Goal: Task Accomplishment & Management: Manage account settings

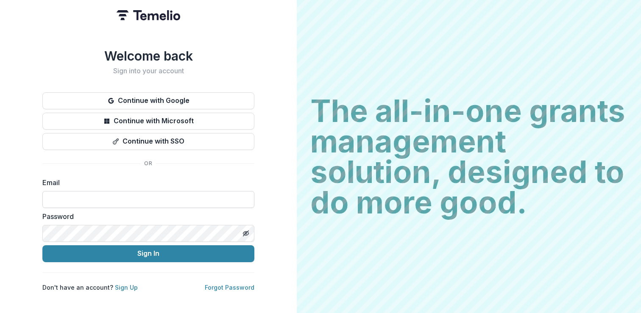
click at [144, 200] on input at bounding box center [148, 199] width 212 height 17
type input "**********"
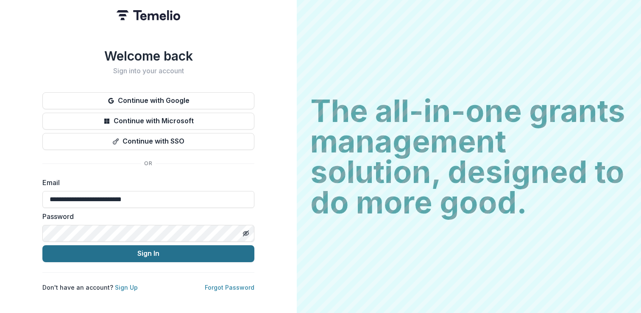
click at [153, 253] on button "Sign In" at bounding box center [148, 253] width 212 height 17
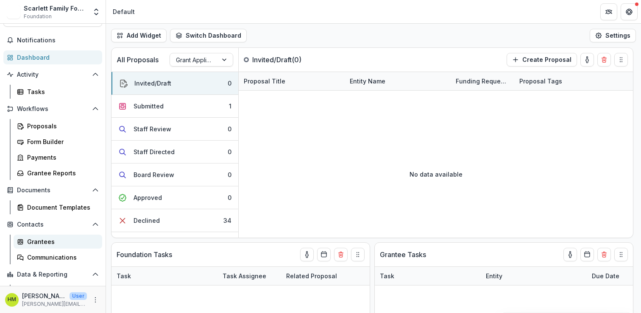
scroll to position [11, 0]
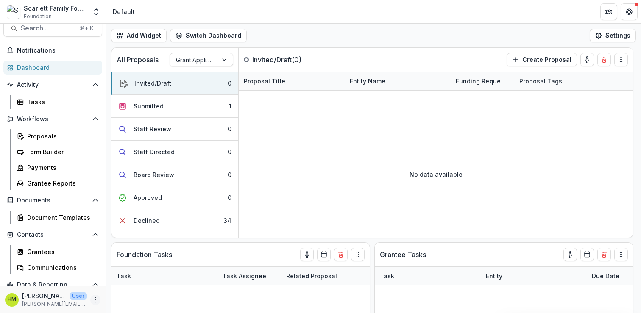
click at [92, 298] on icon "More" at bounding box center [95, 300] width 7 height 7
click at [126, 285] on link "User Settings" at bounding box center [148, 282] width 91 height 14
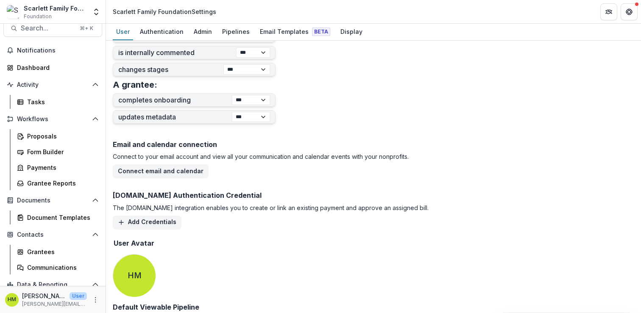
scroll to position [359, 0]
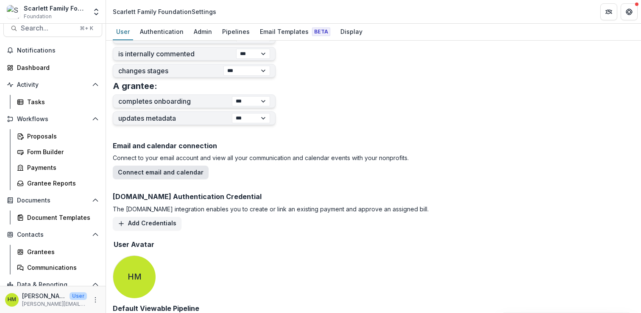
click at [176, 170] on button "Connect email and calendar" at bounding box center [161, 173] width 96 height 14
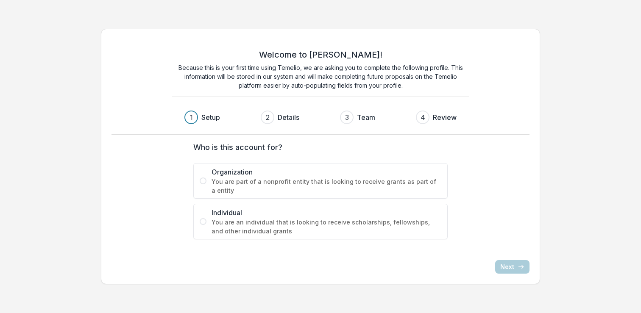
click at [235, 222] on span "You are an individual that is looking to receive scholarships, fellowships, and…" at bounding box center [326, 227] width 230 height 18
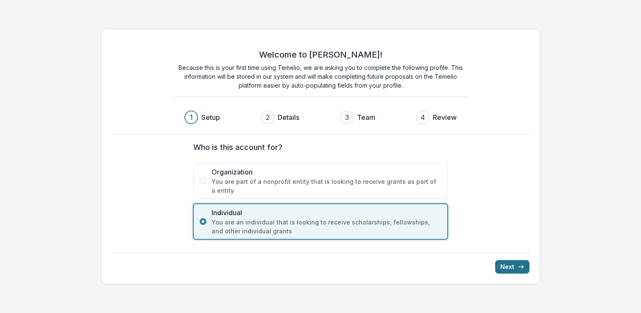
click at [515, 267] on button "Next" at bounding box center [512, 267] width 34 height 14
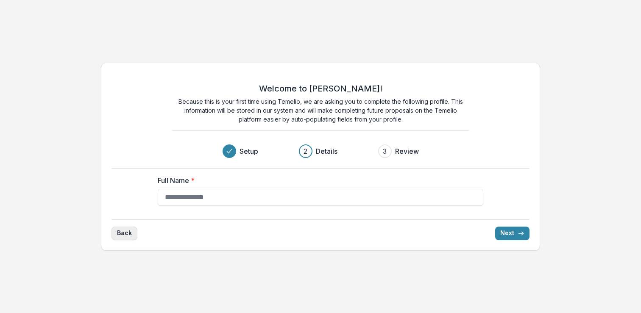
click at [128, 232] on button "Back" at bounding box center [124, 234] width 26 height 14
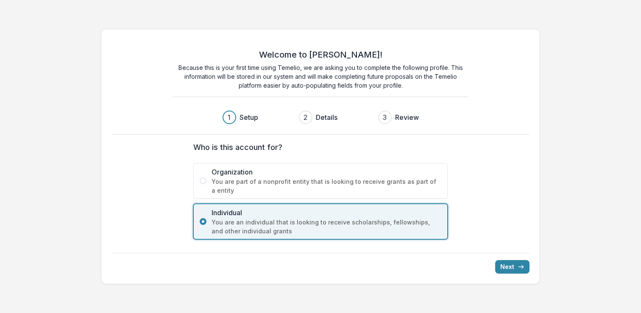
click at [242, 189] on span "You are part of a nonprofit entity that is looking to receive grants as part of…" at bounding box center [326, 186] width 230 height 18
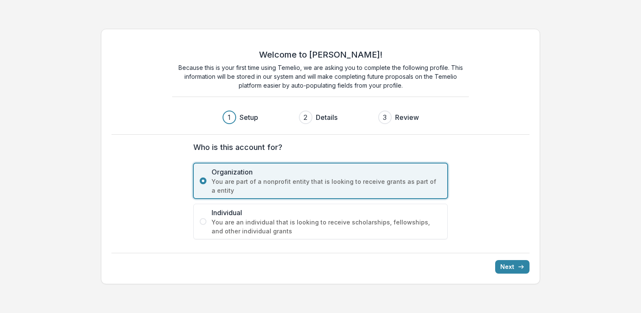
click at [247, 213] on span "Individual" at bounding box center [326, 213] width 230 height 10
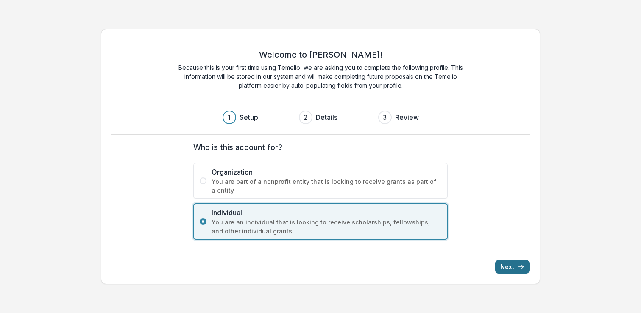
click at [515, 269] on button "Next" at bounding box center [512, 267] width 34 height 14
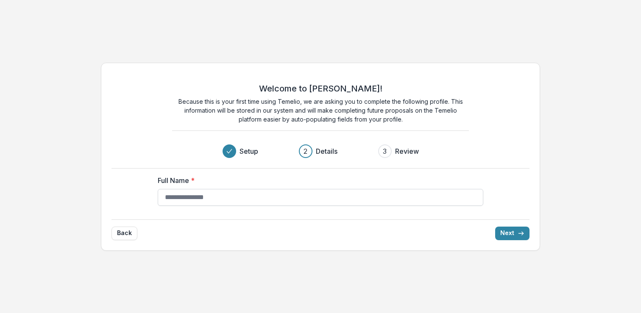
click at [386, 196] on input "Full Name *" at bounding box center [320, 197] width 325 height 17
type input "**********"
click at [509, 233] on button "Next" at bounding box center [512, 234] width 34 height 14
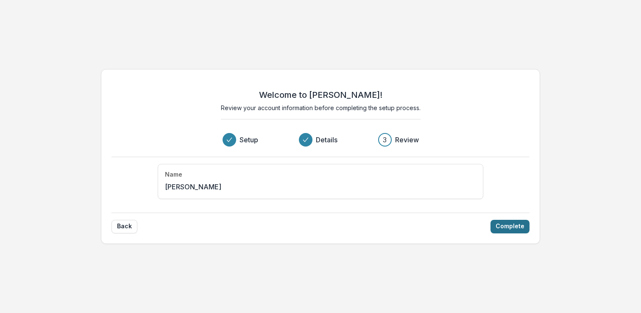
click at [513, 226] on button "Complete" at bounding box center [509, 227] width 39 height 14
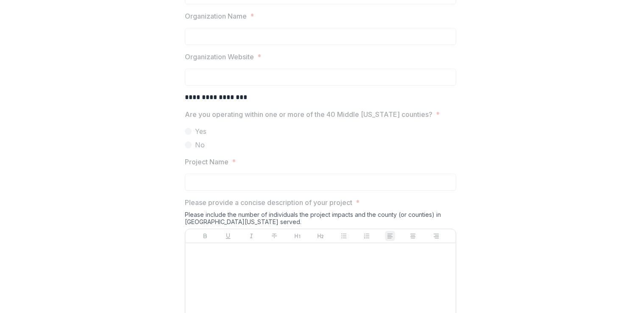
scroll to position [148, 0]
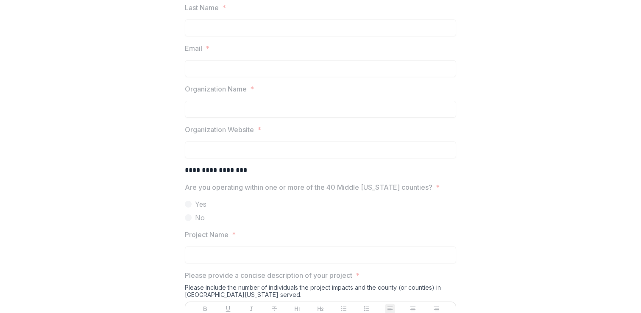
click at [279, 202] on label "Yes" at bounding box center [320, 204] width 271 height 10
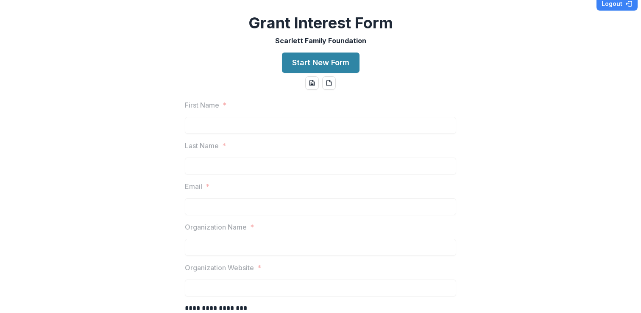
scroll to position [0, 0]
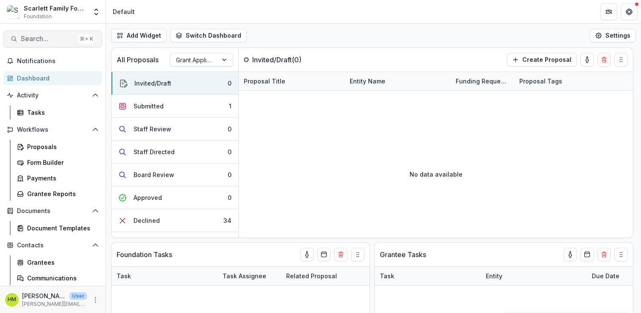
click at [25, 37] on span "Search..." at bounding box center [48, 39] width 54 height 8
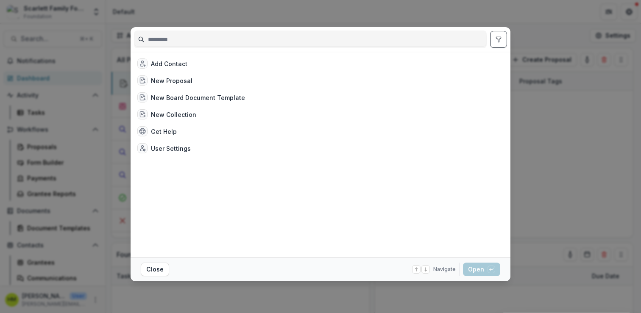
click at [303, 10] on div "Add Contact New Proposal New Board Document Template New Collection Get Help Us…" at bounding box center [320, 156] width 641 height 313
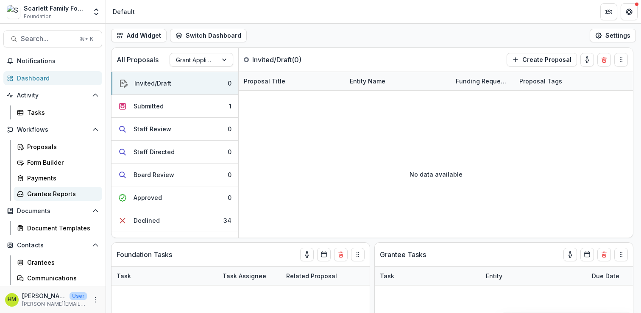
scroll to position [49, 0]
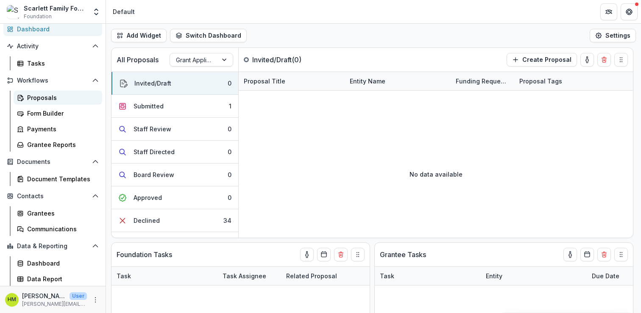
click at [42, 97] on div "Proposals" at bounding box center [61, 97] width 68 height 9
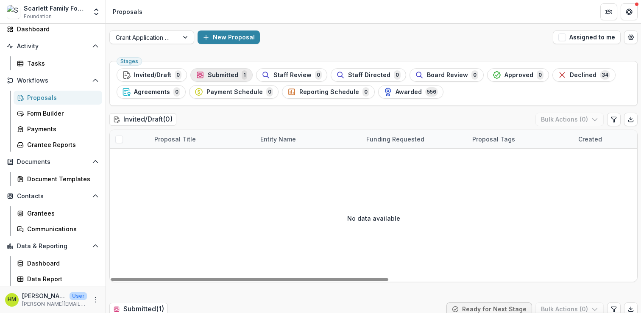
click at [231, 72] on span "Submitted" at bounding box center [223, 75] width 31 height 7
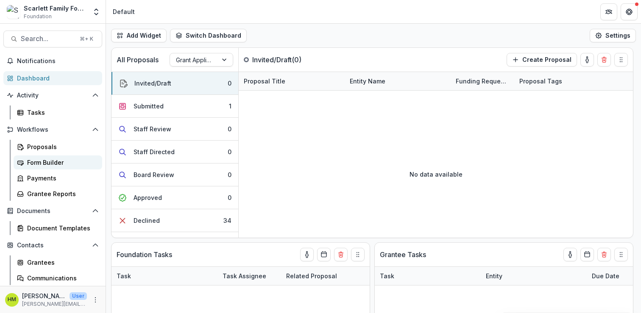
click at [45, 161] on div "Form Builder" at bounding box center [61, 162] width 68 height 9
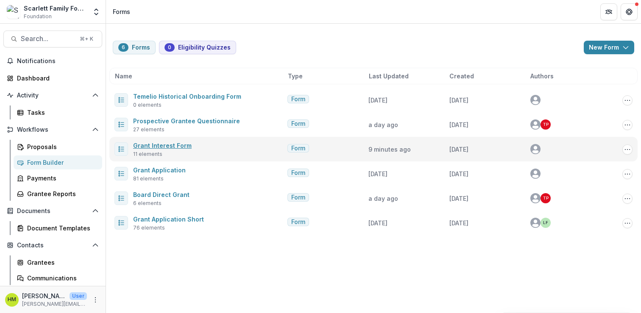
click at [163, 147] on link "Grant Interest Form" at bounding box center [162, 145] width 58 height 7
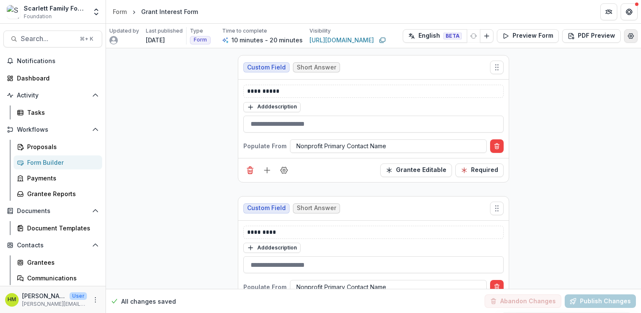
click at [628, 33] on icon "Edit Form Settings" at bounding box center [631, 35] width 6 height 5
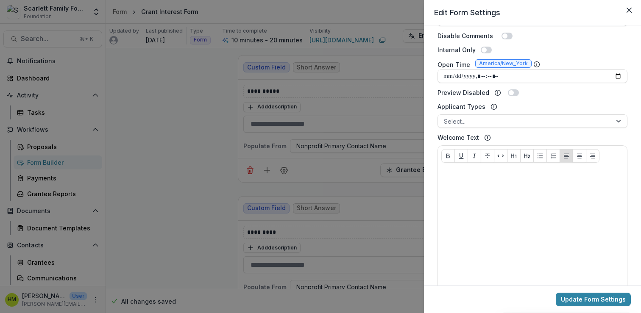
scroll to position [315, 0]
click at [469, 116] on div at bounding box center [525, 120] width 162 height 11
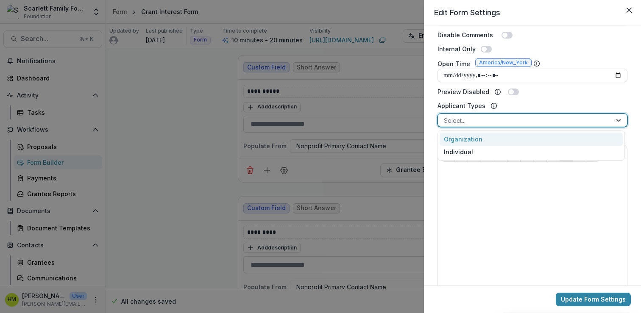
click at [460, 138] on div "Organization" at bounding box center [530, 139] width 183 height 13
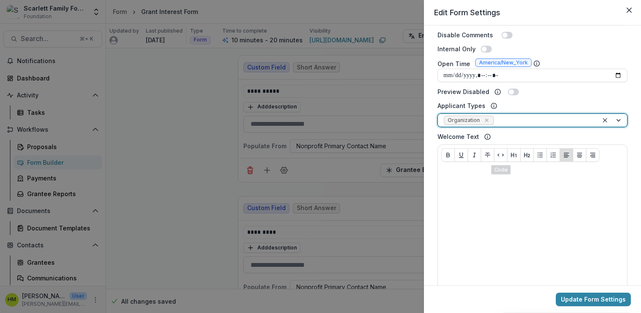
scroll to position [379, 0]
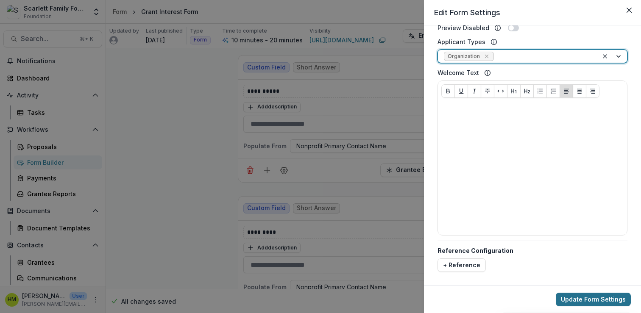
click at [608, 296] on button "Update Form Settings" at bounding box center [593, 300] width 75 height 14
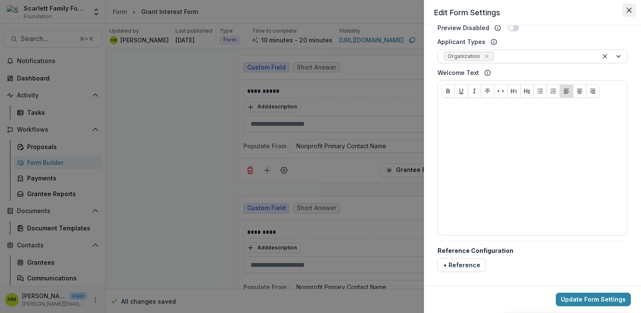
click at [630, 11] on icon "Close" at bounding box center [628, 10] width 5 height 5
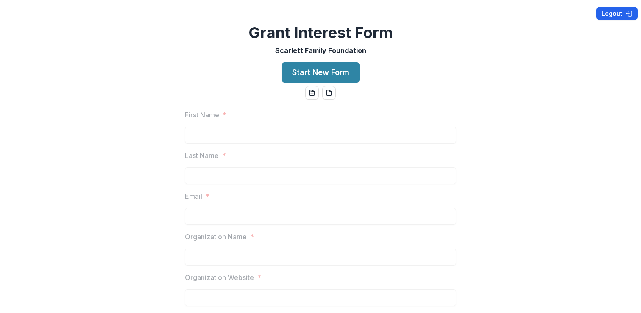
click at [608, 13] on button "Logout" at bounding box center [616, 14] width 41 height 14
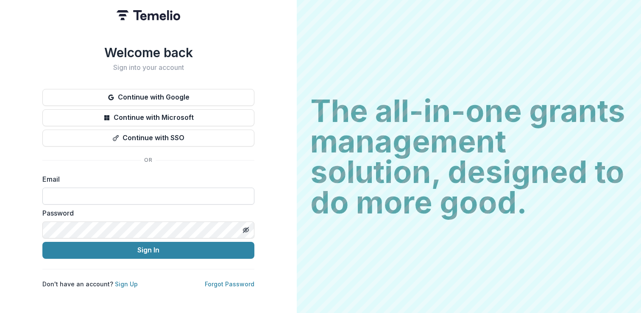
click at [114, 194] on input at bounding box center [148, 196] width 212 height 17
type input "**********"
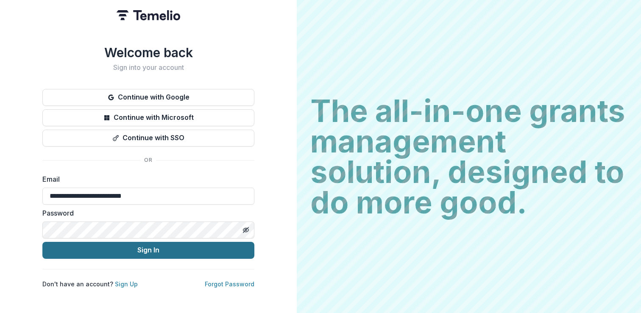
click at [115, 253] on button "Sign In" at bounding box center [148, 250] width 212 height 17
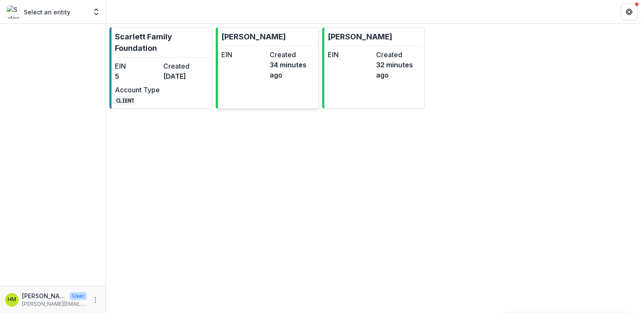
click at [267, 63] on div "EIN Created 34 minutes ago" at bounding box center [268, 65] width 94 height 31
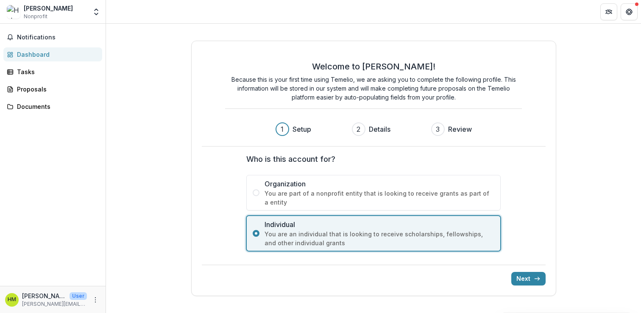
click at [298, 192] on span "You are part of a nonprofit entity that is looking to receive grants as part of…" at bounding box center [379, 198] width 230 height 18
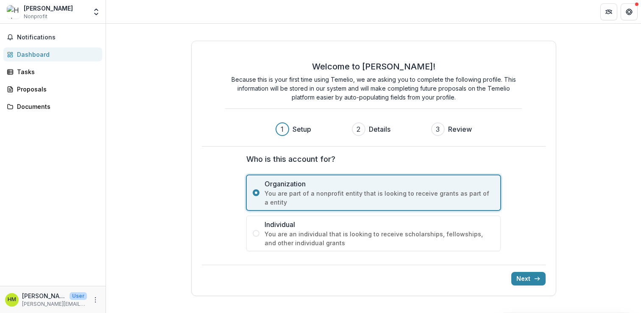
click at [306, 235] on span "You are an individual that is looking to receive scholarships, fellowships, and…" at bounding box center [379, 239] width 230 height 18
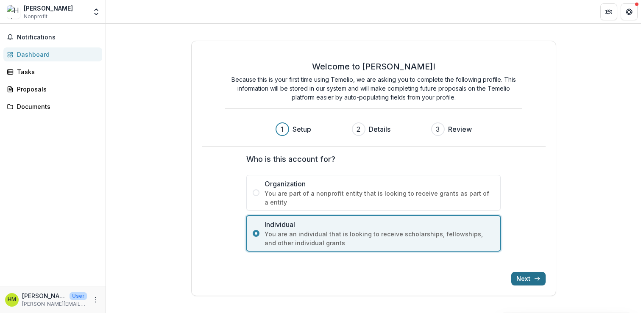
click at [520, 278] on button "Next" at bounding box center [528, 279] width 34 height 14
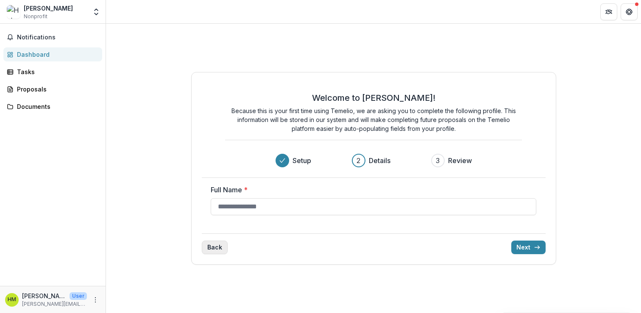
click at [212, 247] on button "Back" at bounding box center [215, 248] width 26 height 14
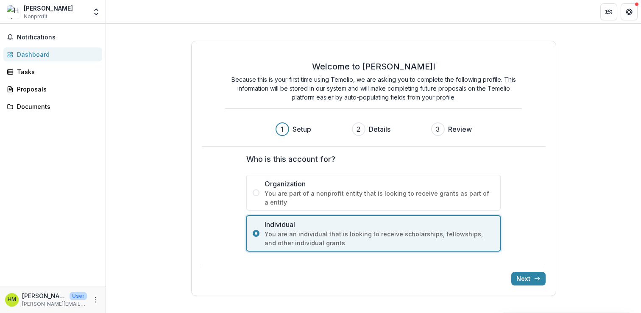
click at [321, 196] on span "You are part of a nonprofit entity that is looking to receive grants as part of…" at bounding box center [379, 198] width 230 height 18
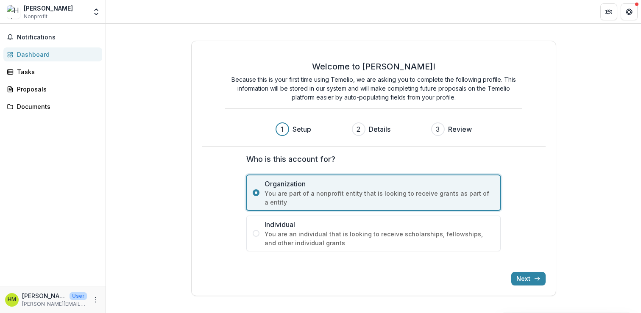
click at [312, 225] on span "Individual" at bounding box center [379, 224] width 230 height 10
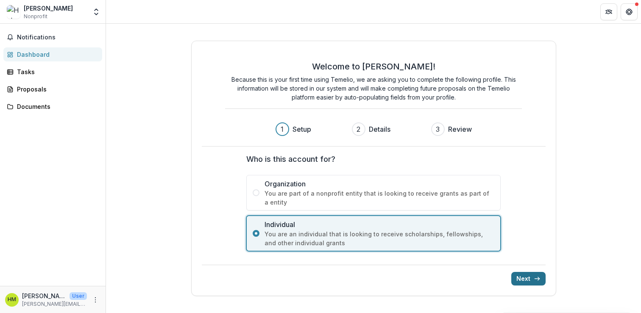
click at [527, 281] on button "Next" at bounding box center [528, 279] width 34 height 14
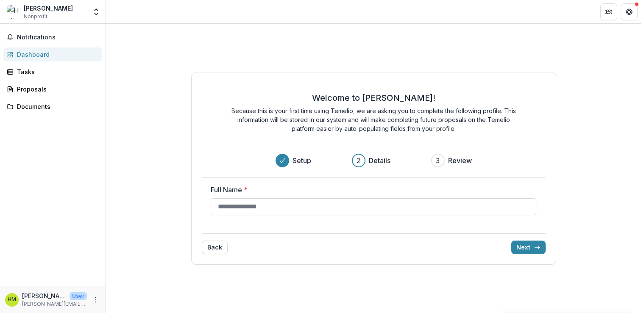
click at [366, 206] on input "Full Name *" at bounding box center [373, 206] width 325 height 17
type input "**********"
click at [536, 247] on icon "submit" at bounding box center [536, 247] width 7 height 7
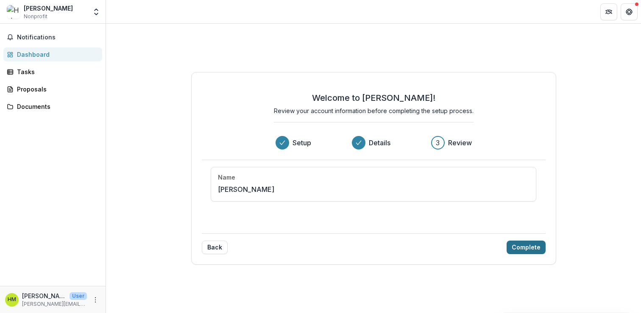
click at [523, 248] on button "Complete" at bounding box center [525, 248] width 39 height 14
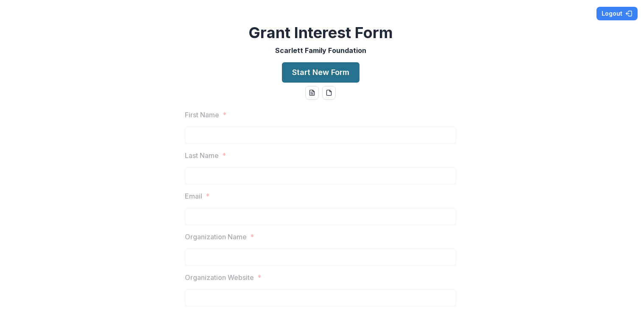
click at [317, 75] on button "Start New Form" at bounding box center [321, 72] width 78 height 20
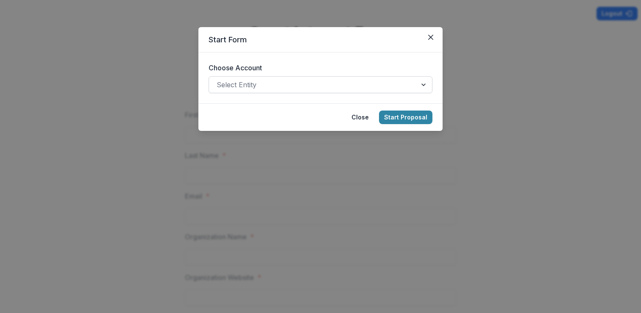
click at [284, 84] on div at bounding box center [313, 85] width 192 height 12
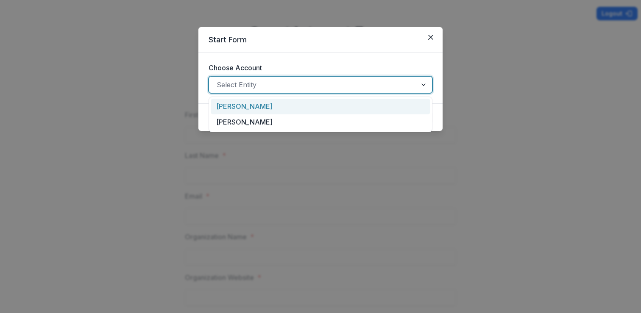
click at [276, 62] on form "Choose Account Haley Miller, 1 of 2. 2 results available. Use Up and Down to ch…" at bounding box center [320, 78] width 244 height 51
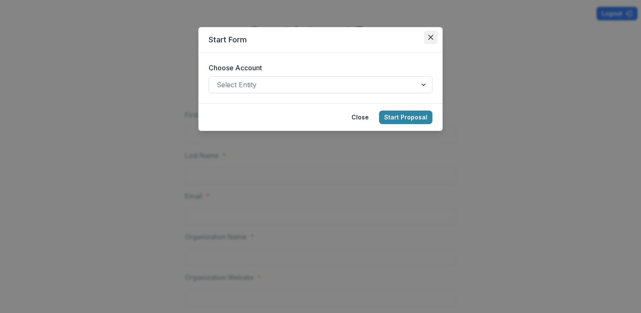
click at [426, 37] on button "Close" at bounding box center [431, 38] width 14 height 14
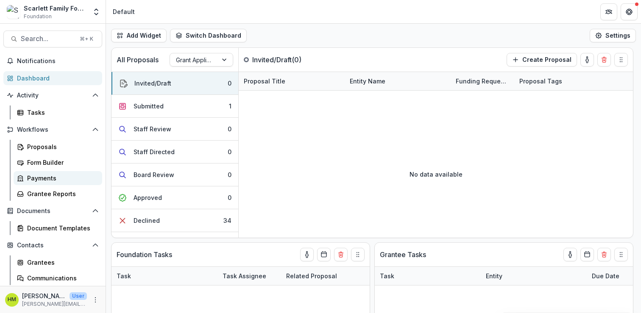
scroll to position [49, 0]
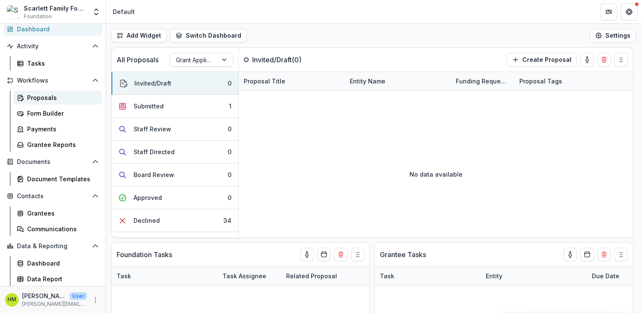
click at [36, 97] on div "Proposals" at bounding box center [61, 97] width 68 height 9
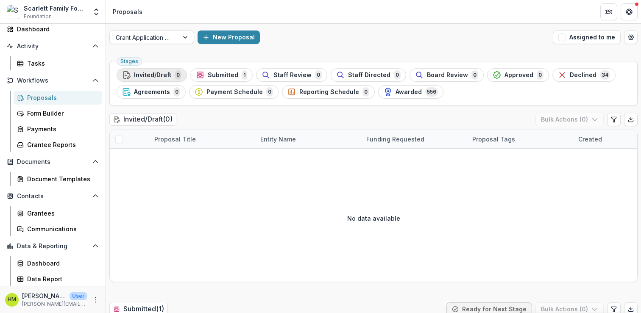
click at [160, 76] on span "Invited/Draft" at bounding box center [152, 75] width 37 height 7
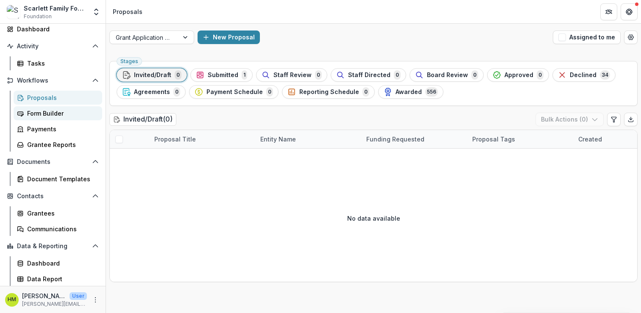
click at [50, 107] on link "Form Builder" at bounding box center [58, 113] width 89 height 14
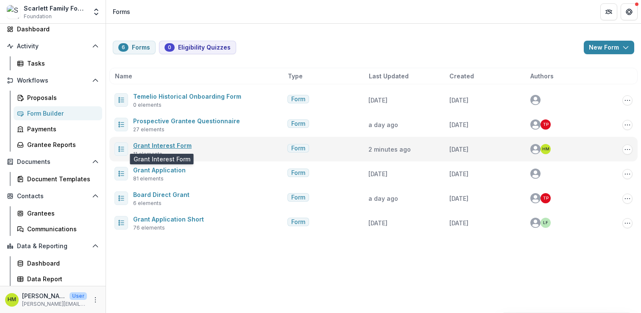
click at [156, 142] on link "Grant Interest Form" at bounding box center [162, 145] width 58 height 7
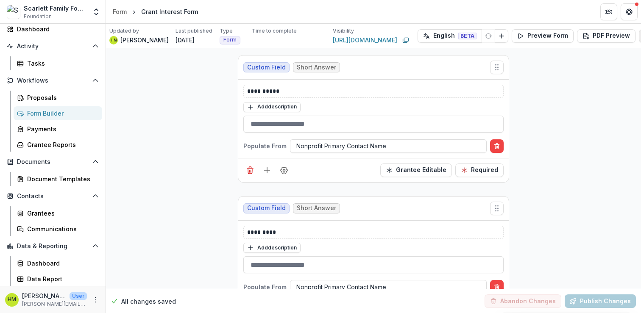
click at [640, 33] on icon "Edit Form Settings" at bounding box center [645, 36] width 7 height 7
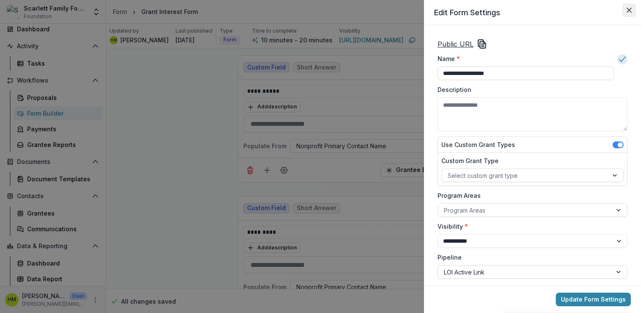
click at [628, 8] on icon "Close" at bounding box center [628, 10] width 5 height 5
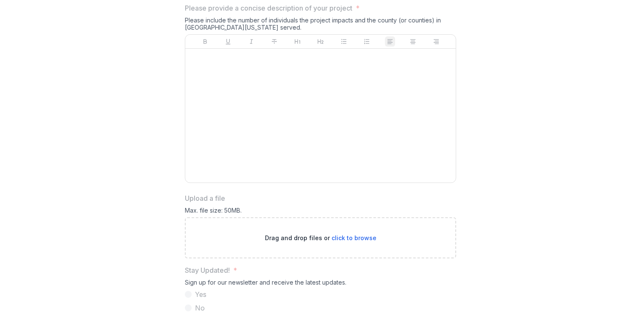
scroll to position [436, 0]
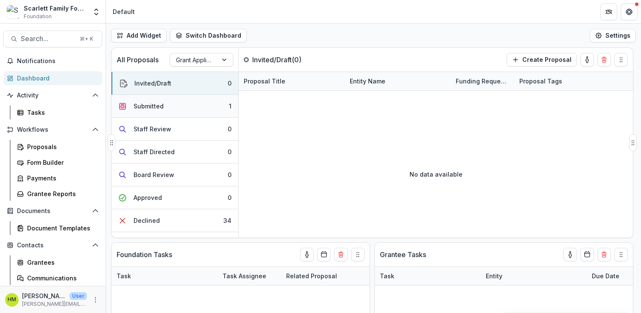
click at [150, 106] on div "Submitted" at bounding box center [148, 106] width 30 height 9
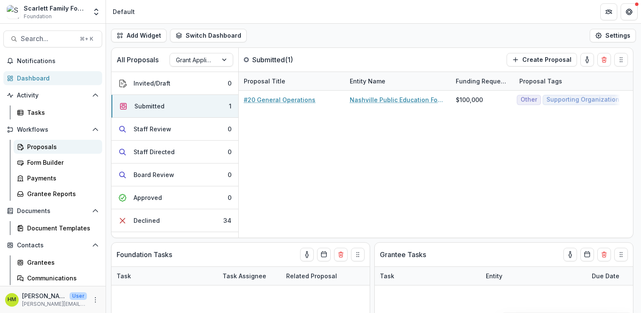
click at [39, 150] on div "Proposals" at bounding box center [61, 146] width 68 height 9
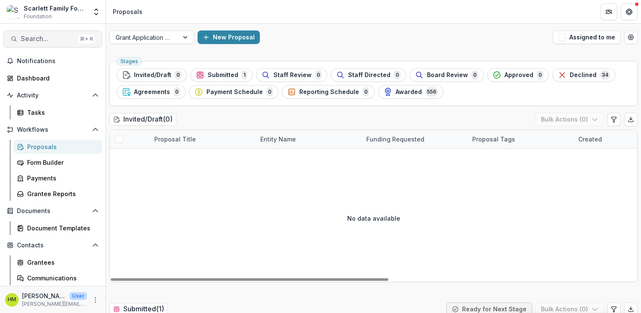
click at [38, 39] on span "Search..." at bounding box center [48, 39] width 54 height 8
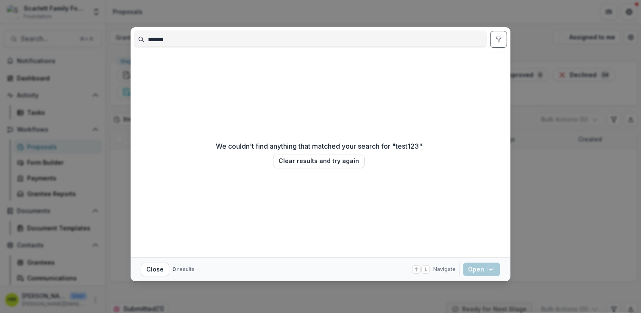
type input "*******"
click at [375, 19] on div "******* We couldn't find anything that matched your search for " test123 " Clea…" at bounding box center [320, 156] width 641 height 313
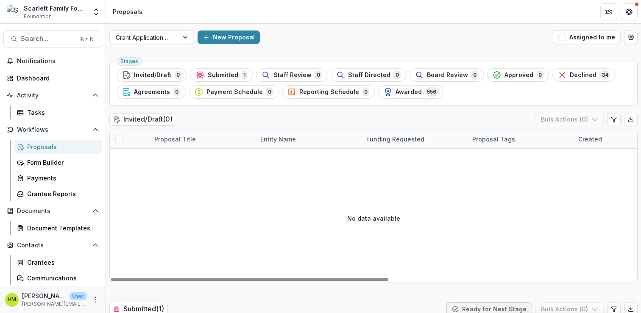
click at [43, 14] on span "Foundation" at bounding box center [38, 17] width 28 height 8
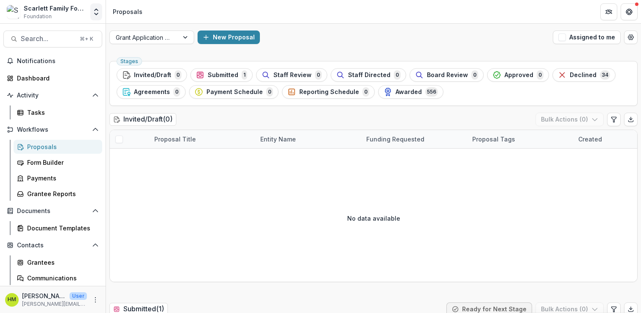
click at [94, 11] on icon "Open entity switcher" at bounding box center [96, 12] width 8 height 8
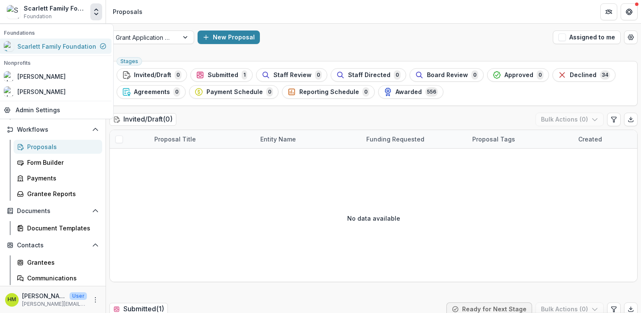
click at [47, 44] on div "Scarlett Family Foundation" at bounding box center [56, 46] width 79 height 9
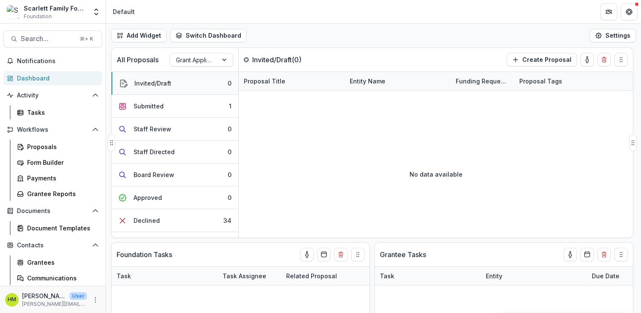
click at [149, 83] on div "Invited/Draft" at bounding box center [152, 83] width 37 height 9
click at [151, 104] on div "Submitted" at bounding box center [148, 106] width 30 height 9
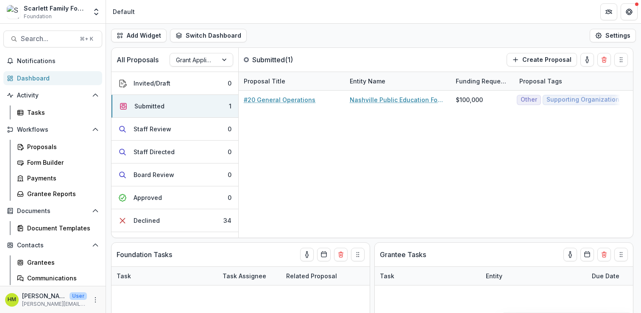
scroll to position [49, 0]
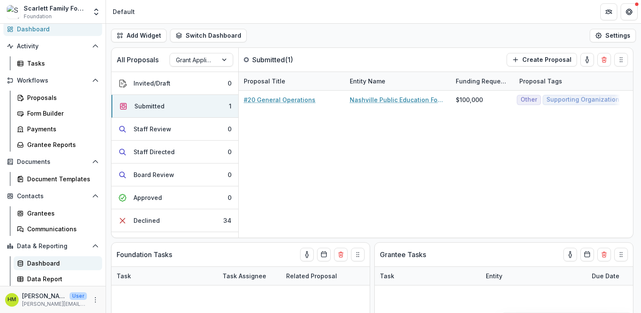
click at [50, 267] on div "Dashboard" at bounding box center [61, 263] width 68 height 9
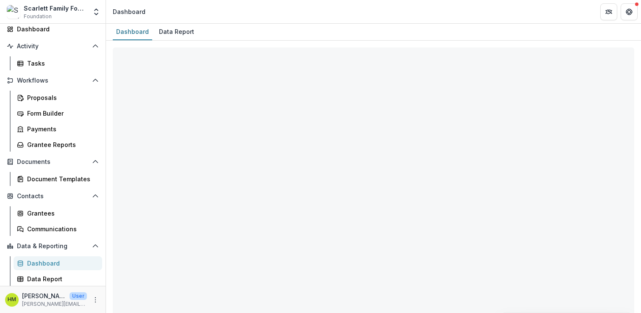
select select "**********"
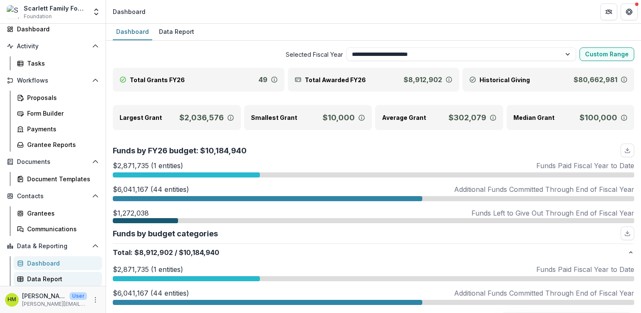
click at [44, 280] on div "Data Report" at bounding box center [61, 279] width 68 height 9
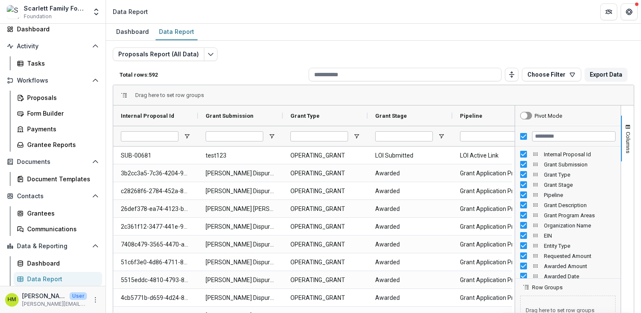
click at [74, 11] on div "Scarlett Family Foundation" at bounding box center [55, 8] width 63 height 9
click at [95, 16] on button "Open entity switcher" at bounding box center [96, 11] width 12 height 17
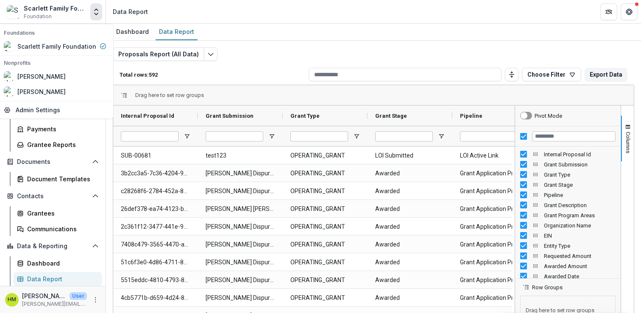
click at [95, 8] on icon "Open entity switcher" at bounding box center [96, 12] width 8 height 8
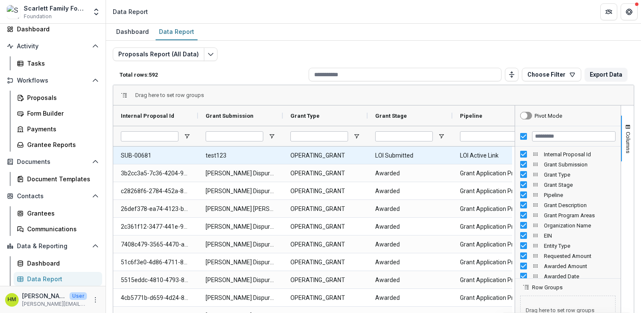
click at [131, 155] on Id-1416 "SUB-00681" at bounding box center [155, 155] width 69 height 17
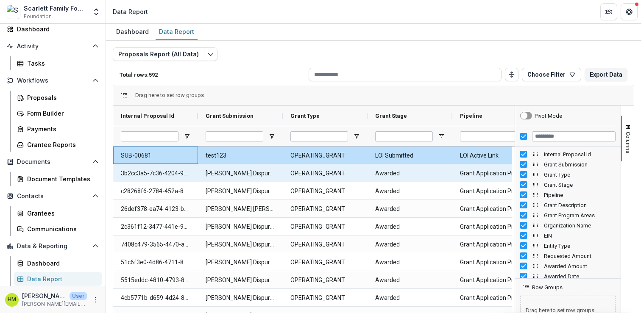
click at [467, 172] on Pipeline-2425 "Grant Application Process" at bounding box center [494, 173] width 69 height 17
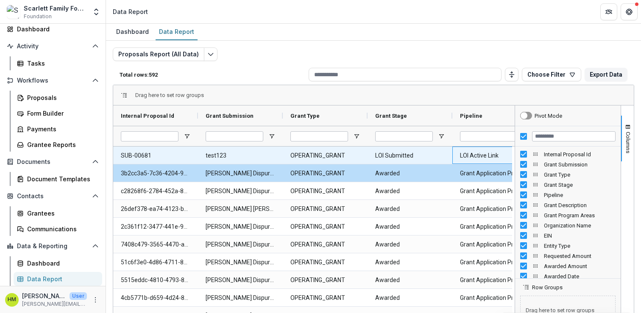
click at [466, 157] on Pipeline-2424 "LOI Active Link" at bounding box center [494, 155] width 69 height 17
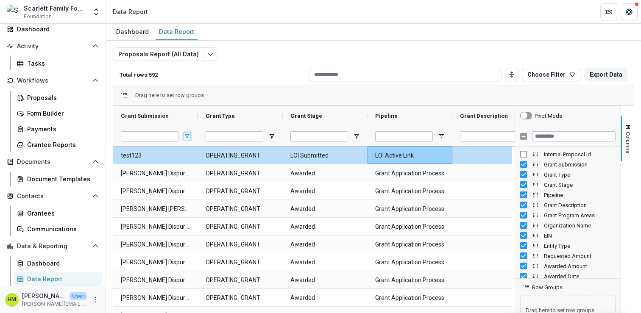
click at [189, 134] on span "Open Filter Menu" at bounding box center [186, 136] width 7 height 7
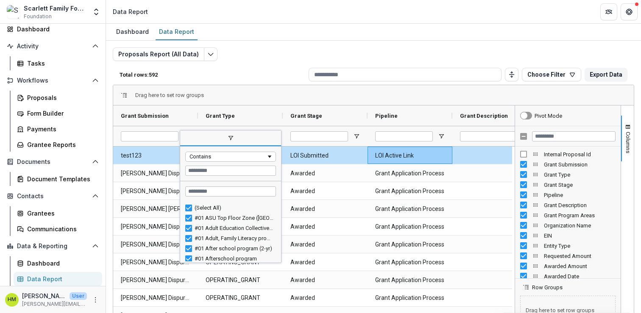
click at [228, 138] on span "filter" at bounding box center [230, 138] width 7 height 7
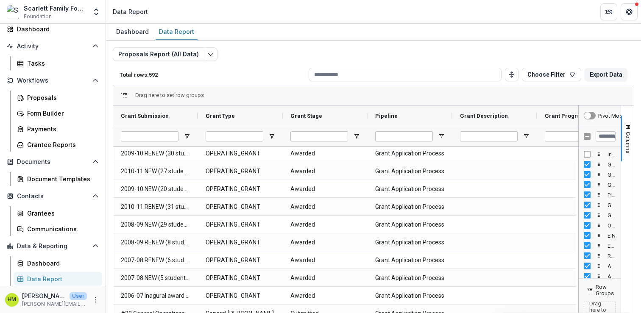
drag, startPoint x: 511, startPoint y: 180, endPoint x: 617, endPoint y: 166, distance: 106.5
click at [617, 166] on div "Pivot Mode Internal Proposal Id Grant Submission Grant Type Grant Stage Pipeline" at bounding box center [599, 243] width 42 height 275
click at [270, 135] on span "Open Filter Menu" at bounding box center [271, 136] width 7 height 7
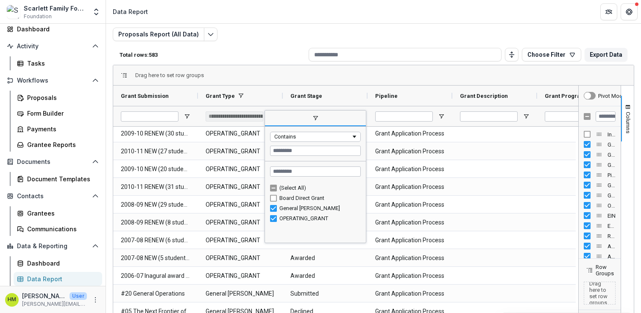
click at [274, 204] on div "General [PERSON_NAME]" at bounding box center [315, 208] width 91 height 10
type input "**********"
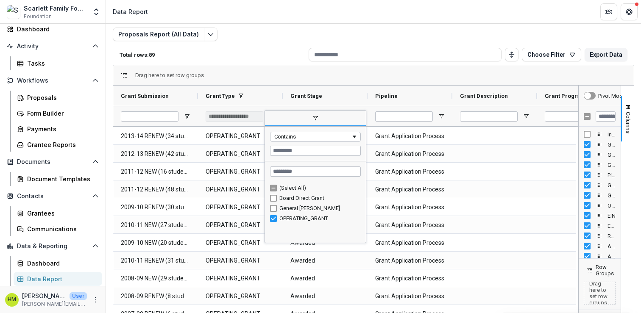
click at [267, 75] on div "Drag here to set row groups" at bounding box center [373, 75] width 520 height 20
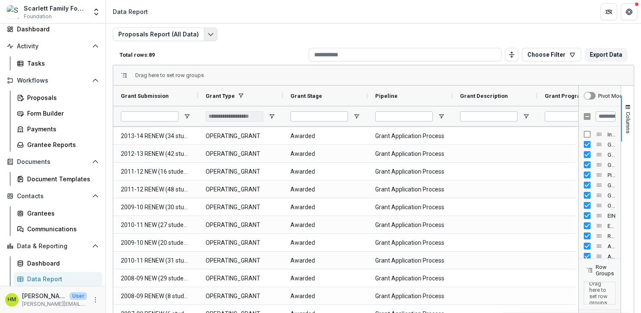
click at [207, 35] on icon "Edit selected report" at bounding box center [210, 34] width 7 height 7
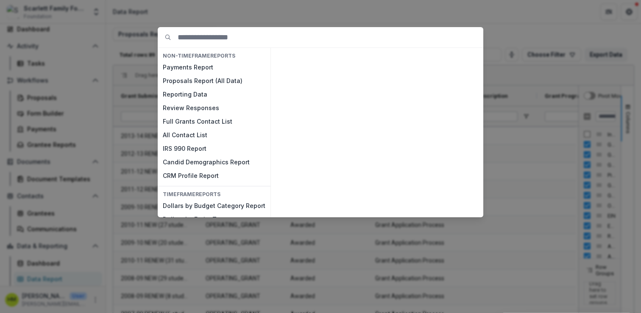
click at [138, 45] on div "NON-TIMEFRAME Reports Payments Report Proposals Report (All Data) Reporting Dat…" at bounding box center [320, 156] width 641 height 313
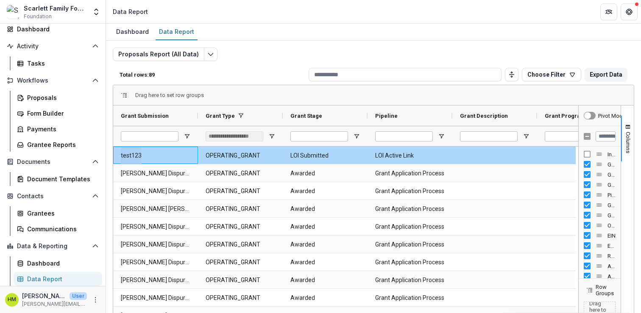
drag, startPoint x: 150, startPoint y: 156, endPoint x: 119, endPoint y: 156, distance: 30.5
click at [119, 156] on div "test123" at bounding box center [155, 155] width 85 height 17
copy Submission-2496 "test123"
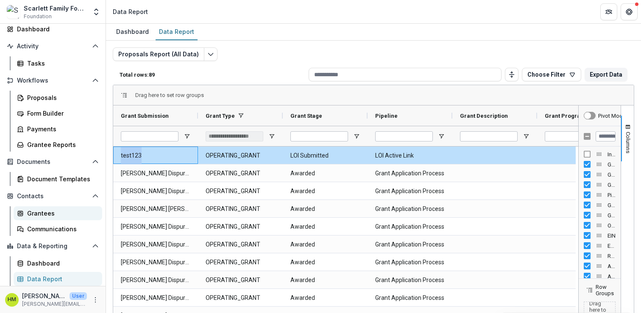
click at [38, 211] on div "Grantees" at bounding box center [61, 213] width 68 height 9
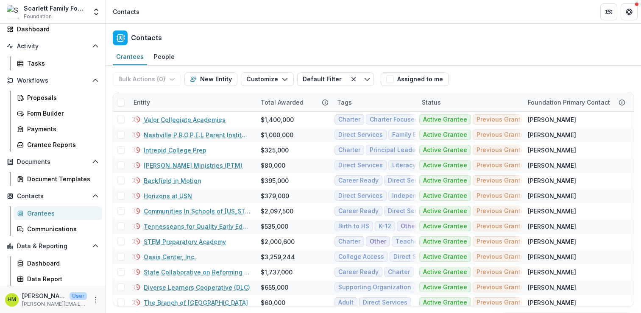
click at [143, 6] on header "Contacts" at bounding box center [373, 11] width 535 height 23
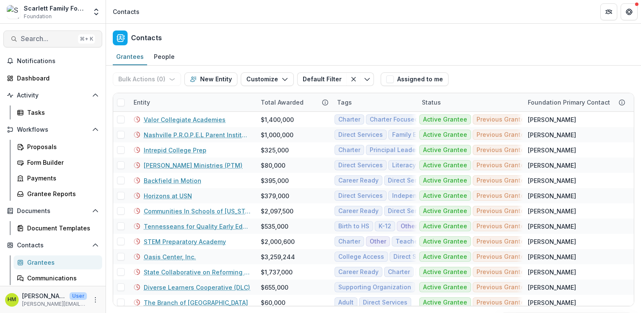
click at [42, 43] on button "Search... ⌘ + K" at bounding box center [52, 39] width 99 height 17
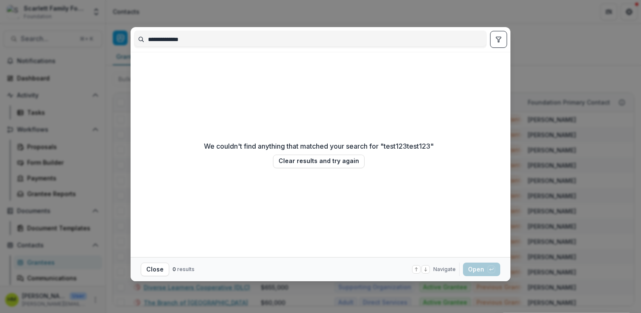
type input "*******"
click at [564, 42] on div "******* We couldn't find anything that matched your search for " test123 " Clea…" at bounding box center [320, 156] width 641 height 313
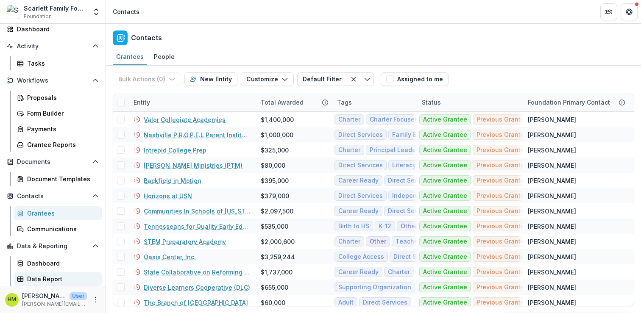
click at [40, 279] on div "Data Report" at bounding box center [61, 279] width 68 height 9
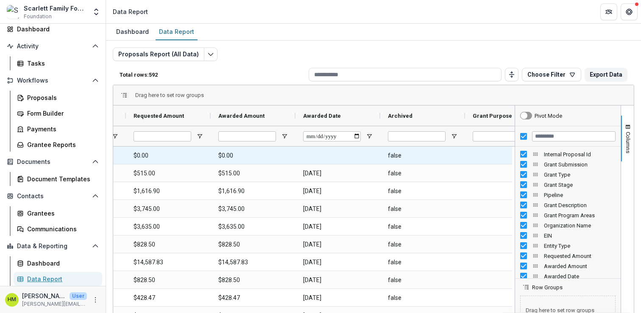
scroll to position [0, 889]
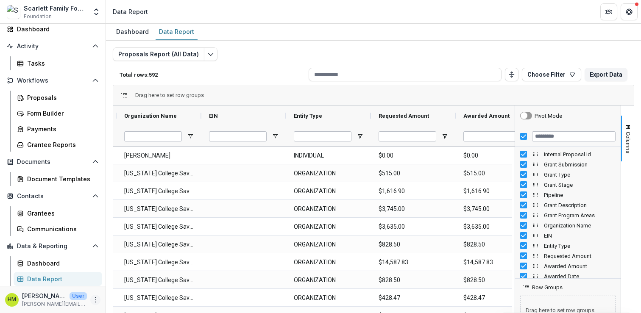
click at [92, 298] on icon "More" at bounding box center [95, 300] width 7 height 7
click at [244, 52] on div "Proposals Report (All Data) Total rows: 592 Choose Filter Personal Filters Team…" at bounding box center [373, 204] width 521 height 314
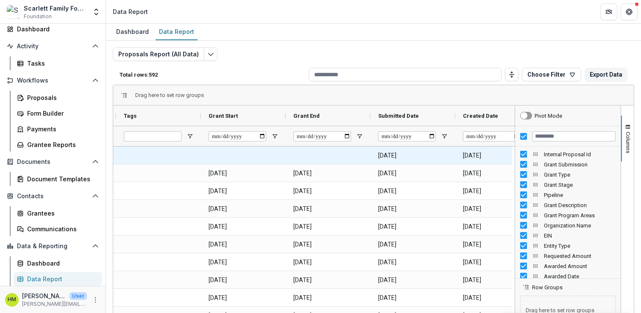
scroll to position [0, 1317]
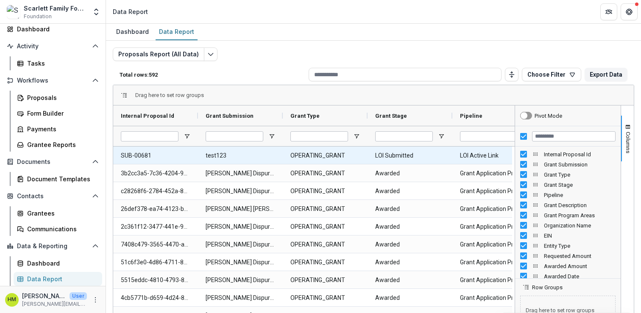
click at [134, 157] on Id-8023 "SUB-00681" at bounding box center [155, 155] width 69 height 17
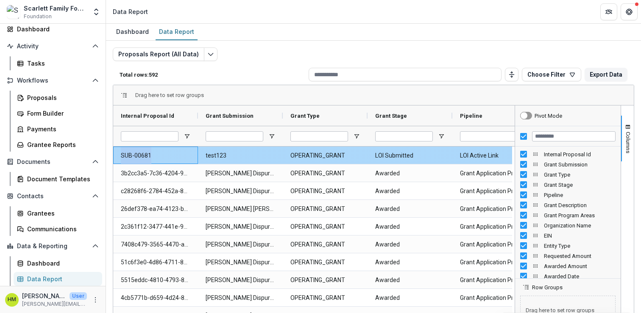
drag, startPoint x: 158, startPoint y: 154, endPoint x: 119, endPoint y: 156, distance: 39.0
click at [119, 156] on div "SUB-00681" at bounding box center [155, 155] width 85 height 17
copy Id-8023 "SUB-00681"
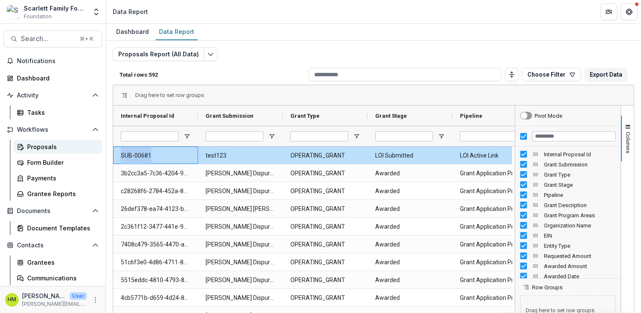
click at [35, 147] on div "Proposals" at bounding box center [61, 146] width 68 height 9
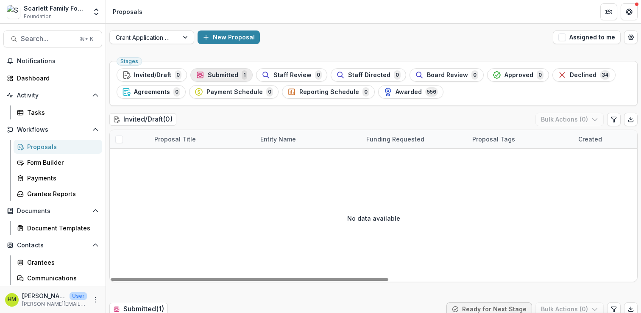
click at [219, 74] on span "Submitted" at bounding box center [223, 75] width 31 height 7
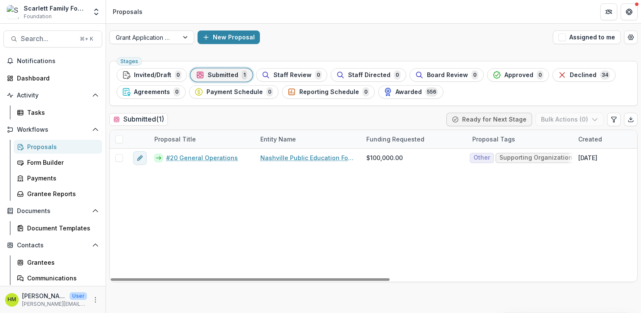
click at [150, 122] on h2 "Submitted ( 1 )" at bounding box center [138, 119] width 58 height 12
click at [163, 72] on span "Invited/Draft" at bounding box center [152, 75] width 37 height 7
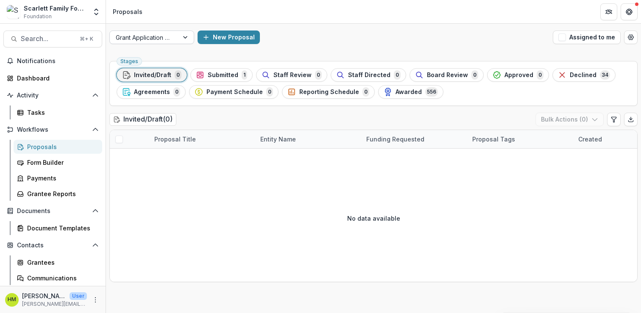
click at [159, 36] on div at bounding box center [144, 37] width 57 height 11
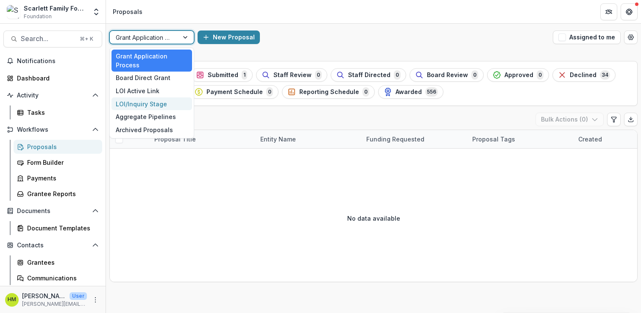
click at [155, 103] on div "LOI/Inquiry Stage" at bounding box center [151, 103] width 81 height 13
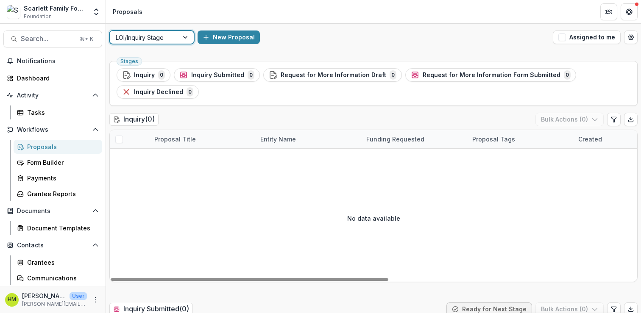
click at [160, 40] on div at bounding box center [144, 37] width 57 height 11
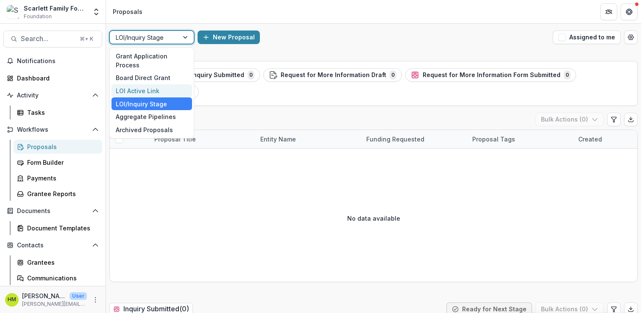
click at [152, 91] on div "LOI Active Link" at bounding box center [151, 90] width 81 height 13
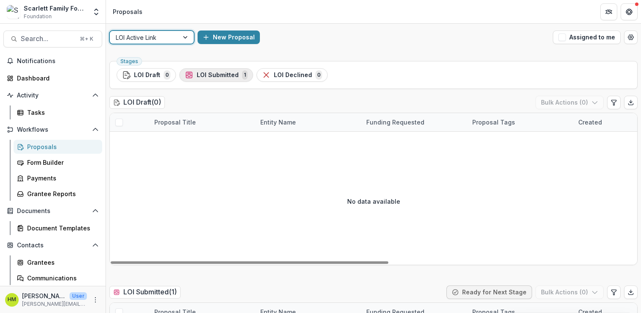
click at [211, 74] on span "LOI Submitted" at bounding box center [218, 75] width 42 height 7
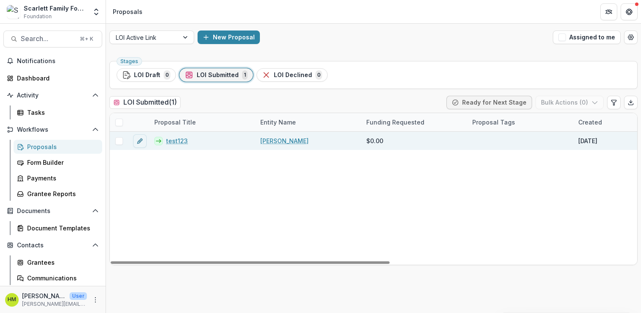
click at [119, 141] on span at bounding box center [119, 141] width 8 height 8
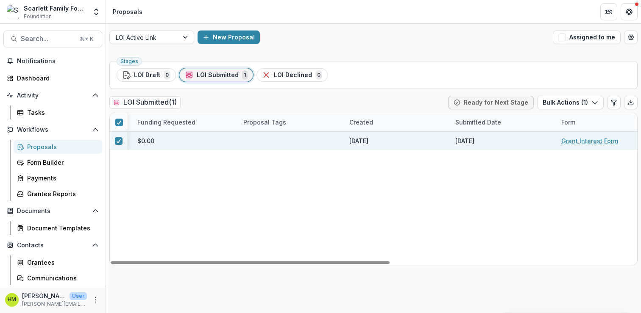
scroll to position [0, 466]
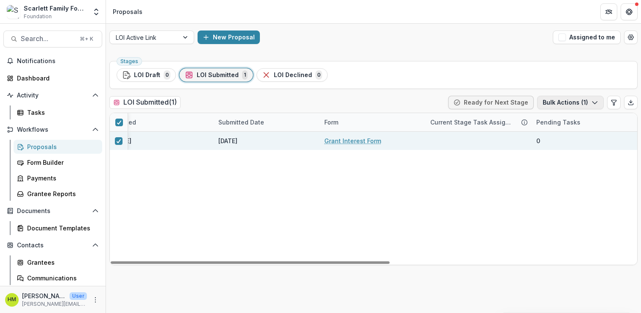
click at [571, 106] on button "Bulk Actions ( 1 )" at bounding box center [570, 103] width 67 height 14
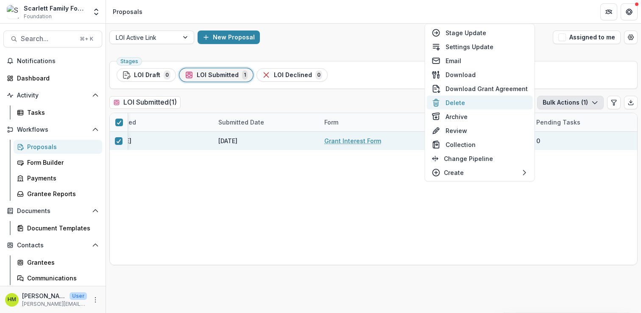
click at [458, 100] on button "Delete" at bounding box center [480, 103] width 106 height 14
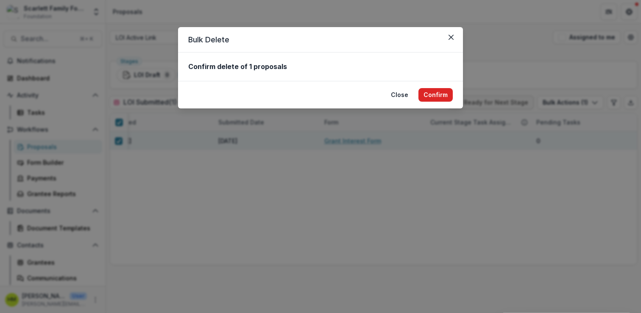
click at [439, 94] on button "Confirm" at bounding box center [435, 95] width 34 height 14
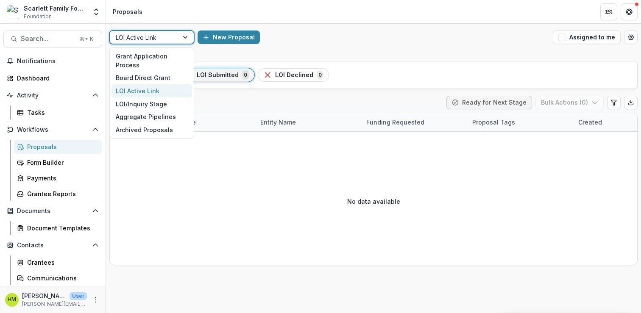
click at [185, 37] on div at bounding box center [185, 37] width 15 height 13
click at [153, 126] on div "Archived Proposals" at bounding box center [151, 129] width 81 height 13
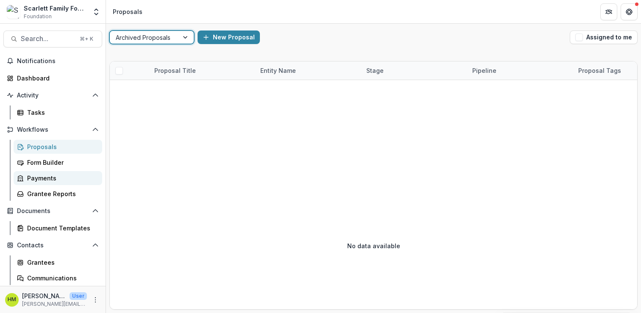
click at [42, 175] on div "Payments" at bounding box center [61, 178] width 68 height 9
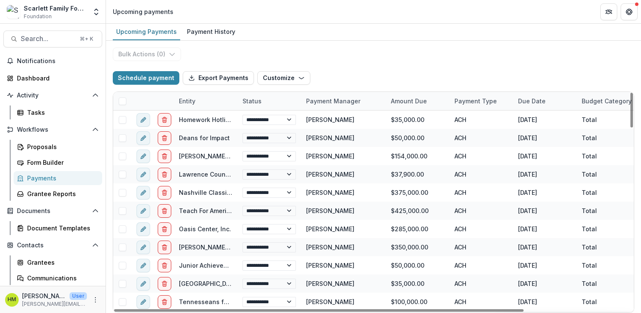
click at [189, 103] on div "Entity" at bounding box center [187, 101] width 27 height 9
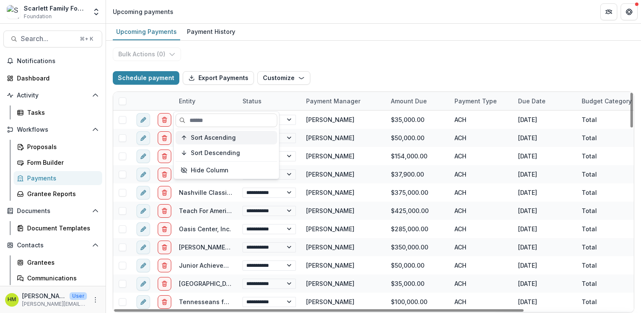
click at [201, 131] on button "Sort Ascending" at bounding box center [226, 138] width 102 height 14
click at [191, 104] on div "Entity" at bounding box center [187, 101] width 27 height 9
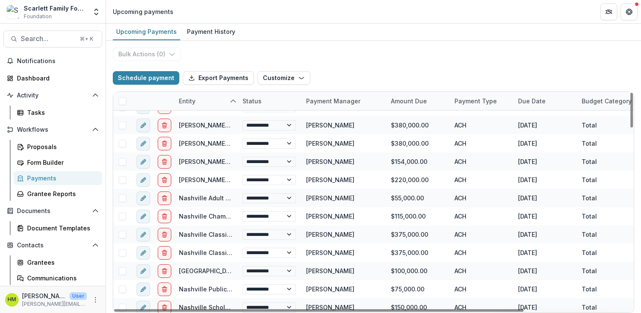
scroll to position [787, 0]
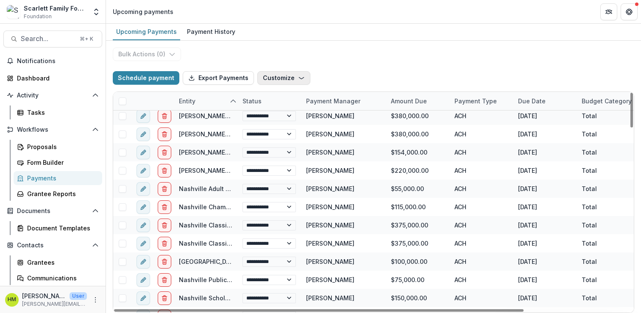
click at [279, 80] on button "Customize" at bounding box center [283, 78] width 53 height 14
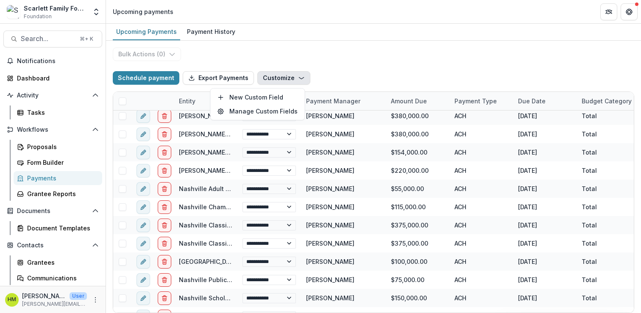
click at [302, 50] on div "**********" at bounding box center [373, 177] width 535 height 272
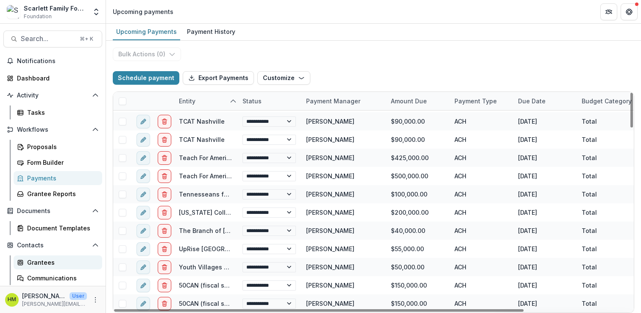
scroll to position [49, 0]
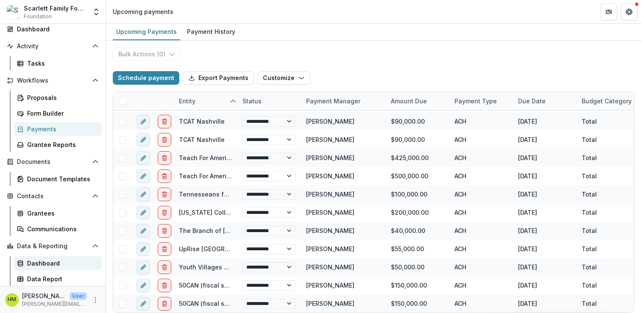
click at [40, 265] on div "Dashboard" at bounding box center [61, 263] width 68 height 9
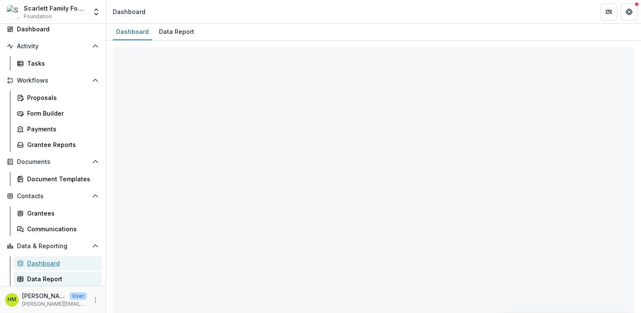
select select "**********"
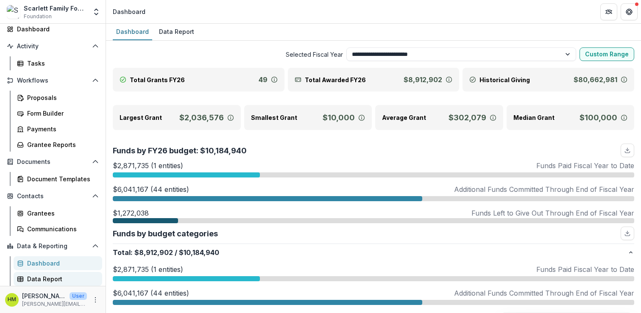
click at [38, 280] on div "Data Report" at bounding box center [61, 279] width 68 height 9
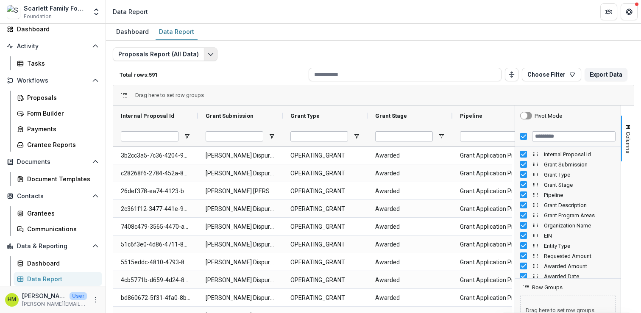
click at [207, 52] on icon "Edit selected report" at bounding box center [210, 54] width 7 height 7
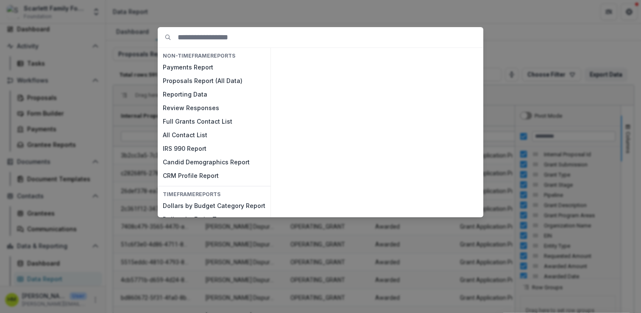
click at [192, 16] on div "NON-TIMEFRAME Reports Payments Report Proposals Report (All Data) Reporting Dat…" at bounding box center [320, 156] width 641 height 313
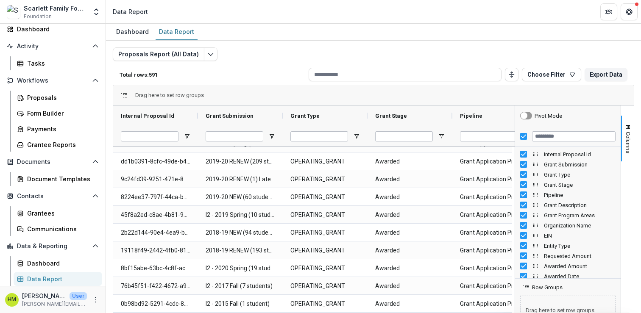
scroll to position [970, 0]
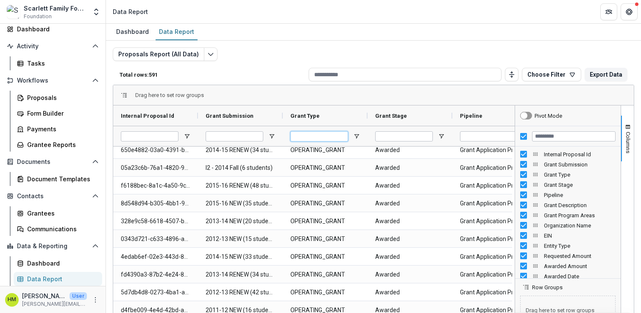
click at [319, 136] on input "Grant Type Filter Input" at bounding box center [319, 136] width 58 height 10
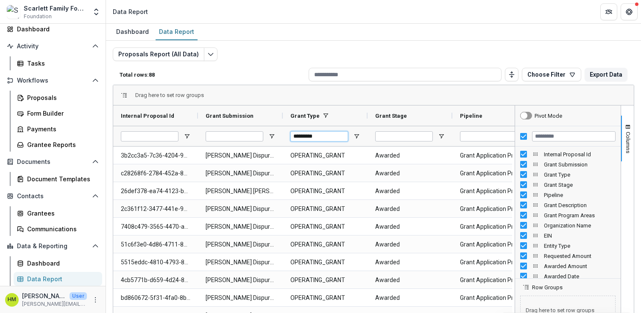
type input "*********"
click at [42, 132] on div "Payments" at bounding box center [61, 129] width 68 height 9
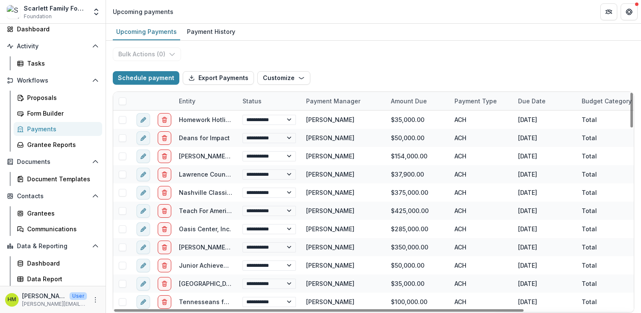
click at [192, 106] on div "Entity" at bounding box center [206, 101] width 64 height 18
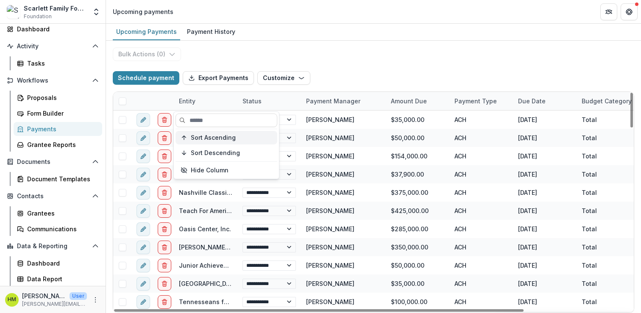
click at [200, 135] on span "Sort Ascending" at bounding box center [213, 137] width 45 height 7
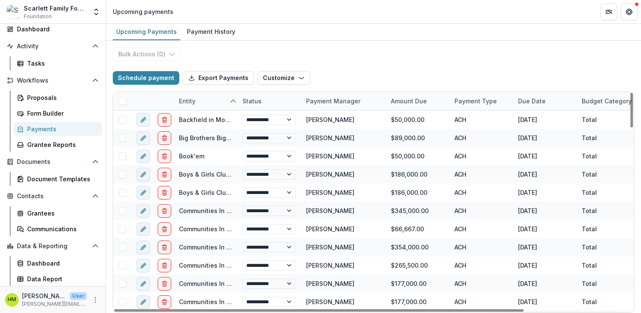
click at [320, 42] on div "**********" at bounding box center [373, 177] width 535 height 272
click at [264, 81] on button "Customize" at bounding box center [283, 78] width 53 height 14
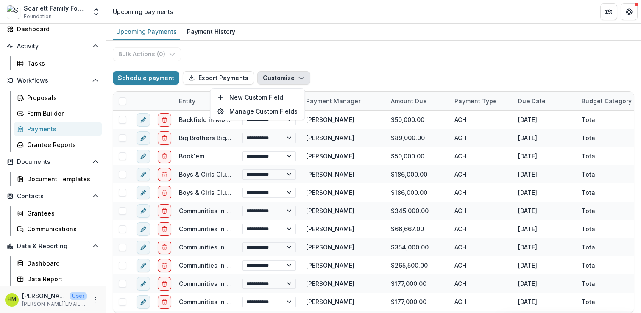
click at [270, 60] on div "**********" at bounding box center [373, 177] width 535 height 272
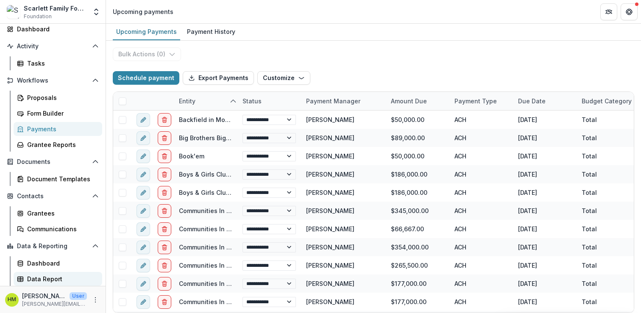
click at [44, 281] on div "Data Report" at bounding box center [61, 279] width 68 height 9
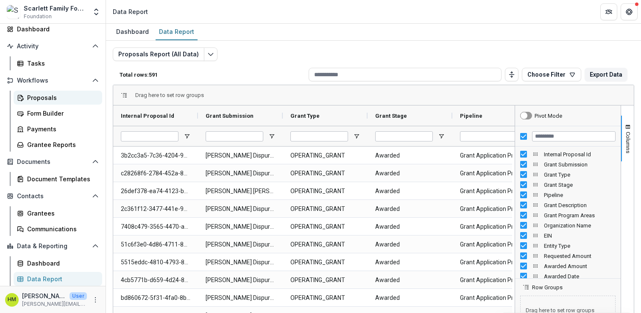
click at [46, 96] on div "Proposals" at bounding box center [61, 97] width 68 height 9
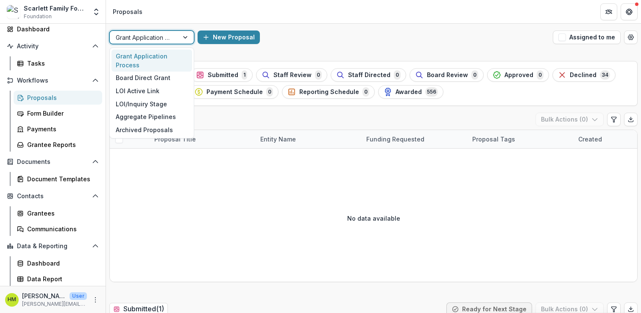
click at [184, 37] on div at bounding box center [185, 37] width 15 height 13
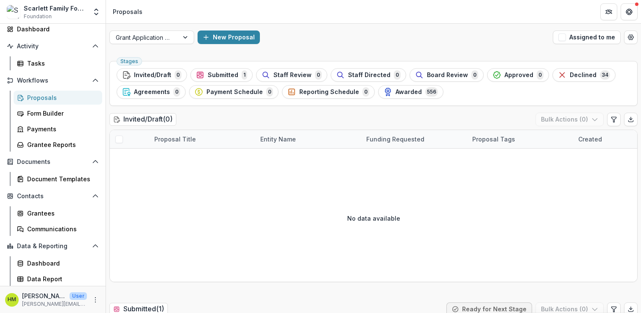
click at [295, 38] on div "New Proposal" at bounding box center [373, 38] width 352 height 14
click at [54, 143] on div "Grantee Reports" at bounding box center [61, 144] width 68 height 9
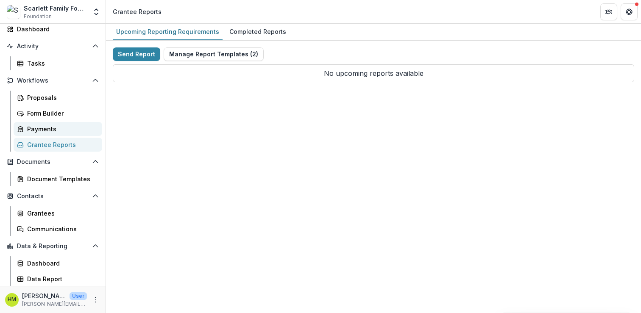
click at [54, 128] on div "Payments" at bounding box center [61, 129] width 68 height 9
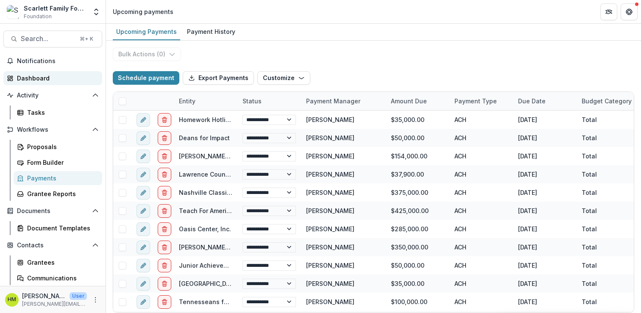
click at [34, 77] on div "Dashboard" at bounding box center [56, 78] width 78 height 9
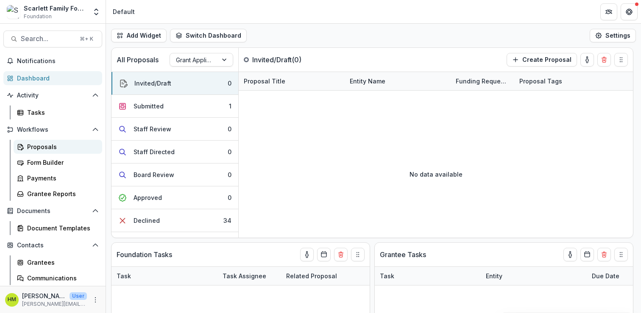
click at [44, 147] on div "Proposals" at bounding box center [61, 146] width 68 height 9
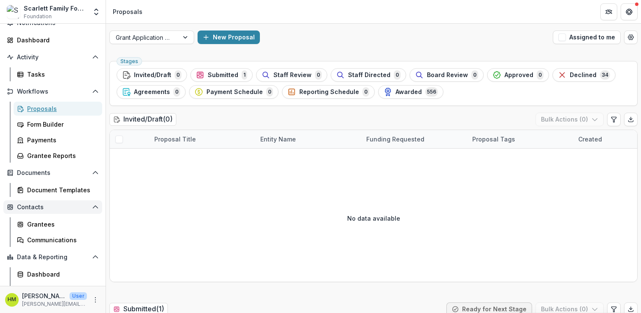
scroll to position [49, 0]
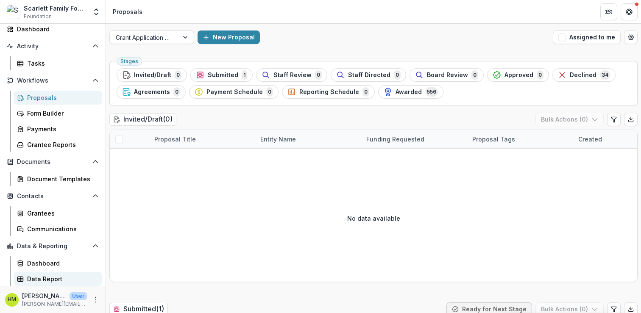
click at [46, 281] on div "Data Report" at bounding box center [61, 279] width 68 height 9
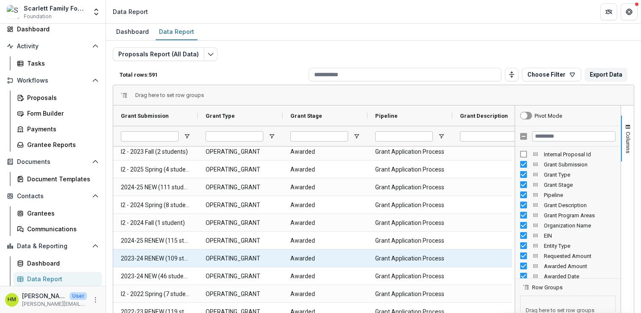
scroll to position [625, 0]
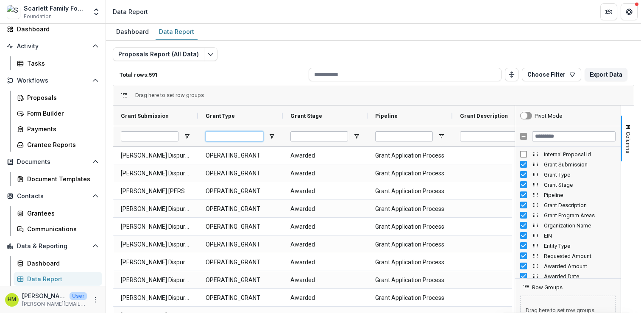
click at [236, 136] on input "Grant Type Filter Input" at bounding box center [235, 136] width 58 height 10
type input "*********"
click at [207, 55] on icon "Edit selected report" at bounding box center [210, 54] width 7 height 7
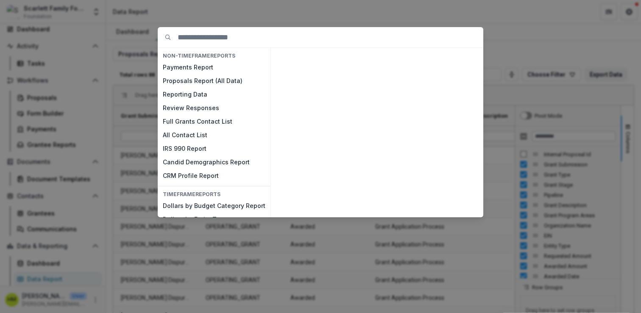
click at [243, 13] on div "NON-TIMEFRAME Reports Payments Report Proposals Report (All Data) Reporting Dat…" at bounding box center [320, 156] width 641 height 313
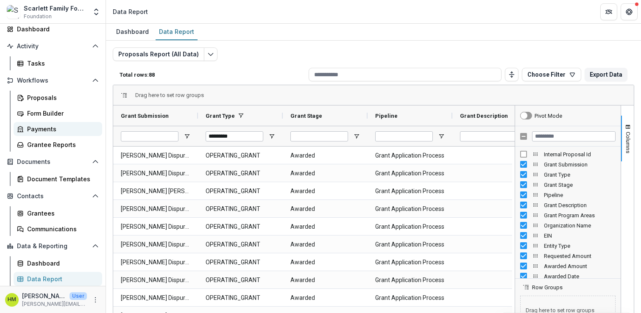
click at [42, 131] on div "Payments" at bounding box center [61, 129] width 68 height 9
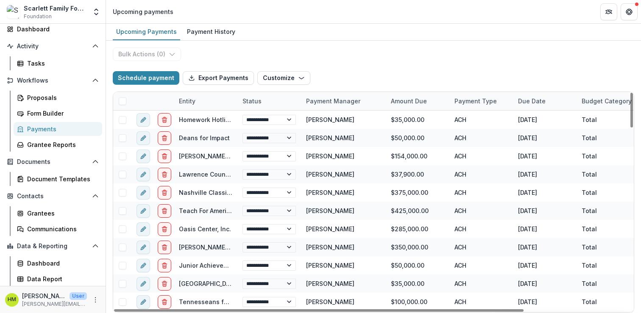
click at [190, 97] on div "Entity" at bounding box center [187, 101] width 27 height 9
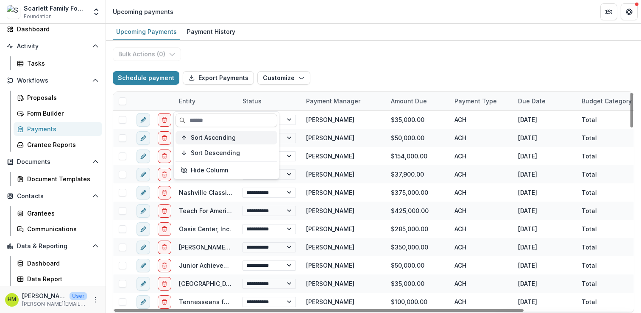
click at [200, 136] on span "Sort Ascending" at bounding box center [213, 137] width 45 height 7
click at [250, 36] on div "Upcoming Payments Payment History" at bounding box center [373, 32] width 535 height 17
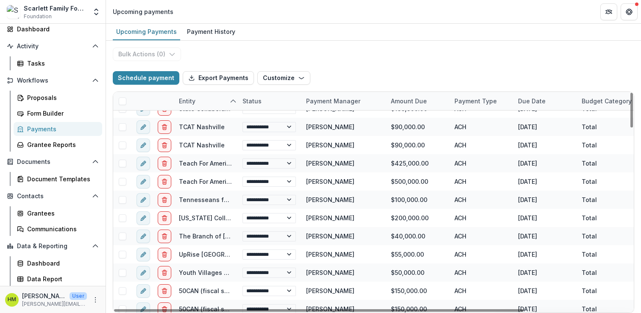
scroll to position [1146, 0]
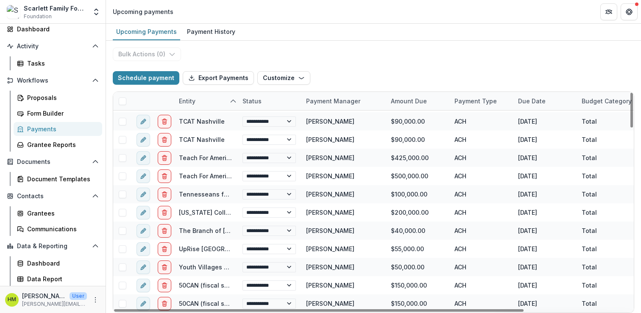
click at [361, 49] on div "**********" at bounding box center [373, 177] width 535 height 272
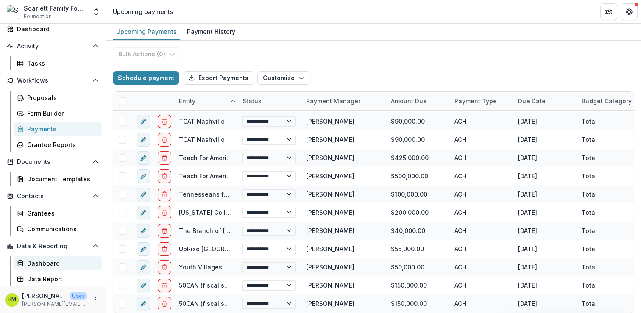
click at [45, 258] on link "Dashboard" at bounding box center [58, 263] width 89 height 14
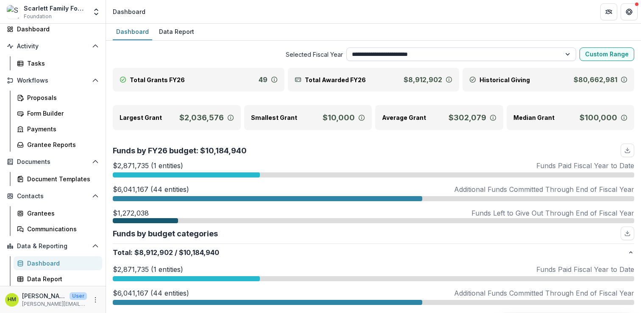
click at [432, 53] on select "**********" at bounding box center [461, 54] width 230 height 14
select select "**********"
click at [346, 47] on select "**********" at bounding box center [461, 54] width 230 height 14
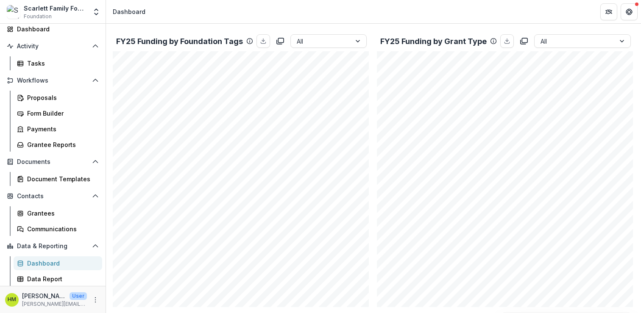
scroll to position [227, 0]
click at [552, 41] on div at bounding box center [574, 41] width 69 height 11
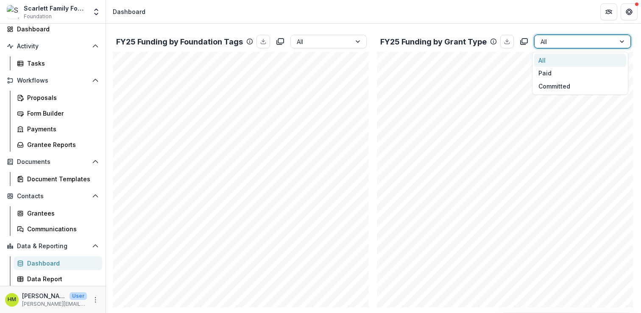
click at [501, 28] on div "Total Grants FY25 81 Total Awarded FY25 $9,910,452 Historical Giving $80,662,98…" at bounding box center [373, 229] width 521 height 777
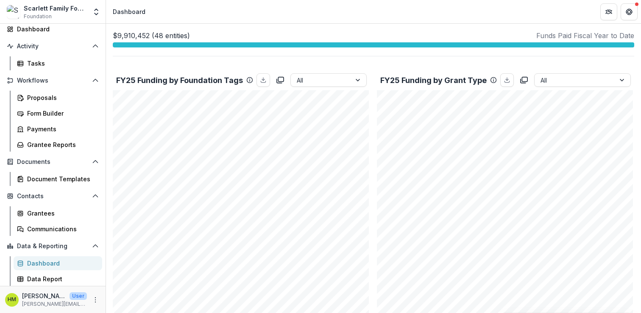
scroll to position [133, 0]
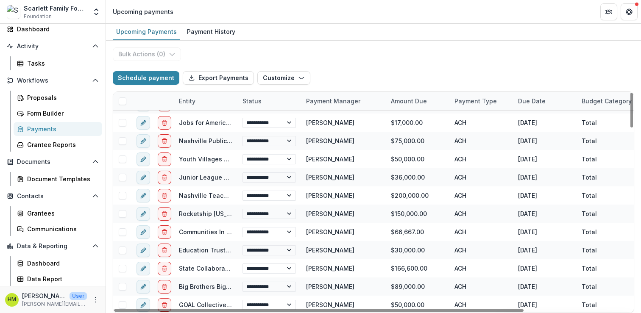
scroll to position [654, 0]
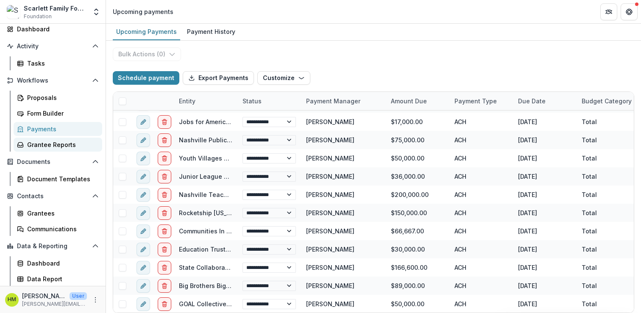
click at [56, 146] on div "Grantee Reports" at bounding box center [61, 144] width 68 height 9
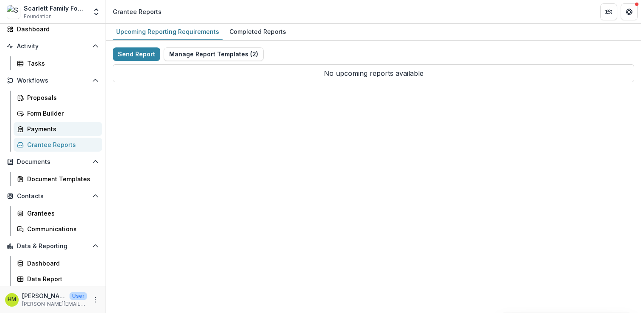
click at [38, 130] on div "Payments" at bounding box center [61, 129] width 68 height 9
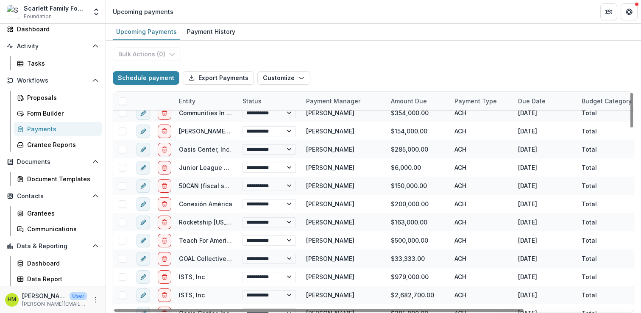
scroll to position [1146, 0]
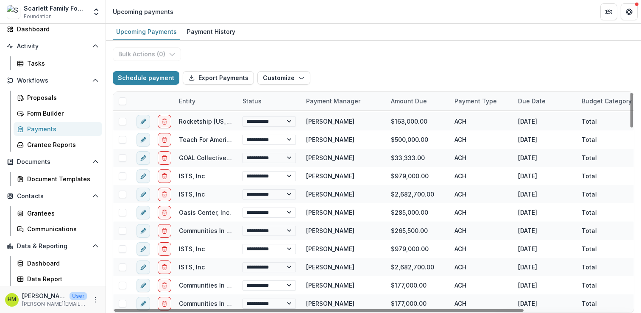
click at [184, 103] on div "Entity" at bounding box center [187, 101] width 27 height 9
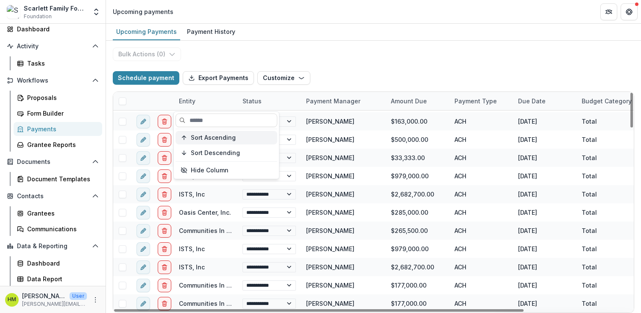
click at [208, 139] on span "Sort Ascending" at bounding box center [213, 137] width 45 height 7
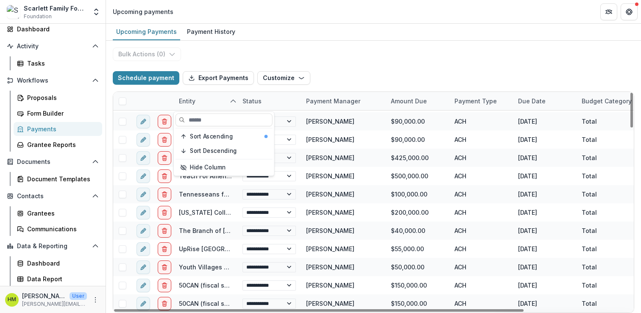
click at [391, 17] on header "Upcoming payments" at bounding box center [373, 11] width 535 height 23
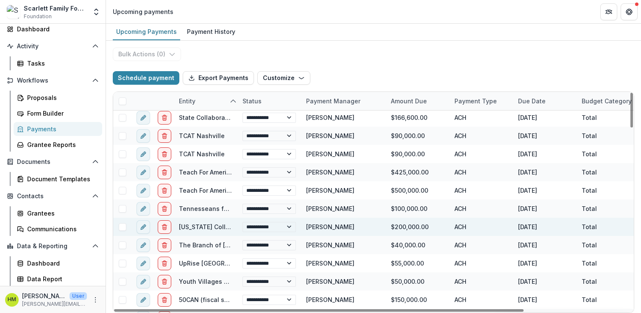
scroll to position [1131, 0]
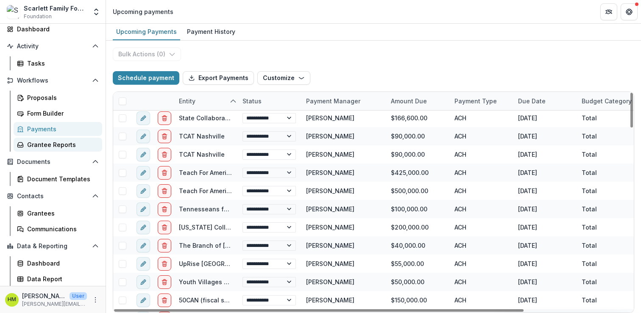
click at [46, 143] on div "Grantee Reports" at bounding box center [61, 144] width 68 height 9
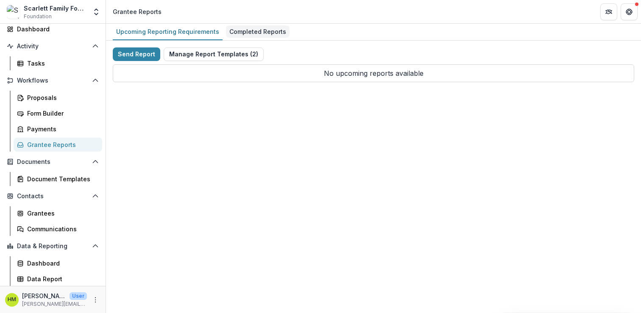
click at [247, 33] on div "Completed Reports" at bounding box center [258, 31] width 64 height 12
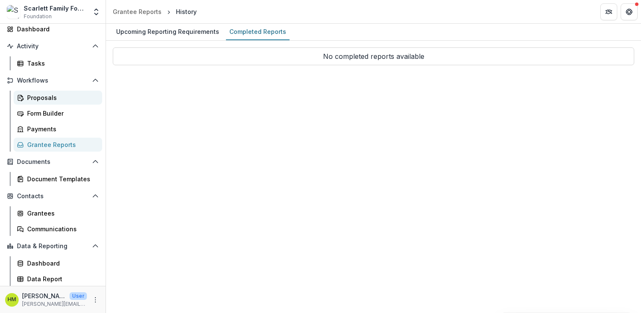
click at [50, 97] on div "Proposals" at bounding box center [61, 97] width 68 height 9
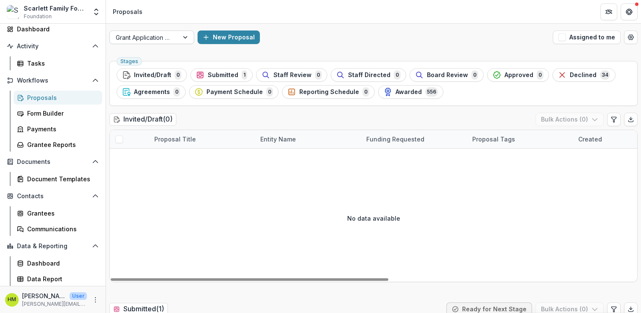
click at [158, 38] on div at bounding box center [144, 37] width 57 height 11
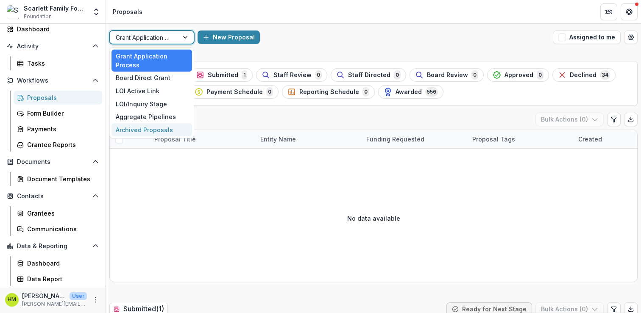
click at [147, 127] on div "Archived Proposals" at bounding box center [151, 129] width 81 height 13
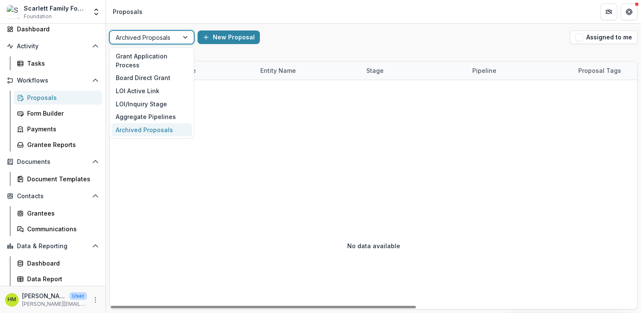
click at [140, 33] on div at bounding box center [144, 37] width 57 height 11
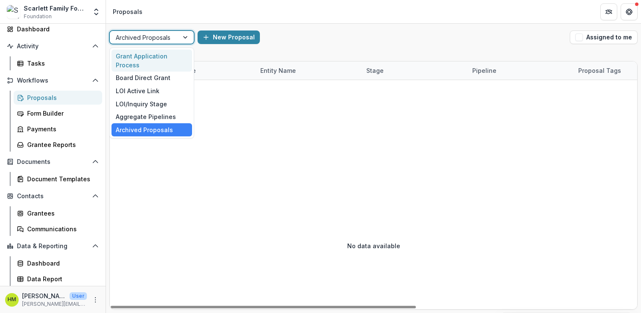
click at [136, 57] on div "Grant Application Process" at bounding box center [151, 61] width 81 height 22
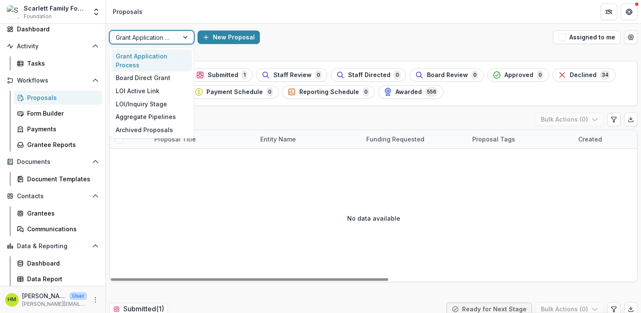
click at [158, 34] on div at bounding box center [144, 37] width 57 height 11
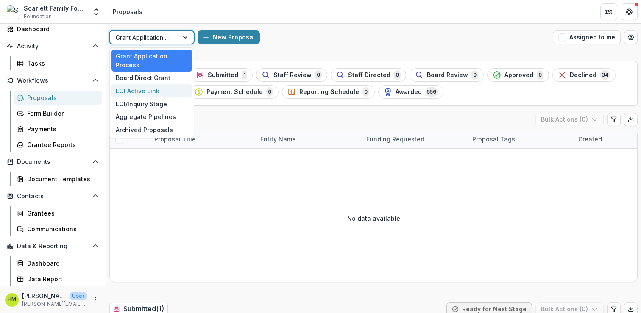
click at [298, 42] on div "New Proposal" at bounding box center [373, 38] width 352 height 14
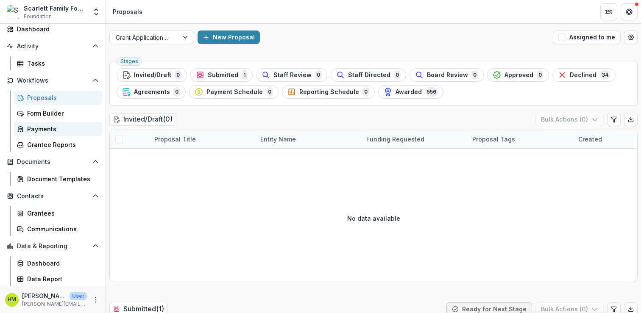
click at [53, 130] on div "Payments" at bounding box center [61, 129] width 68 height 9
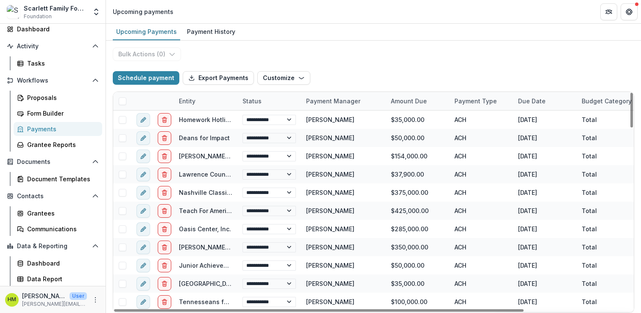
click at [188, 94] on div "Entity" at bounding box center [206, 101] width 64 height 18
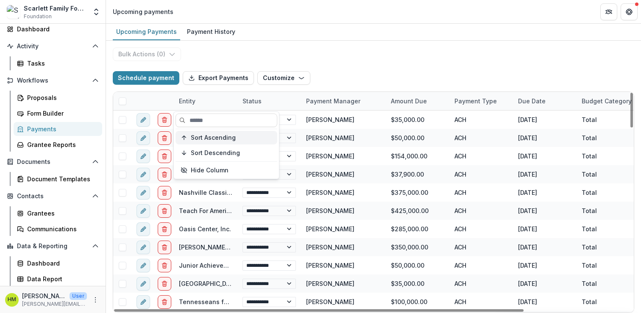
click at [203, 138] on span "Sort Ascending" at bounding box center [213, 137] width 45 height 7
click at [253, 39] on div "Upcoming Payments Payment History" at bounding box center [373, 32] width 535 height 17
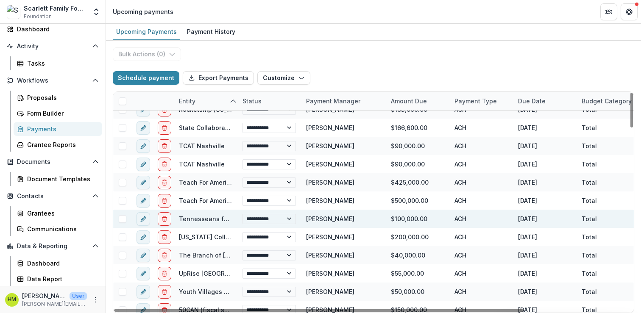
scroll to position [1122, 0]
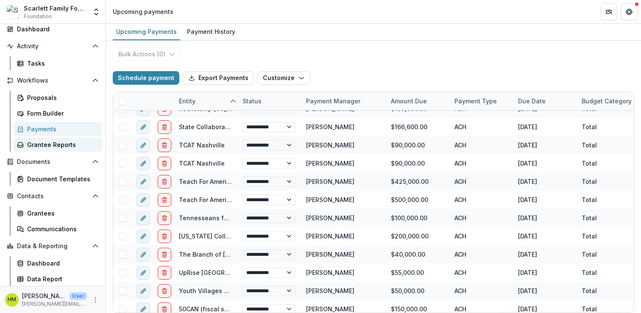
click at [53, 142] on div "Grantee Reports" at bounding box center [61, 144] width 68 height 9
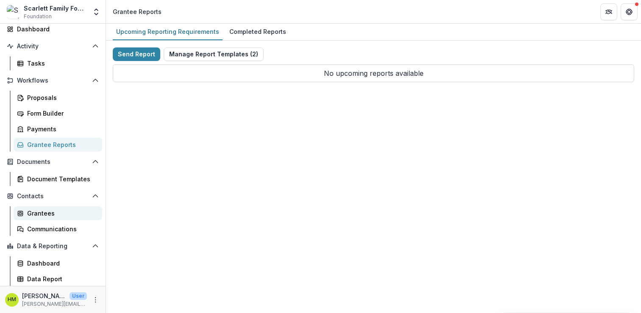
click at [43, 211] on div "Grantees" at bounding box center [61, 213] width 68 height 9
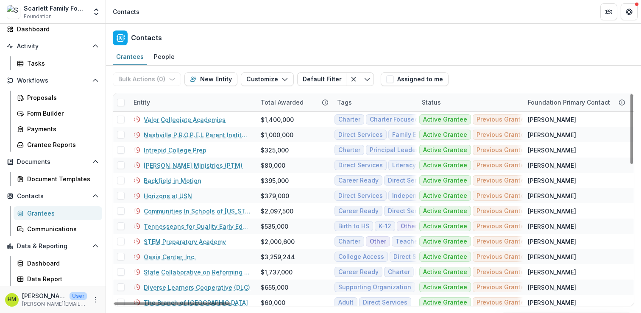
click at [144, 101] on div "Entity" at bounding box center [141, 102] width 27 height 9
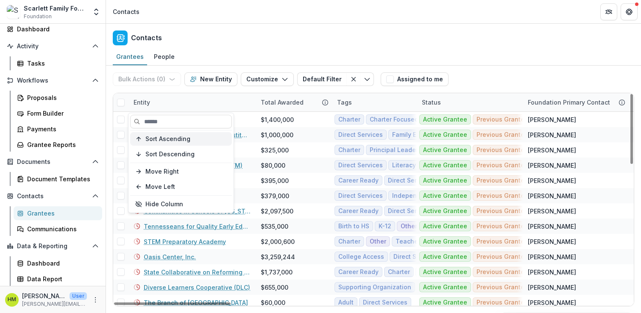
click at [157, 143] on button "Sort Ascending" at bounding box center [181, 139] width 102 height 14
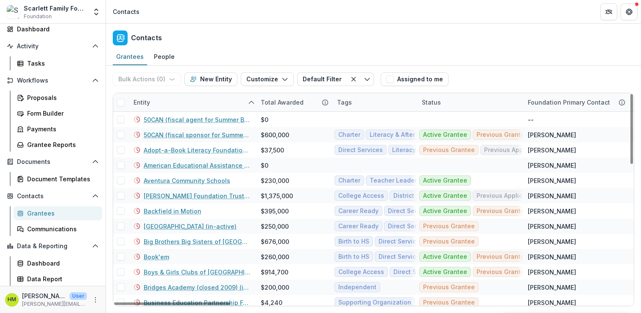
click at [195, 52] on div "Grantees People" at bounding box center [373, 57] width 535 height 17
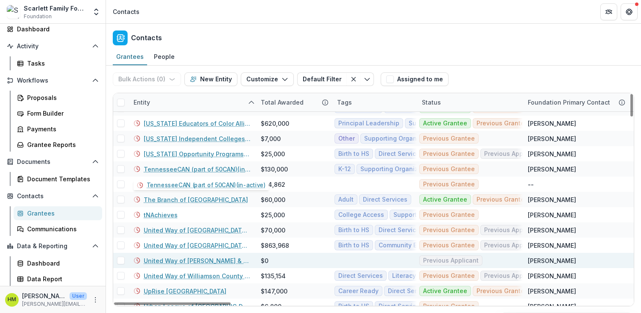
scroll to position [1644, 0]
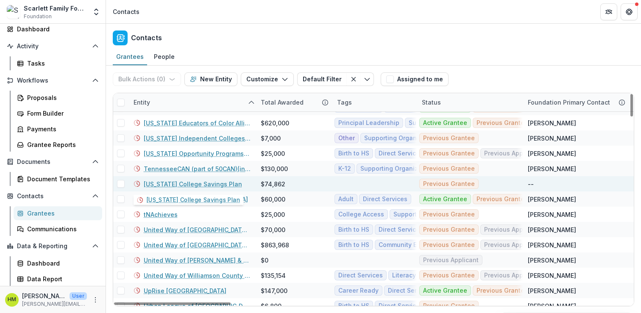
click at [178, 186] on link "[US_STATE] College Savings Plan" at bounding box center [193, 184] width 98 height 9
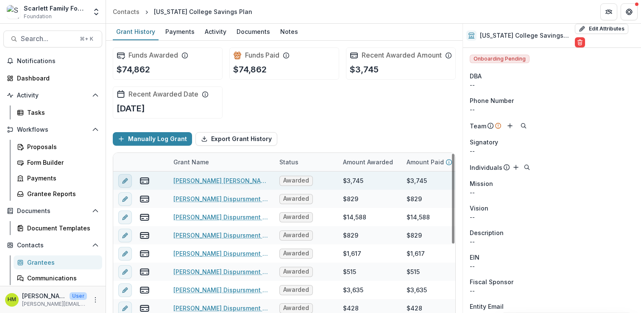
click at [122, 184] on icon "edit" at bounding box center [125, 181] width 7 height 7
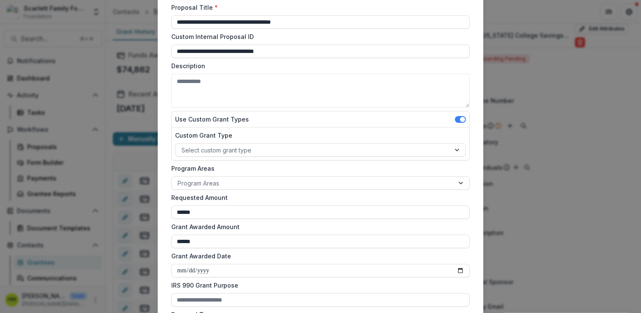
scroll to position [66, 0]
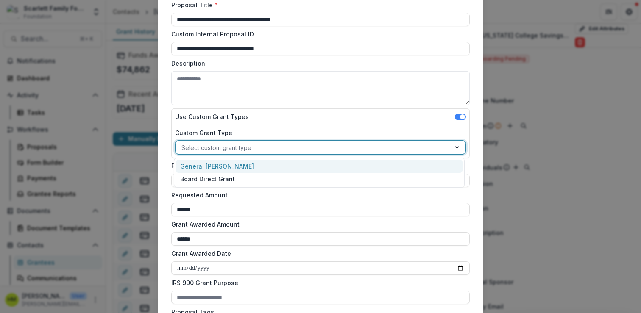
click at [253, 147] on div at bounding box center [312, 147] width 263 height 11
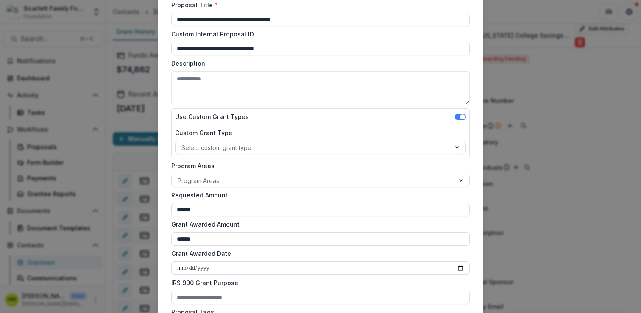
click at [233, 121] on div "Use Custom Grant Types" at bounding box center [320, 117] width 297 height 16
click at [233, 118] on label "Use Custom Grant Types" at bounding box center [212, 116] width 74 height 9
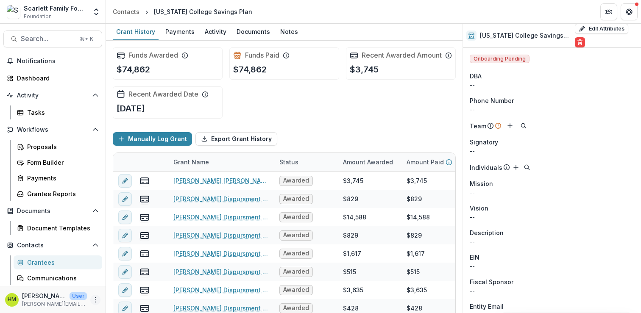
click at [92, 298] on icon "More" at bounding box center [95, 300] width 7 height 7
click at [139, 281] on link "User Settings" at bounding box center [148, 282] width 91 height 14
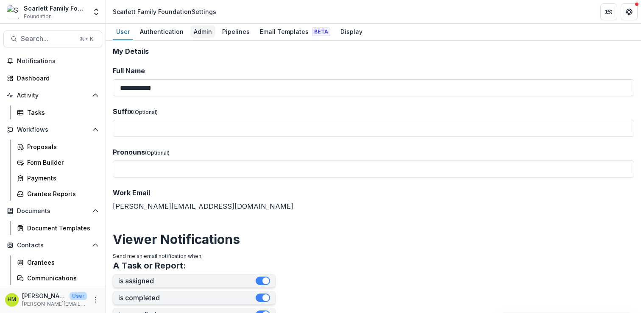
click at [200, 36] on div "Admin" at bounding box center [202, 31] width 25 height 12
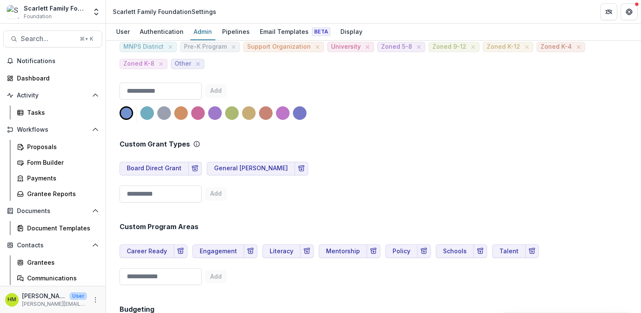
scroll to position [405, 0]
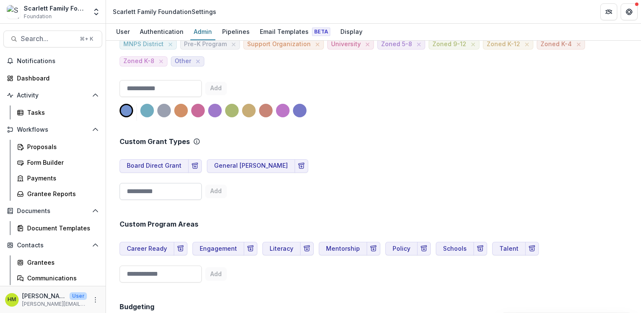
click at [168, 191] on input at bounding box center [160, 191] width 82 height 17
click at [131, 194] on input "**********" at bounding box center [160, 191] width 82 height 17
type input "**********"
click at [224, 196] on button "Add" at bounding box center [216, 192] width 22 height 14
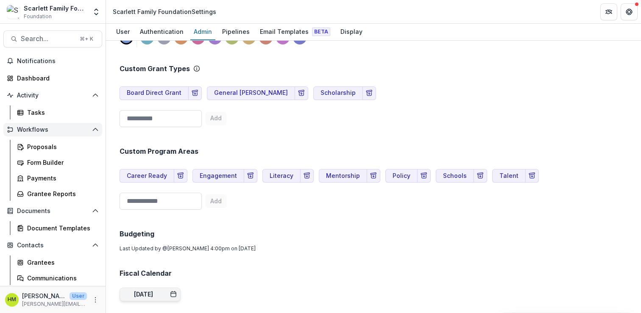
scroll to position [49, 0]
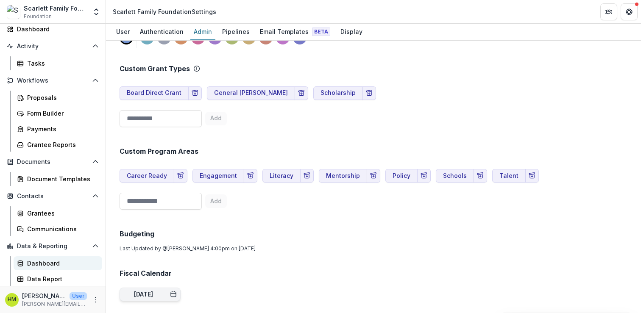
click at [41, 264] on div "Dashboard" at bounding box center [61, 263] width 68 height 9
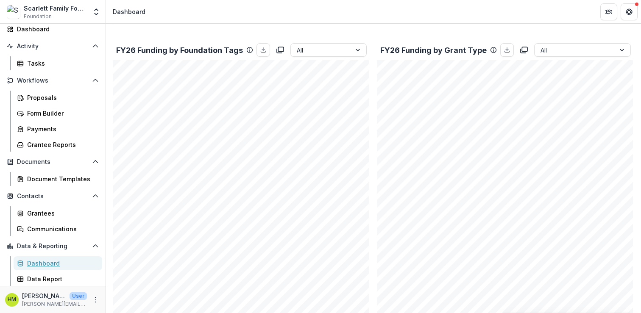
scroll to position [310, 0]
click at [554, 49] on div at bounding box center [574, 49] width 69 height 11
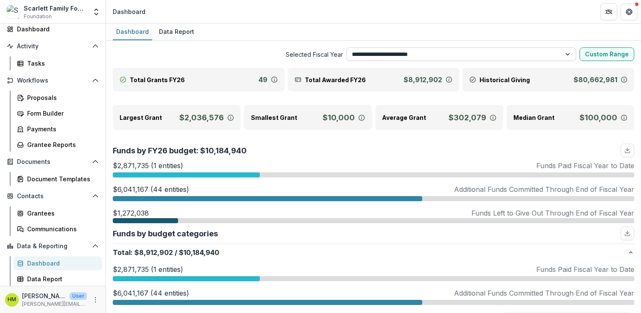
click at [431, 60] on select "**********" at bounding box center [461, 54] width 230 height 14
select select "**********"
click at [346, 47] on select "**********" at bounding box center [461, 54] width 230 height 14
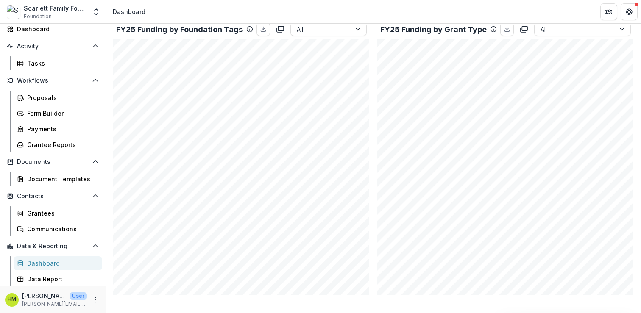
scroll to position [240, 0]
click at [35, 211] on div "Grantees" at bounding box center [61, 213] width 68 height 9
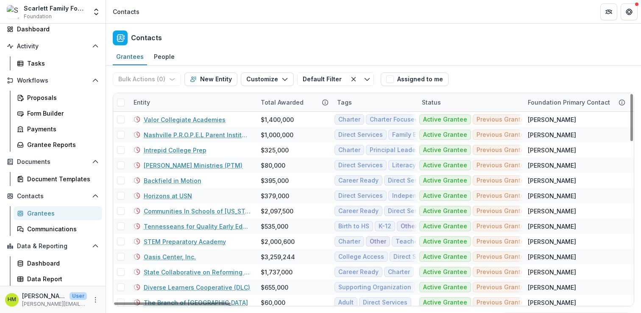
click at [144, 103] on div "Entity" at bounding box center [141, 102] width 27 height 9
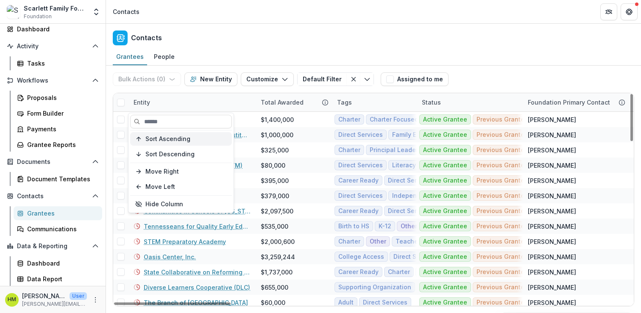
click at [155, 139] on span "Sort Ascending" at bounding box center [167, 139] width 45 height 7
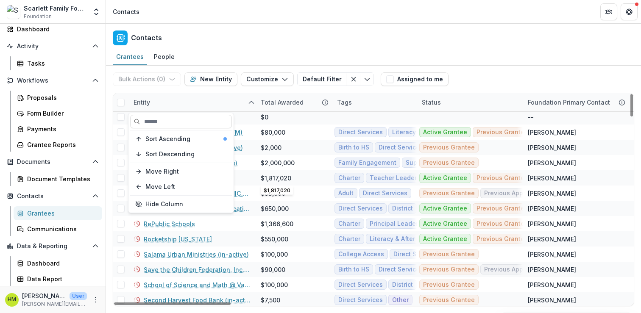
scroll to position [1290, 0]
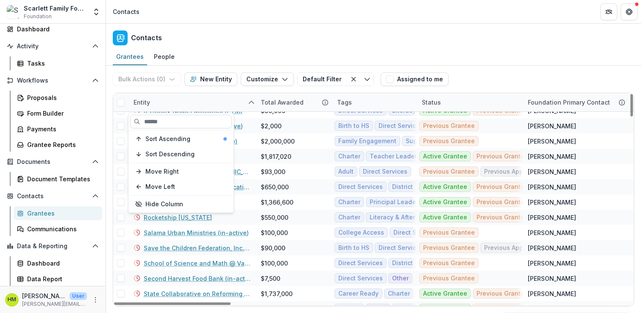
click at [169, 101] on div "Entity" at bounding box center [191, 102] width 127 height 18
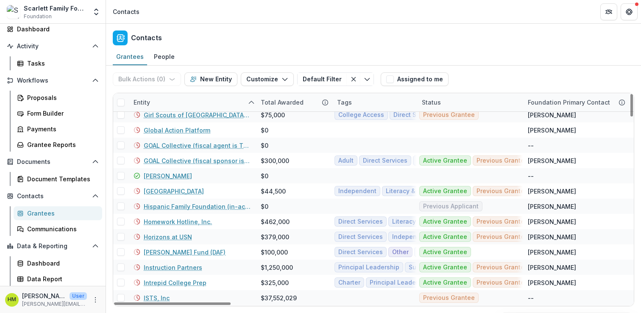
scroll to position [520, 0]
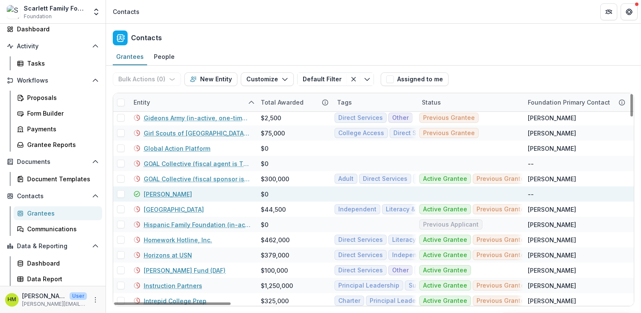
click at [119, 193] on span at bounding box center [121, 194] width 8 height 8
click at [163, 194] on link "[PERSON_NAME]" at bounding box center [168, 194] width 48 height 9
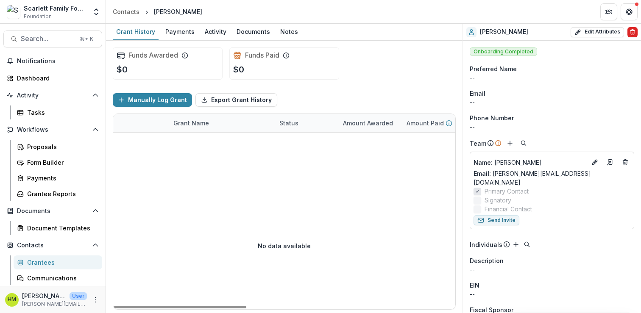
click at [631, 32] on icon "Delete" at bounding box center [632, 32] width 3 height 3
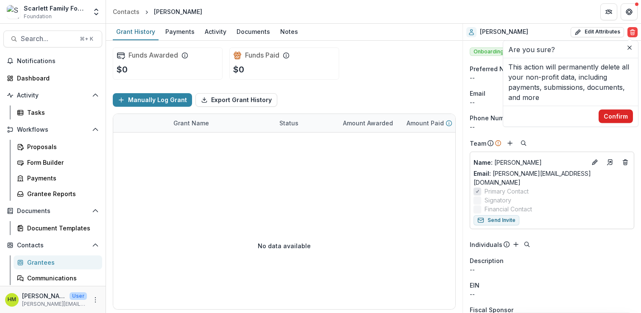
click at [618, 116] on button "Confirm" at bounding box center [615, 117] width 34 height 14
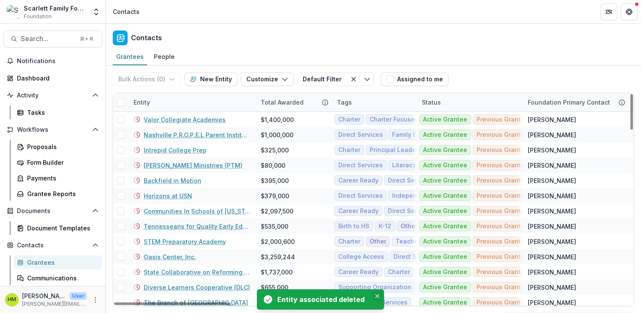
click at [375, 294] on icon "Close" at bounding box center [377, 296] width 4 height 4
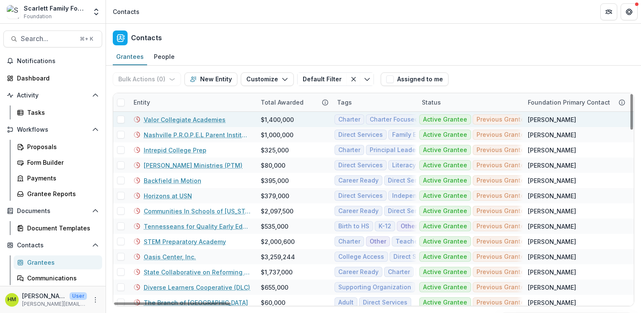
click at [169, 120] on link "Valor Collegiate Academies" at bounding box center [185, 119] width 82 height 9
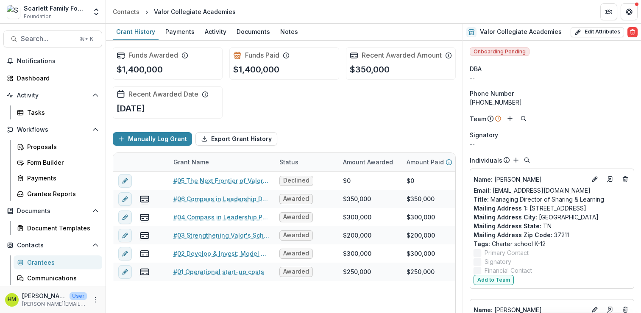
click at [40, 266] on div "Grantees" at bounding box center [61, 262] width 68 height 9
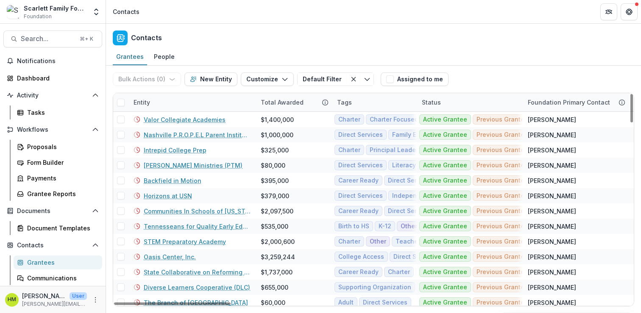
click at [139, 102] on div "Entity" at bounding box center [141, 102] width 27 height 9
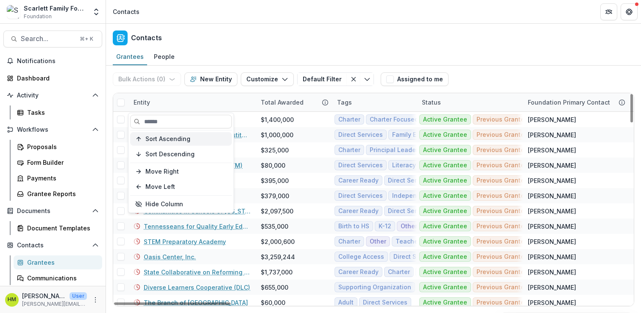
click at [156, 141] on span "Sort Ascending" at bounding box center [167, 139] width 45 height 7
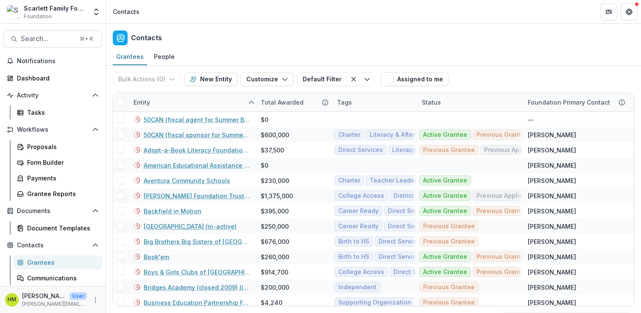
click at [202, 50] on div "Grantees People" at bounding box center [373, 57] width 535 height 17
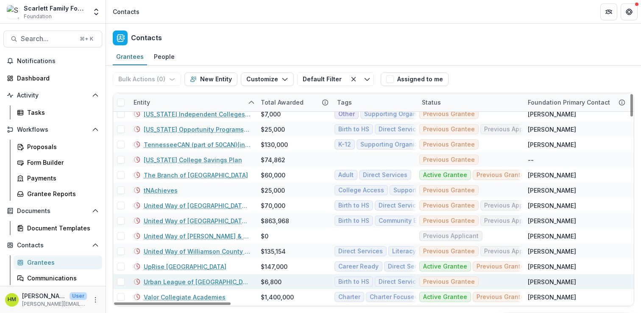
scroll to position [1650, 0]
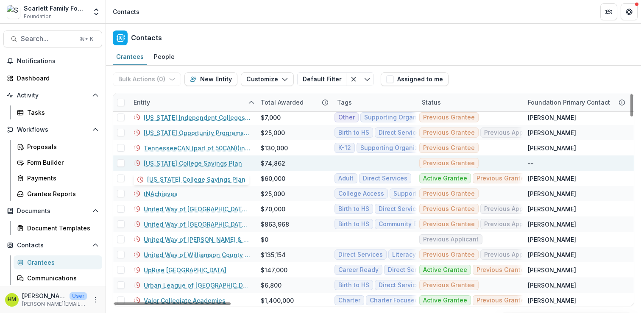
click at [171, 164] on link "Texas College Savings Plan" at bounding box center [193, 163] width 98 height 9
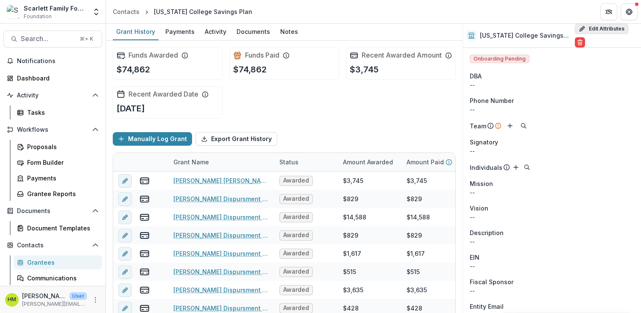
click at [594, 31] on button "Edit Attributes" at bounding box center [601, 29] width 53 height 10
select select
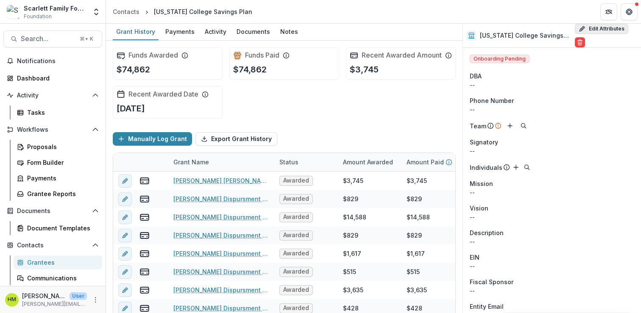
select select
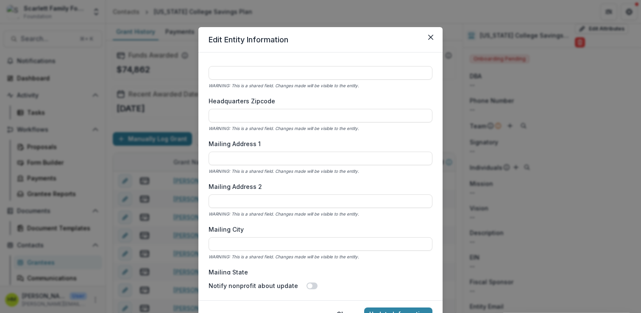
scroll to position [692, 0]
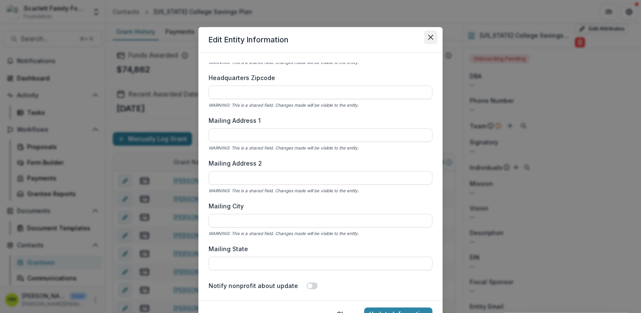
click at [429, 36] on icon "Close" at bounding box center [430, 37] width 5 height 5
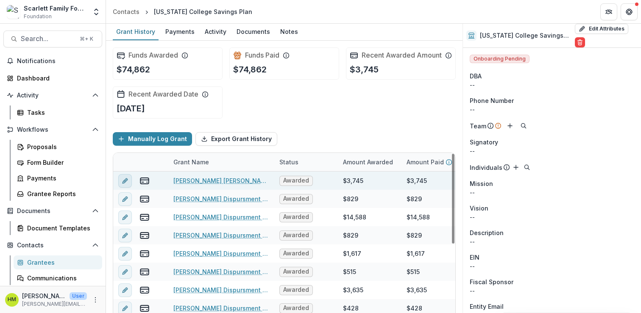
click at [127, 184] on icon "edit" at bounding box center [125, 181] width 7 height 7
click at [124, 182] on line "edit" at bounding box center [125, 181] width 2 height 2
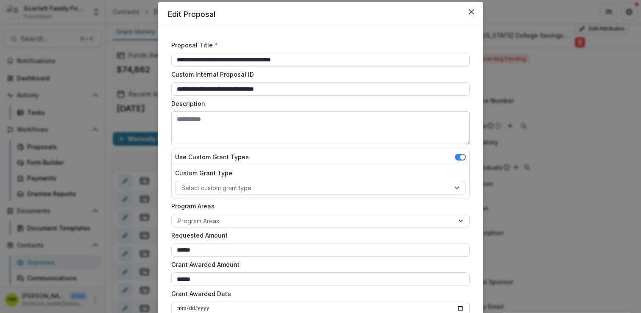
scroll to position [40, 0]
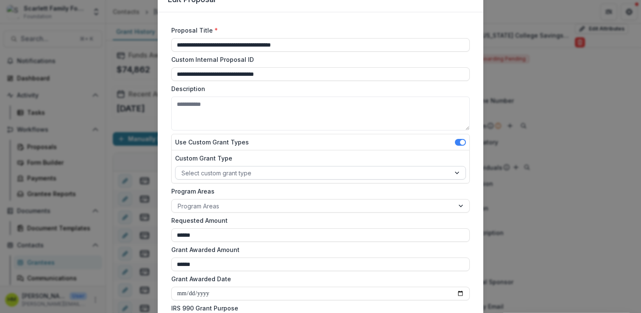
click at [247, 173] on div at bounding box center [312, 173] width 263 height 11
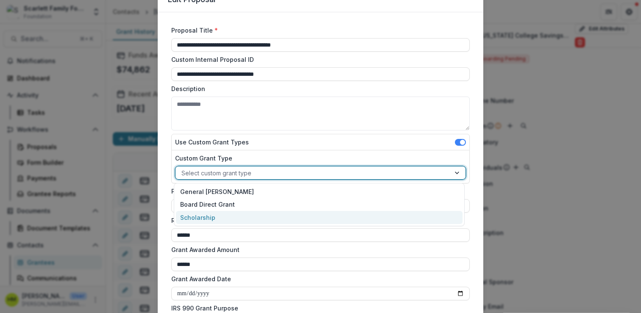
click at [206, 214] on div "Scholarship" at bounding box center [319, 217] width 286 height 13
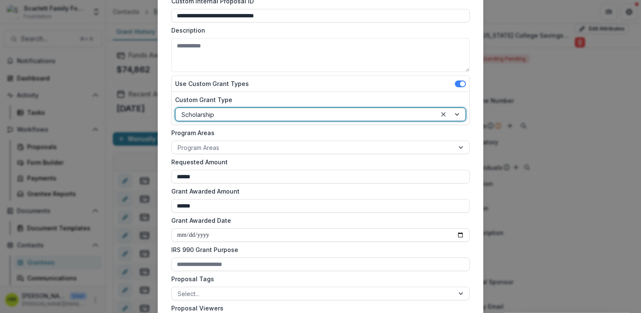
scroll to position [99, 0]
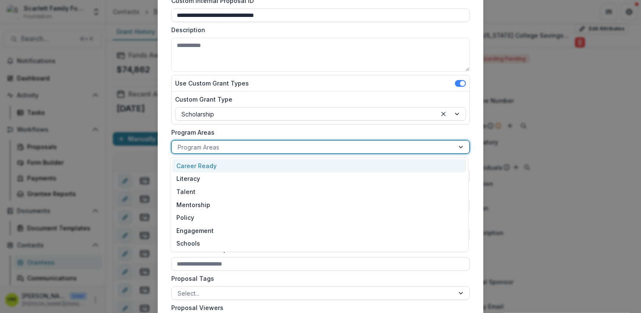
click at [233, 143] on div at bounding box center [313, 147] width 270 height 11
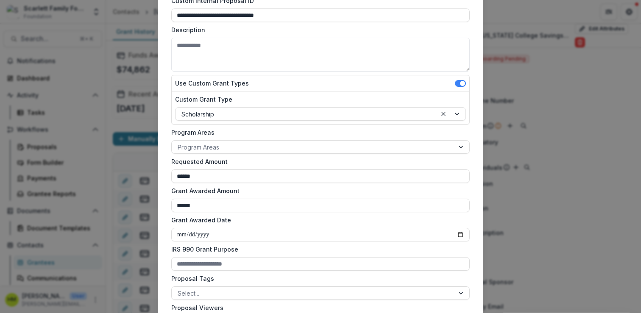
click at [244, 123] on div "Custom Grant Type Scholarship" at bounding box center [320, 108] width 297 height 33
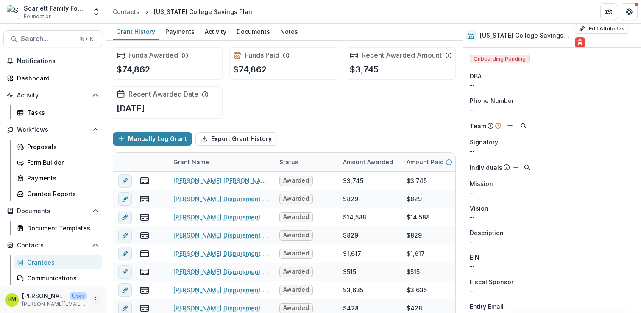
click at [93, 301] on icon "More" at bounding box center [95, 300] width 7 height 7
click at [135, 280] on link "User Settings" at bounding box center [148, 282] width 91 height 14
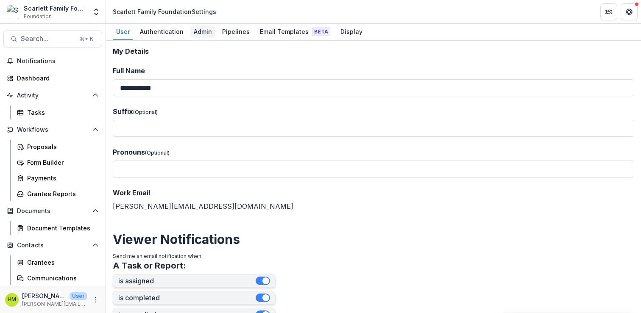
click at [197, 36] on div "Admin" at bounding box center [202, 31] width 25 height 12
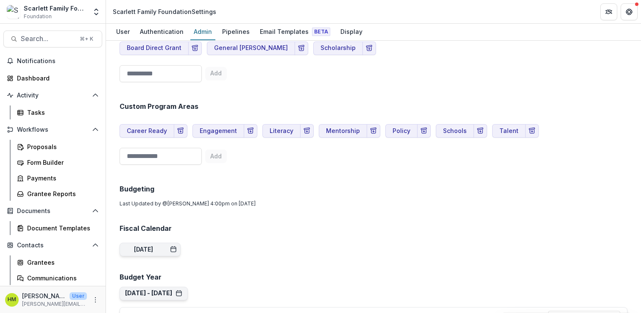
scroll to position [524, 0]
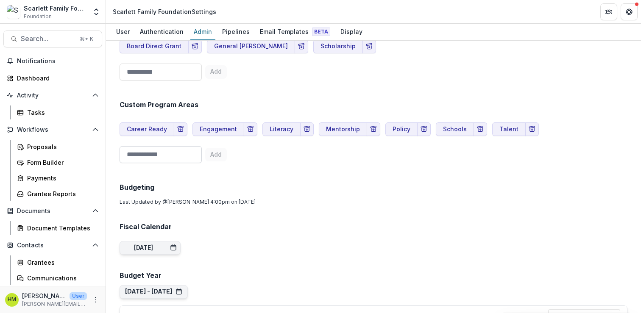
click at [153, 159] on input at bounding box center [160, 154] width 82 height 17
type input "**********"
click at [227, 152] on button "Add" at bounding box center [216, 155] width 22 height 14
click at [36, 262] on div "Grantees" at bounding box center [61, 262] width 68 height 9
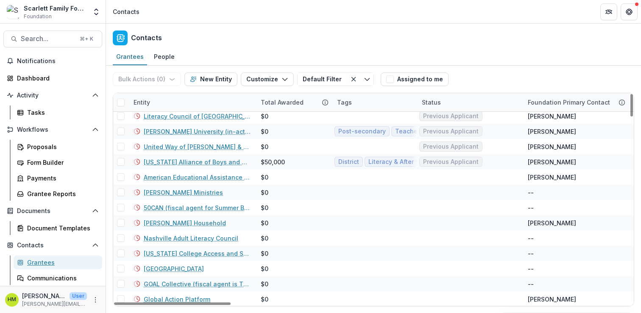
scroll to position [1743, 0]
click at [148, 102] on div "Entity" at bounding box center [141, 102] width 27 height 9
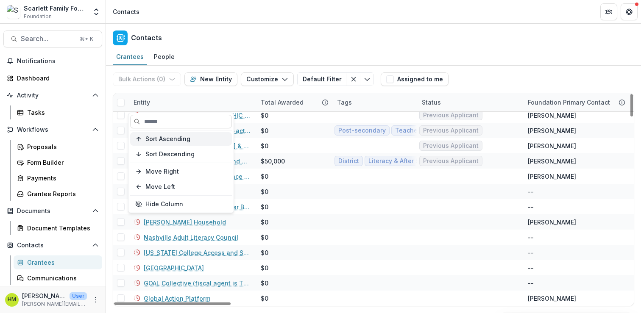
click at [159, 136] on span "Sort Ascending" at bounding box center [167, 139] width 45 height 7
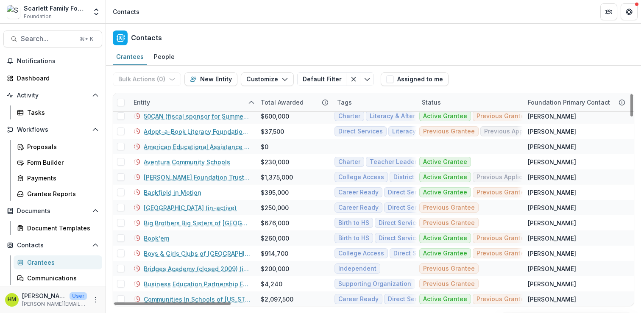
click at [219, 49] on div "Grantees People" at bounding box center [373, 57] width 535 height 17
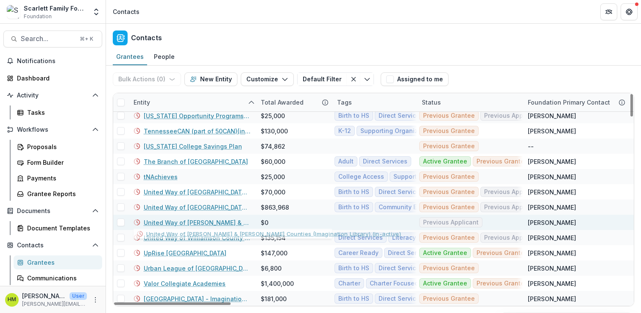
scroll to position [1666, 0]
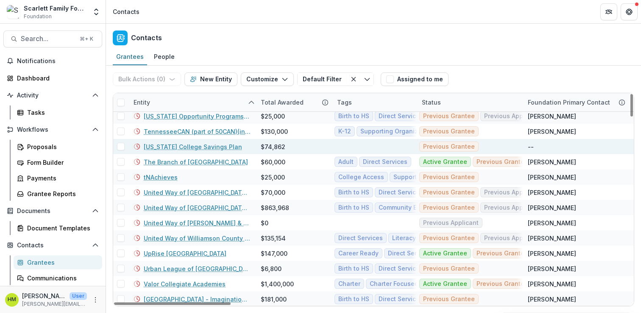
click at [181, 147] on link "[US_STATE] College Savings Plan" at bounding box center [193, 146] width 98 height 9
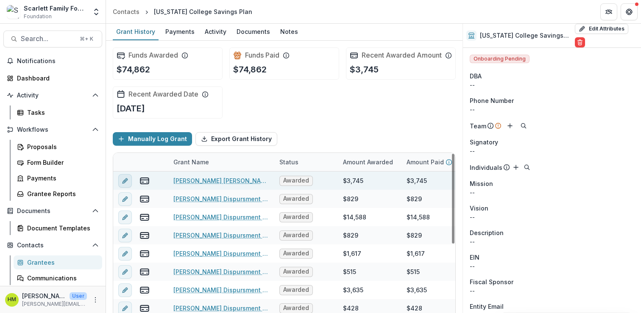
click at [124, 182] on line "edit" at bounding box center [125, 181] width 2 height 2
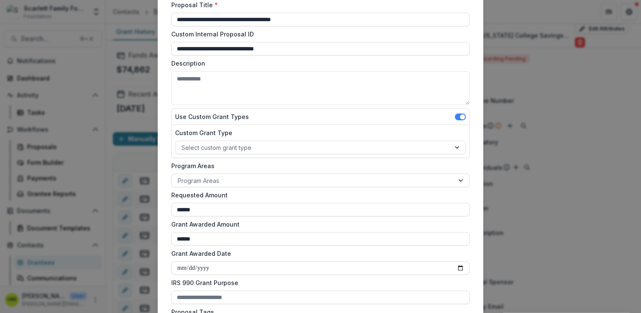
scroll to position [72, 0]
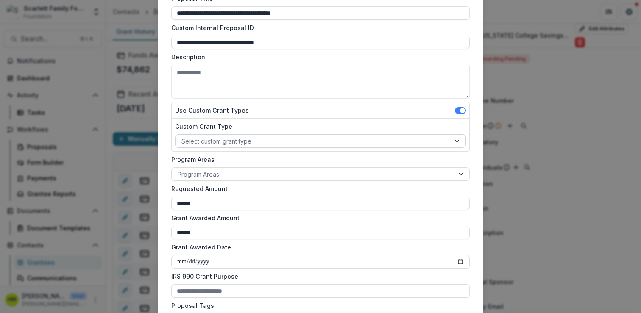
click at [225, 144] on div at bounding box center [312, 141] width 263 height 11
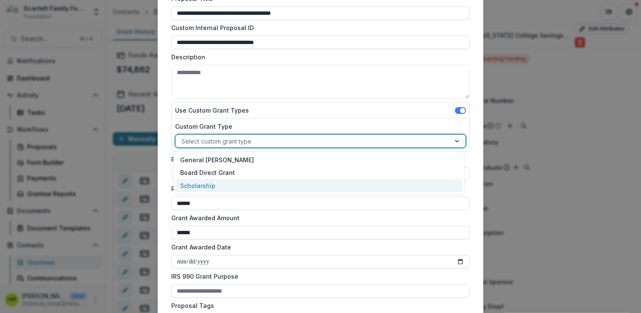
click at [211, 185] on div "Scholarship" at bounding box center [319, 185] width 286 height 13
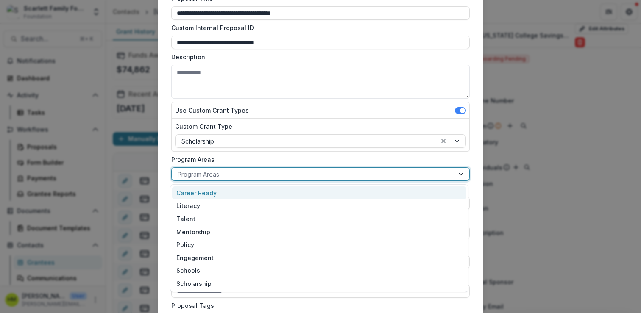
click at [212, 169] on div at bounding box center [313, 174] width 270 height 11
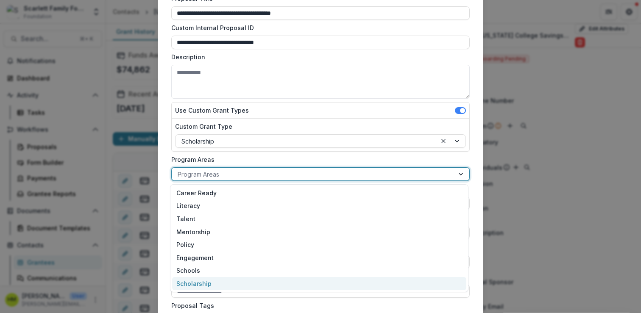
click at [201, 284] on div "Scholarship" at bounding box center [319, 283] width 294 height 13
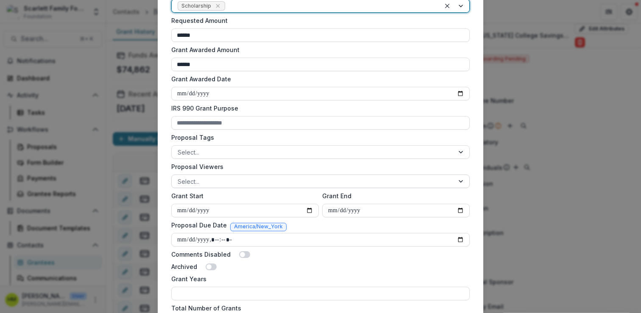
scroll to position [239, 0]
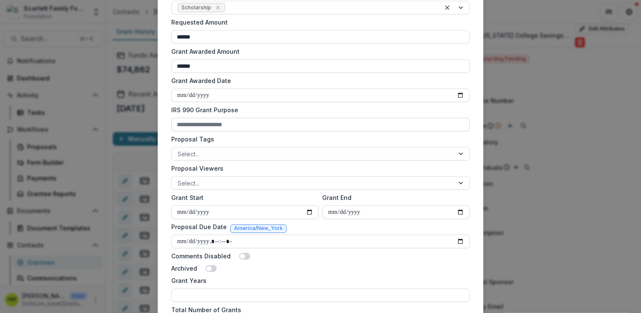
click at [194, 127] on input "IRS 990 Grant Purpose" at bounding box center [320, 125] width 298 height 14
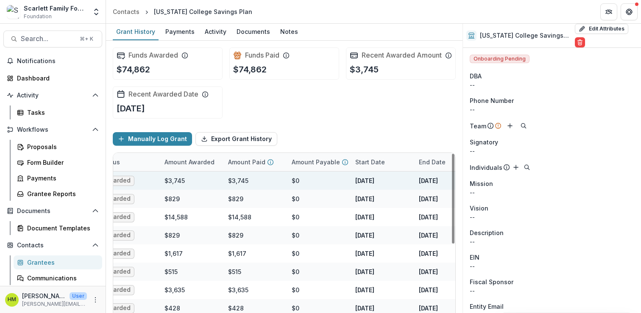
scroll to position [0, 0]
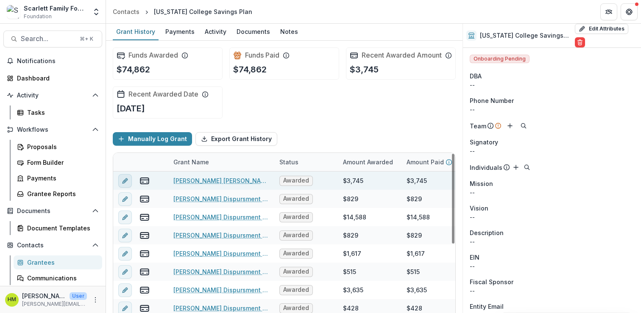
click at [125, 182] on line "edit" at bounding box center [125, 181] width 2 height 2
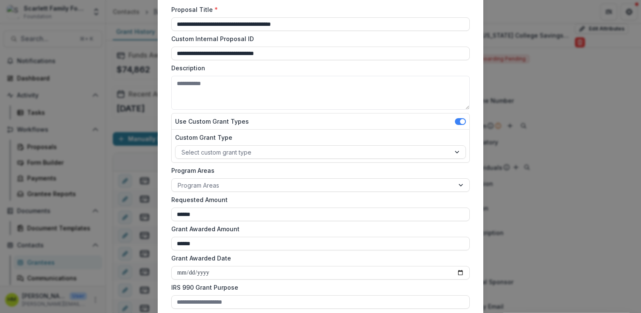
scroll to position [63, 0]
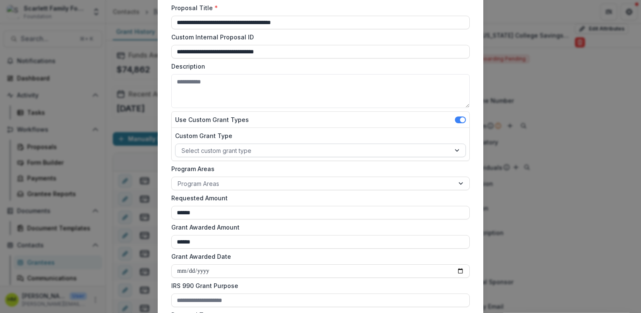
click at [226, 150] on div at bounding box center [312, 150] width 263 height 11
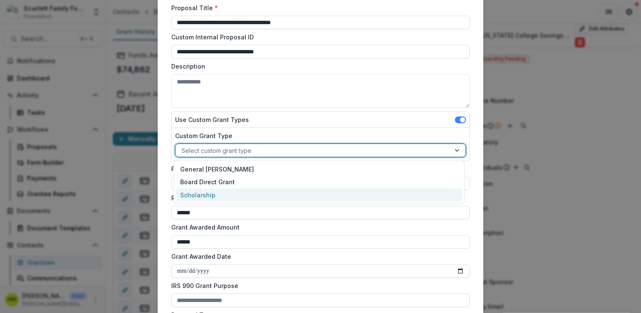
click at [207, 191] on div "Scholarship" at bounding box center [319, 195] width 286 height 13
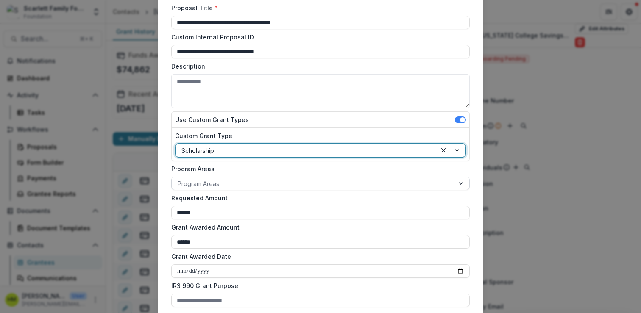
click at [205, 183] on div at bounding box center [313, 183] width 270 height 11
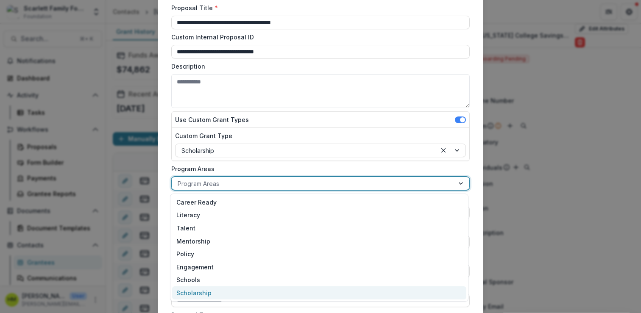
click at [200, 292] on div "Scholarship" at bounding box center [319, 292] width 294 height 13
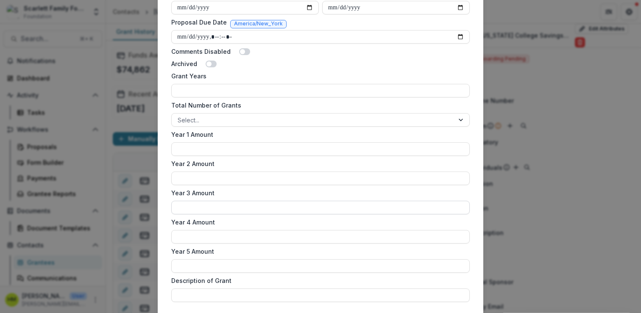
scroll to position [448, 0]
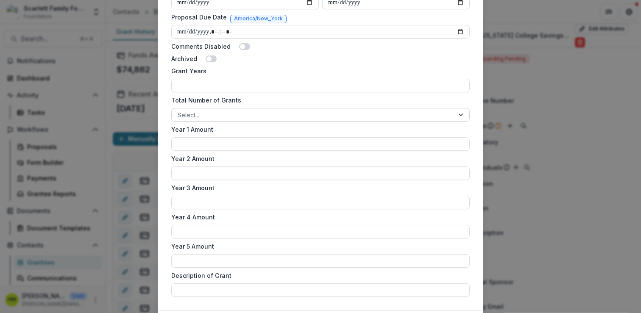
click at [197, 114] on div at bounding box center [313, 115] width 270 height 11
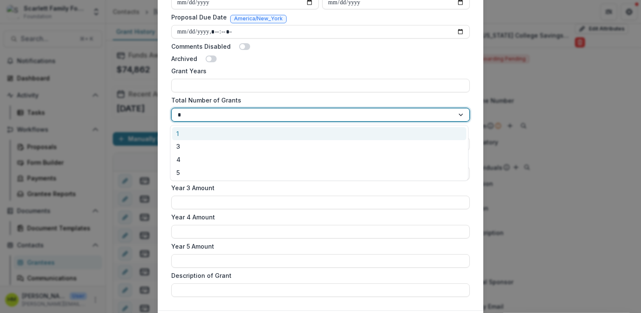
type input "*"
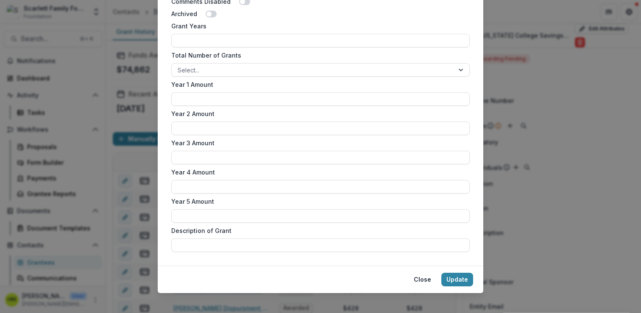
scroll to position [500, 0]
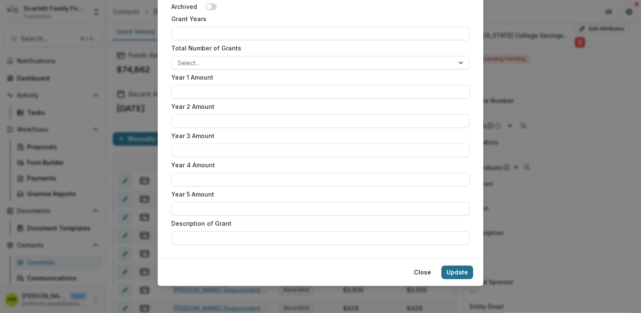
click at [452, 273] on button "Update" at bounding box center [457, 273] width 32 height 14
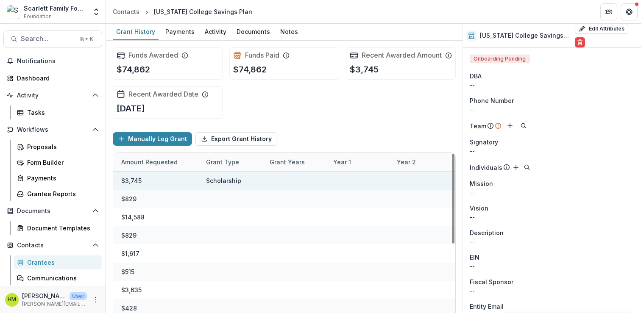
scroll to position [0, 0]
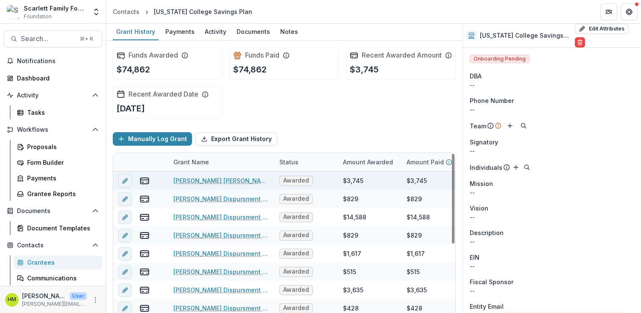
click at [287, 184] on span "Awarded" at bounding box center [296, 180] width 26 height 7
click at [141, 184] on rect "view-payments" at bounding box center [144, 181] width 8 height 6
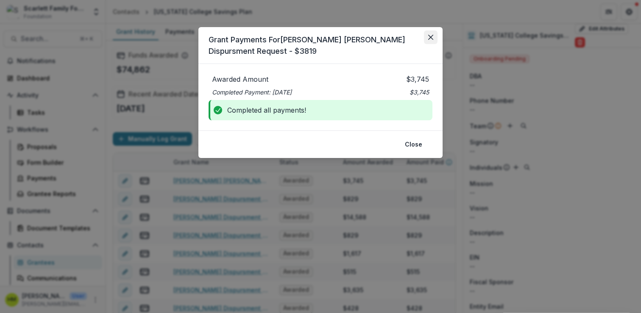
click at [430, 37] on icon "Close" at bounding box center [430, 37] width 5 height 5
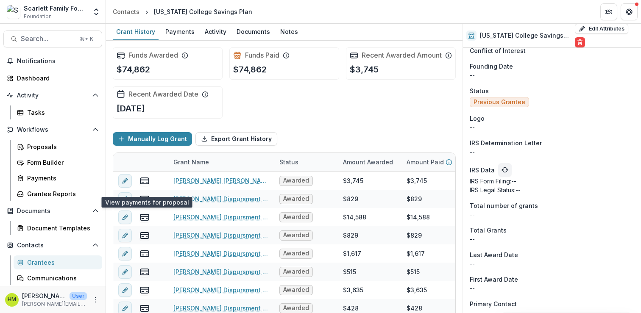
scroll to position [590, 0]
click at [588, 32] on button "Edit Attributes" at bounding box center [601, 29] width 53 height 10
select select
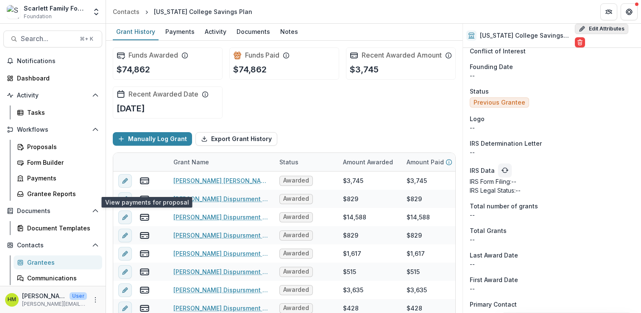
select select
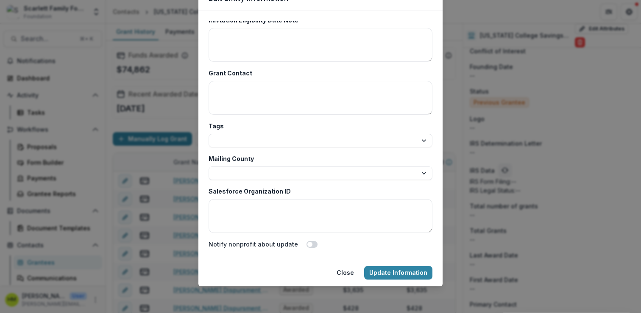
scroll to position [42, 0]
click at [342, 270] on button "Close" at bounding box center [345, 273] width 28 height 14
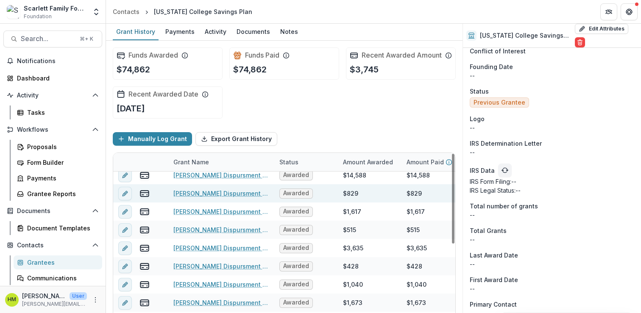
scroll to position [0, 0]
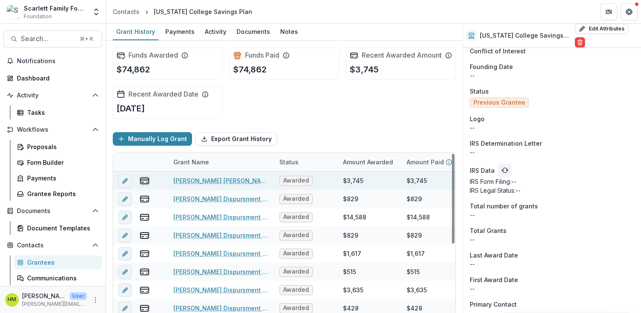
click at [146, 186] on icon "view-payments" at bounding box center [144, 181] width 10 height 10
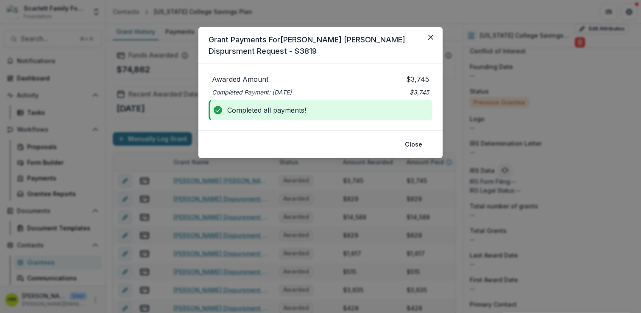
click at [256, 114] on div "Completed all payments!" at bounding box center [320, 110] width 224 height 20
click at [249, 83] on p "Awarded Amount" at bounding box center [265, 79] width 107 height 10
click at [434, 38] on button "Close" at bounding box center [431, 38] width 14 height 14
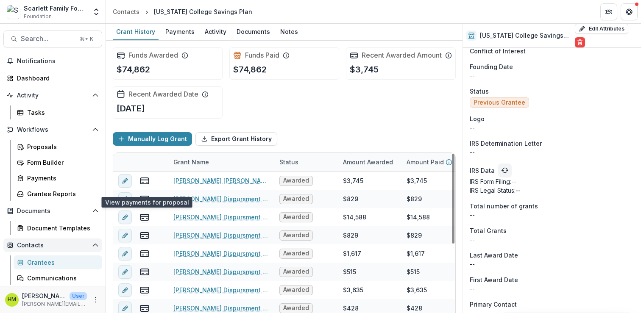
scroll to position [49, 0]
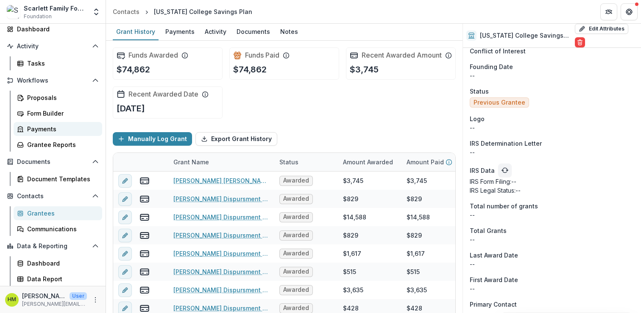
click at [39, 130] on div "Payments" at bounding box center [61, 129] width 68 height 9
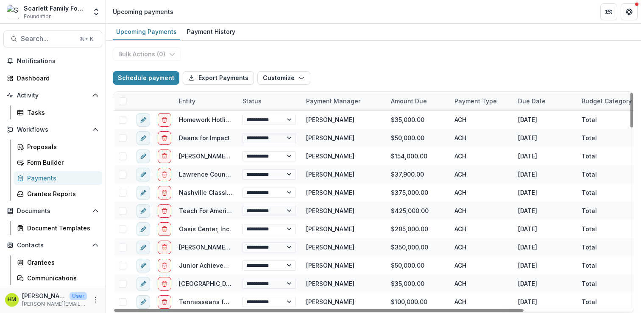
click at [182, 102] on div "Entity" at bounding box center [187, 101] width 27 height 9
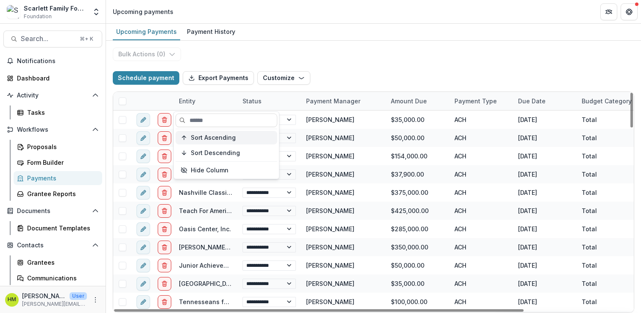
click at [200, 136] on span "Sort Ascending" at bounding box center [213, 137] width 45 height 7
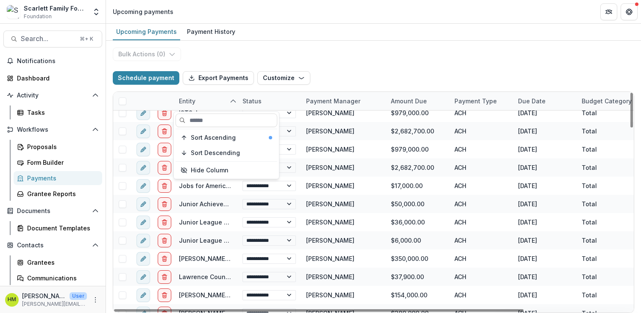
scroll to position [587, 0]
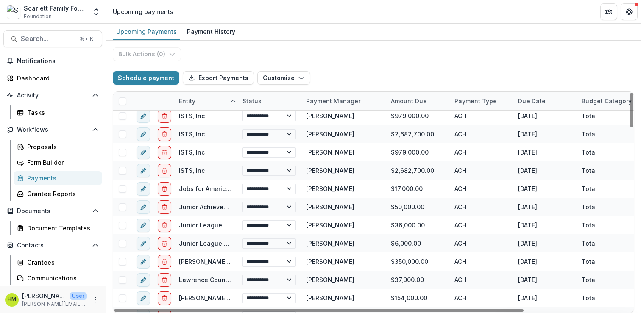
click at [306, 58] on div "**********" at bounding box center [373, 177] width 535 height 272
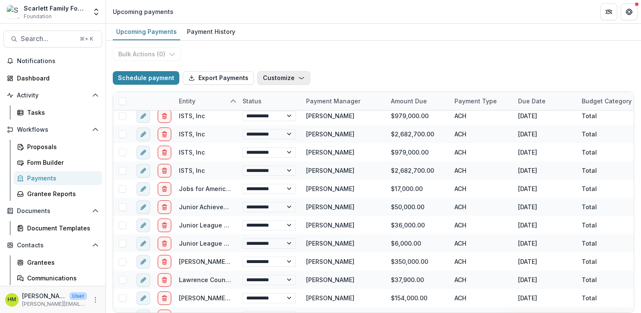
click at [280, 73] on button "Customize" at bounding box center [283, 78] width 53 height 14
click at [279, 53] on div "**********" at bounding box center [373, 177] width 535 height 272
click at [272, 79] on button "Customize" at bounding box center [283, 78] width 53 height 14
click at [270, 58] on div "**********" at bounding box center [373, 177] width 535 height 272
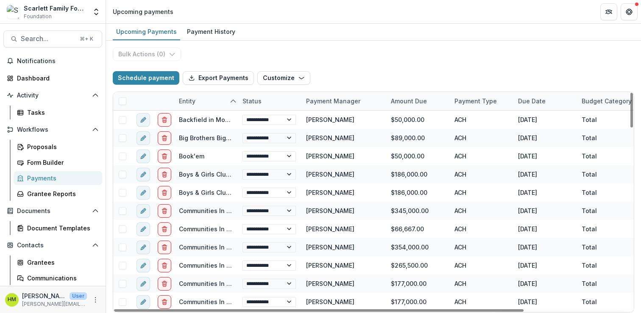
scroll to position [49, 0]
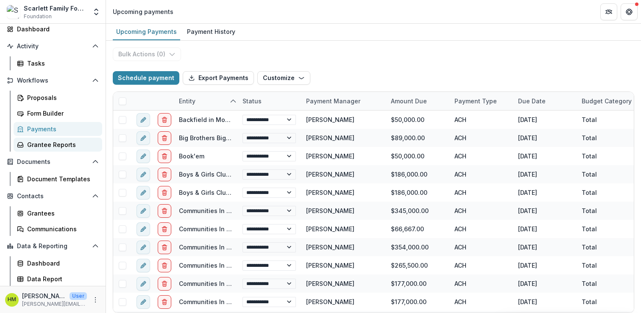
click at [49, 147] on div "Grantee Reports" at bounding box center [61, 144] width 68 height 9
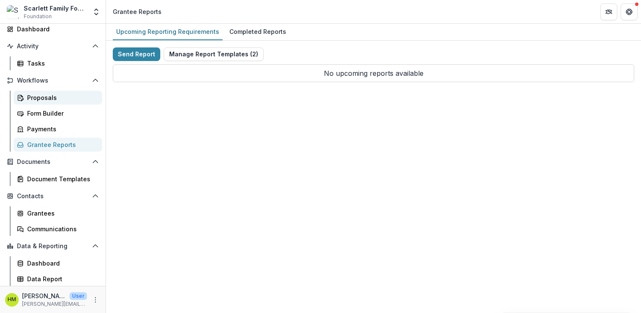
click at [41, 97] on div "Proposals" at bounding box center [61, 97] width 68 height 9
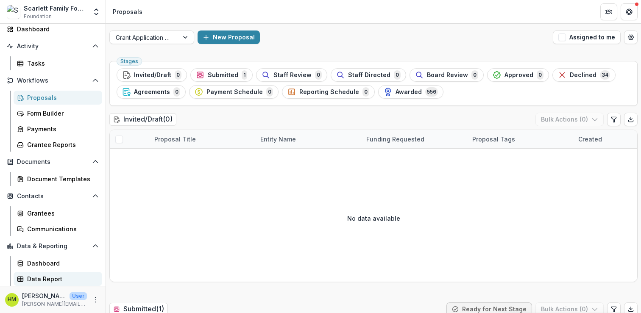
click at [44, 277] on div "Data Report" at bounding box center [61, 279] width 68 height 9
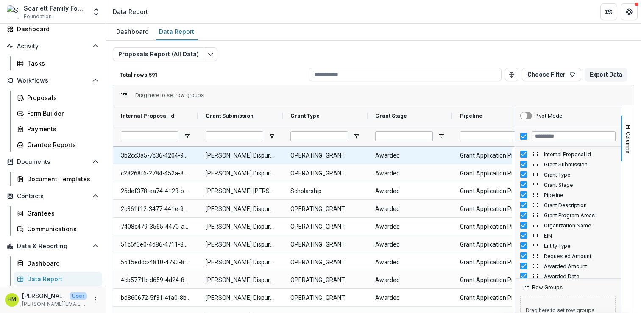
click at [246, 148] on Submission-14264 "[PERSON_NAME] Dispursment Request - $3496" at bounding box center [240, 155] width 69 height 17
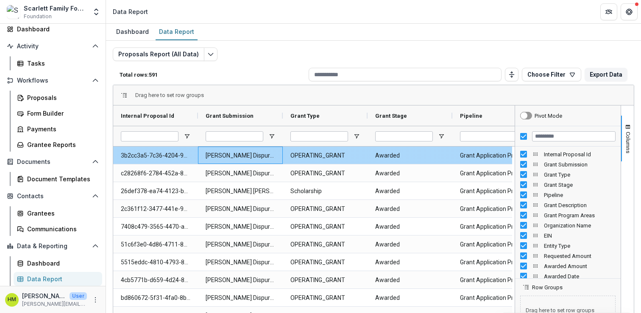
click at [245, 156] on Submission-14264 "[PERSON_NAME] Dispursment Request - $3496" at bounding box center [240, 155] width 69 height 17
click at [306, 158] on Type-14767 "OPERATING_GRANT" at bounding box center [324, 155] width 69 height 17
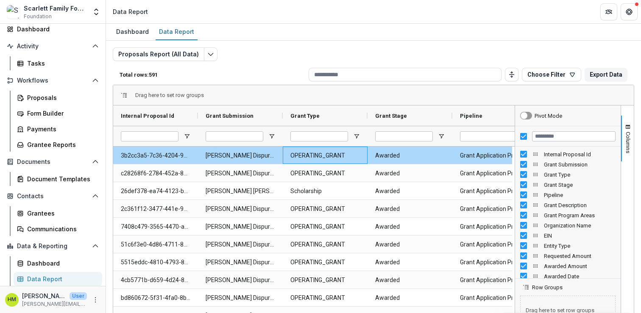
click at [306, 158] on Type-14767 "OPERATING_GRANT" at bounding box center [324, 155] width 69 height 17
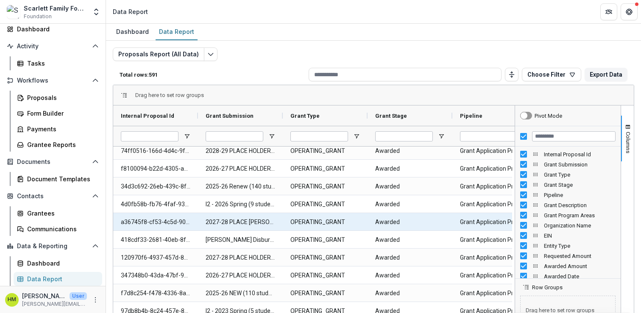
scroll to position [262, 0]
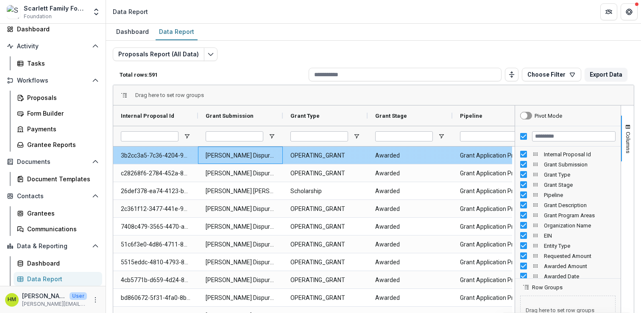
click at [206, 156] on Submission-14264 "[PERSON_NAME] Dispursment Request - $3496" at bounding box center [240, 155] width 69 height 17
click at [233, 156] on Submission-14264 "[PERSON_NAME] Dispursment Request - $3496" at bounding box center [240, 155] width 69 height 17
drag, startPoint x: 204, startPoint y: 155, endPoint x: 239, endPoint y: 156, distance: 34.8
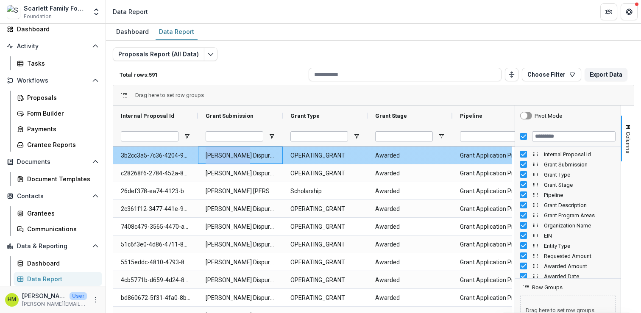
click at [239, 156] on div "[PERSON_NAME] Dispursment Request - $3496" at bounding box center [240, 155] width 85 height 17
copy Submission-14264 "Caren Zaref"
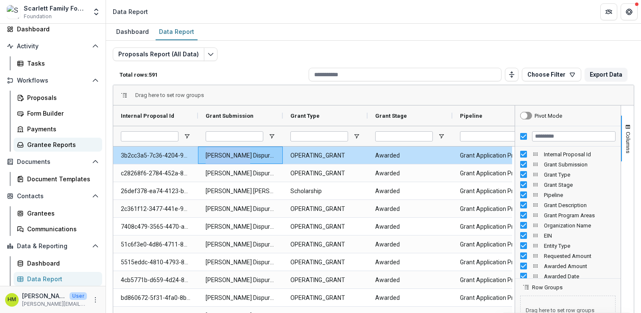
click at [60, 150] on link "Grantee Reports" at bounding box center [58, 145] width 89 height 14
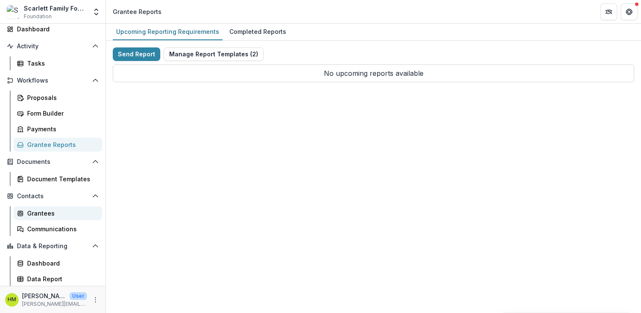
click at [37, 210] on div "Grantees" at bounding box center [61, 213] width 68 height 9
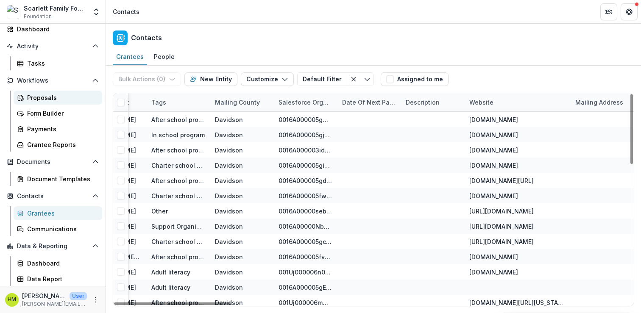
click at [46, 101] on div "Proposals" at bounding box center [61, 97] width 68 height 9
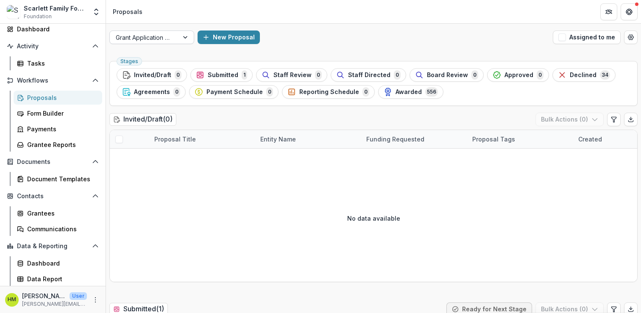
click at [167, 38] on div at bounding box center [144, 37] width 57 height 11
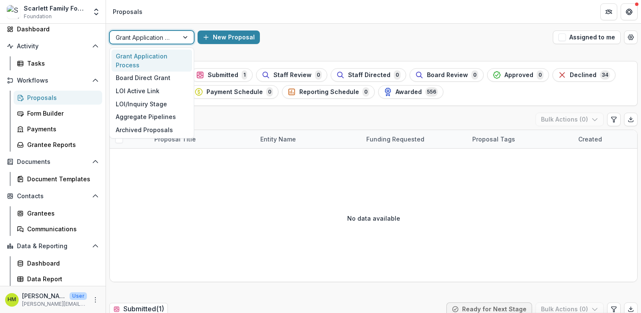
click at [291, 31] on div "New Proposal" at bounding box center [373, 38] width 352 height 14
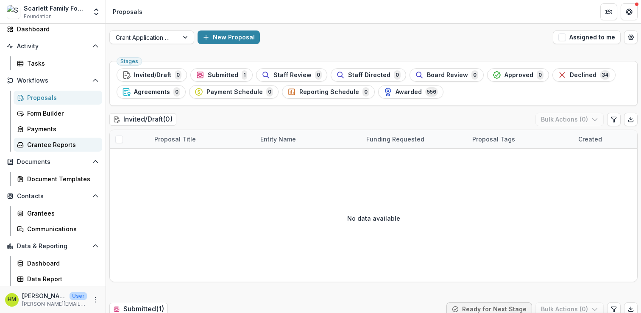
click at [45, 144] on div "Grantee Reports" at bounding box center [61, 144] width 68 height 9
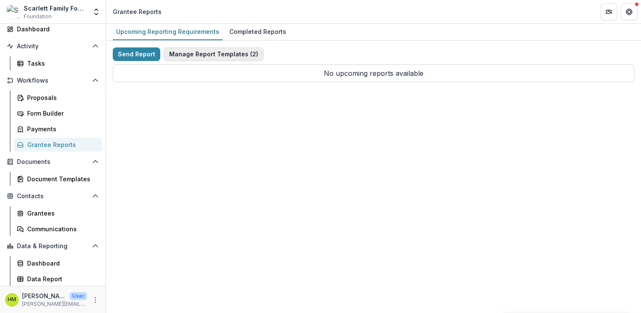
click at [197, 51] on button "Manage Report Templates ( 2 )" at bounding box center [214, 54] width 100 height 14
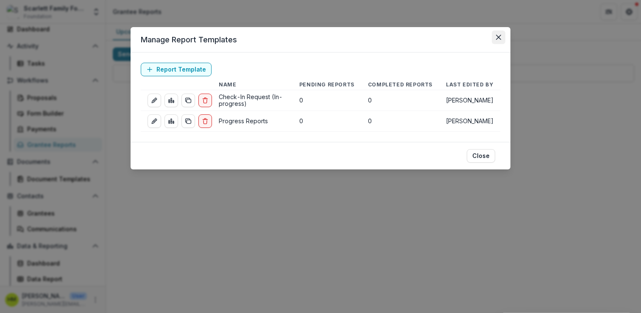
click at [497, 40] on button "Close" at bounding box center [499, 38] width 14 height 14
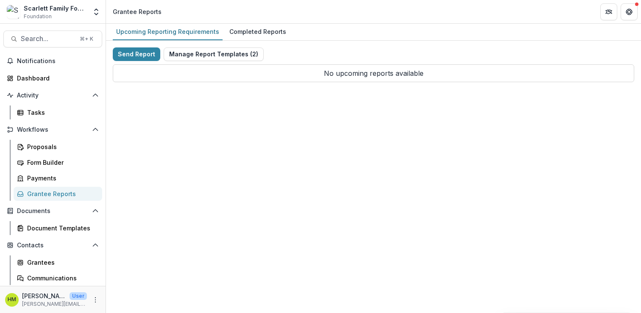
click at [44, 191] on div "Grantee Reports" at bounding box center [61, 193] width 68 height 9
click at [198, 52] on button "Manage Report Templates ( 2 )" at bounding box center [214, 54] width 100 height 14
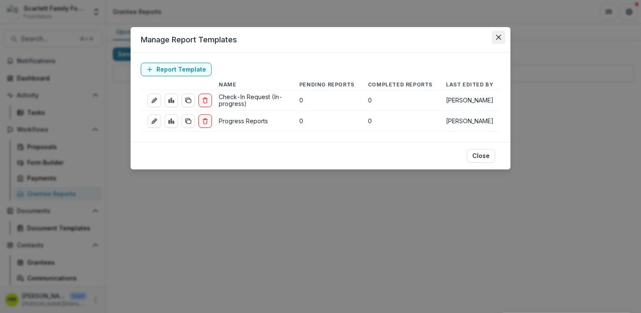
click at [498, 39] on icon "Close" at bounding box center [498, 37] width 5 height 5
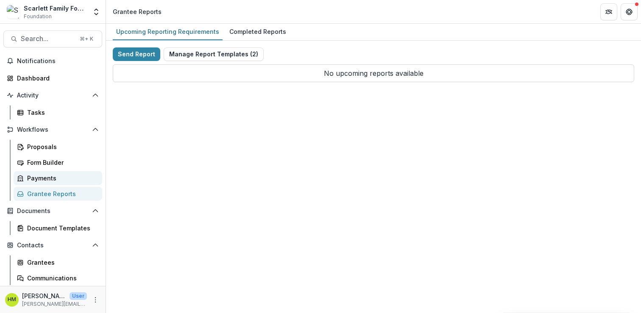
click at [39, 178] on div "Payments" at bounding box center [61, 178] width 68 height 9
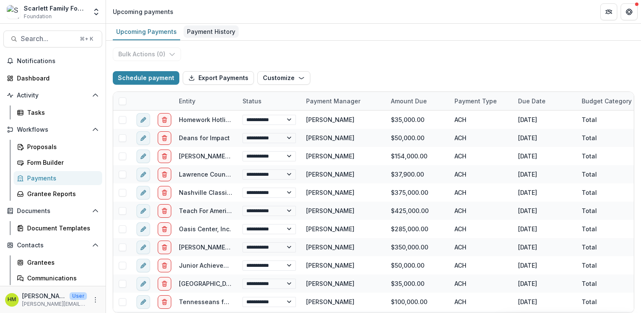
click at [206, 37] on div "Payment History" at bounding box center [210, 31] width 55 height 12
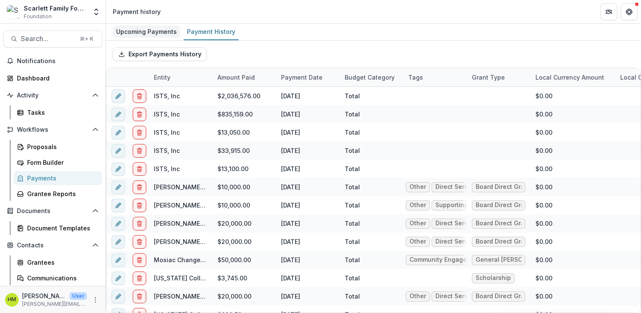
click at [154, 36] on div "Upcoming Payments" at bounding box center [146, 31] width 67 height 12
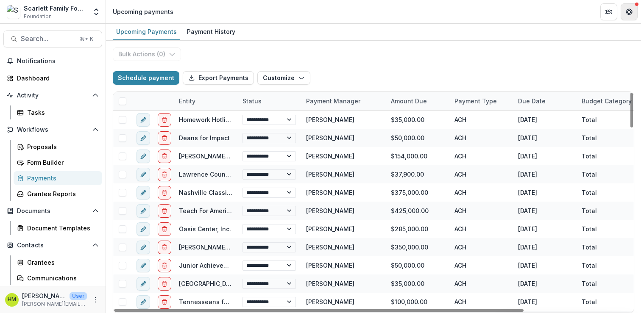
click at [629, 19] on button "Get Help" at bounding box center [628, 11] width 17 height 17
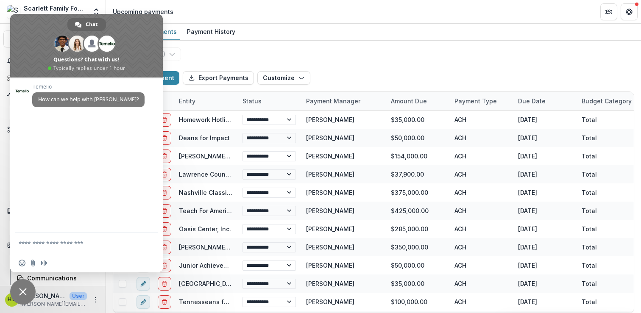
click at [19, 296] on span "Close chat" at bounding box center [22, 291] width 25 height 25
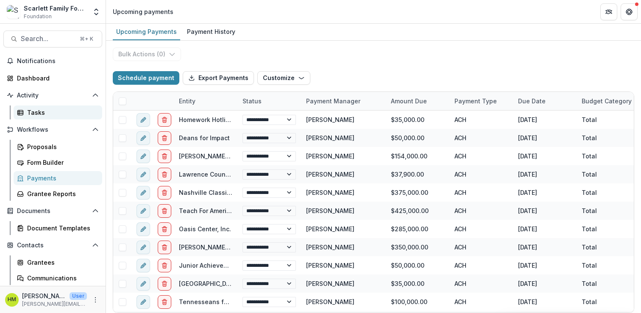
click at [34, 111] on div "Tasks" at bounding box center [61, 112] width 68 height 9
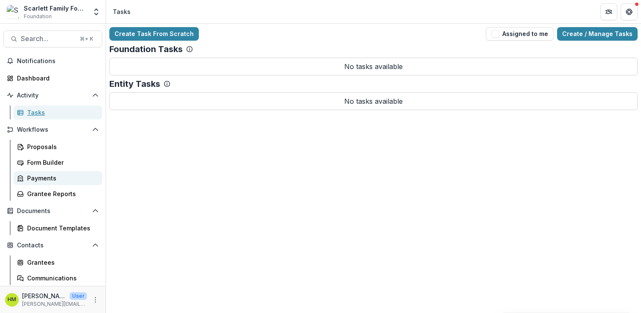
scroll to position [49, 0]
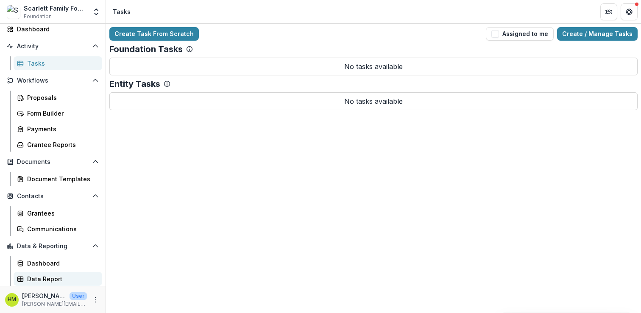
click at [37, 275] on div "Data Report" at bounding box center [61, 279] width 68 height 9
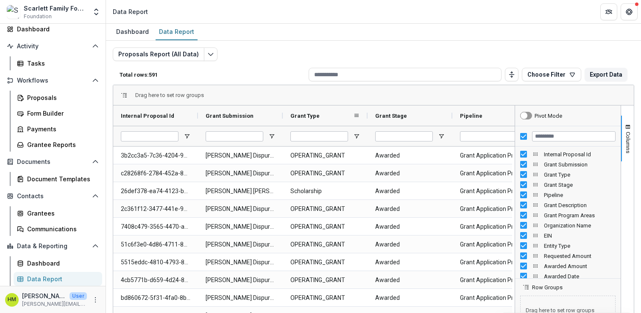
click at [311, 115] on span "Grant Type" at bounding box center [304, 116] width 29 height 6
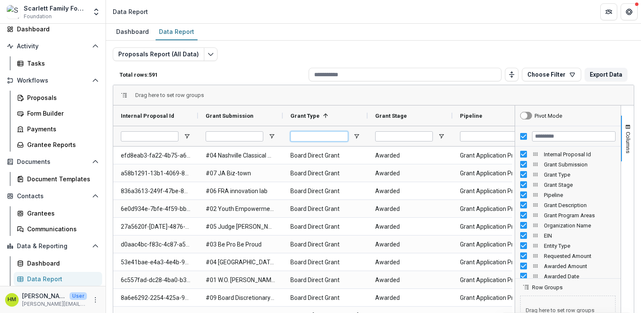
click at [310, 136] on input "Grant Type Filter Input" at bounding box center [319, 136] width 58 height 10
type input "*********"
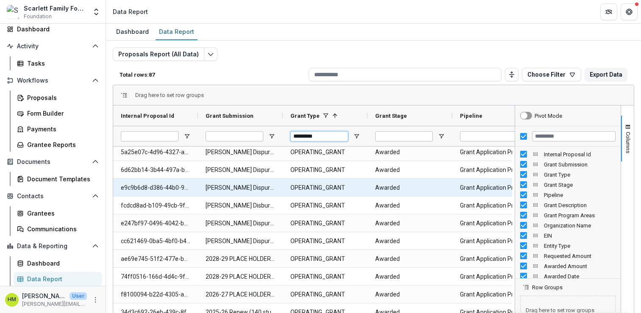
scroll to position [263, 0]
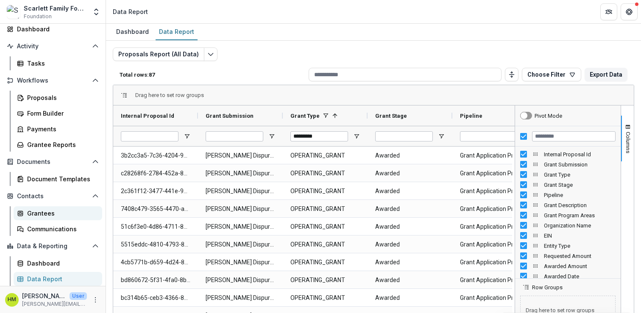
click at [38, 217] on div "Grantees" at bounding box center [61, 213] width 68 height 9
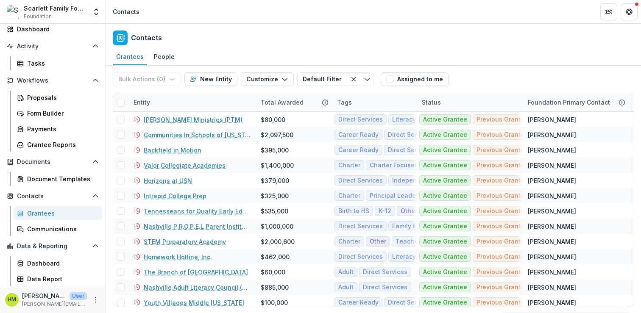
click at [38, 217] on div "Grantees" at bounding box center [61, 213] width 68 height 9
click at [143, 102] on div "Entity" at bounding box center [141, 102] width 27 height 9
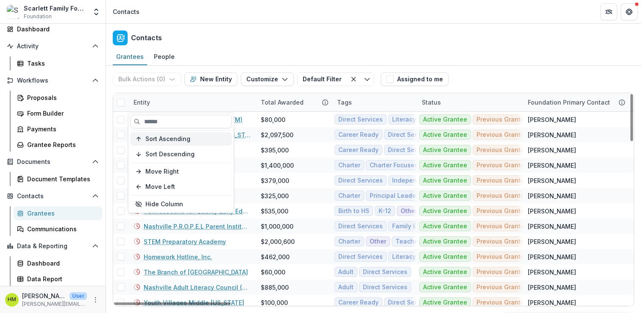
click at [154, 140] on span "Sort Ascending" at bounding box center [167, 139] width 45 height 7
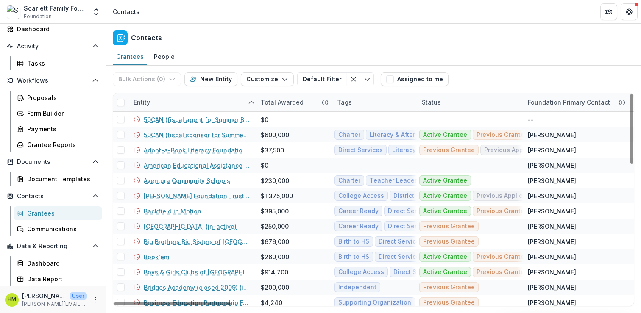
click at [200, 48] on div "Contacts" at bounding box center [373, 36] width 535 height 25
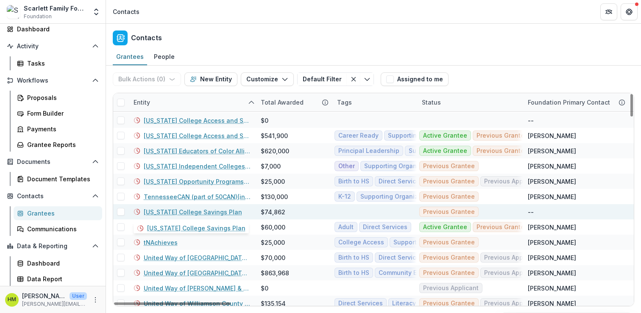
click at [166, 209] on link "[US_STATE] College Savings Plan" at bounding box center [193, 212] width 98 height 9
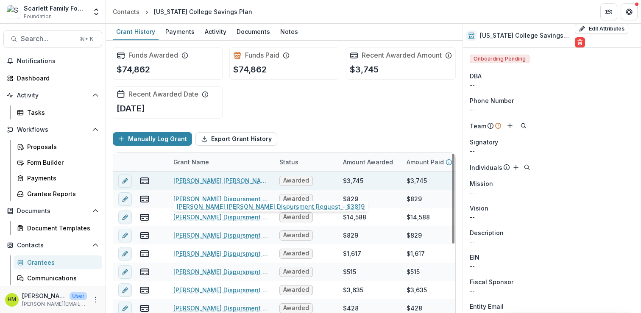
click at [214, 185] on link "[PERSON_NAME] [PERSON_NAME] Dispursment Request - $3819" at bounding box center [221, 180] width 96 height 9
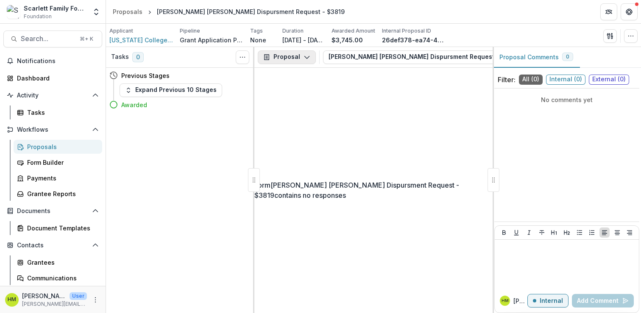
click at [281, 58] on button "Proposal" at bounding box center [287, 57] width 58 height 14
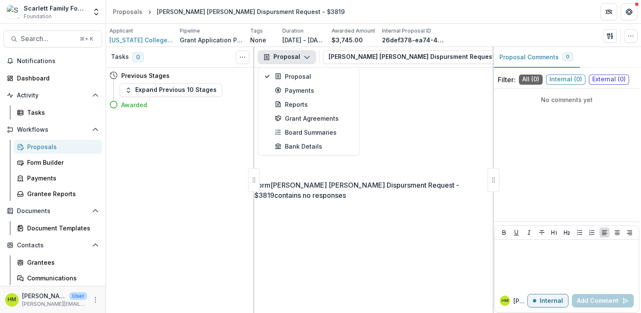
click at [395, 117] on div "Form Klara Hanna Alla Dispursment Request - $3819 contains no responses" at bounding box center [373, 190] width 238 height 245
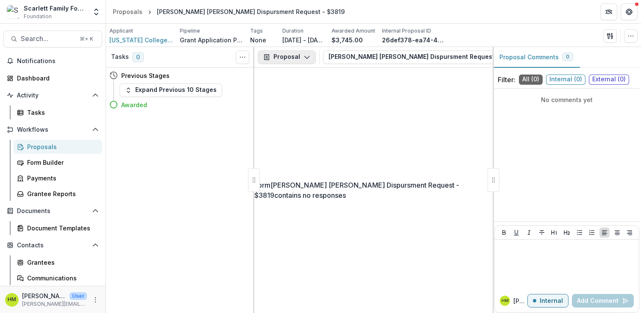
click at [278, 51] on button "Proposal" at bounding box center [287, 57] width 58 height 14
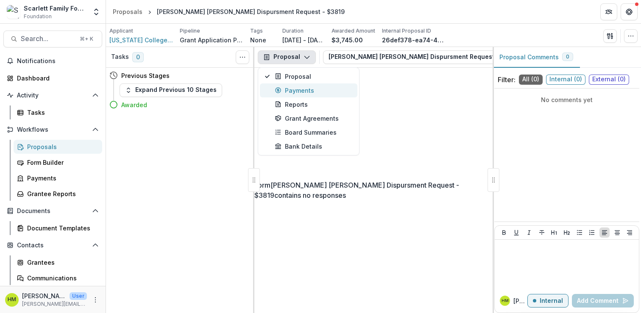
click at [283, 88] on div "Payments" at bounding box center [314, 90] width 78 height 9
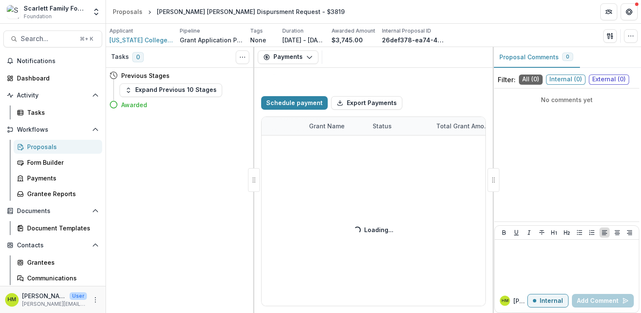
select select "****"
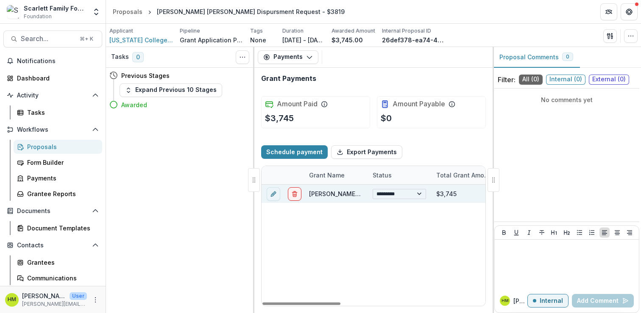
click at [415, 195] on select "**********" at bounding box center [398, 194] width 53 height 10
click at [380, 195] on div "Total" at bounding box center [382, 193] width 15 height 9
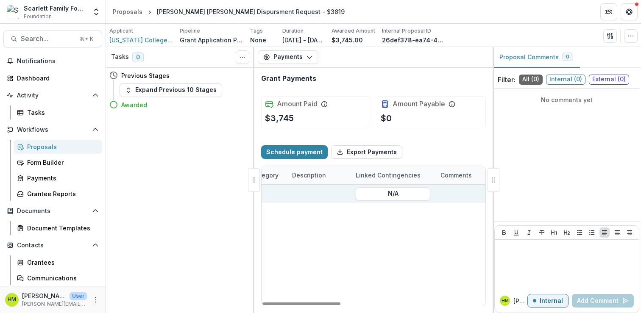
scroll to position [0, 412]
click at [279, 197] on div at bounding box center [304, 194] width 53 height 18
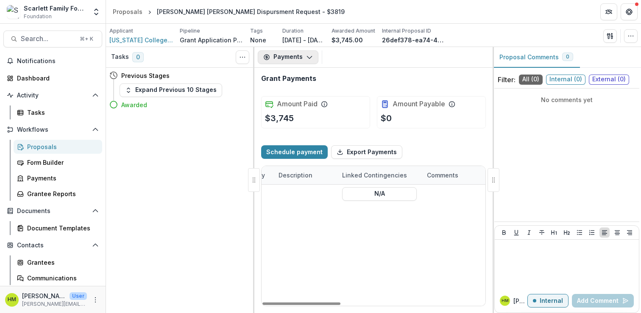
click at [298, 57] on button "Payments" at bounding box center [288, 57] width 61 height 14
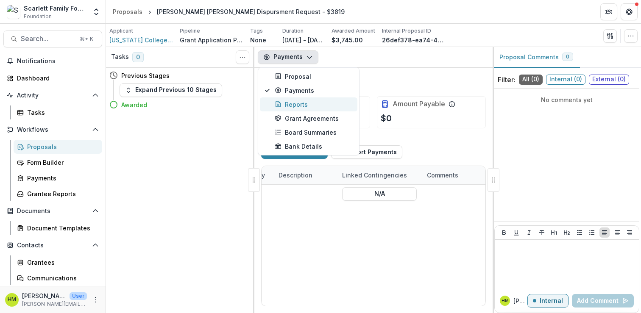
click at [294, 108] on div "Reports" at bounding box center [314, 104] width 78 height 9
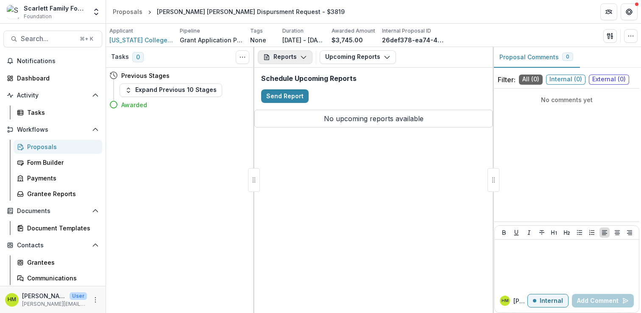
click at [290, 63] on button "Reports" at bounding box center [285, 57] width 55 height 14
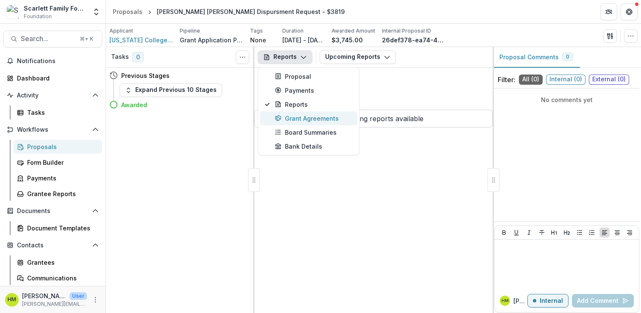
click at [298, 122] on button "Grant Agreements" at bounding box center [308, 118] width 97 height 14
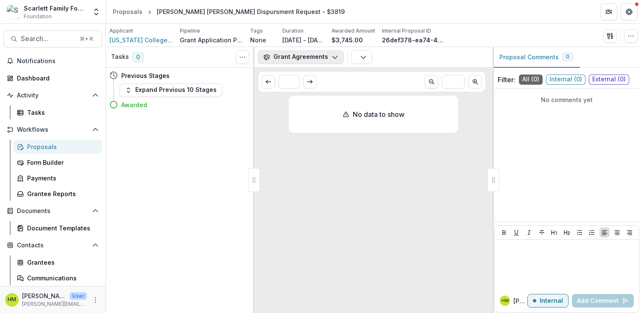
click at [284, 54] on button "Grant Agreements" at bounding box center [301, 57] width 86 height 14
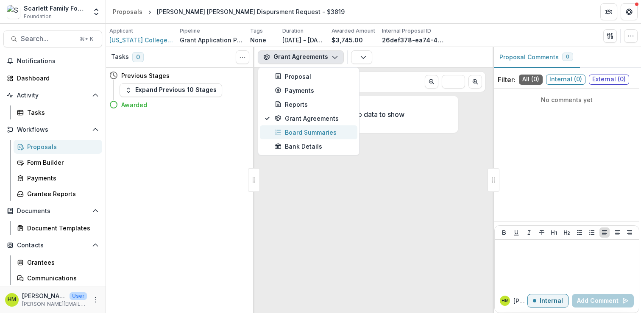
click at [290, 128] on div "Board Summaries" at bounding box center [314, 132] width 78 height 9
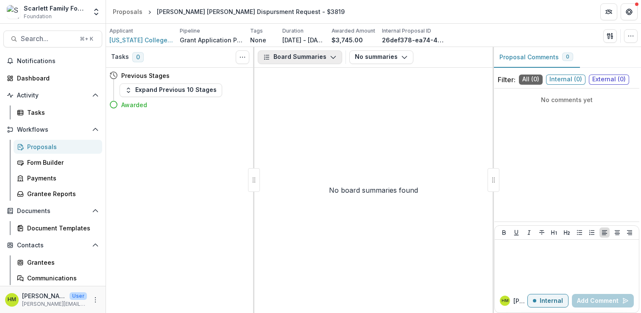
click at [286, 53] on button "Board Summaries" at bounding box center [300, 57] width 84 height 14
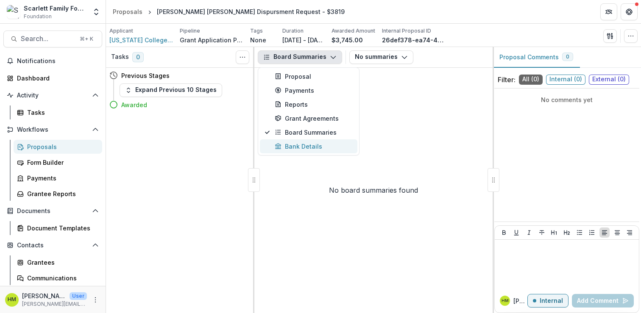
click at [295, 144] on div "Bank Details" at bounding box center [314, 146] width 78 height 9
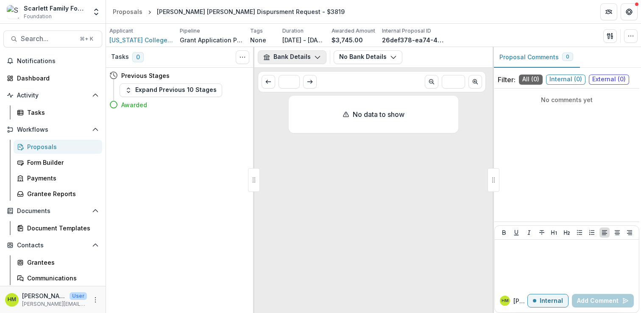
click at [289, 57] on button "Bank Details" at bounding box center [292, 57] width 69 height 14
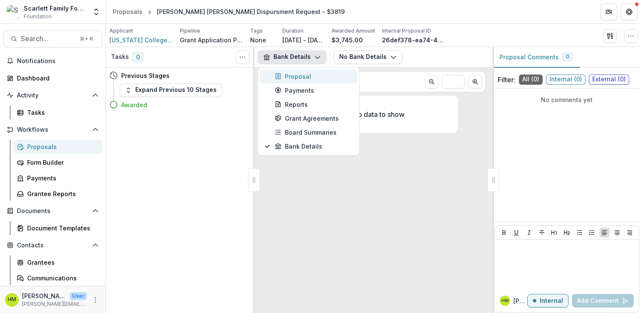
click at [292, 80] on div "Proposal" at bounding box center [314, 76] width 78 height 9
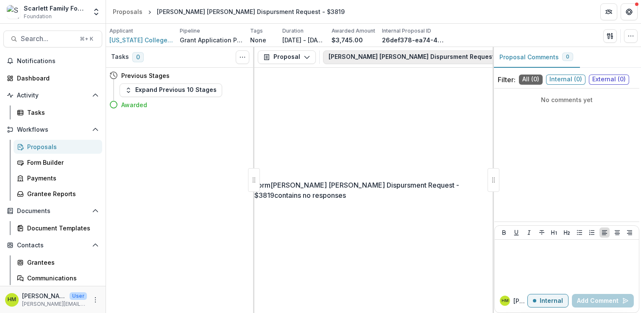
click at [356, 62] on button "Klara Hanna Alla Dispursment Request - $3819 1" at bounding box center [434, 57] width 222 height 14
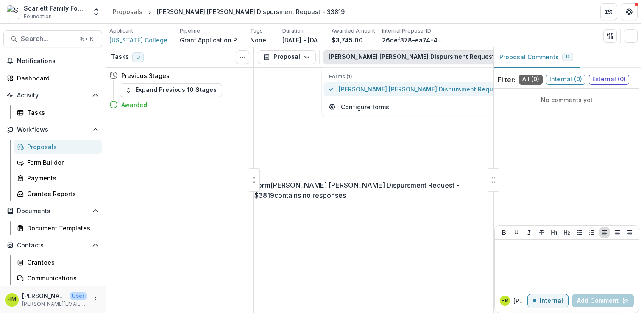
click at [356, 90] on span "[PERSON_NAME] [PERSON_NAME] Dispursment Request - $3819" at bounding box center [433, 89] width 188 height 9
click at [290, 99] on div "Form Klara Hanna Alla Dispursment Request - $3819 contains no responses" at bounding box center [373, 190] width 238 height 245
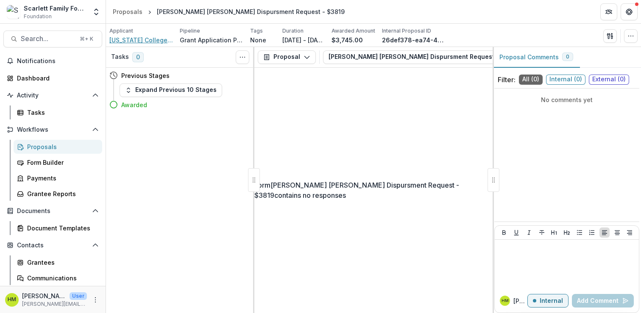
click at [138, 37] on span "[US_STATE] College Savings Plan" at bounding box center [141, 40] width 64 height 9
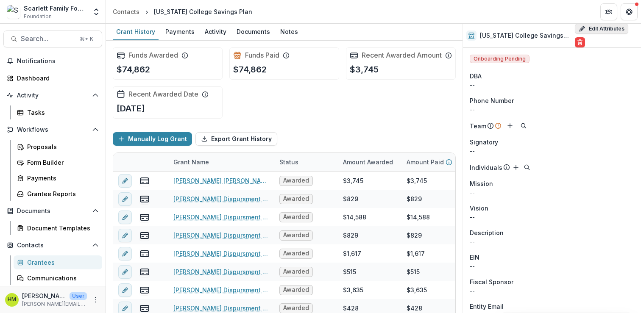
click at [586, 34] on button "Edit Attributes" at bounding box center [601, 29] width 53 height 10
select select
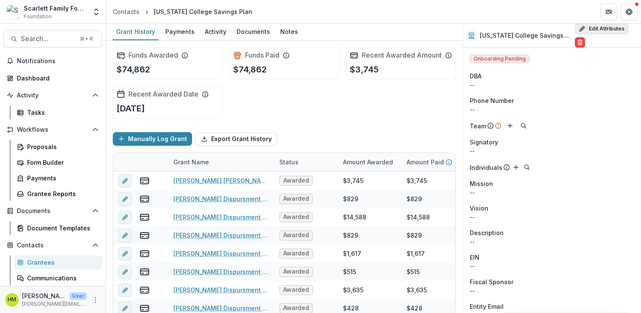
select select
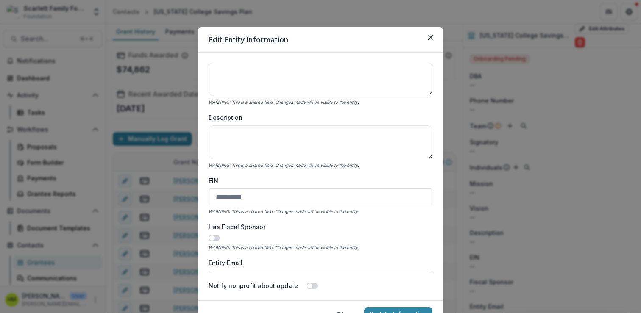
scroll to position [208, 0]
click at [432, 36] on button "Close" at bounding box center [431, 38] width 14 height 14
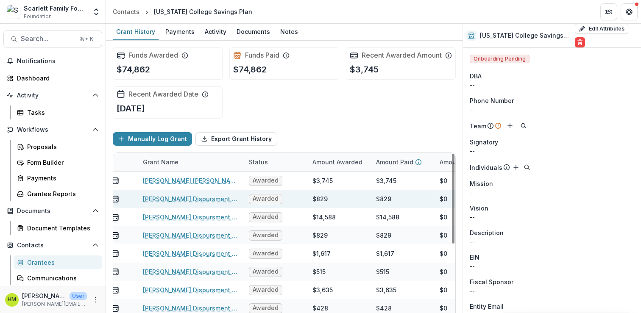
scroll to position [0, 0]
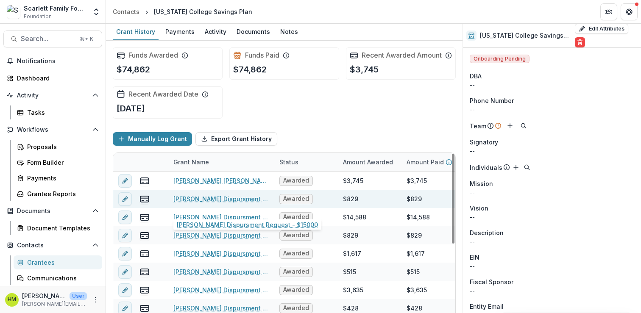
click at [206, 203] on link "[PERSON_NAME] Dispursment Request - $15000" at bounding box center [221, 198] width 96 height 9
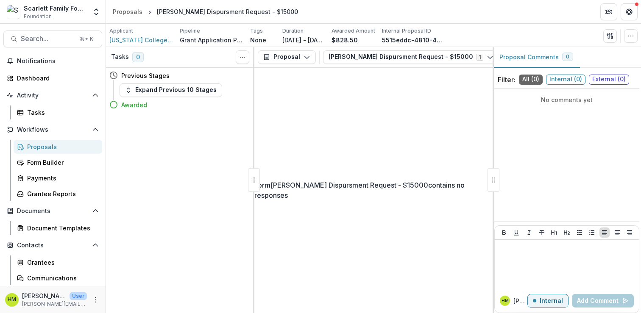
click at [142, 39] on span "[US_STATE] College Savings Plan" at bounding box center [141, 40] width 64 height 9
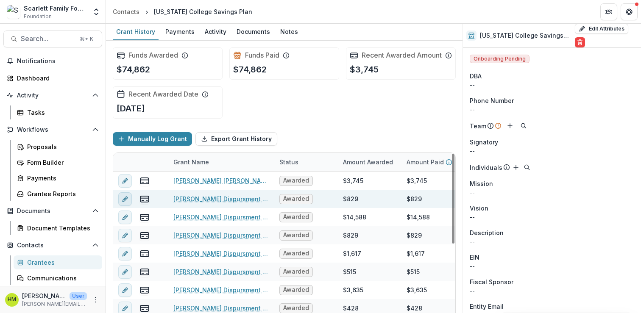
click at [124, 201] on icon "edit" at bounding box center [124, 199] width 4 height 4
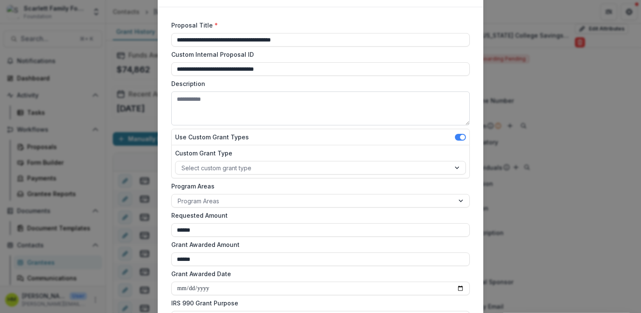
scroll to position [47, 0]
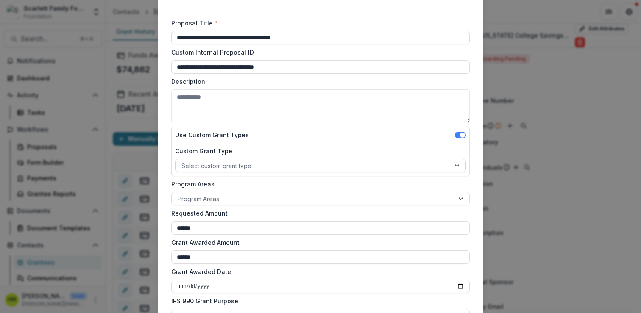
click at [215, 165] on div at bounding box center [312, 166] width 263 height 11
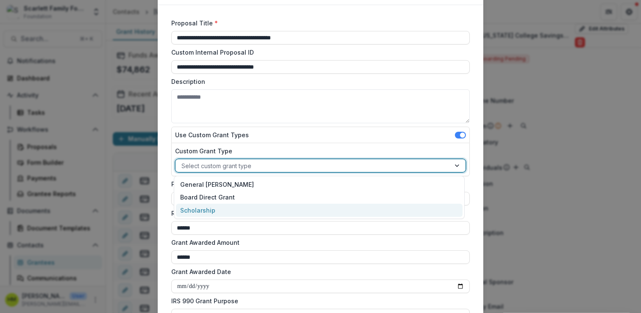
click at [202, 207] on div "Scholarship" at bounding box center [319, 210] width 286 height 13
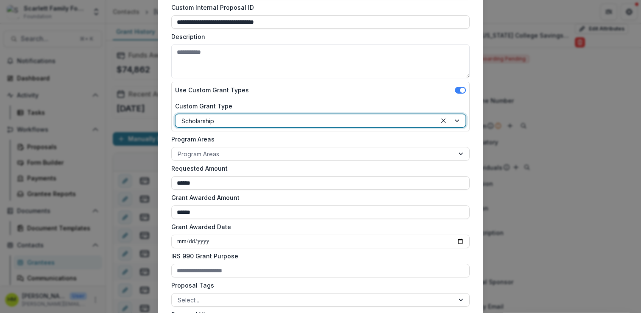
scroll to position [94, 0]
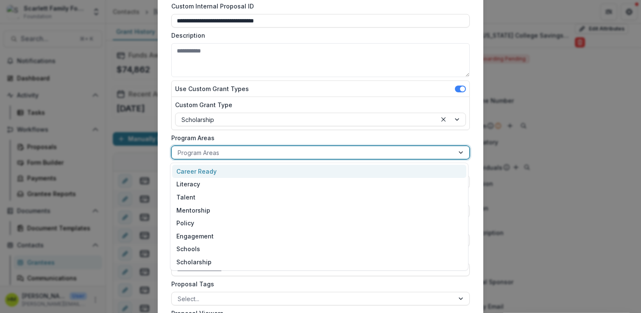
click at [211, 149] on div at bounding box center [313, 152] width 270 height 11
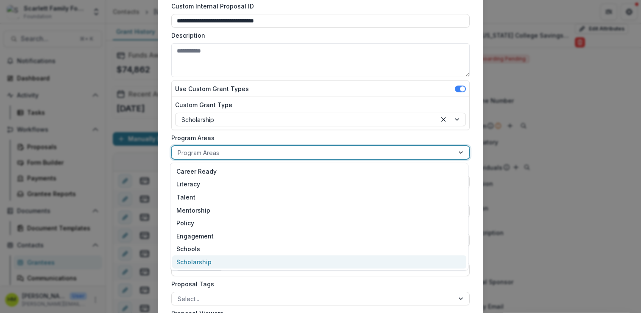
click at [203, 259] on div "Scholarship" at bounding box center [319, 262] width 294 height 13
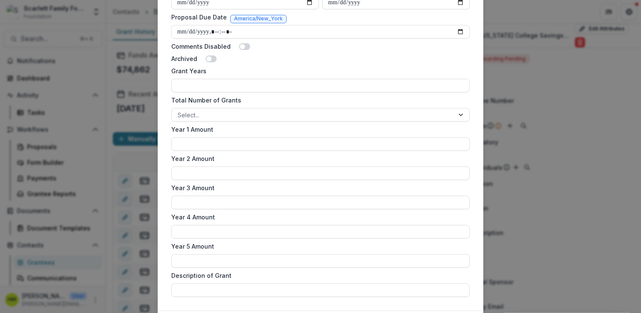
scroll to position [500, 0]
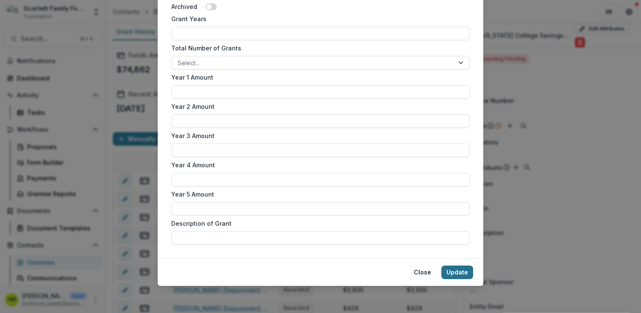
click at [459, 273] on button "Update" at bounding box center [457, 273] width 32 height 14
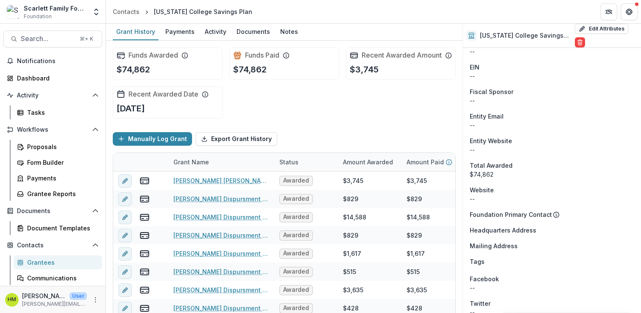
scroll to position [0, 0]
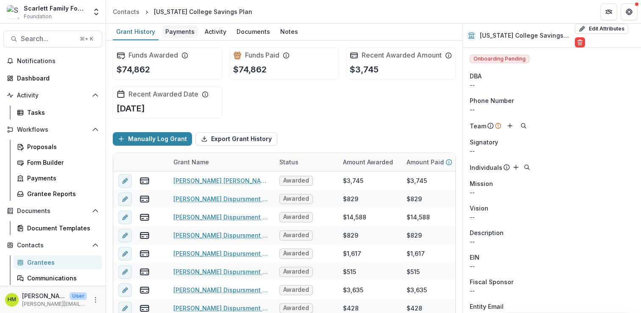
click at [180, 31] on div "Payments" at bounding box center [180, 31] width 36 height 12
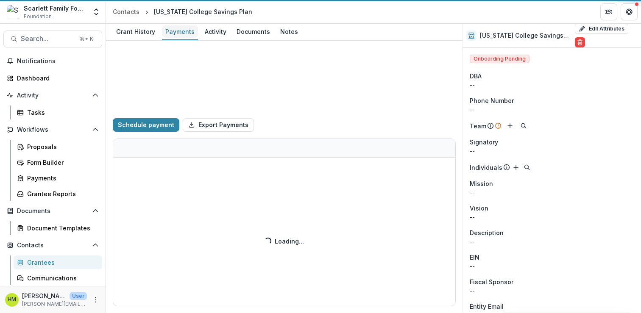
select select "****"
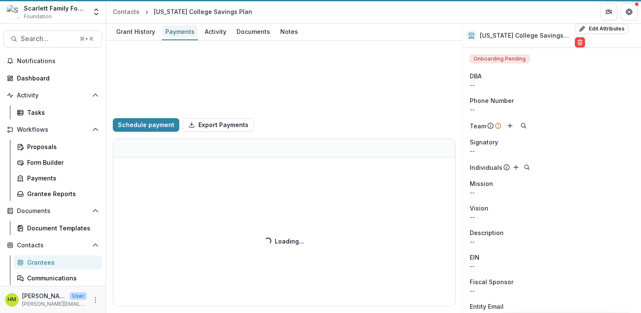
select select "****"
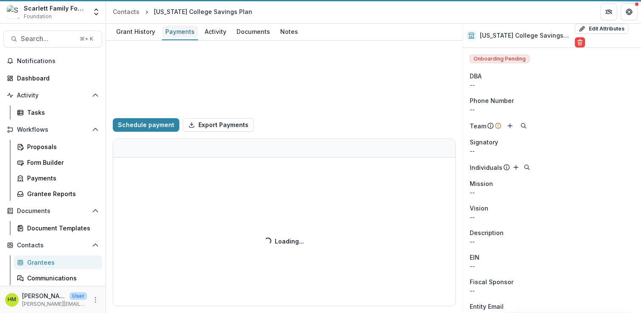
select select "****"
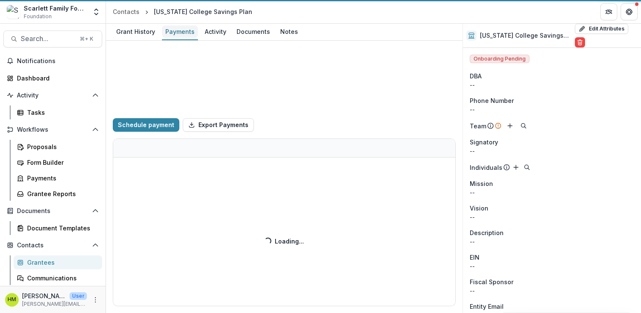
select select "****"
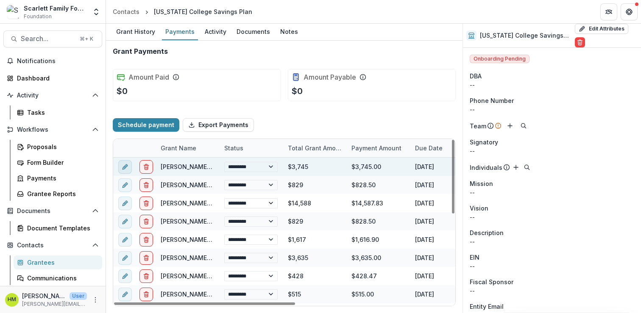
click at [120, 167] on button "edit" at bounding box center [125, 167] width 14 height 14
select select "**********"
select select "****"
select select "**********"
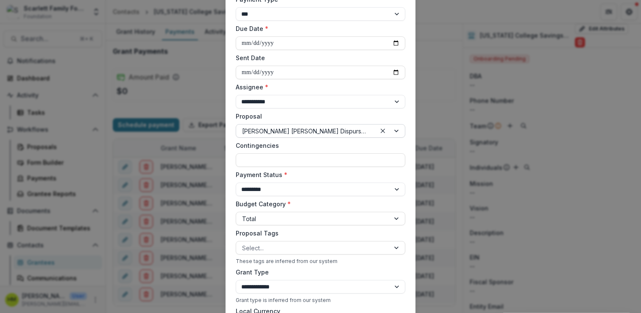
scroll to position [117, 0]
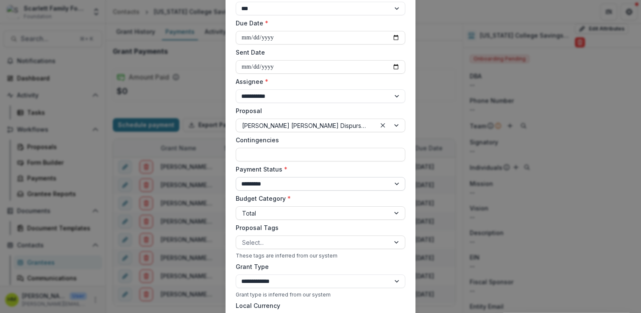
click at [255, 177] on select "**********" at bounding box center [320, 184] width 169 height 14
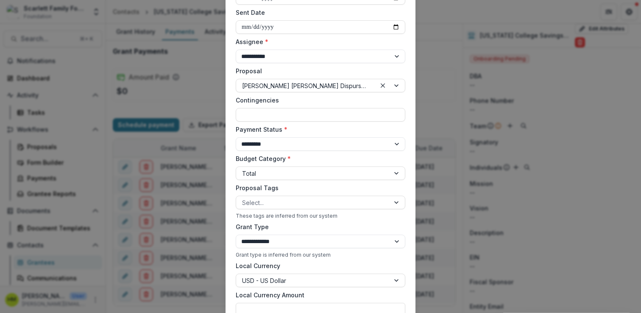
scroll to position [159, 0]
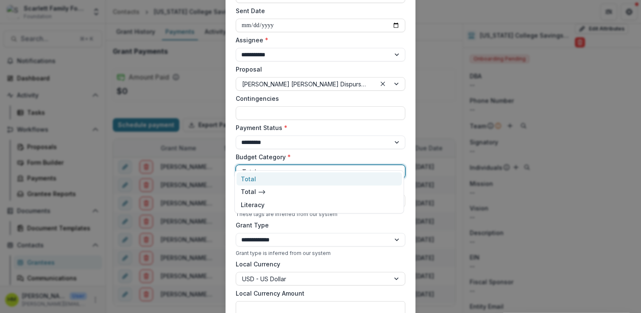
click at [263, 167] on div at bounding box center [313, 172] width 142 height 11
click at [267, 140] on div "**********" at bounding box center [320, 219] width 169 height 608
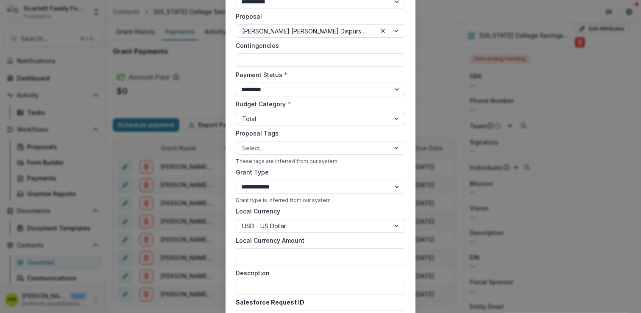
scroll to position [218, 0]
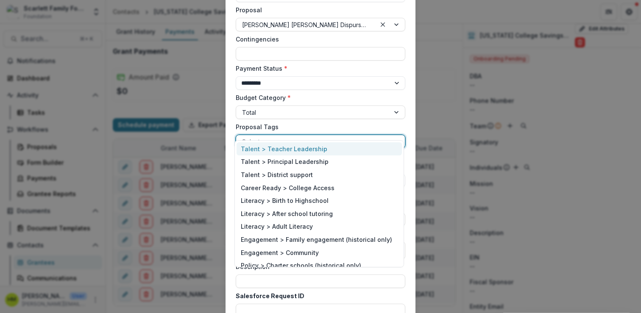
click at [258, 136] on div at bounding box center [313, 141] width 142 height 11
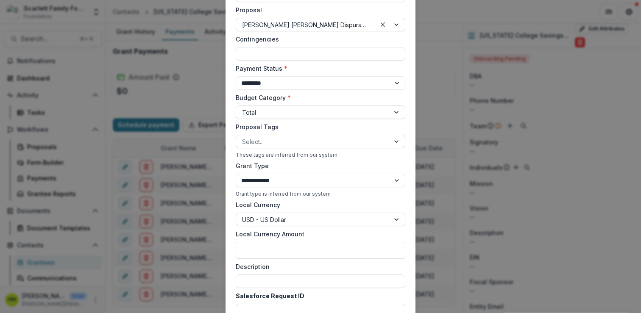
click at [261, 122] on label "Proposal Tags" at bounding box center [318, 126] width 164 height 9
click at [244, 137] on input "Proposal Tags" at bounding box center [243, 141] width 2 height 9
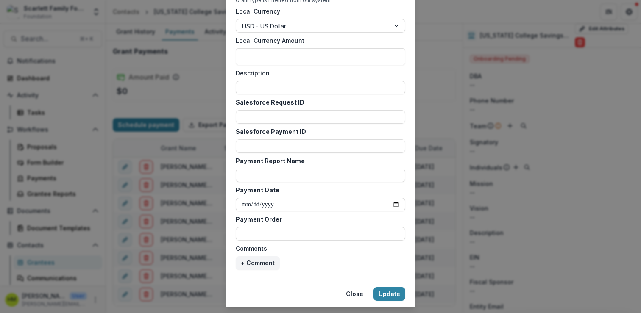
scroll to position [422, 0]
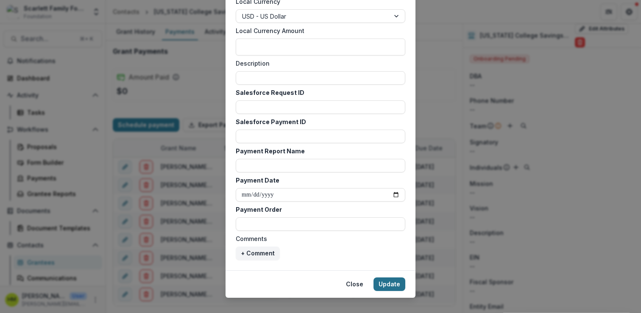
click at [389, 278] on button "Update" at bounding box center [389, 285] width 32 height 14
select select "****"
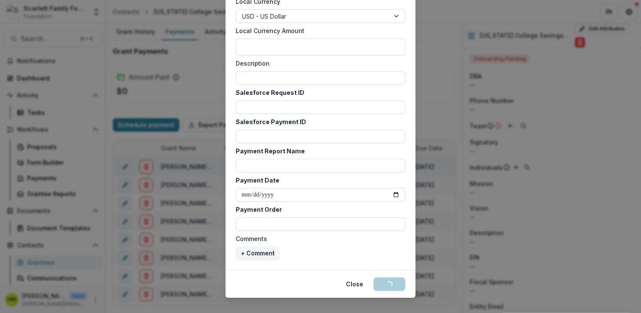
select select "****"
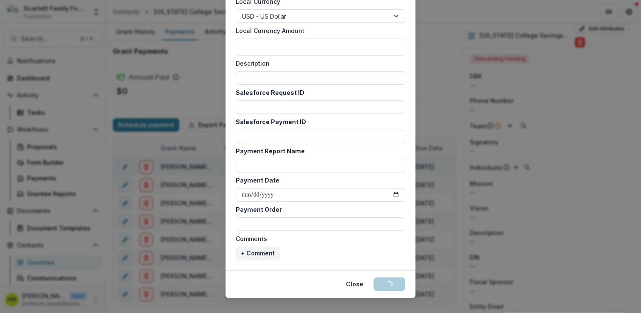
select select "****"
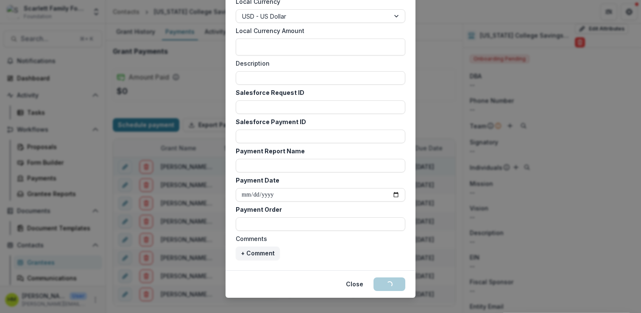
select select "****"
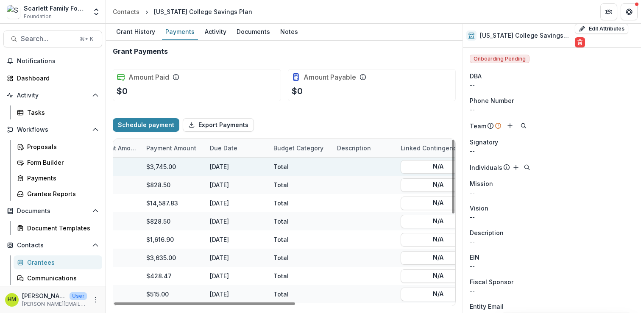
scroll to position [0, 0]
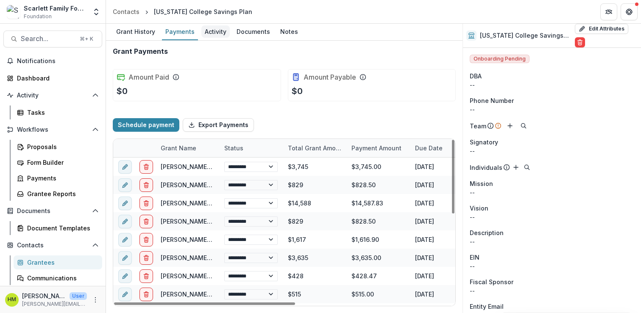
click at [208, 37] on div "Activity" at bounding box center [215, 31] width 28 height 12
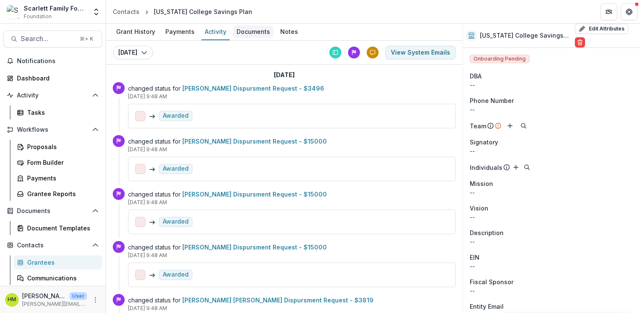
click at [253, 31] on div "Documents" at bounding box center [253, 31] width 40 height 12
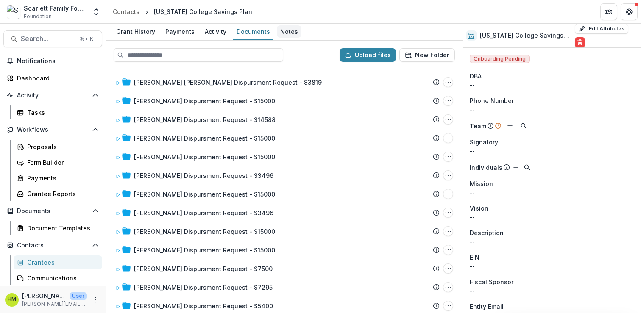
click at [280, 32] on div "Notes" at bounding box center [289, 31] width 25 height 12
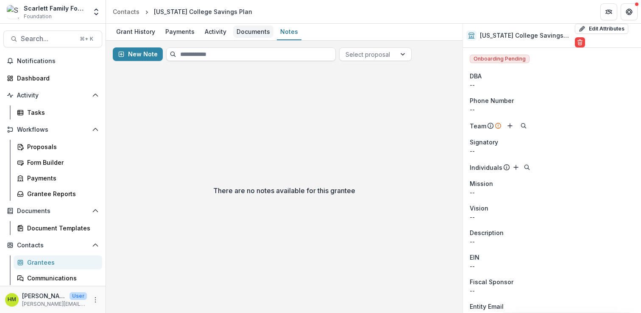
click at [246, 32] on div "Documents" at bounding box center [253, 31] width 40 height 12
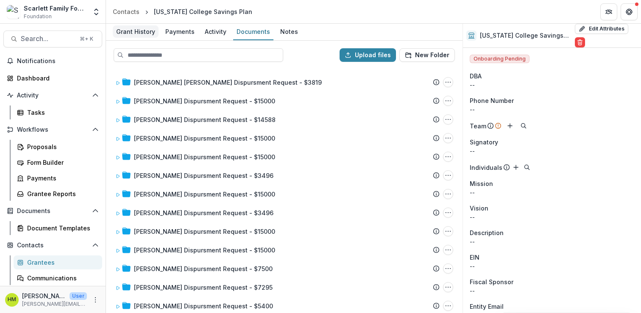
click at [136, 32] on div "Grant History" at bounding box center [136, 31] width 46 height 12
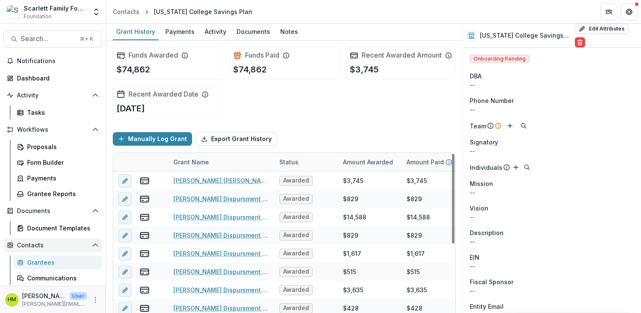
scroll to position [49, 0]
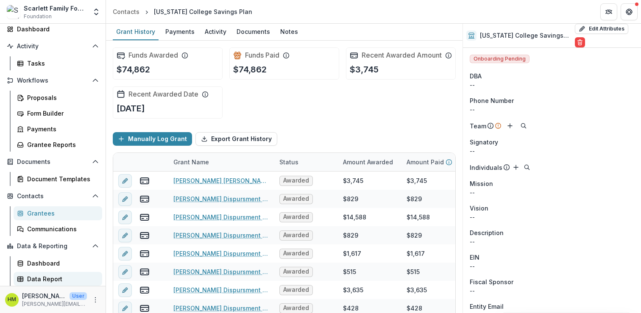
click at [44, 276] on div "Data Report" at bounding box center [61, 279] width 68 height 9
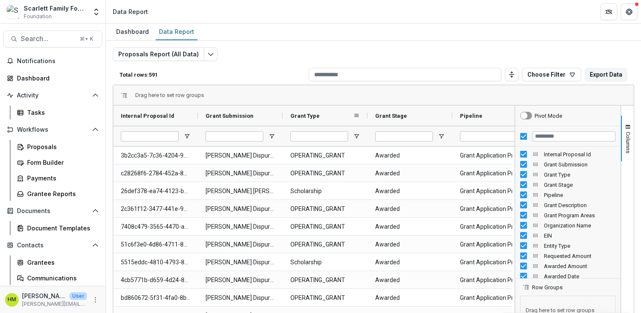
click at [313, 117] on span "Grant Type" at bounding box center [304, 116] width 29 height 6
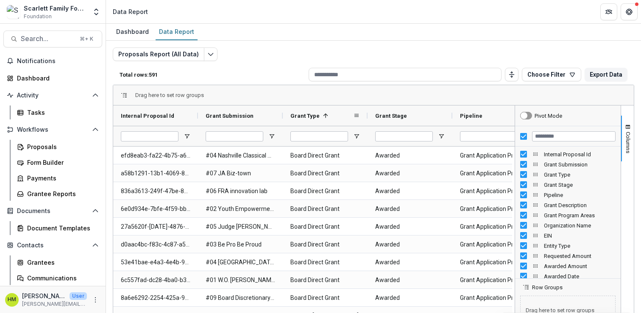
click at [313, 117] on span "Grant Type" at bounding box center [304, 116] width 29 height 6
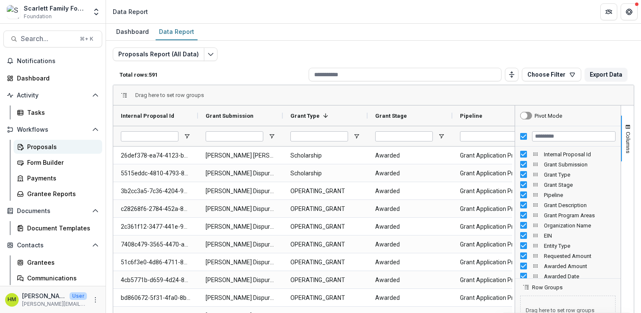
click at [40, 145] on div "Proposals" at bounding box center [61, 146] width 68 height 9
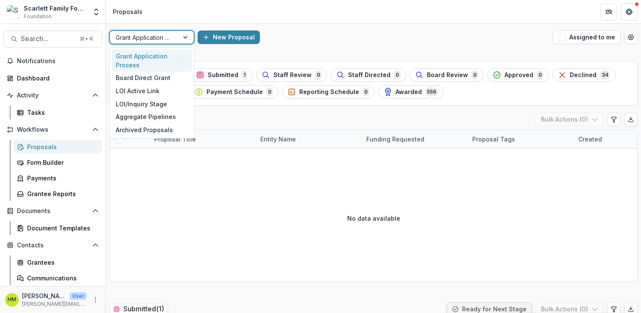
click at [150, 36] on div at bounding box center [144, 37] width 57 height 11
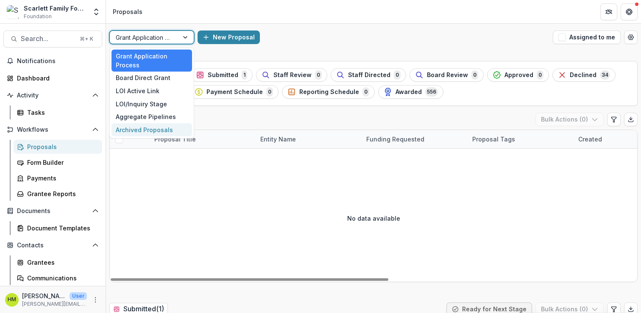
click at [144, 188] on div "No data available" at bounding box center [373, 218] width 527 height 127
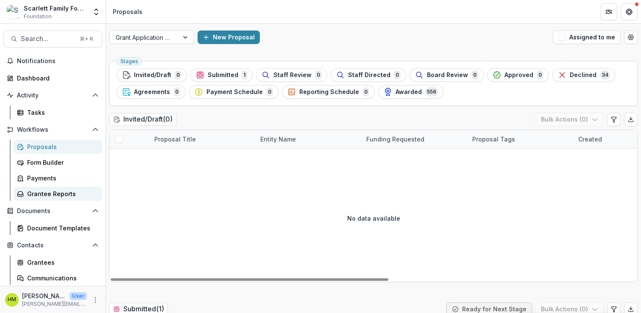
click at [50, 195] on div "Grantee Reports" at bounding box center [61, 193] width 68 height 9
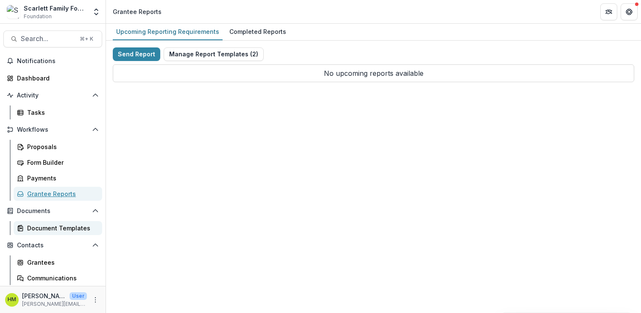
scroll to position [49, 0]
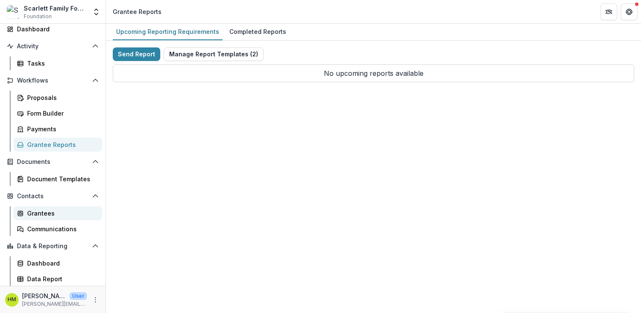
click at [42, 214] on div "Grantees" at bounding box center [61, 213] width 68 height 9
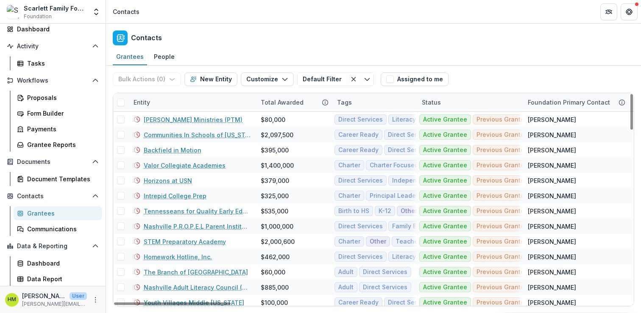
click at [137, 107] on div "Entity" at bounding box center [191, 102] width 127 height 18
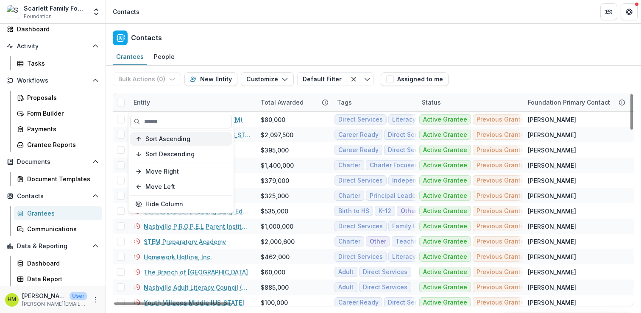
click at [158, 136] on span "Sort Ascending" at bounding box center [167, 139] width 45 height 7
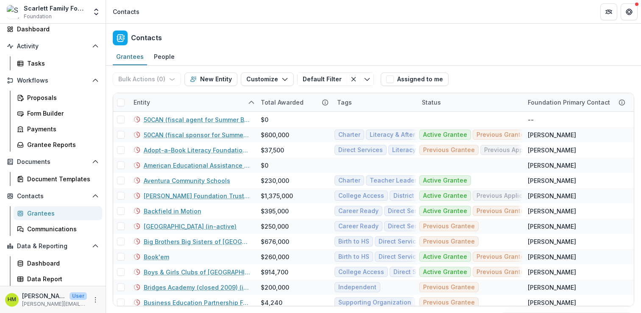
click at [204, 36] on div "Contacts" at bounding box center [373, 36] width 535 height 25
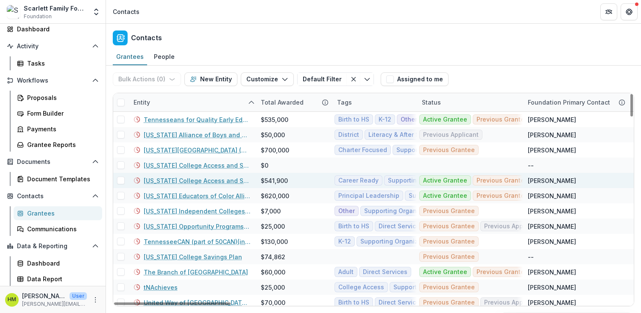
scroll to position [1586, 0]
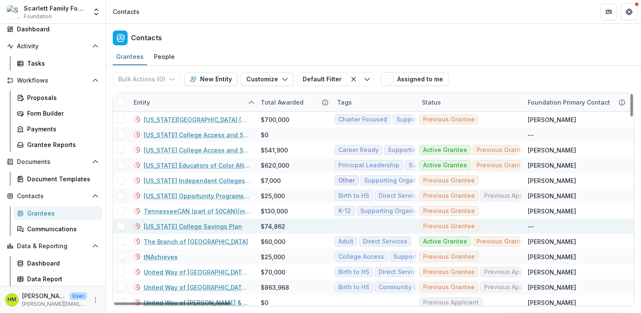
click at [166, 225] on link "[US_STATE] College Savings Plan" at bounding box center [193, 226] width 98 height 9
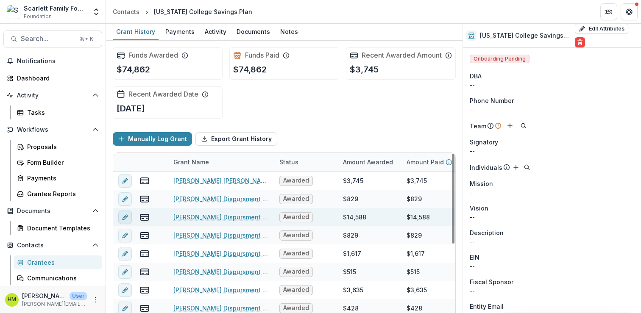
click at [124, 221] on icon "edit" at bounding box center [125, 217] width 7 height 7
click at [123, 221] on icon "edit" at bounding box center [125, 217] width 7 height 7
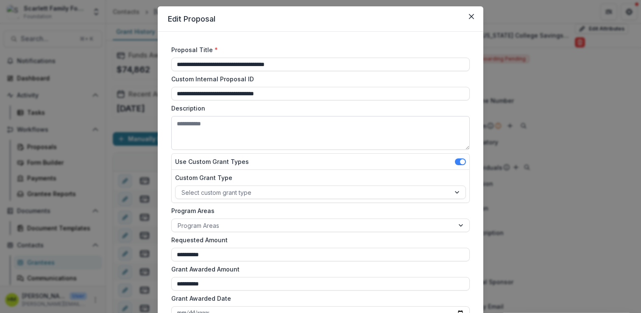
scroll to position [19, 0]
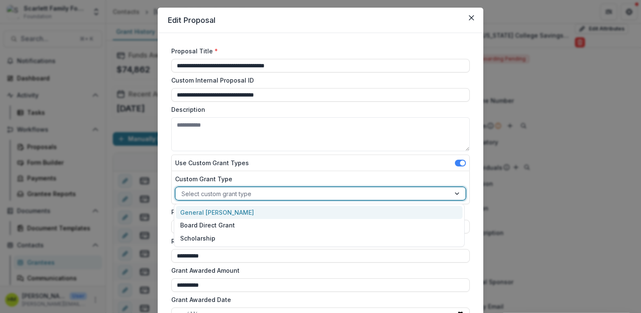
click at [215, 199] on div "Select custom grant type" at bounding box center [312, 194] width 275 height 12
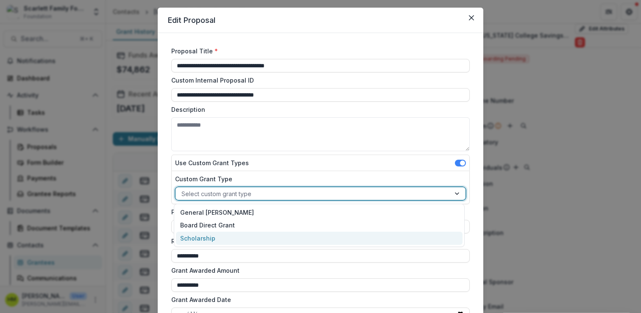
click at [203, 237] on div "Scholarship" at bounding box center [319, 238] width 286 height 13
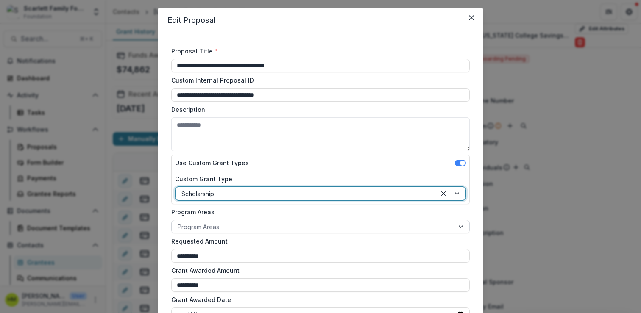
click at [216, 228] on div at bounding box center [313, 227] width 270 height 11
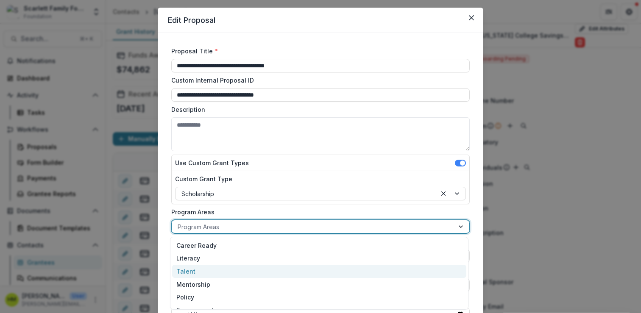
scroll to position [35, 0]
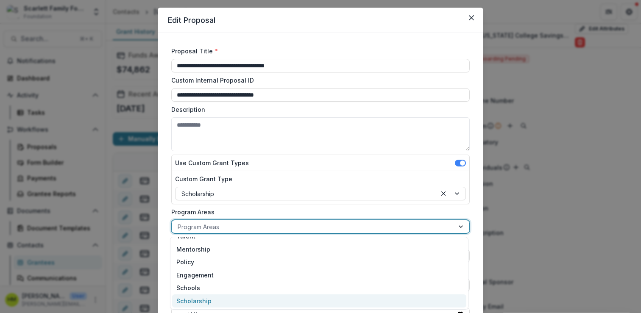
click at [197, 303] on div "Scholarship" at bounding box center [319, 301] width 294 height 13
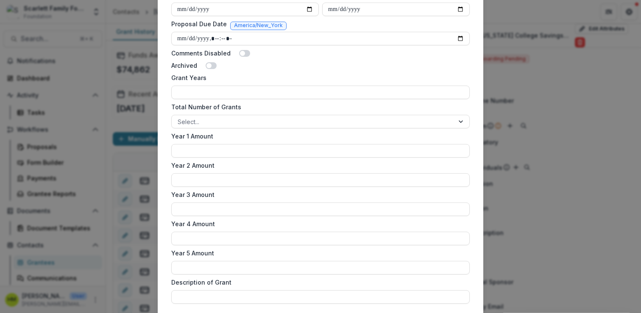
scroll to position [500, 0]
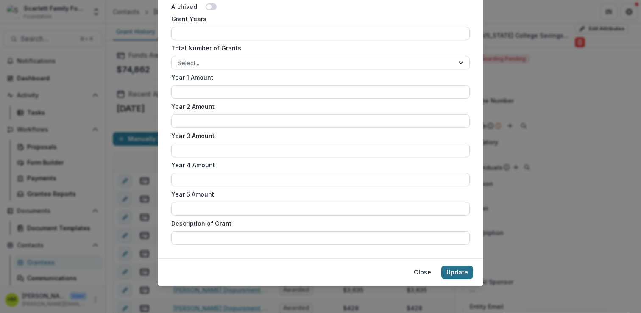
click at [459, 275] on button "Update" at bounding box center [457, 273] width 32 height 14
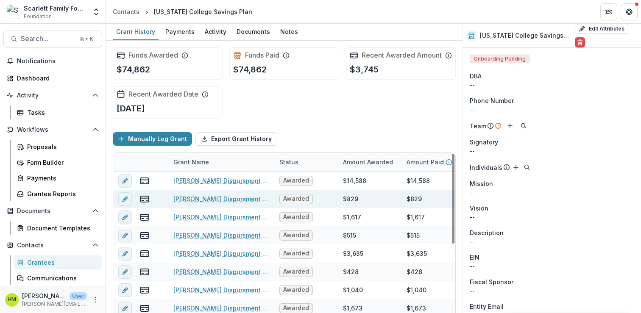
scroll to position [38, 0]
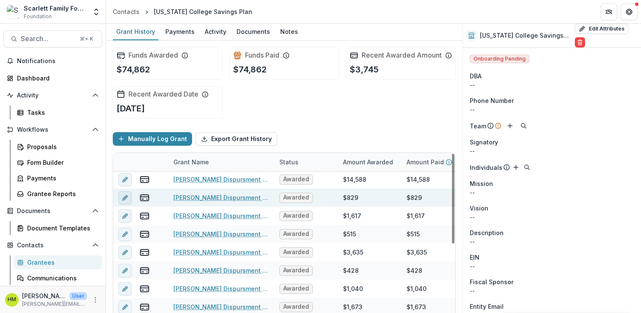
click at [126, 201] on icon "edit" at bounding box center [125, 197] width 7 height 7
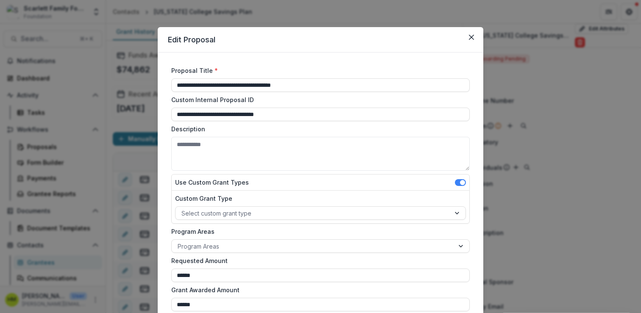
scroll to position [39, 0]
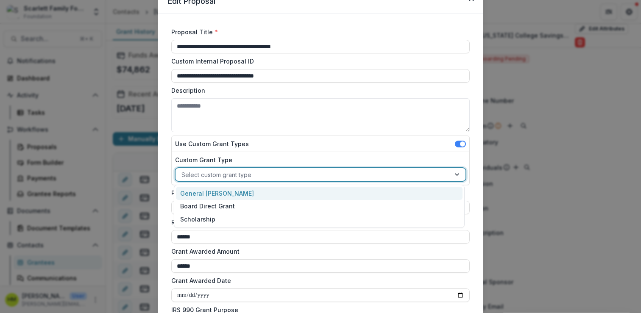
click at [244, 175] on div at bounding box center [312, 174] width 263 height 11
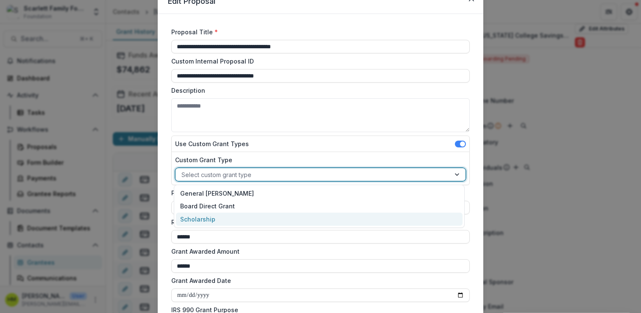
click at [219, 217] on div "Scholarship" at bounding box center [319, 219] width 286 height 13
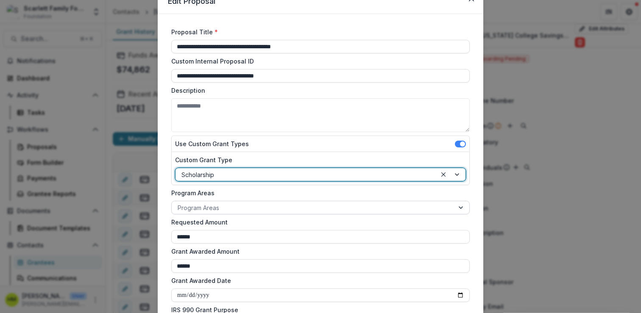
click at [219, 208] on div at bounding box center [313, 208] width 270 height 11
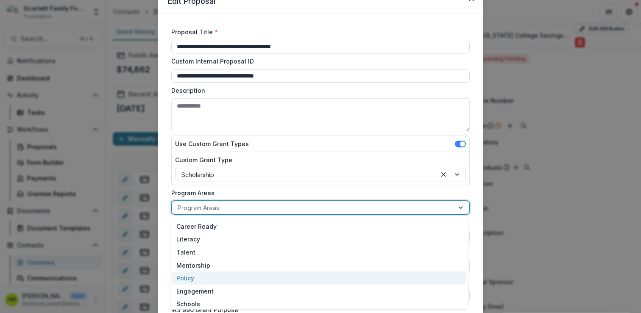
scroll to position [16, 0]
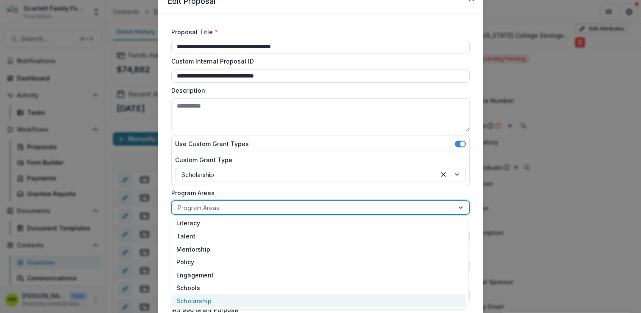
click at [197, 300] on div "Scholarship" at bounding box center [319, 301] width 294 height 13
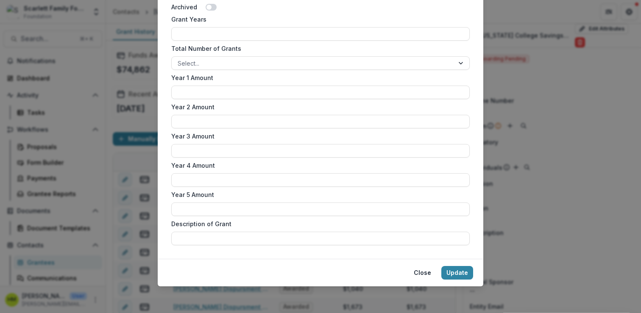
scroll to position [500, 0]
click at [456, 276] on button "Update" at bounding box center [457, 273] width 32 height 14
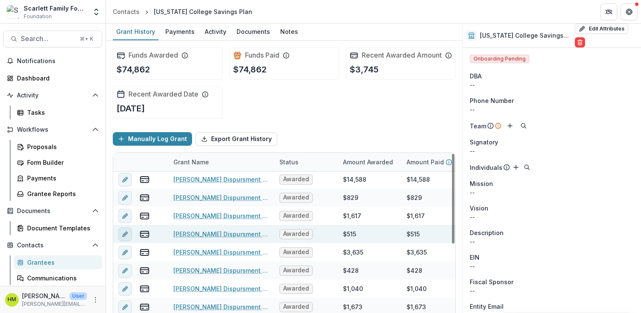
click at [126, 238] on icon "edit" at bounding box center [125, 234] width 7 height 7
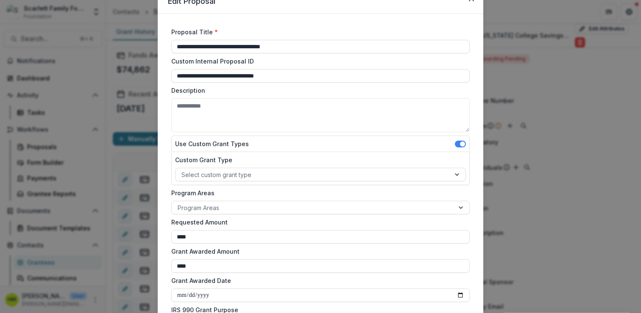
scroll to position [50, 0]
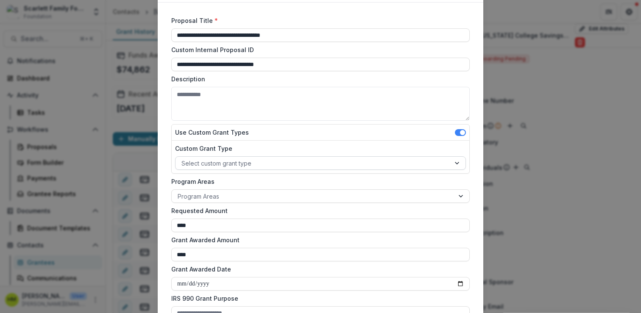
click at [249, 169] on div "Select custom grant type" at bounding box center [320, 163] width 291 height 14
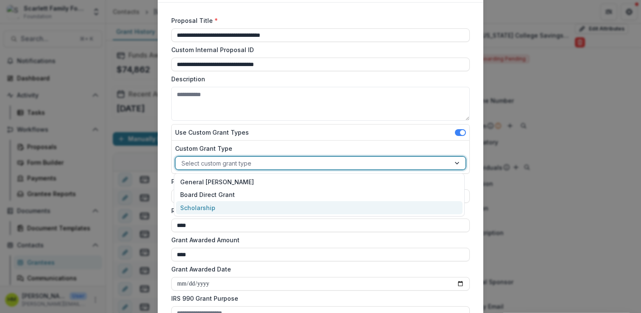
click at [214, 204] on div "Scholarship" at bounding box center [319, 207] width 286 height 13
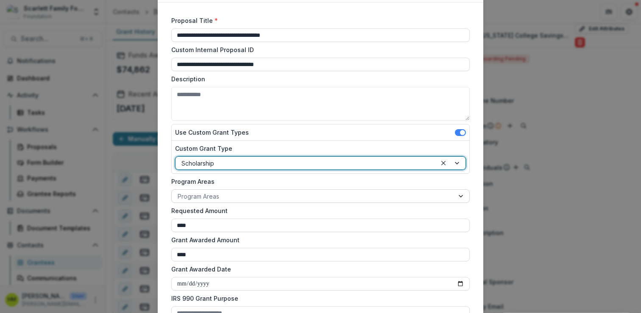
click at [219, 196] on div at bounding box center [313, 196] width 270 height 11
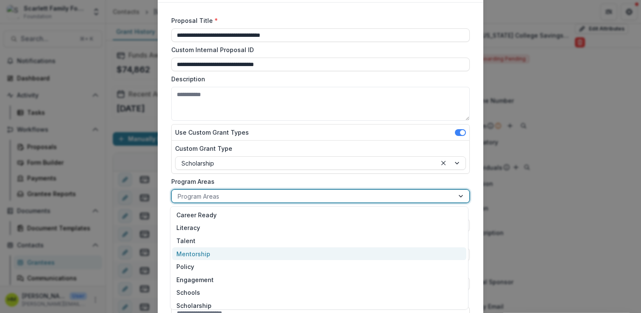
scroll to position [5, 0]
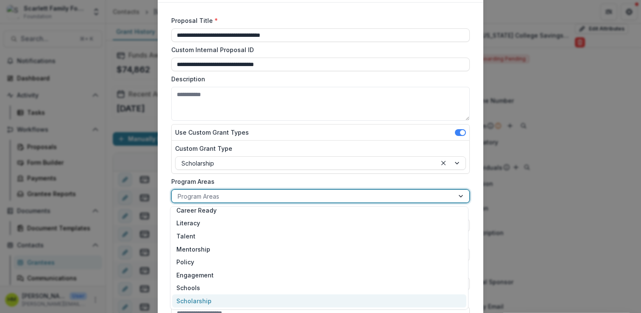
click at [194, 297] on div "Scholarship" at bounding box center [319, 301] width 294 height 13
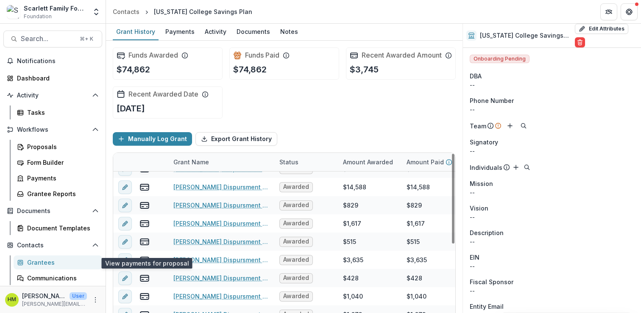
scroll to position [0, 0]
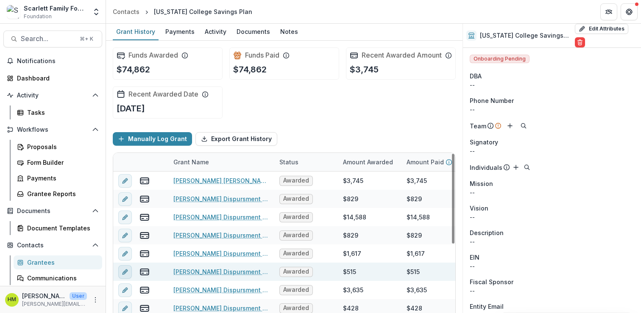
click at [128, 275] on icon "edit" at bounding box center [125, 272] width 7 height 7
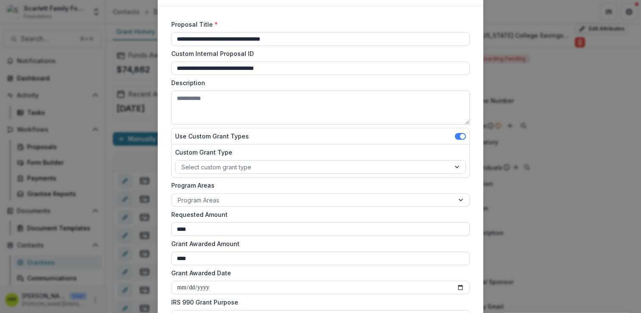
scroll to position [54, 0]
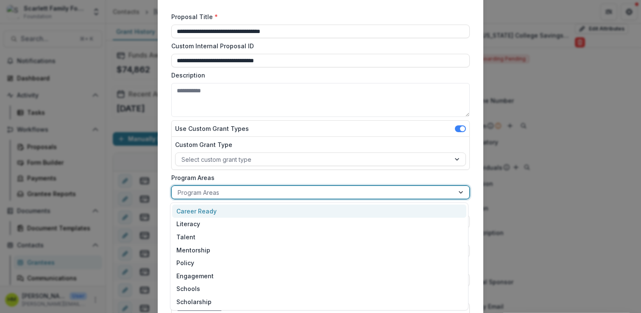
click at [217, 195] on div at bounding box center [313, 192] width 270 height 11
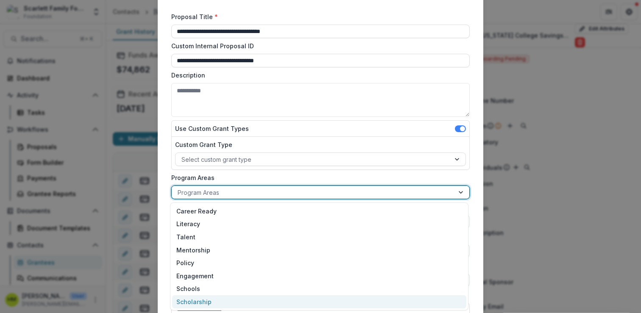
click at [194, 305] on div "Scholarship" at bounding box center [319, 301] width 294 height 13
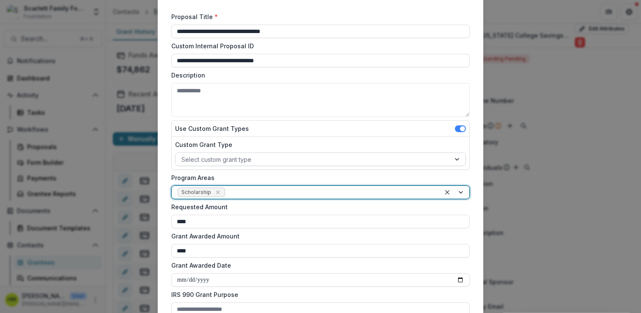
click at [225, 162] on div at bounding box center [312, 159] width 263 height 11
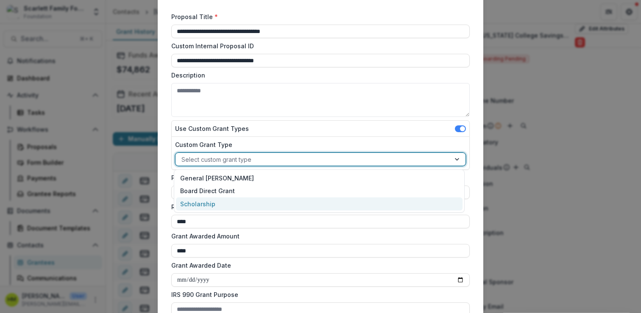
click at [206, 197] on div "Scholarship" at bounding box center [319, 203] width 286 height 13
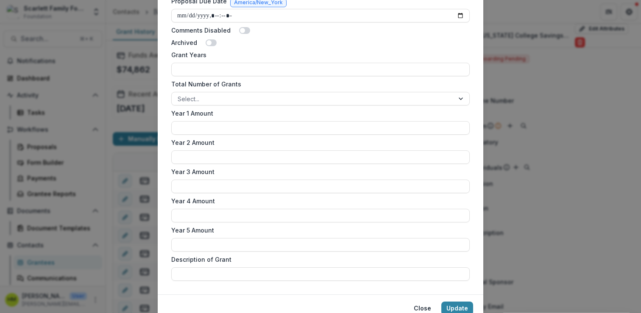
scroll to position [500, 0]
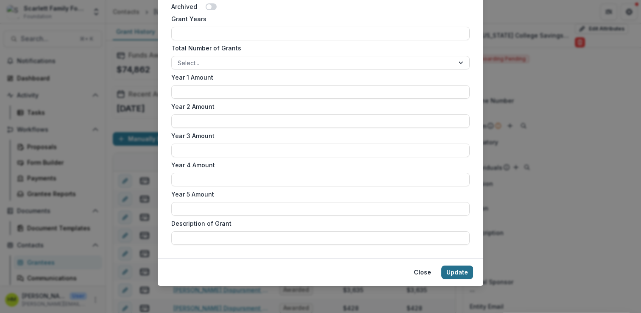
click at [453, 273] on button "Update" at bounding box center [457, 273] width 32 height 14
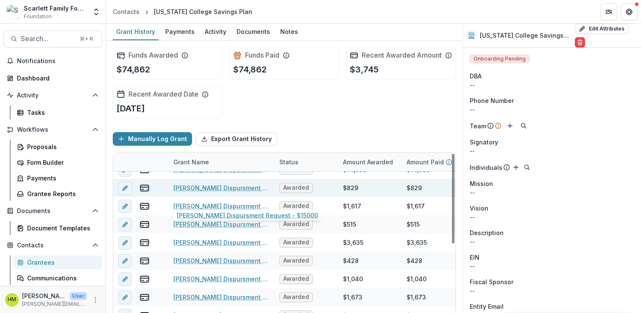
scroll to position [63, 0]
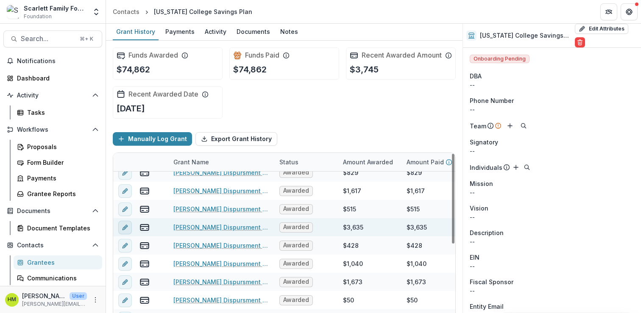
click at [128, 231] on icon "edit" at bounding box center [125, 227] width 7 height 7
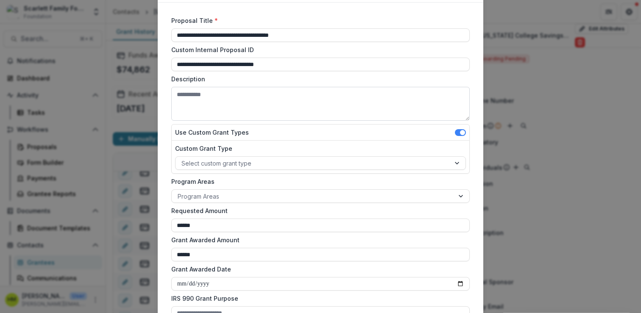
scroll to position [53, 0]
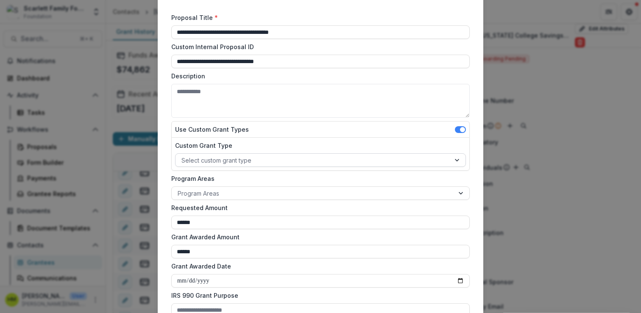
click at [224, 161] on div at bounding box center [312, 160] width 263 height 11
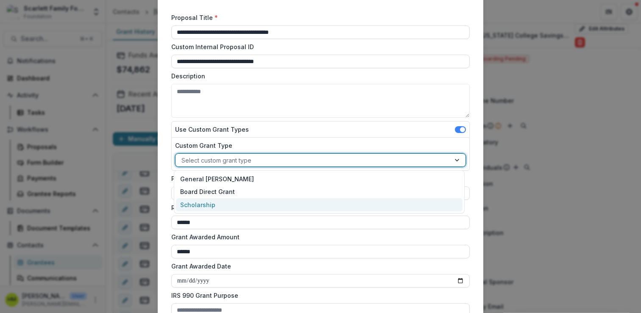
click at [205, 199] on div "Scholarship" at bounding box center [319, 204] width 286 height 13
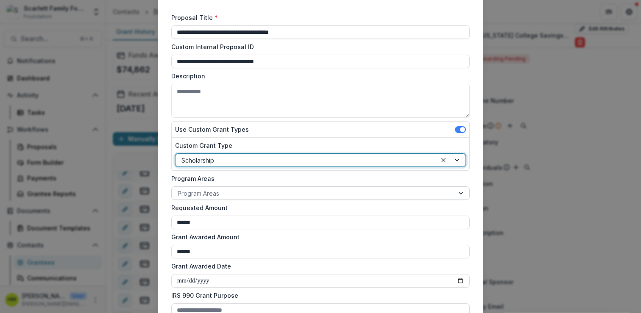
click at [220, 194] on div at bounding box center [313, 193] width 270 height 11
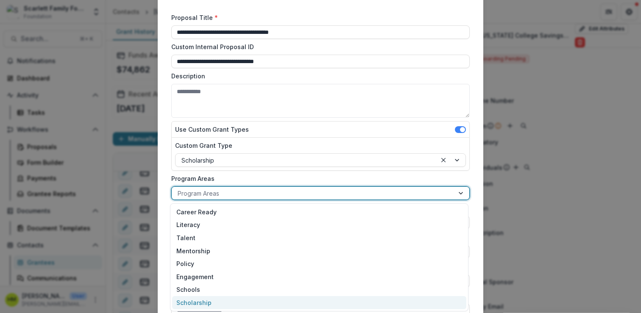
click at [200, 300] on div "Scholarship" at bounding box center [319, 302] width 294 height 13
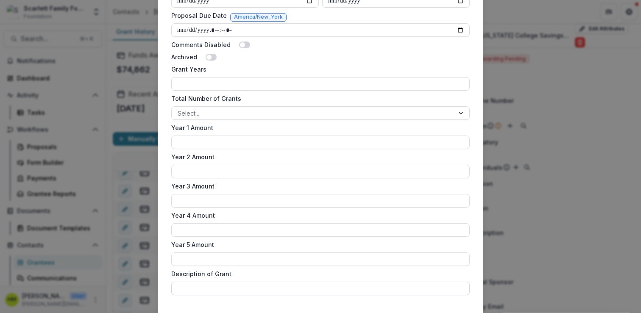
scroll to position [500, 0]
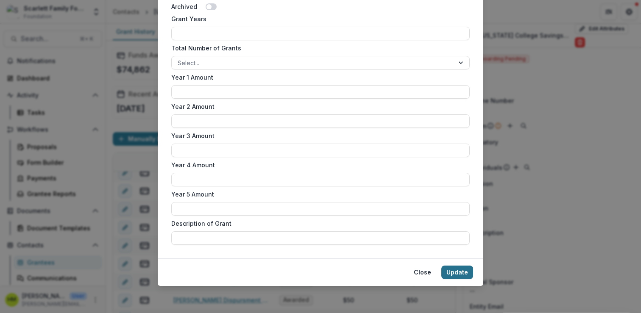
click at [462, 279] on button "Update" at bounding box center [457, 273] width 32 height 14
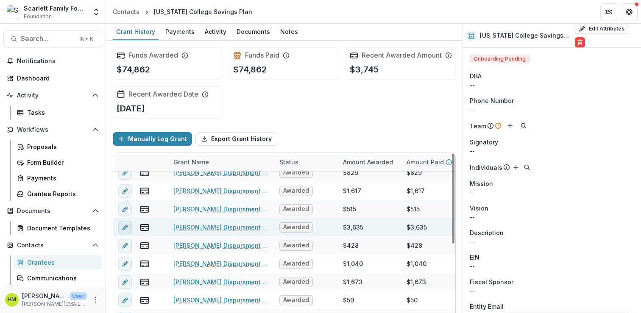
click at [126, 231] on icon "edit" at bounding box center [125, 227] width 7 height 7
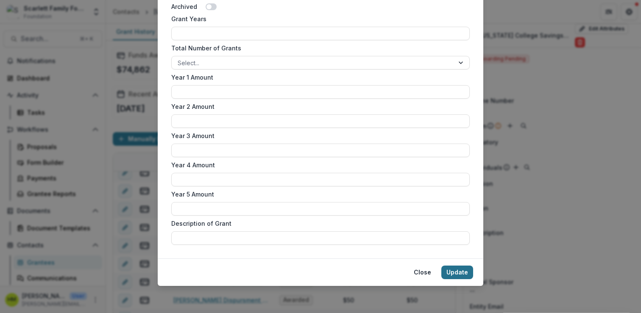
click at [457, 274] on button "Update" at bounding box center [457, 273] width 32 height 14
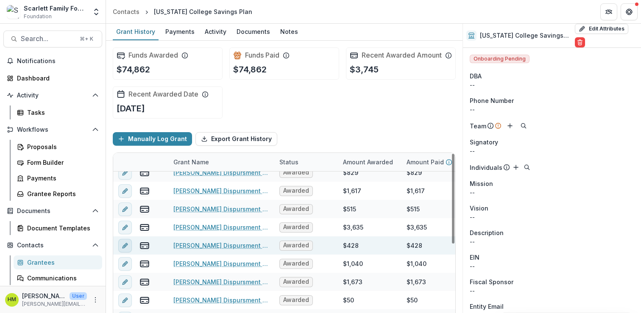
click at [124, 247] on line "edit" at bounding box center [125, 246] width 2 height 2
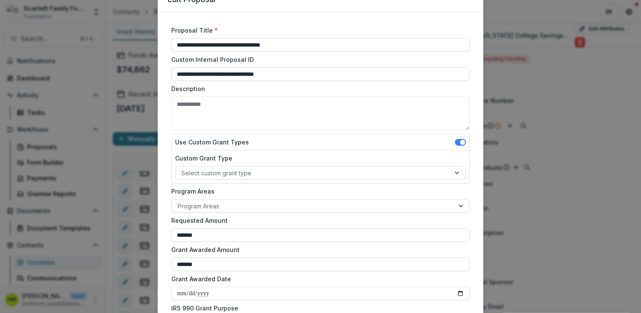
scroll to position [41, 0]
click at [231, 171] on div at bounding box center [312, 172] width 263 height 11
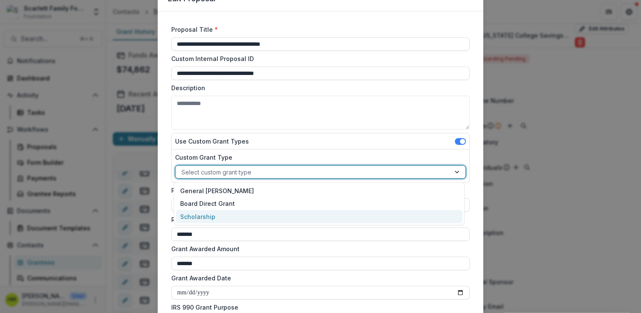
click at [211, 214] on div "Scholarship" at bounding box center [319, 216] width 286 height 13
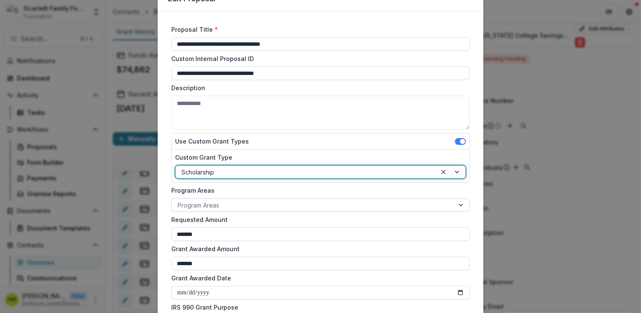
click at [218, 206] on div at bounding box center [313, 205] width 270 height 11
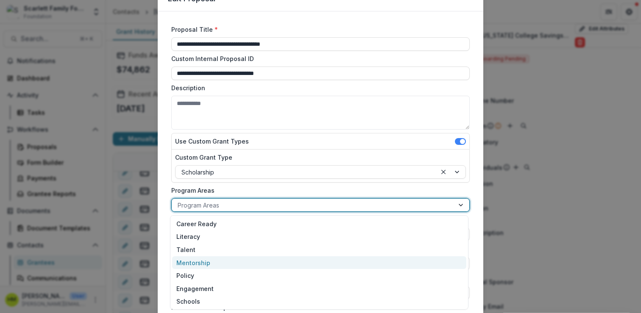
scroll to position [14, 0]
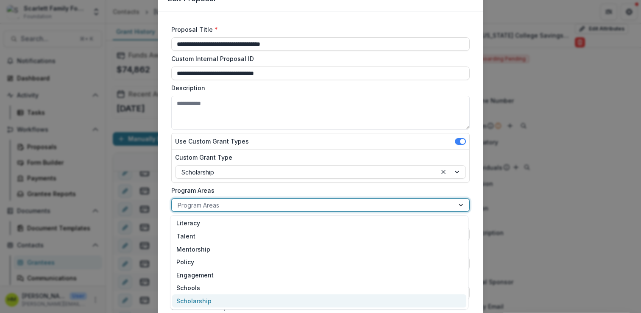
click at [194, 298] on div "Scholarship" at bounding box center [319, 301] width 294 height 13
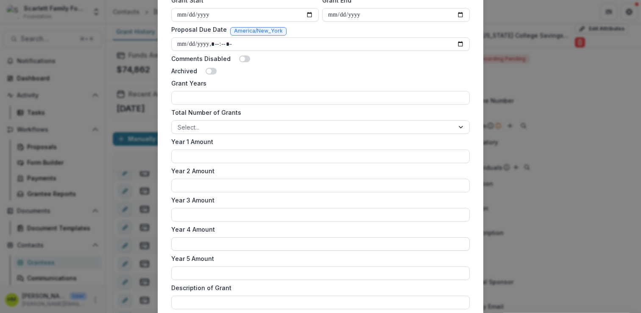
scroll to position [500, 0]
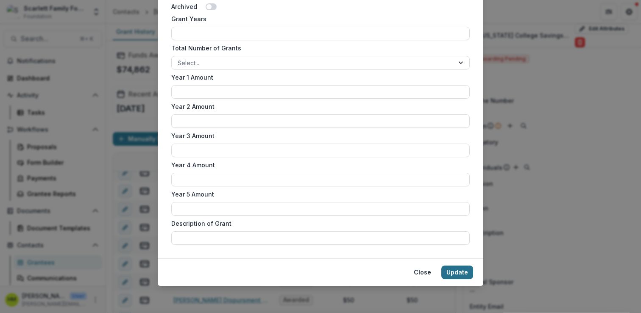
click at [456, 271] on button "Update" at bounding box center [457, 273] width 32 height 14
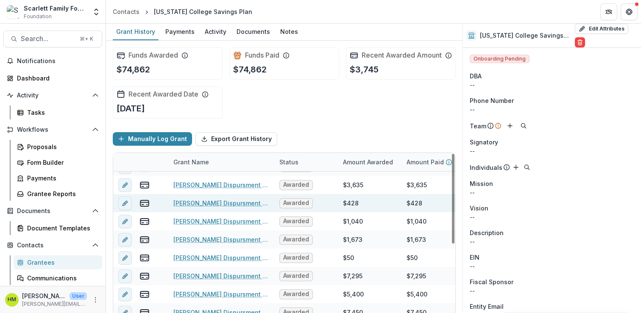
scroll to position [111, 0]
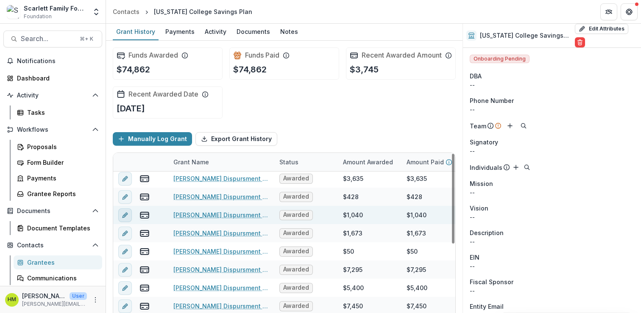
click at [129, 222] on button "edit" at bounding box center [125, 215] width 14 height 14
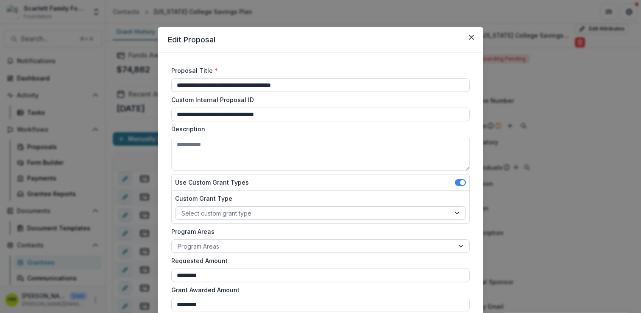
click at [238, 209] on div at bounding box center [312, 213] width 263 height 11
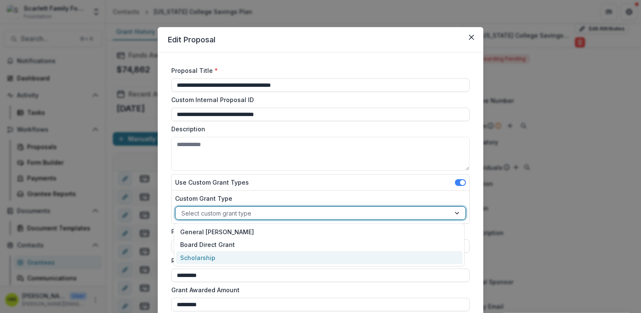
click at [216, 251] on div "Scholarship" at bounding box center [319, 257] width 286 height 13
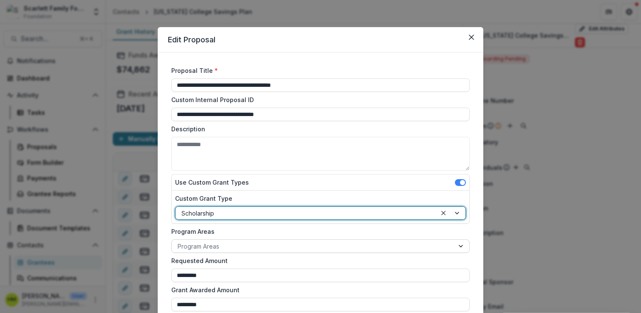
click at [232, 244] on div at bounding box center [313, 246] width 270 height 11
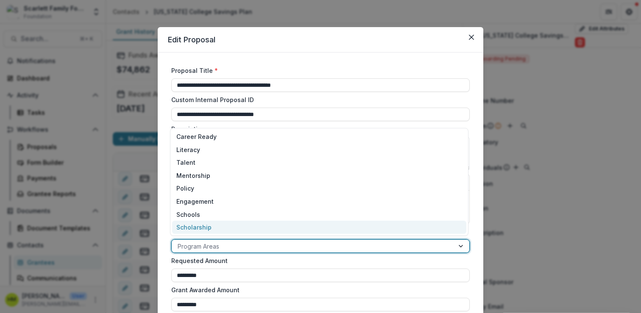
click at [210, 228] on div "Scholarship" at bounding box center [319, 227] width 294 height 13
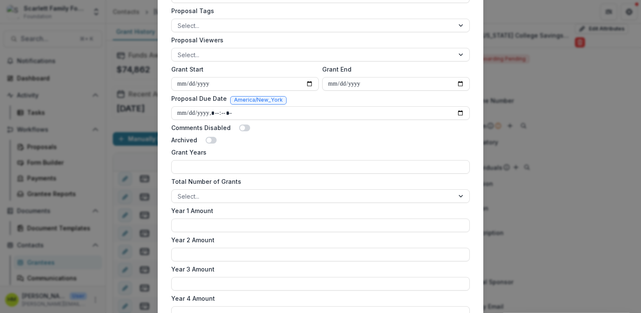
scroll to position [500, 0]
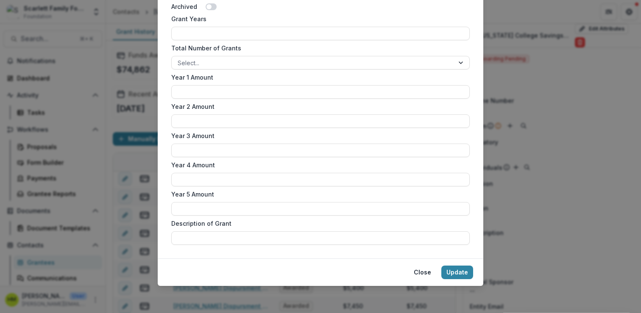
click at [453, 265] on footer "Close Update" at bounding box center [320, 272] width 325 height 28
click at [453, 271] on button "Update" at bounding box center [457, 273] width 32 height 14
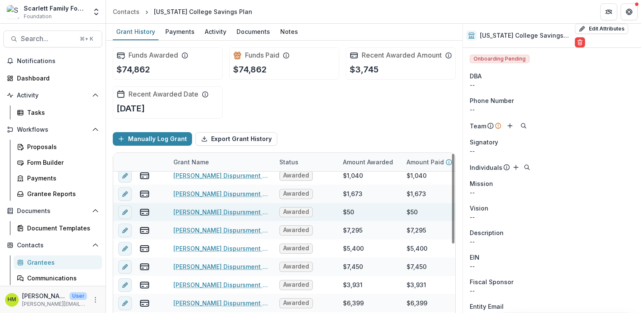
scroll to position [152, 0]
click at [123, 215] on icon "edit" at bounding box center [125, 211] width 7 height 7
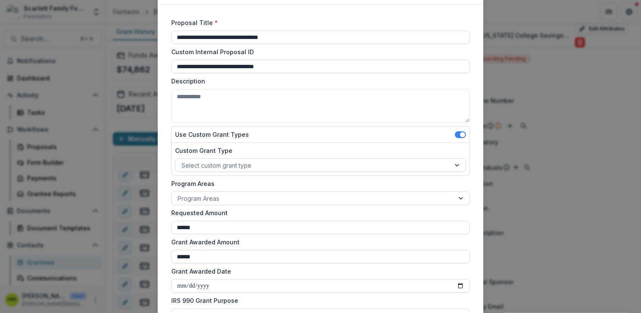
scroll to position [50, 0]
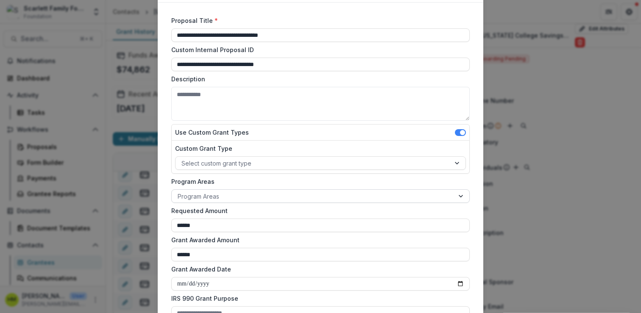
click at [222, 193] on div at bounding box center [313, 196] width 270 height 11
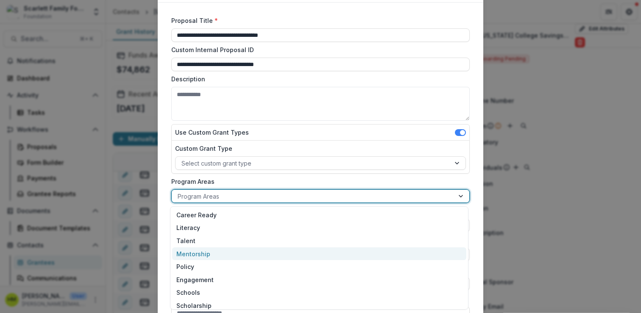
scroll to position [5, 0]
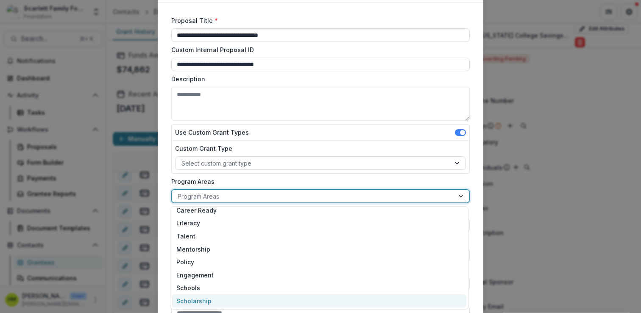
click at [195, 299] on div "Scholarship" at bounding box center [319, 301] width 294 height 13
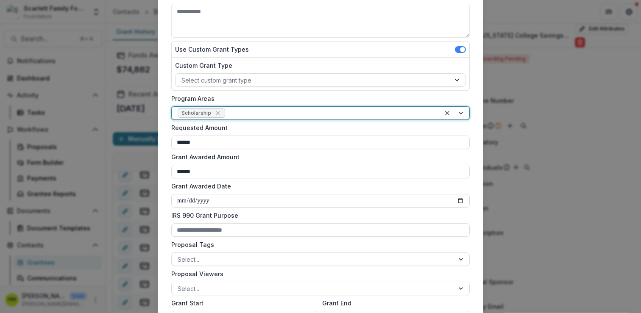
scroll to position [130, 0]
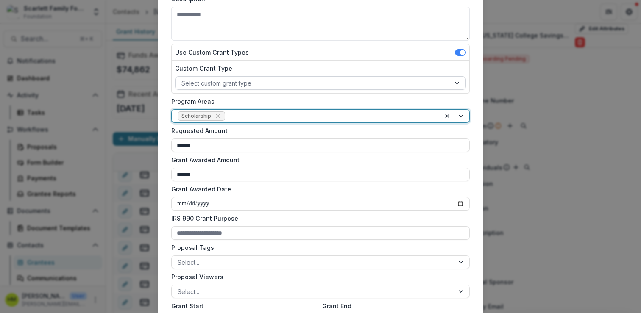
click at [222, 87] on div at bounding box center [312, 83] width 263 height 11
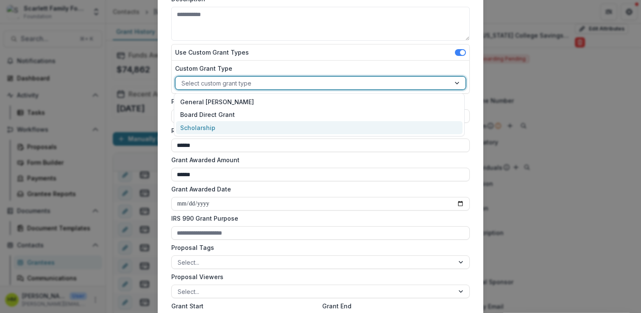
click at [214, 125] on div "Scholarship" at bounding box center [319, 127] width 286 height 13
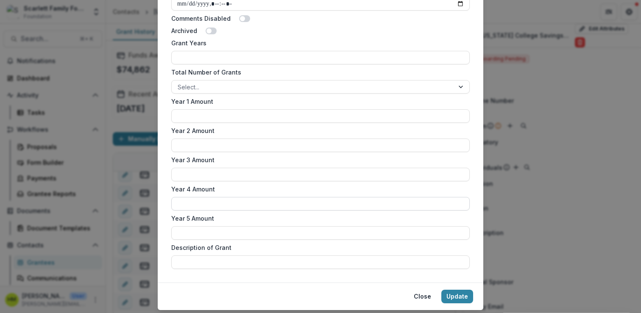
scroll to position [500, 0]
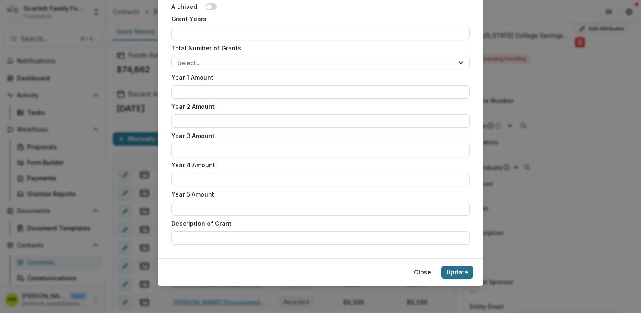
click at [450, 274] on button "Update" at bounding box center [457, 273] width 32 height 14
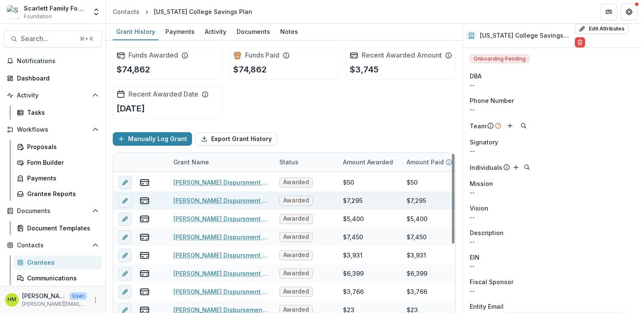
scroll to position [181, 0]
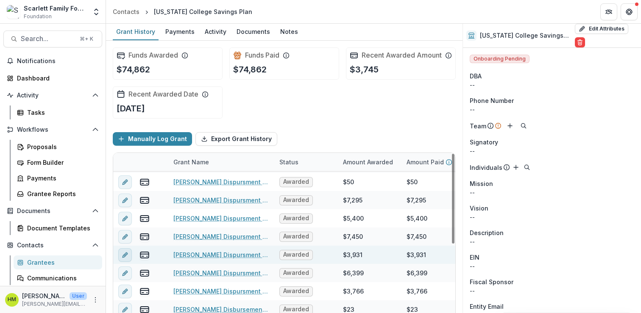
click at [124, 258] on icon "edit" at bounding box center [125, 255] width 7 height 7
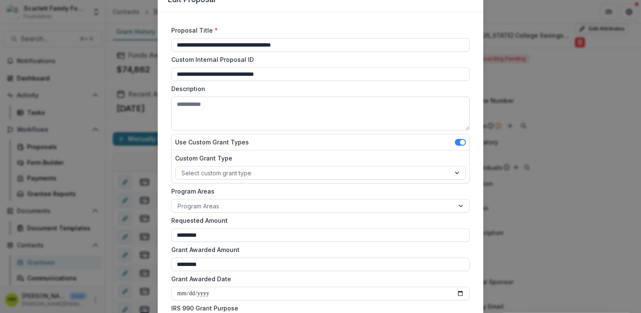
scroll to position [46, 0]
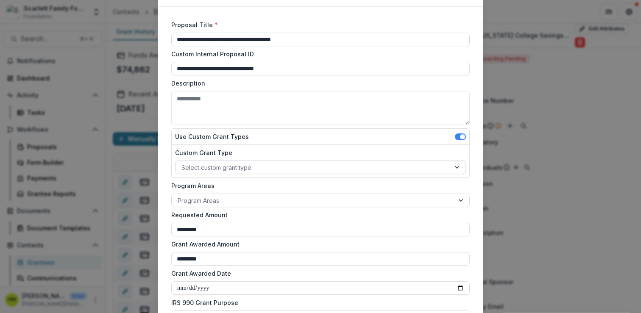
click at [245, 162] on div at bounding box center [312, 167] width 263 height 11
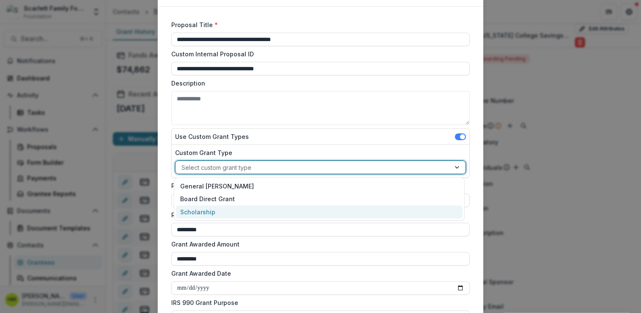
click at [216, 206] on div "Scholarship" at bounding box center [319, 212] width 286 height 13
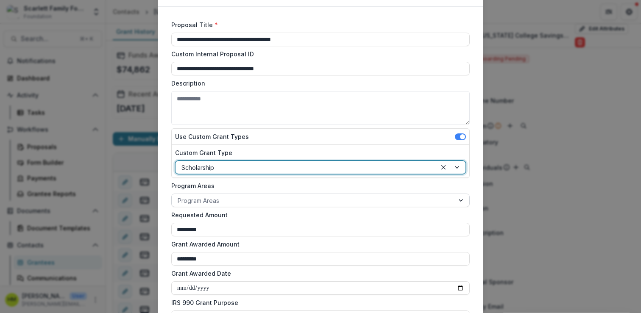
click at [229, 195] on div at bounding box center [313, 200] width 270 height 11
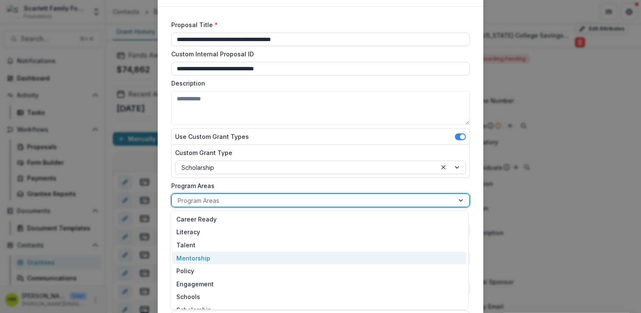
scroll to position [9, 0]
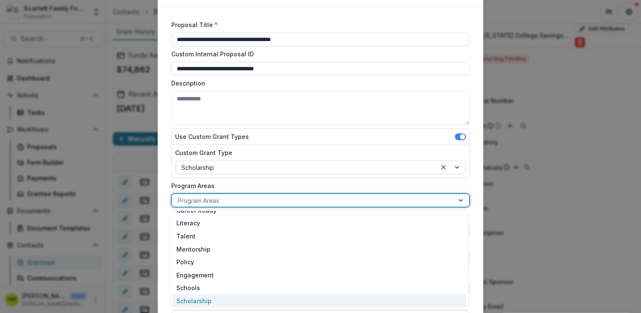
click at [194, 298] on div "Scholarship" at bounding box center [319, 301] width 294 height 13
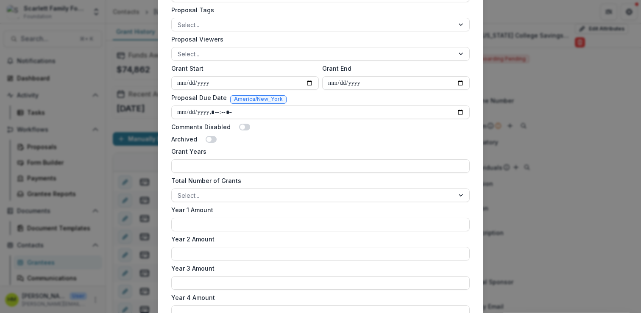
scroll to position [500, 0]
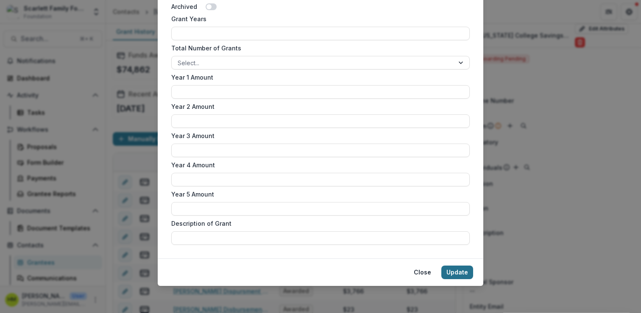
click at [459, 269] on button "Update" at bounding box center [457, 273] width 32 height 14
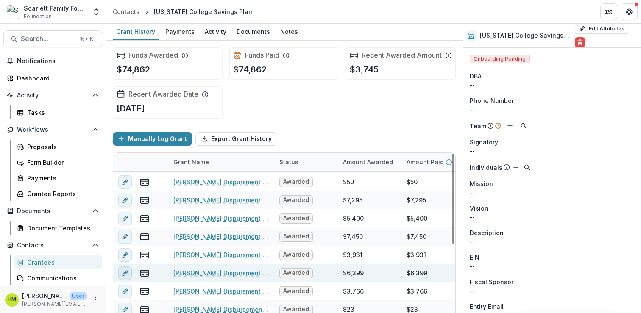
click at [123, 277] on icon "edit" at bounding box center [125, 273] width 7 height 7
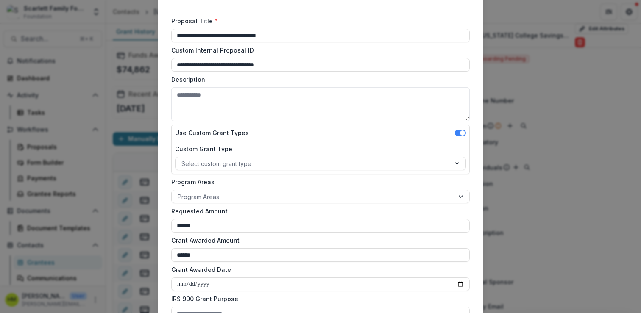
scroll to position [53, 0]
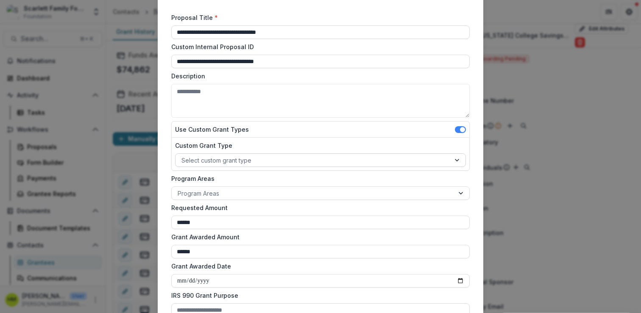
click at [249, 161] on div at bounding box center [312, 160] width 263 height 11
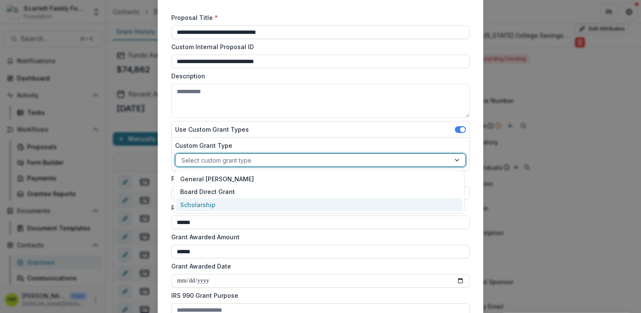
click at [223, 202] on div "Scholarship" at bounding box center [319, 204] width 286 height 13
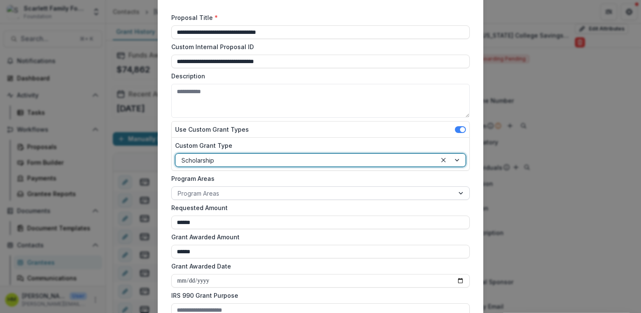
click at [231, 192] on div at bounding box center [313, 193] width 270 height 11
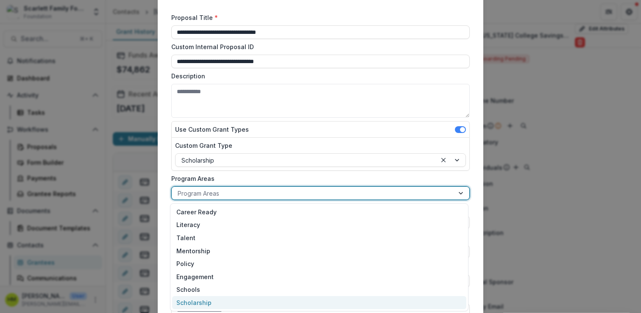
click at [199, 301] on div "Scholarship" at bounding box center [319, 302] width 294 height 13
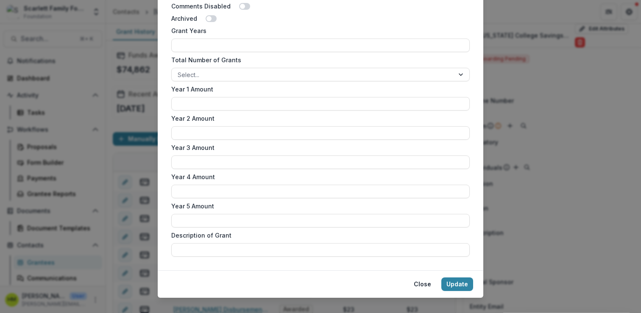
scroll to position [500, 0]
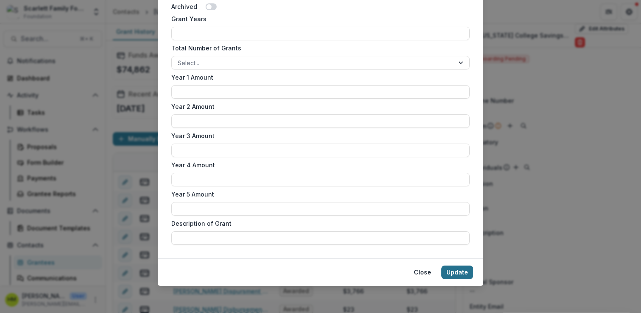
click at [456, 274] on button "Update" at bounding box center [457, 273] width 32 height 14
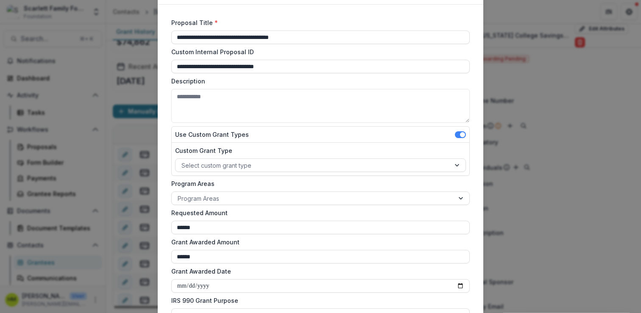
scroll to position [49, 0]
click at [226, 163] on div at bounding box center [312, 164] width 263 height 11
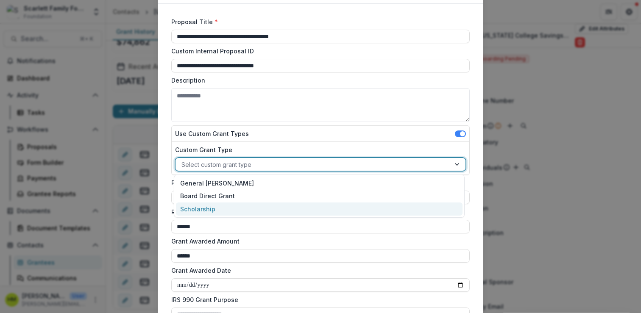
click at [203, 204] on div "Scholarship" at bounding box center [319, 209] width 286 height 13
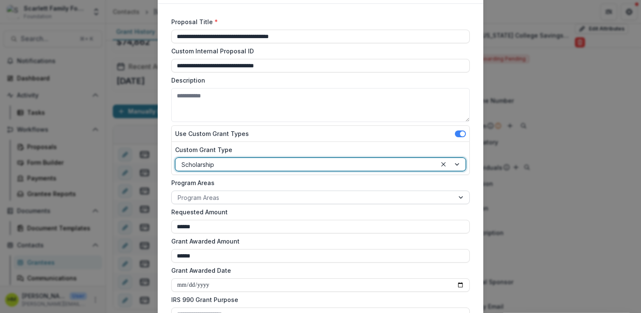
click at [208, 199] on div at bounding box center [313, 197] width 270 height 11
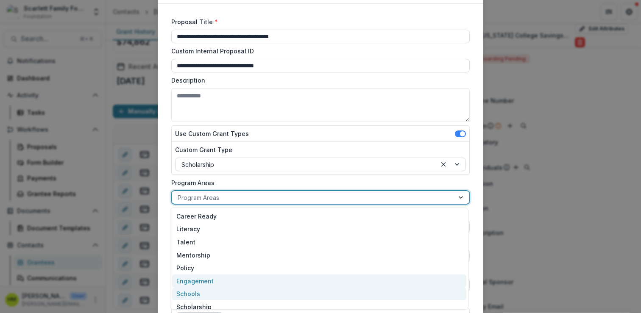
scroll to position [6, 0]
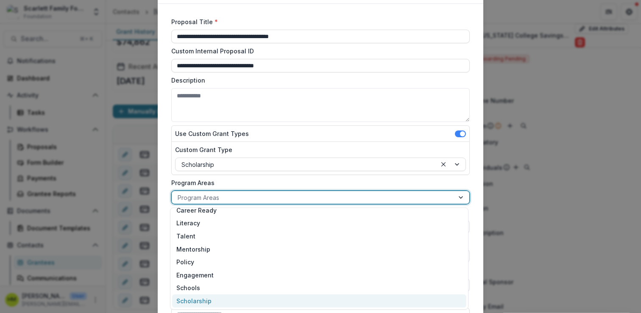
click at [192, 298] on div "Scholarship" at bounding box center [319, 301] width 294 height 13
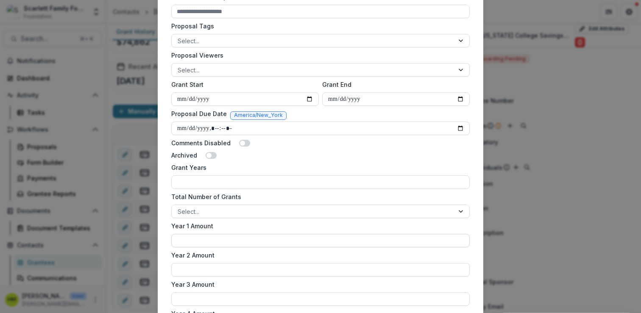
scroll to position [500, 0]
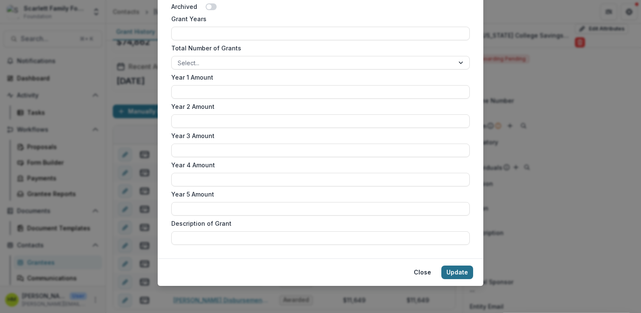
click at [463, 277] on button "Update" at bounding box center [457, 273] width 32 height 14
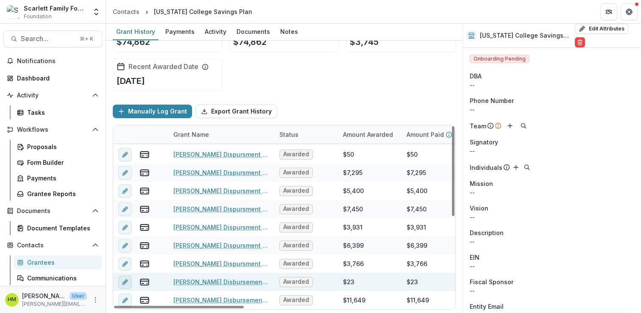
click at [124, 284] on icon "edit" at bounding box center [125, 282] width 7 height 7
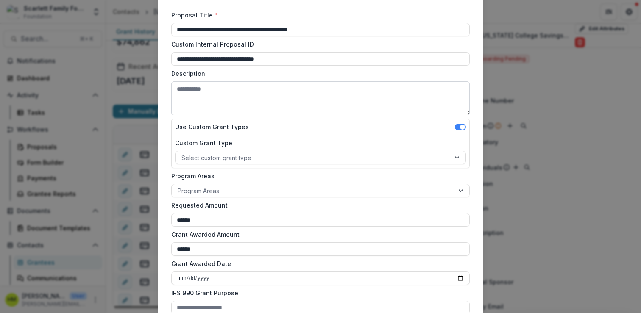
scroll to position [59, 0]
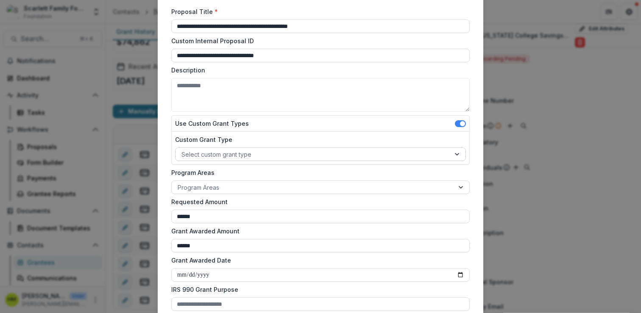
click at [231, 156] on div at bounding box center [312, 154] width 263 height 11
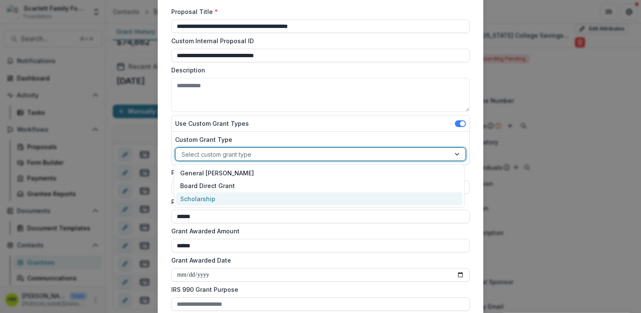
click at [206, 196] on div "Scholarship" at bounding box center [319, 198] width 286 height 13
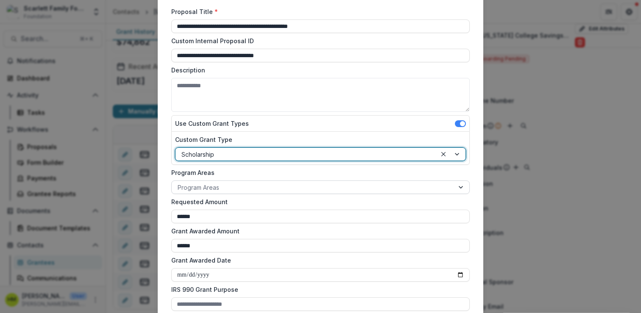
click at [222, 185] on div at bounding box center [313, 187] width 270 height 11
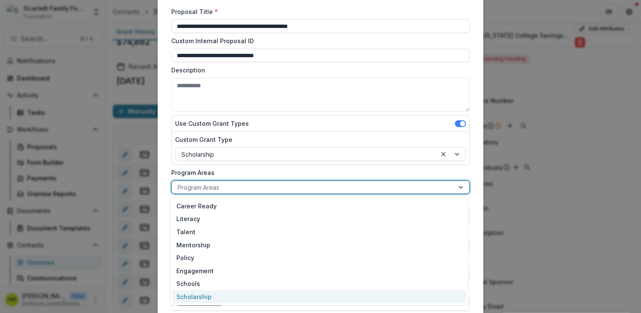
click at [199, 295] on div "Scholarship" at bounding box center [319, 296] width 294 height 13
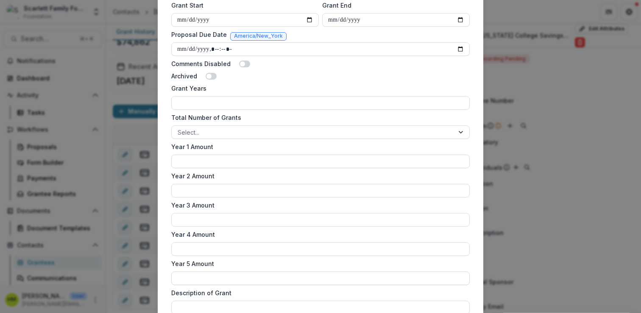
scroll to position [500, 0]
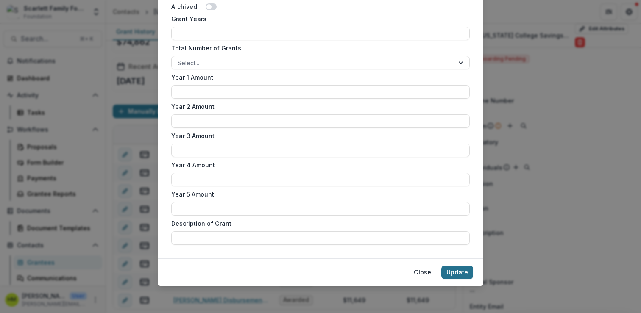
click at [465, 277] on button "Update" at bounding box center [457, 273] width 32 height 14
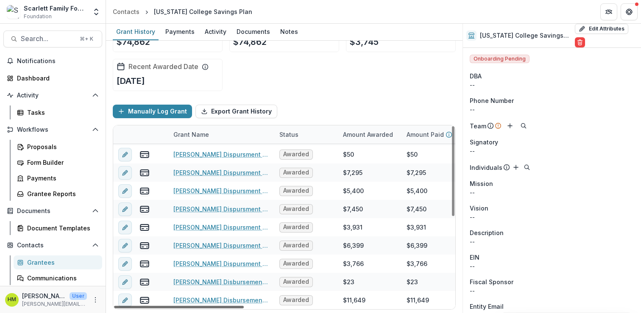
click at [122, 306] on div at bounding box center [179, 307] width 130 height 3
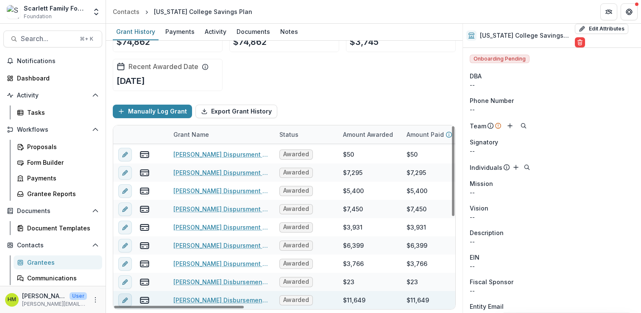
click at [128, 296] on button "edit" at bounding box center [125, 301] width 14 height 14
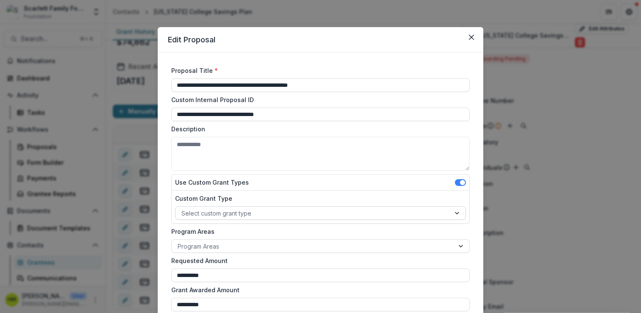
click at [226, 210] on div at bounding box center [312, 213] width 263 height 11
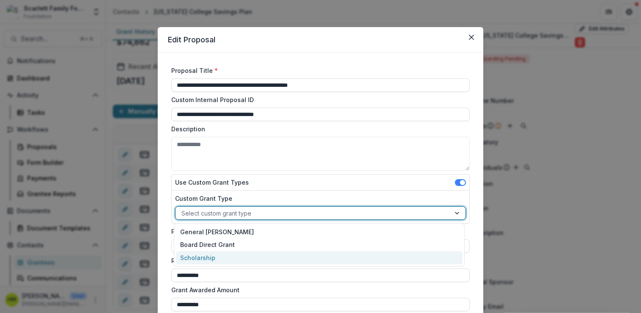
click at [215, 253] on div "Scholarship" at bounding box center [319, 257] width 286 height 13
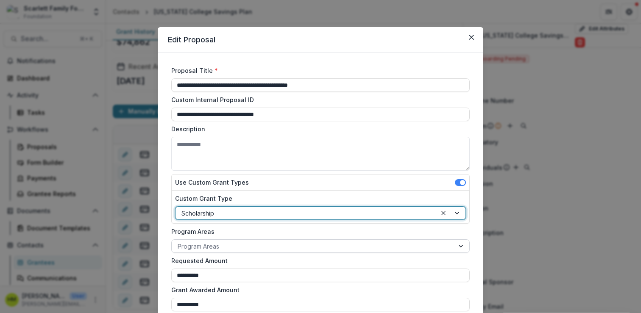
click at [219, 243] on div at bounding box center [313, 246] width 270 height 11
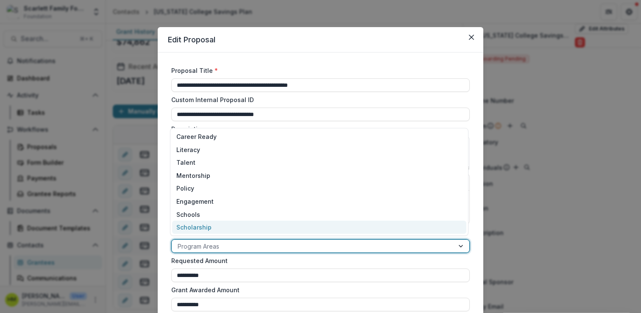
click at [217, 225] on div "Scholarship" at bounding box center [319, 227] width 294 height 13
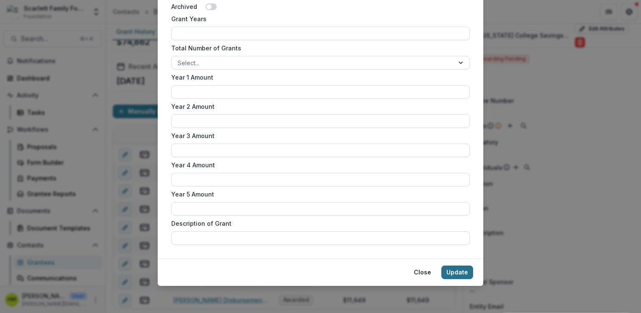
click at [457, 273] on button "Update" at bounding box center [457, 273] width 32 height 14
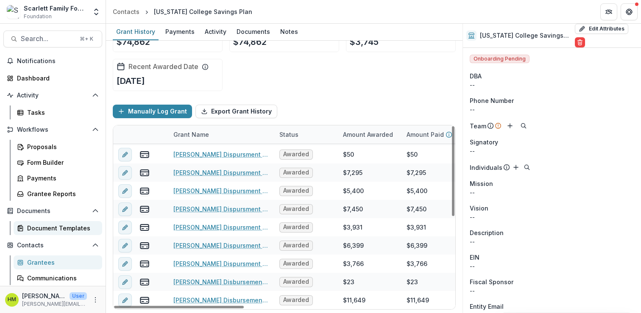
scroll to position [49, 0]
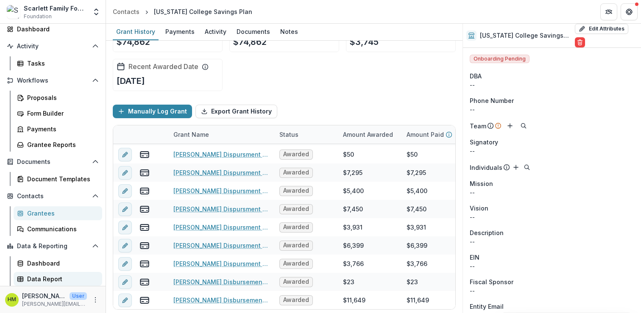
click at [38, 277] on div "Data Report" at bounding box center [61, 279] width 68 height 9
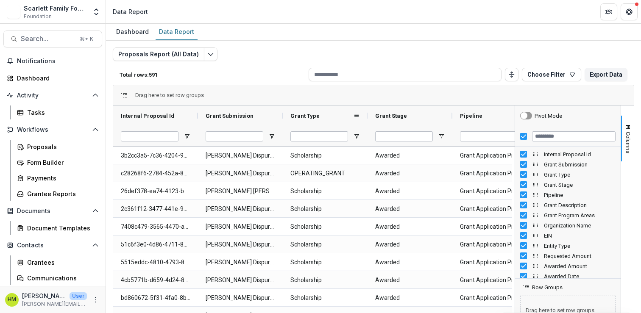
click at [306, 115] on span "Grant Type" at bounding box center [304, 116] width 29 height 6
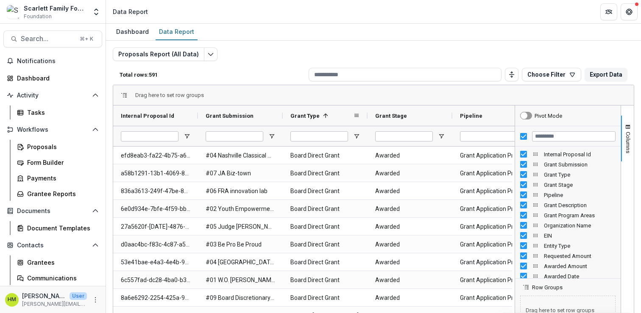
click at [306, 115] on span "Grant Type" at bounding box center [304, 116] width 29 height 6
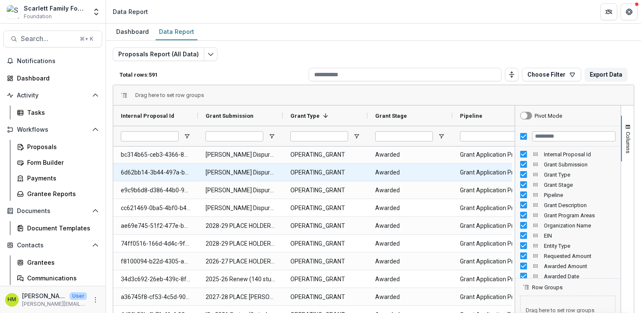
scroll to position [253, 0]
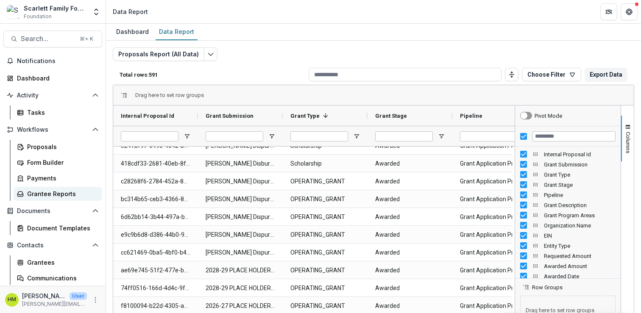
click at [54, 188] on link "Grantee Reports" at bounding box center [58, 194] width 89 height 14
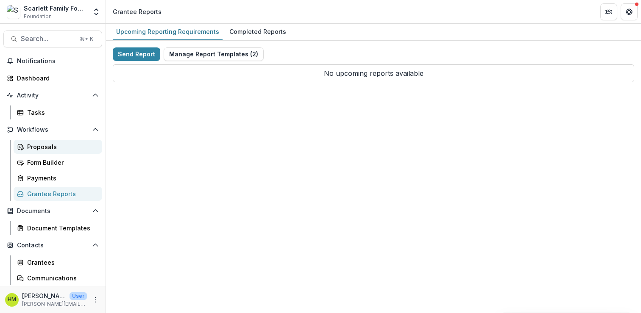
click at [34, 148] on div "Proposals" at bounding box center [61, 146] width 68 height 9
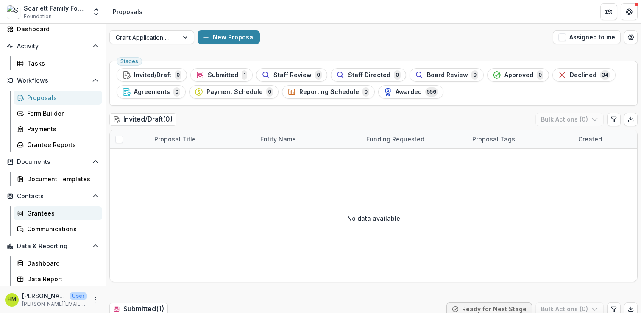
click at [44, 212] on div "Grantees" at bounding box center [61, 213] width 68 height 9
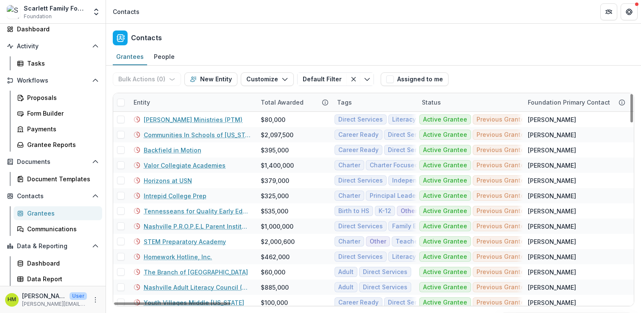
click at [139, 103] on div "Entity" at bounding box center [141, 102] width 27 height 9
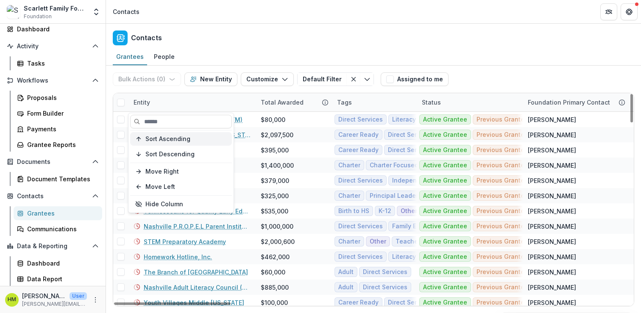
click at [156, 138] on span "Sort Ascending" at bounding box center [167, 139] width 45 height 7
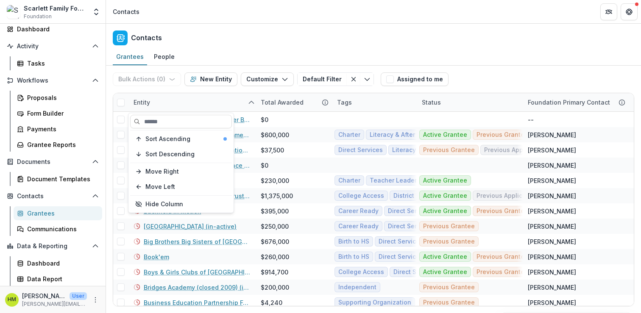
click at [192, 50] on div "Grantees People" at bounding box center [373, 57] width 535 height 17
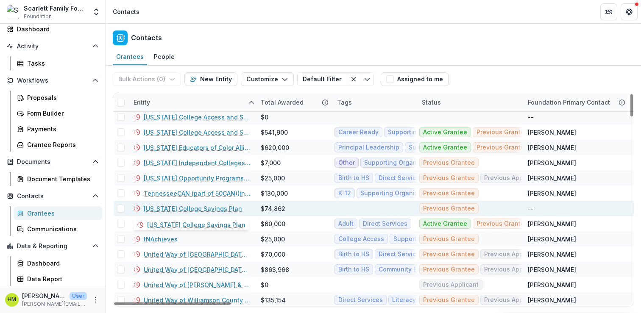
click at [195, 205] on link "Texas College Savings Plan" at bounding box center [193, 208] width 98 height 9
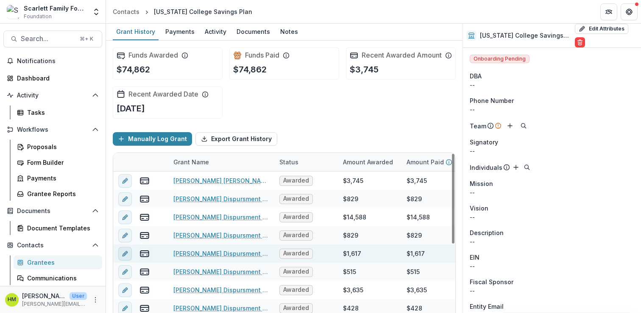
click at [127, 257] on icon "edit" at bounding box center [125, 253] width 7 height 7
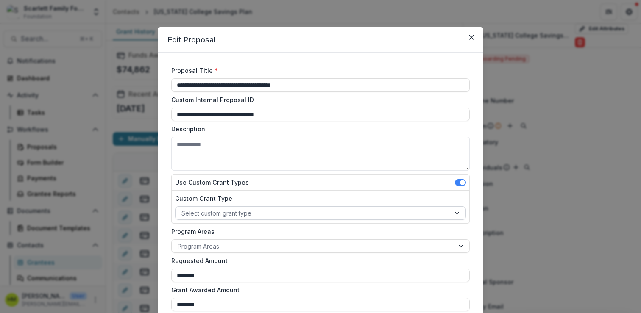
click at [225, 214] on div at bounding box center [312, 213] width 263 height 11
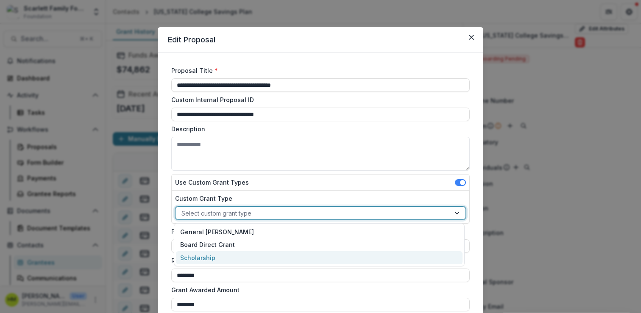
click at [216, 252] on div "Scholarship" at bounding box center [319, 257] width 286 height 13
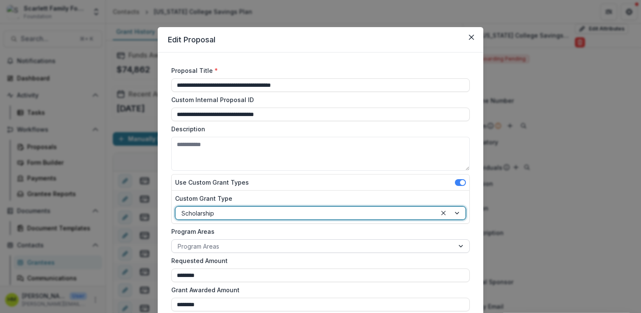
click at [219, 247] on div at bounding box center [313, 246] width 270 height 11
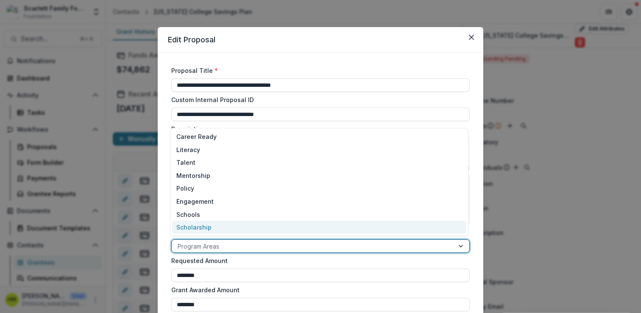
click at [215, 222] on div "Scholarship" at bounding box center [319, 227] width 294 height 13
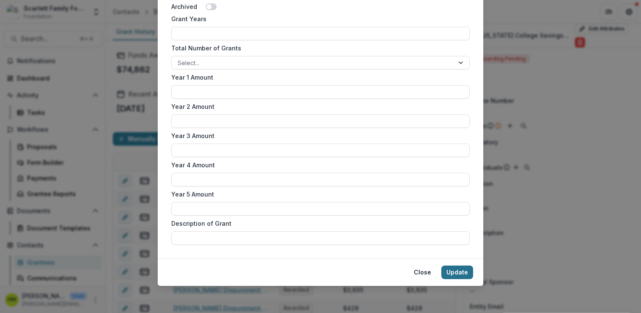
click at [456, 272] on button "Update" at bounding box center [457, 273] width 32 height 14
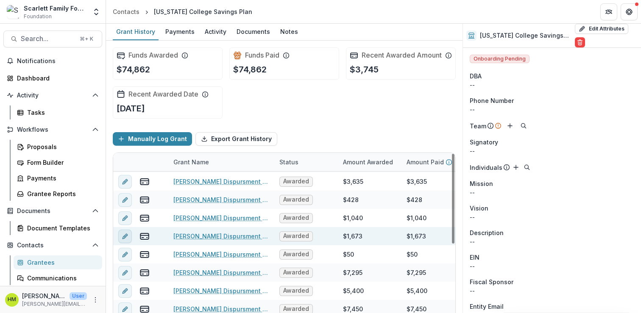
click at [123, 240] on icon "edit" at bounding box center [125, 236] width 7 height 7
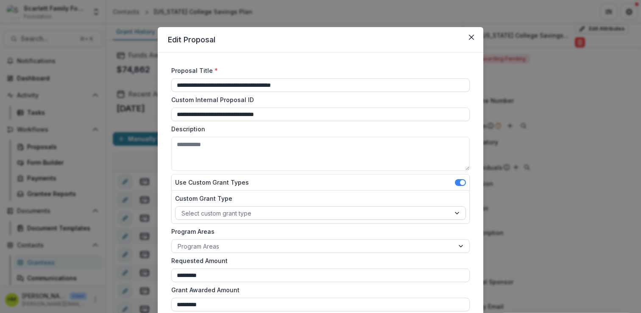
click at [219, 216] on div at bounding box center [312, 213] width 263 height 11
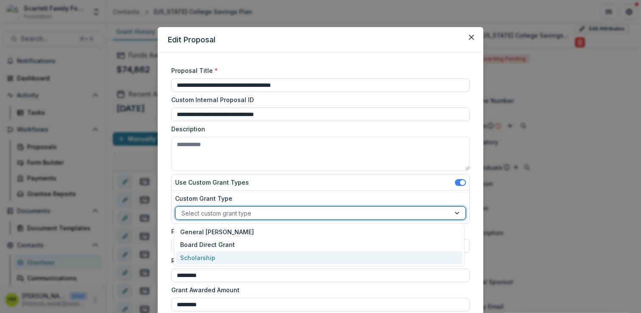
click at [208, 256] on div "Scholarship" at bounding box center [319, 257] width 286 height 13
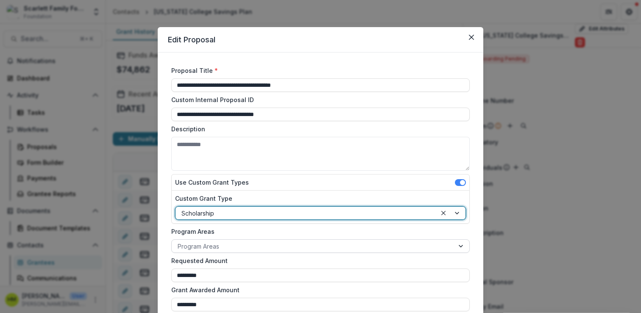
click at [213, 248] on div at bounding box center [313, 246] width 270 height 11
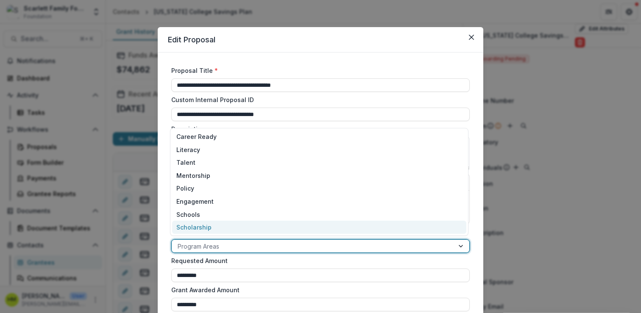
click at [212, 229] on div "Scholarship" at bounding box center [319, 227] width 294 height 13
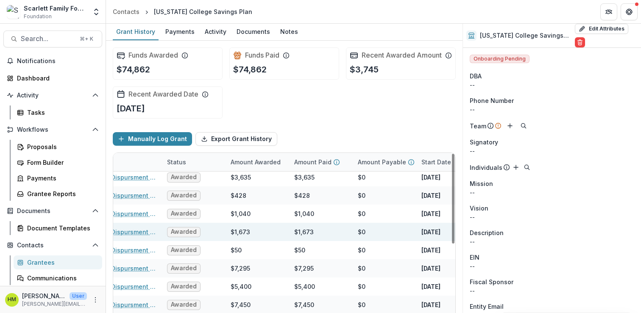
scroll to position [113, 0]
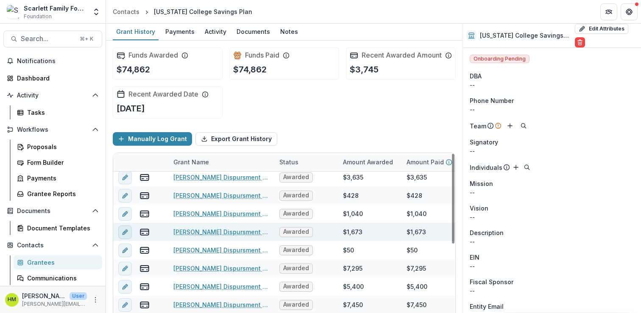
click at [123, 236] on icon "edit" at bounding box center [125, 232] width 7 height 7
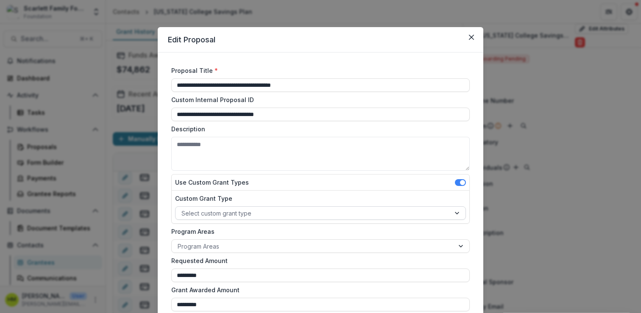
click at [231, 212] on div at bounding box center [312, 213] width 263 height 11
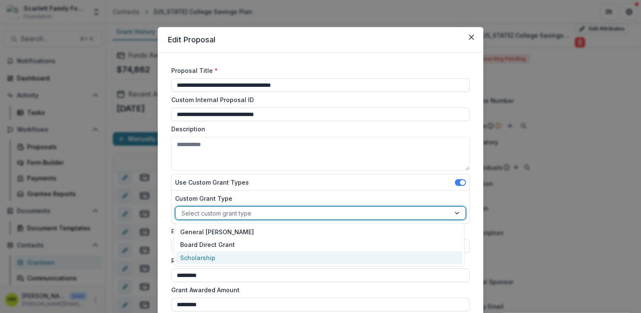
click at [210, 253] on div "Scholarship" at bounding box center [319, 257] width 286 height 13
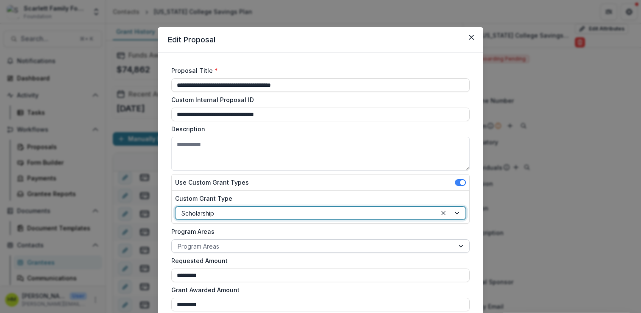
click at [214, 246] on div at bounding box center [313, 246] width 270 height 11
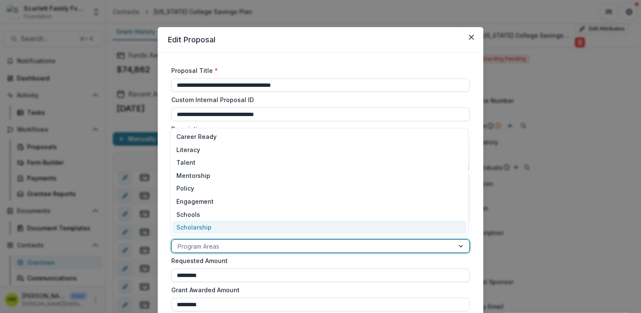
click at [212, 228] on div "Scholarship" at bounding box center [319, 227] width 294 height 13
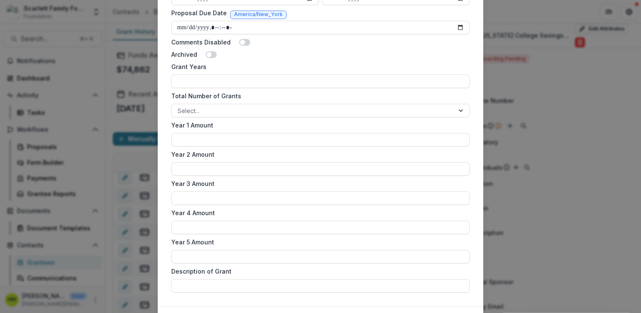
scroll to position [475, 0]
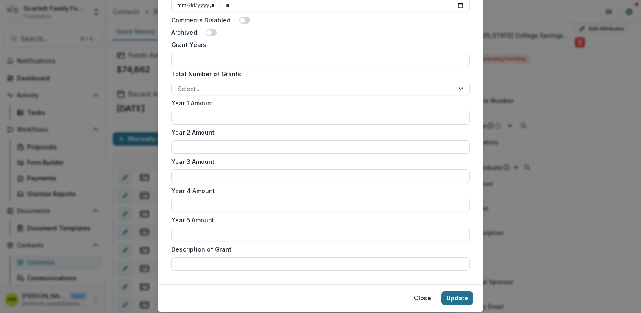
click at [448, 296] on button "Update" at bounding box center [457, 299] width 32 height 14
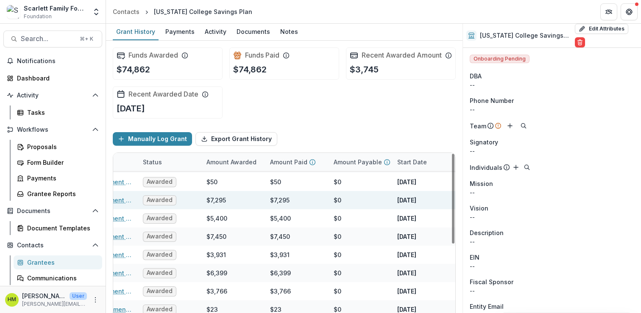
scroll to position [181, 0]
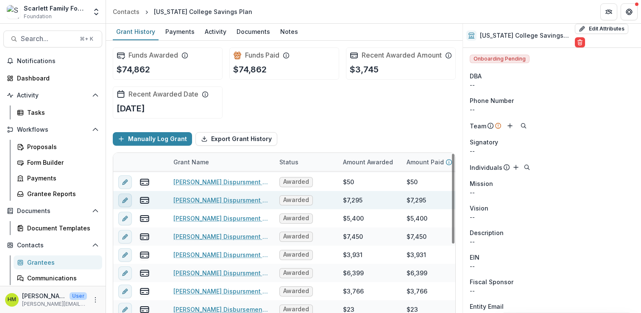
click at [122, 204] on icon "edit" at bounding box center [125, 200] width 7 height 7
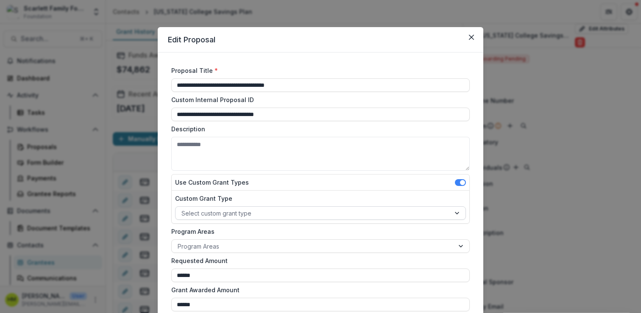
click at [221, 217] on div at bounding box center [312, 213] width 263 height 11
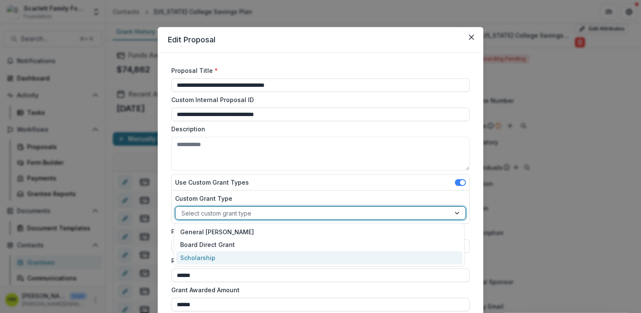
click at [209, 256] on div "Scholarship" at bounding box center [319, 257] width 286 height 13
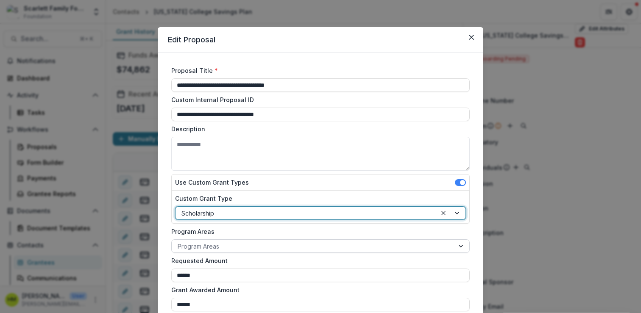
click at [210, 246] on div at bounding box center [313, 246] width 270 height 11
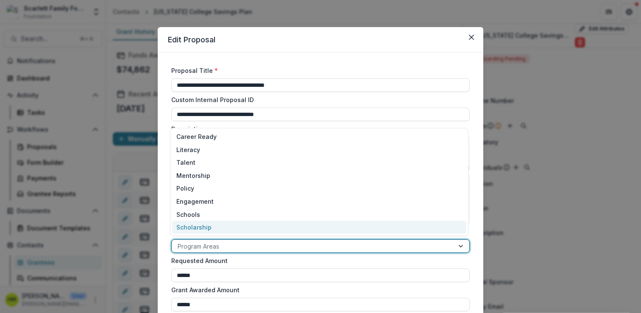
click at [210, 228] on div "Scholarship" at bounding box center [319, 227] width 294 height 13
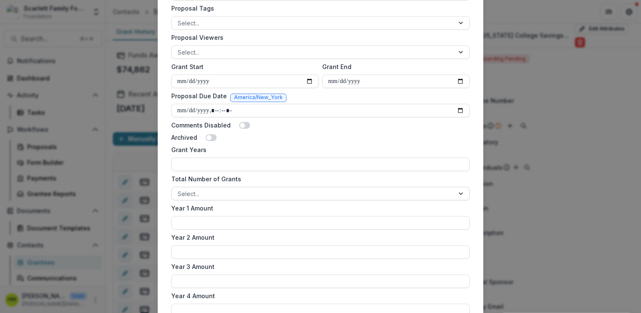
scroll to position [500, 0]
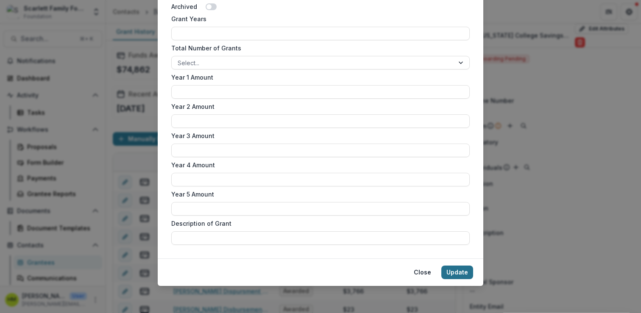
click at [458, 274] on button "Update" at bounding box center [457, 273] width 32 height 14
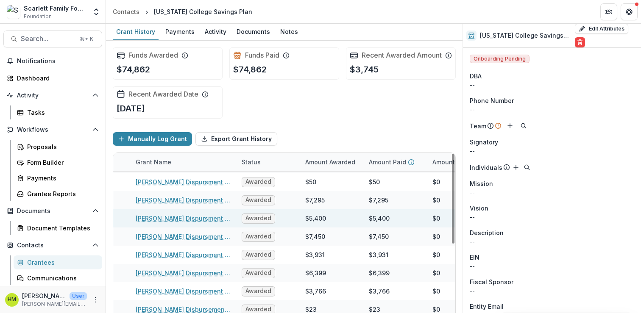
scroll to position [181, 0]
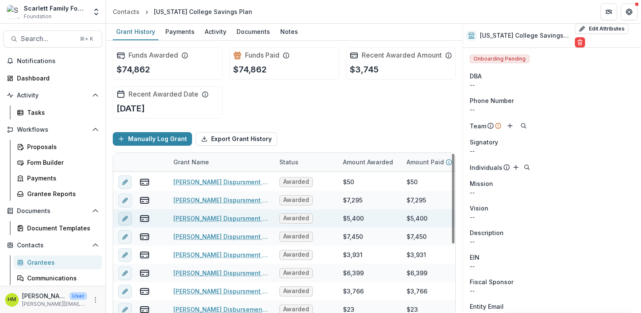
click at [125, 222] on icon "edit" at bounding box center [125, 218] width 7 height 7
type input "******"
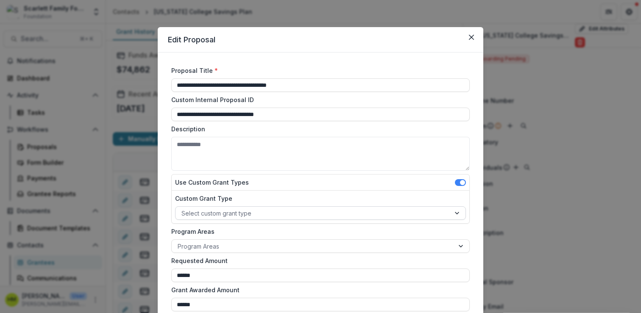
click at [223, 214] on div at bounding box center [312, 213] width 263 height 11
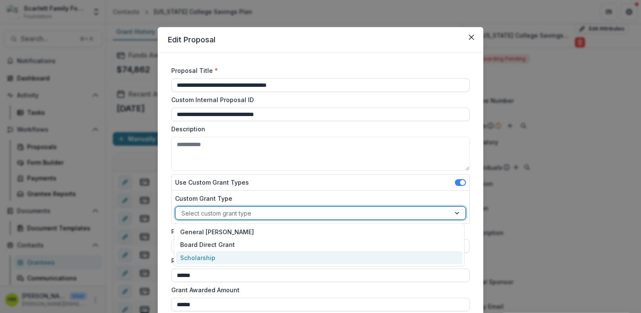
click at [207, 257] on div "Scholarship" at bounding box center [319, 257] width 286 height 13
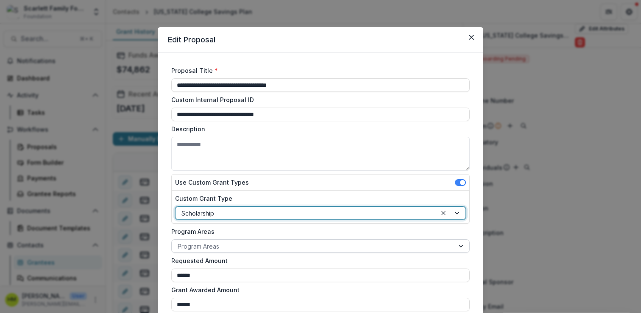
click at [213, 246] on div at bounding box center [313, 246] width 270 height 11
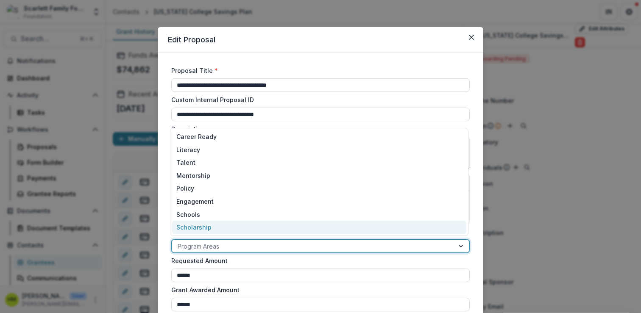
click at [210, 232] on div "Scholarship" at bounding box center [319, 227] width 294 height 13
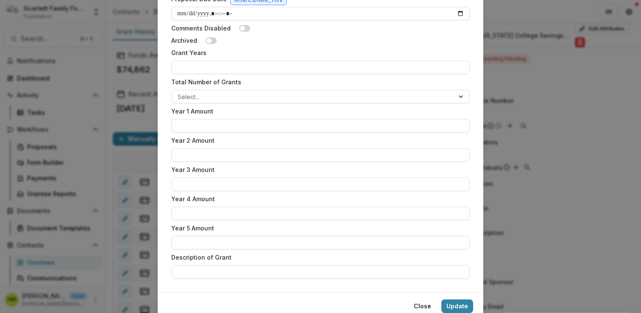
scroll to position [500, 0]
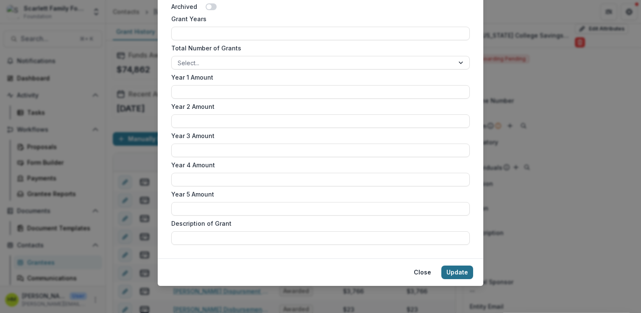
click at [444, 266] on button "Update" at bounding box center [457, 273] width 32 height 14
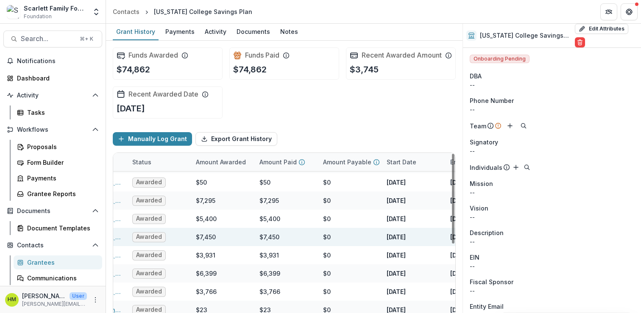
scroll to position [181, 0]
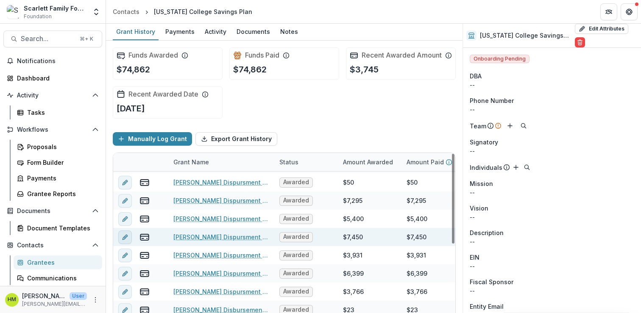
click at [124, 238] on line "edit" at bounding box center [125, 237] width 2 height 2
type input "*********"
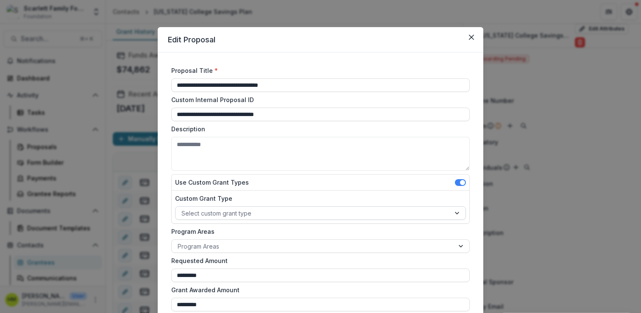
click at [244, 211] on div at bounding box center [312, 213] width 263 height 11
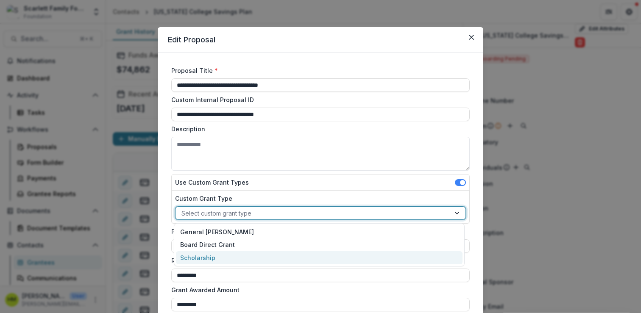
click at [220, 259] on div "Scholarship" at bounding box center [319, 257] width 286 height 13
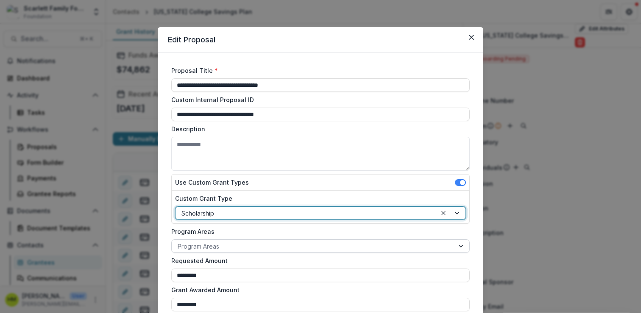
click at [228, 246] on div at bounding box center [313, 246] width 270 height 11
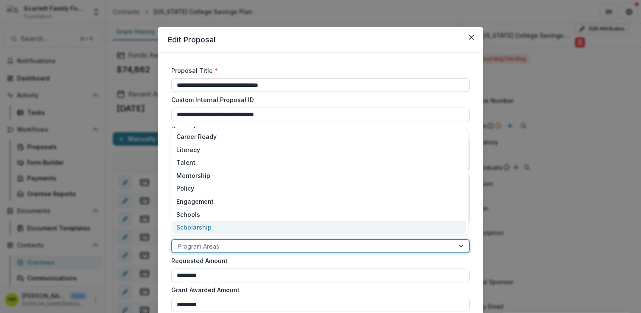
click at [226, 223] on div "Scholarship" at bounding box center [319, 227] width 294 height 13
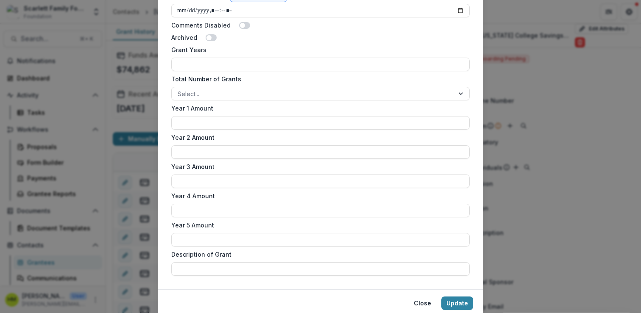
scroll to position [500, 0]
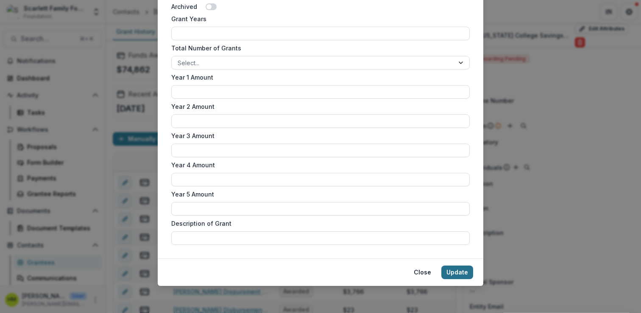
click at [461, 272] on button "Update" at bounding box center [457, 273] width 32 height 14
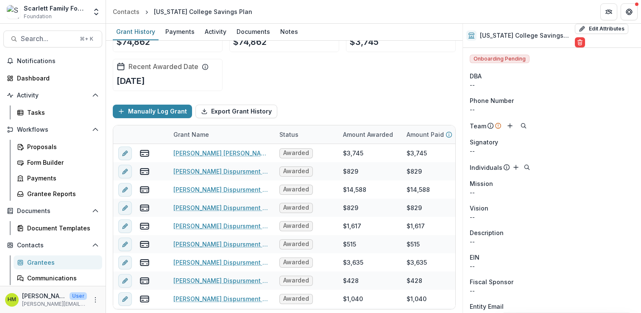
scroll to position [49, 0]
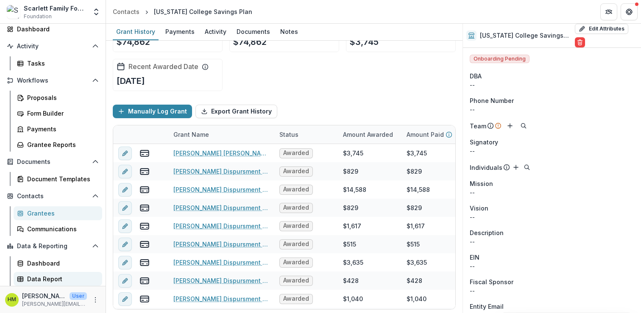
click at [40, 278] on div "Data Report" at bounding box center [61, 279] width 68 height 9
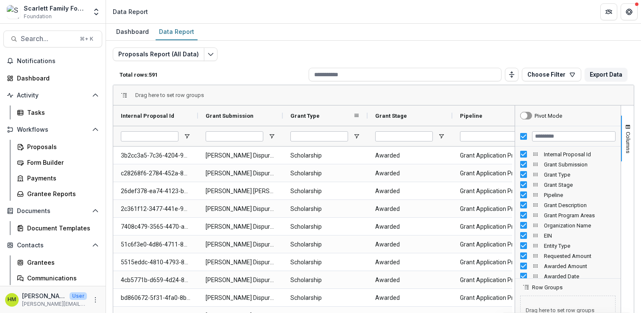
click at [308, 116] on span "Grant Type" at bounding box center [304, 116] width 29 height 6
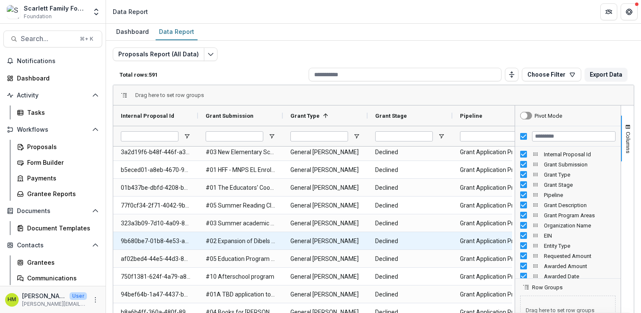
scroll to position [456, 0]
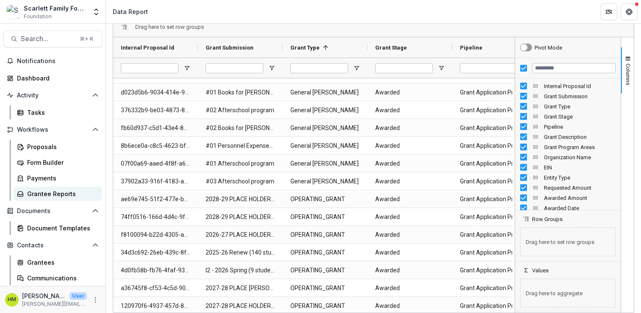
click at [50, 195] on div "Grantee Reports" at bounding box center [61, 193] width 68 height 9
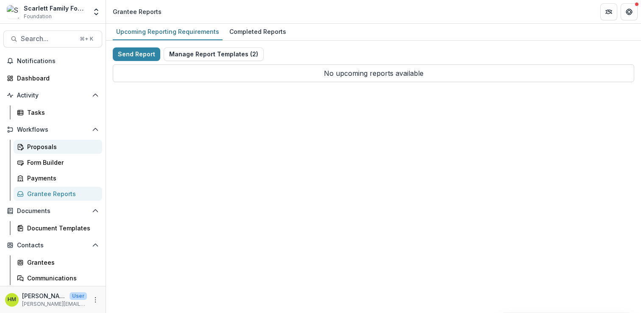
click at [35, 144] on div "Proposals" at bounding box center [61, 146] width 68 height 9
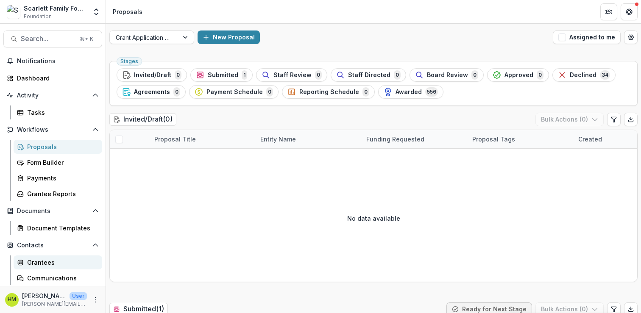
click at [40, 261] on div "Grantees" at bounding box center [61, 262] width 68 height 9
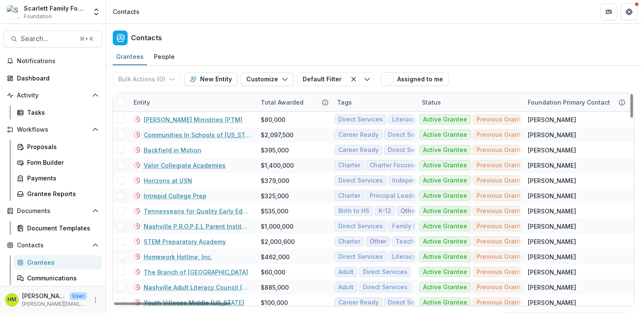
click at [150, 102] on div "Entity" at bounding box center [141, 102] width 27 height 9
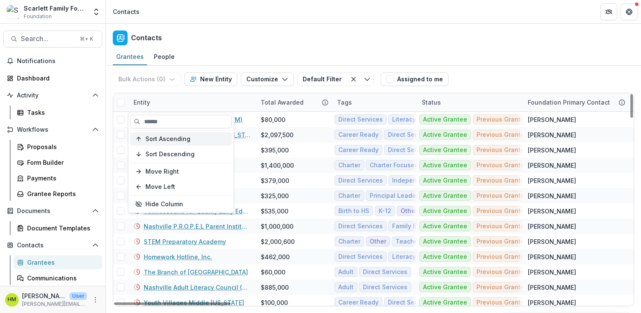
click at [152, 134] on button "Sort Ascending" at bounding box center [181, 139] width 102 height 14
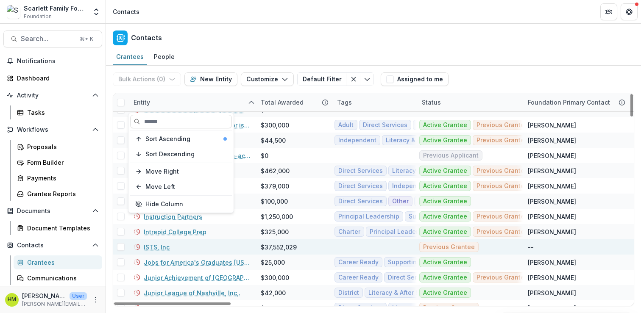
click at [153, 247] on link "ISTS, Inc" at bounding box center [157, 247] width 26 height 9
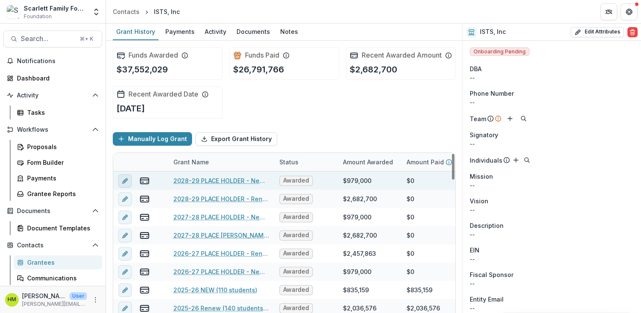
click at [122, 184] on icon "edit" at bounding box center [125, 181] width 7 height 7
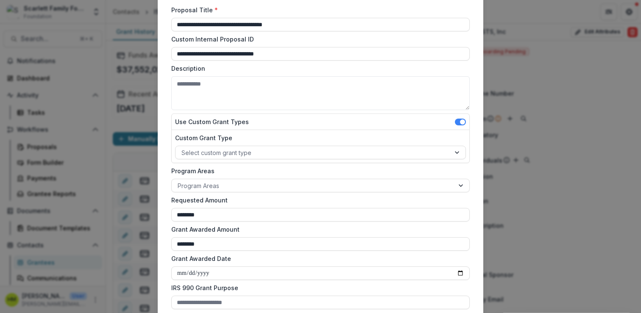
click at [231, 161] on div "Custom Grant Type Select custom grant type" at bounding box center [320, 146] width 297 height 33
click at [233, 156] on div at bounding box center [312, 152] width 263 height 11
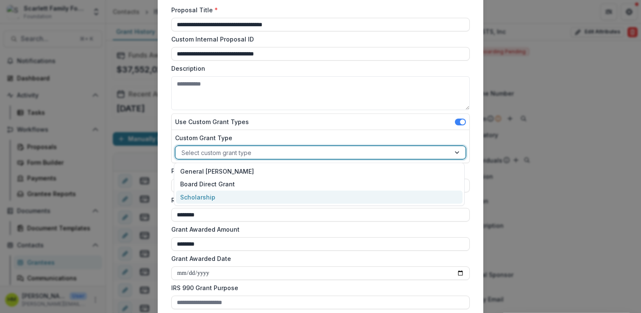
click at [212, 192] on div "Scholarship" at bounding box center [319, 197] width 286 height 13
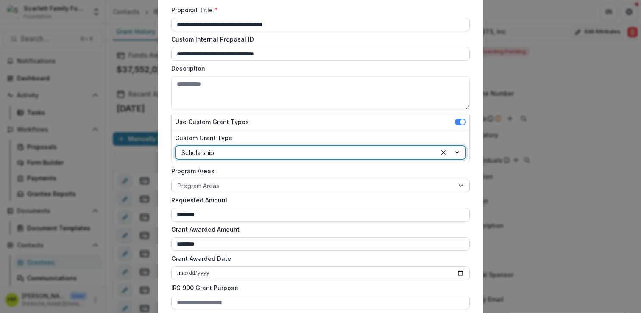
click at [228, 182] on div at bounding box center [313, 186] width 270 height 11
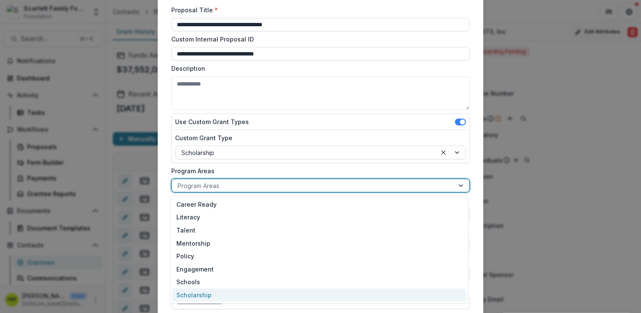
click at [199, 296] on div "Scholarship" at bounding box center [319, 295] width 294 height 13
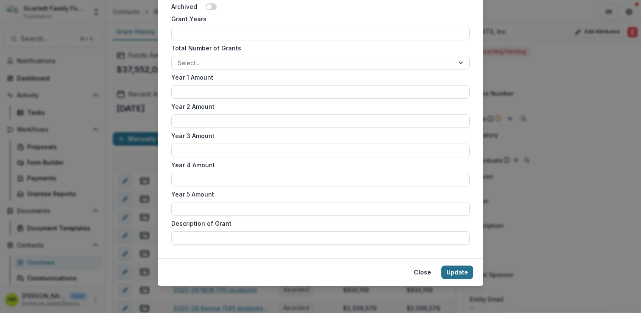
click at [458, 273] on button "Update" at bounding box center [457, 273] width 32 height 14
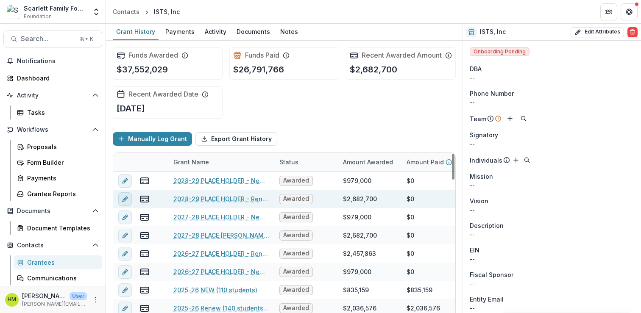
click at [126, 203] on icon "edit" at bounding box center [125, 199] width 7 height 7
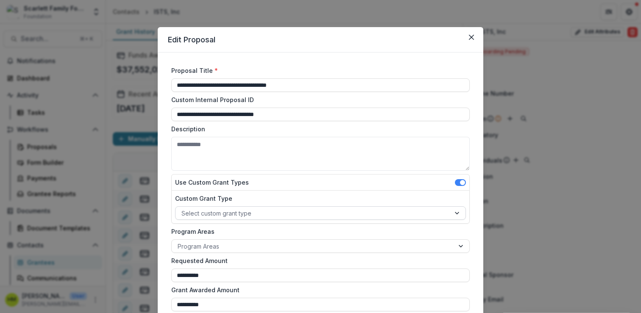
click at [235, 211] on div at bounding box center [312, 213] width 263 height 11
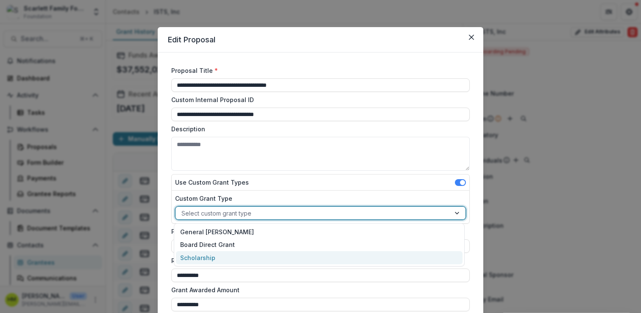
click at [215, 254] on div "Scholarship" at bounding box center [319, 257] width 286 height 13
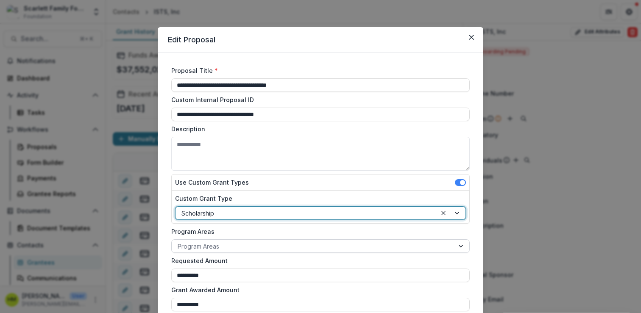
click at [222, 241] on div at bounding box center [313, 246] width 270 height 11
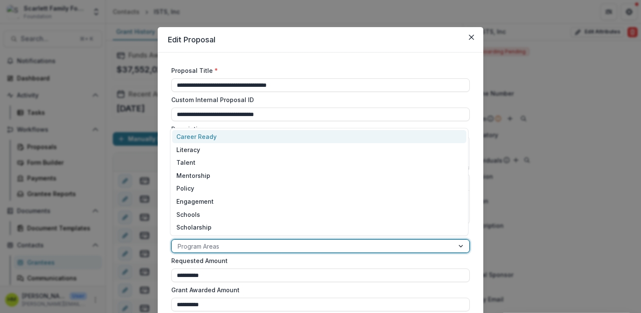
click at [218, 245] on div at bounding box center [313, 246] width 270 height 11
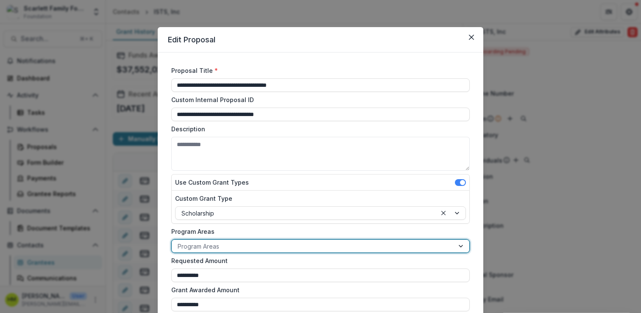
click at [218, 245] on div at bounding box center [313, 246] width 270 height 11
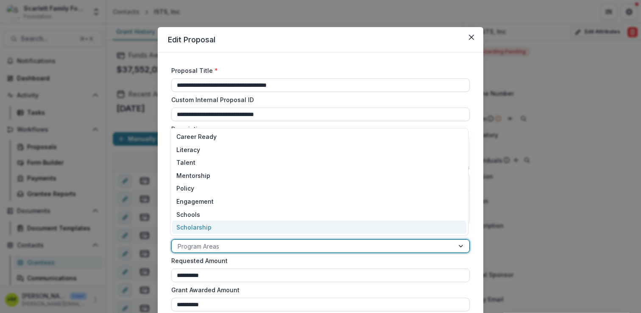
click at [212, 225] on div "Scholarship" at bounding box center [319, 227] width 294 height 13
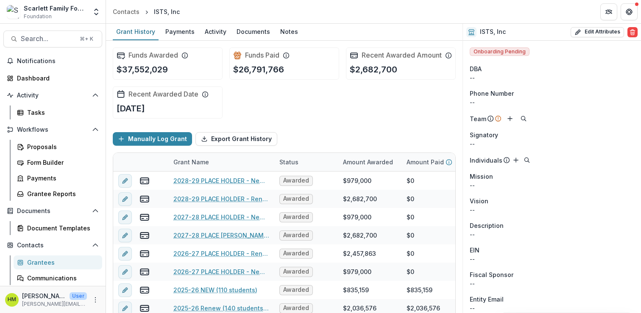
click at [377, 121] on div "Funds Awarded $37,552,029 Funds Paid $26,791,766 Recent Awarded Amount $2,682,7…" at bounding box center [284, 83] width 343 height 85
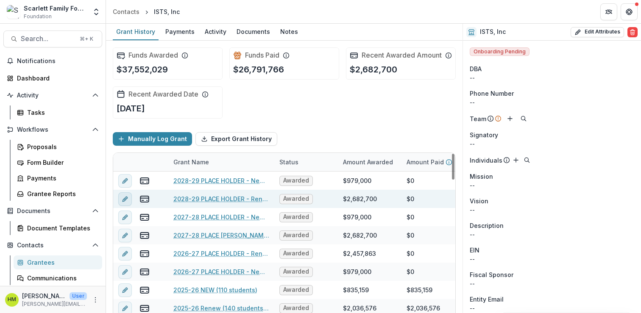
click at [123, 201] on icon "edit" at bounding box center [124, 199] width 4 height 4
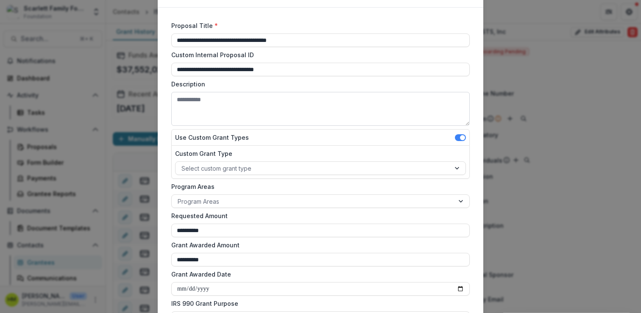
scroll to position [46, 0]
click at [272, 167] on div at bounding box center [312, 167] width 263 height 11
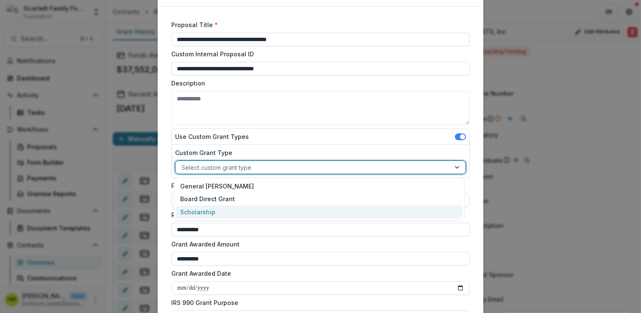
click at [221, 209] on div "Scholarship" at bounding box center [319, 212] width 286 height 13
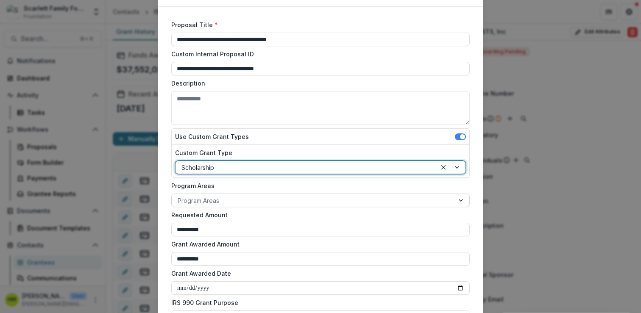
click at [226, 196] on div at bounding box center [313, 200] width 270 height 11
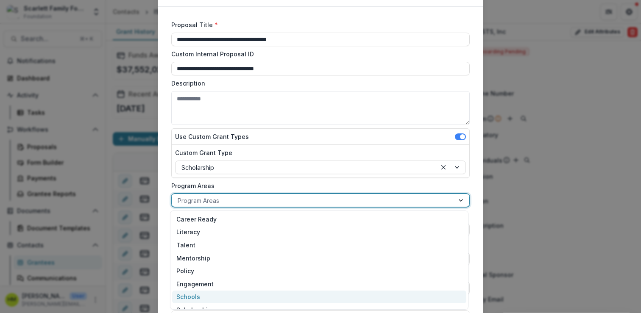
scroll to position [9, 0]
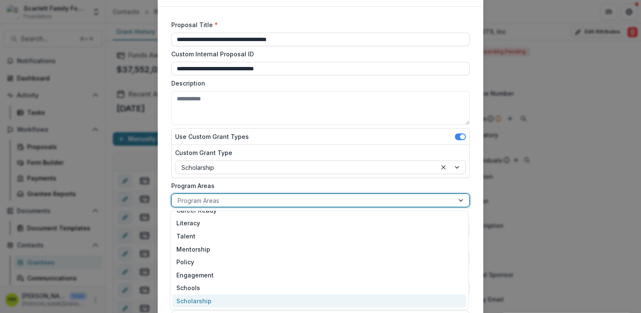
click at [200, 300] on div "Scholarship" at bounding box center [319, 301] width 294 height 13
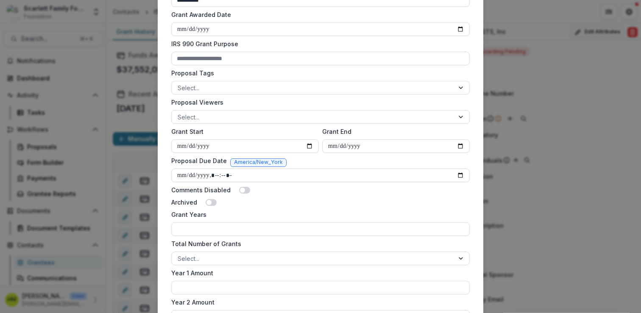
scroll to position [500, 0]
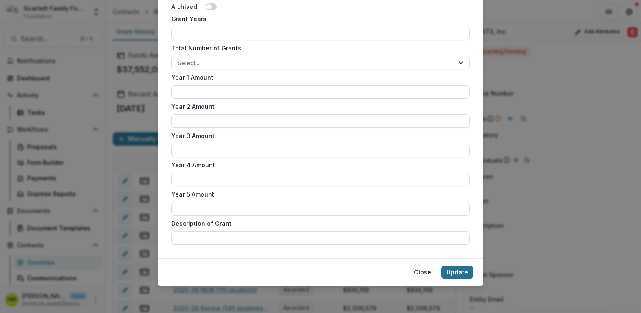
click at [453, 276] on button "Update" at bounding box center [457, 273] width 32 height 14
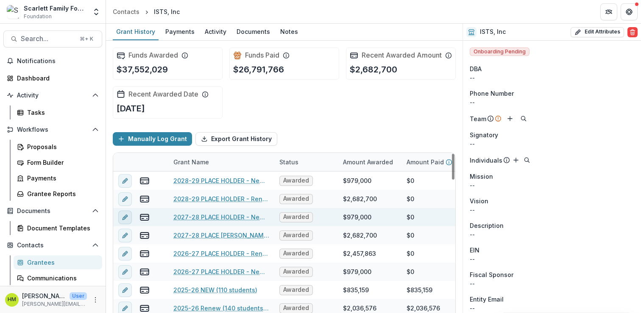
click at [130, 224] on button "edit" at bounding box center [125, 218] width 14 height 14
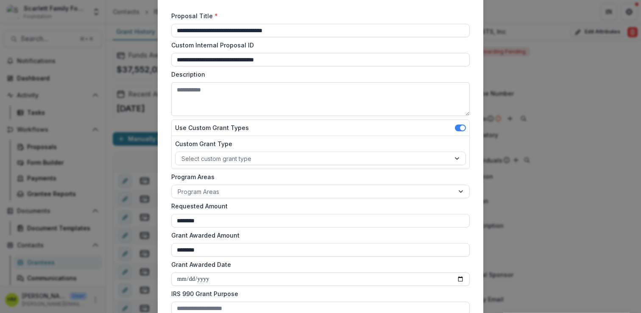
scroll to position [57, 0]
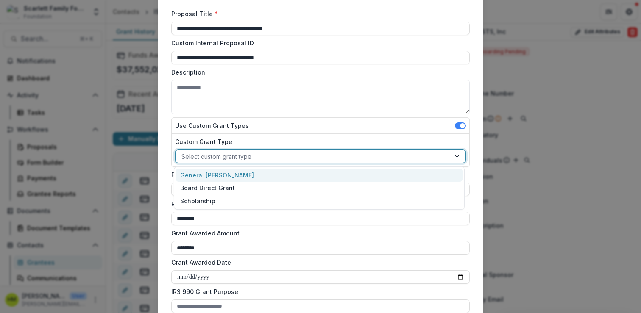
click at [239, 161] on div at bounding box center [312, 156] width 263 height 11
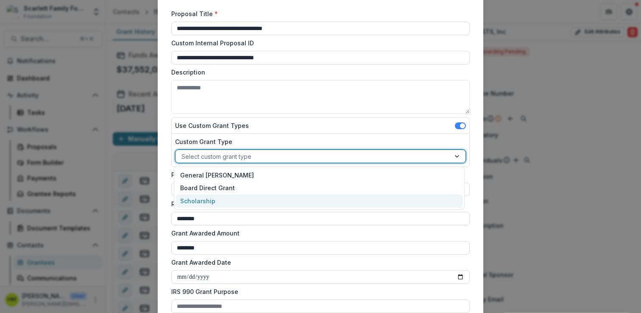
click at [217, 196] on div "Scholarship" at bounding box center [319, 200] width 286 height 13
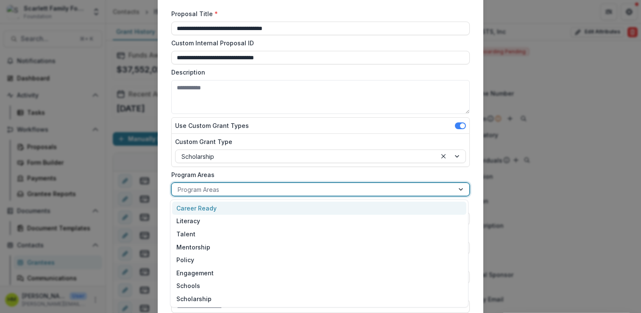
click at [231, 194] on div at bounding box center [313, 189] width 270 height 11
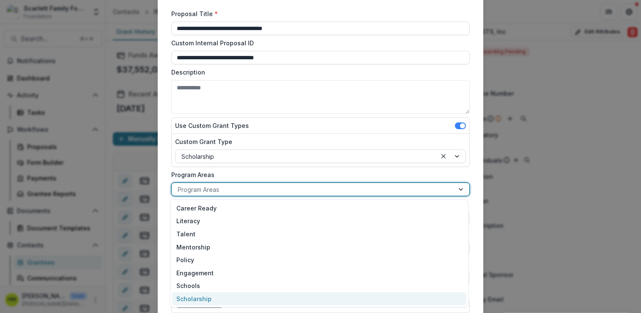
click at [205, 297] on div "Scholarship" at bounding box center [319, 298] width 294 height 13
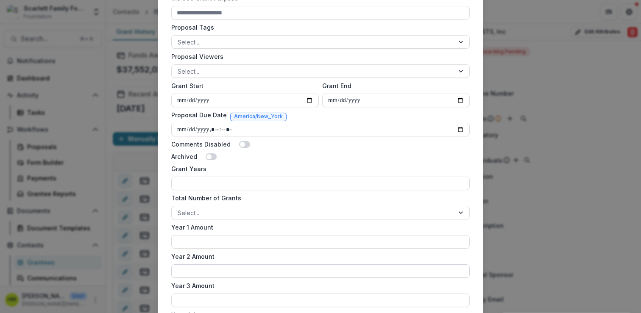
scroll to position [500, 0]
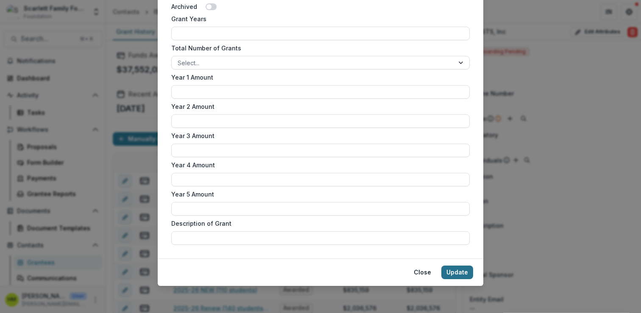
click at [454, 272] on button "Update" at bounding box center [457, 273] width 32 height 14
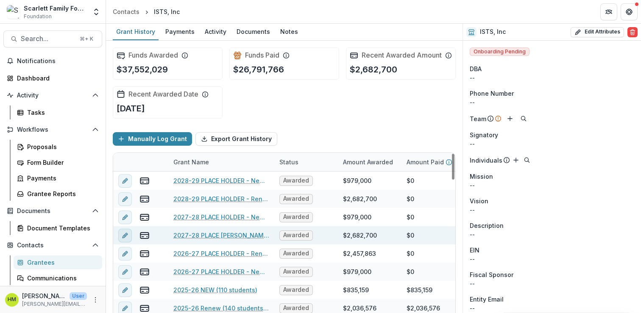
click at [128, 239] on icon "edit" at bounding box center [125, 235] width 7 height 7
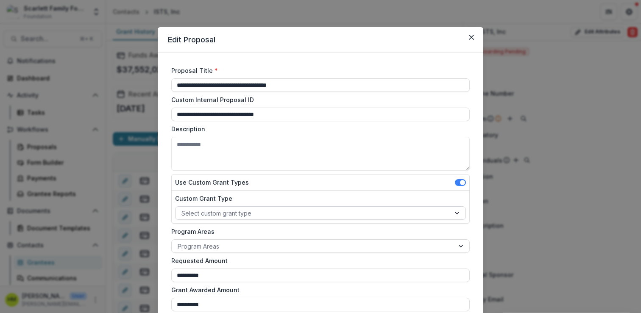
click at [210, 210] on div at bounding box center [312, 213] width 263 height 11
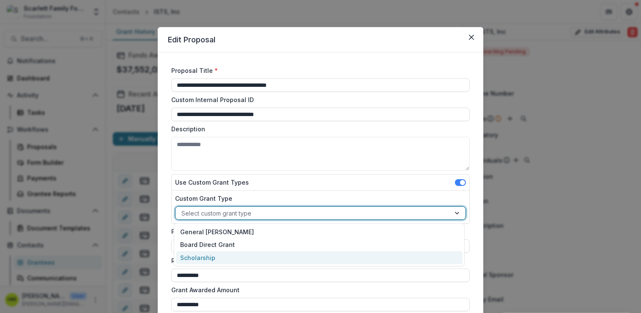
click at [197, 251] on div "Scholarship" at bounding box center [319, 257] width 286 height 13
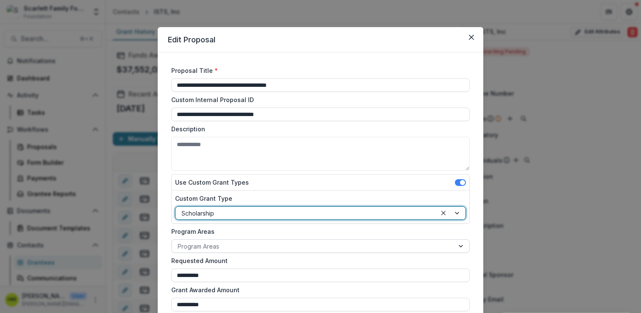
click at [200, 242] on div at bounding box center [313, 246] width 270 height 11
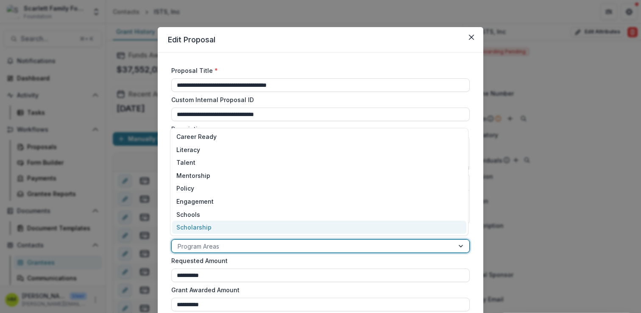
click at [202, 226] on div "Scholarship" at bounding box center [319, 227] width 294 height 13
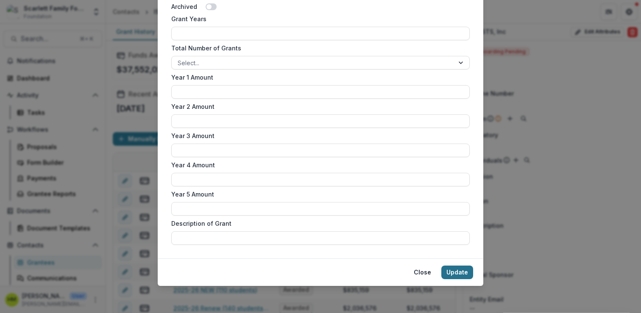
click at [460, 270] on button "Update" at bounding box center [457, 273] width 32 height 14
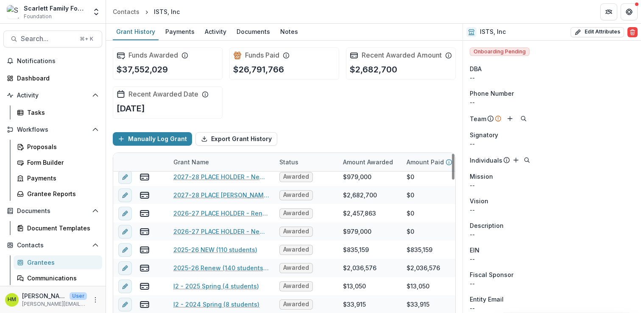
scroll to position [42, 0]
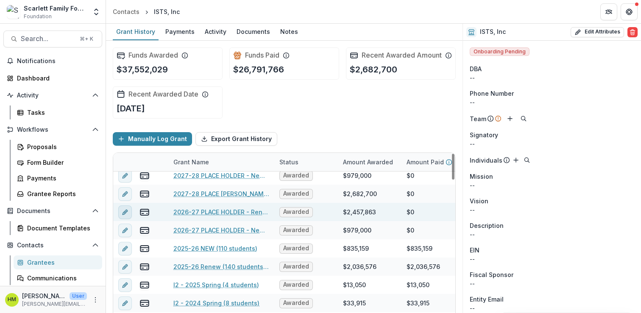
click at [122, 216] on icon "edit" at bounding box center [125, 212] width 7 height 7
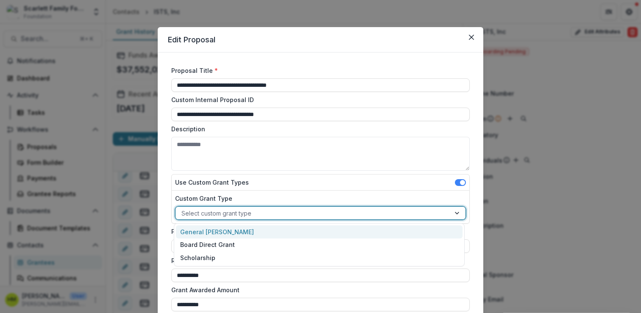
click at [233, 207] on div "Select custom grant type" at bounding box center [312, 213] width 275 height 12
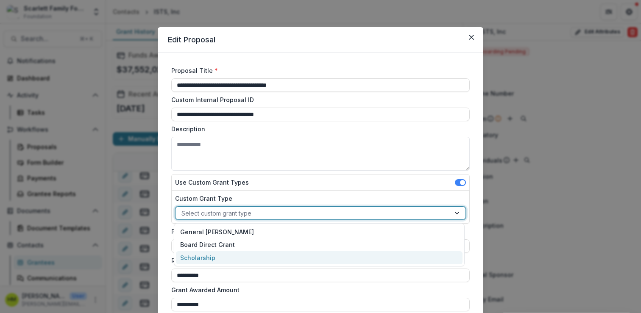
click at [219, 252] on div "Scholarship" at bounding box center [319, 257] width 286 height 13
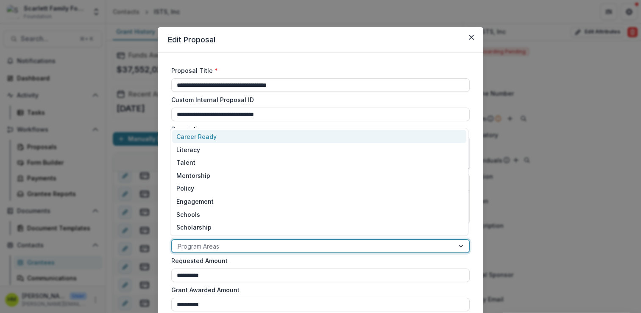
click at [219, 246] on div at bounding box center [313, 246] width 270 height 11
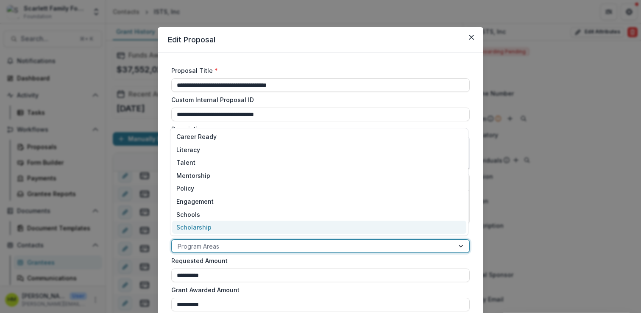
click at [218, 232] on div "Scholarship" at bounding box center [319, 227] width 294 height 13
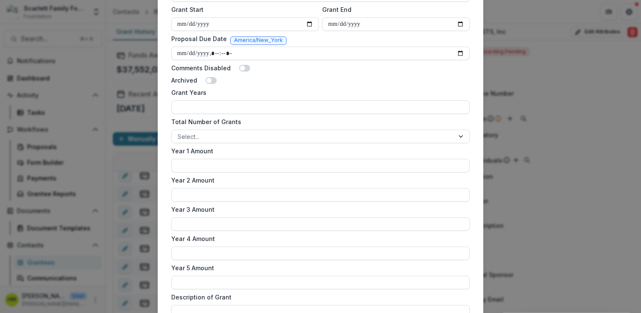
scroll to position [500, 0]
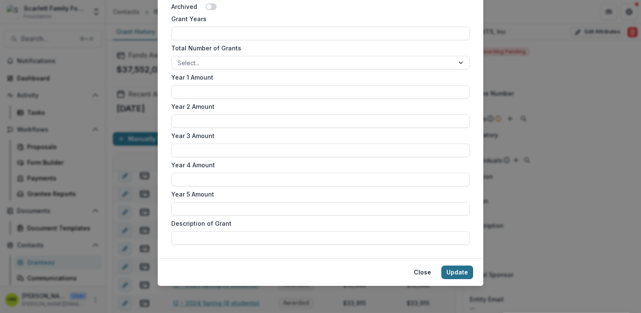
click at [460, 273] on button "Update" at bounding box center [457, 273] width 32 height 14
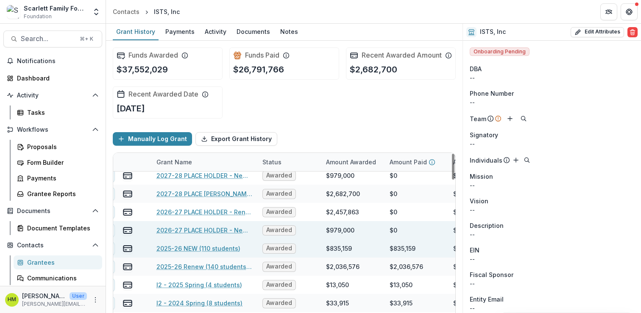
scroll to position [42, 0]
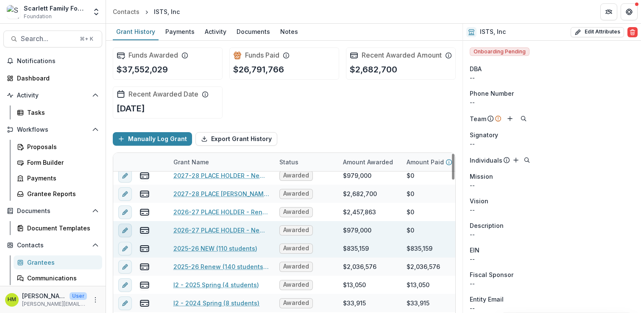
click at [131, 236] on button "edit" at bounding box center [125, 231] width 14 height 14
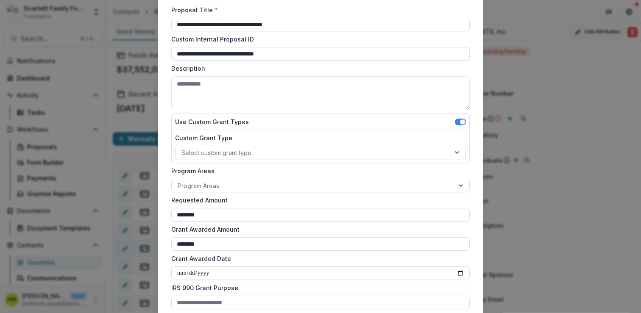
scroll to position [65, 0]
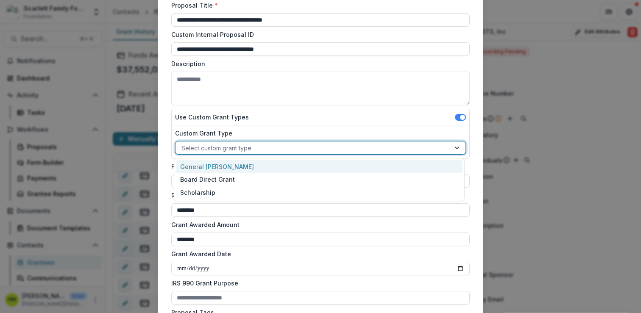
click at [255, 151] on div at bounding box center [312, 148] width 263 height 11
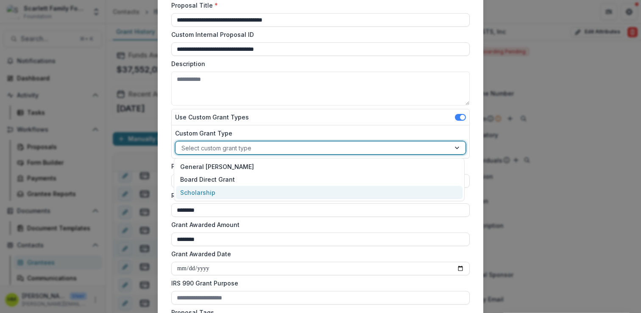
click at [227, 189] on div "Scholarship" at bounding box center [319, 192] width 286 height 13
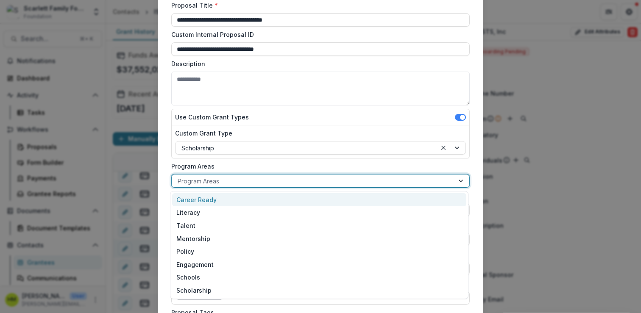
click at [231, 185] on div at bounding box center [313, 181] width 270 height 11
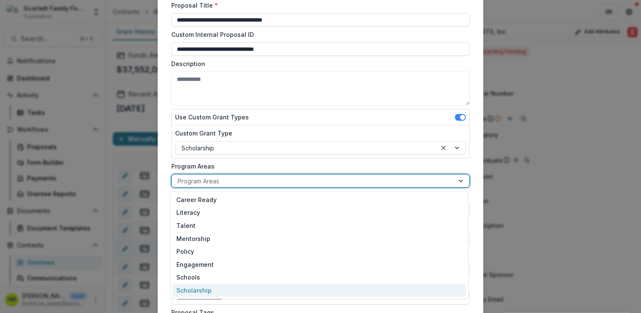
click at [209, 290] on div "Scholarship" at bounding box center [319, 290] width 294 height 13
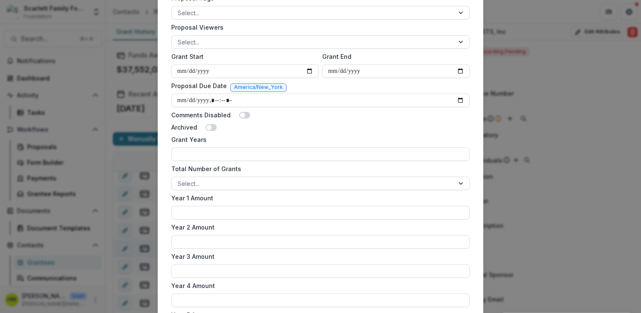
scroll to position [500, 0]
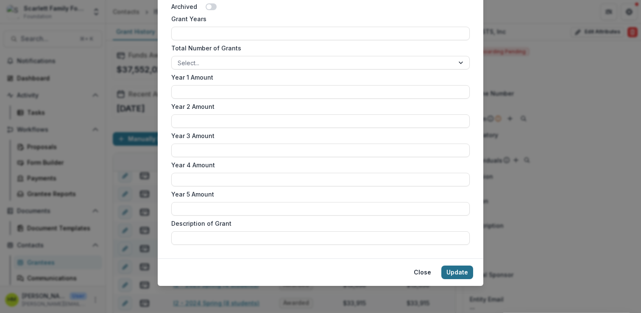
click at [453, 275] on button "Update" at bounding box center [457, 273] width 32 height 14
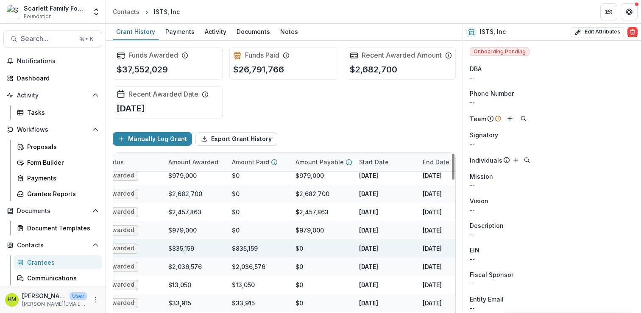
scroll to position [42, 0]
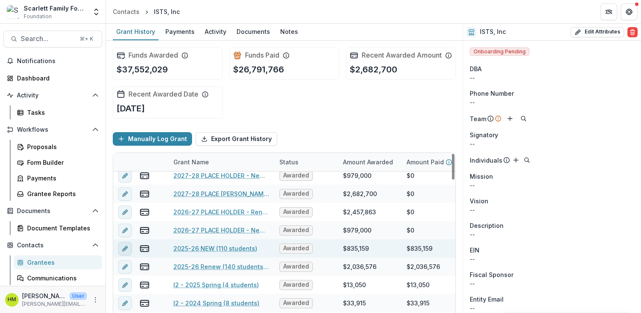
click at [123, 252] on icon "edit" at bounding box center [125, 248] width 7 height 7
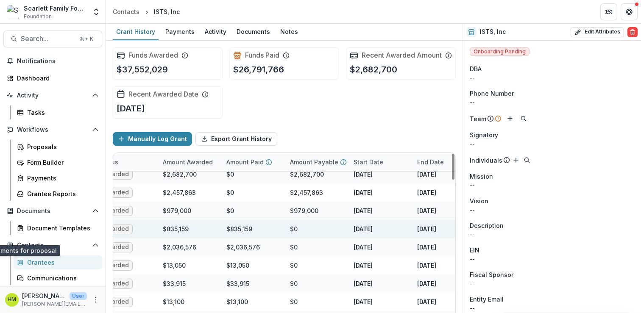
scroll to position [61, 0]
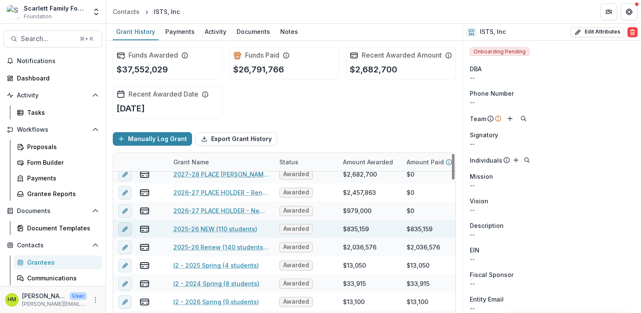
click at [125, 231] on icon "edit" at bounding box center [124, 230] width 4 height 4
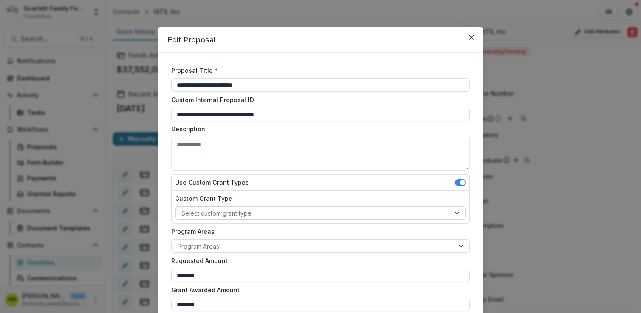
click at [209, 209] on div at bounding box center [312, 213] width 263 height 11
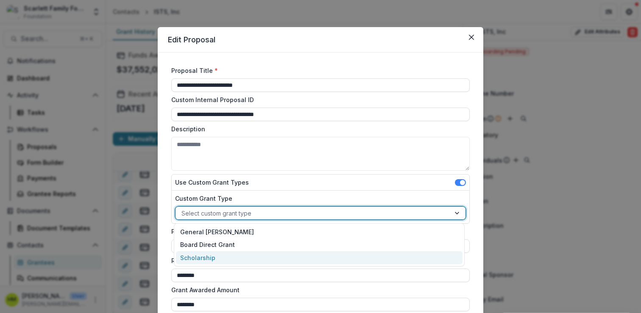
click at [190, 258] on div "Scholarship" at bounding box center [319, 257] width 286 height 13
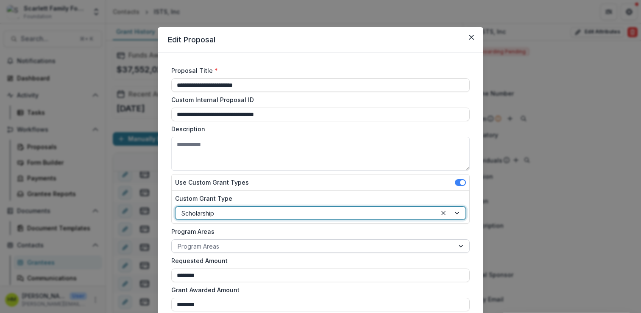
click at [200, 241] on div at bounding box center [313, 246] width 270 height 11
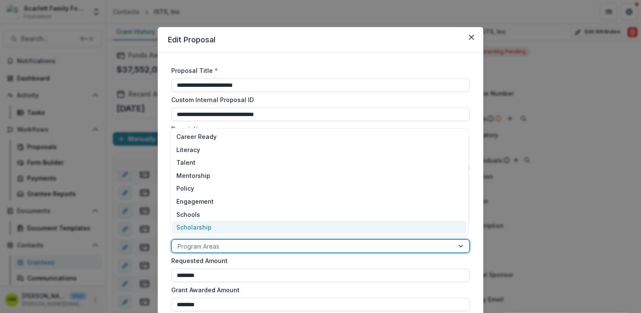
click at [202, 227] on div "Scholarship" at bounding box center [319, 227] width 294 height 13
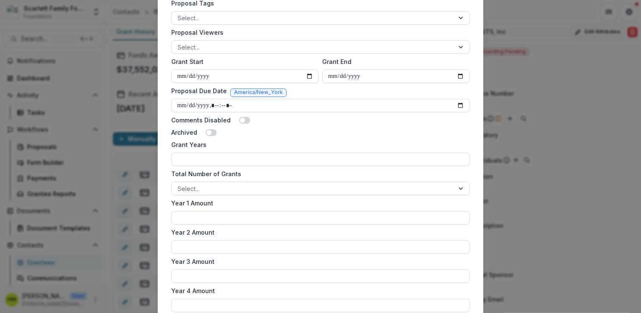
scroll to position [500, 0]
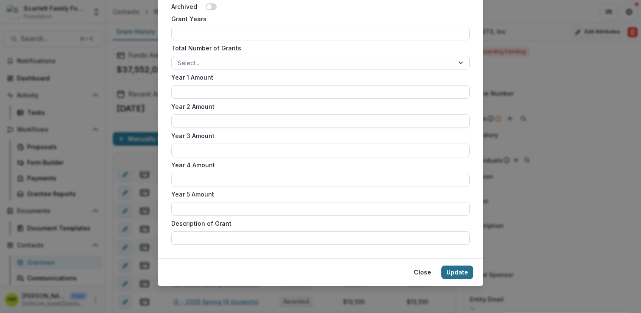
click at [459, 271] on button "Update" at bounding box center [457, 273] width 32 height 14
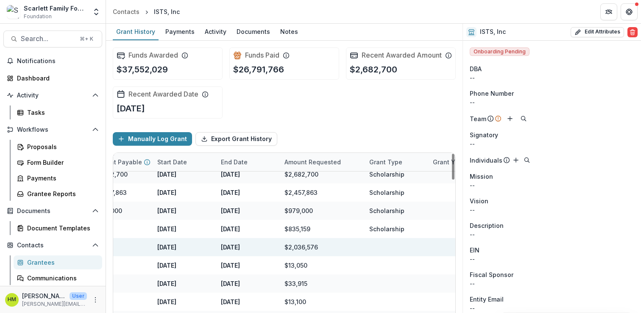
scroll to position [61, 0]
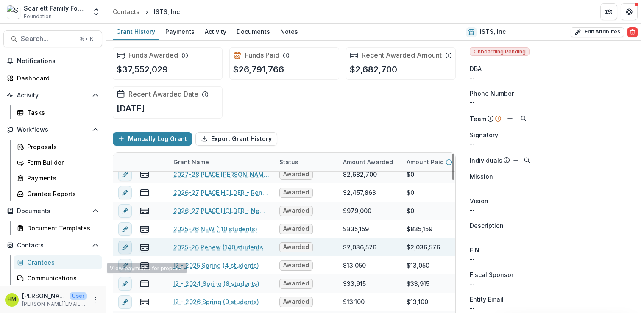
click at [125, 251] on icon "edit" at bounding box center [125, 247] width 7 height 7
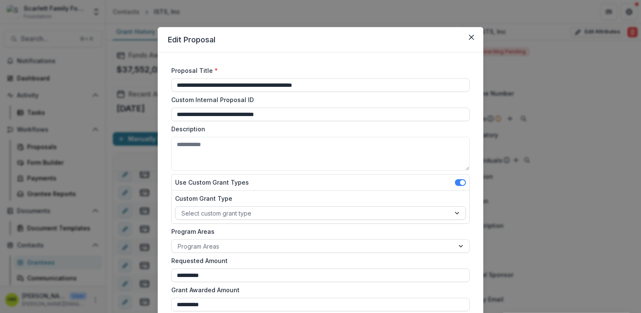
click at [211, 212] on div at bounding box center [312, 213] width 263 height 11
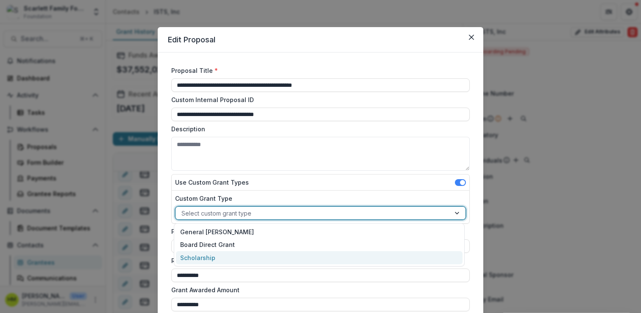
click at [197, 254] on div "Scholarship" at bounding box center [319, 257] width 286 height 13
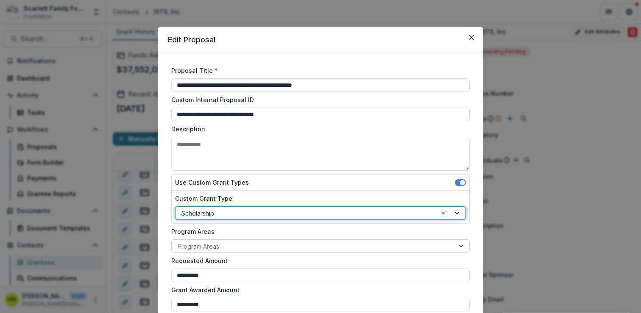
click at [202, 247] on div at bounding box center [313, 246] width 270 height 11
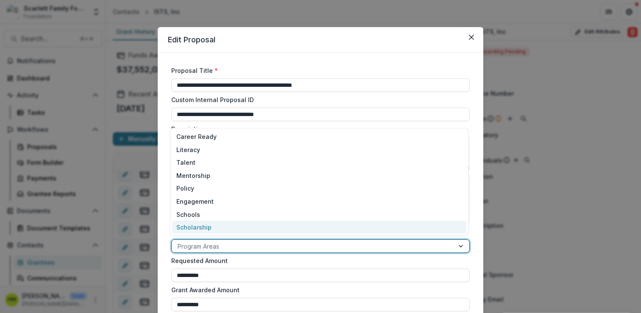
click at [202, 228] on div "Scholarship" at bounding box center [319, 227] width 294 height 13
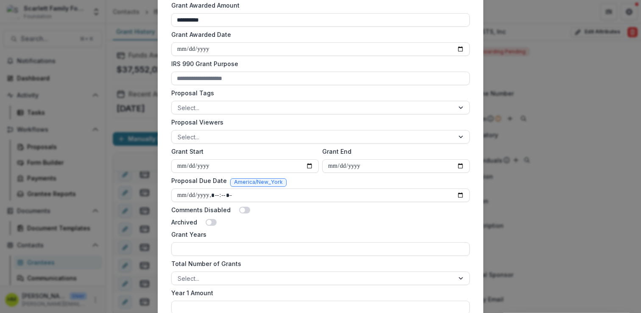
scroll to position [482, 0]
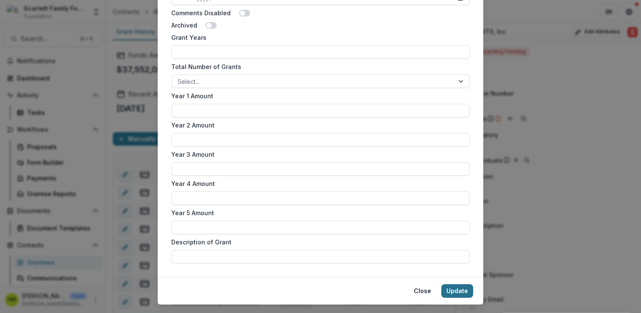
click at [450, 289] on button "Update" at bounding box center [457, 291] width 32 height 14
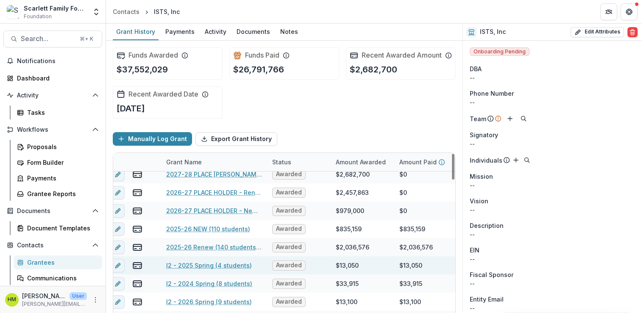
scroll to position [61, 0]
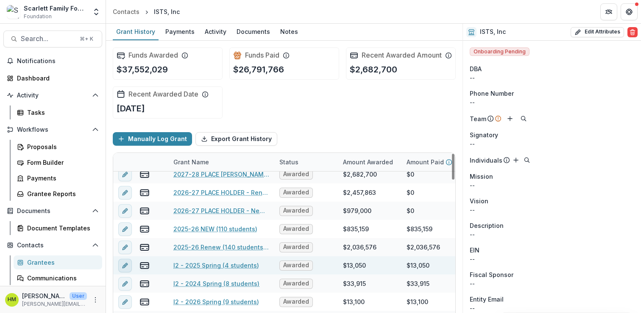
click at [126, 269] on icon "edit" at bounding box center [125, 265] width 7 height 7
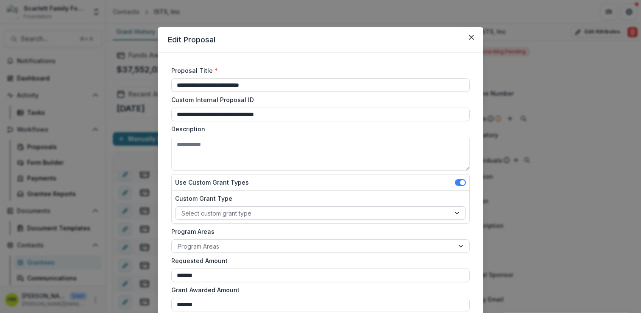
click at [236, 208] on div at bounding box center [312, 213] width 263 height 11
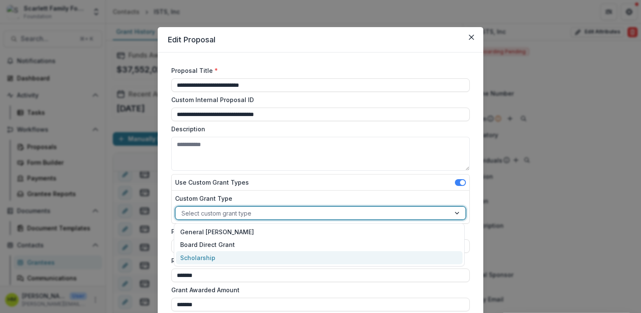
click at [214, 253] on div "Scholarship" at bounding box center [319, 257] width 286 height 13
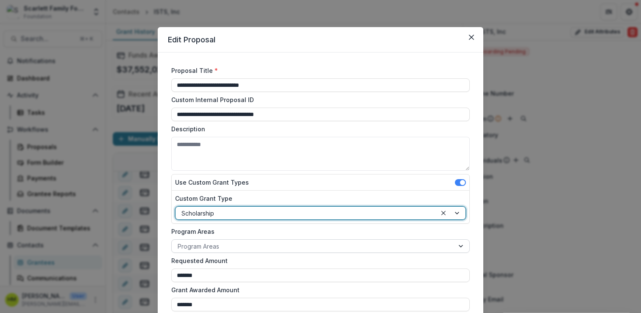
click at [220, 243] on div at bounding box center [313, 246] width 270 height 11
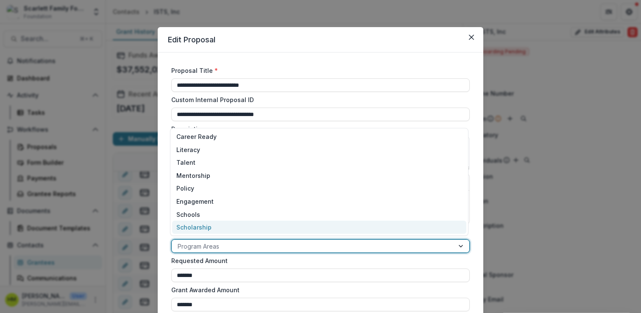
click at [216, 228] on div "Scholarship" at bounding box center [319, 227] width 294 height 13
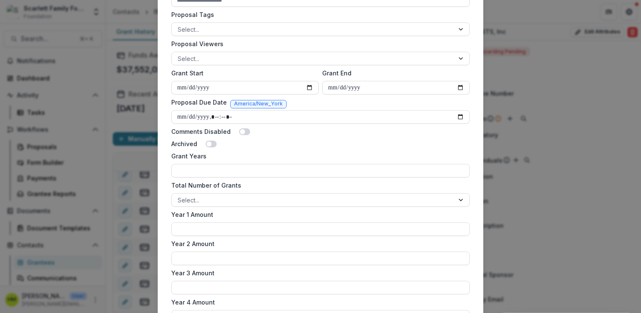
scroll to position [500, 0]
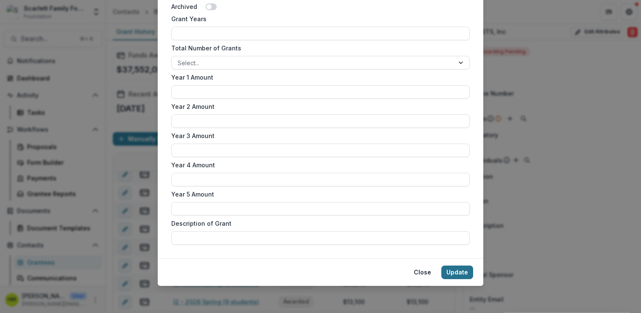
click at [461, 270] on button "Update" at bounding box center [457, 273] width 32 height 14
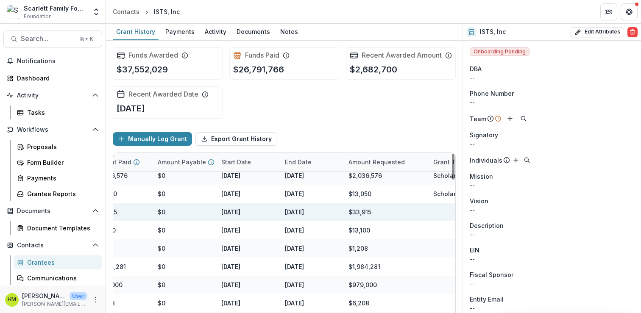
scroll to position [133, 0]
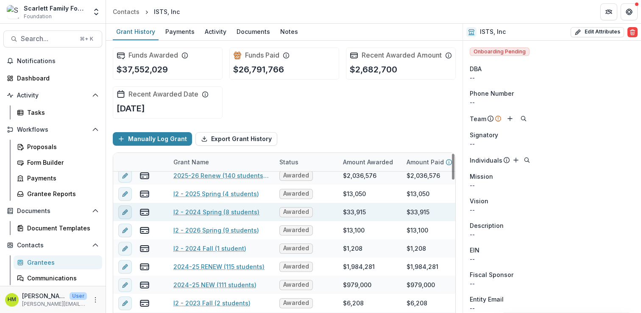
click at [129, 219] on button "edit" at bounding box center [125, 213] width 14 height 14
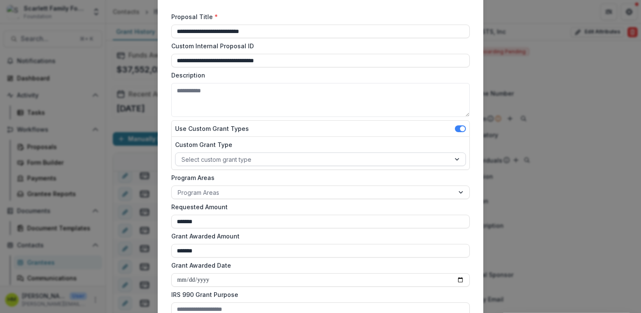
scroll to position [57, 0]
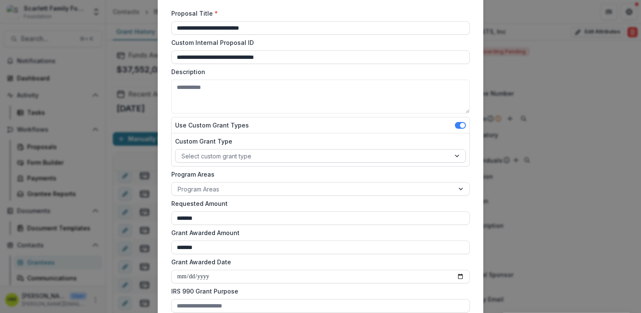
click at [246, 156] on div at bounding box center [312, 156] width 263 height 11
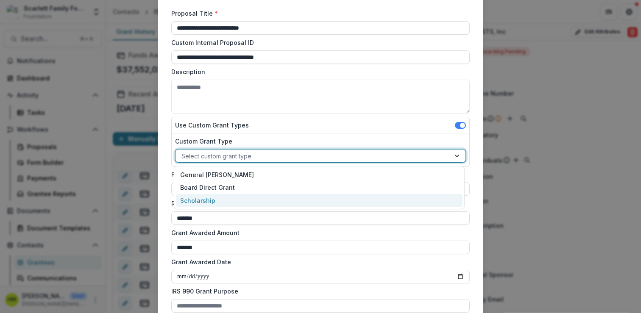
click at [217, 199] on div "Scholarship" at bounding box center [319, 200] width 286 height 13
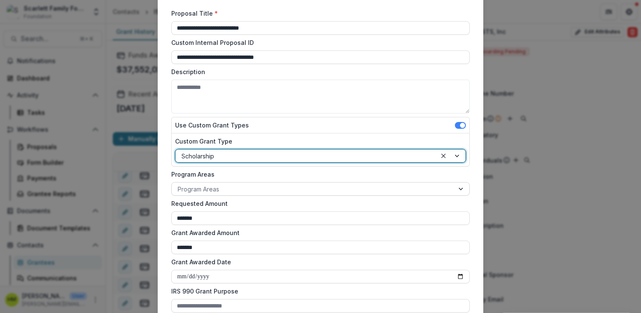
click at [224, 189] on div at bounding box center [313, 189] width 270 height 11
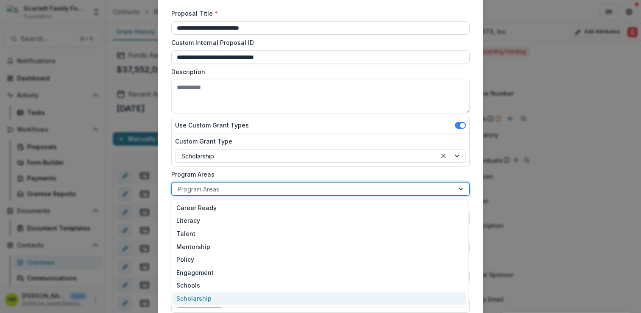
click at [208, 297] on div "Scholarship" at bounding box center [319, 298] width 294 height 13
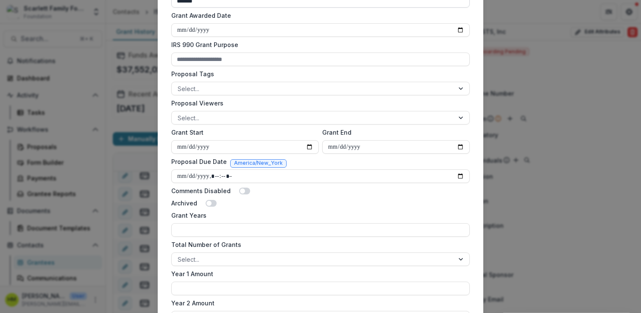
scroll to position [500, 0]
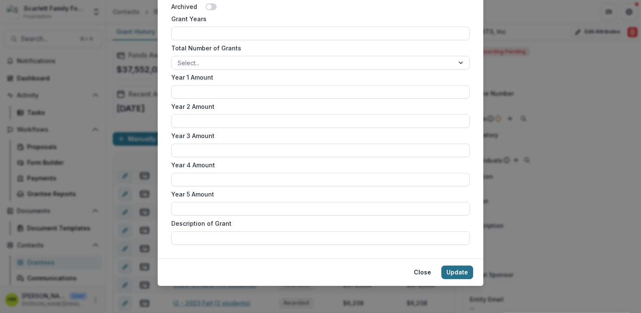
click at [463, 272] on button "Update" at bounding box center [457, 273] width 32 height 14
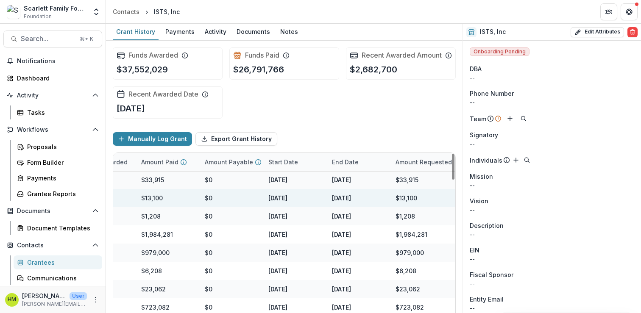
scroll to position [165, 0]
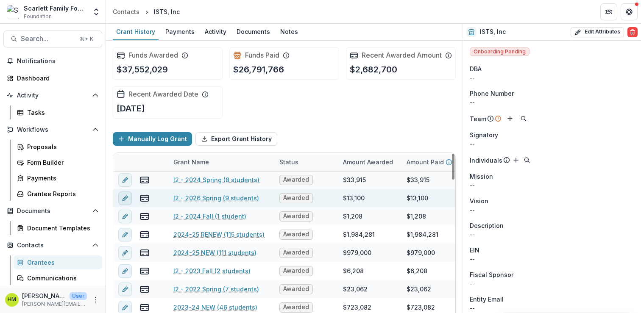
click at [126, 202] on icon "edit" at bounding box center [125, 198] width 7 height 7
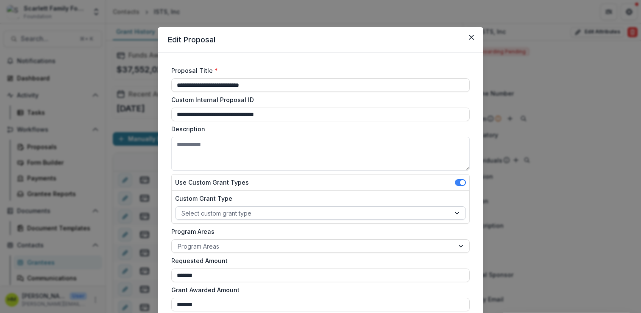
click at [223, 210] on div at bounding box center [312, 213] width 263 height 11
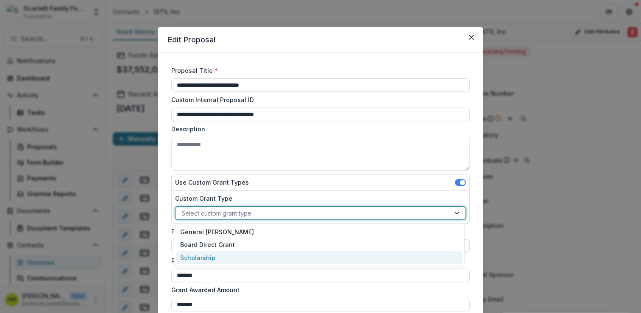
click at [210, 253] on div "Scholarship" at bounding box center [319, 257] width 286 height 13
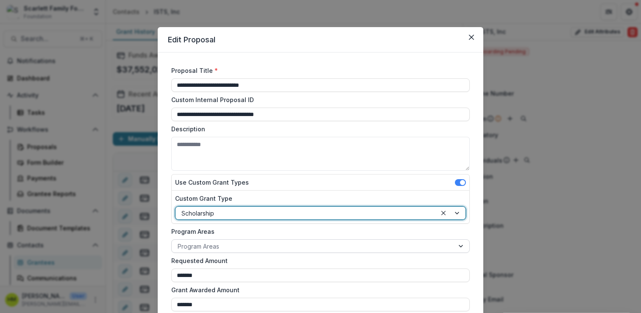
click at [213, 247] on div at bounding box center [313, 246] width 270 height 11
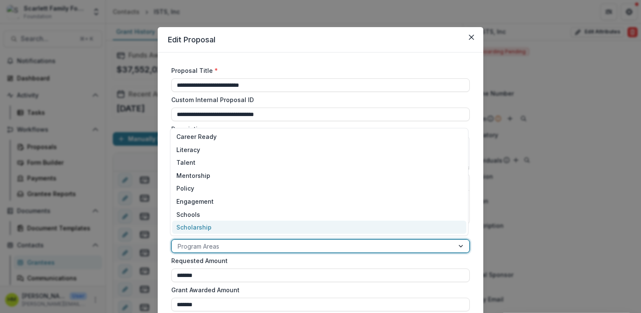
click at [210, 225] on div "Scholarship" at bounding box center [319, 227] width 294 height 13
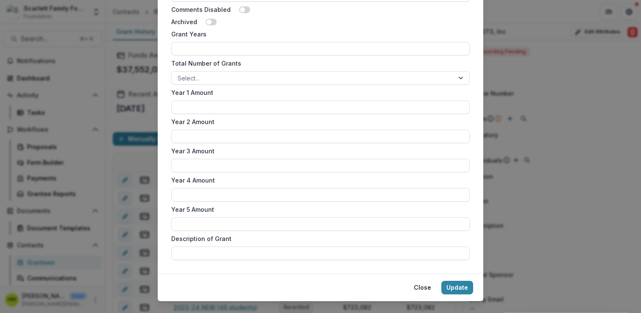
scroll to position [500, 0]
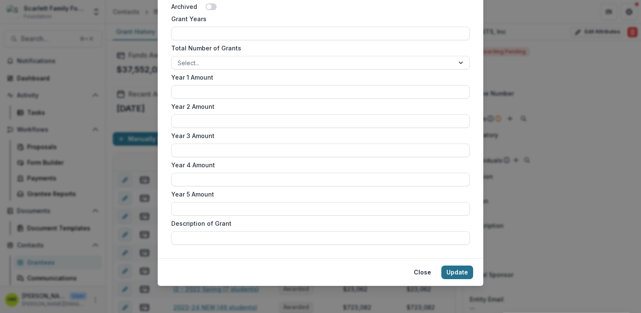
click at [456, 272] on button "Update" at bounding box center [457, 273] width 32 height 14
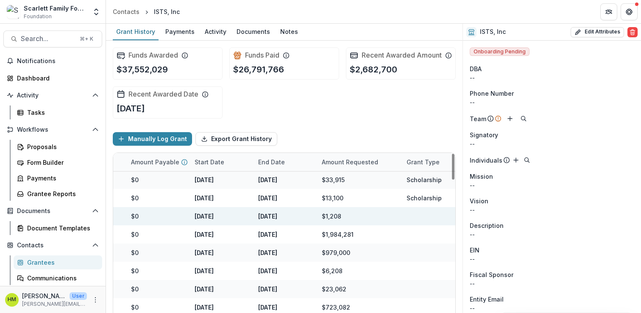
scroll to position [165, 0]
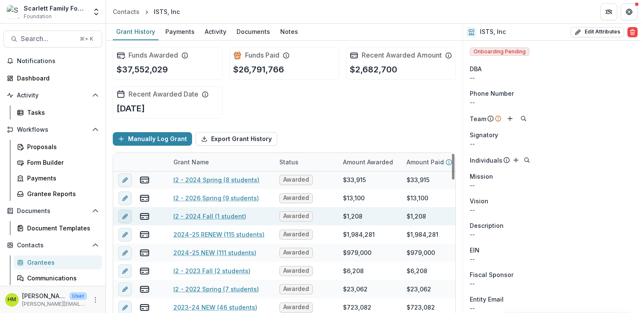
click at [123, 220] on icon "edit" at bounding box center [125, 216] width 7 height 7
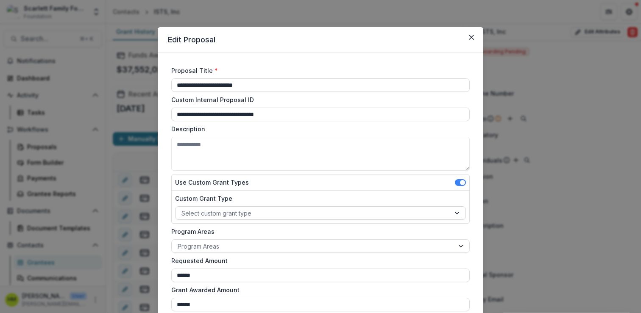
click at [226, 213] on div at bounding box center [312, 213] width 263 height 11
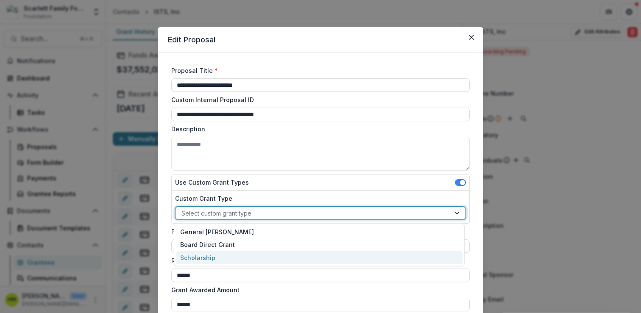
click at [205, 252] on div "Scholarship" at bounding box center [319, 257] width 286 height 13
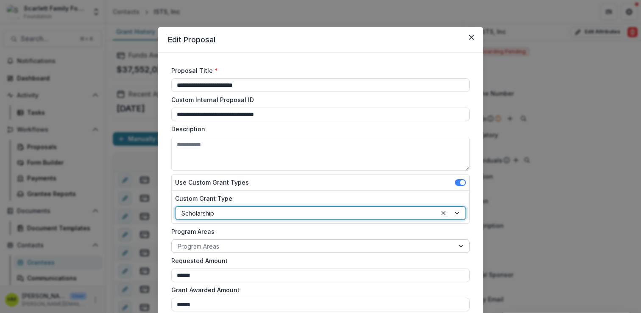
click at [207, 247] on div at bounding box center [313, 246] width 270 height 11
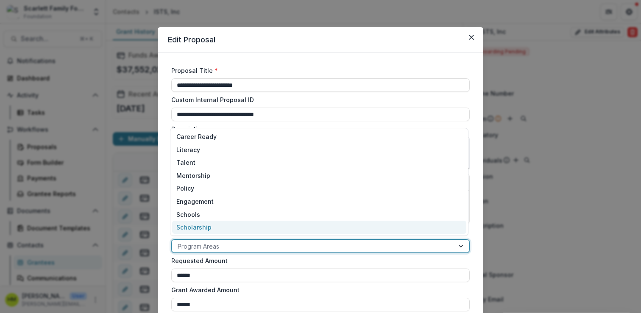
click at [211, 230] on div "Scholarship" at bounding box center [319, 227] width 294 height 13
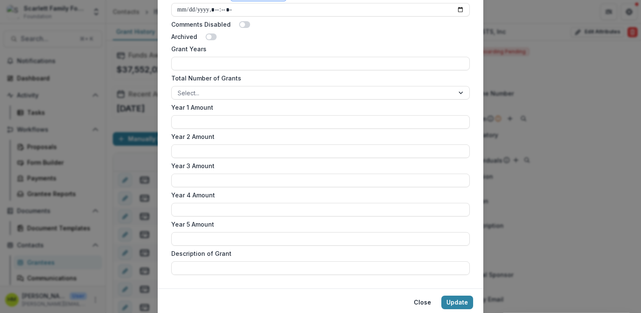
scroll to position [500, 0]
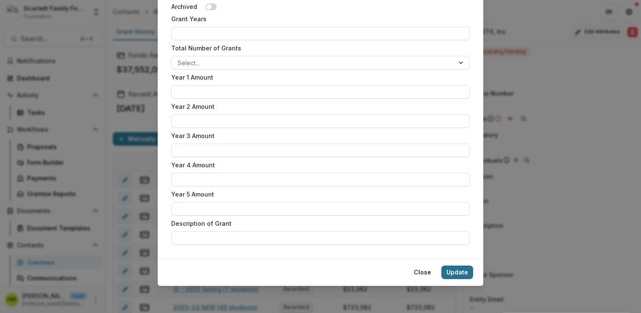
click at [467, 273] on button "Update" at bounding box center [457, 273] width 32 height 14
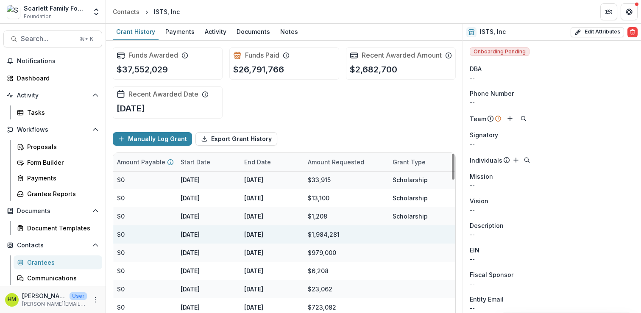
scroll to position [165, 0]
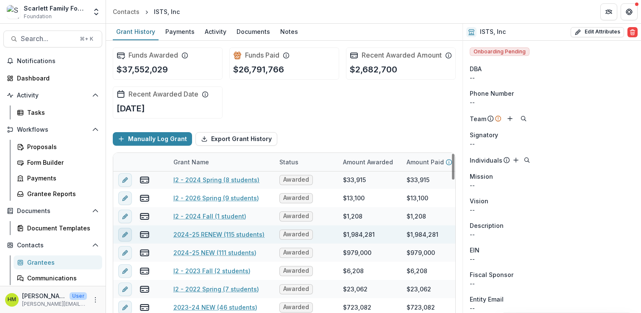
click at [125, 236] on line "edit" at bounding box center [125, 235] width 2 height 2
type input "**********"
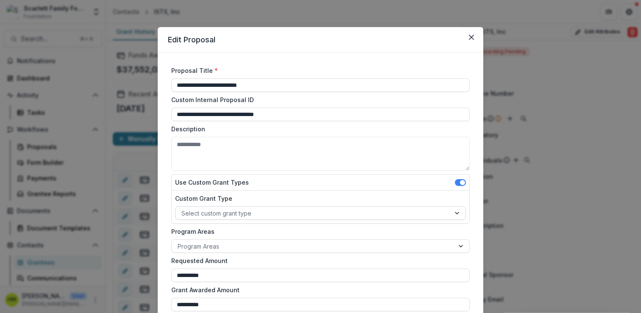
click at [220, 214] on div at bounding box center [312, 213] width 263 height 11
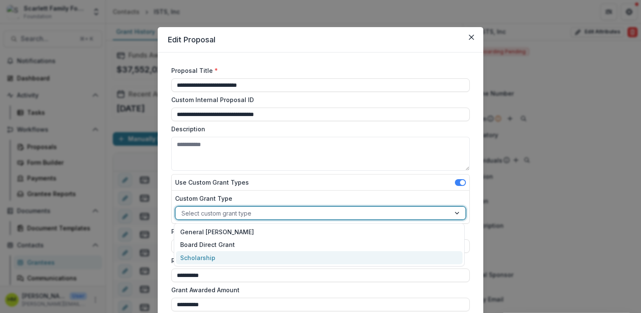
click at [208, 254] on div "Scholarship" at bounding box center [319, 257] width 286 height 13
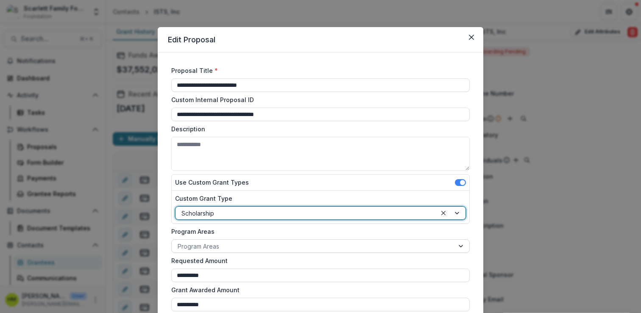
click at [213, 242] on div at bounding box center [313, 246] width 270 height 11
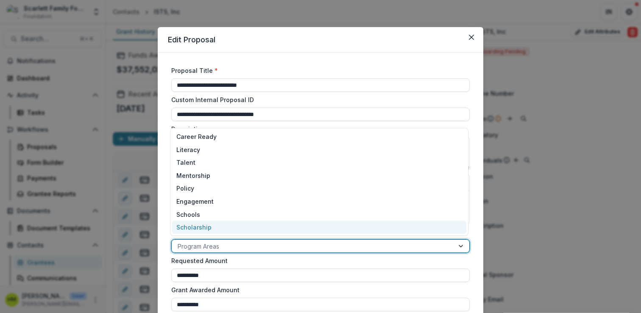
click at [213, 229] on div "Scholarship" at bounding box center [319, 227] width 294 height 13
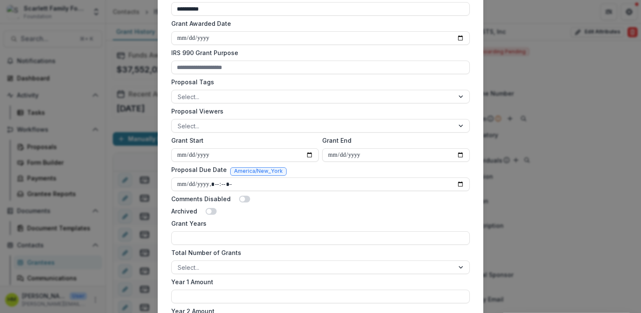
scroll to position [500, 0]
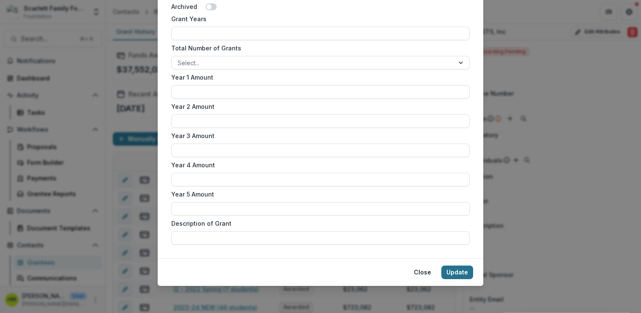
click at [452, 270] on button "Update" at bounding box center [457, 273] width 32 height 14
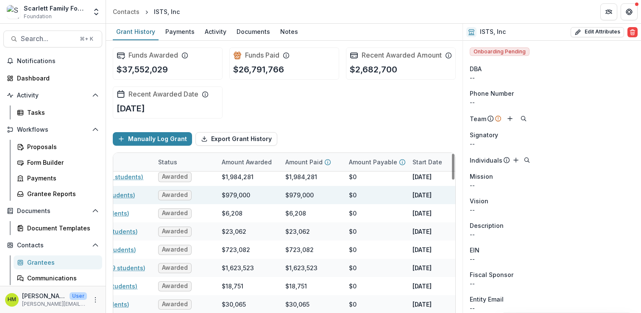
scroll to position [222, 0]
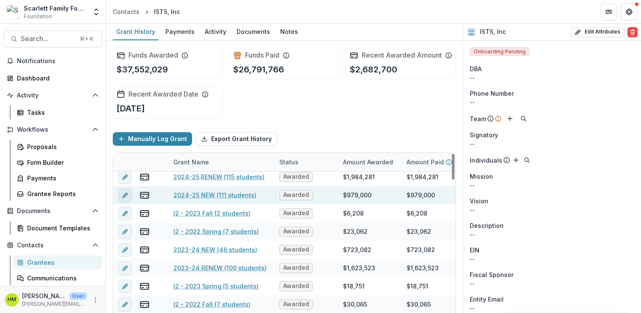
click at [128, 199] on icon "edit" at bounding box center [125, 195] width 7 height 7
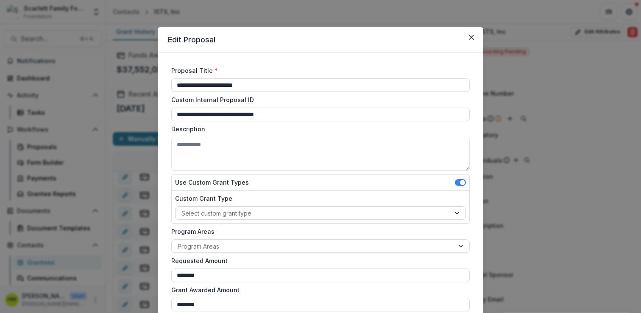
click at [211, 208] on div at bounding box center [312, 213] width 263 height 11
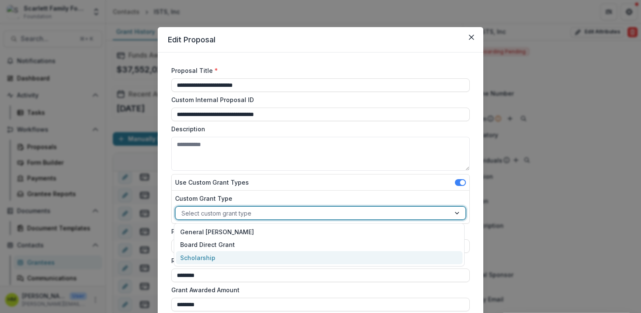
click at [202, 254] on div "Scholarship" at bounding box center [319, 257] width 286 height 13
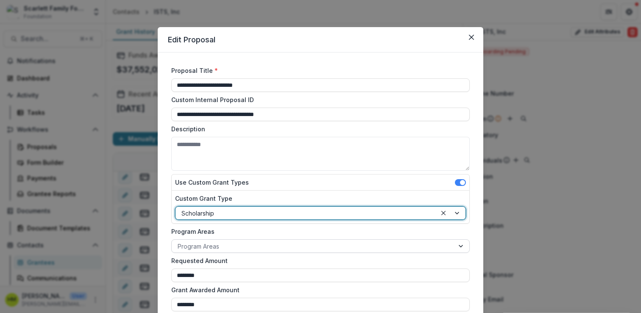
click at [205, 242] on div at bounding box center [313, 246] width 270 height 11
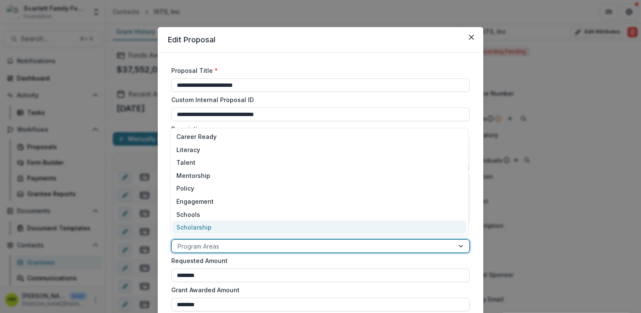
click at [206, 229] on div "Scholarship" at bounding box center [319, 227] width 294 height 13
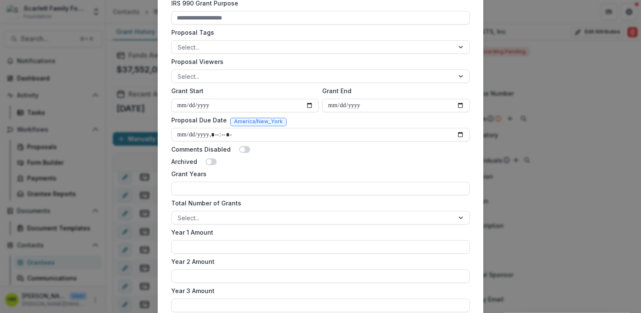
scroll to position [500, 0]
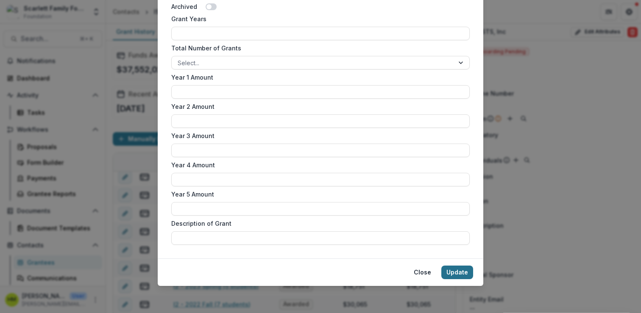
click at [453, 273] on button "Update" at bounding box center [457, 273] width 32 height 14
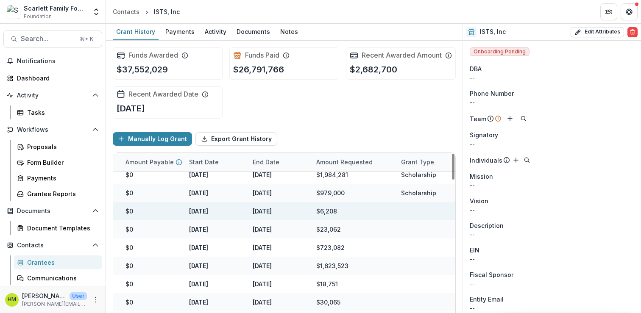
scroll to position [225, 0]
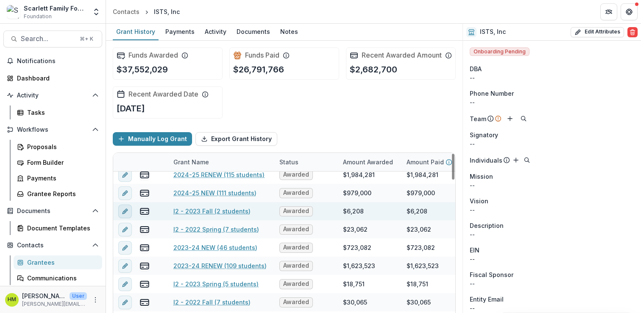
click at [122, 215] on icon "edit" at bounding box center [125, 211] width 7 height 7
type input "******"
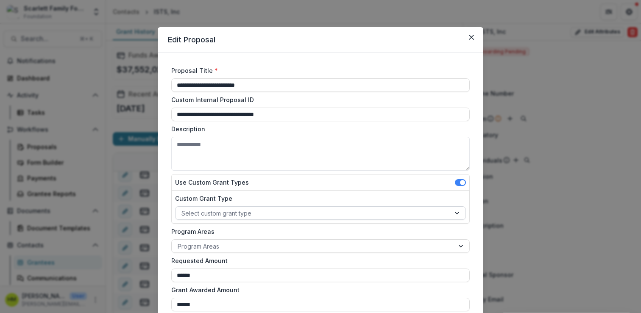
click at [241, 211] on div at bounding box center [312, 213] width 263 height 11
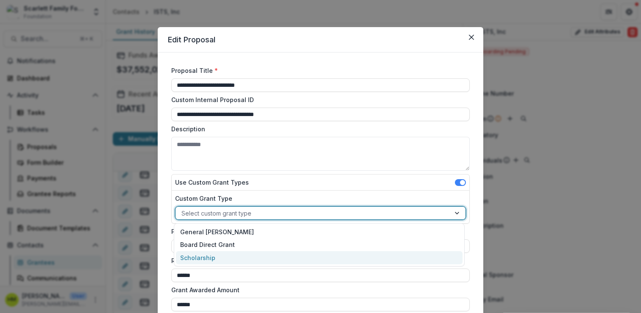
click at [214, 253] on div "Scholarship" at bounding box center [319, 257] width 286 height 13
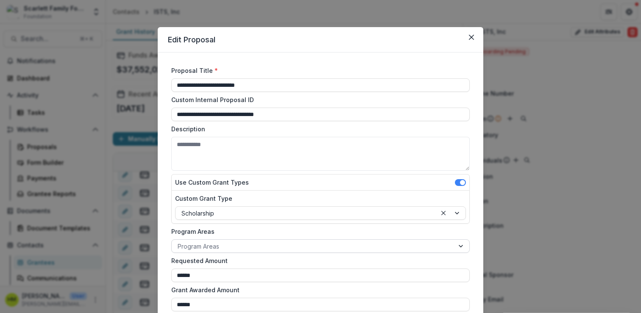
click at [215, 248] on div at bounding box center [313, 246] width 270 height 11
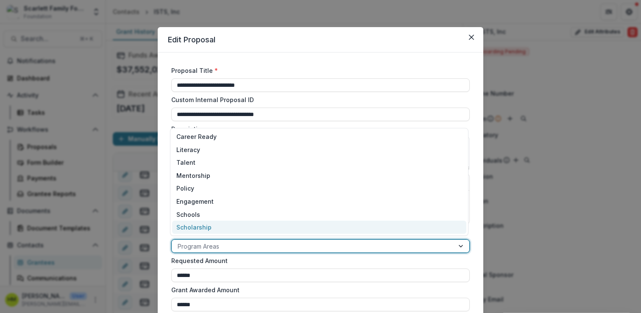
click at [214, 226] on div "Scholarship" at bounding box center [319, 227] width 294 height 13
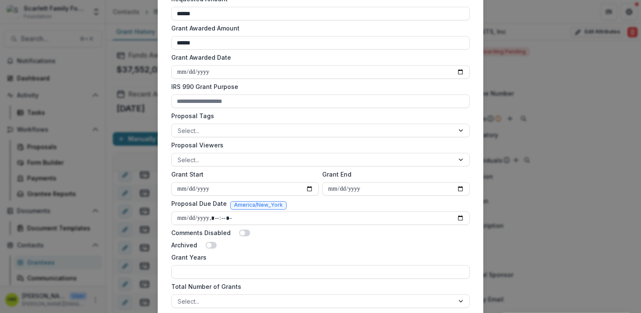
scroll to position [500, 0]
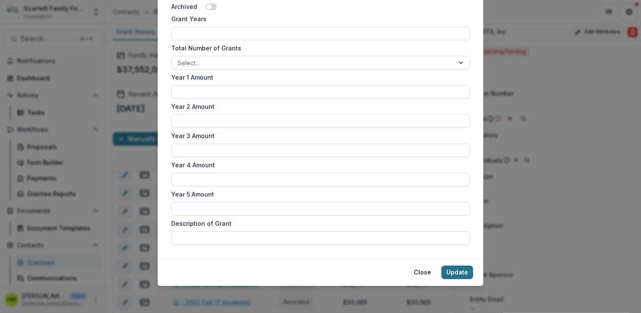
click at [454, 275] on button "Update" at bounding box center [457, 273] width 32 height 14
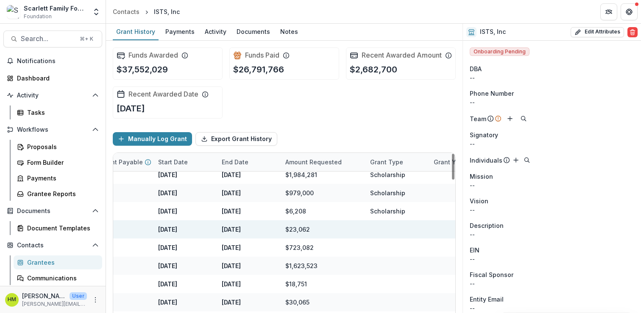
scroll to position [225, 0]
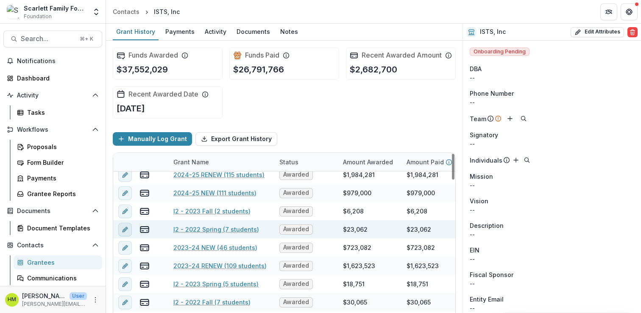
click at [126, 233] on icon "edit" at bounding box center [125, 229] width 7 height 7
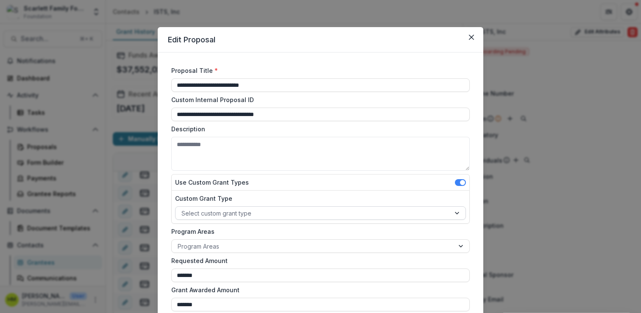
click at [209, 207] on div "Select custom grant type" at bounding box center [312, 213] width 275 height 12
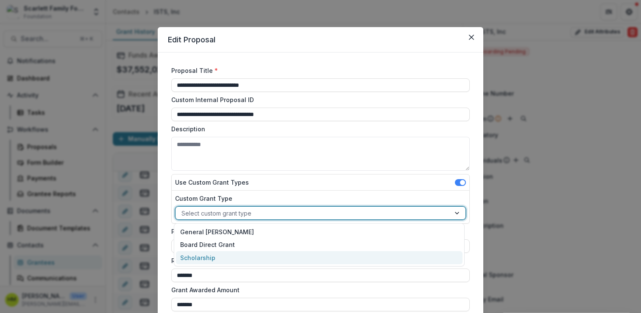
click at [200, 254] on div "Scholarship" at bounding box center [319, 257] width 286 height 13
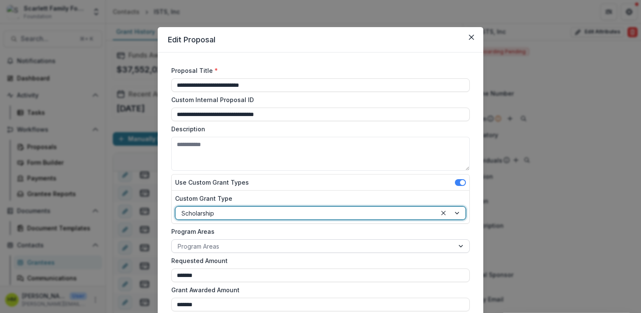
click at [203, 246] on div at bounding box center [313, 246] width 270 height 11
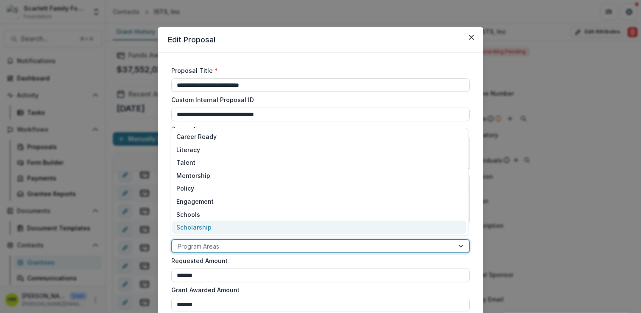
click at [203, 227] on div "Scholarship" at bounding box center [319, 227] width 294 height 13
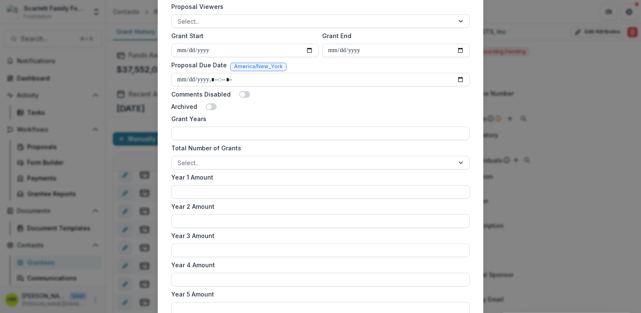
scroll to position [500, 0]
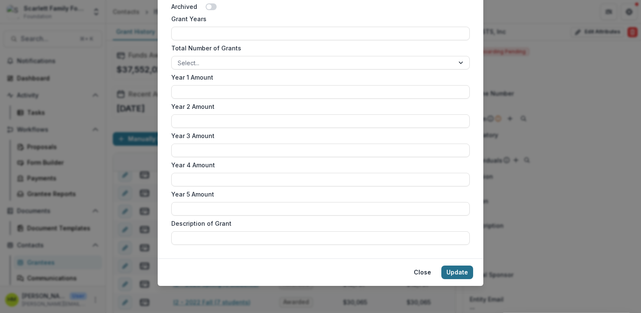
click at [466, 268] on button "Update" at bounding box center [457, 273] width 32 height 14
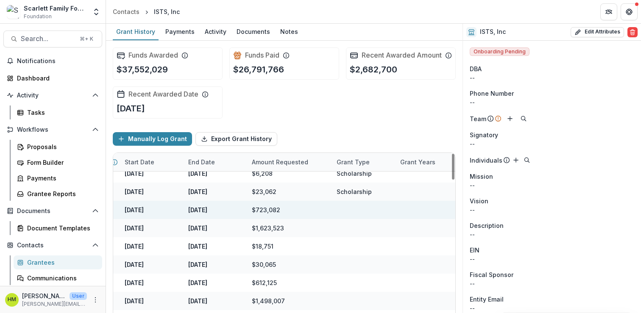
scroll to position [262, 0]
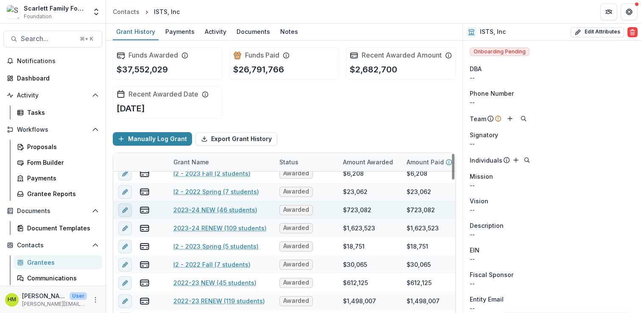
click at [127, 210] on icon "edit" at bounding box center [126, 209] width 2 height 2
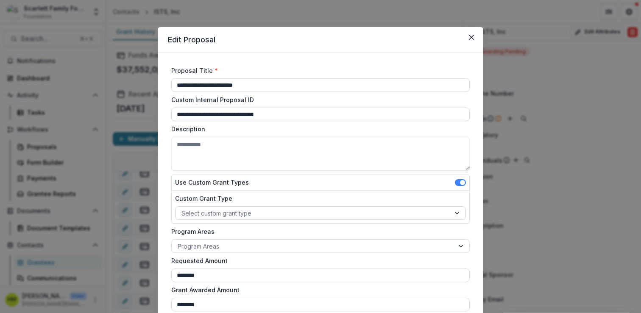
click at [226, 214] on div at bounding box center [312, 213] width 263 height 11
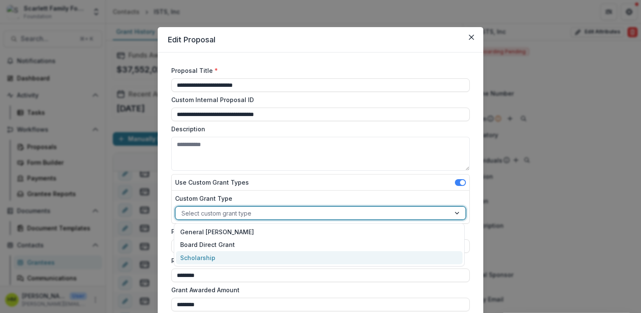
click at [209, 256] on div "Scholarship" at bounding box center [319, 257] width 286 height 13
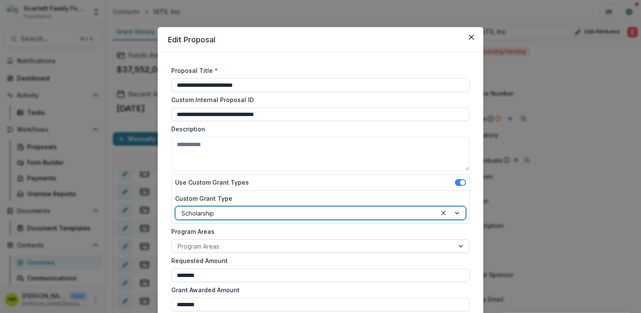
click at [211, 250] on div at bounding box center [313, 246] width 270 height 11
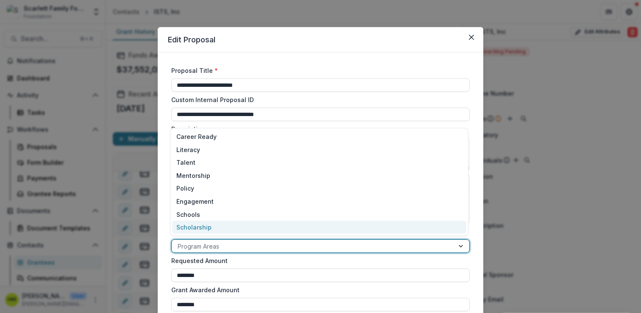
click at [212, 230] on div "Scholarship" at bounding box center [319, 227] width 294 height 13
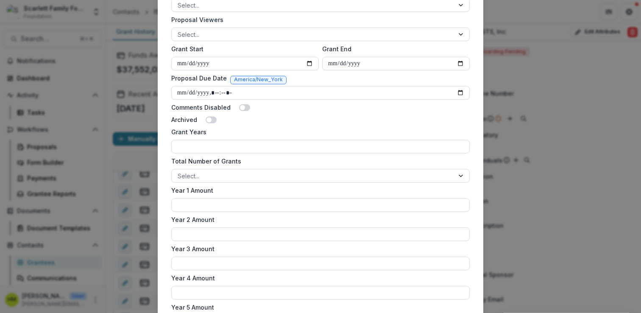
scroll to position [500, 0]
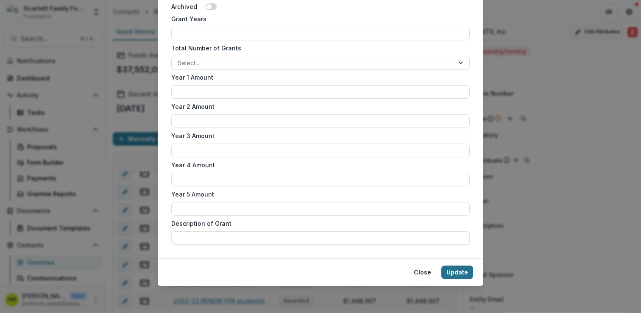
click at [455, 271] on button "Update" at bounding box center [457, 273] width 32 height 14
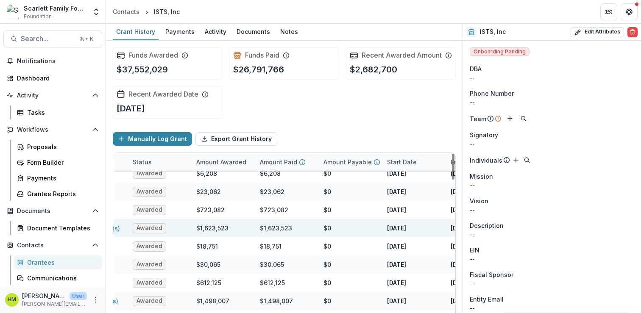
scroll to position [262, 0]
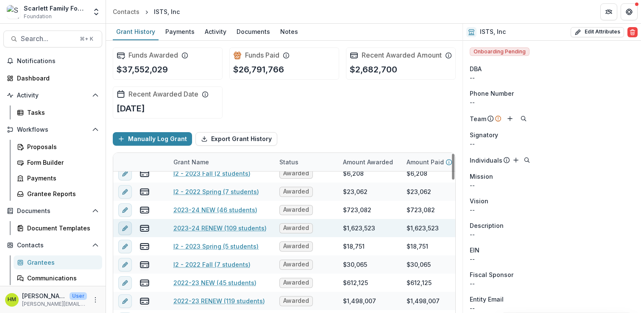
click at [125, 232] on icon "edit" at bounding box center [125, 228] width 7 height 7
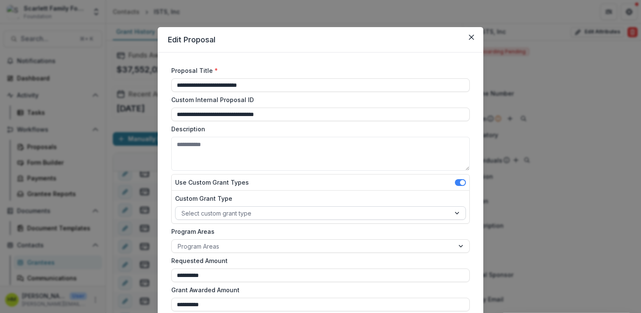
click at [214, 211] on div at bounding box center [312, 213] width 263 height 11
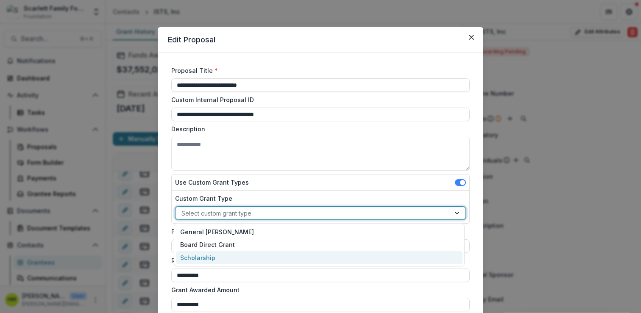
click at [200, 255] on div "Scholarship" at bounding box center [319, 257] width 286 height 13
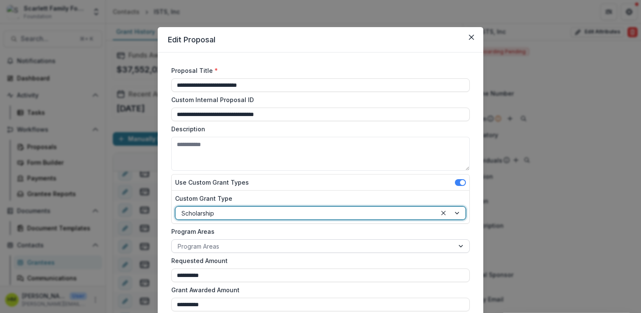
click at [206, 244] on div at bounding box center [313, 246] width 270 height 11
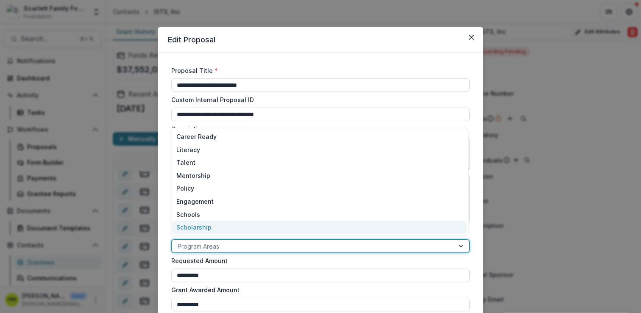
click at [205, 228] on div "Scholarship" at bounding box center [319, 227] width 294 height 13
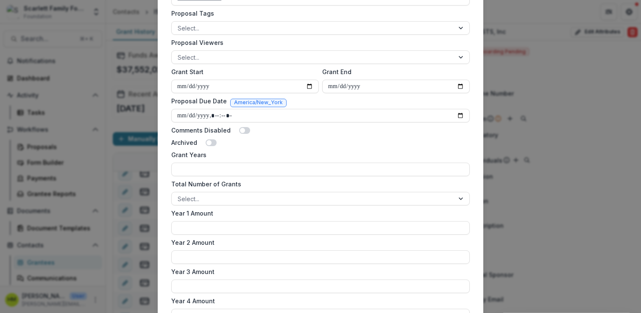
scroll to position [500, 0]
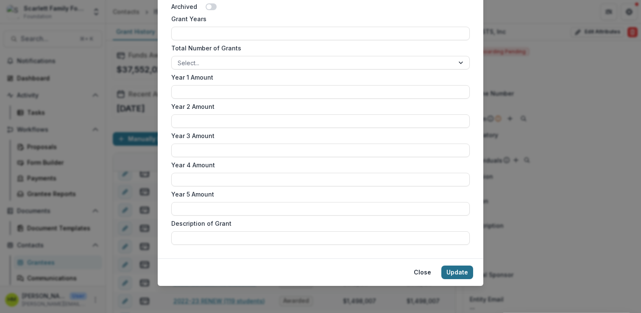
click at [450, 268] on button "Update" at bounding box center [457, 273] width 32 height 14
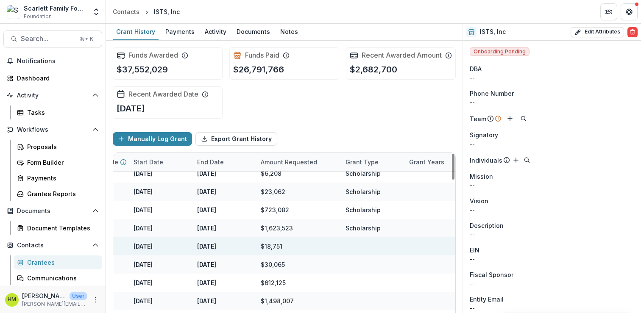
scroll to position [262, 0]
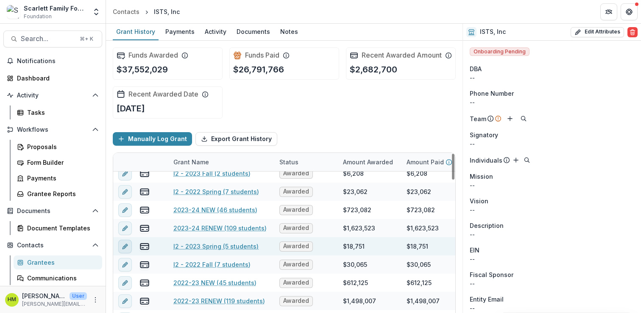
click at [129, 253] on button "edit" at bounding box center [125, 247] width 14 height 14
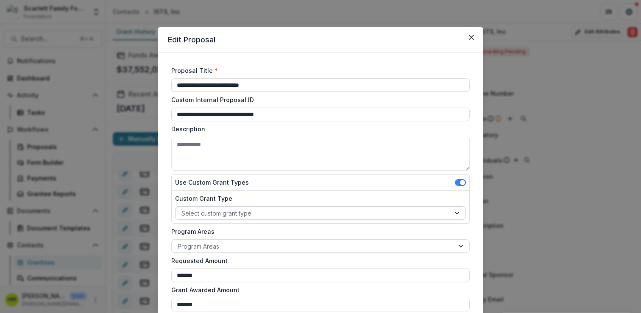
click at [199, 215] on div at bounding box center [312, 213] width 263 height 11
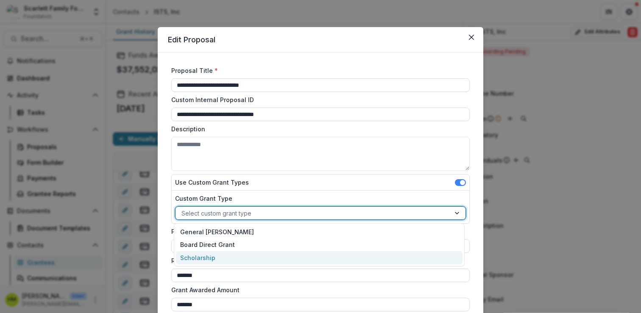
click at [195, 256] on div "Scholarship" at bounding box center [319, 257] width 286 height 13
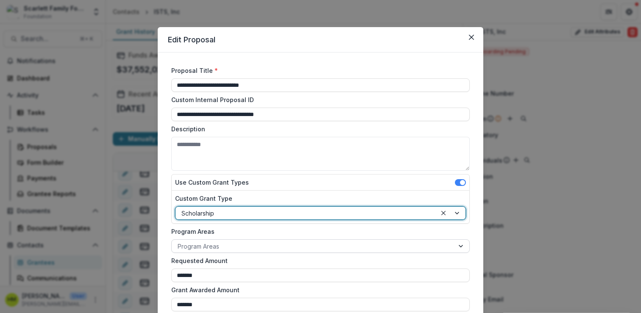
click at [200, 243] on div at bounding box center [313, 246] width 270 height 11
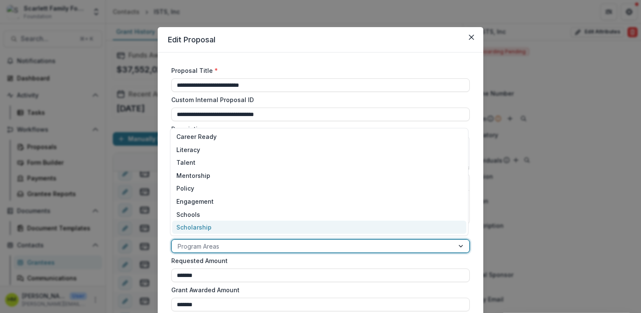
click at [208, 233] on div "Scholarship" at bounding box center [319, 227] width 294 height 13
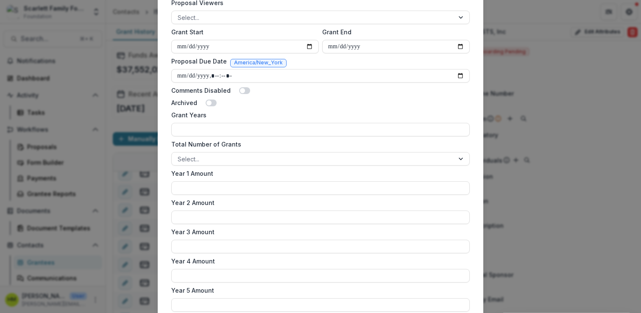
scroll to position [500, 0]
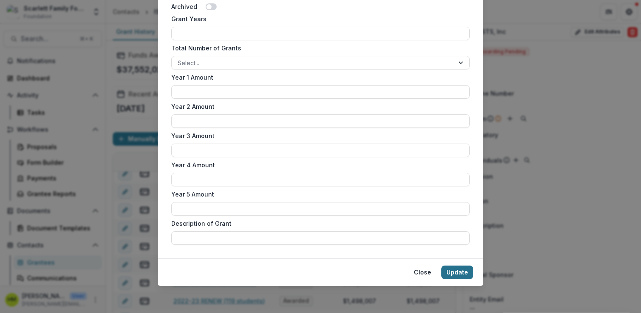
click at [458, 272] on button "Update" at bounding box center [457, 273] width 32 height 14
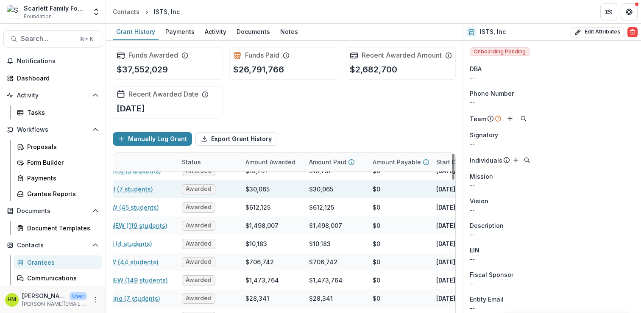
scroll to position [338, 0]
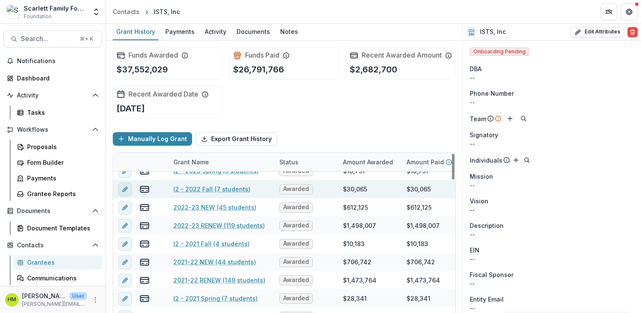
click at [131, 196] on button "edit" at bounding box center [125, 190] width 14 height 14
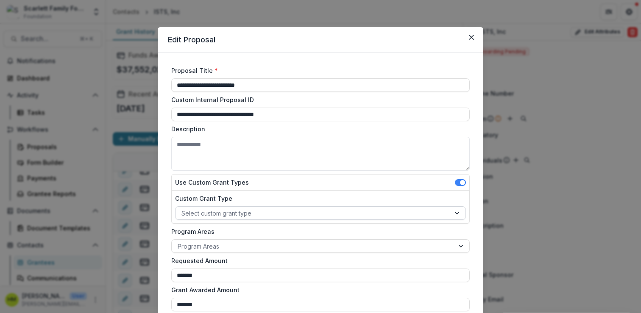
click at [225, 210] on div at bounding box center [312, 213] width 263 height 11
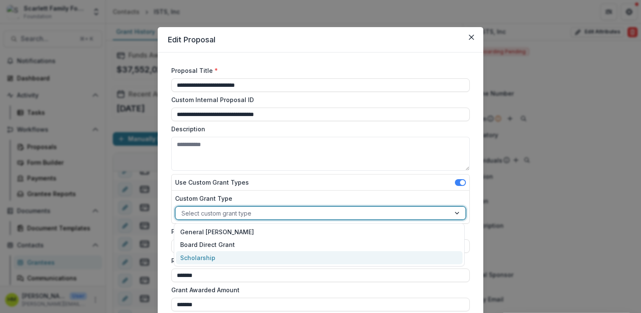
click at [215, 258] on div "Scholarship" at bounding box center [319, 257] width 286 height 13
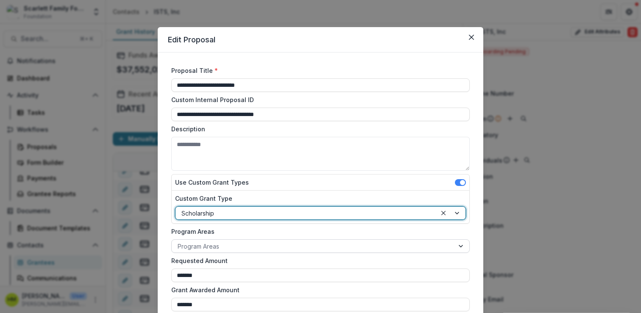
click at [211, 249] on div at bounding box center [313, 246] width 270 height 11
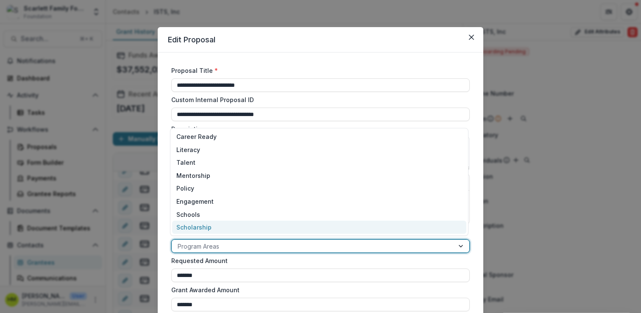
click at [211, 226] on div "Scholarship" at bounding box center [319, 227] width 294 height 13
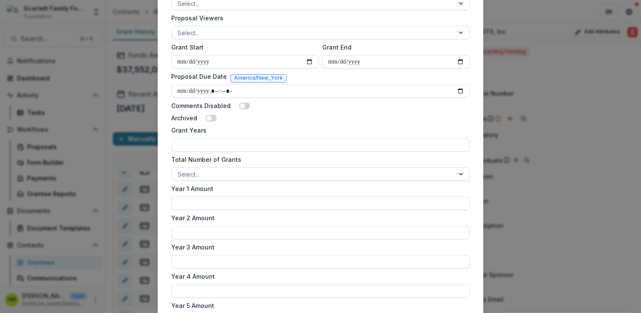
scroll to position [500, 0]
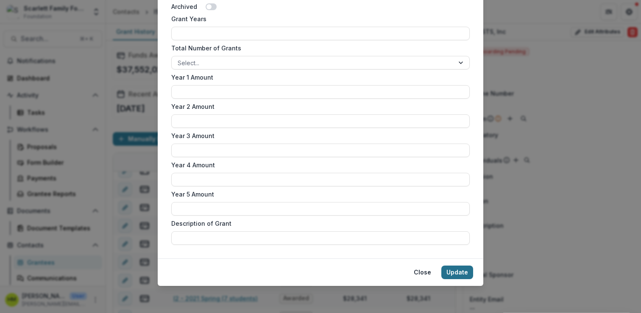
click at [466, 275] on button "Update" at bounding box center [457, 273] width 32 height 14
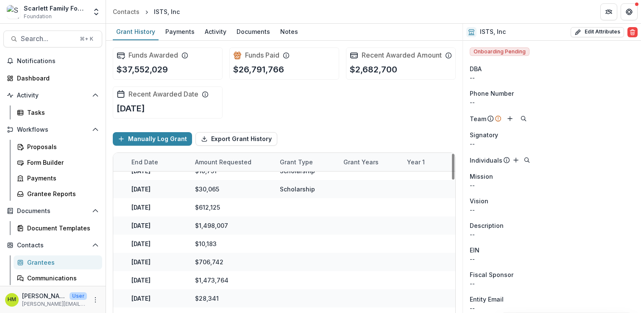
scroll to position [338, 0]
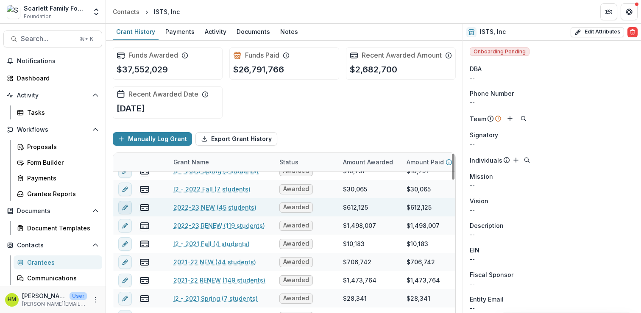
click at [122, 211] on icon "edit" at bounding box center [125, 207] width 7 height 7
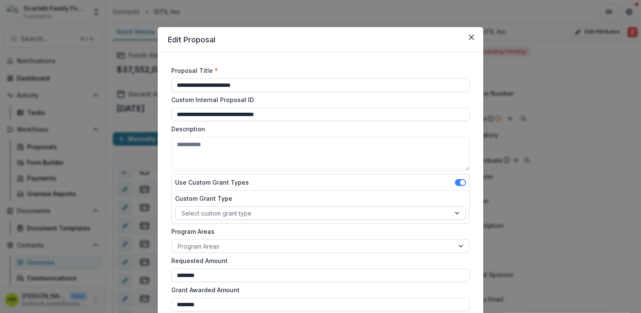
click at [220, 211] on div at bounding box center [312, 213] width 263 height 11
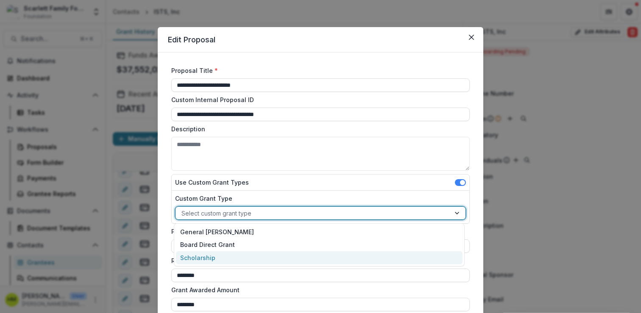
click at [210, 253] on div "Scholarship" at bounding box center [319, 257] width 286 height 13
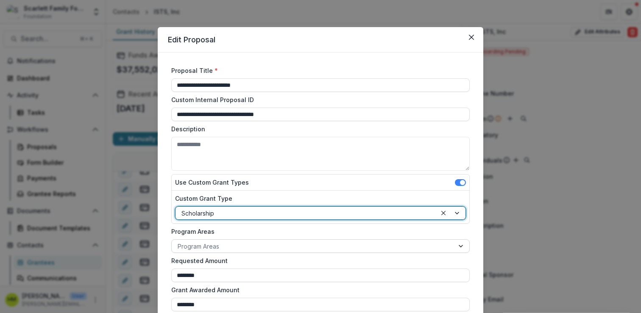
click at [210, 244] on div at bounding box center [313, 246] width 270 height 11
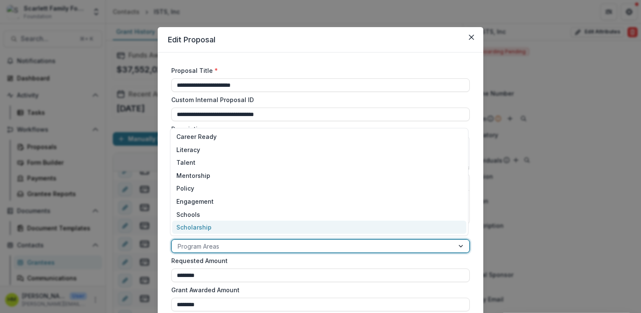
click at [211, 228] on div "Scholarship" at bounding box center [319, 227] width 294 height 13
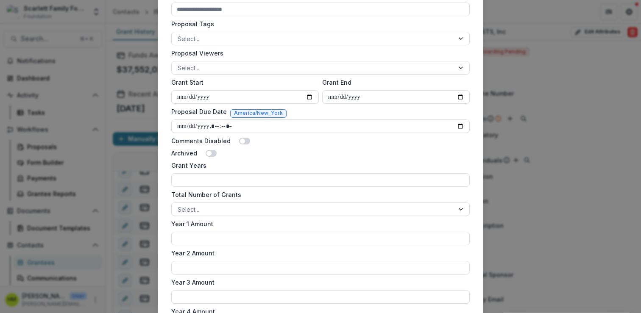
scroll to position [500, 0]
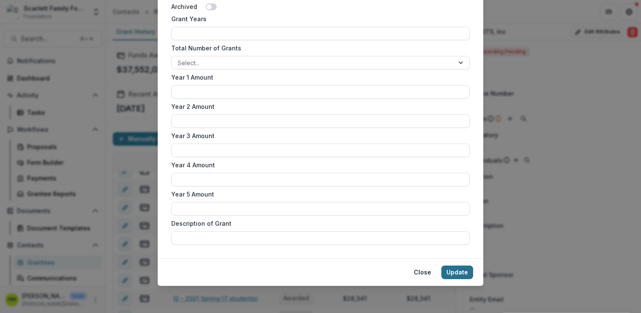
click at [458, 270] on button "Update" at bounding box center [457, 273] width 32 height 14
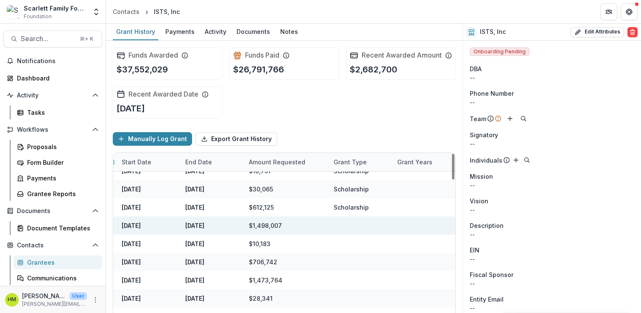
scroll to position [338, 0]
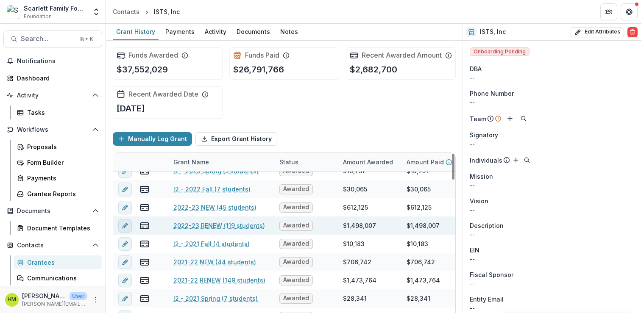
click at [124, 229] on icon "edit" at bounding box center [125, 225] width 7 height 7
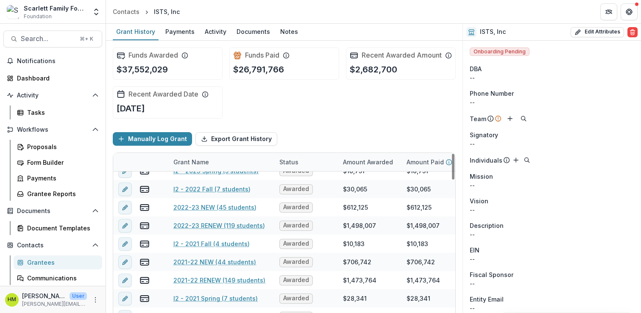
type input "**********"
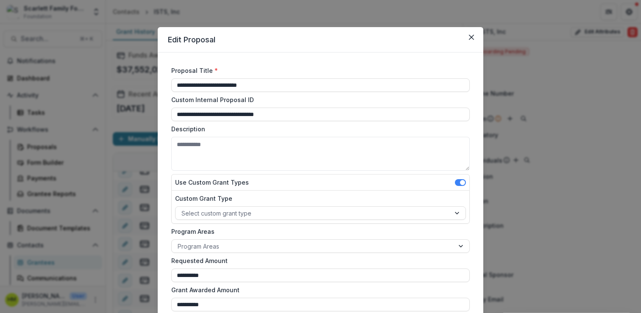
click at [225, 205] on div "Custom Grant Type Select custom grant type" at bounding box center [320, 207] width 291 height 26
click at [220, 215] on div at bounding box center [312, 213] width 263 height 11
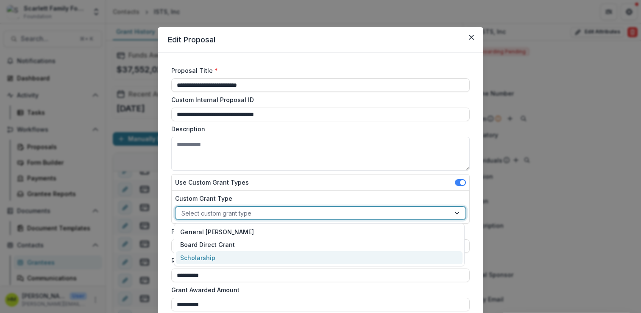
click at [209, 252] on div "Scholarship" at bounding box center [319, 257] width 286 height 13
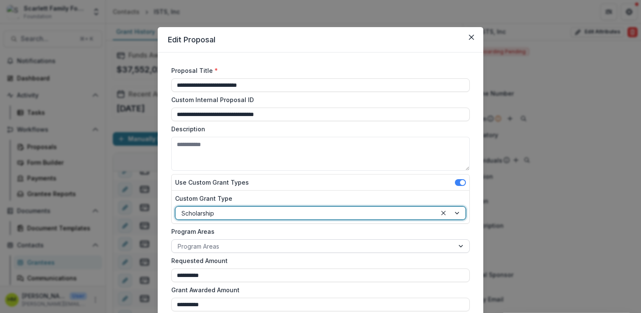
click at [210, 241] on div at bounding box center [313, 246] width 270 height 11
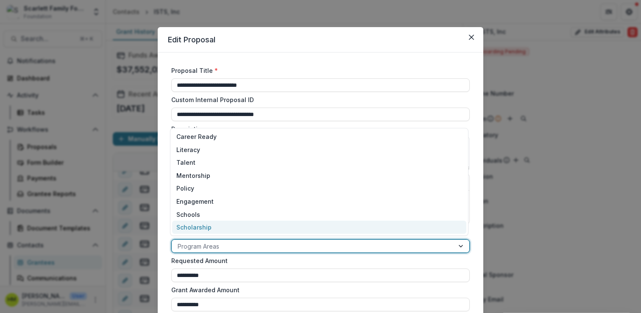
click at [208, 224] on div "Scholarship" at bounding box center [319, 227] width 294 height 13
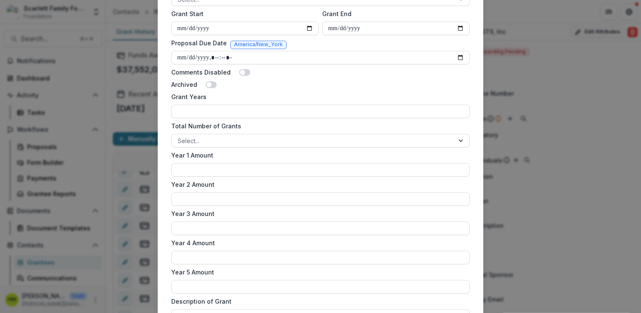
scroll to position [500, 0]
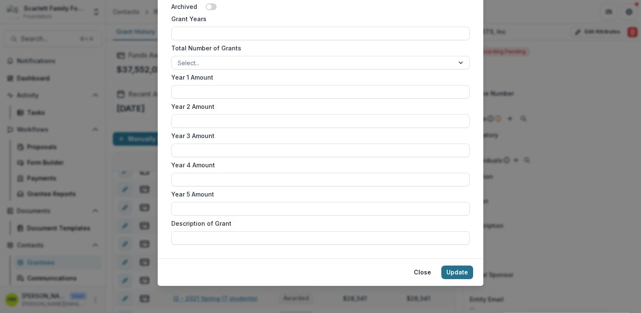
click at [460, 269] on button "Update" at bounding box center [457, 273] width 32 height 14
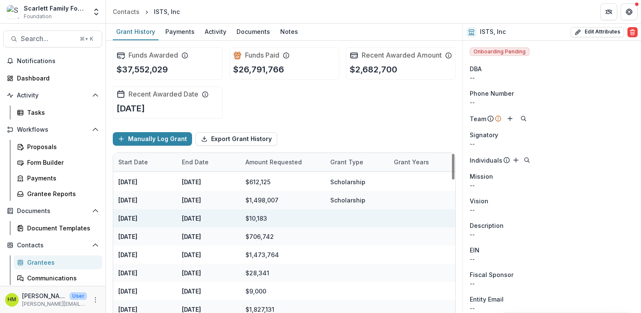
scroll to position [363, 0]
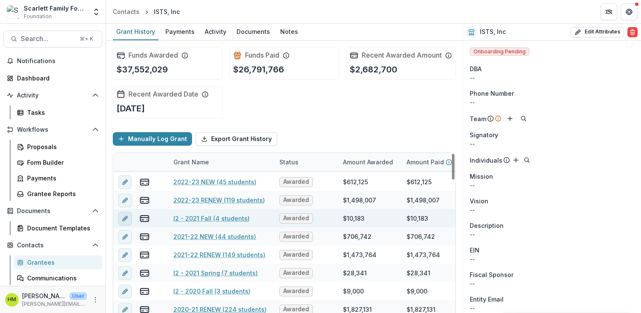
click at [125, 222] on icon "edit" at bounding box center [125, 218] width 7 height 7
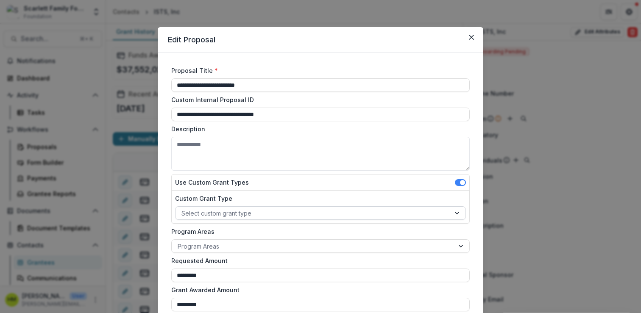
click at [206, 209] on div at bounding box center [312, 213] width 263 height 11
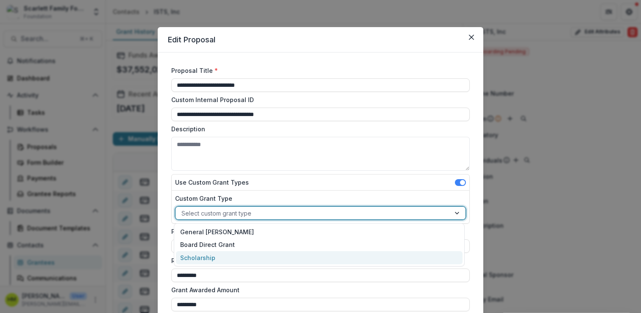
click at [199, 253] on div "Scholarship" at bounding box center [319, 257] width 286 height 13
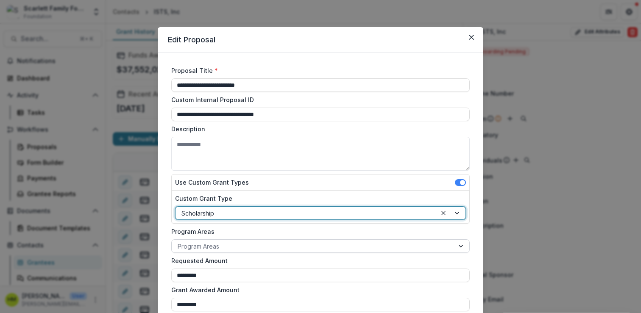
click at [206, 247] on div at bounding box center [313, 246] width 270 height 11
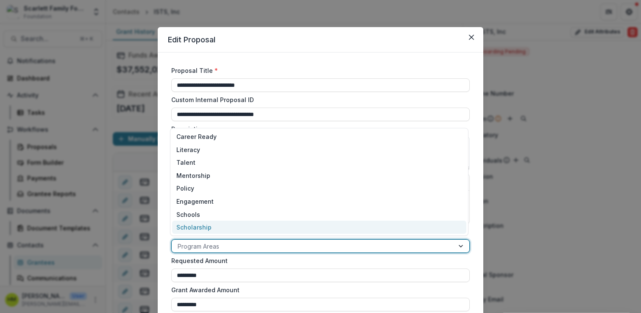
click at [208, 223] on div "Scholarship" at bounding box center [319, 227] width 294 height 13
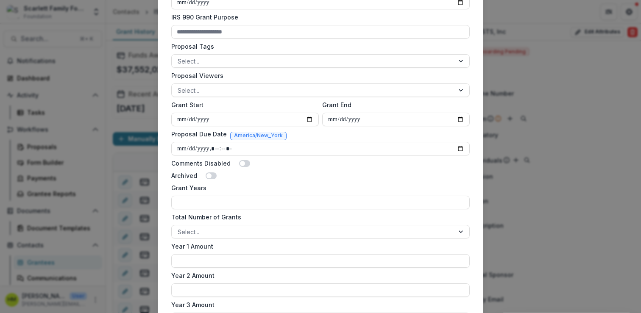
scroll to position [500, 0]
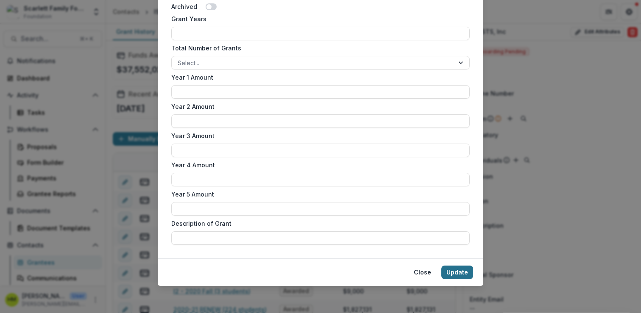
click at [453, 272] on button "Update" at bounding box center [457, 273] width 32 height 14
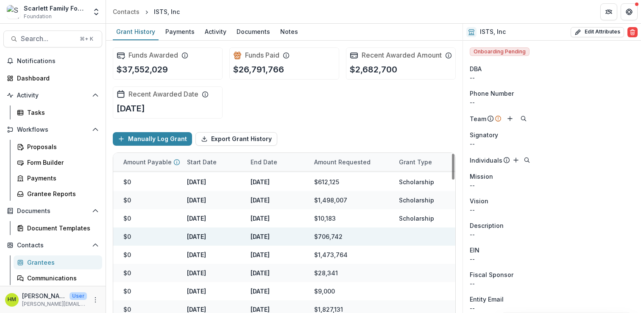
scroll to position [363, 0]
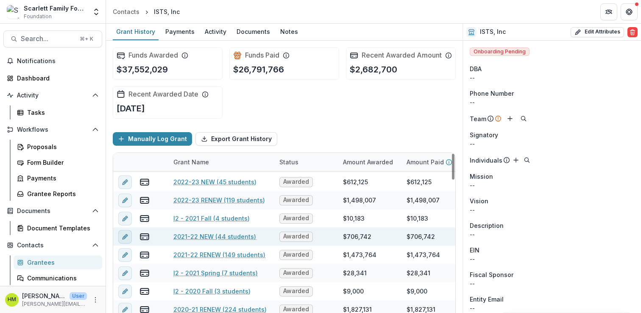
click at [127, 240] on icon "edit" at bounding box center [125, 236] width 7 height 7
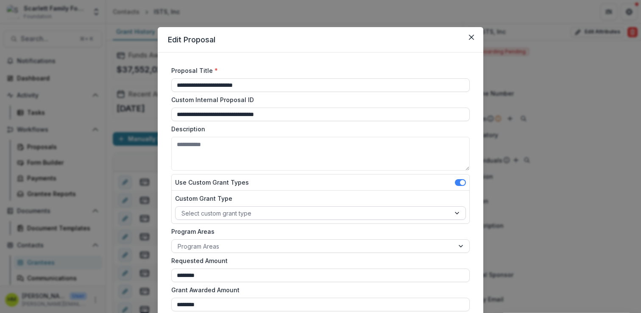
click at [214, 211] on div at bounding box center [312, 213] width 263 height 11
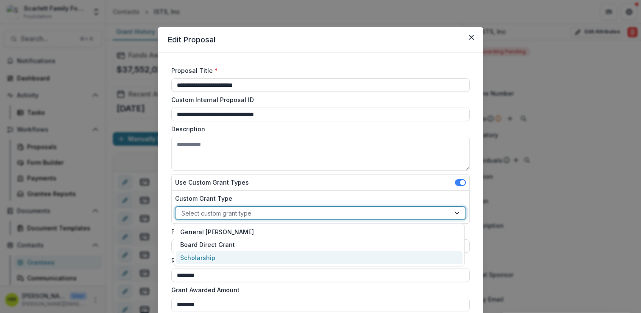
click at [204, 253] on div "Scholarship" at bounding box center [319, 257] width 286 height 13
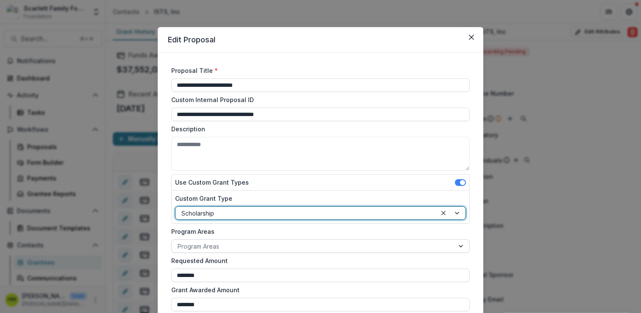
click at [215, 250] on div at bounding box center [313, 246] width 270 height 11
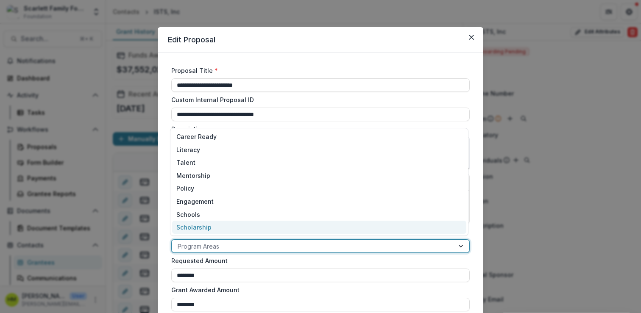
click at [213, 229] on div "Scholarship" at bounding box center [319, 227] width 294 height 13
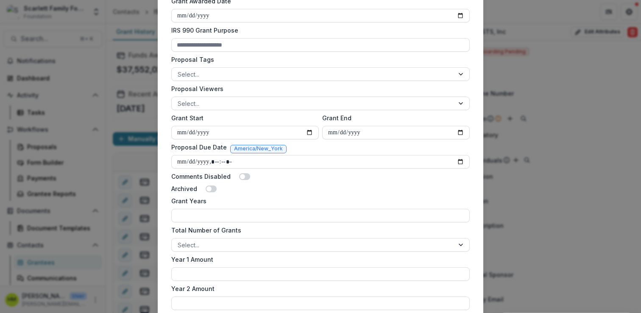
scroll to position [482, 0]
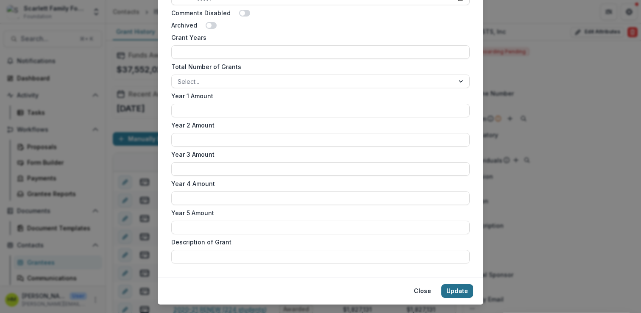
click at [449, 287] on button "Update" at bounding box center [457, 291] width 32 height 14
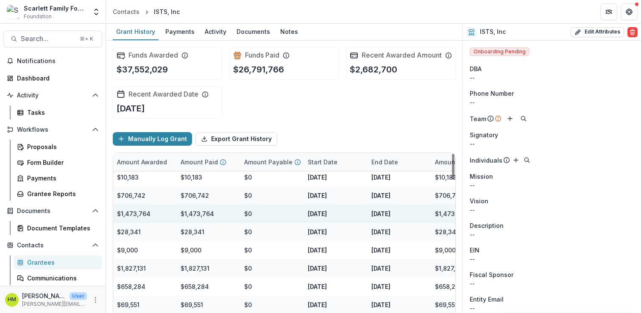
scroll to position [404, 0]
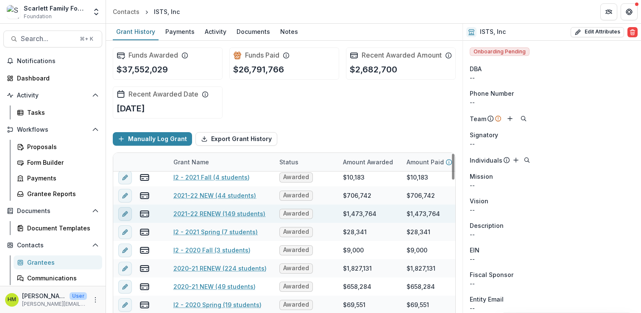
click at [123, 217] on icon "edit" at bounding box center [125, 214] width 7 height 7
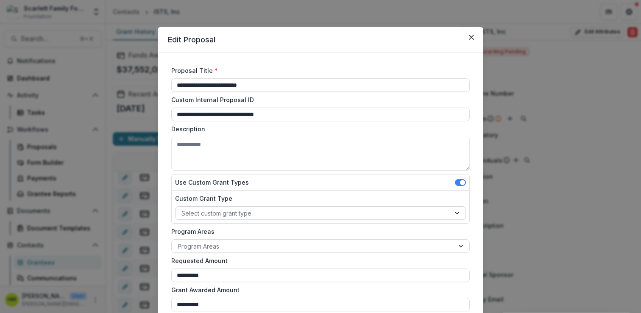
click at [221, 206] on div "Select custom grant type" at bounding box center [320, 213] width 291 height 14
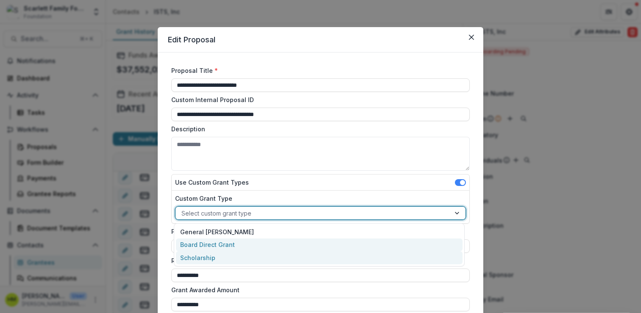
click at [210, 253] on div "Scholarship" at bounding box center [319, 257] width 286 height 13
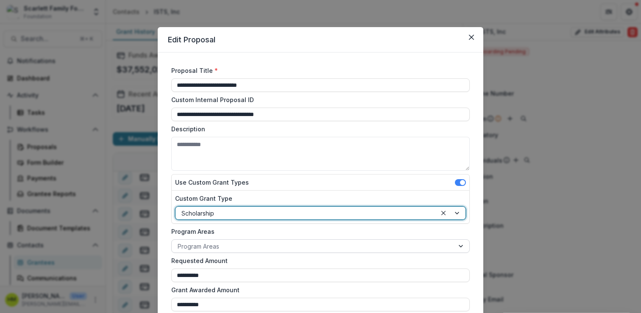
click at [209, 245] on div at bounding box center [313, 246] width 270 height 11
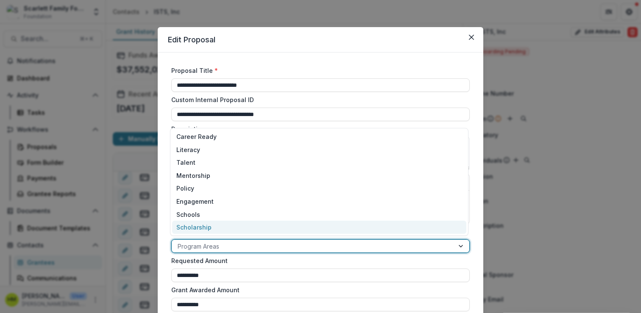
click at [209, 228] on div "Scholarship" at bounding box center [319, 227] width 294 height 13
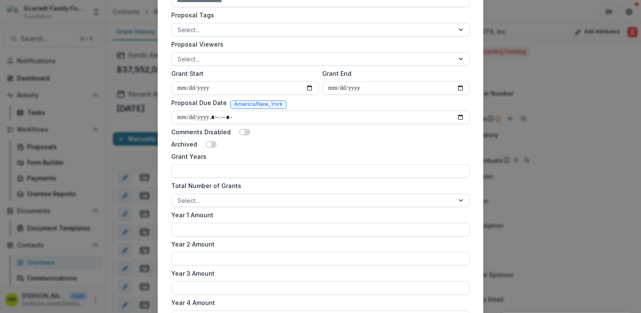
scroll to position [500, 0]
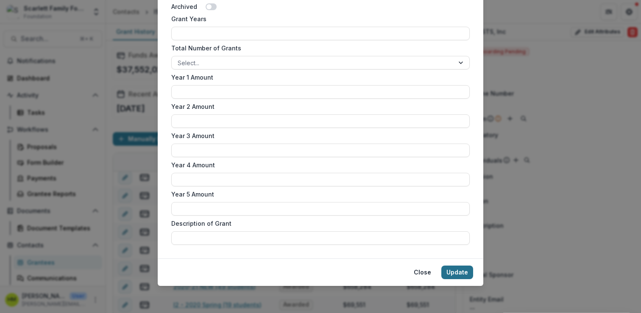
click at [451, 270] on button "Update" at bounding box center [457, 273] width 32 height 14
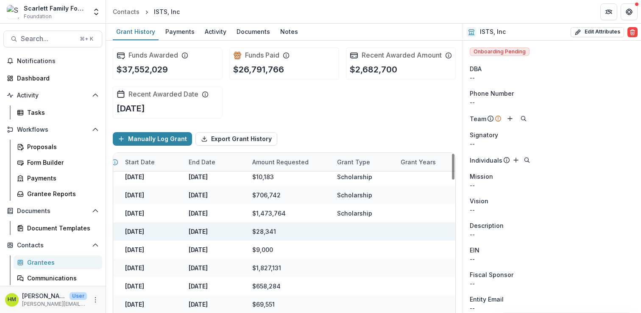
scroll to position [405, 0]
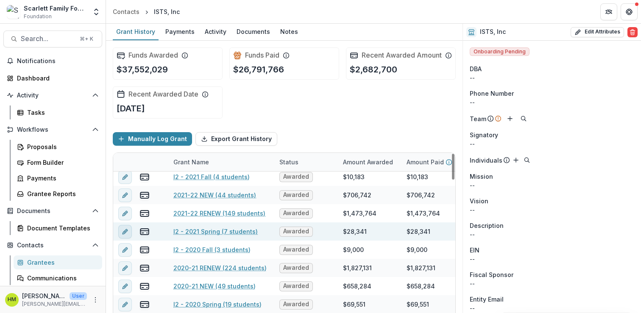
click at [123, 235] on icon "edit" at bounding box center [125, 231] width 7 height 7
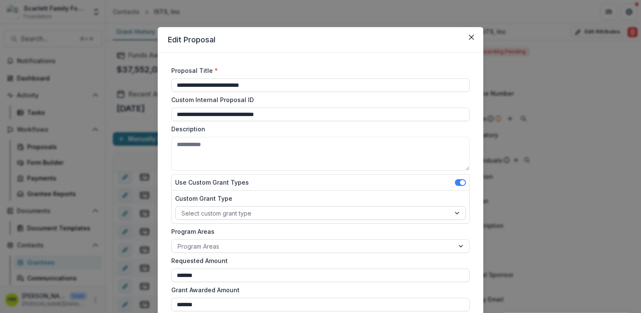
click at [233, 209] on div at bounding box center [312, 213] width 263 height 11
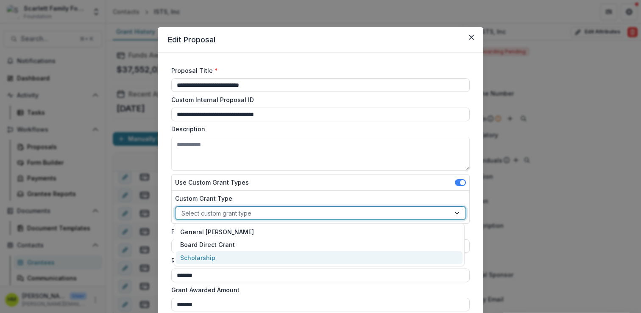
click at [214, 252] on div "Scholarship" at bounding box center [319, 257] width 286 height 13
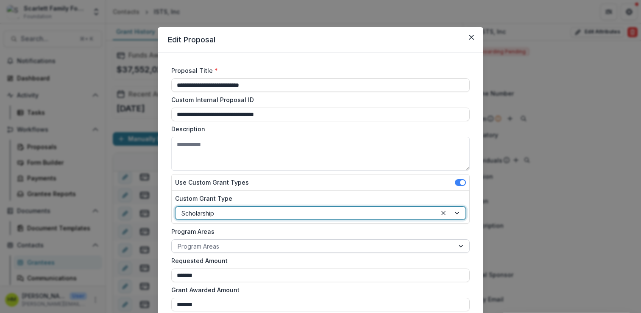
click at [207, 251] on div at bounding box center [313, 246] width 270 height 11
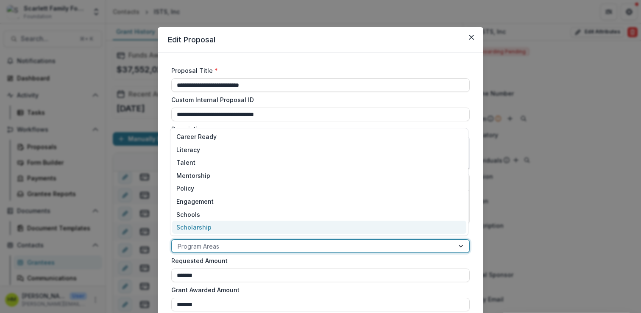
click at [207, 228] on div "Scholarship" at bounding box center [319, 227] width 294 height 13
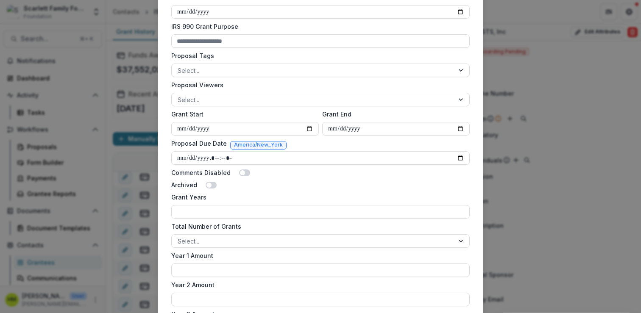
scroll to position [500, 0]
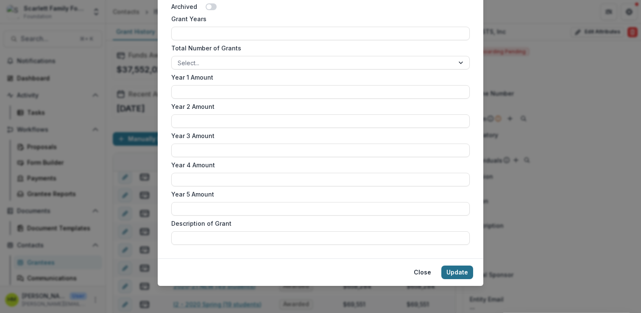
click at [457, 271] on button "Update" at bounding box center [457, 273] width 32 height 14
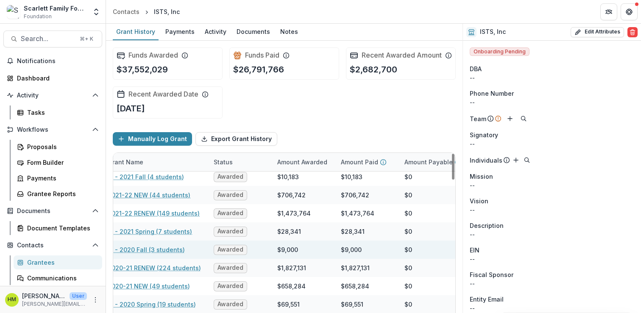
scroll to position [405, 0]
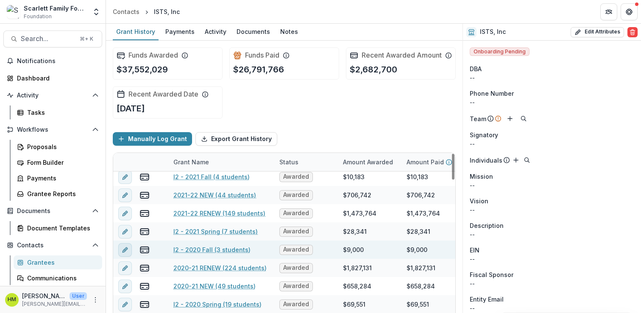
click at [125, 252] on icon "edit" at bounding box center [124, 250] width 4 height 4
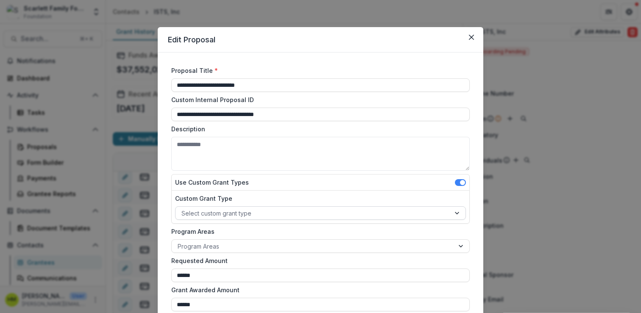
click at [202, 215] on div at bounding box center [312, 213] width 263 height 11
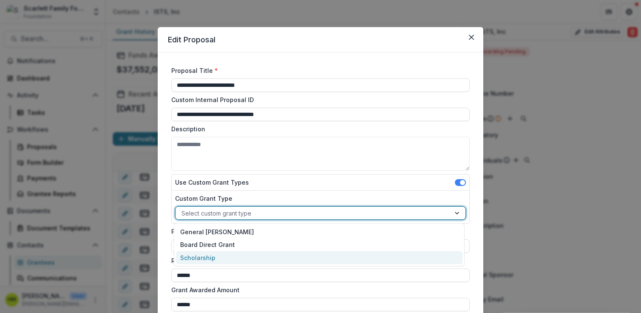
click at [196, 256] on div "Scholarship" at bounding box center [319, 257] width 286 height 13
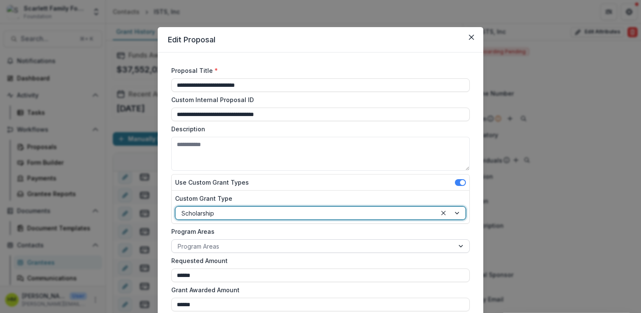
click at [198, 245] on div at bounding box center [313, 246] width 270 height 11
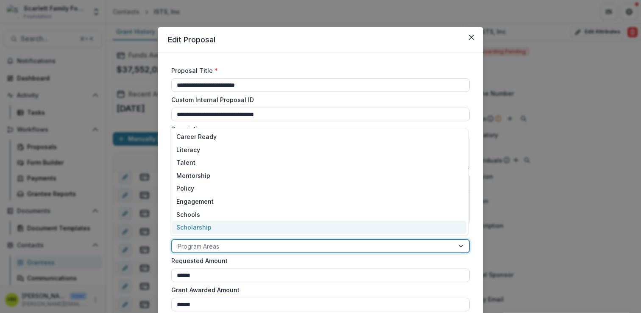
click at [201, 228] on div "Scholarship" at bounding box center [319, 227] width 294 height 13
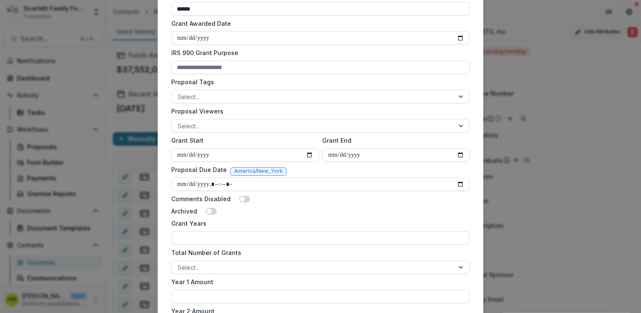
scroll to position [500, 0]
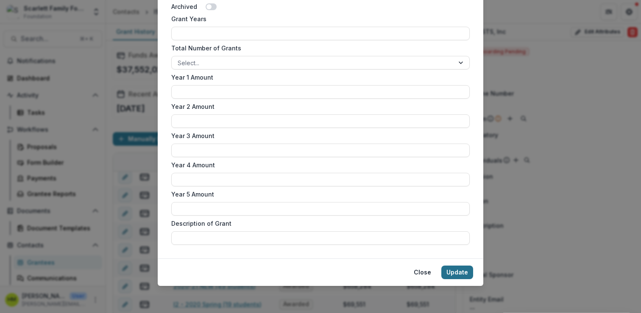
click at [461, 274] on button "Update" at bounding box center [457, 273] width 32 height 14
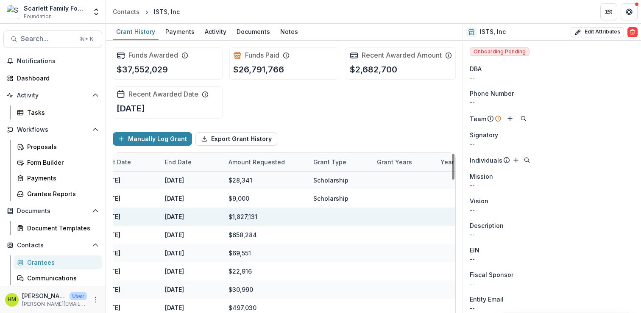
scroll to position [456, 0]
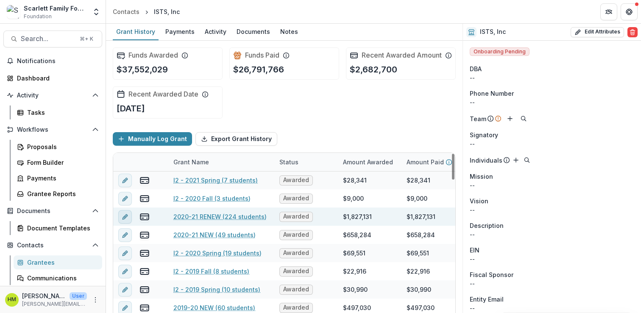
click at [125, 220] on icon "edit" at bounding box center [125, 217] width 7 height 7
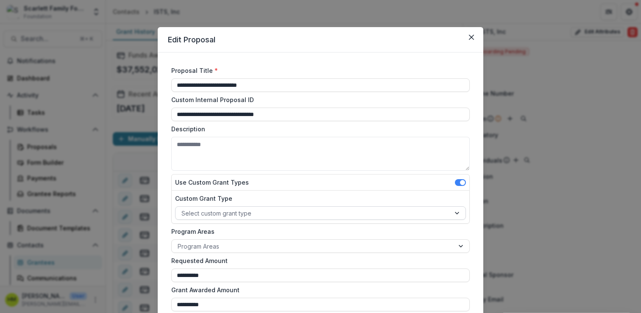
click at [225, 207] on div "Select custom grant type" at bounding box center [312, 213] width 275 height 12
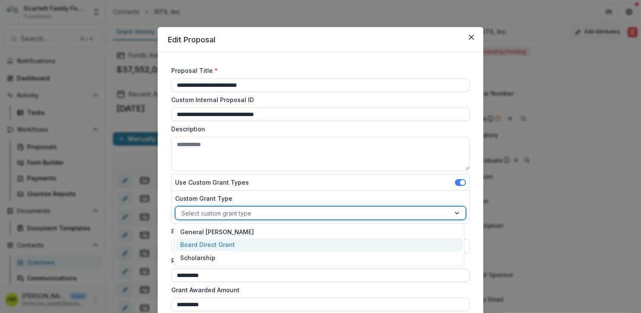
click at [210, 249] on div "Board Direct Grant" at bounding box center [319, 245] width 286 height 13
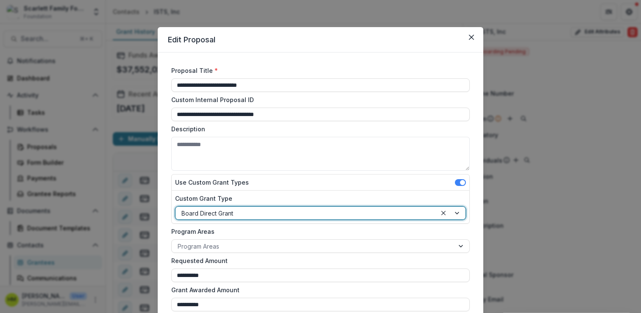
click at [219, 217] on div at bounding box center [305, 213] width 249 height 11
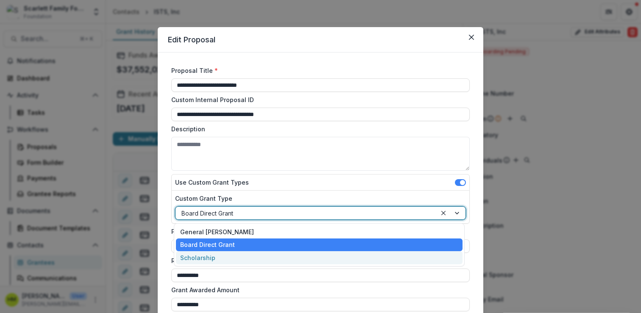
click at [203, 256] on div "Scholarship" at bounding box center [319, 257] width 286 height 13
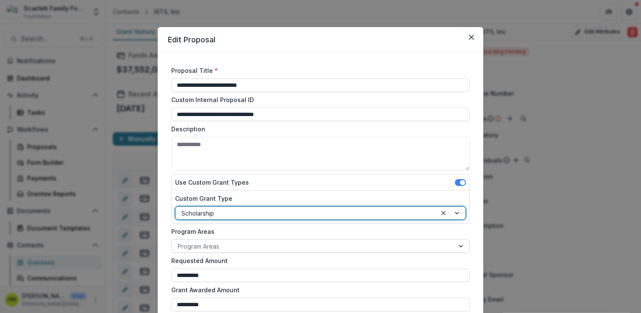
click at [216, 246] on div at bounding box center [313, 246] width 270 height 11
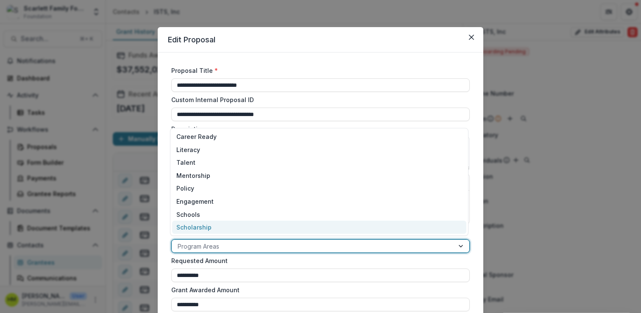
click at [216, 225] on div "Scholarship" at bounding box center [319, 227] width 294 height 13
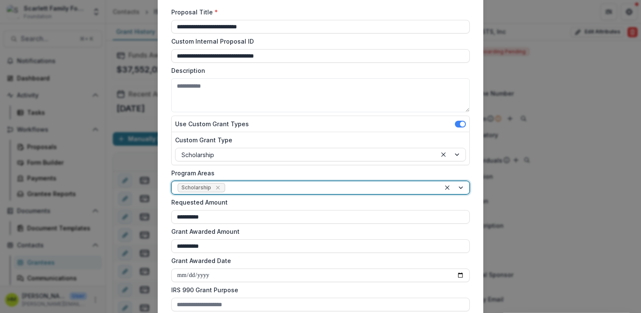
scroll to position [500, 0]
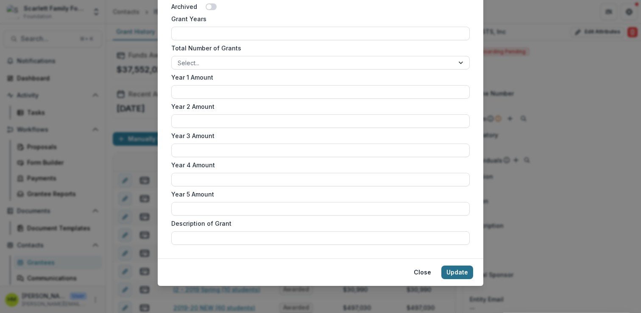
click at [454, 275] on button "Update" at bounding box center [457, 273] width 32 height 14
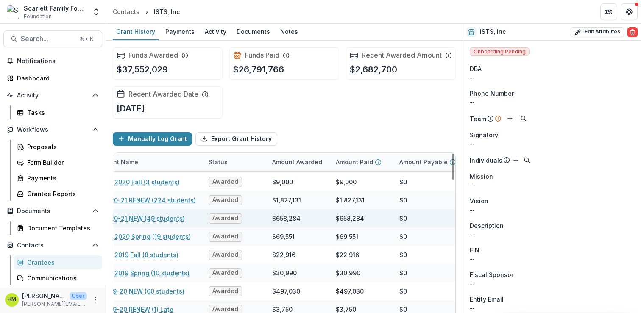
scroll to position [472, 0]
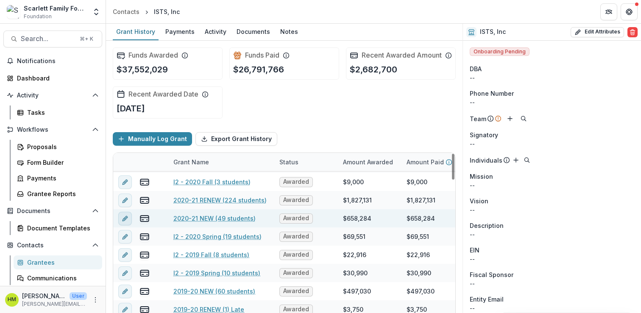
click at [127, 222] on icon "edit" at bounding box center [125, 218] width 7 height 7
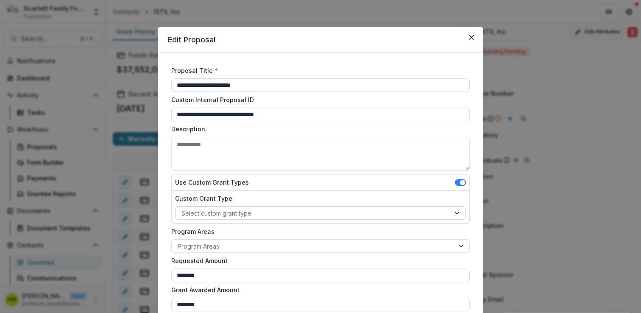
click at [228, 212] on div at bounding box center [312, 213] width 263 height 11
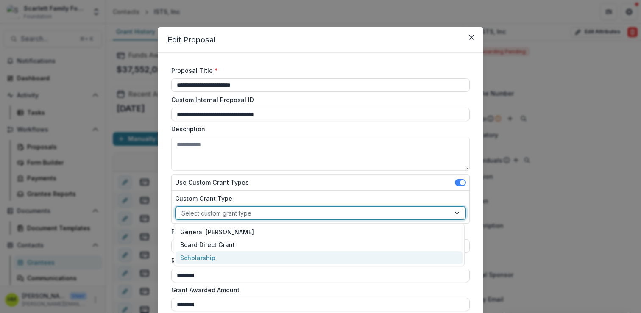
click at [207, 258] on div "Scholarship" at bounding box center [319, 257] width 286 height 13
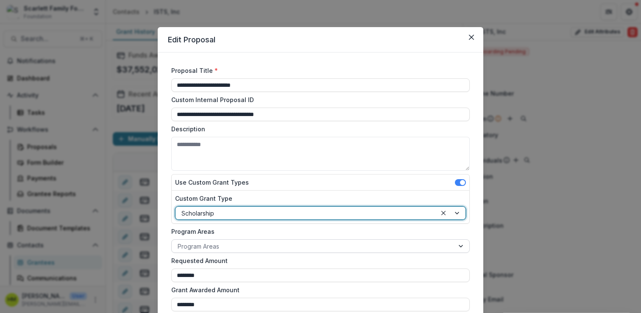
click at [213, 249] on div at bounding box center [313, 246] width 270 height 11
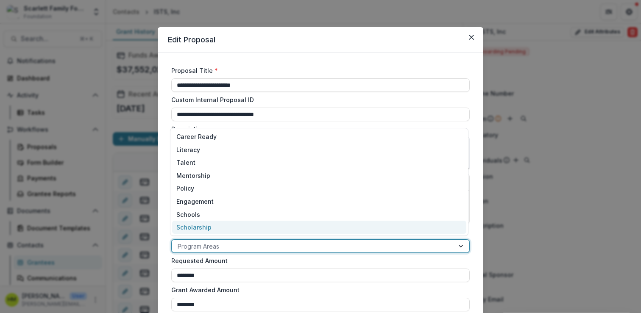
click at [216, 225] on div "Scholarship" at bounding box center [319, 227] width 294 height 13
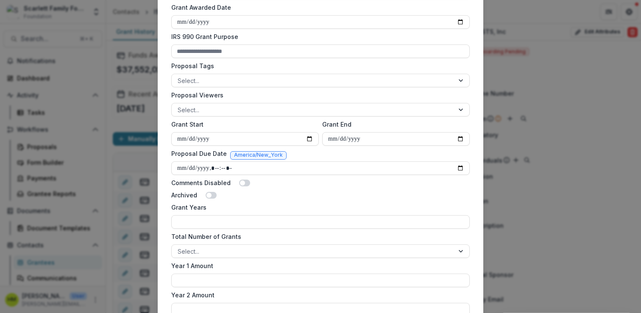
scroll to position [500, 0]
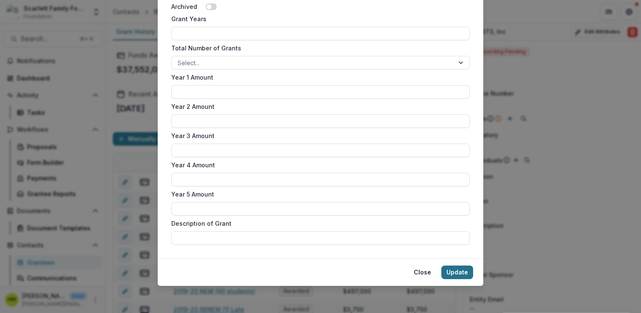
click at [466, 273] on button "Update" at bounding box center [457, 273] width 32 height 14
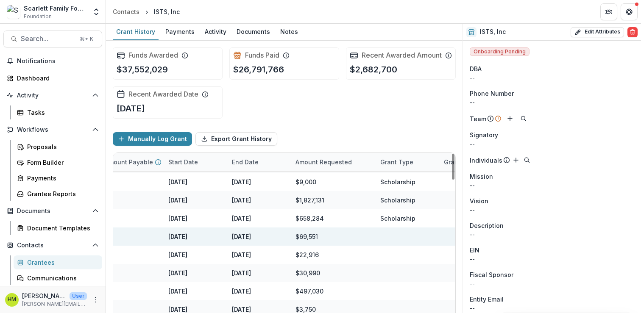
scroll to position [472, 0]
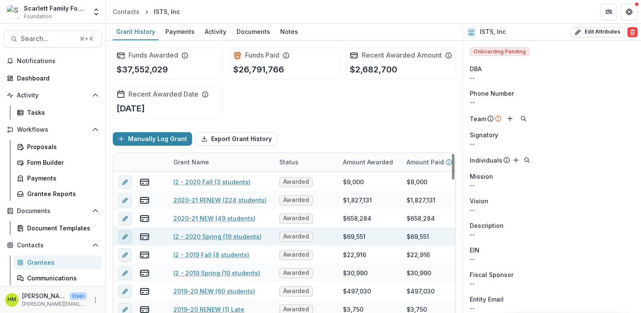
click at [128, 236] on icon "edit" at bounding box center [126, 235] width 2 height 2
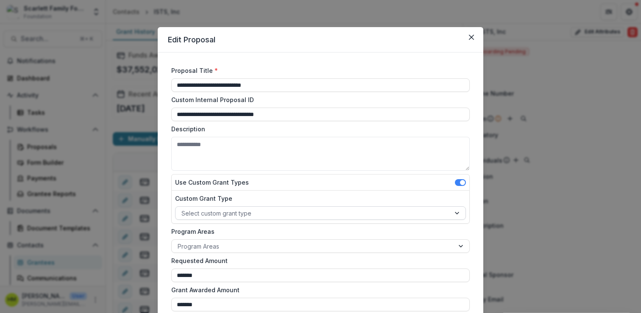
click at [203, 209] on div at bounding box center [312, 213] width 263 height 11
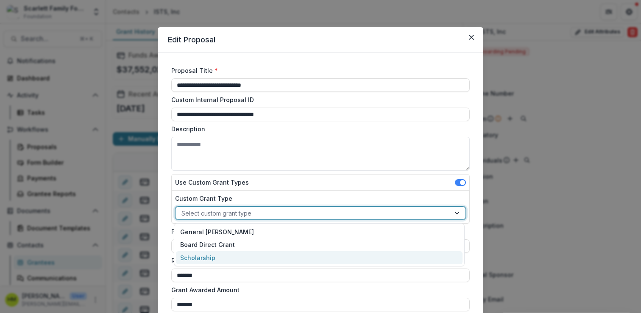
click at [197, 255] on div "Scholarship" at bounding box center [319, 257] width 286 height 13
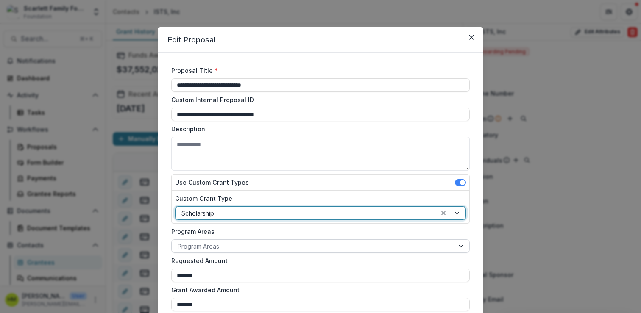
click at [202, 248] on div at bounding box center [313, 246] width 270 height 11
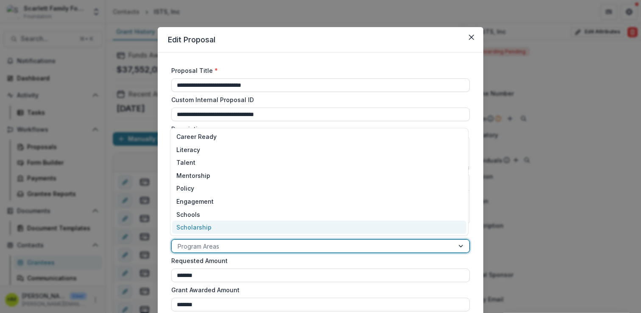
click at [202, 227] on div "Scholarship" at bounding box center [319, 227] width 294 height 13
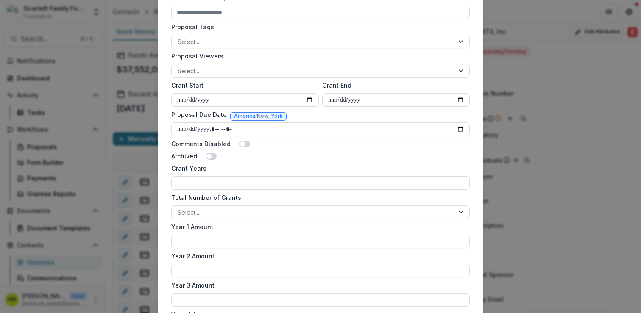
scroll to position [500, 0]
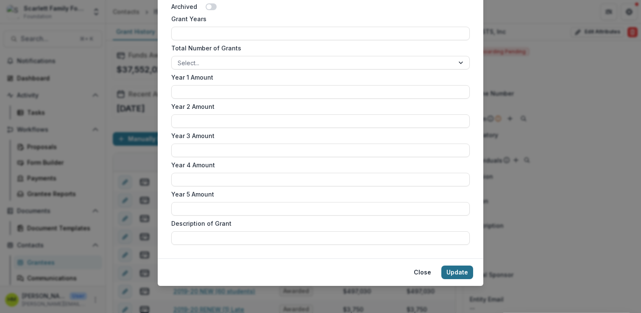
click at [454, 270] on button "Update" at bounding box center [457, 273] width 32 height 14
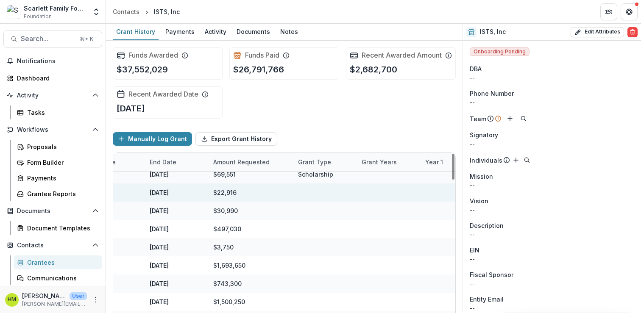
scroll to position [535, 0]
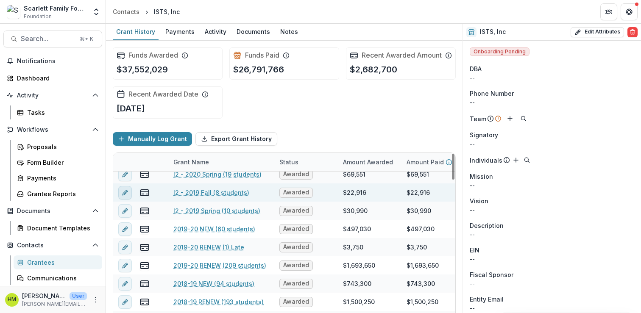
click at [122, 196] on icon "edit" at bounding box center [125, 192] width 7 height 7
type input "*******"
click at [216, 215] on link "I2 - 2019 Spring (10 students)" at bounding box center [216, 210] width 87 height 9
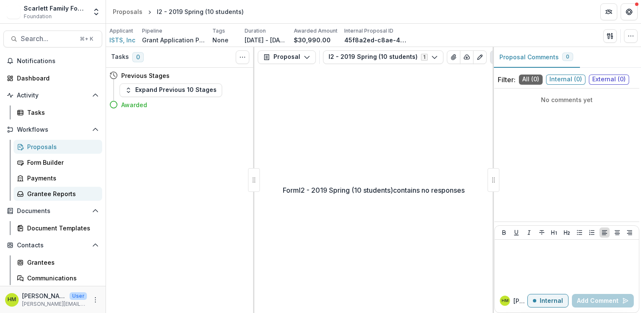
click at [39, 189] on link "Grantee Reports" at bounding box center [58, 194] width 89 height 14
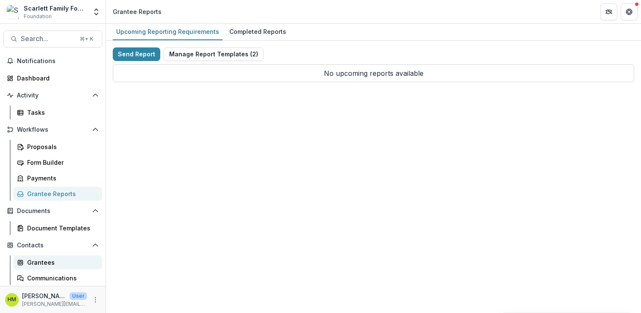
click at [38, 259] on div "Grantees" at bounding box center [61, 262] width 68 height 9
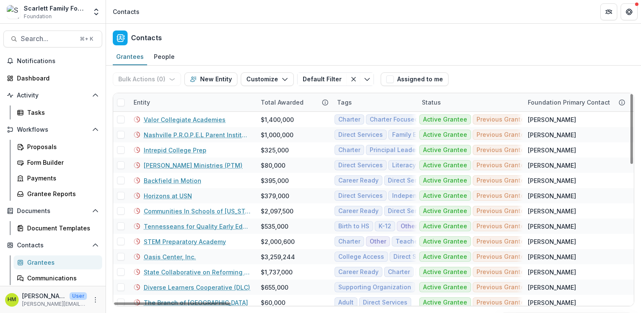
click at [144, 97] on div "Entity" at bounding box center [191, 102] width 127 height 18
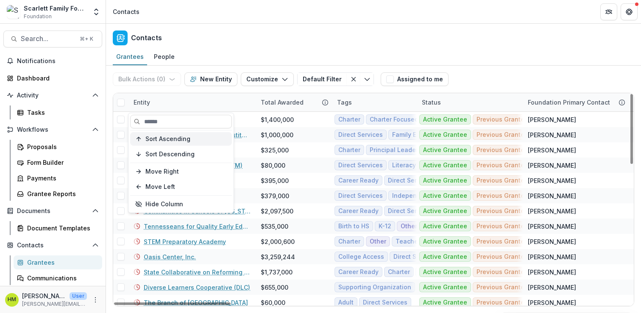
click at [172, 135] on button "Sort Ascending" at bounding box center [181, 139] width 102 height 14
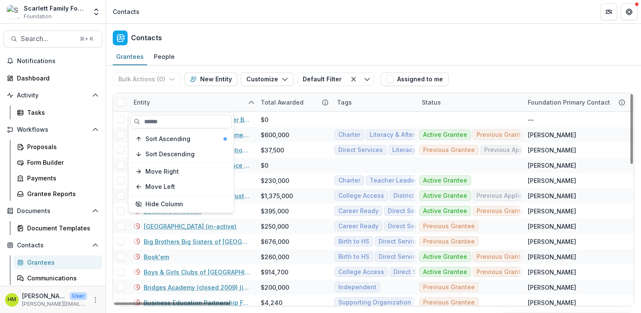
click at [207, 102] on div "Entity" at bounding box center [191, 102] width 127 height 18
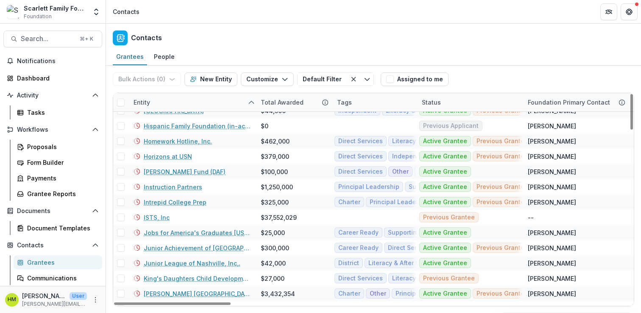
scroll to position [605, 0]
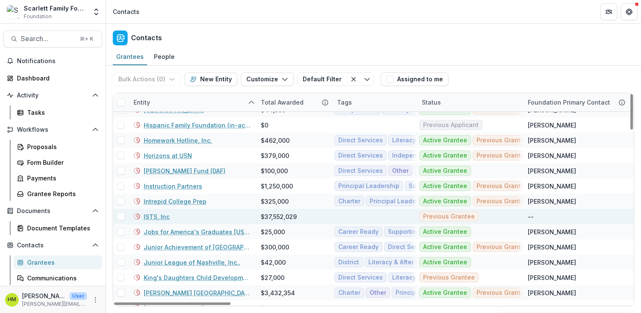
click at [149, 212] on link "ISTS, Inc" at bounding box center [157, 216] width 26 height 9
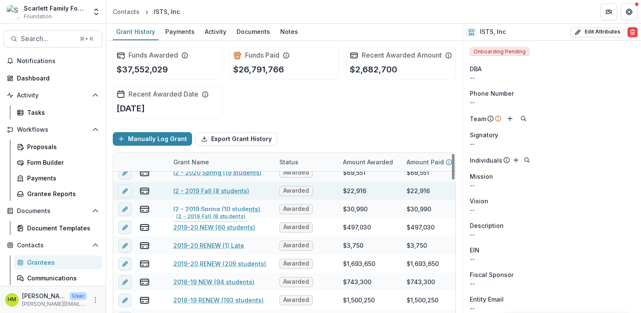
scroll to position [544, 0]
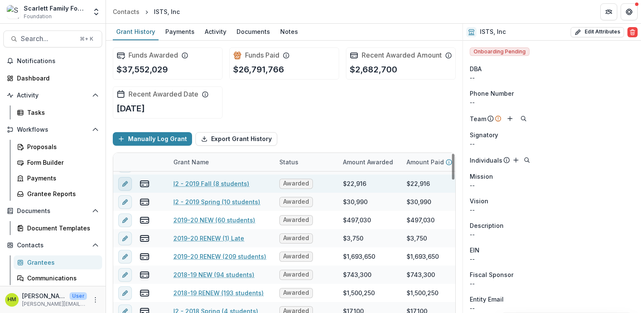
click at [123, 187] on icon "edit" at bounding box center [125, 184] width 7 height 7
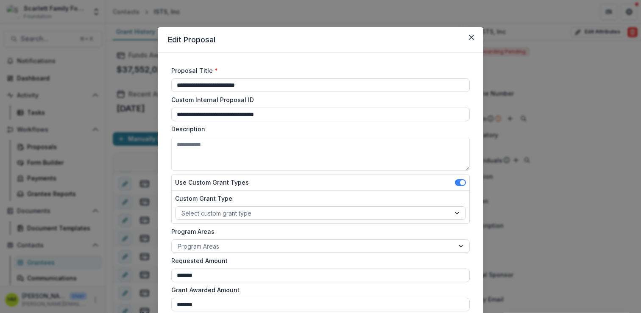
click at [207, 208] on div at bounding box center [312, 213] width 263 height 11
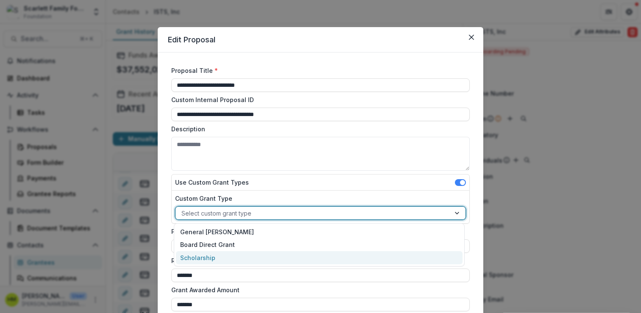
click at [196, 258] on div "Scholarship" at bounding box center [319, 257] width 286 height 13
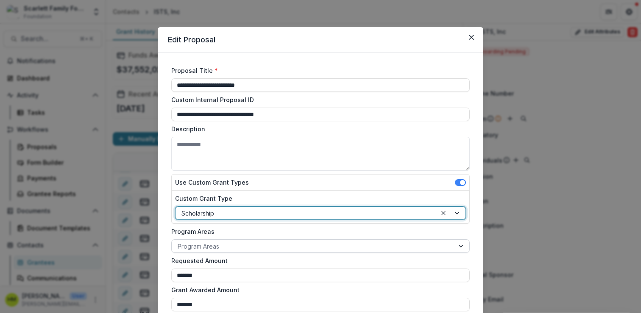
click at [202, 251] on div at bounding box center [313, 246] width 270 height 11
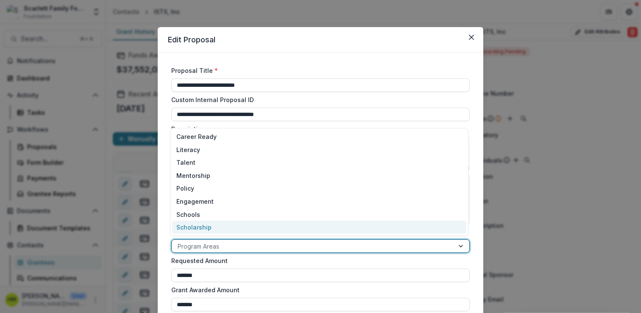
click at [204, 230] on div "Scholarship" at bounding box center [319, 227] width 294 height 13
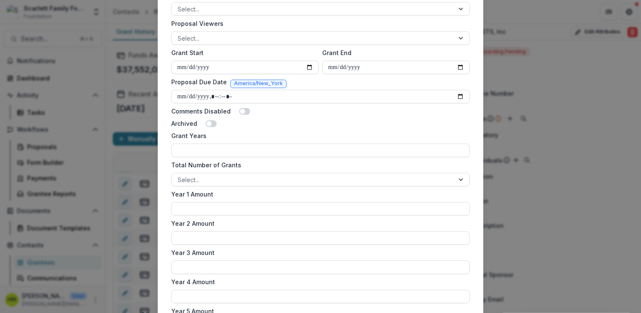
scroll to position [500, 0]
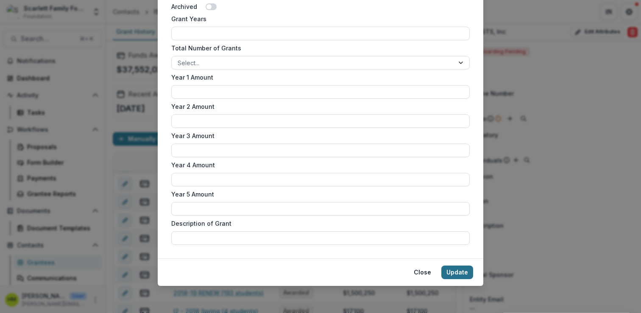
click at [463, 272] on button "Update" at bounding box center [457, 273] width 32 height 14
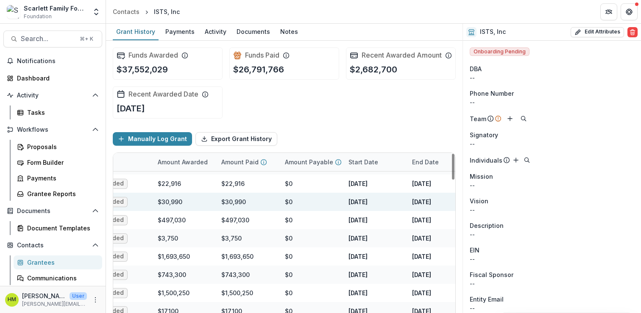
scroll to position [544, 0]
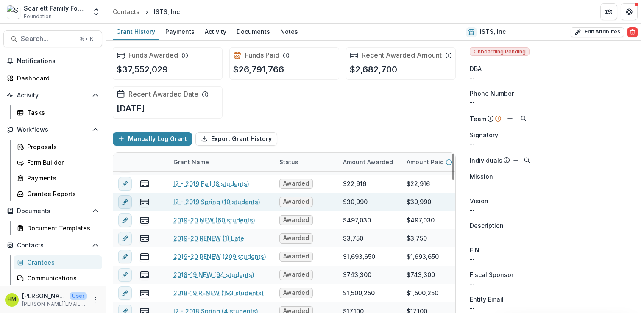
click at [121, 209] on button "edit" at bounding box center [125, 202] width 14 height 14
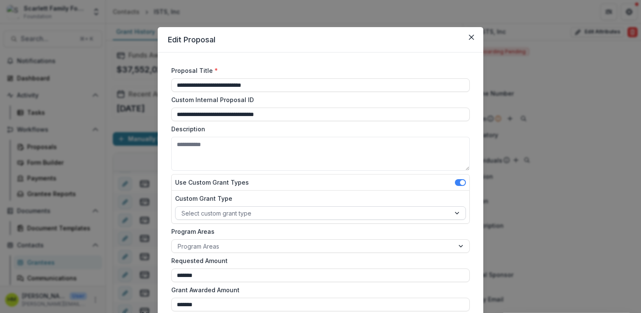
click at [201, 215] on div at bounding box center [312, 213] width 263 height 11
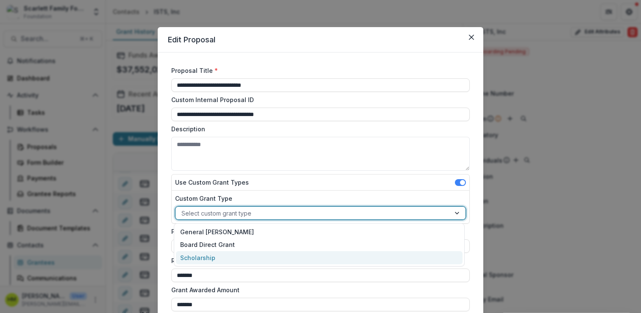
click at [193, 256] on div "Scholarship" at bounding box center [319, 257] width 286 height 13
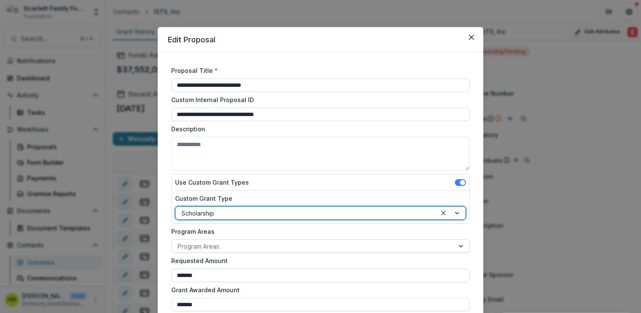
click at [198, 244] on div at bounding box center [313, 246] width 270 height 11
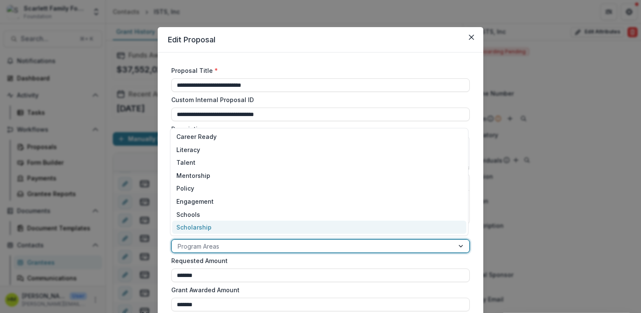
click at [197, 230] on div "Scholarship" at bounding box center [319, 227] width 294 height 13
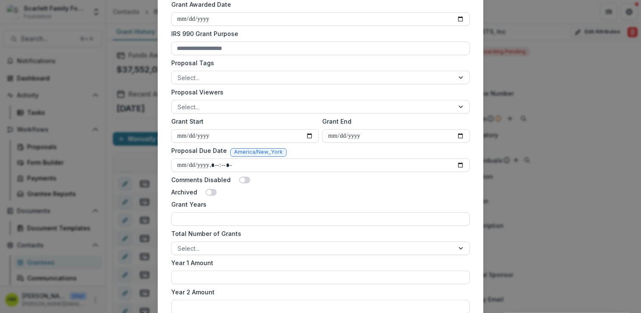
scroll to position [500, 0]
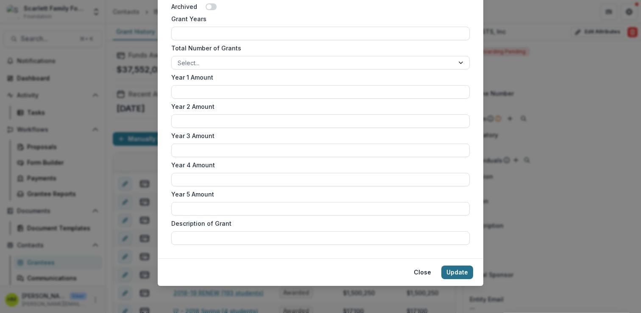
click at [457, 268] on button "Update" at bounding box center [457, 273] width 32 height 14
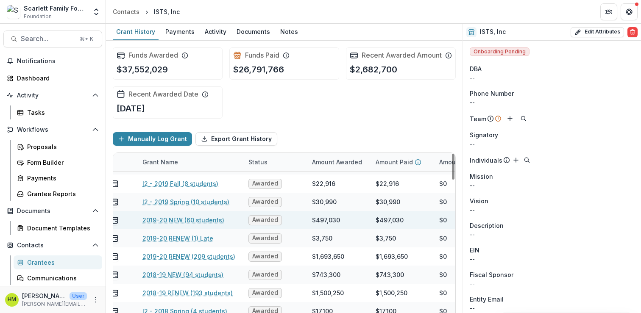
scroll to position [544, 0]
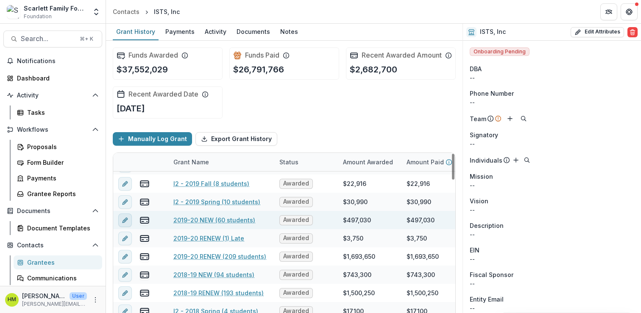
click at [130, 226] on button "edit" at bounding box center [125, 221] width 14 height 14
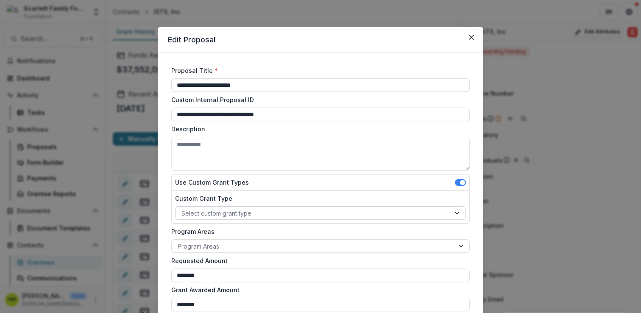
click at [220, 215] on div at bounding box center [312, 213] width 263 height 11
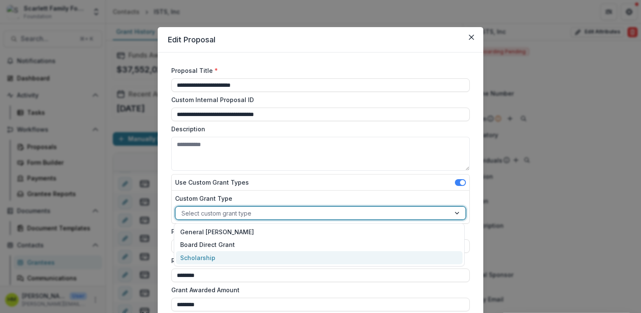
click at [208, 255] on div "Scholarship" at bounding box center [319, 257] width 286 height 13
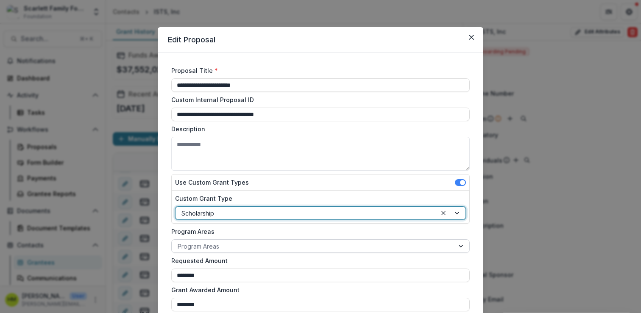
click at [210, 244] on div at bounding box center [313, 246] width 270 height 11
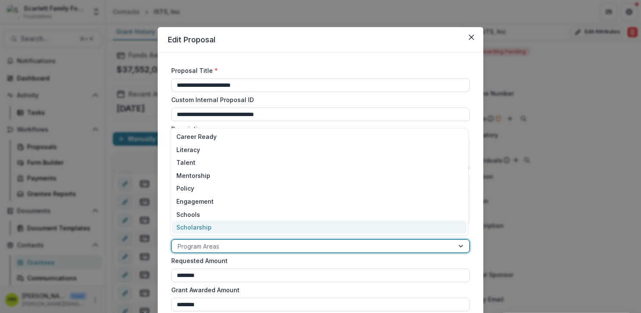
click at [210, 232] on div "Scholarship" at bounding box center [319, 227] width 294 height 13
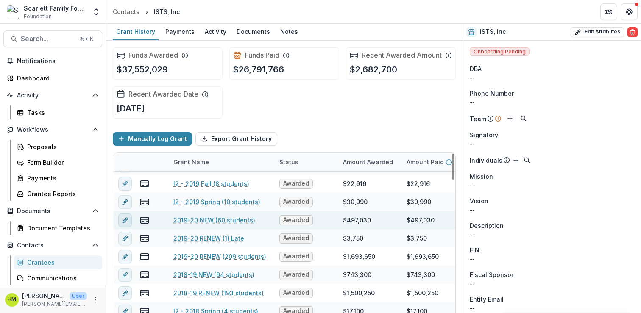
click at [121, 227] on button "edit" at bounding box center [125, 221] width 14 height 14
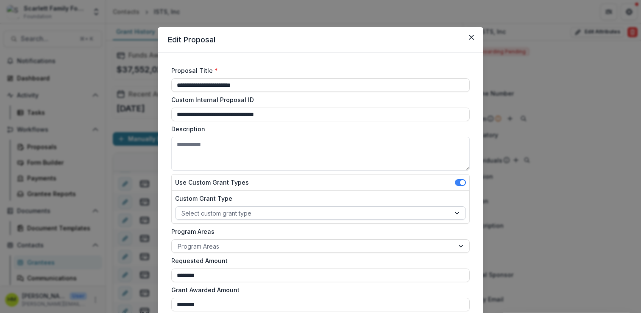
click at [224, 209] on div at bounding box center [312, 213] width 263 height 11
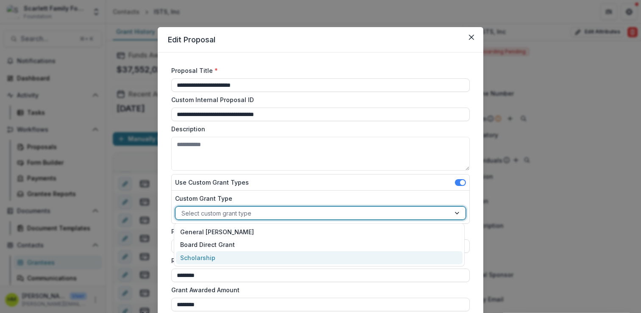
click at [204, 255] on div "Scholarship" at bounding box center [319, 257] width 286 height 13
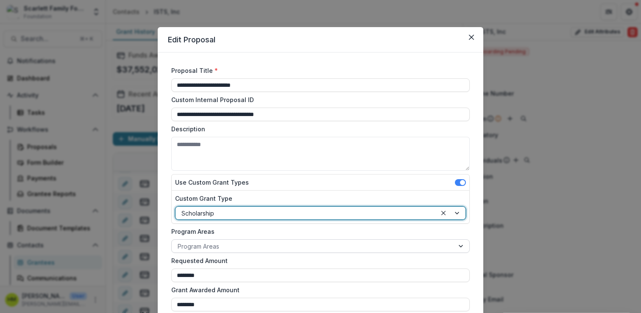
click at [204, 243] on div at bounding box center [313, 246] width 270 height 11
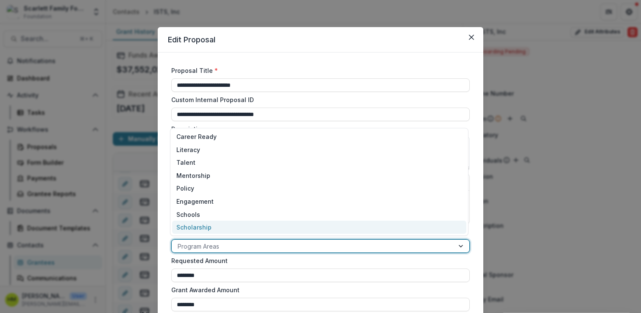
click at [203, 225] on div "Scholarship" at bounding box center [319, 227] width 294 height 13
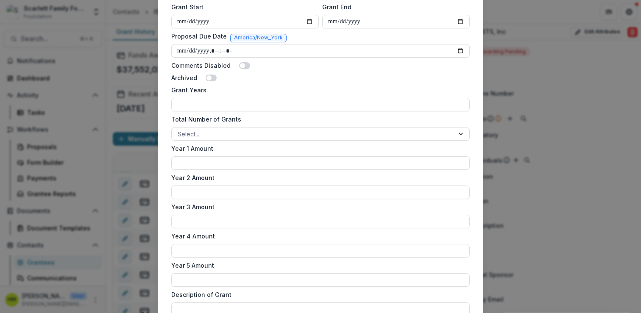
scroll to position [500, 0]
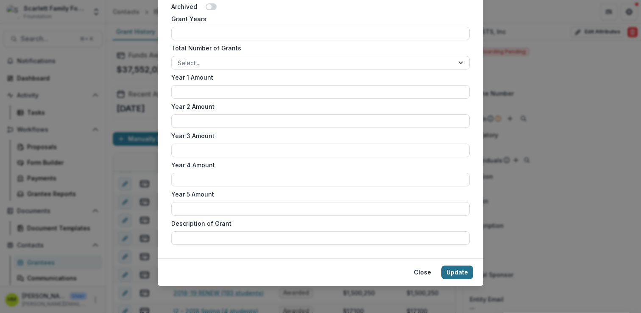
click at [456, 270] on button "Update" at bounding box center [457, 273] width 32 height 14
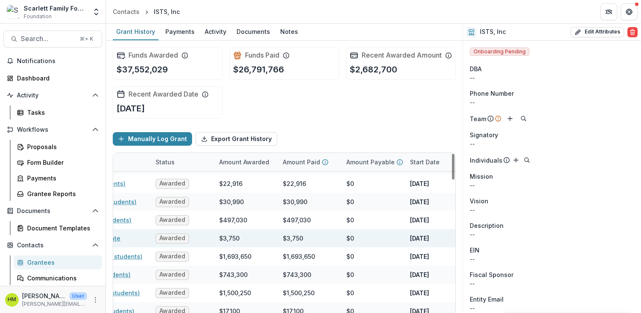
scroll to position [544, 0]
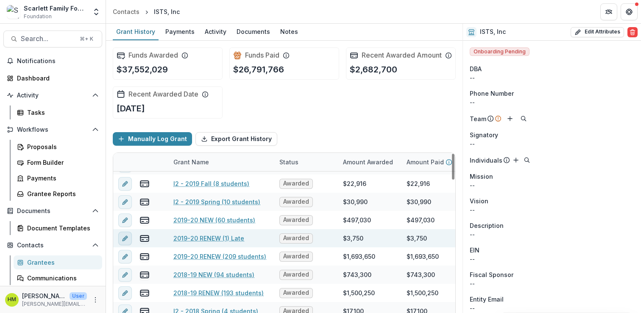
click at [123, 242] on icon "edit" at bounding box center [125, 238] width 7 height 7
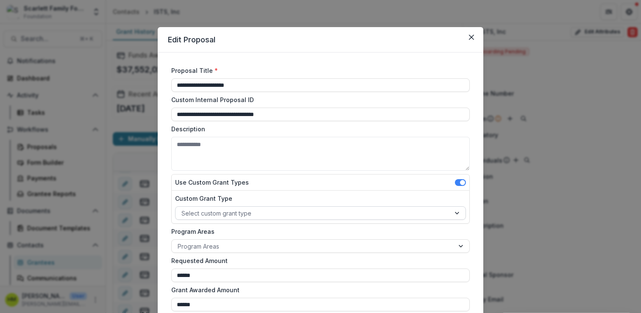
click at [204, 211] on div at bounding box center [312, 213] width 263 height 11
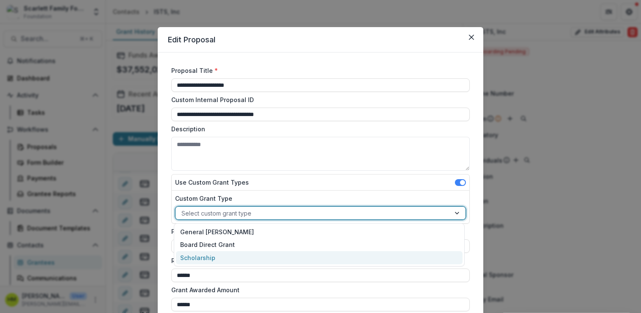
click at [199, 253] on div "Scholarship" at bounding box center [319, 257] width 286 height 13
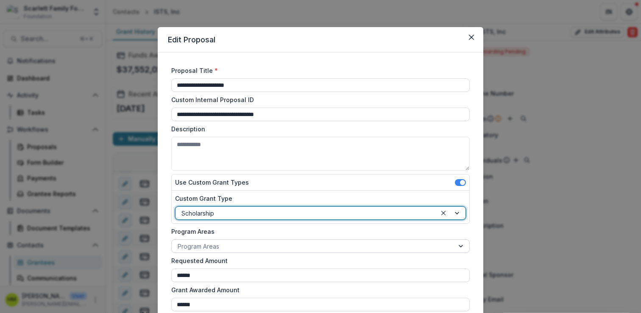
click at [199, 246] on div at bounding box center [313, 246] width 270 height 11
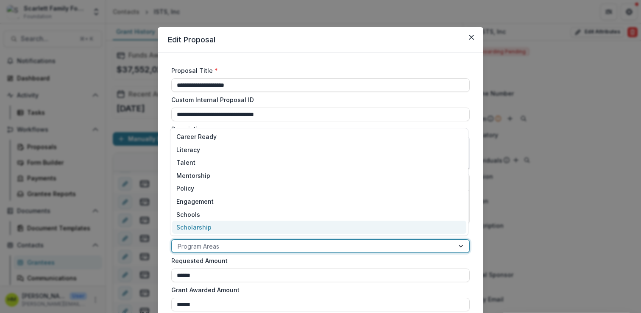
click at [199, 225] on div "Scholarship" at bounding box center [319, 227] width 294 height 13
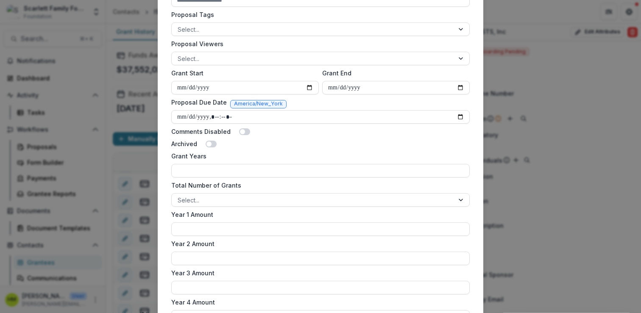
scroll to position [500, 0]
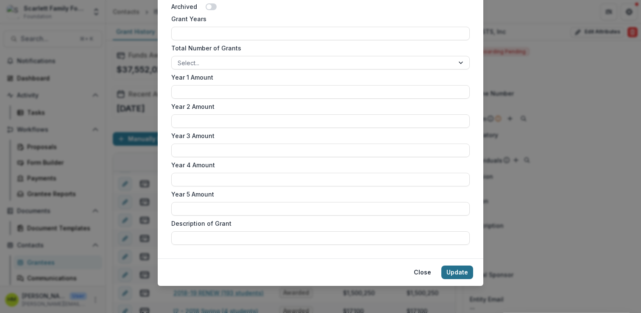
click at [457, 271] on button "Update" at bounding box center [457, 273] width 32 height 14
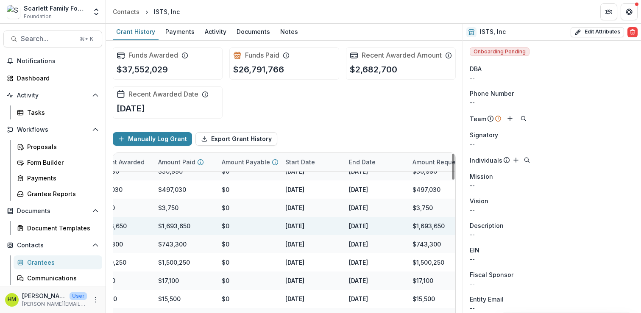
scroll to position [574, 0]
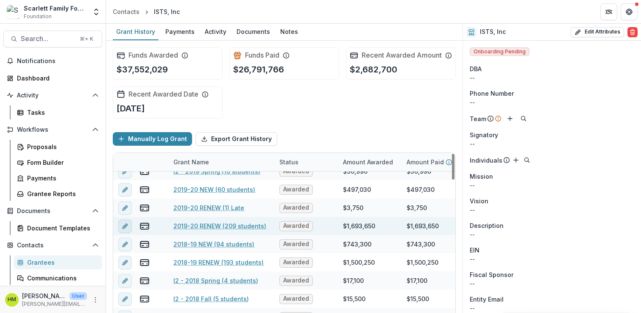
click at [123, 230] on icon "edit" at bounding box center [125, 226] width 7 height 7
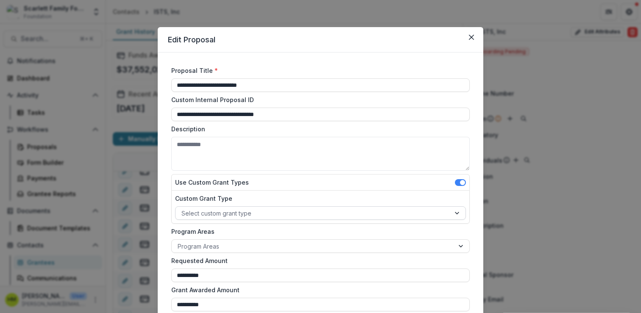
click at [209, 214] on div at bounding box center [312, 213] width 263 height 11
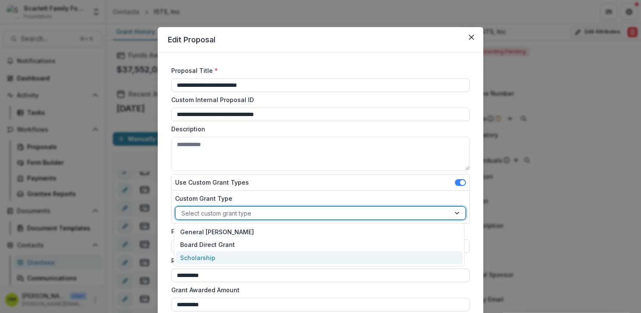
click at [199, 257] on div "Scholarship" at bounding box center [319, 257] width 286 height 13
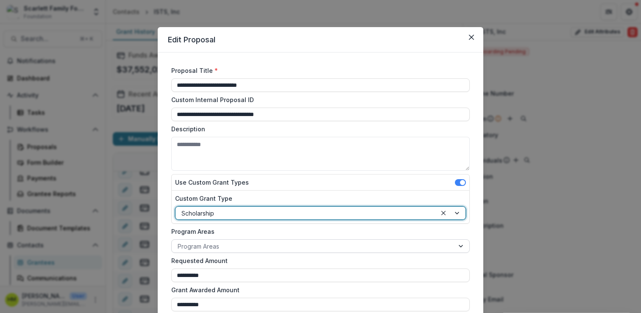
click at [203, 245] on div at bounding box center [313, 246] width 270 height 11
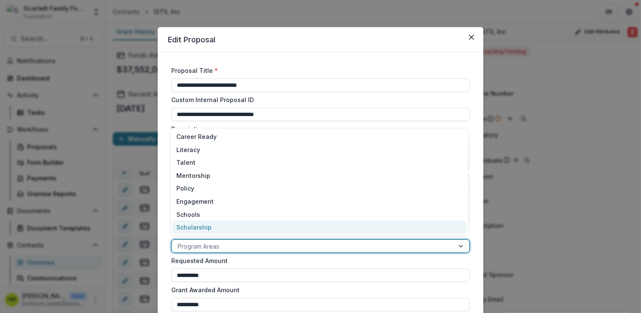
click at [204, 230] on div "Scholarship" at bounding box center [319, 227] width 294 height 13
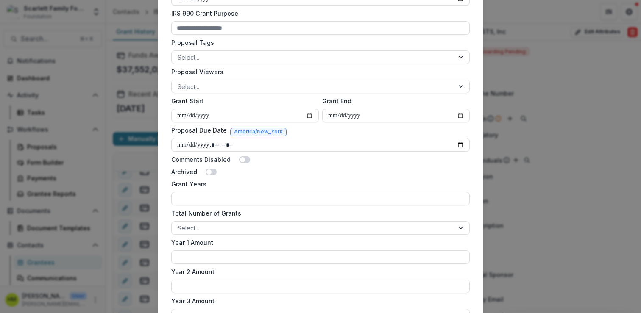
scroll to position [500, 0]
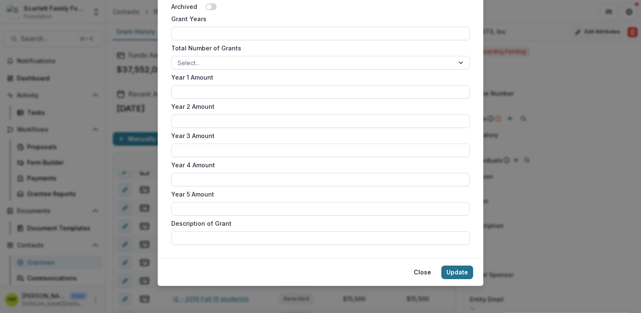
click at [446, 275] on button "Update" at bounding box center [457, 273] width 32 height 14
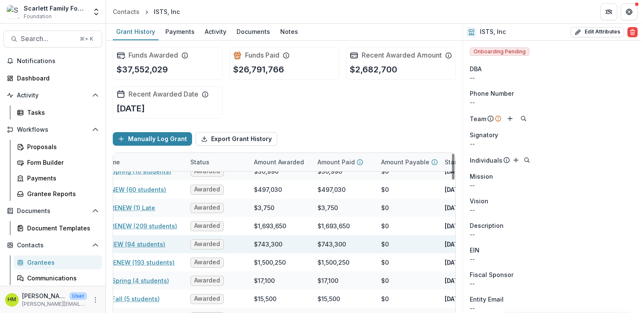
scroll to position [574, 0]
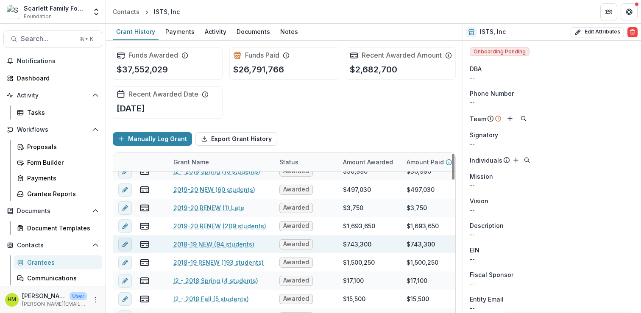
click at [124, 248] on icon "edit" at bounding box center [125, 244] width 7 height 7
type input "********"
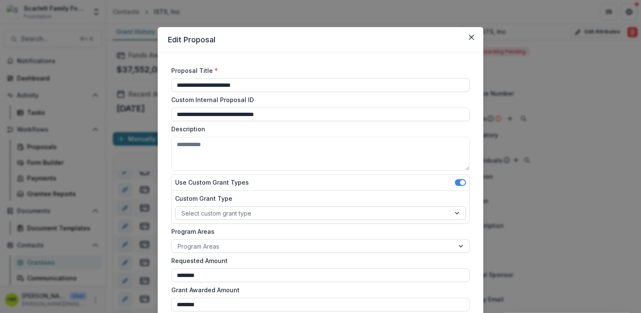
click at [219, 211] on div at bounding box center [312, 213] width 263 height 11
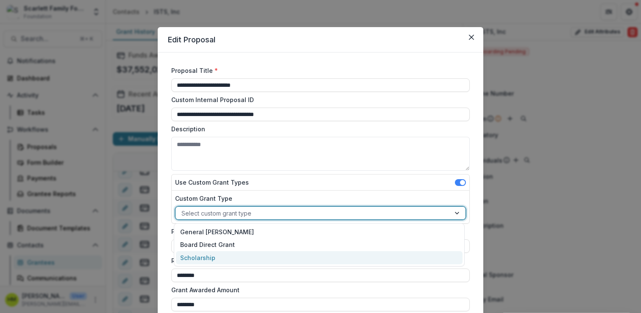
click at [206, 254] on div "Scholarship" at bounding box center [319, 257] width 286 height 13
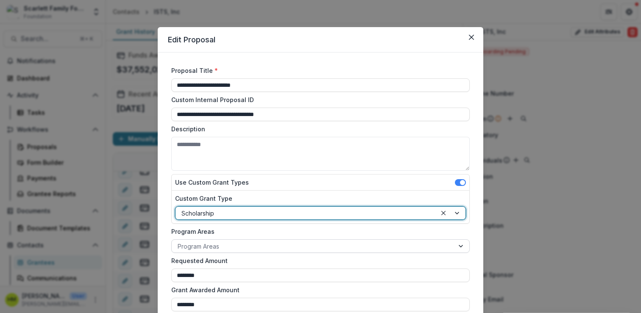
click at [204, 246] on div at bounding box center [313, 246] width 270 height 11
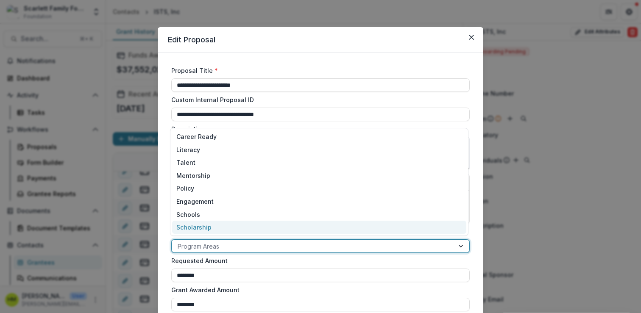
click at [206, 226] on div "Scholarship" at bounding box center [319, 227] width 294 height 13
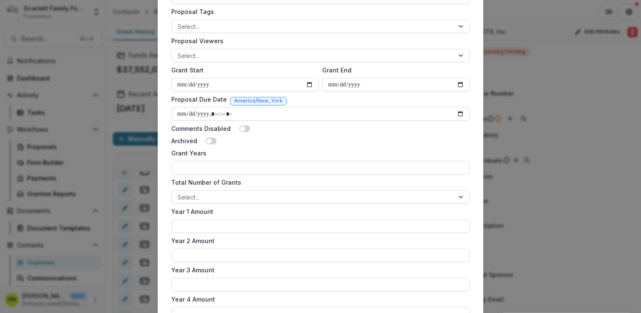
scroll to position [500, 0]
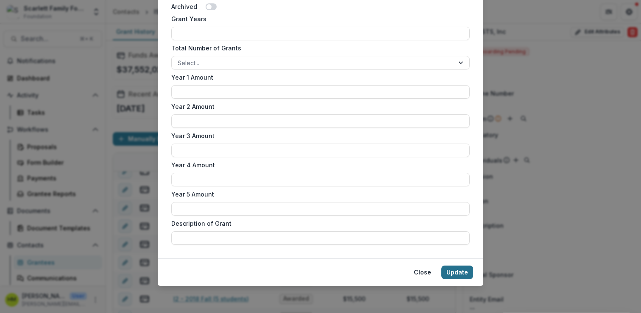
click at [456, 273] on button "Update" at bounding box center [457, 273] width 32 height 14
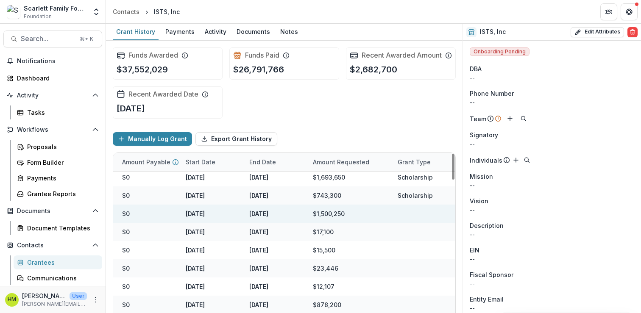
scroll to position [623, 0]
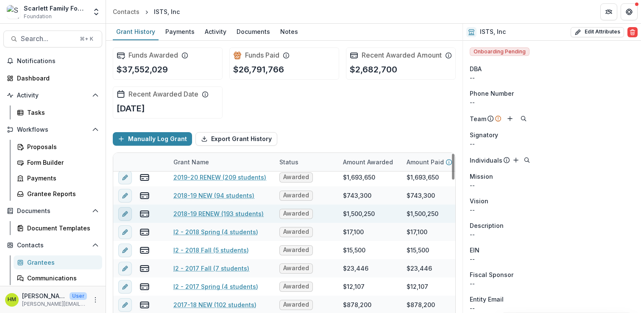
click at [121, 221] on button "edit" at bounding box center [125, 214] width 14 height 14
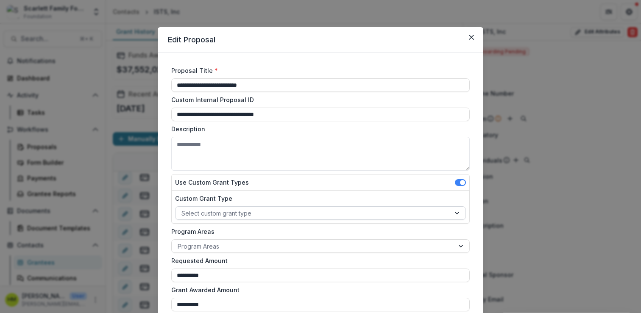
click at [253, 214] on div at bounding box center [312, 213] width 263 height 11
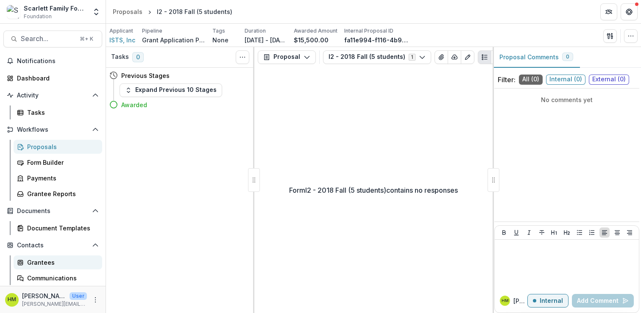
click at [34, 267] on div "Grantees" at bounding box center [61, 262] width 68 height 9
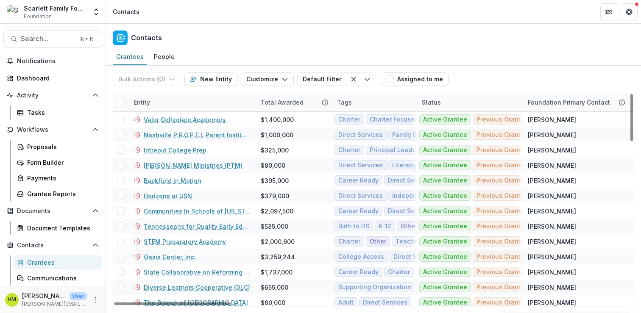
click at [143, 99] on div "Entity" at bounding box center [141, 102] width 27 height 9
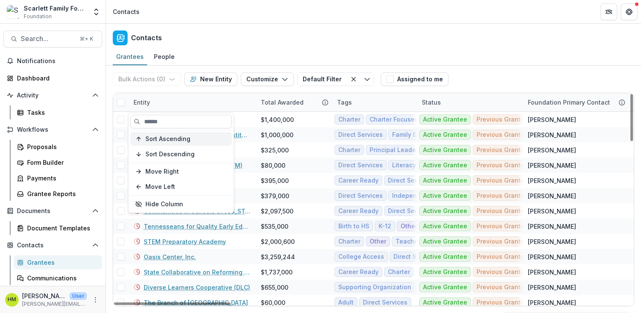
click at [153, 143] on button "Sort Ascending" at bounding box center [181, 139] width 102 height 14
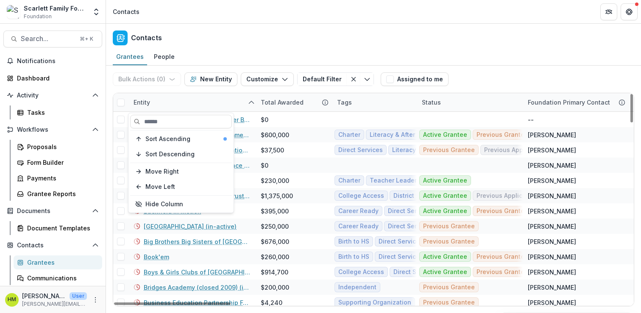
click at [268, 34] on div "Contacts" at bounding box center [373, 36] width 535 height 25
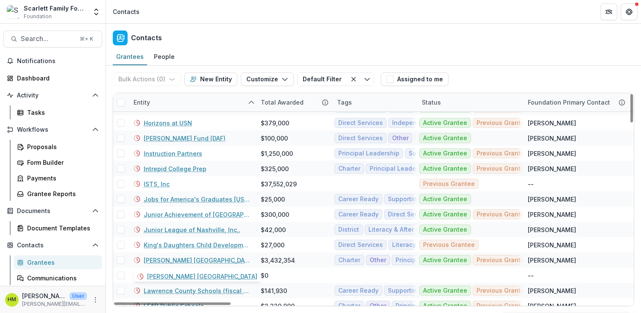
scroll to position [636, 0]
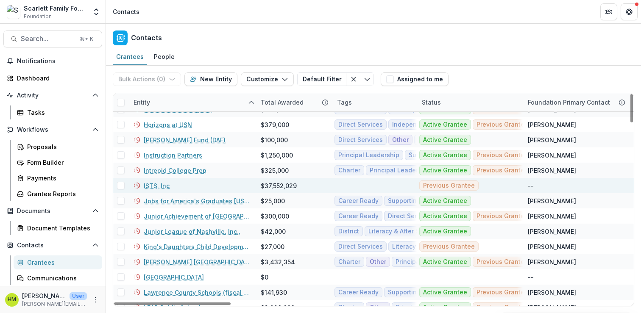
click at [152, 184] on link "ISTS, Inc" at bounding box center [157, 185] width 26 height 9
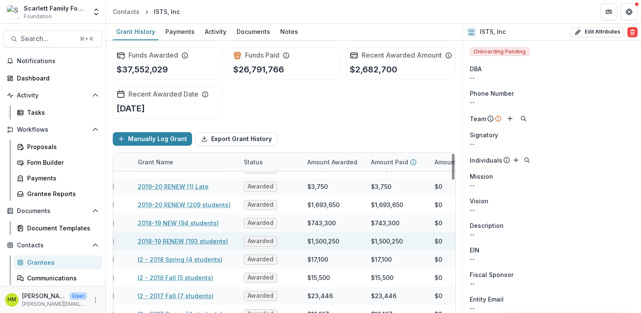
scroll to position [595, 0]
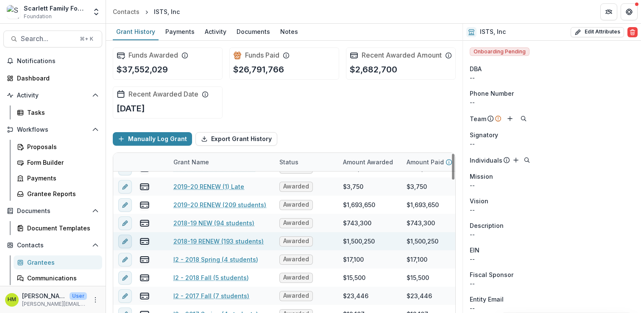
click at [126, 245] on icon "edit" at bounding box center [125, 241] width 7 height 7
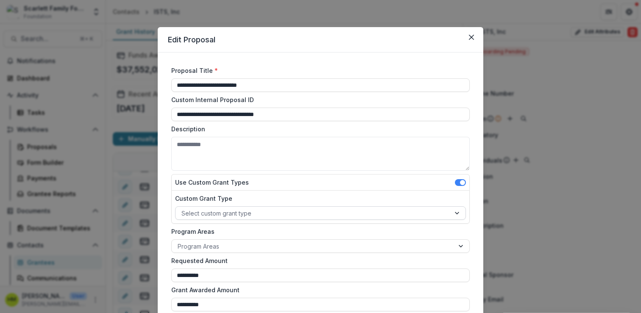
click at [203, 212] on div at bounding box center [312, 213] width 263 height 11
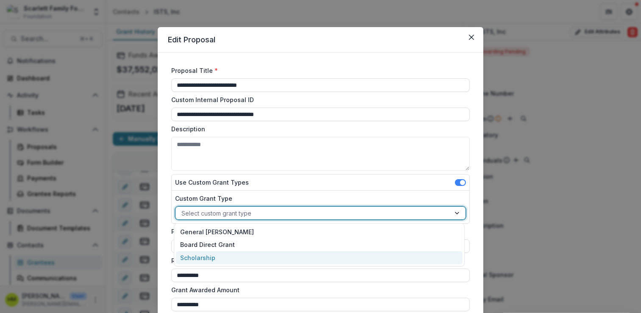
click at [194, 256] on div "Scholarship" at bounding box center [319, 257] width 286 height 13
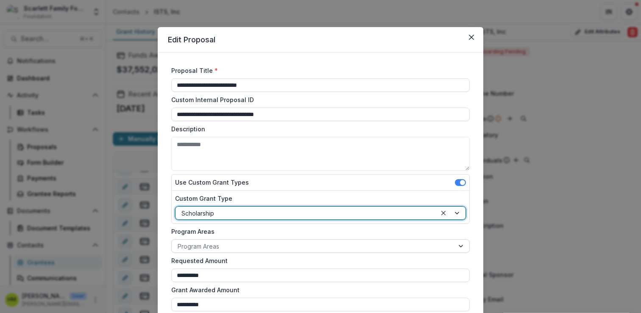
click at [195, 247] on div at bounding box center [313, 246] width 270 height 11
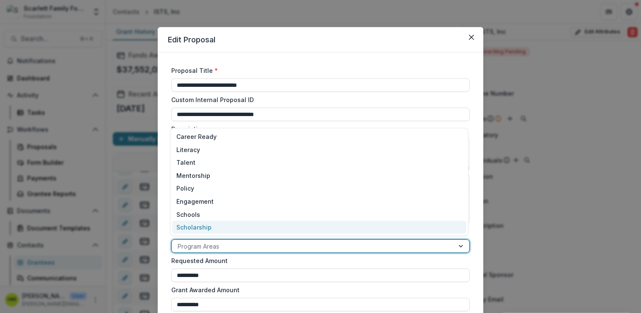
click at [195, 230] on div "Scholarship" at bounding box center [319, 227] width 294 height 13
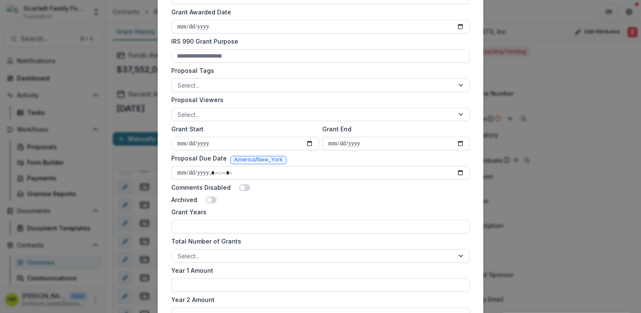
scroll to position [500, 0]
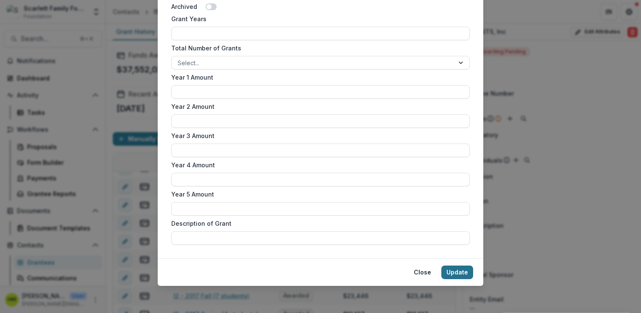
click at [457, 271] on button "Update" at bounding box center [457, 273] width 32 height 14
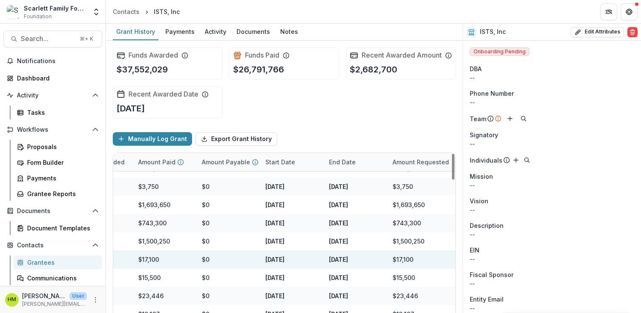
scroll to position [595, 0]
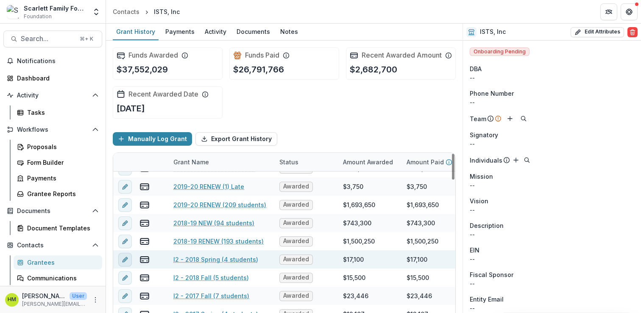
click at [125, 263] on icon "edit" at bounding box center [125, 259] width 7 height 7
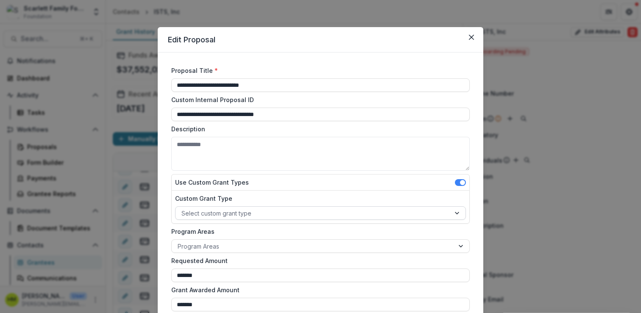
click at [217, 211] on div at bounding box center [312, 213] width 263 height 11
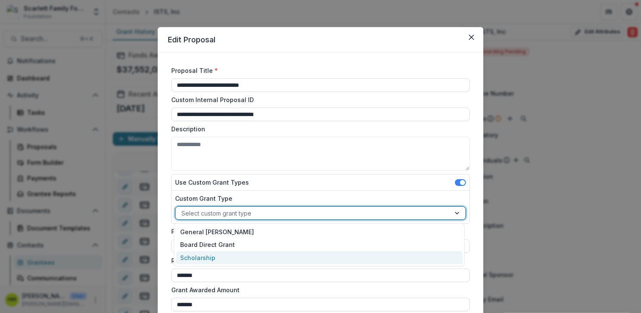
click at [201, 256] on div "Scholarship" at bounding box center [319, 257] width 286 height 13
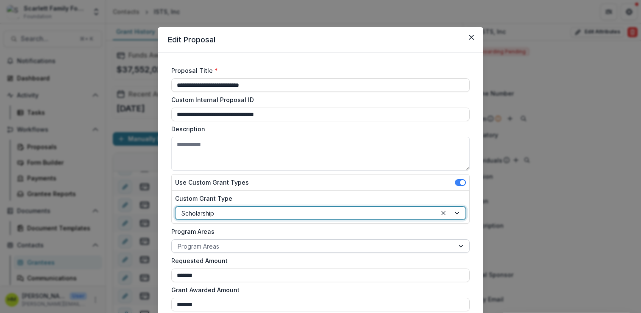
click at [205, 247] on div at bounding box center [313, 246] width 270 height 11
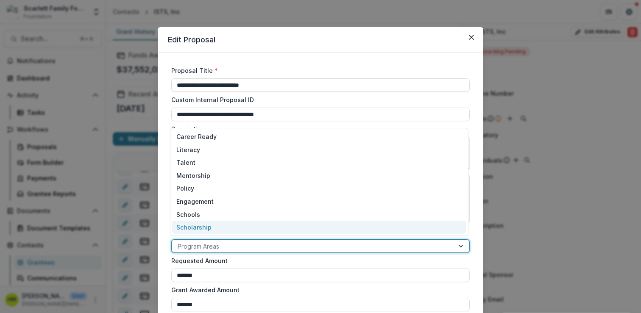
click at [206, 231] on div "Scholarship" at bounding box center [319, 227] width 294 height 13
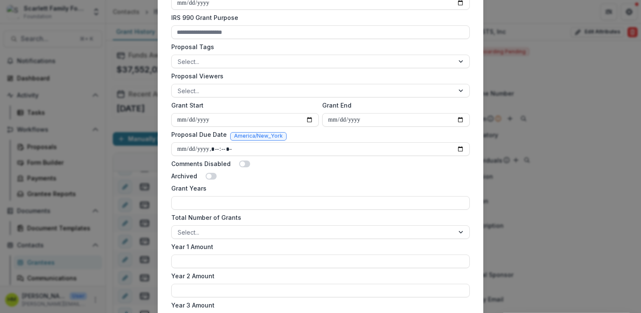
scroll to position [500, 0]
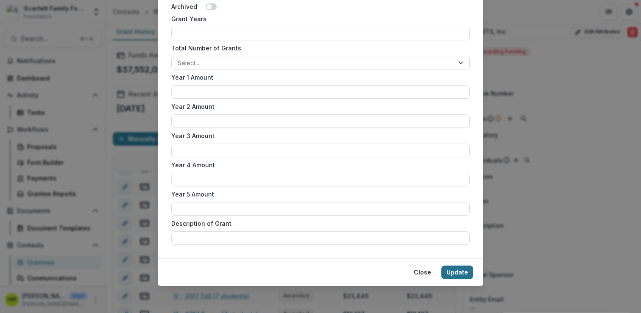
click at [448, 272] on button "Update" at bounding box center [457, 273] width 32 height 14
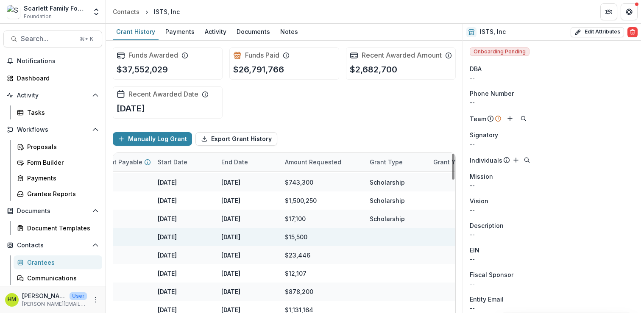
scroll to position [636, 0]
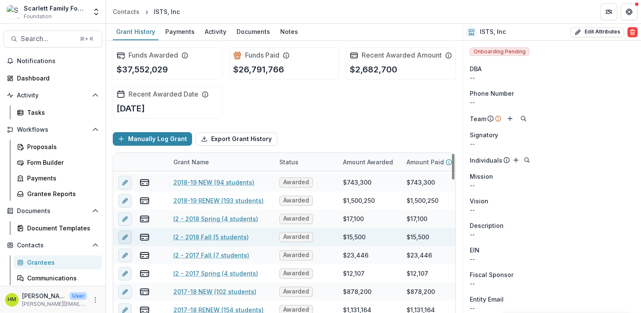
click at [122, 244] on button "edit" at bounding box center [125, 238] width 14 height 14
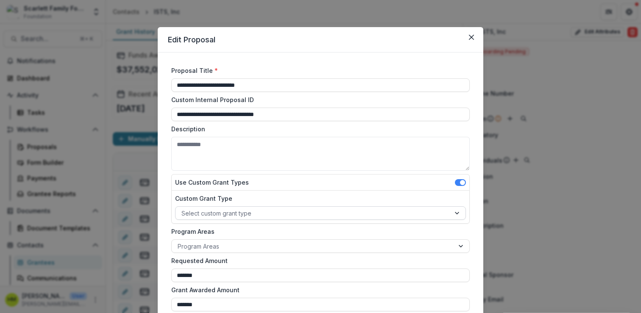
click at [219, 214] on div at bounding box center [312, 213] width 263 height 11
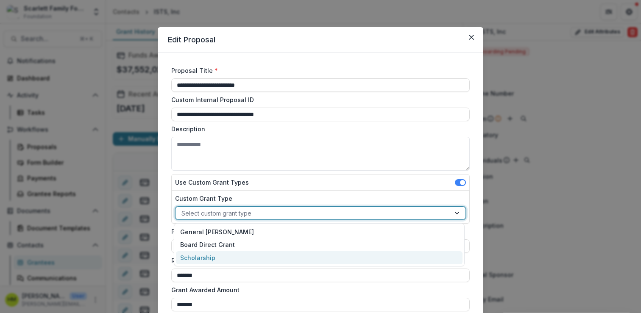
click at [198, 259] on div "Scholarship" at bounding box center [319, 257] width 286 height 13
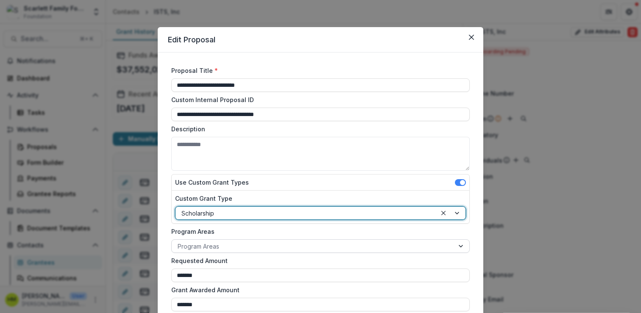
click at [198, 250] on div at bounding box center [313, 246] width 270 height 11
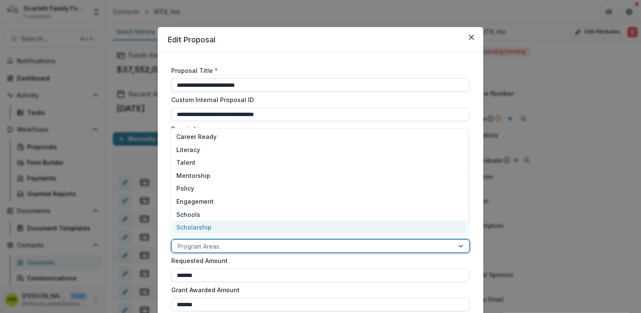
click at [197, 232] on div "Scholarship" at bounding box center [319, 227] width 294 height 13
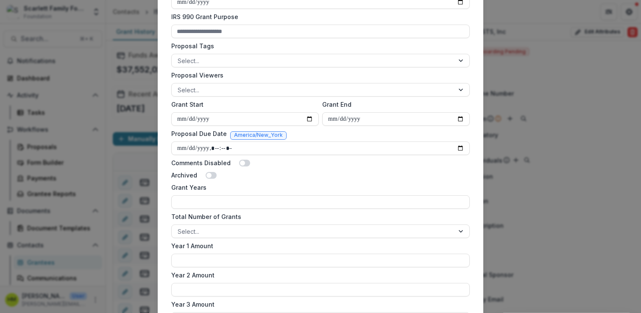
scroll to position [500, 0]
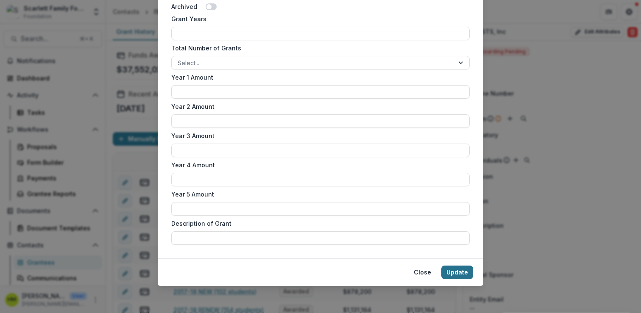
click at [456, 272] on button "Update" at bounding box center [457, 273] width 32 height 14
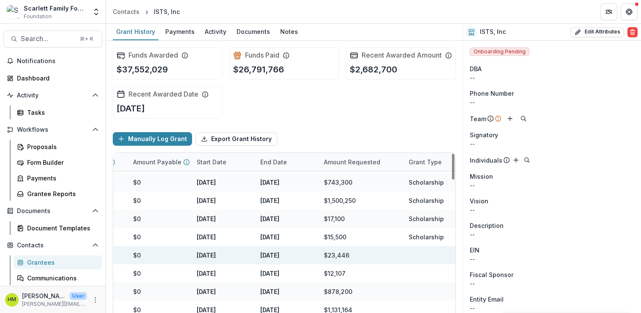
scroll to position [636, 0]
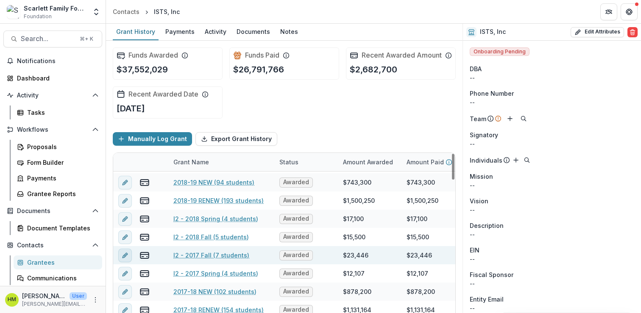
click at [124, 256] on line "edit" at bounding box center [125, 256] width 2 height 2
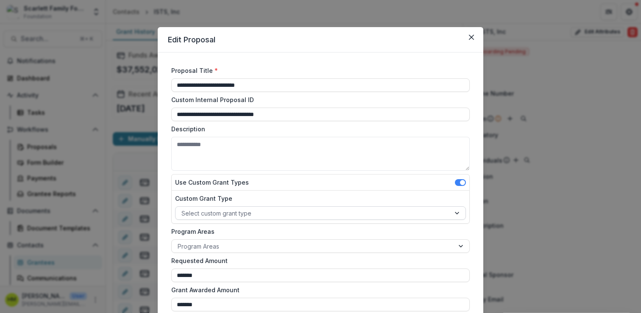
click at [225, 216] on div at bounding box center [312, 213] width 263 height 11
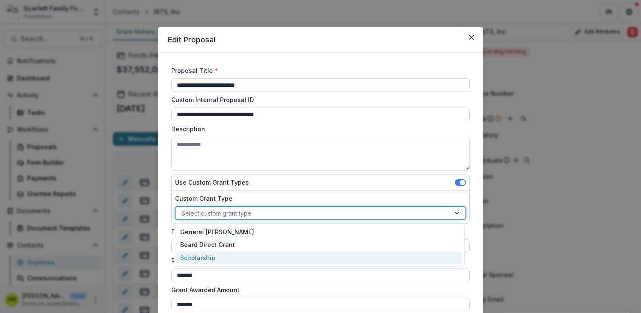
click at [204, 256] on div "Scholarship" at bounding box center [319, 257] width 286 height 13
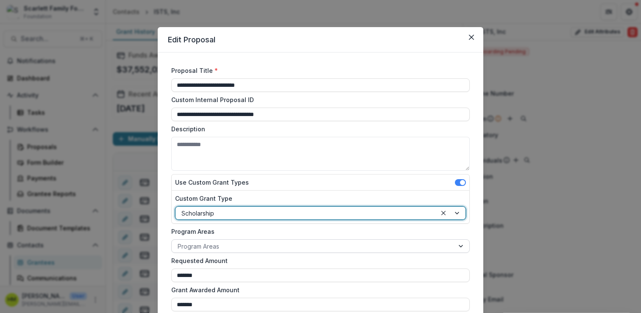
click at [207, 246] on div at bounding box center [313, 246] width 270 height 11
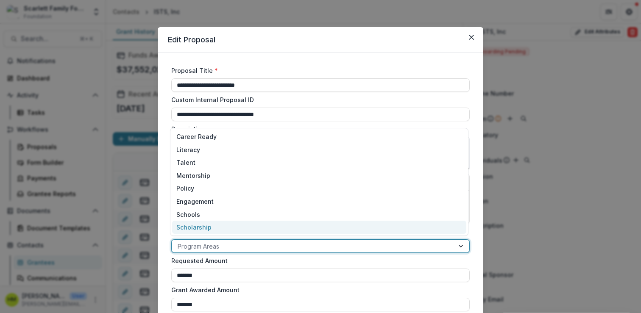
click at [209, 226] on div "Scholarship" at bounding box center [319, 227] width 294 height 13
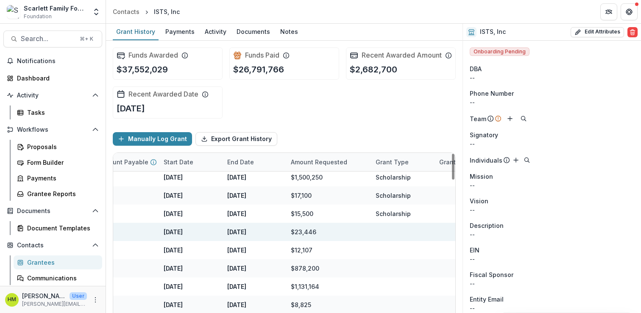
scroll to position [659, 0]
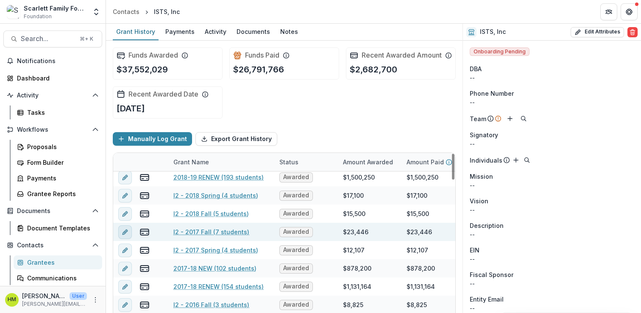
click at [122, 236] on icon "edit" at bounding box center [125, 232] width 7 height 7
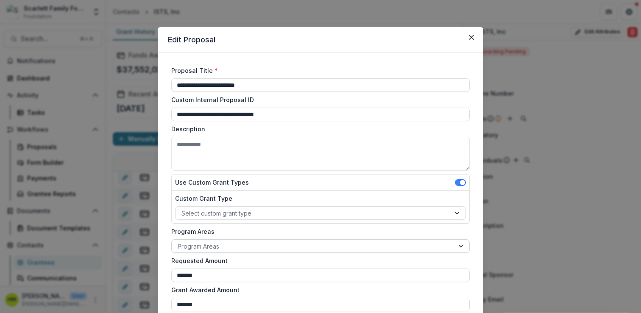
click at [234, 247] on div at bounding box center [313, 246] width 270 height 11
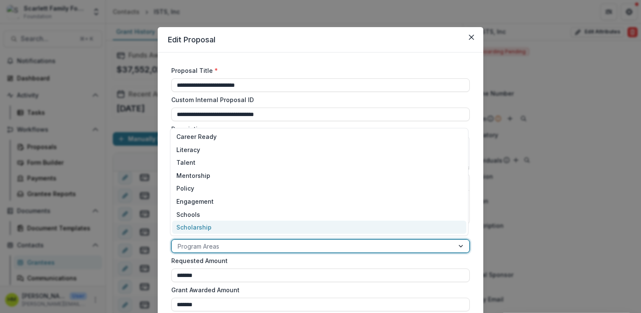
click at [220, 233] on div "Scholarship" at bounding box center [319, 227] width 294 height 13
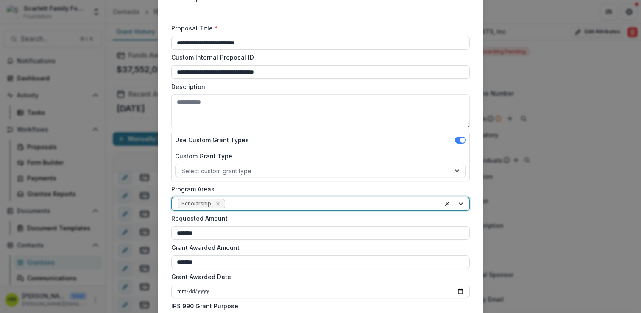
scroll to position [47, 0]
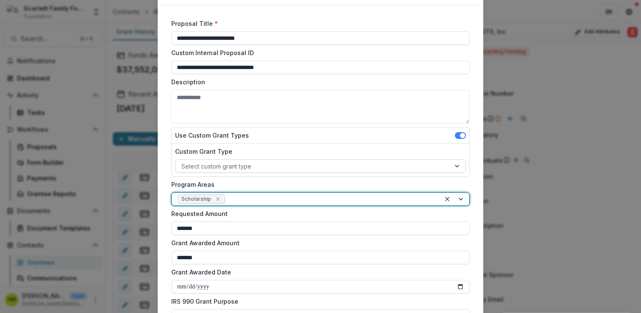
click at [240, 164] on div at bounding box center [312, 166] width 263 height 11
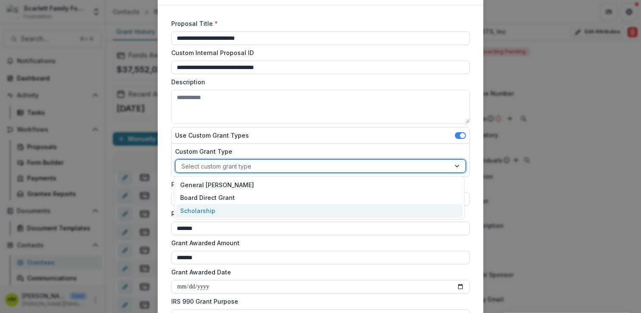
click at [208, 212] on div "Scholarship" at bounding box center [319, 210] width 286 height 13
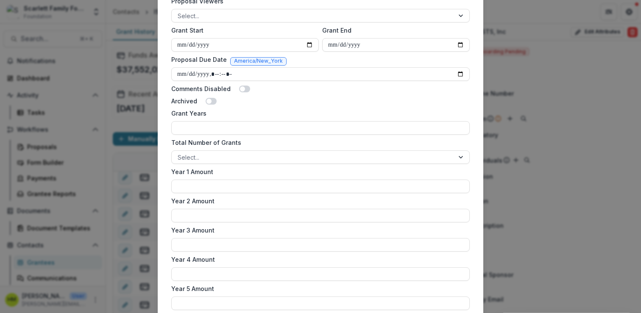
scroll to position [500, 0]
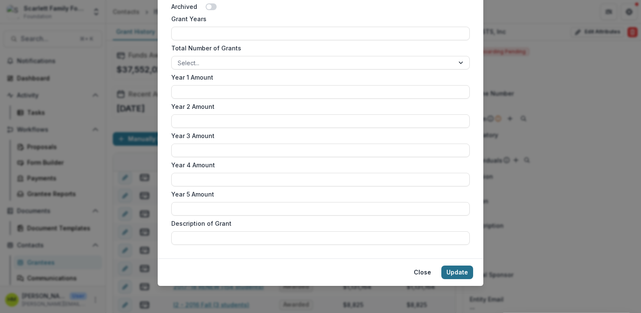
click at [456, 274] on button "Update" at bounding box center [457, 273] width 32 height 14
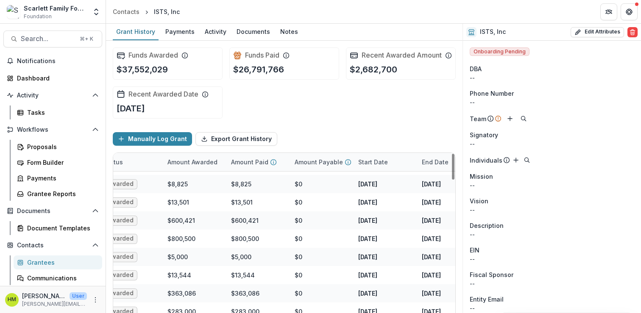
scroll to position [822, 175]
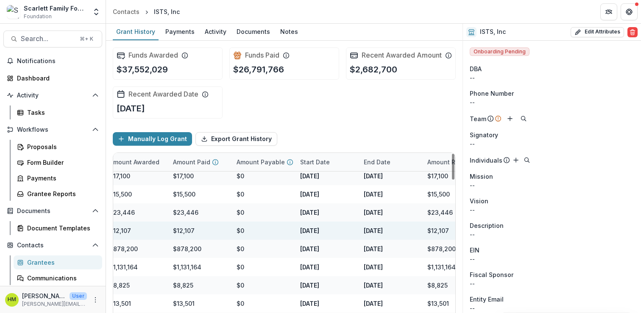
scroll to position [679, 0]
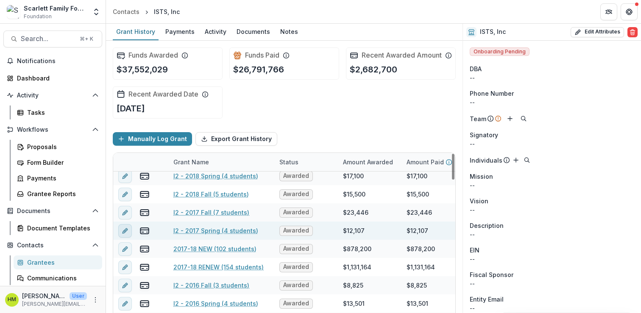
click at [125, 233] on icon "edit" at bounding box center [124, 231] width 4 height 4
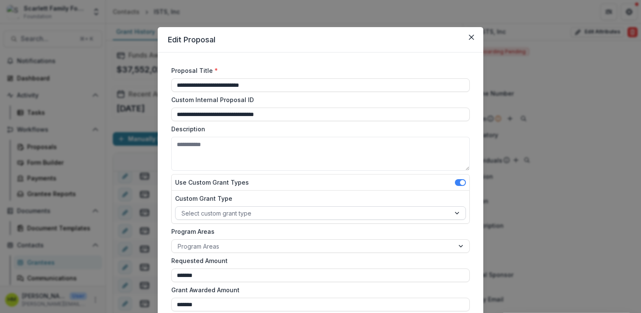
click at [208, 214] on div at bounding box center [312, 213] width 263 height 11
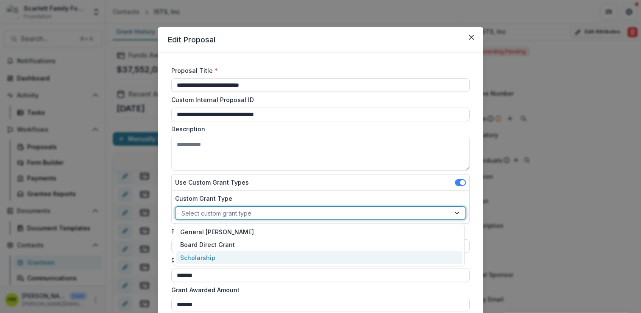
click at [198, 254] on div "Scholarship" at bounding box center [319, 257] width 286 height 13
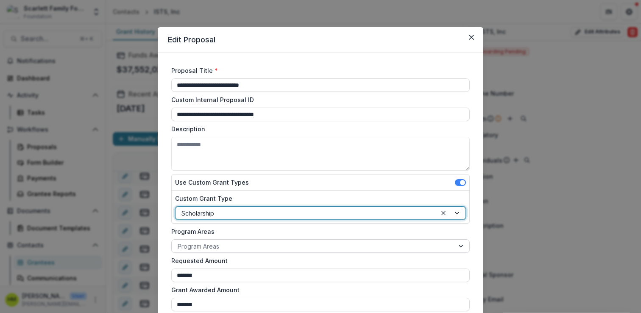
click at [203, 245] on div at bounding box center [313, 246] width 270 height 11
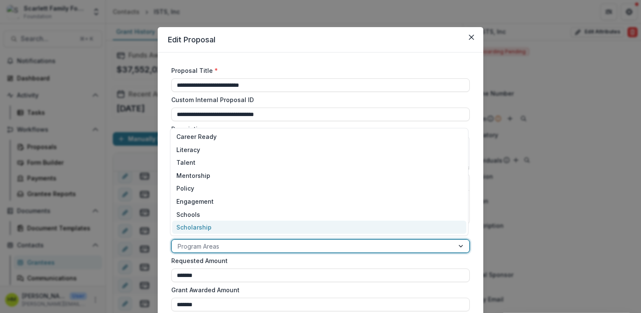
click at [203, 232] on div "Scholarship" at bounding box center [319, 227] width 294 height 13
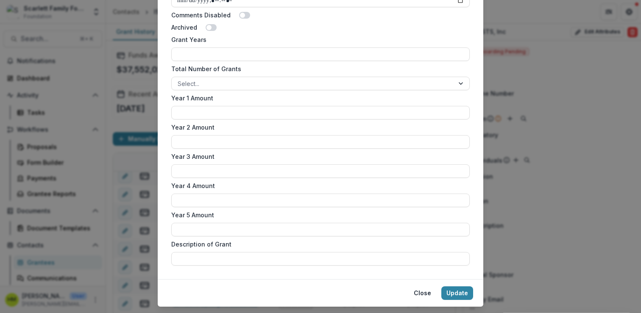
scroll to position [500, 0]
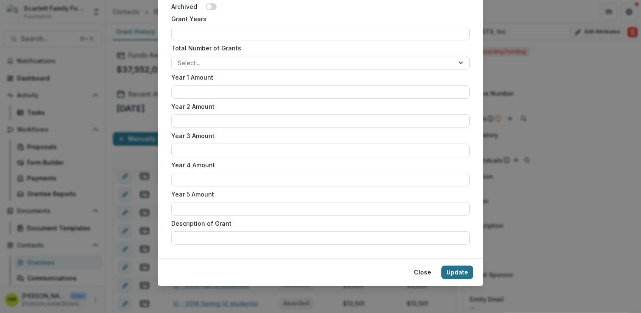
click at [458, 273] on button "Update" at bounding box center [457, 273] width 32 height 14
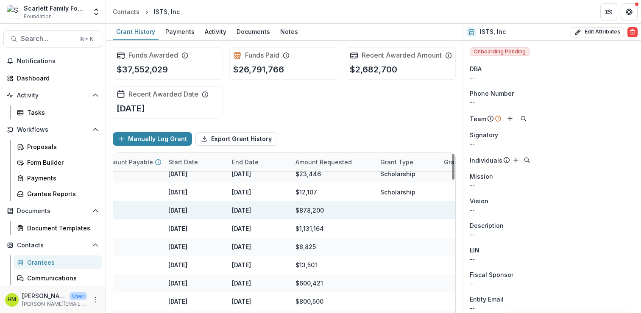
scroll to position [717, 0]
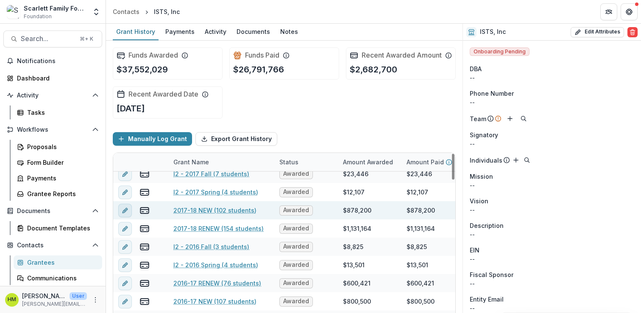
click at [122, 214] on icon "edit" at bounding box center [125, 210] width 7 height 7
type input "********"
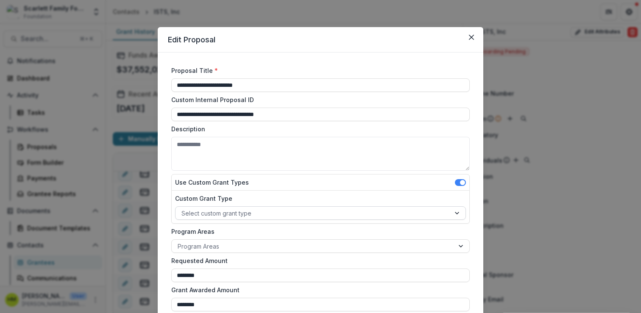
click at [218, 213] on div at bounding box center [312, 213] width 263 height 11
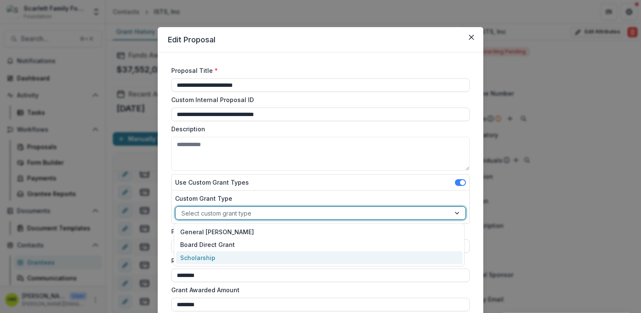
click at [200, 254] on div "Scholarship" at bounding box center [319, 257] width 286 height 13
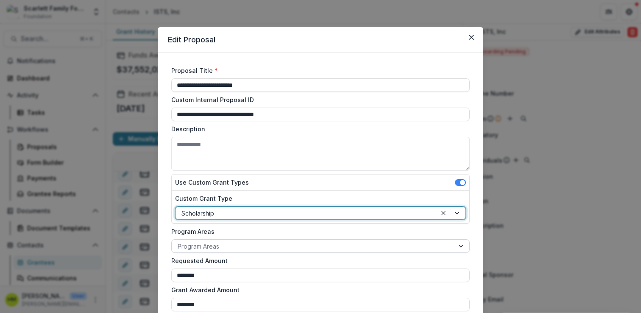
click at [200, 246] on div at bounding box center [313, 246] width 270 height 11
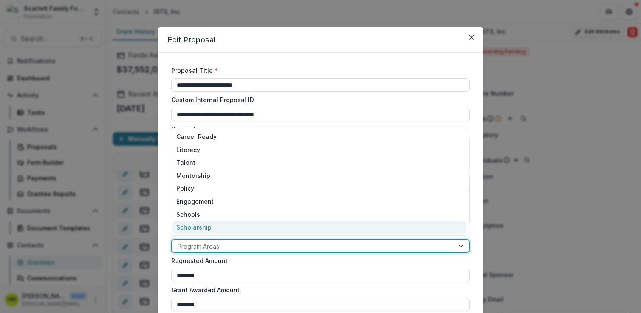
click at [200, 233] on div "Scholarship" at bounding box center [319, 227] width 294 height 13
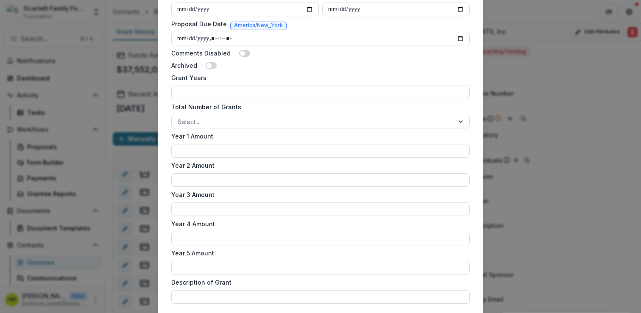
scroll to position [500, 0]
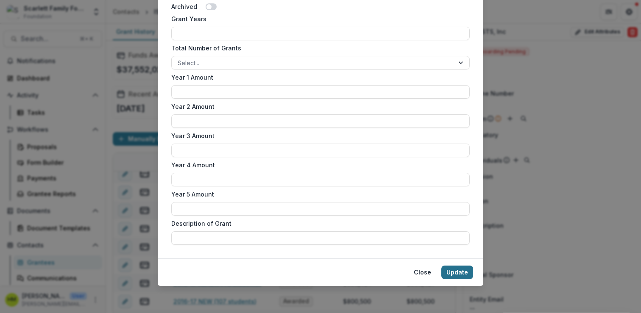
click at [464, 269] on button "Update" at bounding box center [457, 273] width 32 height 14
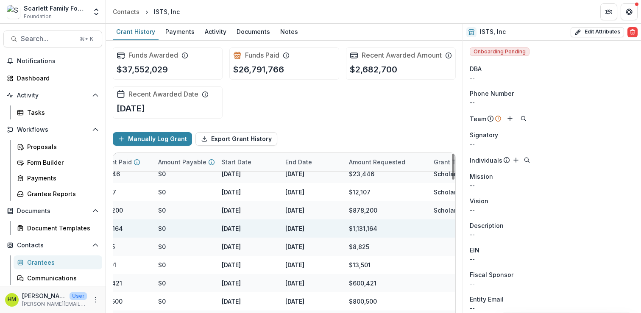
scroll to position [717, 0]
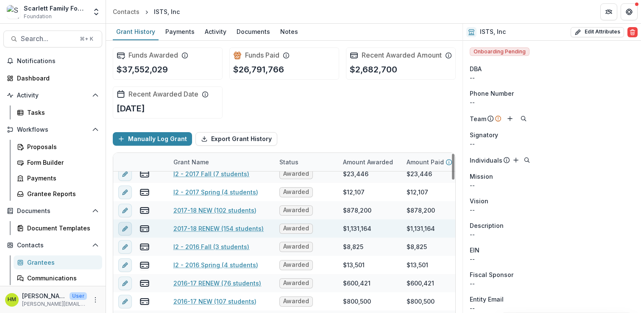
click at [124, 231] on icon "edit" at bounding box center [124, 229] width 4 height 4
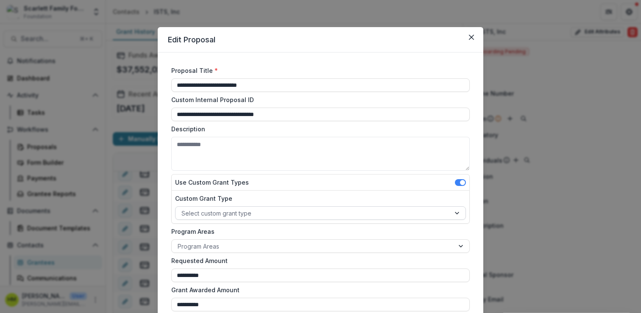
click at [214, 208] on div at bounding box center [312, 213] width 263 height 11
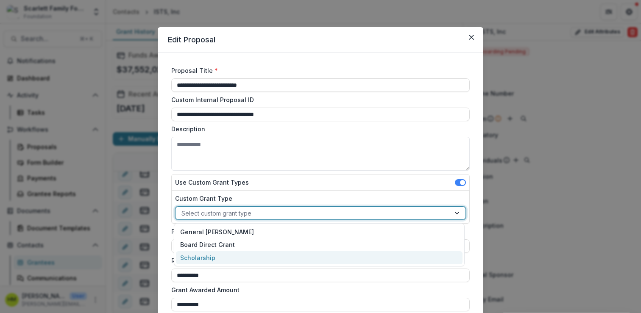
click at [205, 252] on div "Scholarship" at bounding box center [319, 257] width 286 height 13
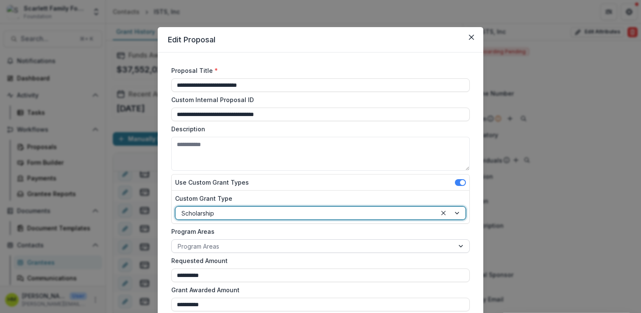
click at [205, 243] on div at bounding box center [313, 246] width 270 height 11
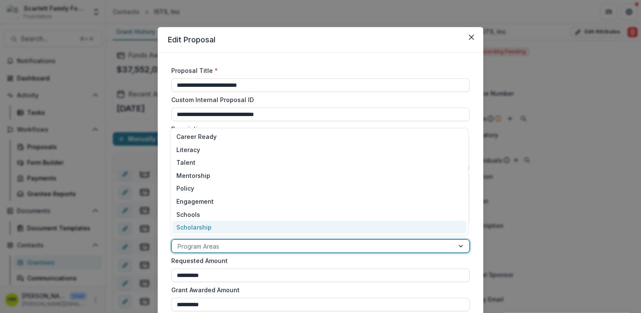
click at [205, 227] on div "Scholarship" at bounding box center [319, 227] width 294 height 13
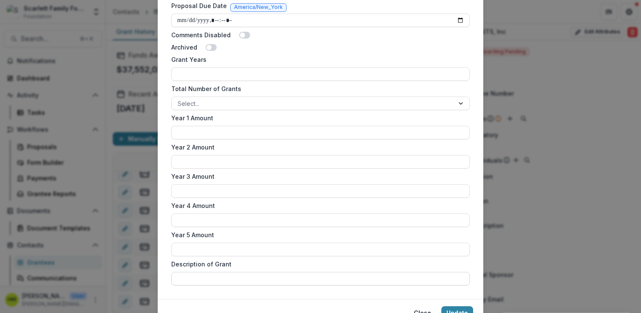
scroll to position [492, 0]
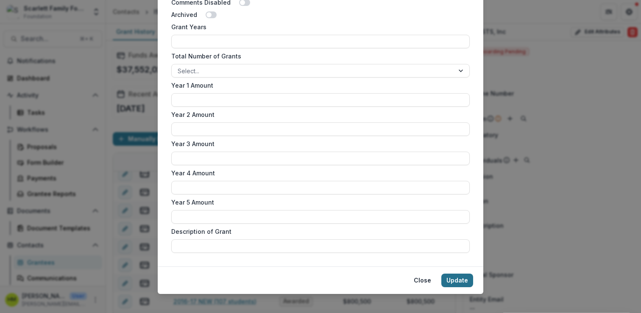
click at [455, 277] on button "Update" at bounding box center [457, 281] width 32 height 14
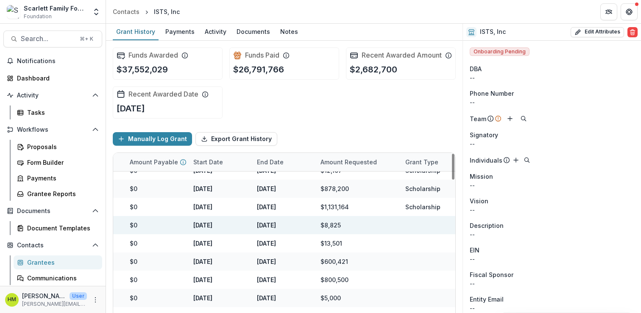
scroll to position [739, 0]
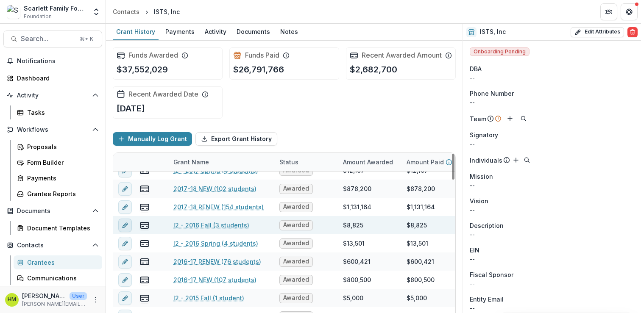
click at [125, 226] on line "edit" at bounding box center [125, 226] width 2 height 2
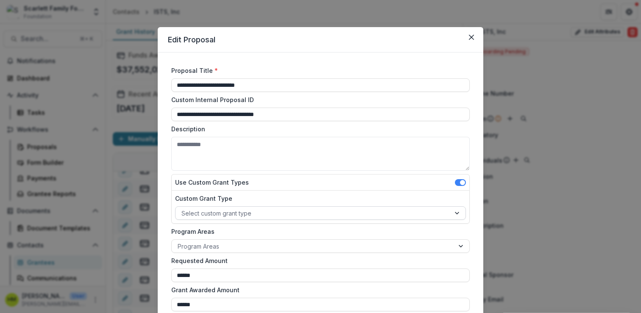
click at [214, 211] on div at bounding box center [312, 213] width 263 height 11
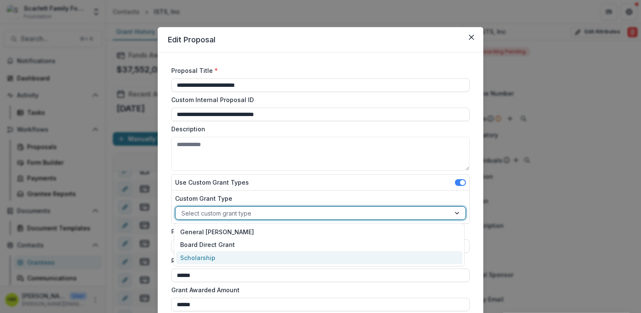
click at [200, 258] on div "Scholarship" at bounding box center [319, 257] width 286 height 13
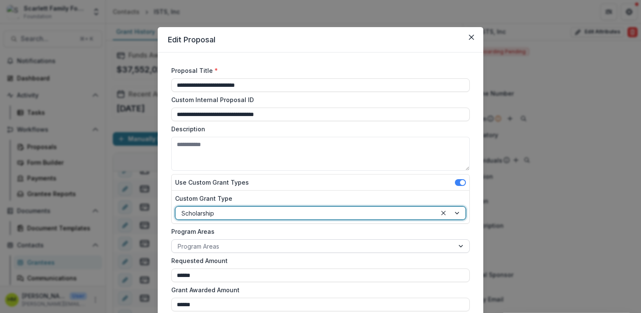
click at [203, 250] on div at bounding box center [313, 246] width 270 height 11
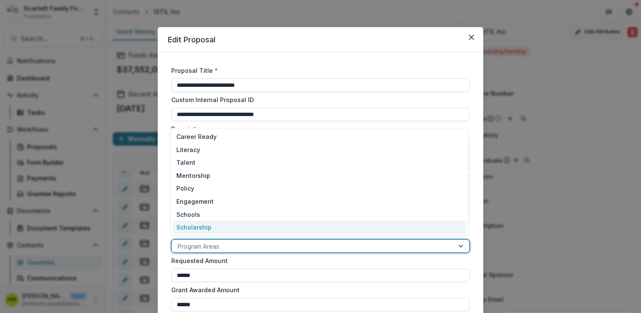
click at [202, 231] on div "Scholarship" at bounding box center [319, 227] width 294 height 13
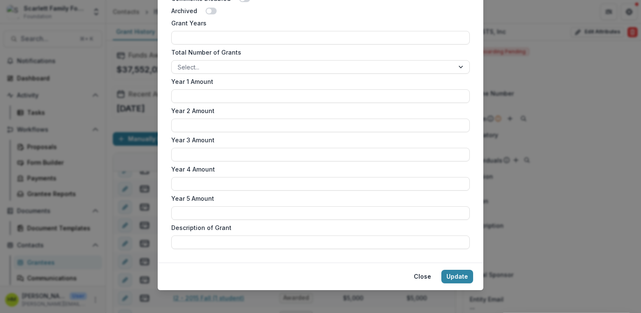
scroll to position [500, 0]
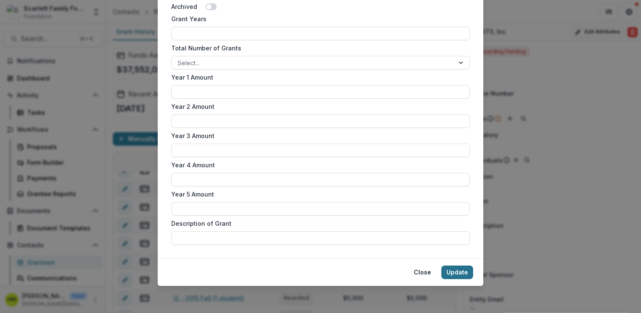
click at [448, 272] on button "Update" at bounding box center [457, 273] width 32 height 14
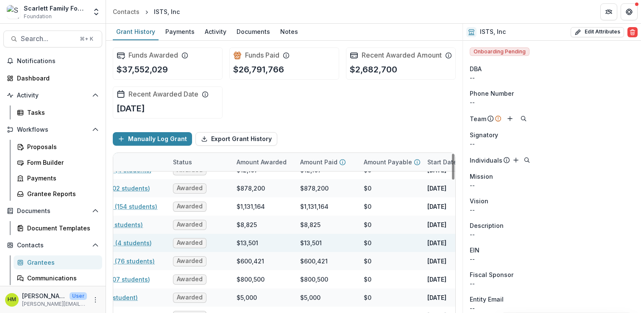
scroll to position [739, 0]
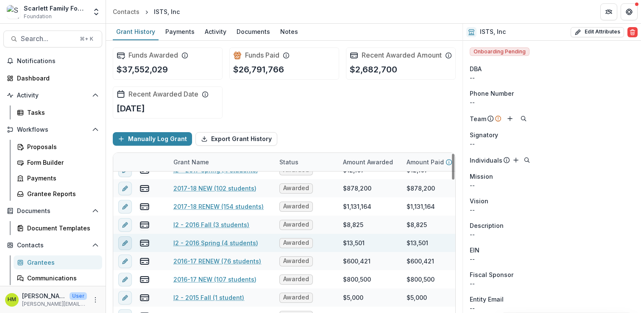
click at [123, 245] on icon "edit" at bounding box center [124, 244] width 4 height 4
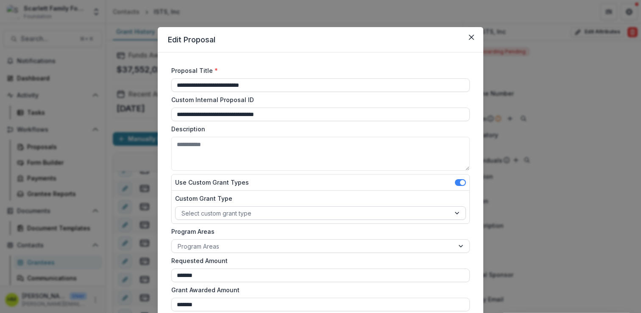
click at [232, 214] on div at bounding box center [312, 213] width 263 height 11
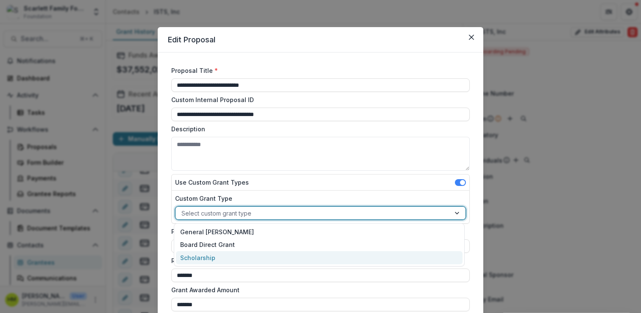
click at [206, 254] on div "Scholarship" at bounding box center [319, 257] width 286 height 13
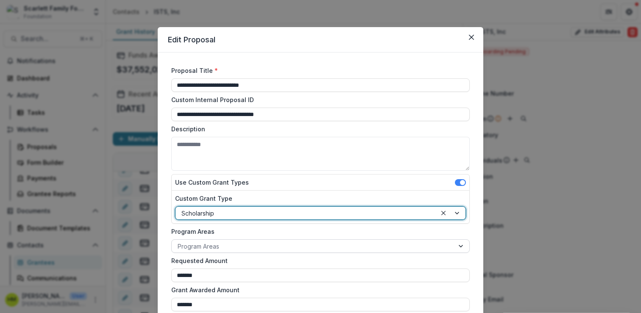
click at [212, 242] on div at bounding box center [313, 246] width 270 height 11
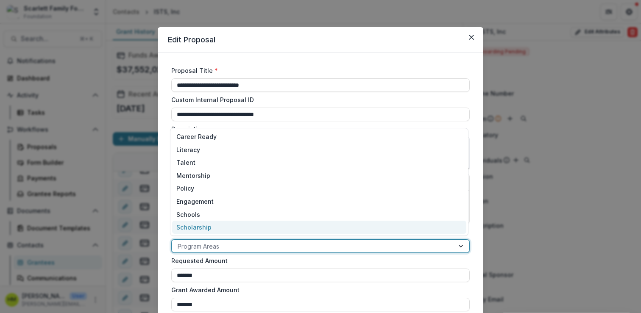
click at [213, 229] on div "Scholarship" at bounding box center [319, 227] width 294 height 13
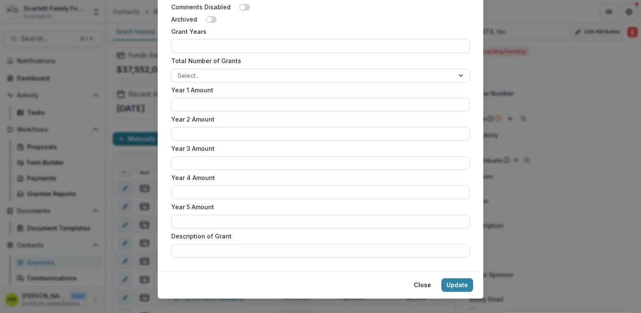
scroll to position [493, 0]
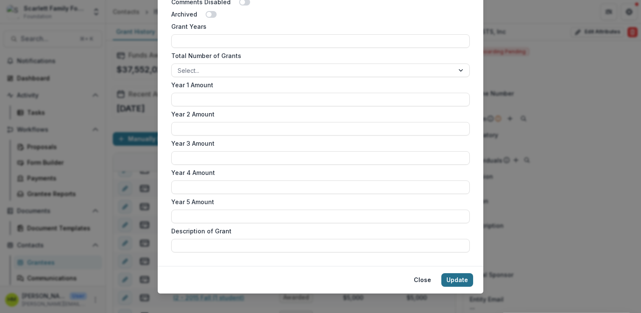
click at [453, 277] on button "Update" at bounding box center [457, 280] width 32 height 14
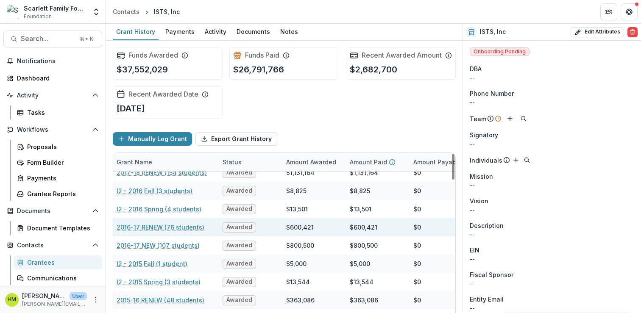
scroll to position [773, 0]
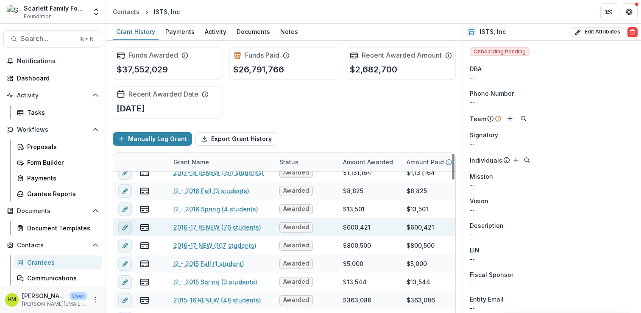
click at [125, 234] on button "edit" at bounding box center [125, 228] width 14 height 14
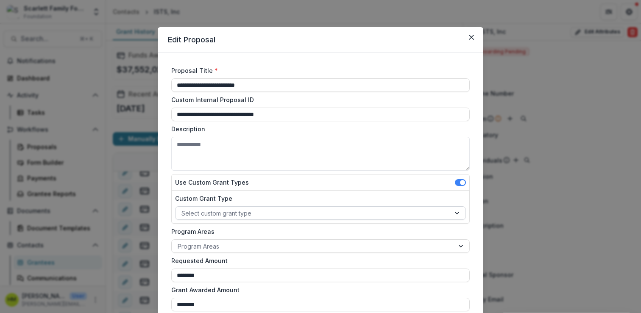
click at [226, 214] on div at bounding box center [312, 213] width 263 height 11
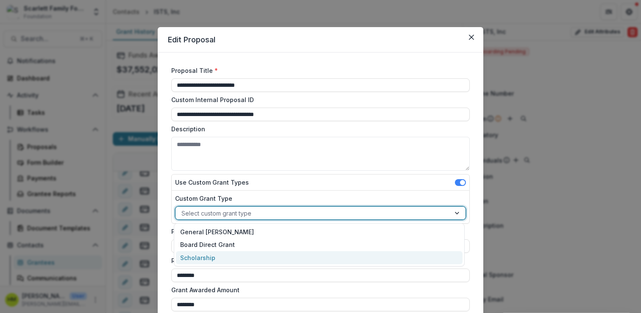
click at [203, 255] on div "Scholarship" at bounding box center [319, 257] width 286 height 13
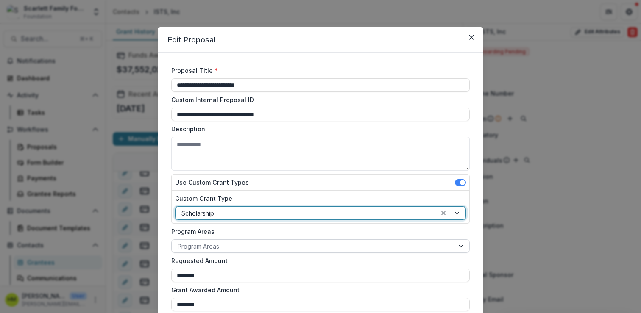
click at [205, 242] on div at bounding box center [313, 246] width 270 height 11
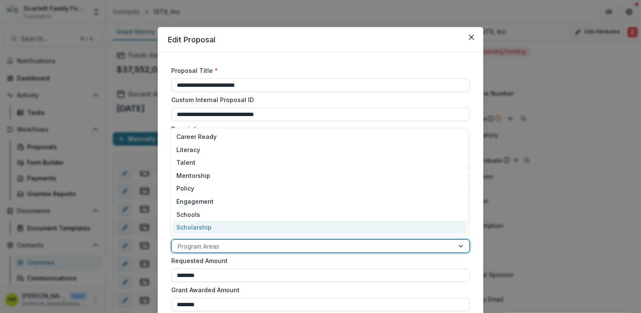
click at [206, 229] on div "Scholarship" at bounding box center [319, 227] width 294 height 13
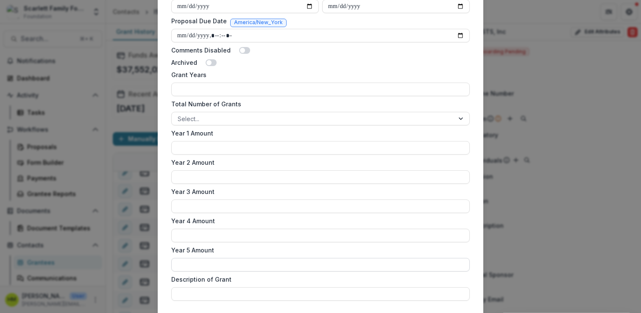
scroll to position [500, 0]
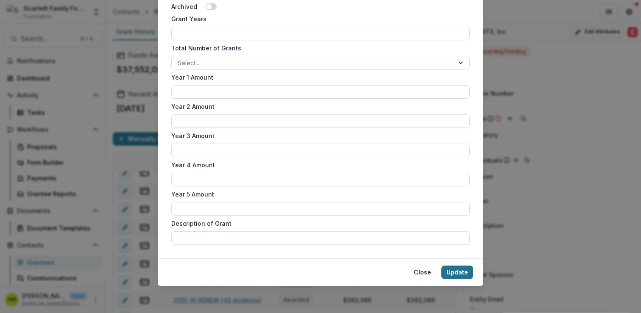
click at [464, 267] on button "Update" at bounding box center [457, 273] width 32 height 14
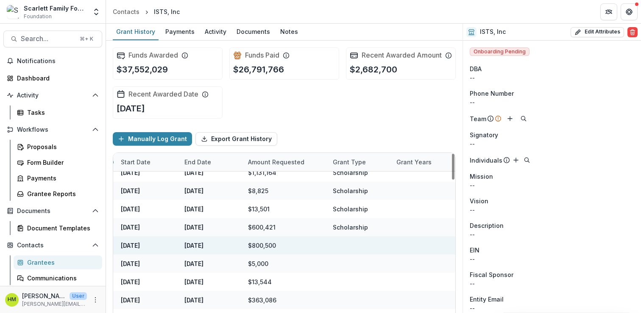
scroll to position [773, 0]
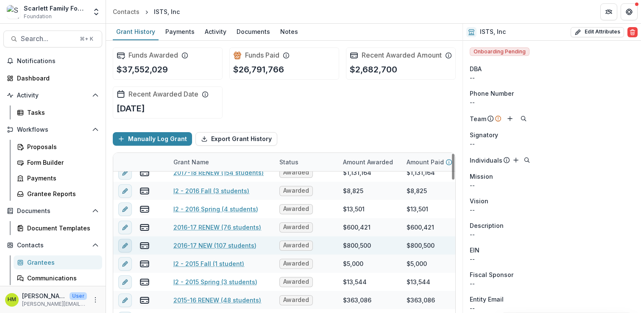
click at [125, 248] on icon "edit" at bounding box center [124, 246] width 4 height 4
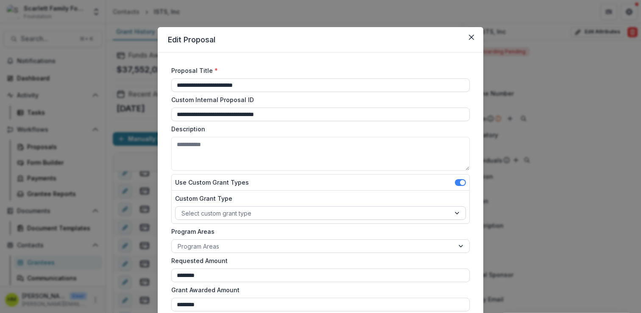
click at [224, 211] on div at bounding box center [312, 213] width 263 height 11
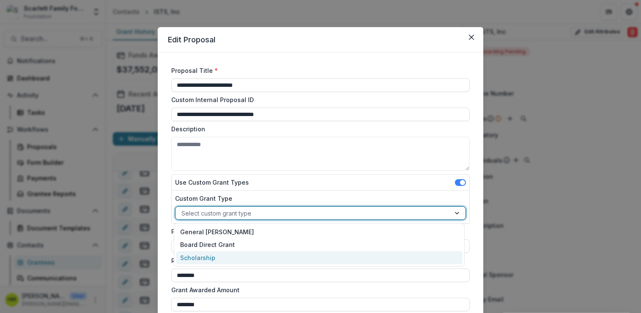
click at [202, 256] on div "Scholarship" at bounding box center [319, 257] width 286 height 13
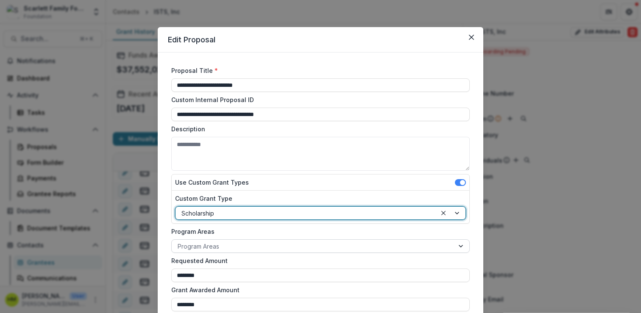
click at [204, 244] on div at bounding box center [313, 246] width 270 height 11
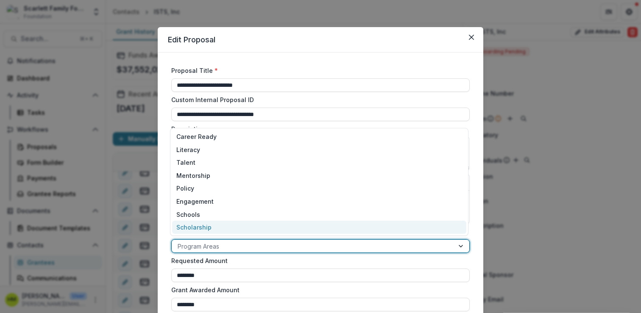
click at [205, 226] on div "Scholarship" at bounding box center [319, 227] width 294 height 13
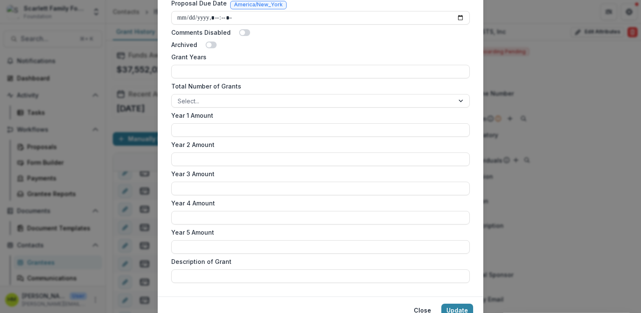
scroll to position [500, 0]
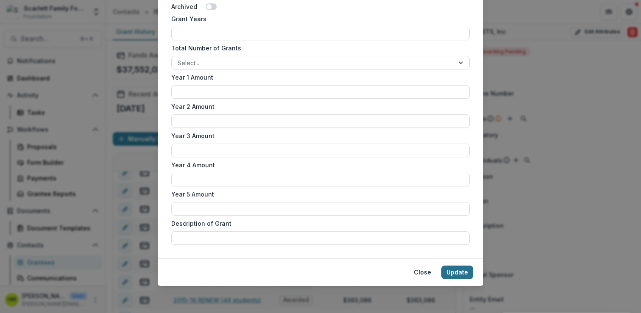
click at [458, 272] on button "Update" at bounding box center [457, 273] width 32 height 14
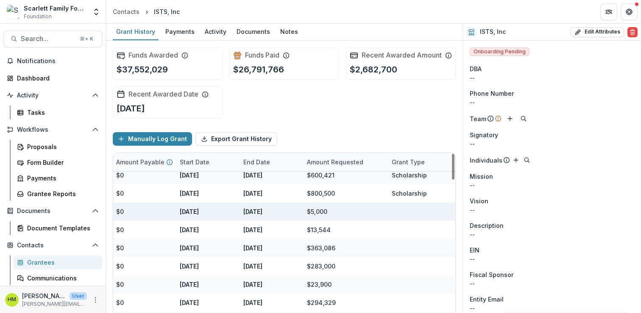
scroll to position [825, 0]
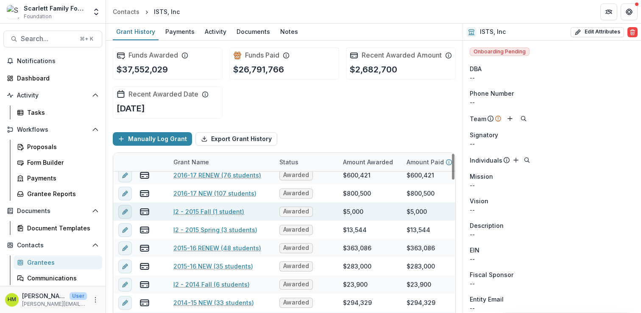
click at [126, 211] on icon "edit" at bounding box center [126, 210] width 2 height 2
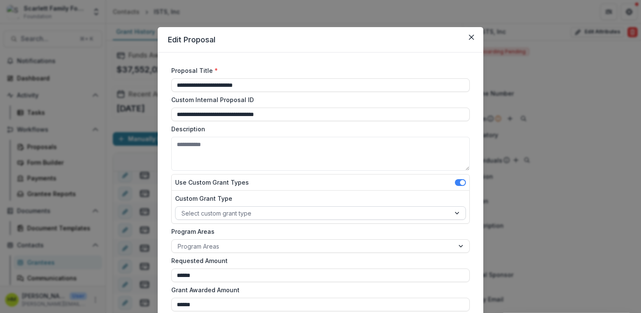
click at [211, 217] on div at bounding box center [312, 213] width 263 height 11
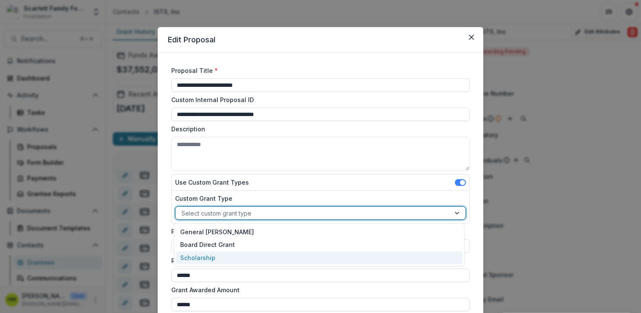
click at [194, 253] on div "Scholarship" at bounding box center [319, 257] width 286 height 13
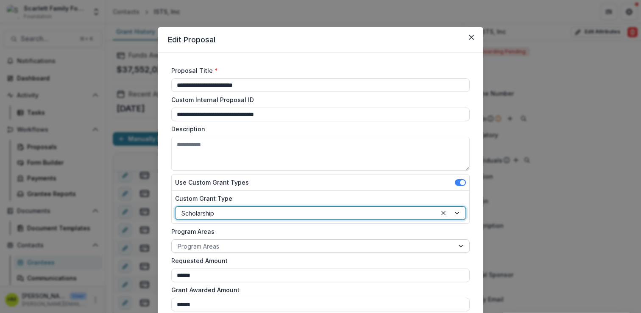
click at [195, 247] on div at bounding box center [313, 246] width 270 height 11
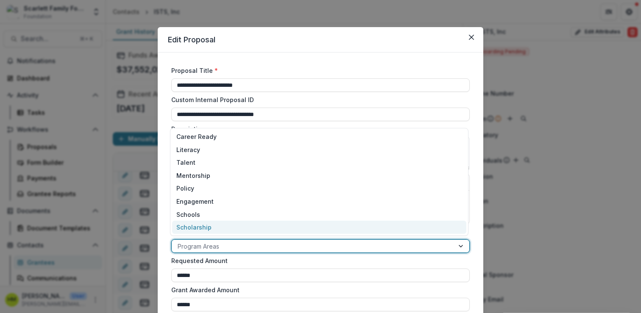
click at [198, 231] on div "Scholarship" at bounding box center [319, 227] width 294 height 13
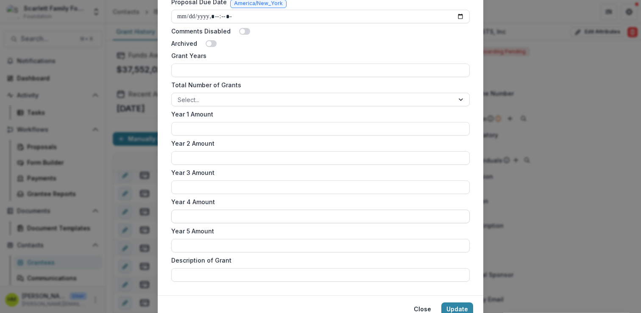
scroll to position [500, 0]
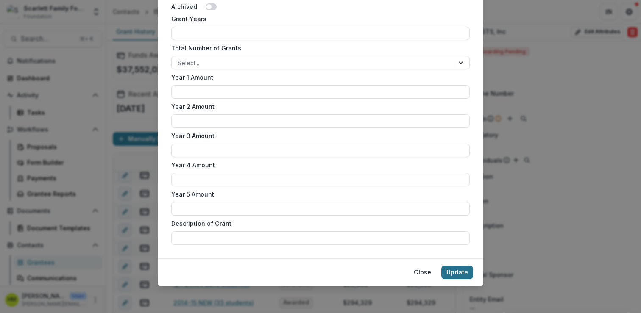
click at [457, 274] on button "Update" at bounding box center [457, 273] width 32 height 14
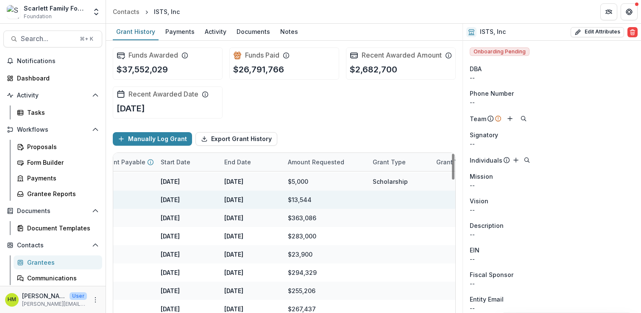
scroll to position [856, 0]
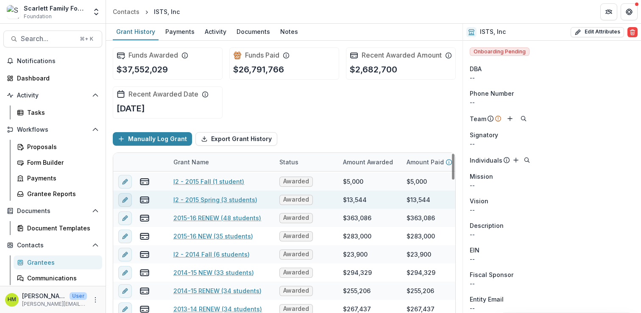
click at [126, 203] on icon "edit" at bounding box center [125, 200] width 7 height 7
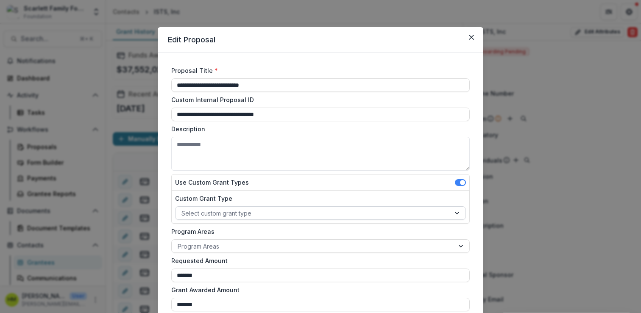
click at [244, 217] on div at bounding box center [312, 213] width 263 height 11
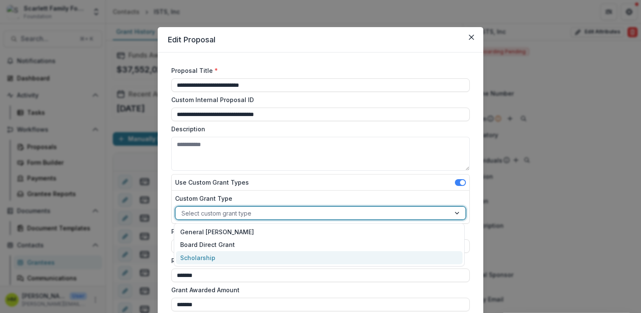
click at [206, 257] on div "Scholarship" at bounding box center [319, 257] width 286 height 13
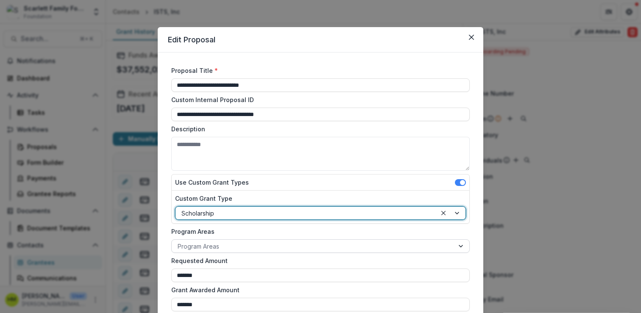
click at [208, 247] on div at bounding box center [313, 246] width 270 height 11
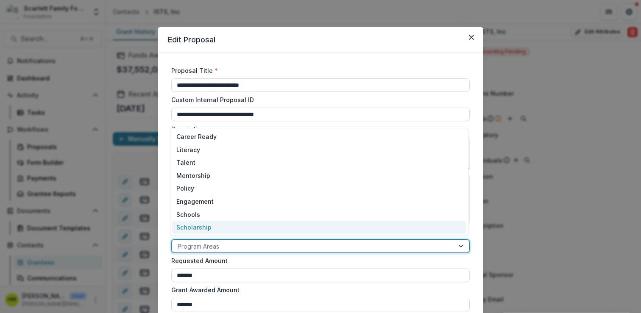
click at [209, 232] on div "Scholarship" at bounding box center [319, 227] width 294 height 13
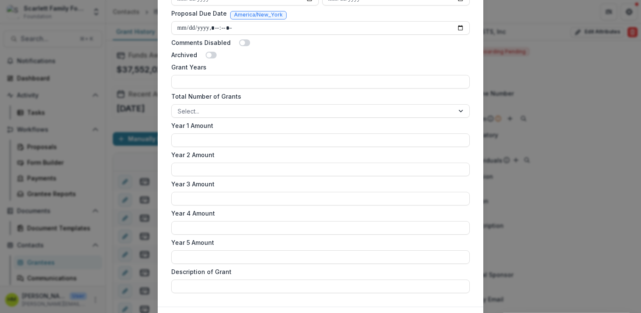
scroll to position [500, 0]
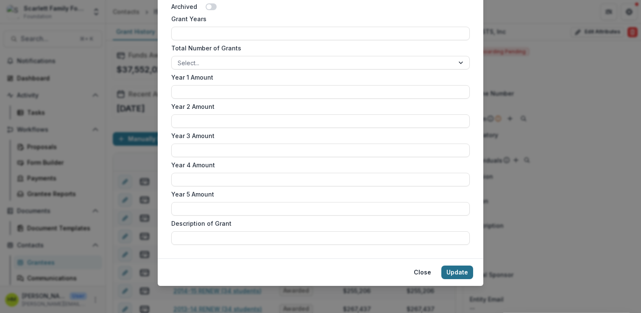
click at [459, 271] on button "Update" at bounding box center [457, 273] width 32 height 14
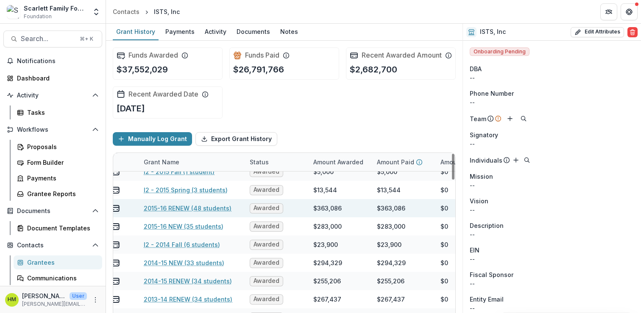
scroll to position [865, 0]
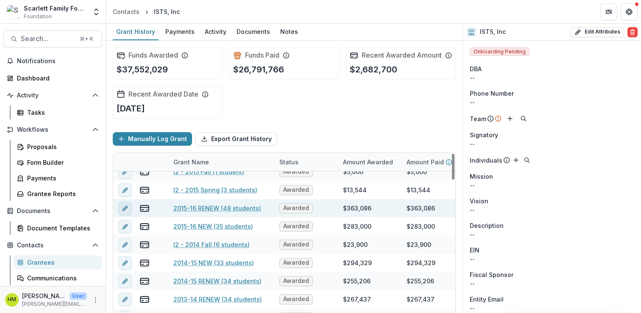
click at [125, 212] on icon "edit" at bounding box center [125, 208] width 7 height 7
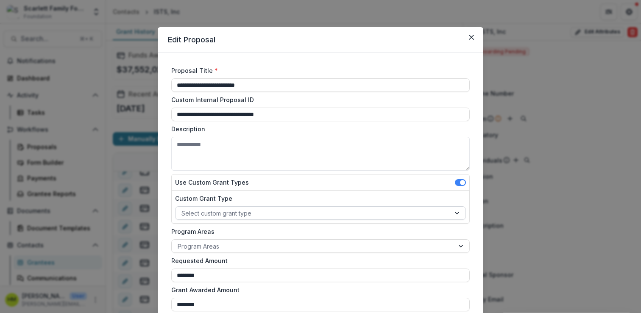
click at [228, 213] on div at bounding box center [312, 213] width 263 height 11
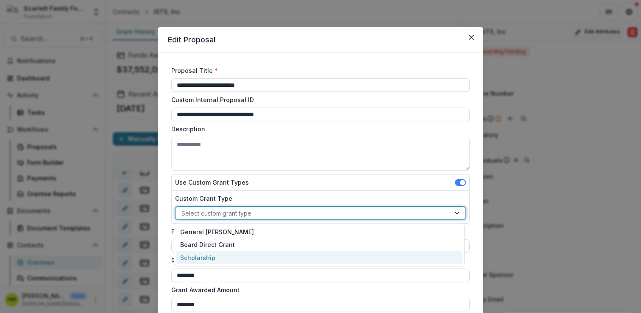
click at [206, 258] on div "Scholarship" at bounding box center [319, 257] width 286 height 13
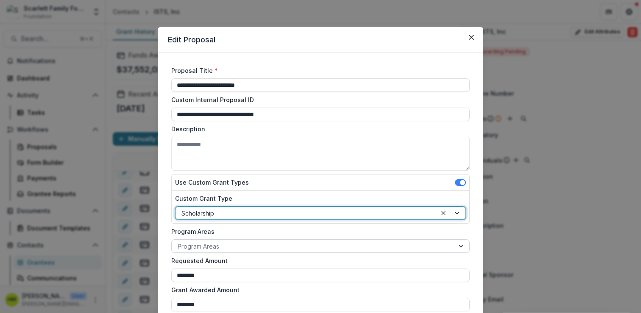
click at [208, 249] on div at bounding box center [313, 246] width 270 height 11
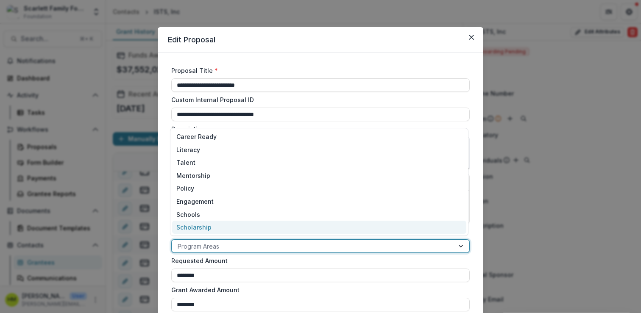
click at [207, 227] on div "Scholarship" at bounding box center [319, 227] width 294 height 13
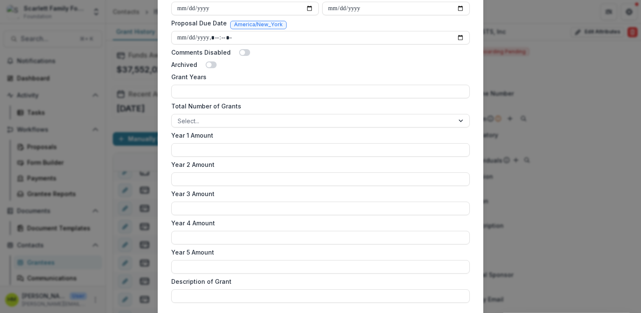
scroll to position [500, 0]
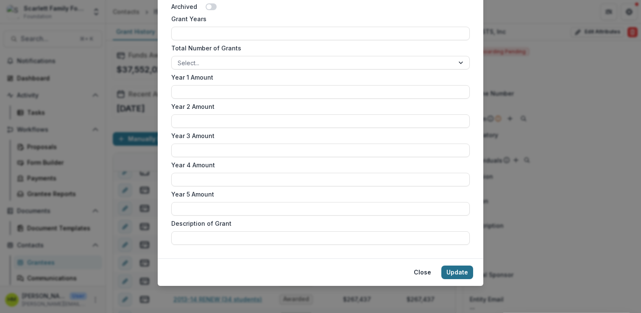
click at [465, 274] on button "Update" at bounding box center [457, 273] width 32 height 14
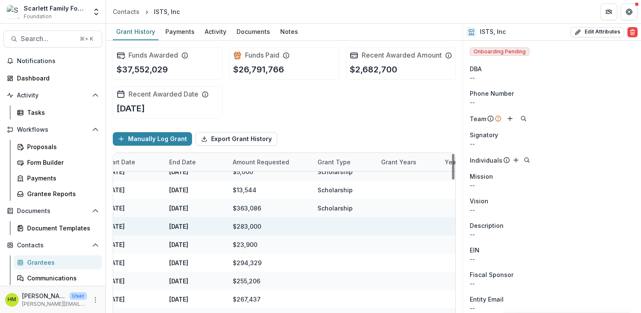
scroll to position [865, 0]
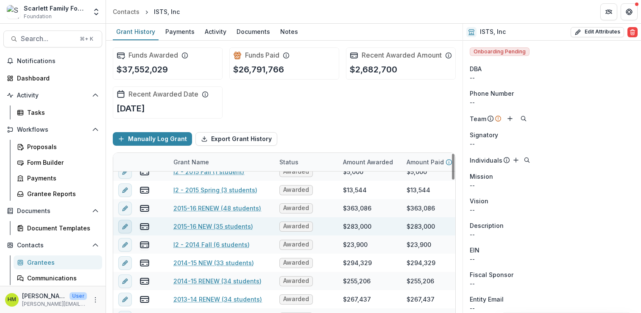
click at [127, 230] on icon "edit" at bounding box center [125, 226] width 7 height 7
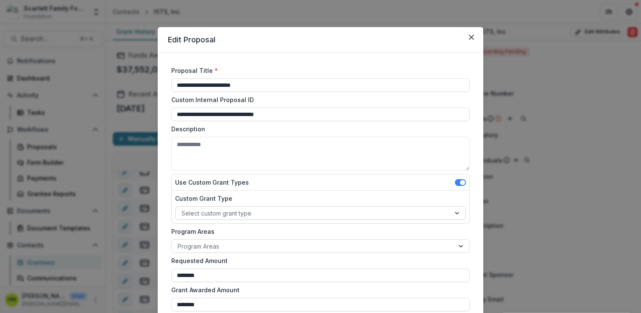
click at [241, 211] on div at bounding box center [312, 213] width 263 height 11
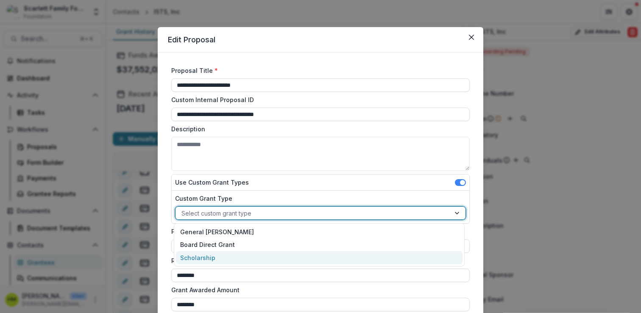
click at [206, 258] on div "Scholarship" at bounding box center [319, 257] width 286 height 13
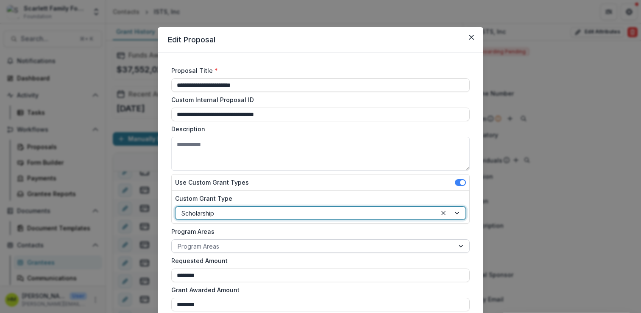
click at [207, 249] on div at bounding box center [313, 246] width 270 height 11
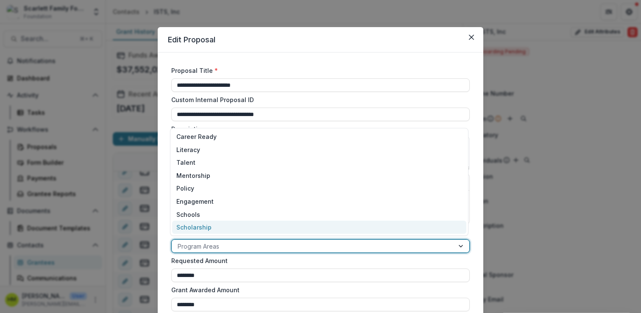
click at [206, 232] on div "Scholarship" at bounding box center [319, 227] width 294 height 13
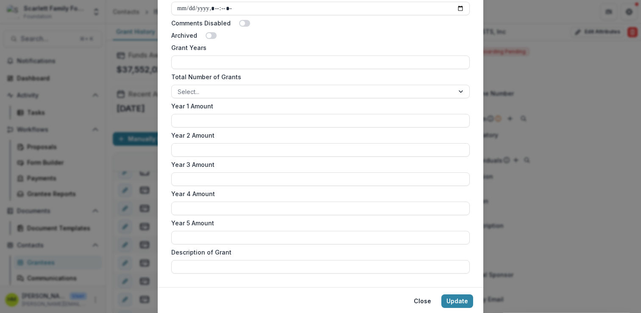
scroll to position [500, 0]
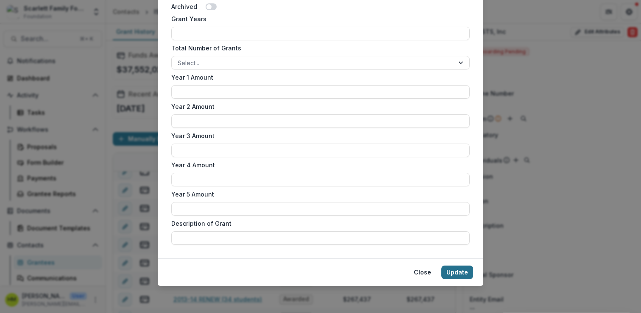
click at [452, 270] on button "Update" at bounding box center [457, 273] width 32 height 14
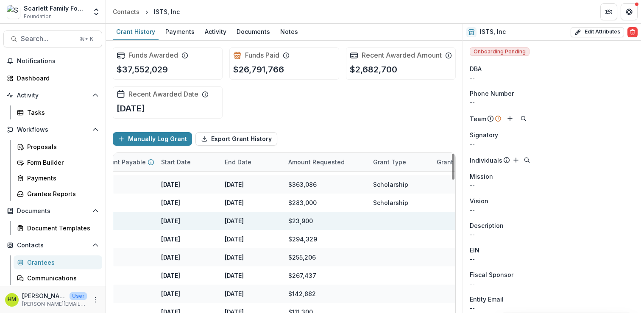
scroll to position [889, 0]
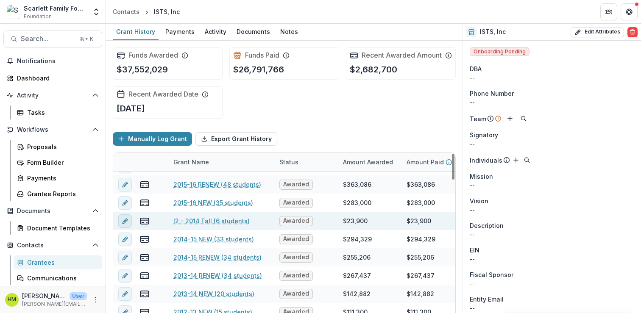
click at [125, 225] on icon "edit" at bounding box center [125, 221] width 7 height 7
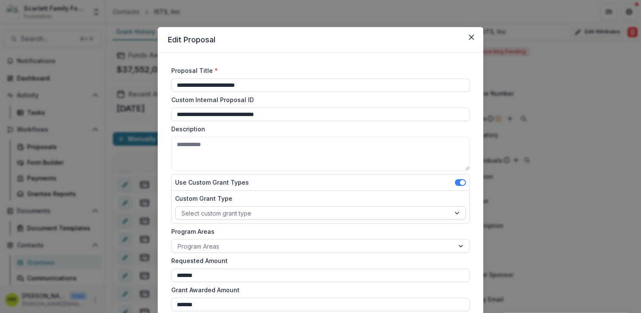
click at [217, 210] on div at bounding box center [312, 213] width 263 height 11
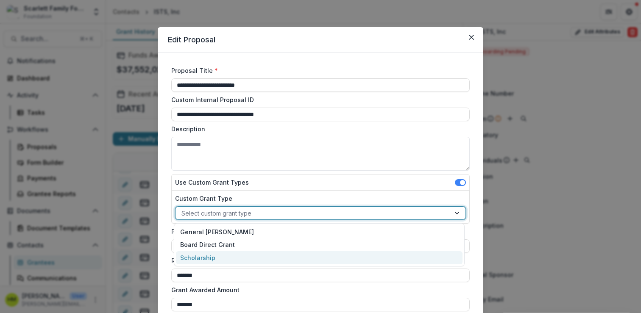
click at [198, 255] on div "Scholarship" at bounding box center [319, 257] width 286 height 13
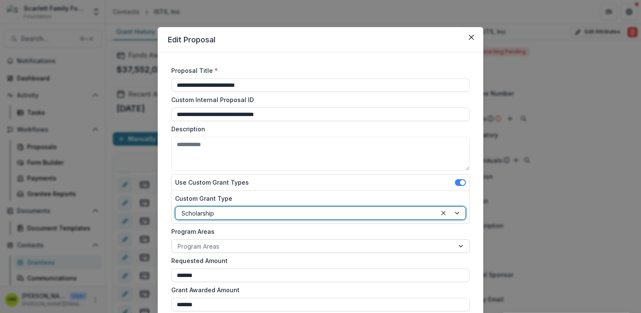
click at [201, 245] on div at bounding box center [313, 246] width 270 height 11
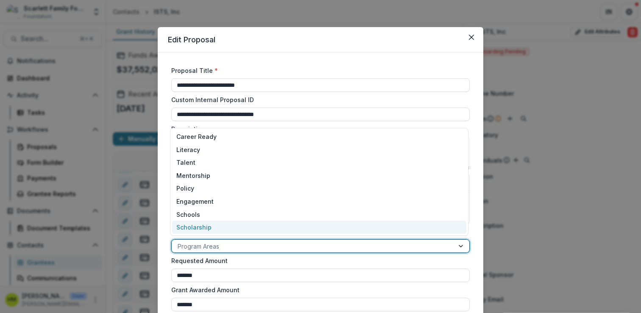
click at [203, 228] on div "Scholarship" at bounding box center [319, 227] width 294 height 13
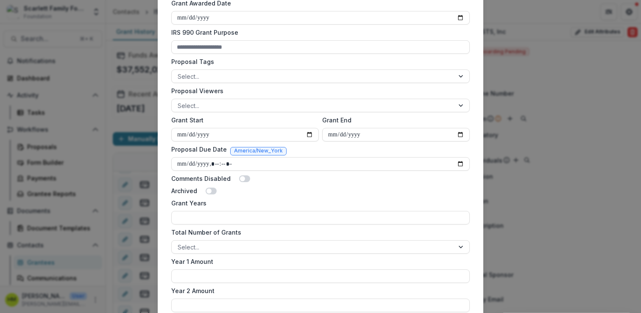
scroll to position [500, 0]
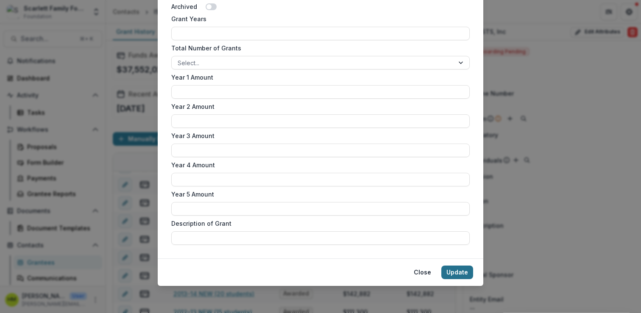
click at [461, 271] on button "Update" at bounding box center [457, 273] width 32 height 14
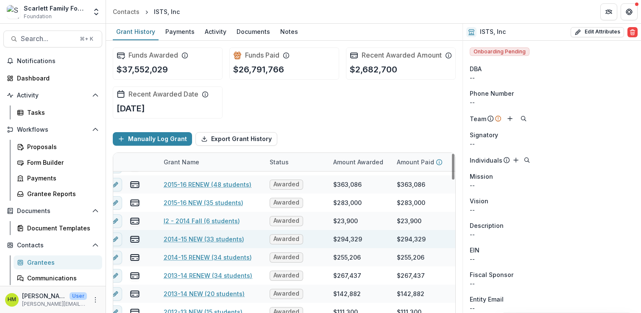
scroll to position [889, 0]
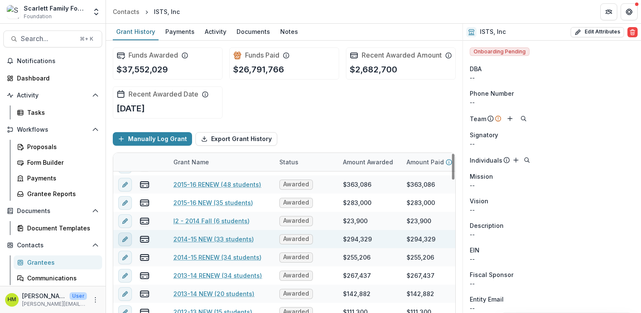
click at [127, 239] on icon "edit" at bounding box center [126, 238] width 2 height 2
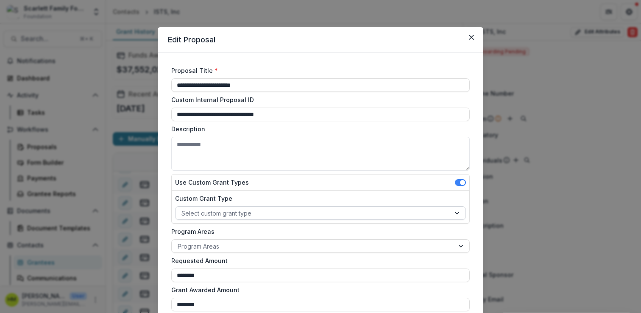
click at [211, 208] on div at bounding box center [312, 213] width 263 height 11
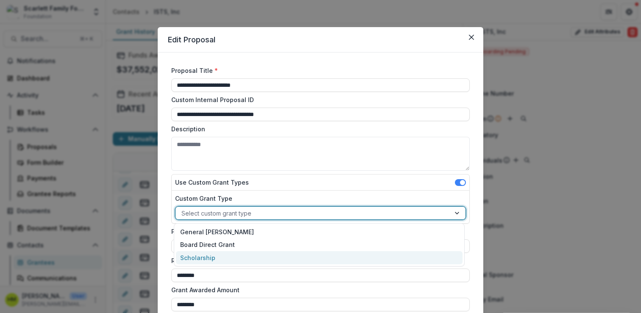
click at [198, 256] on div "Scholarship" at bounding box center [319, 257] width 286 height 13
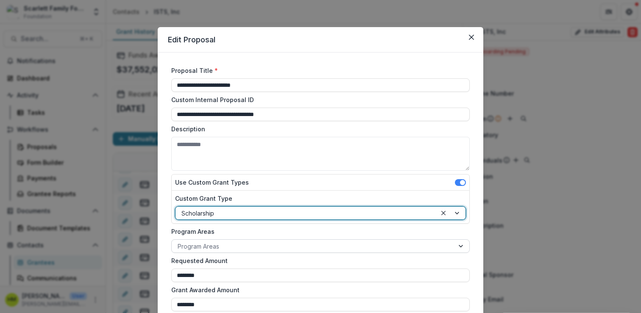
click at [203, 244] on div at bounding box center [313, 246] width 270 height 11
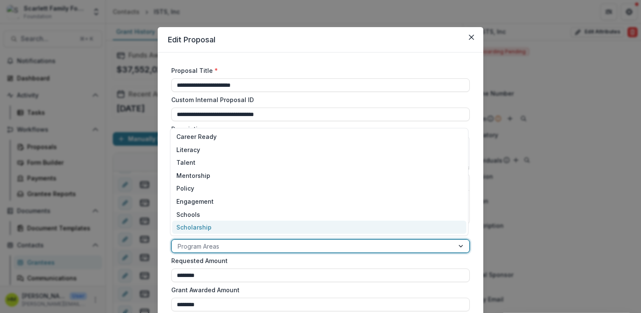
click at [206, 224] on div "Scholarship" at bounding box center [319, 227] width 294 height 13
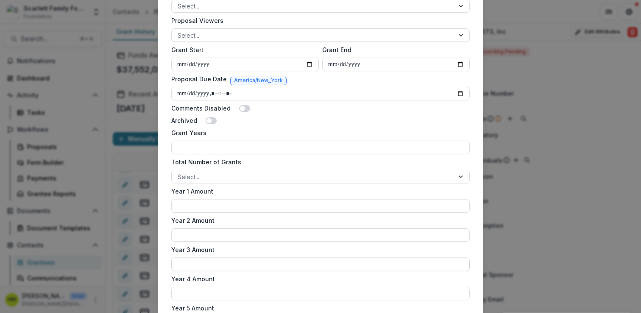
scroll to position [500, 0]
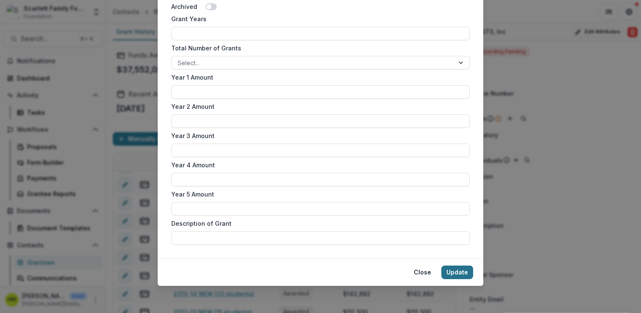
click at [451, 277] on button "Update" at bounding box center [457, 273] width 32 height 14
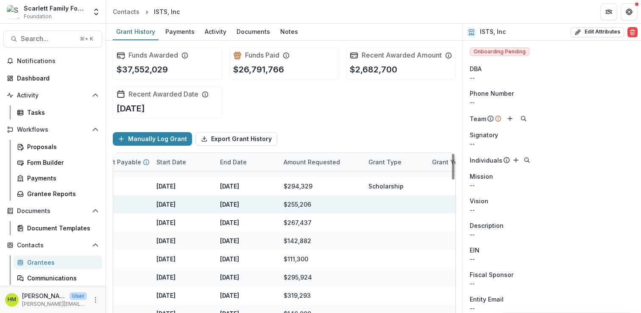
scroll to position [942, 0]
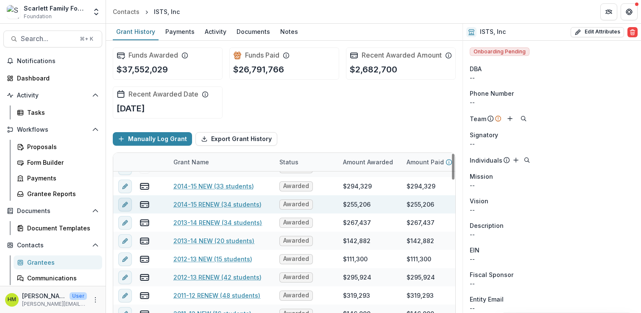
click at [123, 207] on icon "edit" at bounding box center [124, 205] width 4 height 4
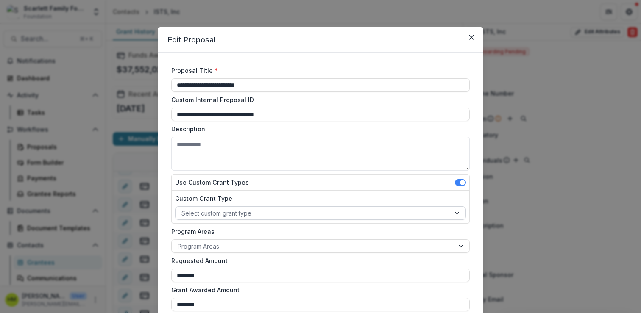
click at [223, 214] on div at bounding box center [312, 213] width 263 height 11
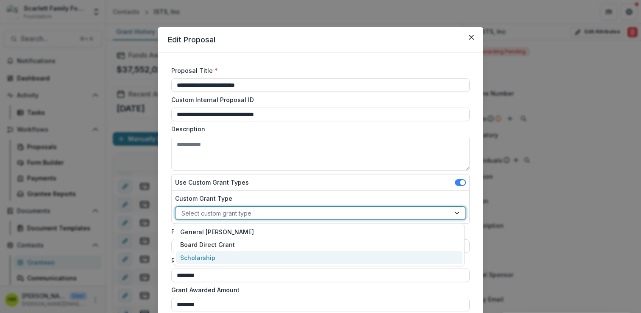
click at [199, 254] on div "Scholarship" at bounding box center [319, 257] width 286 height 13
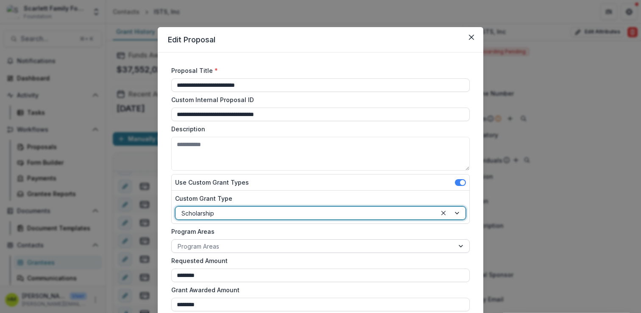
click at [200, 244] on div at bounding box center [313, 246] width 270 height 11
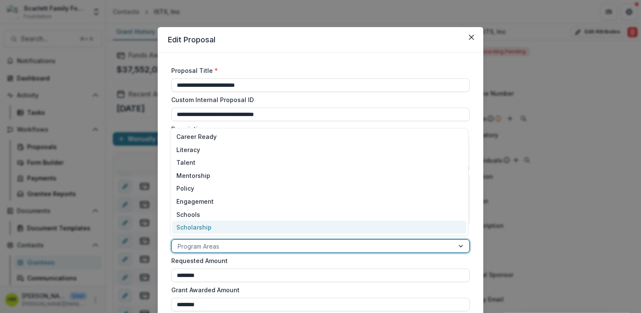
click at [200, 231] on div "Scholarship" at bounding box center [319, 227] width 294 height 13
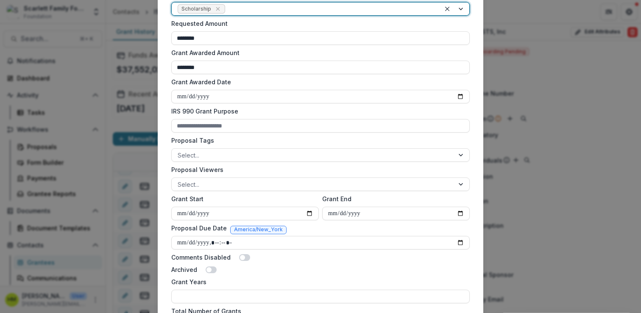
scroll to position [500, 0]
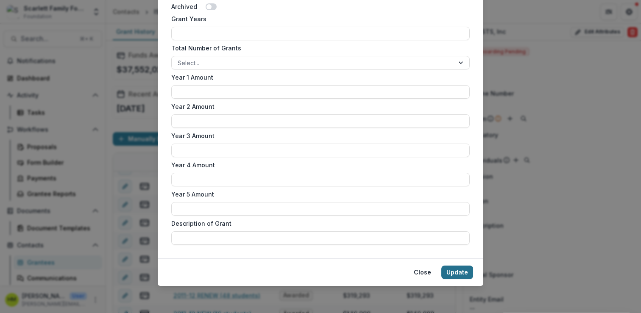
click at [451, 268] on button "Update" at bounding box center [457, 273] width 32 height 14
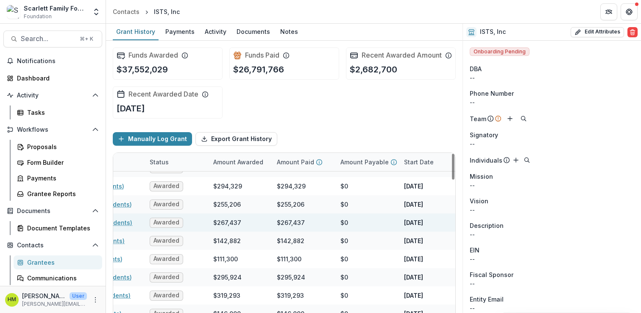
scroll to position [942, 0]
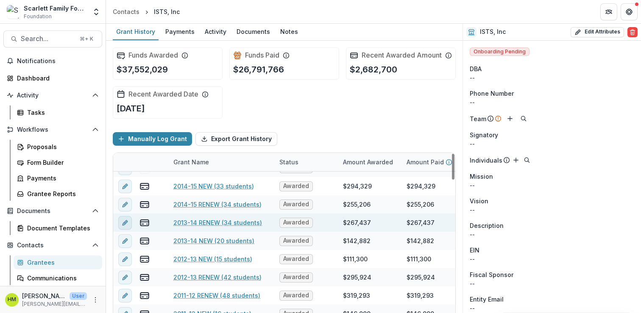
click at [128, 230] on button "edit" at bounding box center [125, 223] width 14 height 14
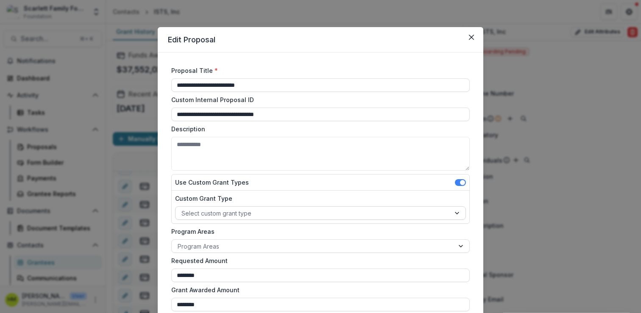
click at [219, 207] on div "Select custom grant type" at bounding box center [312, 213] width 275 height 12
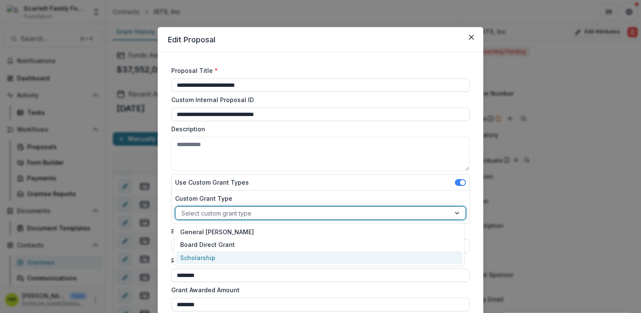
click at [211, 251] on div "Scholarship" at bounding box center [319, 257] width 286 height 13
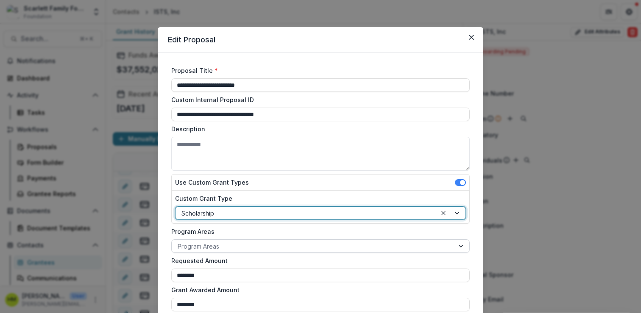
click at [210, 243] on div at bounding box center [313, 246] width 270 height 11
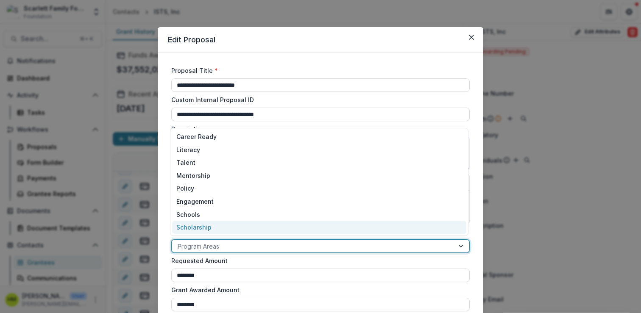
click at [208, 230] on div "Scholarship" at bounding box center [319, 227] width 294 height 13
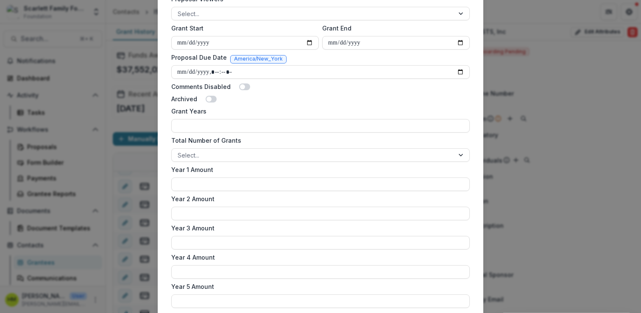
scroll to position [500, 0]
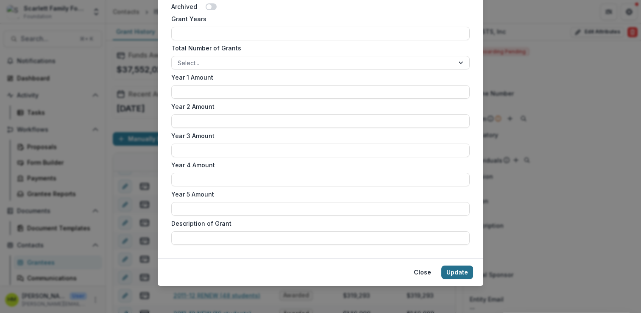
click at [455, 273] on button "Update" at bounding box center [457, 273] width 32 height 14
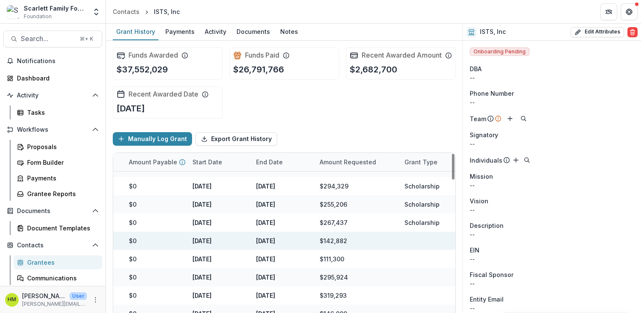
scroll to position [942, 0]
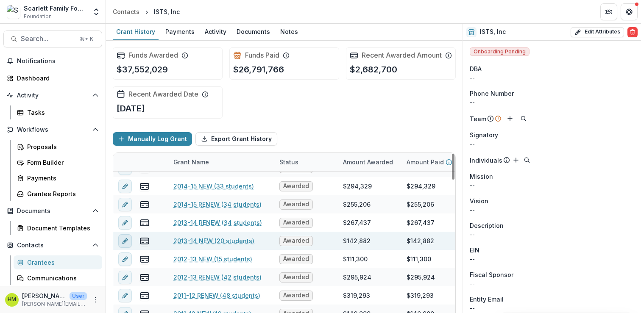
click at [125, 244] on icon "edit" at bounding box center [125, 241] width 7 height 7
type input "********"
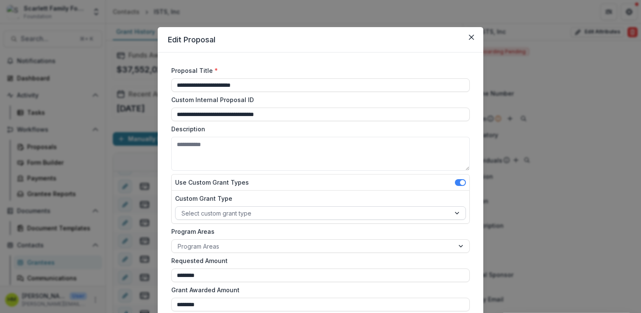
click at [223, 214] on div at bounding box center [312, 213] width 263 height 11
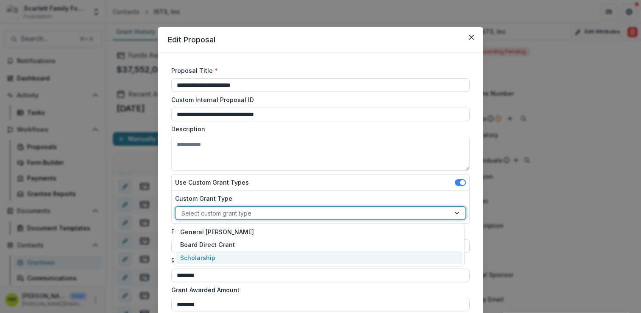
click at [202, 258] on div "Scholarship" at bounding box center [319, 257] width 286 height 13
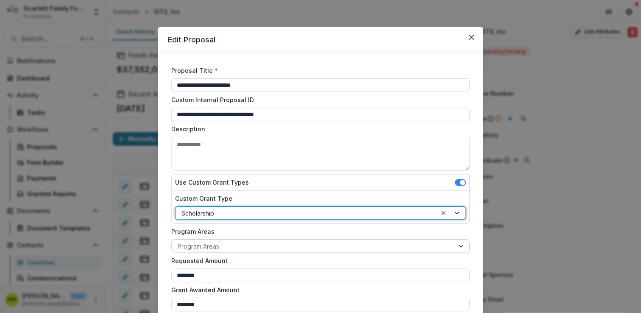
click at [205, 243] on div at bounding box center [313, 246] width 270 height 11
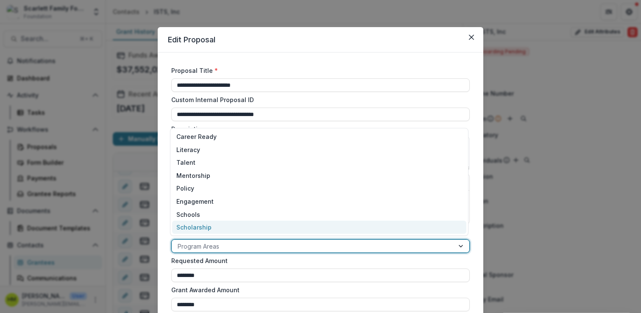
click at [205, 229] on div "Scholarship" at bounding box center [319, 227] width 294 height 13
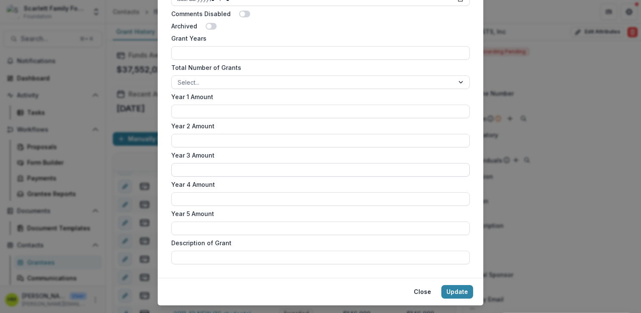
scroll to position [500, 0]
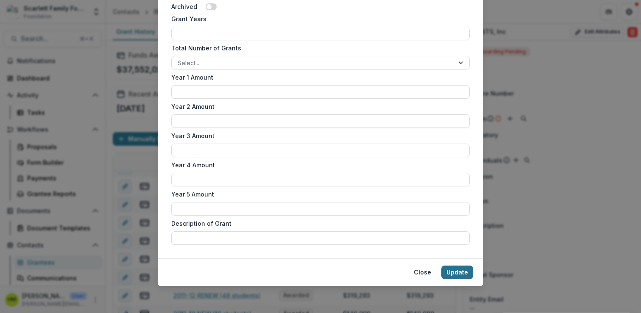
click at [452, 276] on button "Update" at bounding box center [457, 273] width 32 height 14
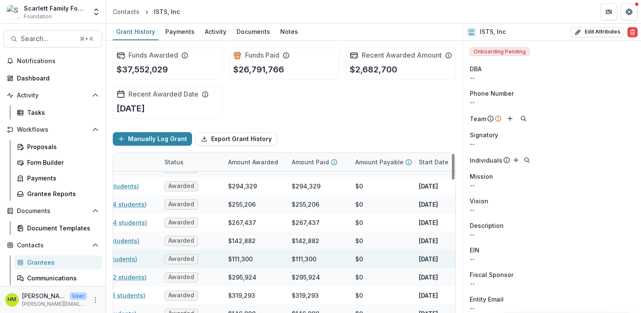
scroll to position [942, 0]
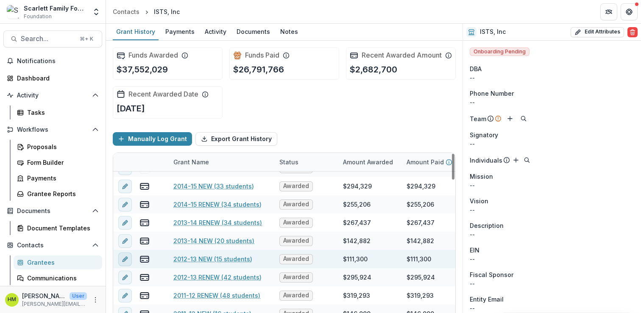
click at [122, 263] on icon "edit" at bounding box center [125, 259] width 7 height 7
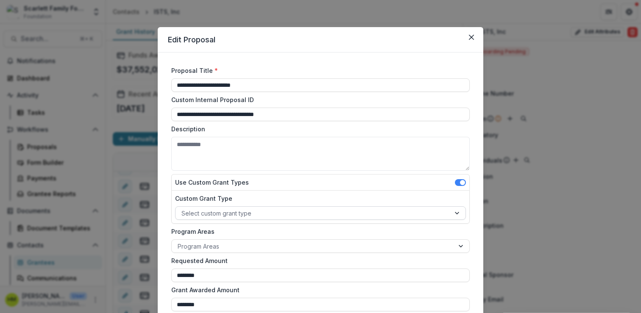
click at [208, 211] on div at bounding box center [312, 213] width 263 height 11
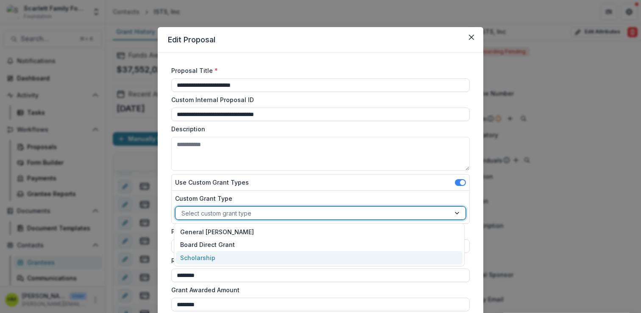
click at [195, 256] on div "Scholarship" at bounding box center [319, 257] width 286 height 13
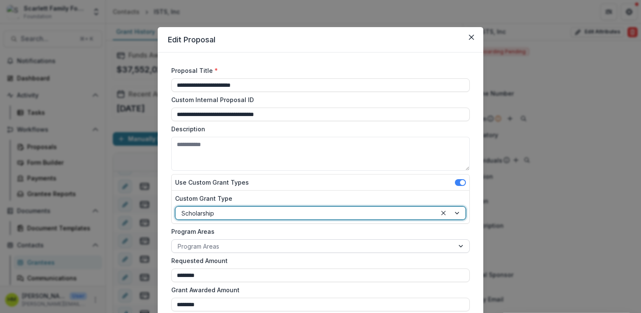
click at [196, 247] on div at bounding box center [313, 246] width 270 height 11
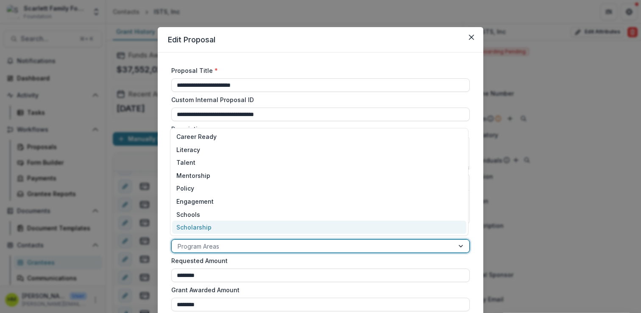
click at [202, 225] on div "Scholarship" at bounding box center [319, 227] width 294 height 13
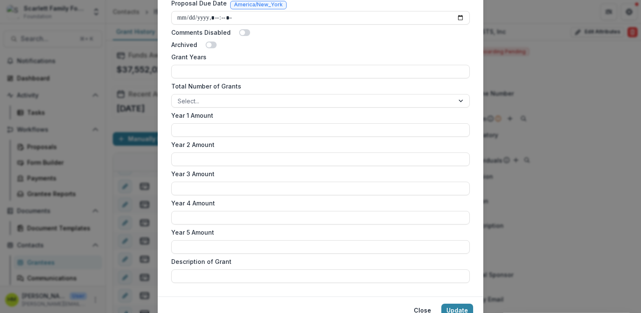
scroll to position [500, 0]
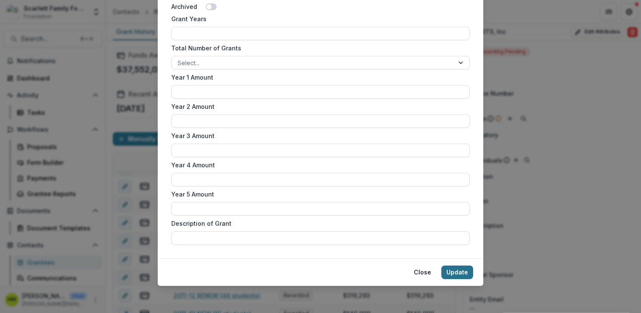
click at [450, 273] on button "Update" at bounding box center [457, 273] width 32 height 14
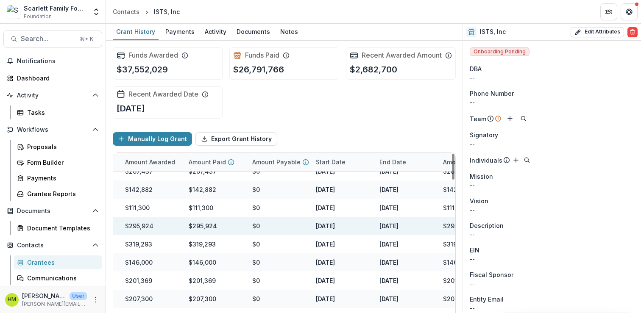
scroll to position [993, 0]
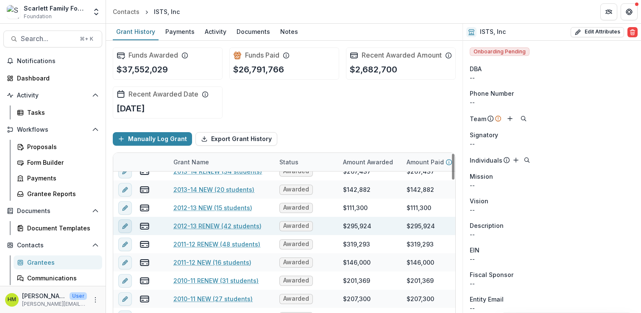
click at [130, 231] on button "edit" at bounding box center [125, 226] width 14 height 14
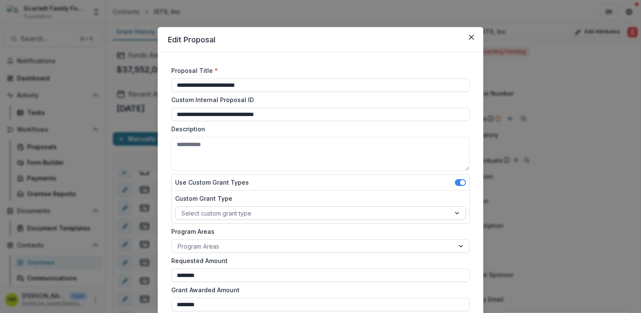
click at [227, 210] on div at bounding box center [312, 213] width 263 height 11
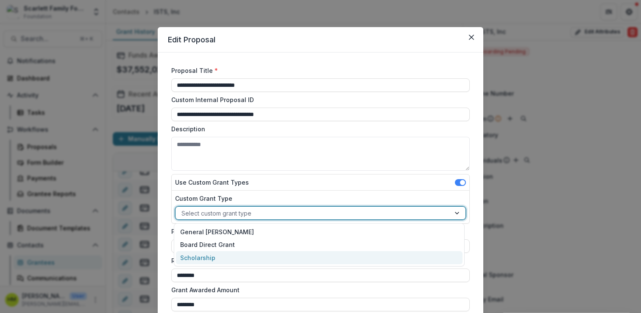
click at [200, 255] on div "Scholarship" at bounding box center [319, 257] width 286 height 13
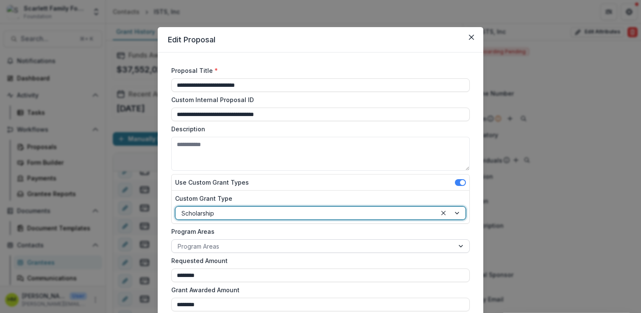
click at [206, 247] on div at bounding box center [313, 246] width 270 height 11
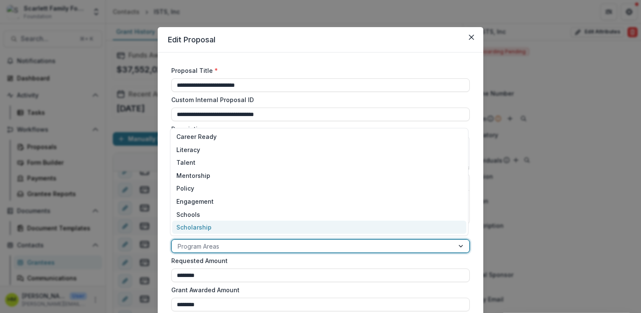
click at [207, 231] on div "Scholarship" at bounding box center [319, 227] width 294 height 13
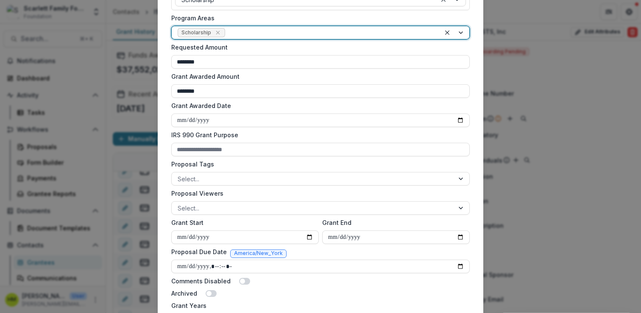
scroll to position [478, 0]
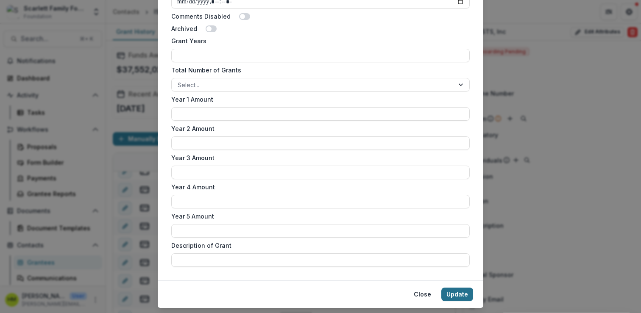
click at [451, 295] on button "Update" at bounding box center [457, 295] width 32 height 14
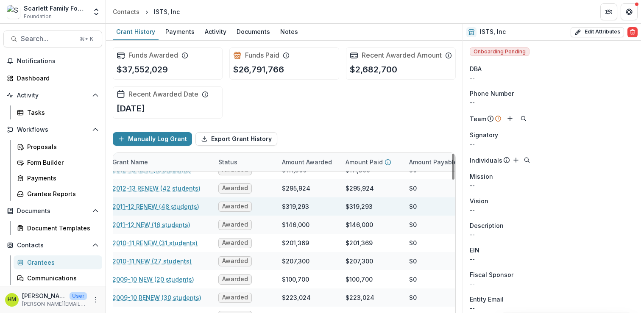
scroll to position [1031, 0]
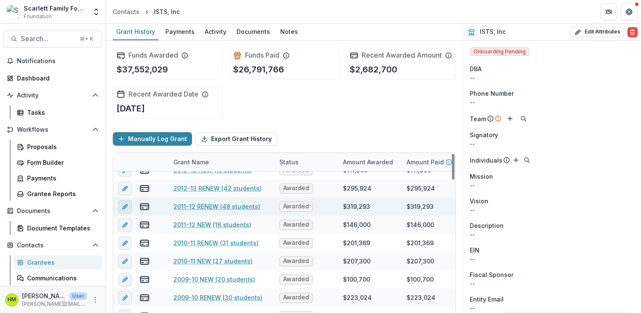
click at [122, 210] on icon "edit" at bounding box center [125, 206] width 7 height 7
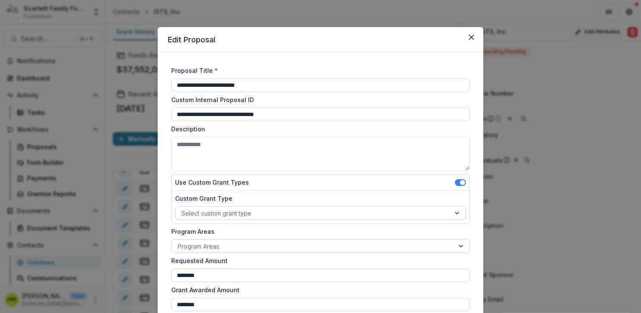
click at [228, 216] on div at bounding box center [312, 213] width 263 height 11
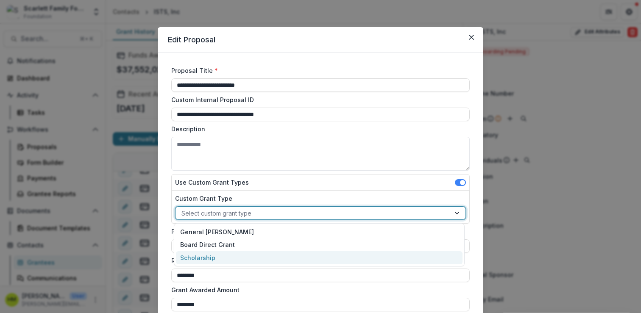
click at [208, 258] on div "Scholarship" at bounding box center [319, 257] width 286 height 13
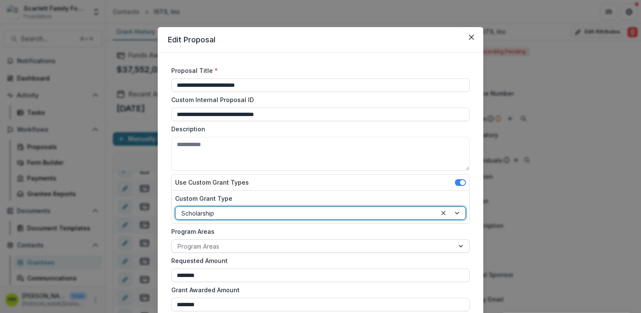
click at [207, 247] on div at bounding box center [313, 246] width 270 height 11
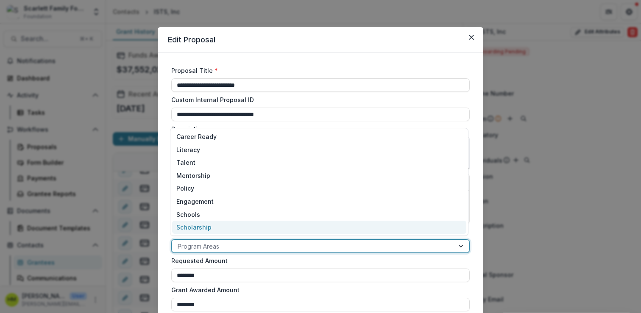
click at [207, 224] on div "Scholarship" at bounding box center [319, 227] width 294 height 13
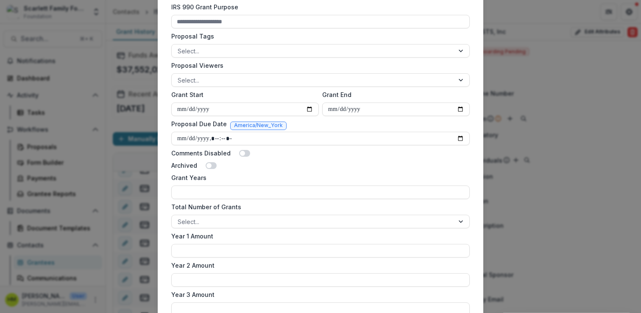
scroll to position [500, 0]
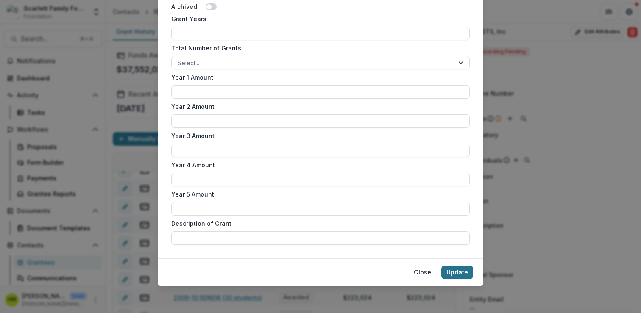
click at [460, 274] on button "Update" at bounding box center [457, 273] width 32 height 14
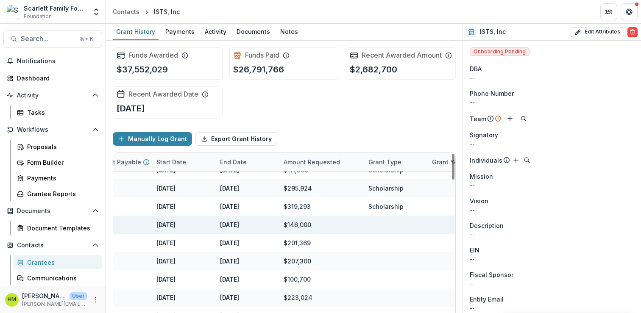
scroll to position [1031, 0]
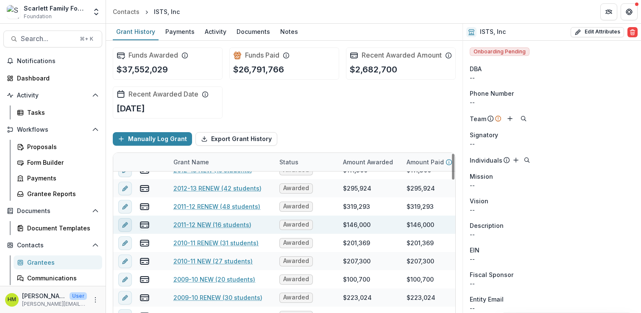
click at [128, 228] on icon "edit" at bounding box center [125, 225] width 7 height 7
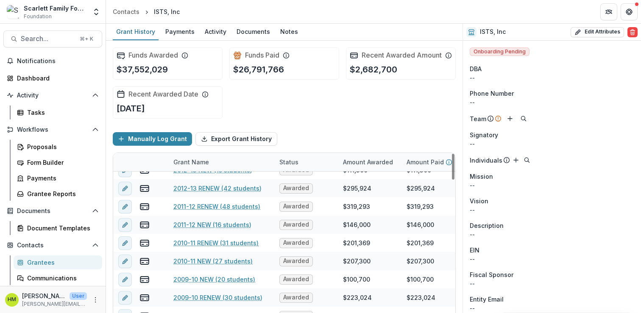
type input "********"
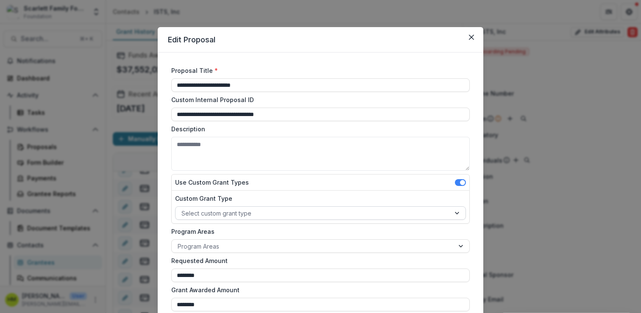
click at [211, 212] on div at bounding box center [312, 213] width 263 height 11
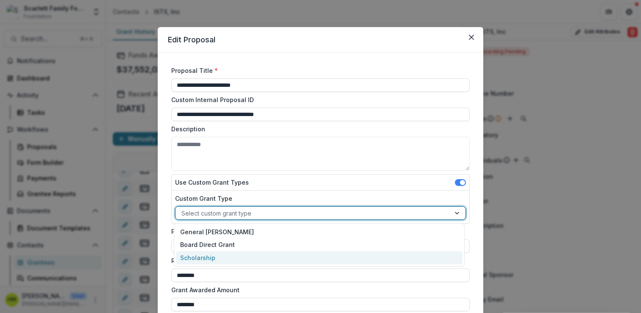
click at [200, 255] on div "Scholarship" at bounding box center [319, 257] width 286 height 13
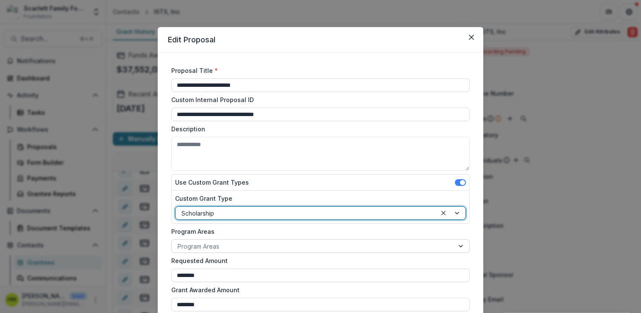
click at [200, 247] on div at bounding box center [313, 246] width 270 height 11
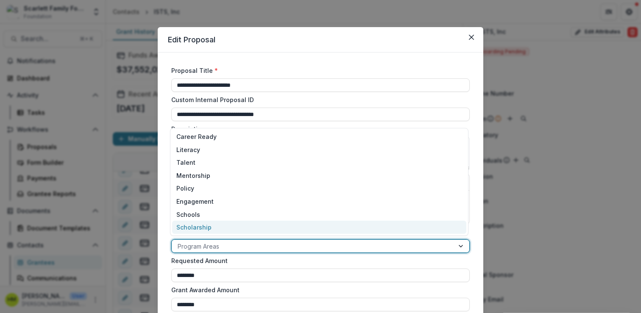
click at [201, 233] on div "Scholarship" at bounding box center [319, 227] width 294 height 13
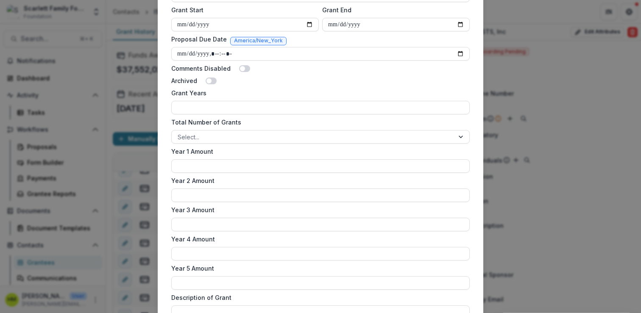
scroll to position [500, 0]
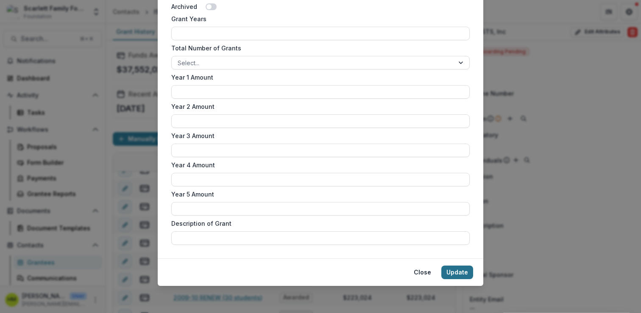
click at [456, 275] on button "Update" at bounding box center [457, 273] width 32 height 14
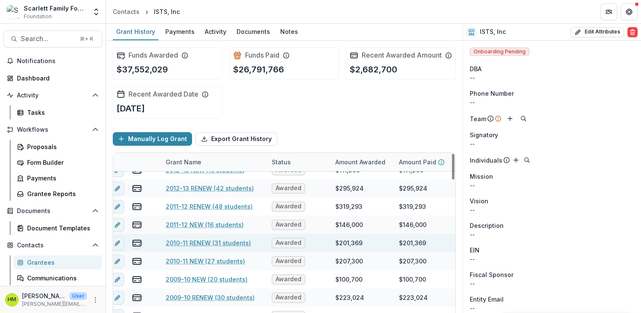
scroll to position [1031, 0]
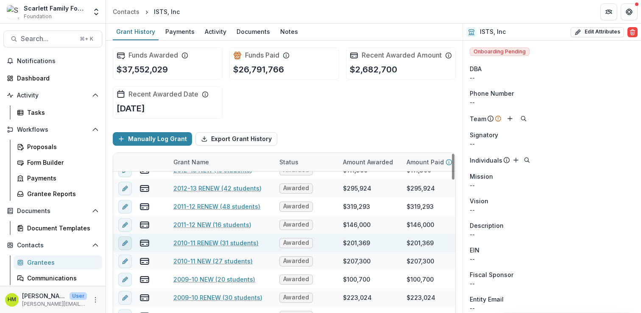
click at [122, 247] on icon "edit" at bounding box center [125, 243] width 7 height 7
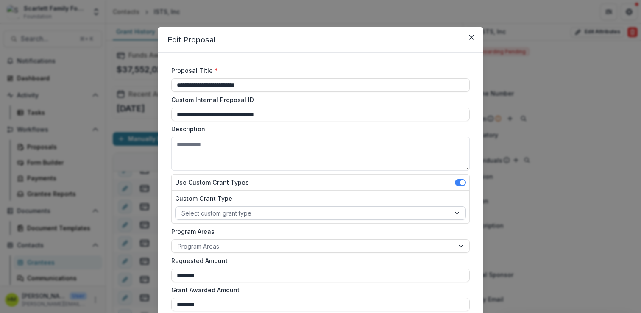
click at [215, 209] on div at bounding box center [312, 213] width 263 height 11
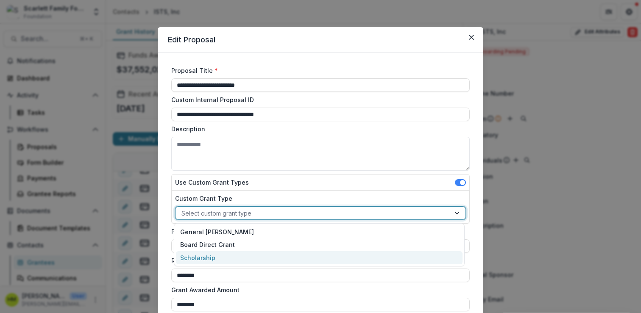
click at [198, 251] on div "Scholarship" at bounding box center [319, 257] width 286 height 13
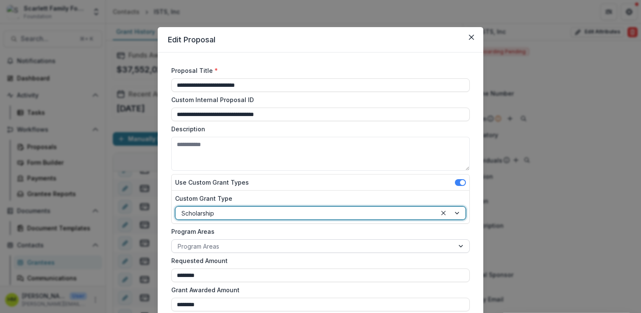
click at [198, 246] on div at bounding box center [313, 246] width 270 height 11
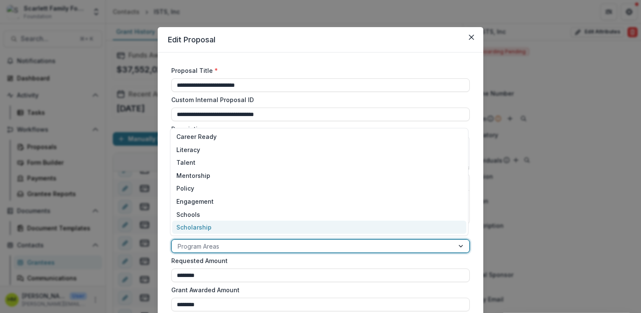
click at [200, 228] on div "Scholarship" at bounding box center [319, 227] width 294 height 13
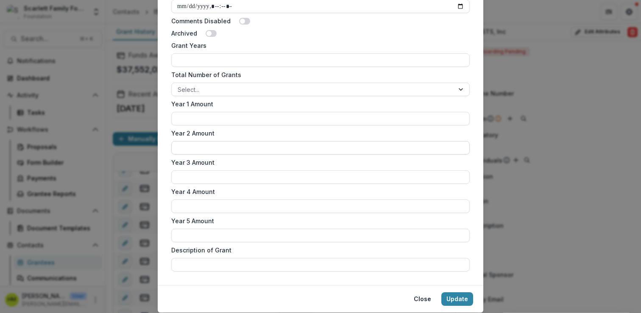
scroll to position [500, 0]
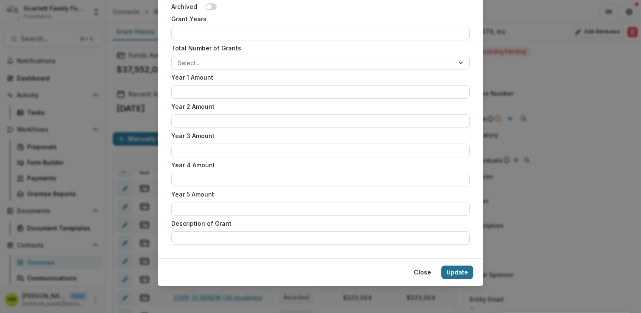
click at [452, 272] on button "Update" at bounding box center [457, 273] width 32 height 14
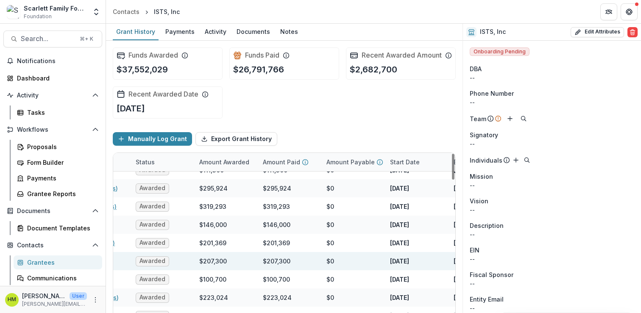
scroll to position [1031, 0]
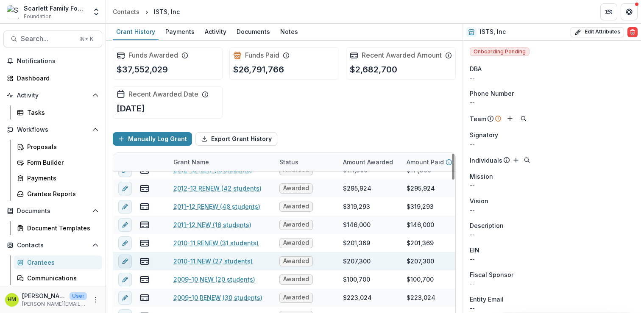
click at [122, 265] on icon "edit" at bounding box center [125, 261] width 7 height 7
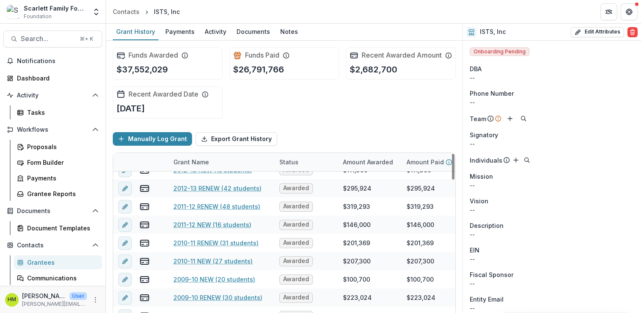
type input "********"
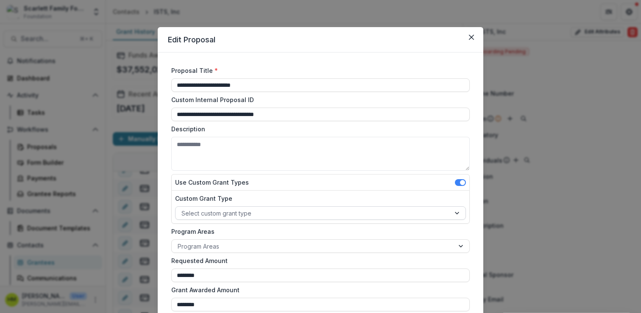
click at [207, 211] on div at bounding box center [312, 213] width 263 height 11
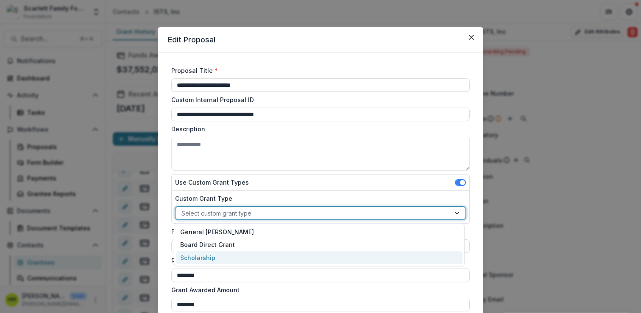
click at [191, 251] on div "Scholarship" at bounding box center [319, 257] width 286 height 13
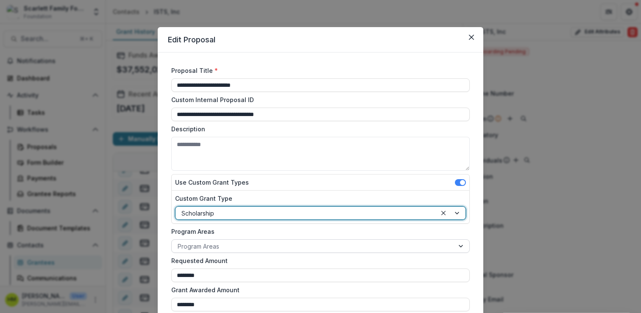
click at [192, 240] on div "Program Areas" at bounding box center [313, 246] width 282 height 12
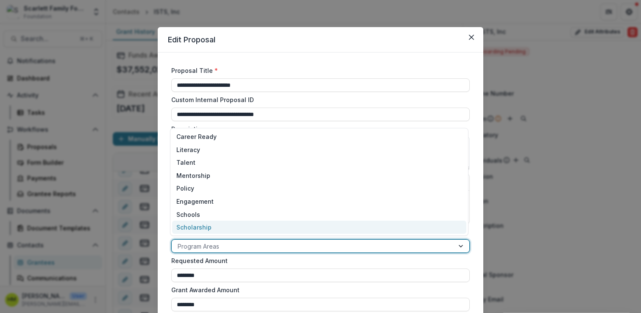
click at [193, 225] on div "Scholarship" at bounding box center [319, 227] width 294 height 13
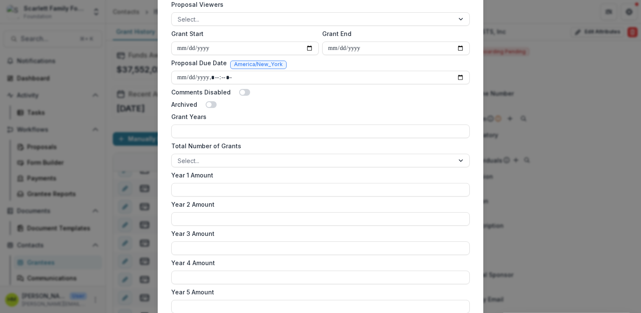
scroll to position [500, 0]
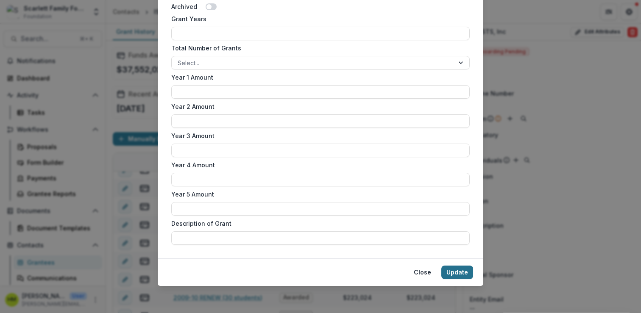
click at [450, 275] on button "Update" at bounding box center [457, 273] width 32 height 14
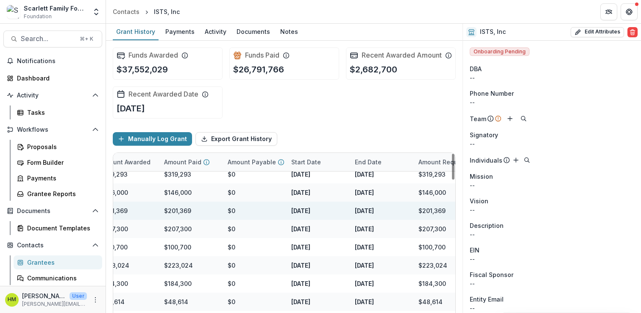
scroll to position [1063, 0]
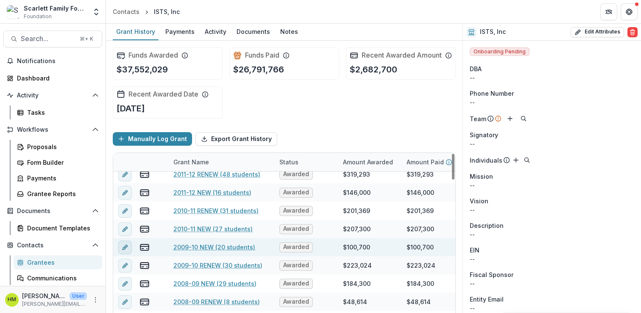
click at [119, 254] on button "edit" at bounding box center [125, 248] width 14 height 14
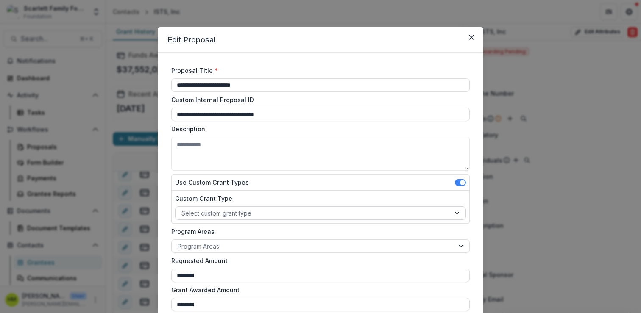
click at [201, 211] on div at bounding box center [312, 213] width 263 height 11
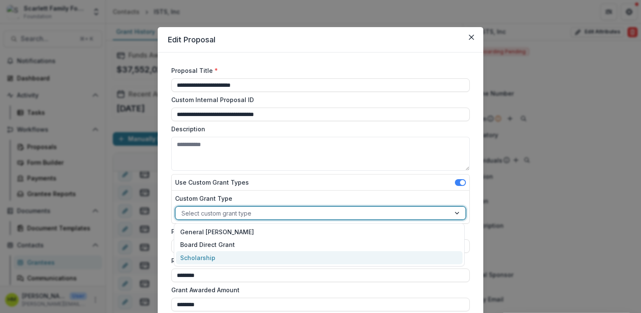
click at [189, 251] on div "Scholarship" at bounding box center [319, 257] width 286 height 13
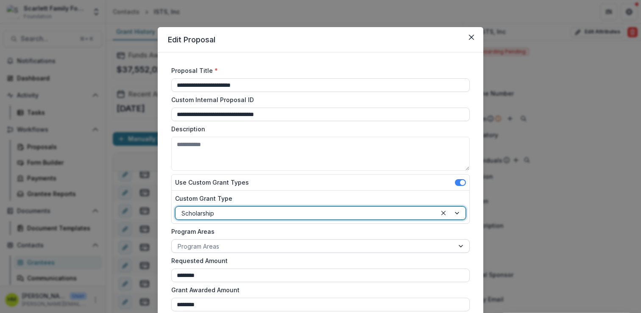
click at [189, 245] on div at bounding box center [313, 246] width 270 height 11
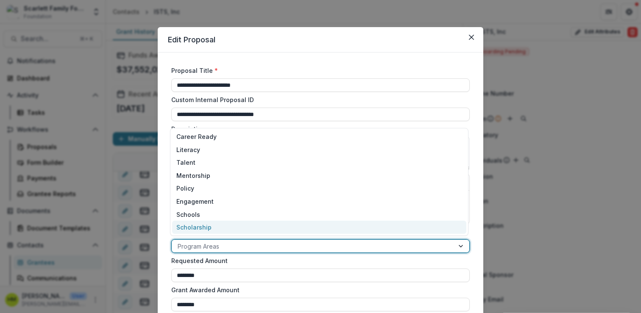
click at [192, 231] on div "Scholarship" at bounding box center [319, 227] width 294 height 13
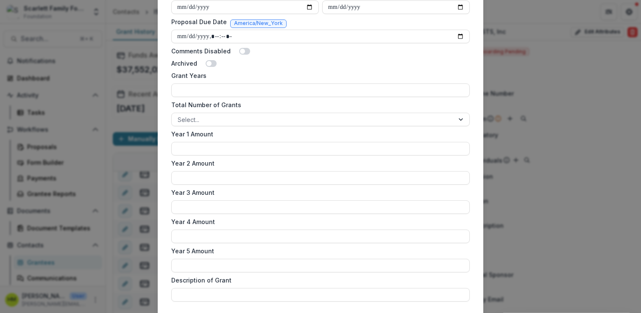
scroll to position [500, 0]
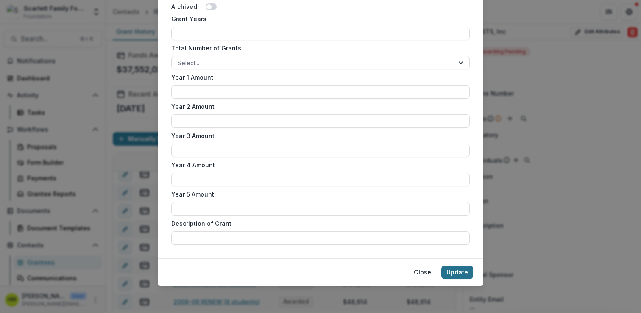
click at [458, 267] on button "Update" at bounding box center [457, 273] width 32 height 14
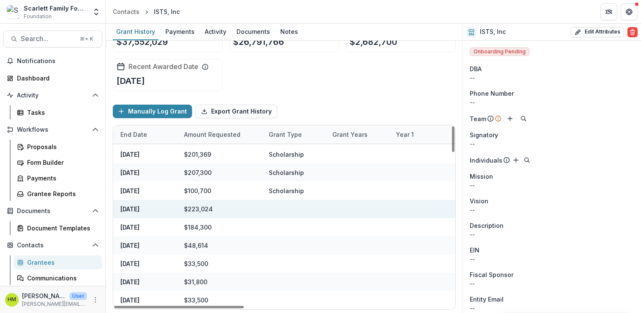
scroll to position [1092, 0]
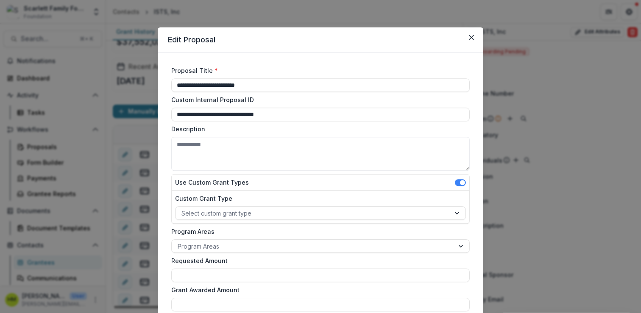
type input "********"
click at [211, 211] on div at bounding box center [312, 213] width 263 height 11
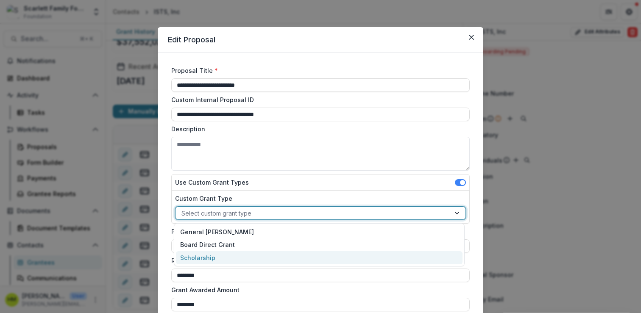
click at [197, 256] on div "Scholarship" at bounding box center [319, 257] width 286 height 13
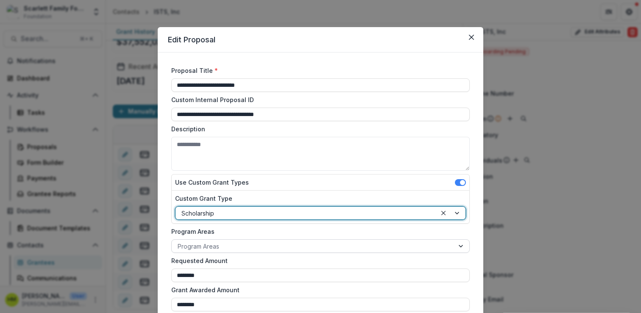
click at [198, 244] on div at bounding box center [313, 246] width 270 height 11
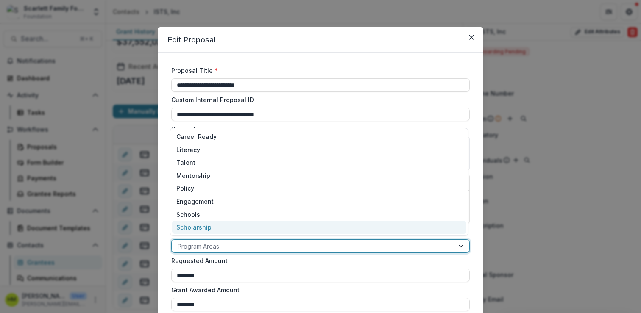
click at [199, 228] on div "Scholarship" at bounding box center [319, 227] width 294 height 13
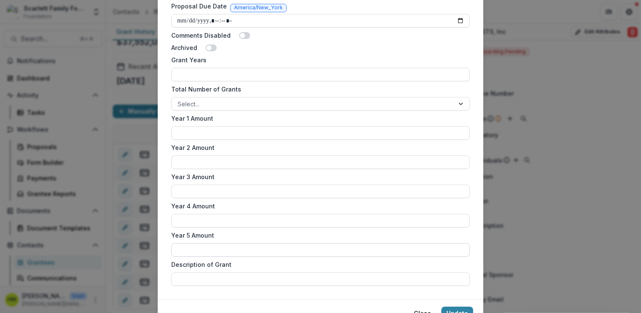
scroll to position [500, 0]
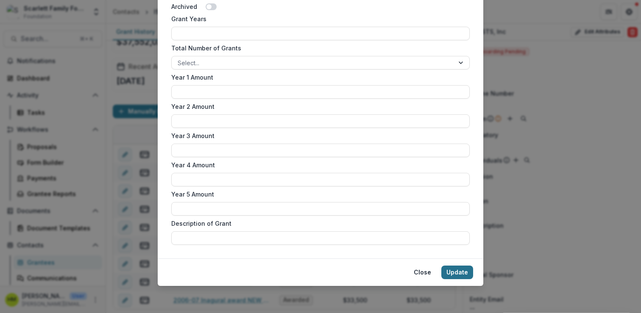
click at [454, 272] on button "Update" at bounding box center [457, 273] width 32 height 14
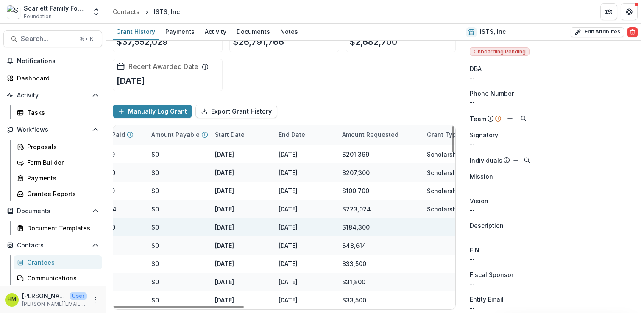
scroll to position [1092, 0]
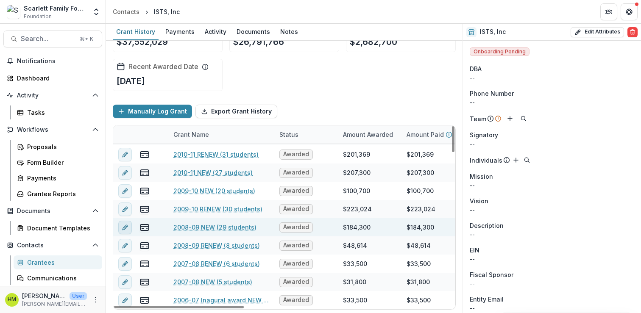
click at [125, 227] on line "edit" at bounding box center [125, 228] width 2 height 2
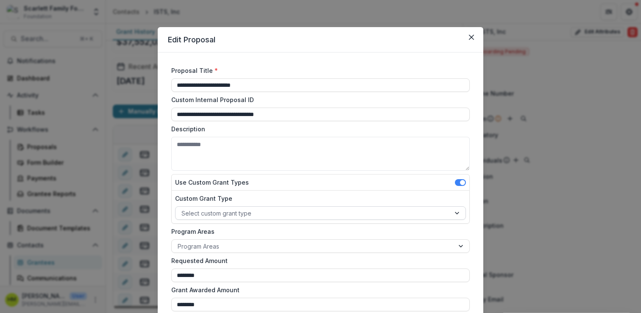
click at [225, 217] on div at bounding box center [312, 213] width 263 height 11
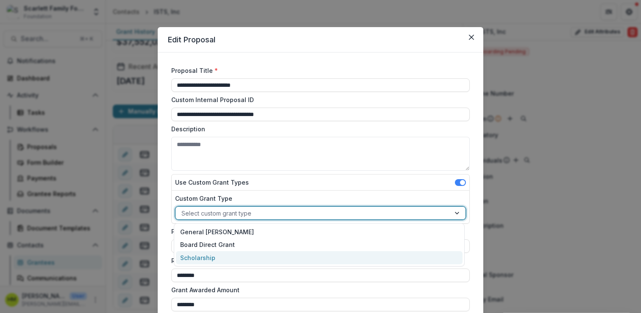
click at [199, 258] on div "Scholarship" at bounding box center [319, 257] width 286 height 13
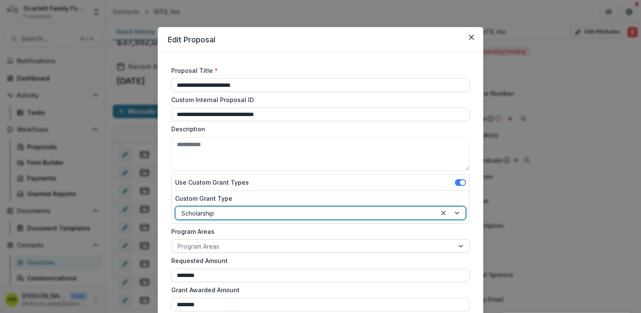
click at [201, 248] on div at bounding box center [313, 246] width 270 height 11
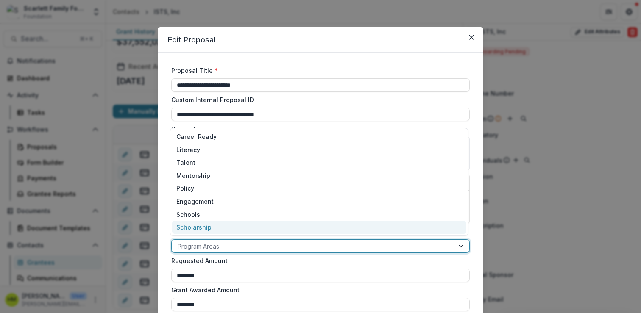
click at [203, 233] on div "Scholarship" at bounding box center [319, 227] width 294 height 13
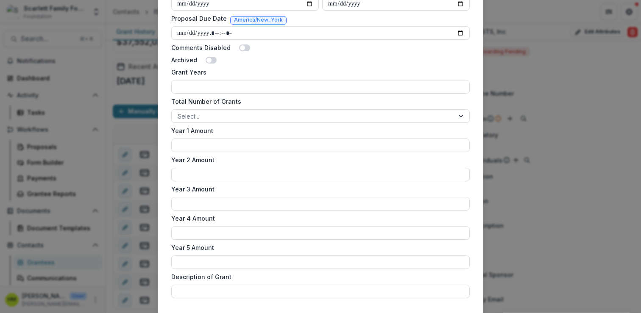
scroll to position [500, 0]
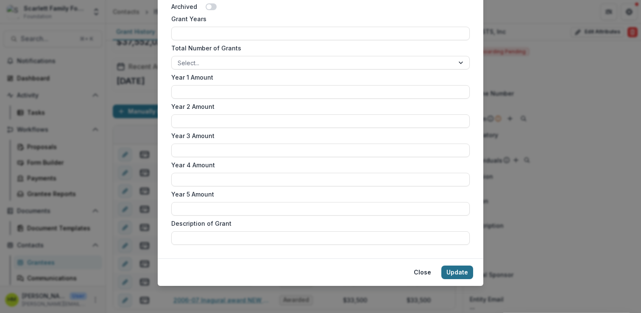
click at [449, 273] on button "Update" at bounding box center [457, 273] width 32 height 14
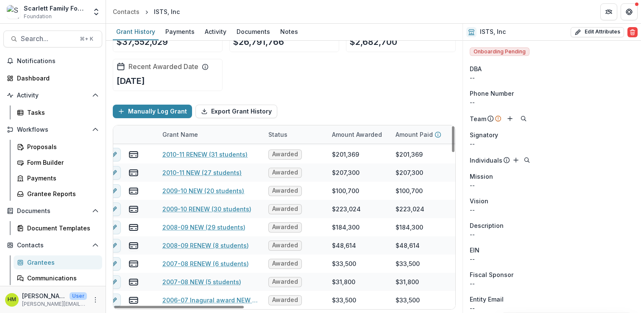
scroll to position [1092, 0]
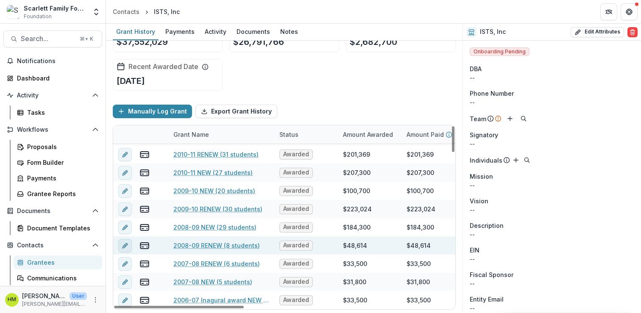
click at [122, 246] on icon "edit" at bounding box center [125, 245] width 7 height 7
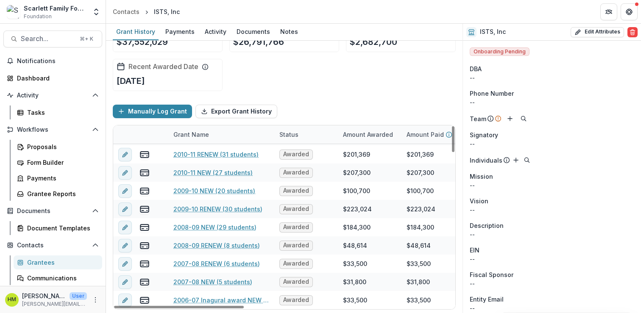
type input "*******"
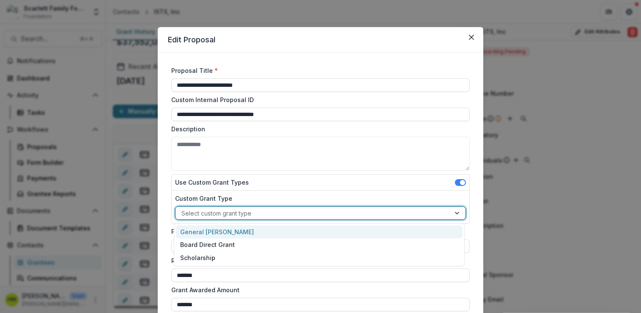
click at [232, 217] on div at bounding box center [312, 213] width 263 height 11
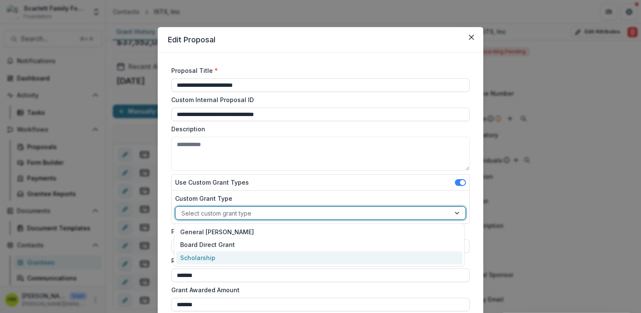
click at [208, 259] on div "Scholarship" at bounding box center [319, 257] width 286 height 13
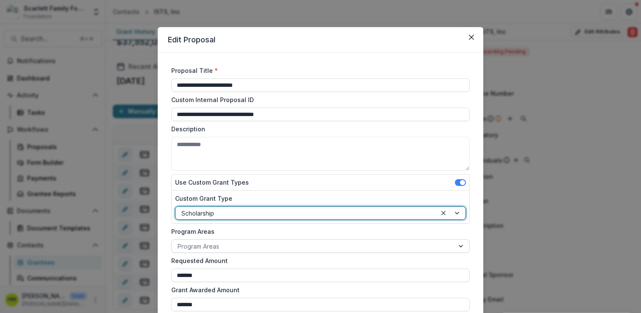
click at [211, 247] on div at bounding box center [313, 246] width 270 height 11
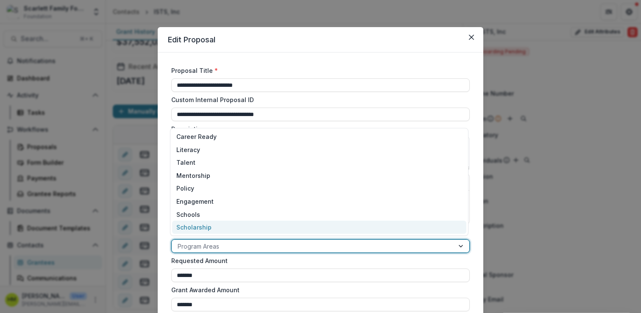
click at [212, 227] on div "Scholarship" at bounding box center [319, 227] width 294 height 13
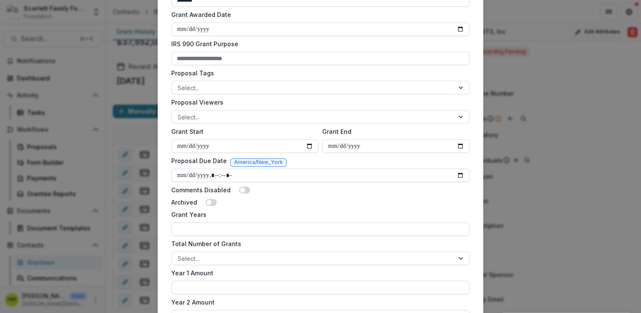
scroll to position [500, 0]
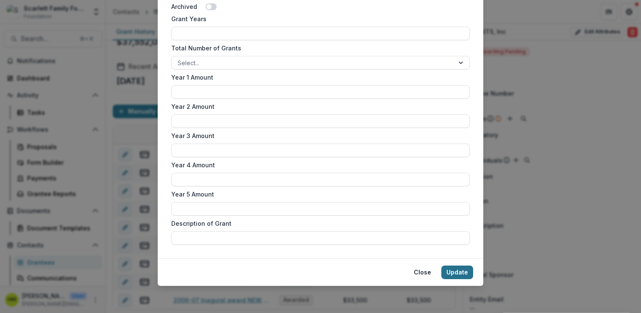
click at [458, 275] on button "Update" at bounding box center [457, 273] width 32 height 14
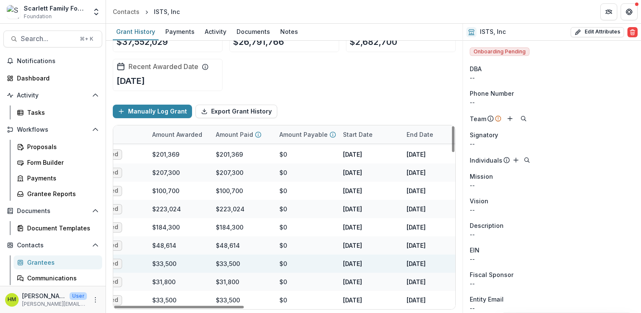
scroll to position [1092, 0]
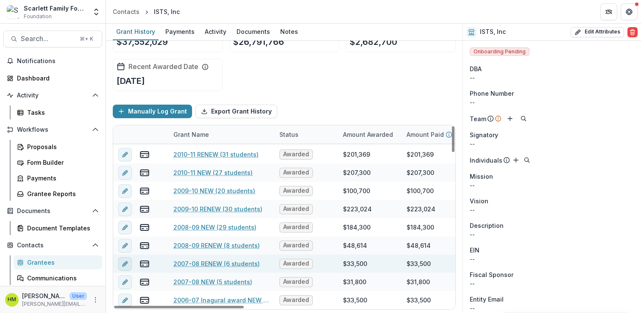
click at [125, 264] on icon "edit" at bounding box center [124, 264] width 4 height 4
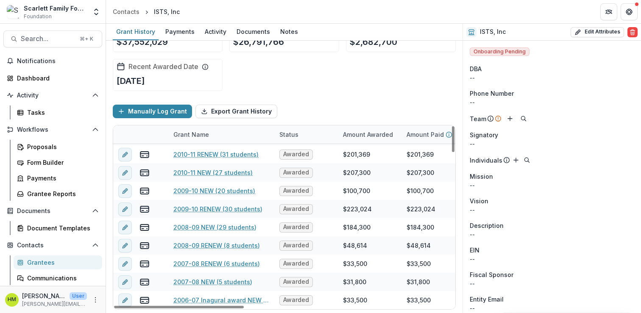
type input "*******"
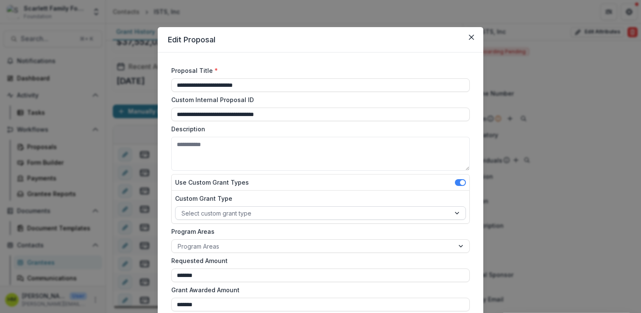
click at [222, 212] on div at bounding box center [312, 213] width 263 height 11
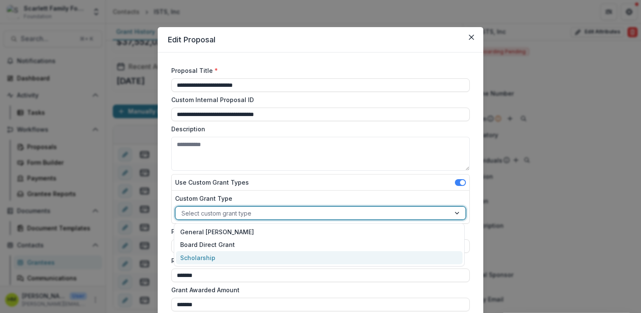
click at [202, 255] on div "Scholarship" at bounding box center [319, 257] width 286 height 13
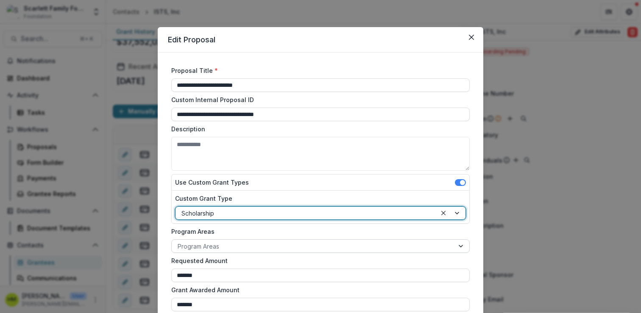
click at [202, 244] on div at bounding box center [313, 246] width 270 height 11
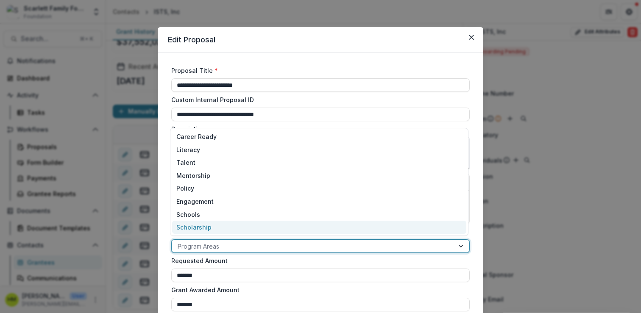
click at [202, 229] on div "Scholarship" at bounding box center [319, 227] width 294 height 13
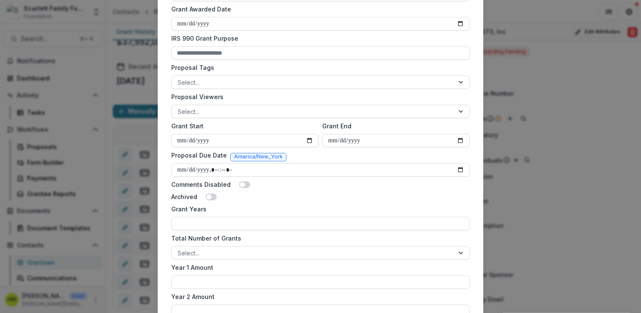
scroll to position [500, 0]
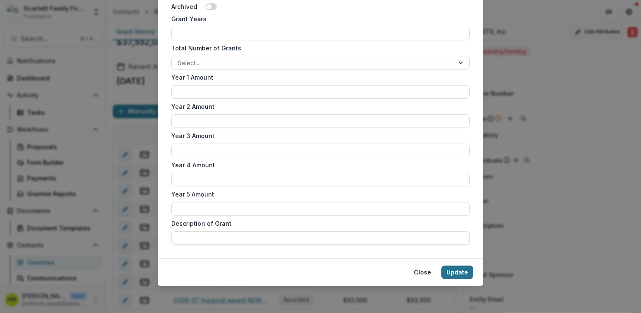
click at [451, 275] on button "Update" at bounding box center [457, 273] width 32 height 14
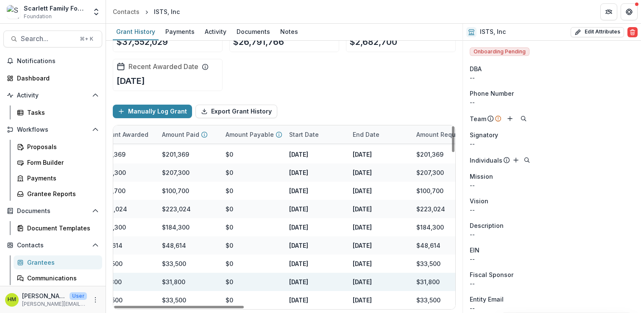
scroll to position [1092, 0]
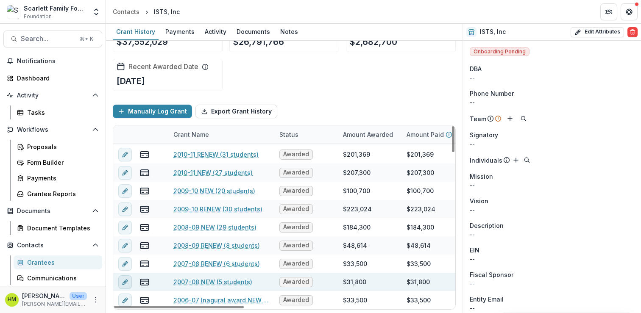
click at [125, 285] on icon "edit" at bounding box center [125, 282] width 7 height 7
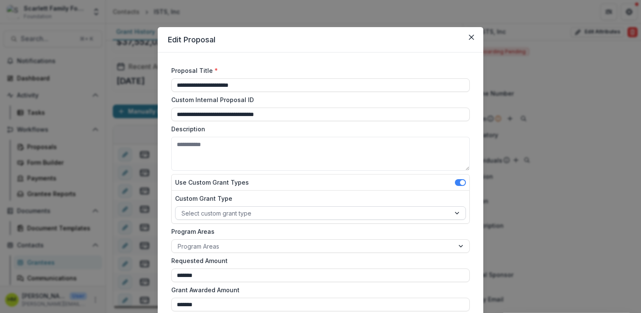
click at [207, 215] on div at bounding box center [312, 213] width 263 height 11
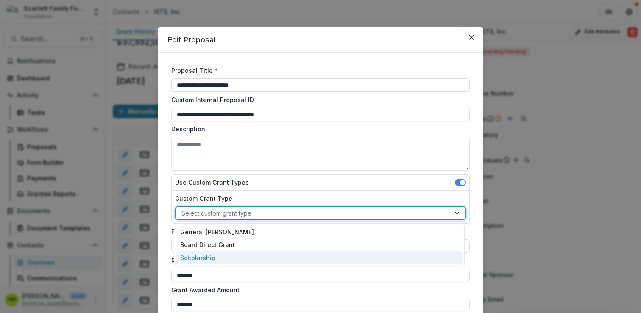
click at [196, 256] on div "Scholarship" at bounding box center [319, 257] width 286 height 13
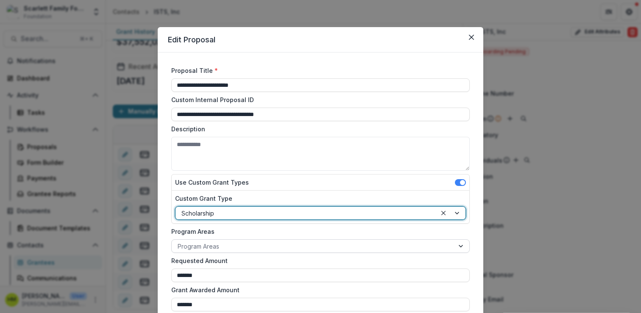
click at [198, 248] on div at bounding box center [313, 246] width 270 height 11
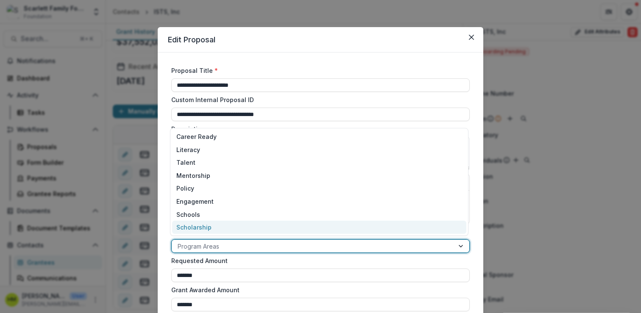
click at [200, 232] on div "Scholarship" at bounding box center [319, 227] width 294 height 13
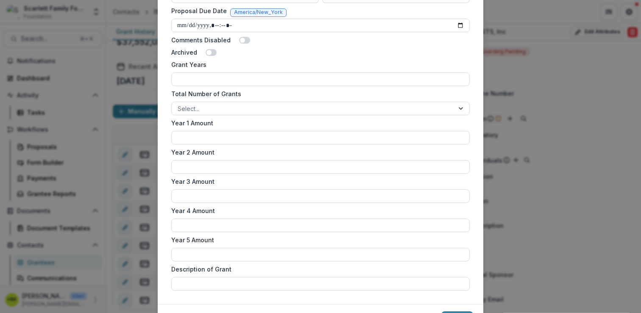
scroll to position [500, 0]
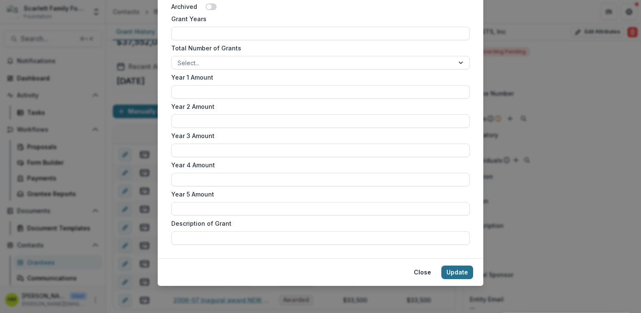
click at [460, 277] on button "Update" at bounding box center [457, 273] width 32 height 14
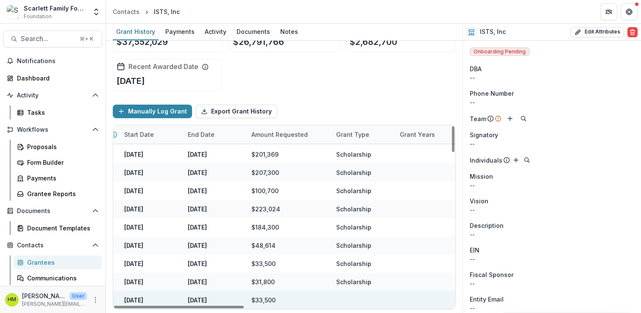
scroll to position [1092, 0]
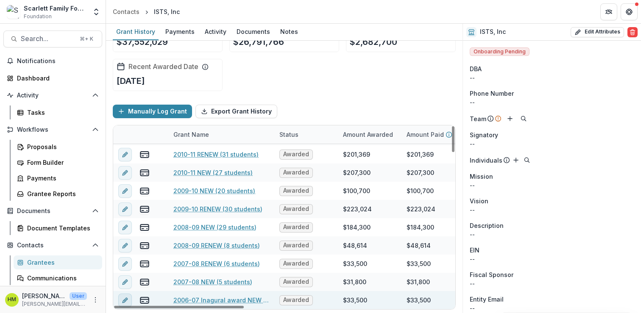
click at [122, 299] on icon "edit" at bounding box center [125, 300] width 7 height 7
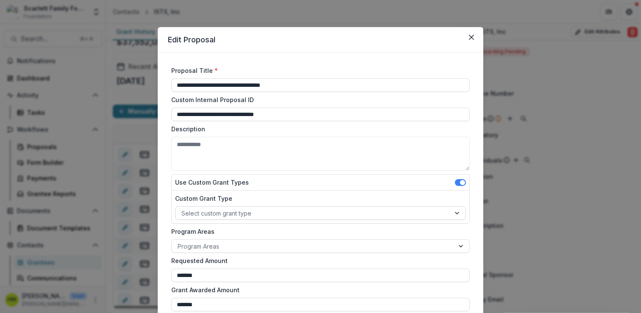
click at [244, 214] on div at bounding box center [312, 213] width 263 height 11
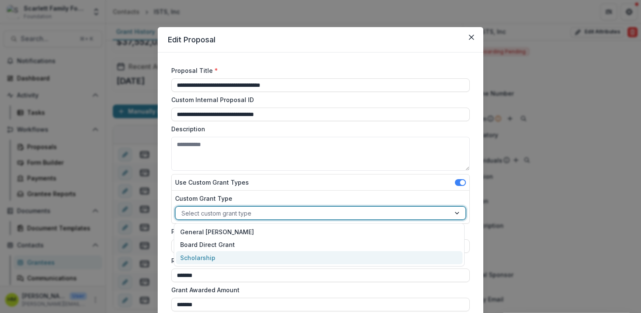
click at [202, 256] on div "Scholarship" at bounding box center [319, 257] width 286 height 13
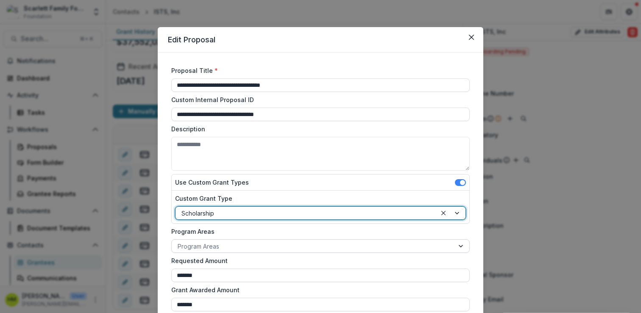
click at [201, 245] on div at bounding box center [313, 246] width 270 height 11
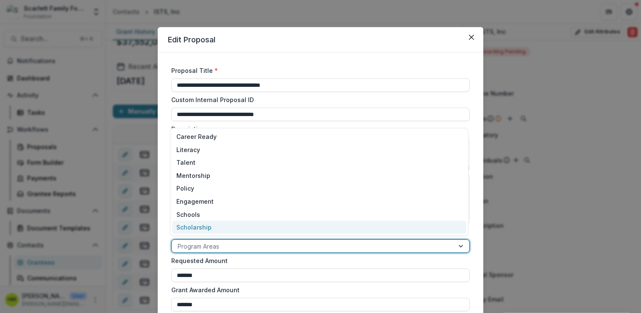
click at [202, 231] on div "Scholarship" at bounding box center [319, 227] width 294 height 13
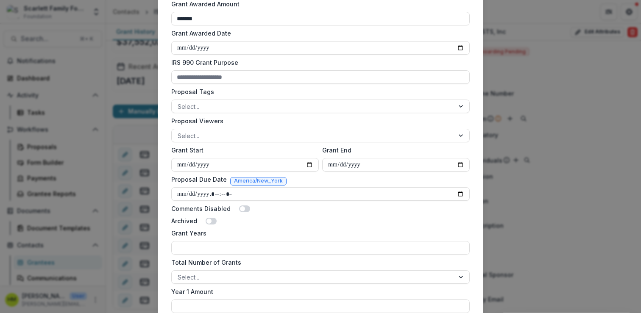
scroll to position [500, 0]
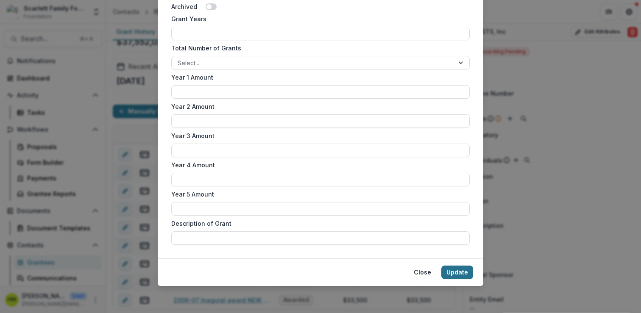
click at [462, 274] on button "Update" at bounding box center [457, 273] width 32 height 14
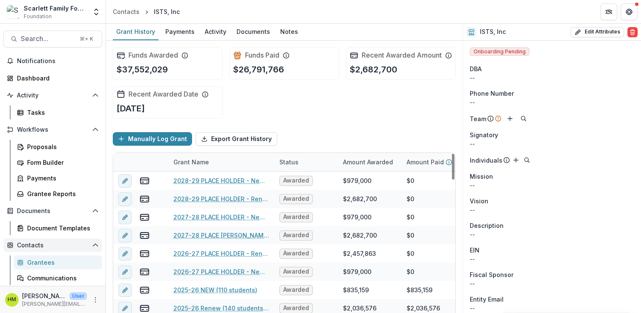
scroll to position [49, 0]
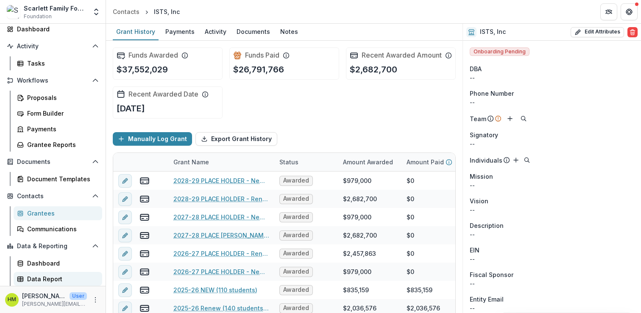
click at [33, 278] on div "Data Report" at bounding box center [61, 279] width 68 height 9
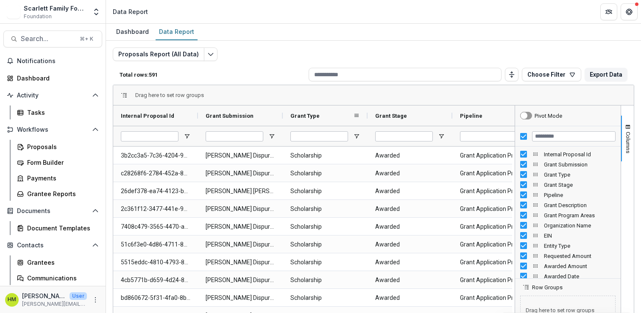
click at [306, 116] on span "Grant Type" at bounding box center [304, 116] width 29 height 6
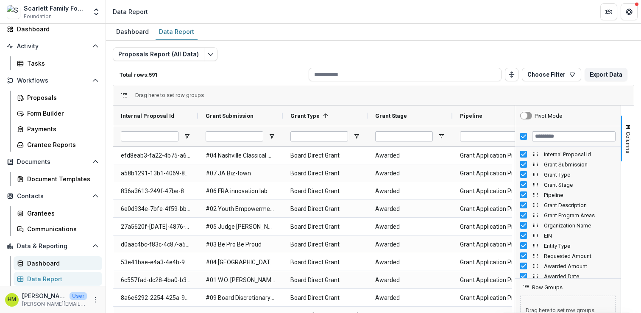
click at [38, 260] on div "Dashboard" at bounding box center [61, 263] width 68 height 9
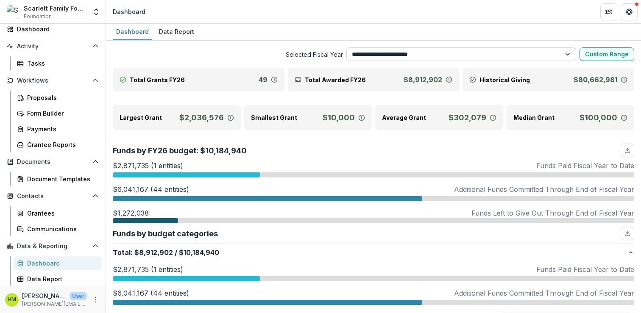
click at [377, 58] on select "**********" at bounding box center [461, 54] width 230 height 14
select select "**********"
click at [346, 47] on select "**********" at bounding box center [461, 54] width 230 height 14
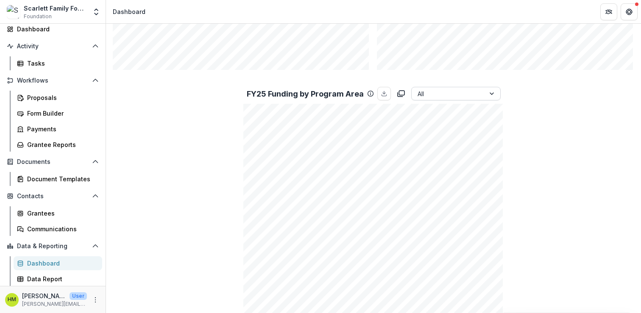
click at [437, 99] on div "All" at bounding box center [447, 94] width 73 height 12
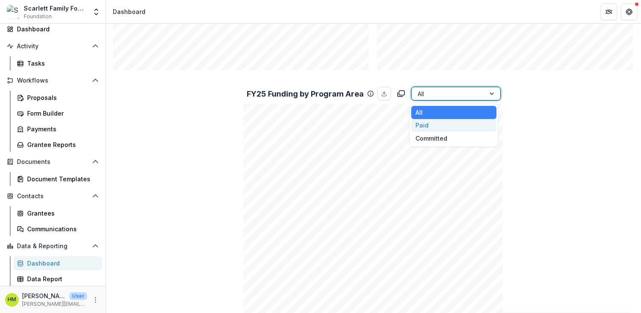
click at [428, 125] on div "Paid" at bounding box center [453, 125] width 85 height 13
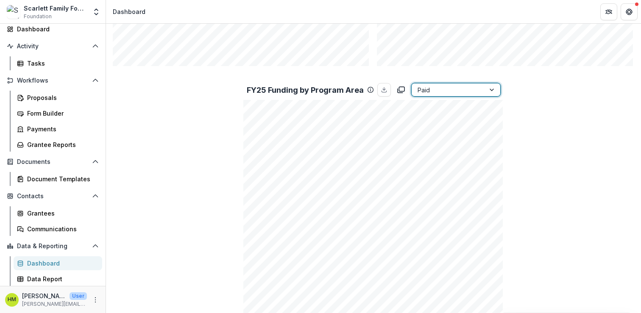
click at [434, 83] on div "Paid" at bounding box center [455, 90] width 89 height 14
click at [422, 131] on div "Committed" at bounding box center [453, 134] width 85 height 13
click at [427, 92] on div at bounding box center [447, 90] width 61 height 11
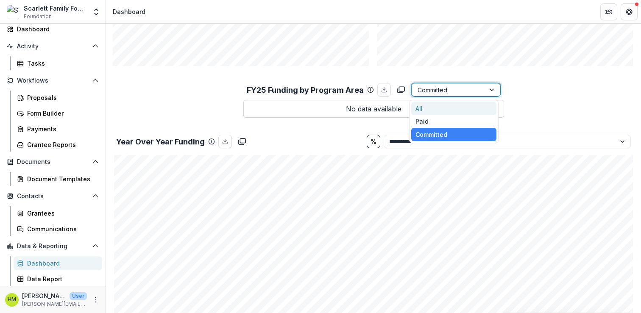
click at [424, 106] on div "All" at bounding box center [453, 108] width 85 height 13
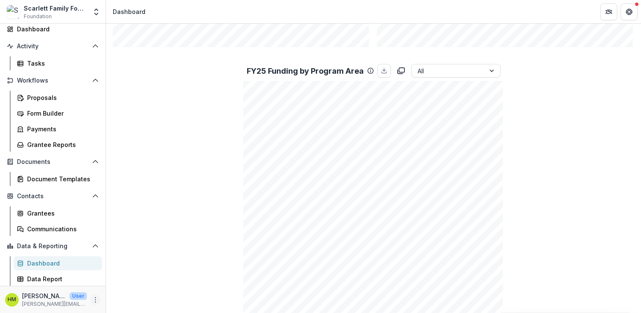
click at [95, 300] on icon "More" at bounding box center [95, 300] width 7 height 7
click at [123, 284] on link "User Settings" at bounding box center [148, 282] width 91 height 14
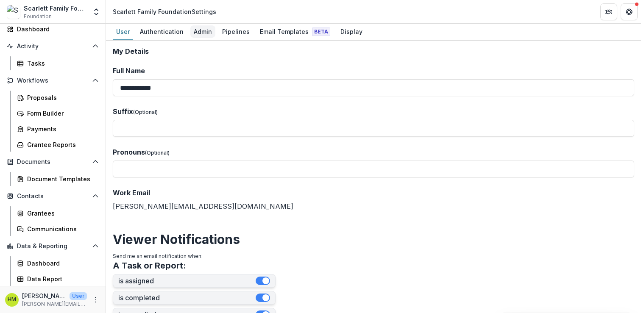
click at [198, 32] on div "Admin" at bounding box center [202, 31] width 25 height 12
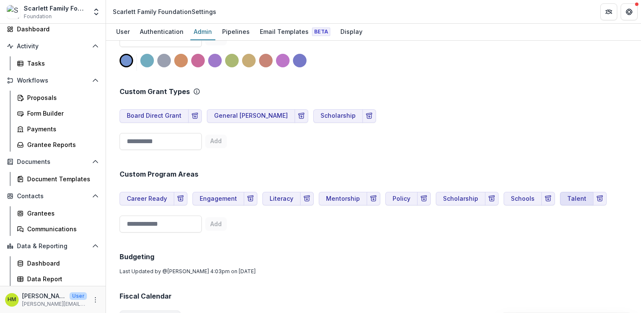
scroll to position [447, 0]
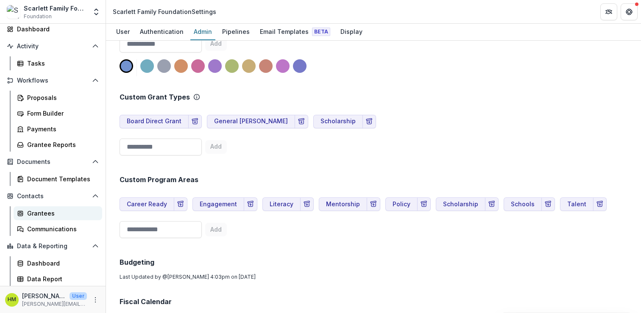
click at [37, 214] on div "Grantees" at bounding box center [61, 213] width 68 height 9
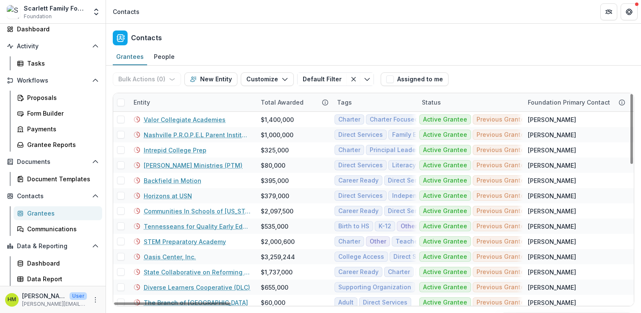
click at [140, 96] on div "Entity" at bounding box center [191, 102] width 127 height 18
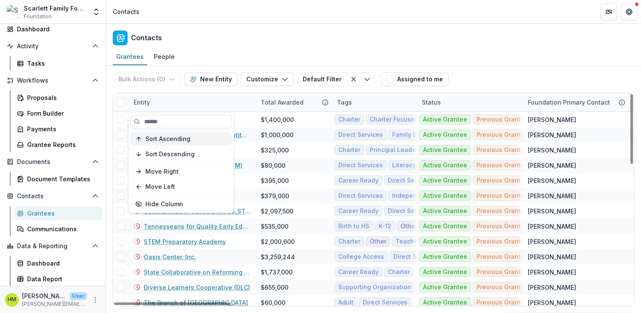
click at [169, 138] on span "Sort Ascending" at bounding box center [167, 139] width 45 height 7
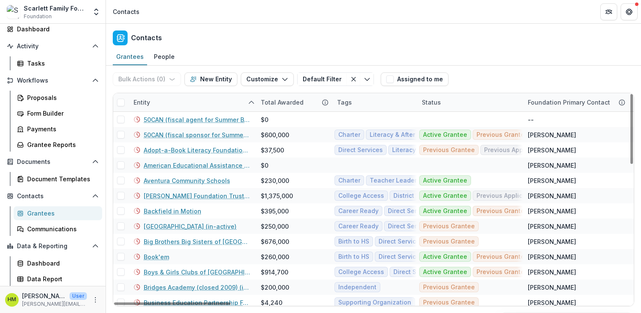
click at [342, 47] on div "Contacts" at bounding box center [373, 36] width 535 height 25
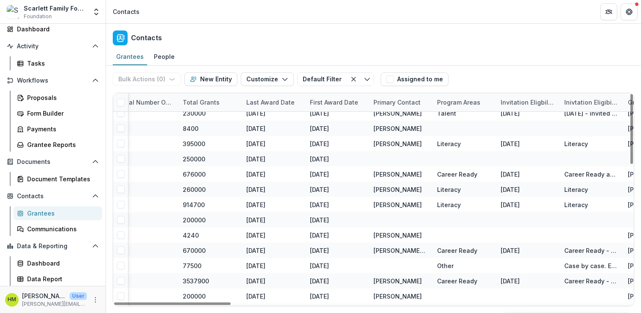
scroll to position [67, 1274]
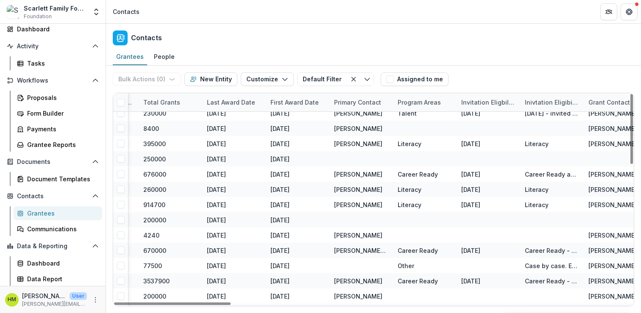
click at [416, 103] on div "Program Areas" at bounding box center [418, 102] width 53 height 9
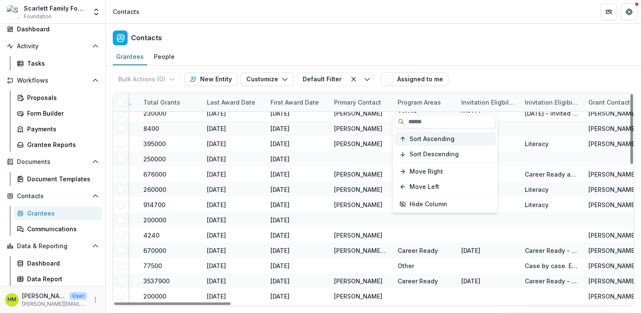
click at [422, 141] on span "Sort Ascending" at bounding box center [431, 139] width 45 height 7
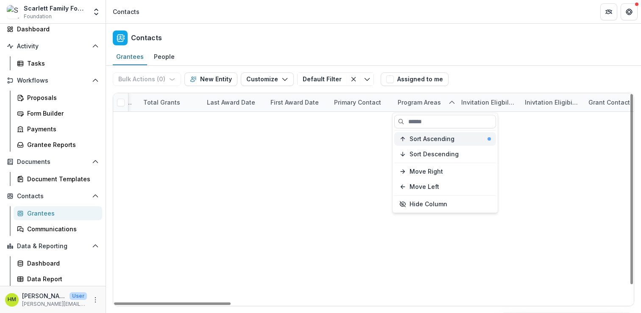
scroll to position [19, 1274]
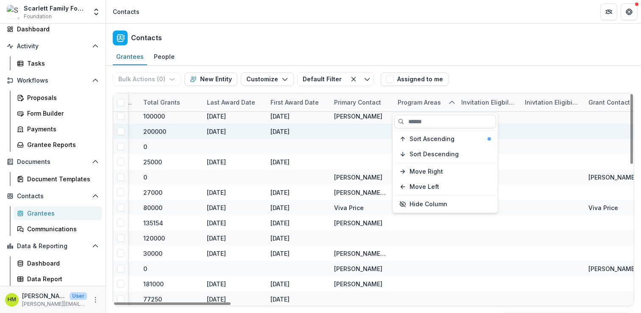
click at [517, 127] on div at bounding box center [488, 131] width 64 height 15
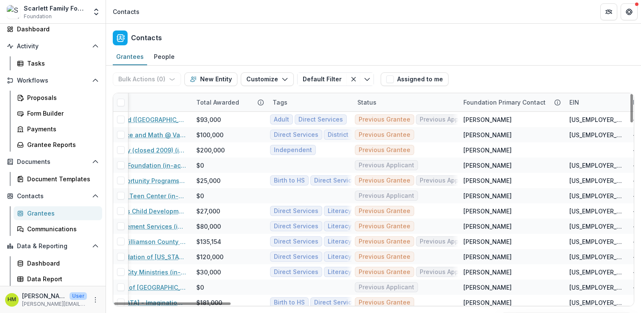
scroll to position [0, 0]
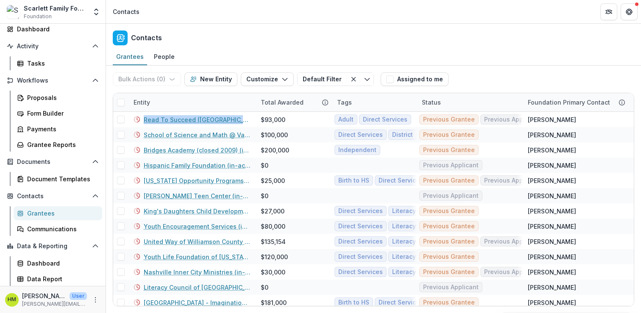
click at [37, 212] on div "Grantees" at bounding box center [61, 213] width 68 height 9
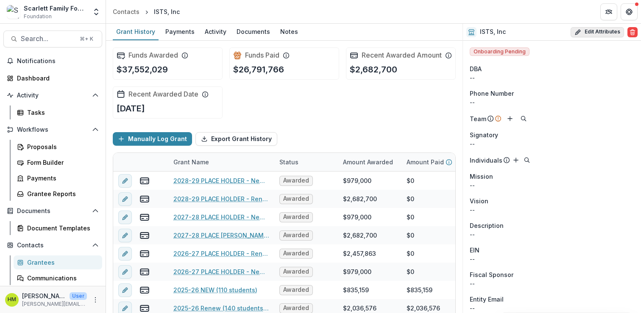
click at [588, 32] on button "Edit Attributes" at bounding box center [596, 32] width 53 height 10
select select
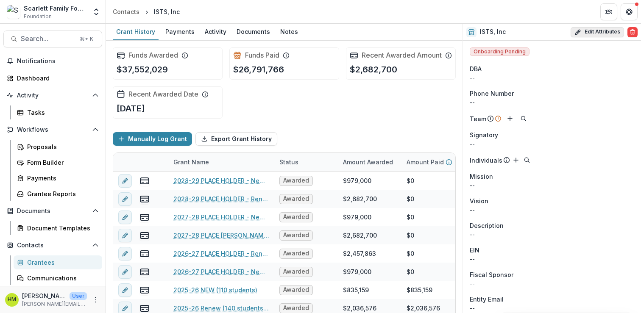
select select
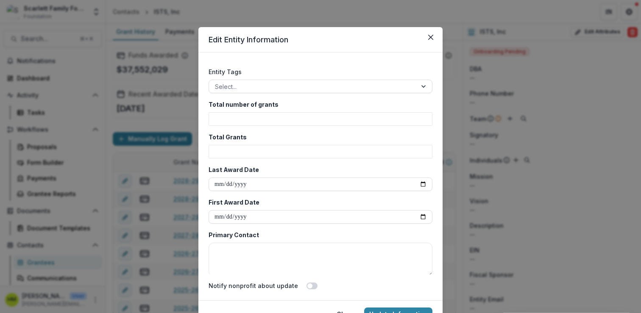
scroll to position [744, 0]
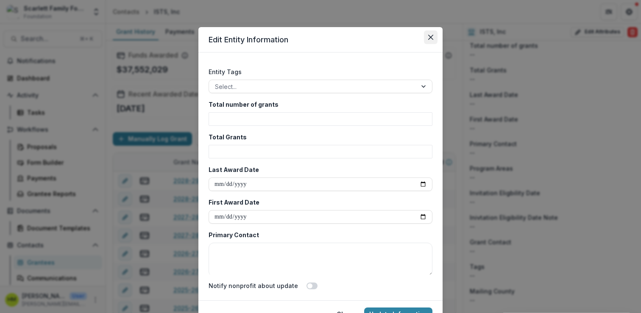
click at [428, 36] on icon "Close" at bounding box center [430, 37] width 5 height 5
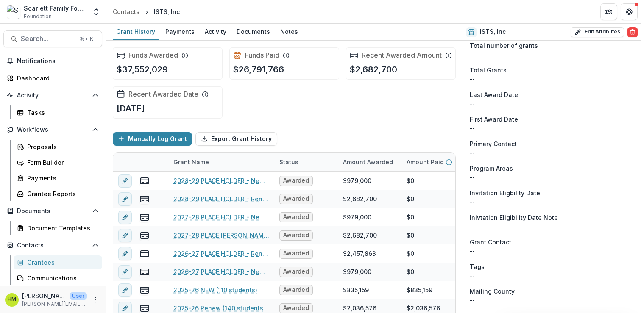
click at [486, 166] on span "Program Areas" at bounding box center [491, 168] width 43 height 9
click at [580, 31] on button "Edit Attributes" at bounding box center [596, 32] width 53 height 10
select select
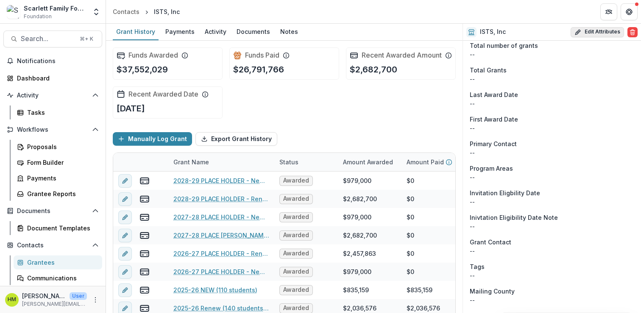
select select
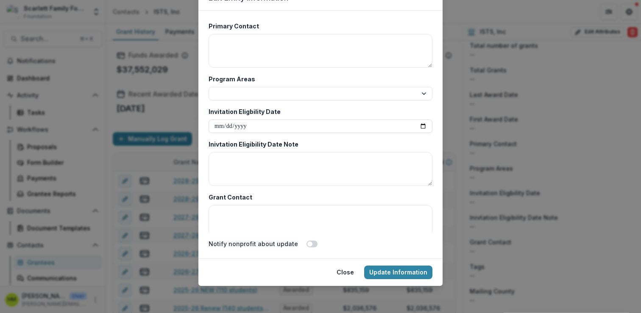
scroll to position [1584, 0]
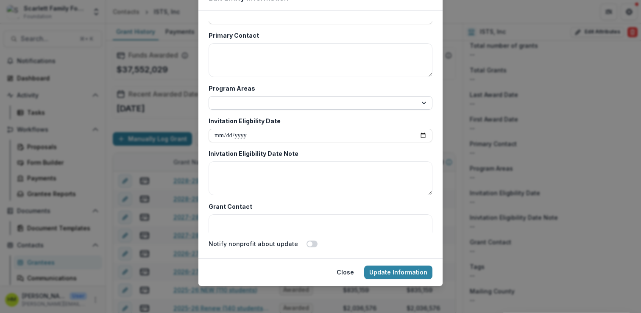
click at [286, 108] on select "**********" at bounding box center [320, 103] width 224 height 14
click at [350, 270] on button "Close" at bounding box center [345, 273] width 28 height 14
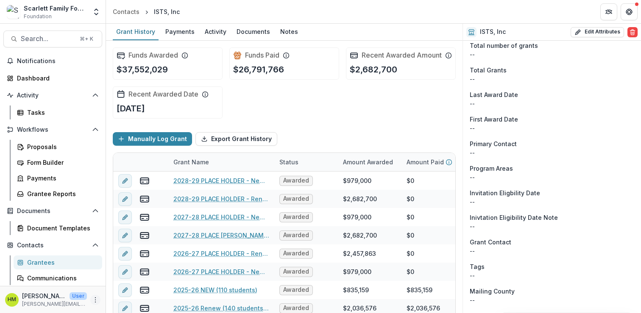
click at [92, 299] on icon "More" at bounding box center [95, 300] width 7 height 7
click at [122, 284] on link "User Settings" at bounding box center [148, 282] width 91 height 14
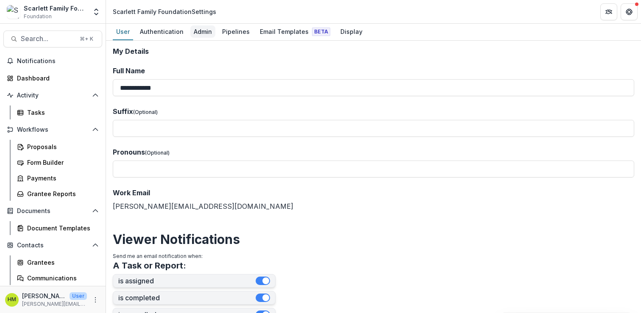
click at [205, 31] on div "Admin" at bounding box center [202, 31] width 25 height 12
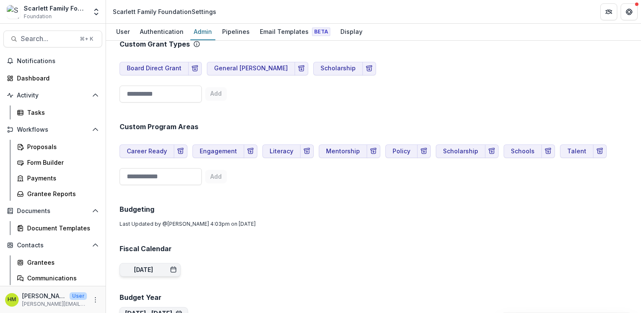
scroll to position [486, 0]
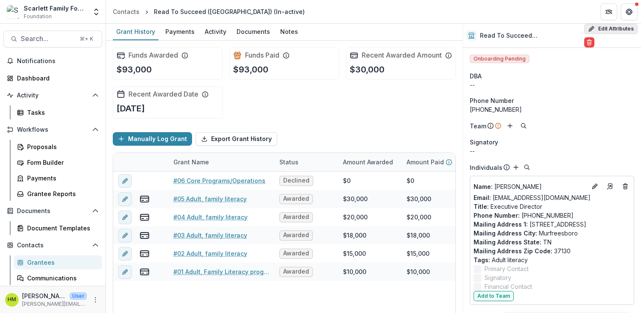
click at [596, 28] on button "Edit Attributes" at bounding box center [610, 29] width 53 height 10
select select
select select "**********"
select select
select select "**********"
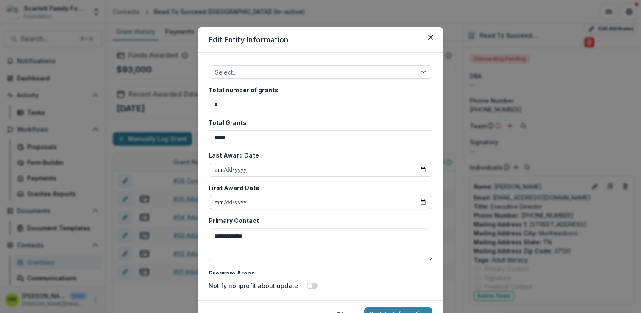
scroll to position [1406, 0]
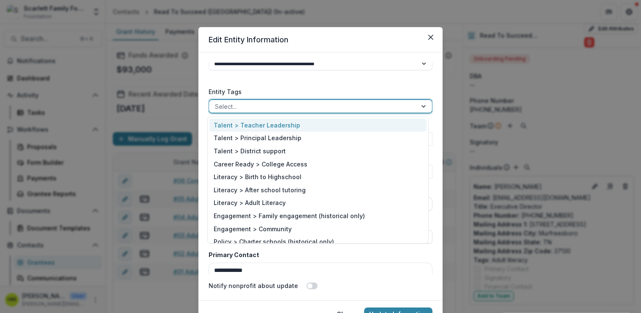
click at [267, 105] on div at bounding box center [313, 106] width 196 height 11
click at [273, 89] on label "Entity Tags" at bounding box center [317, 91] width 219 height 9
click at [217, 102] on input "Entity Tags" at bounding box center [216, 106] width 2 height 9
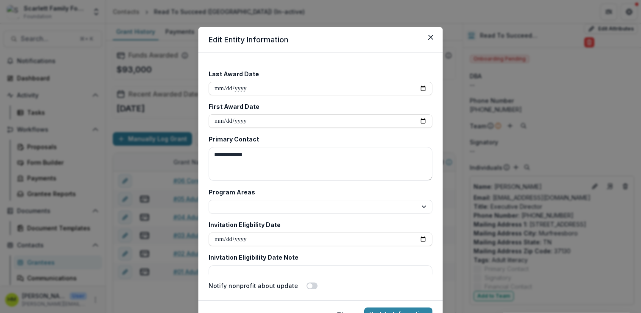
scroll to position [1559, 0]
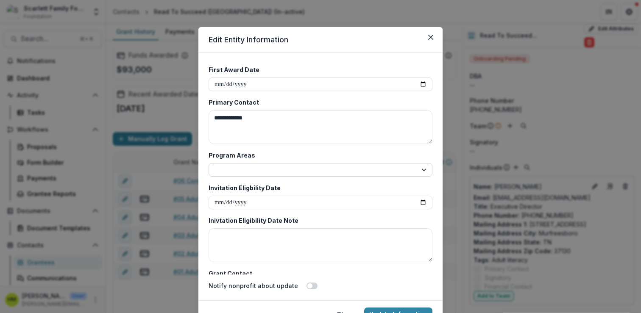
click at [238, 173] on select "**********" at bounding box center [320, 170] width 224 height 14
click at [243, 171] on select "**********" at bounding box center [320, 170] width 224 height 14
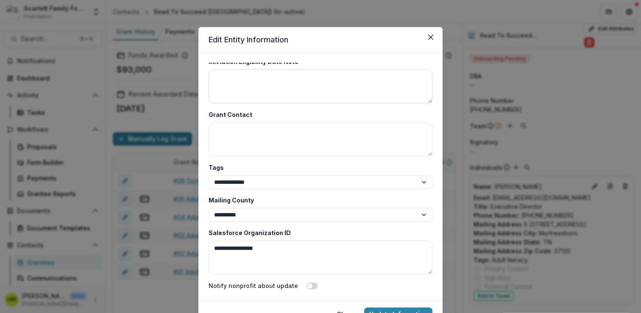
scroll to position [42, 0]
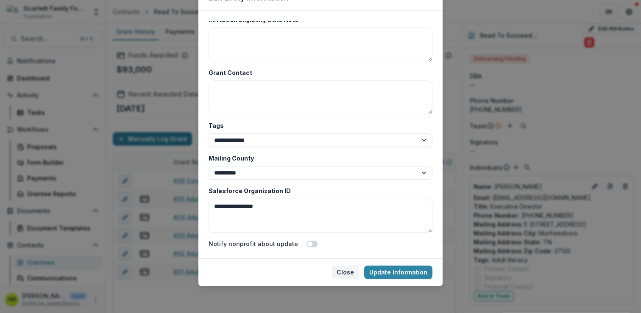
click at [347, 269] on button "Close" at bounding box center [345, 273] width 28 height 14
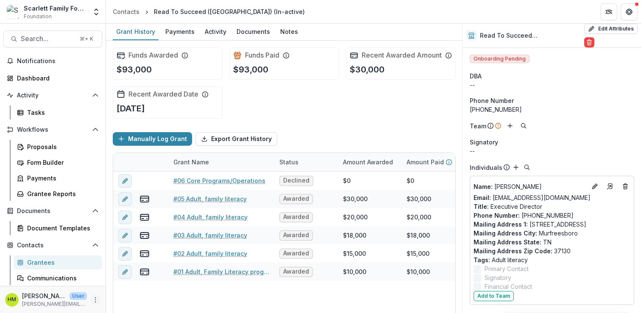
click at [92, 302] on icon "More" at bounding box center [95, 300] width 7 height 7
click at [127, 277] on link "User Settings" at bounding box center [148, 282] width 91 height 14
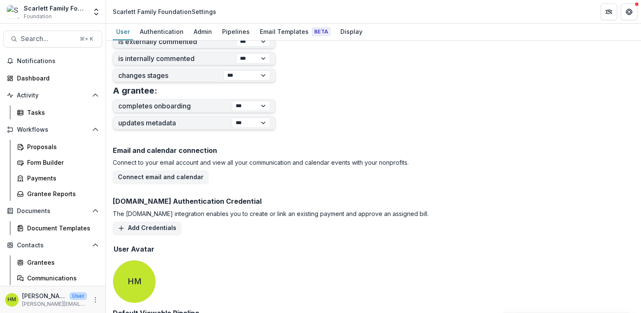
scroll to position [383, 0]
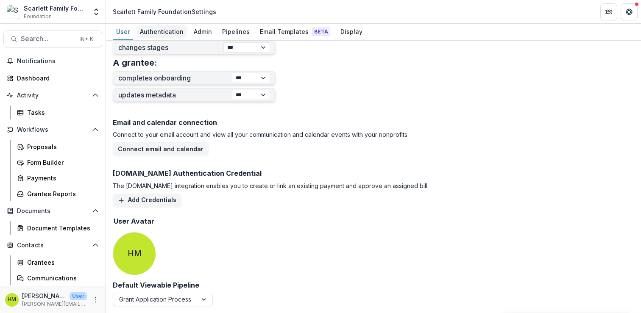
click at [160, 30] on div "Authentication" at bounding box center [161, 31] width 50 height 12
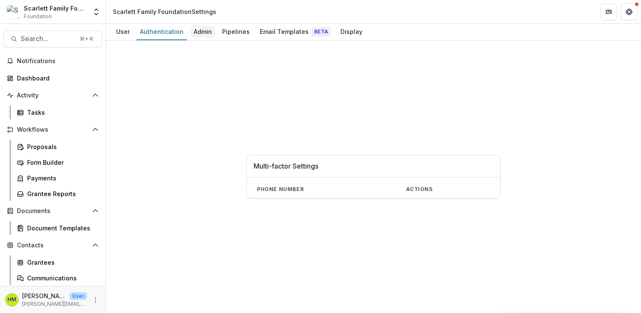
click at [208, 32] on div "Admin" at bounding box center [202, 31] width 25 height 12
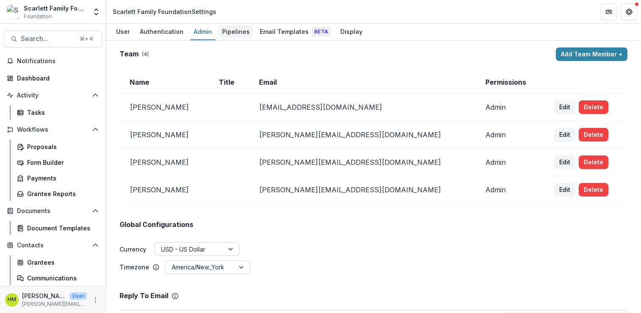
click at [232, 27] on div "Pipelines" at bounding box center [236, 31] width 34 height 12
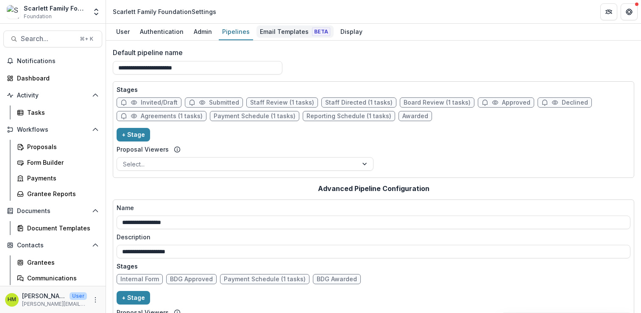
click at [289, 32] on div "Email Templates Beta" at bounding box center [294, 31] width 77 height 12
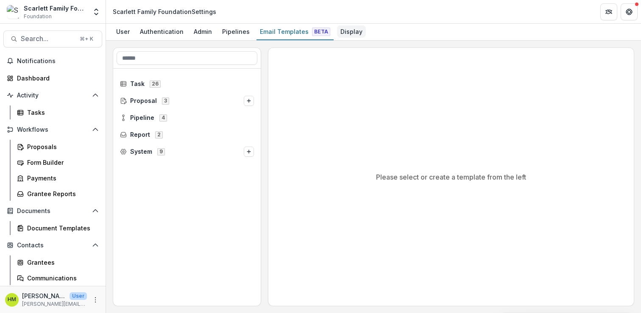
click at [345, 30] on div "Display" at bounding box center [351, 31] width 29 height 12
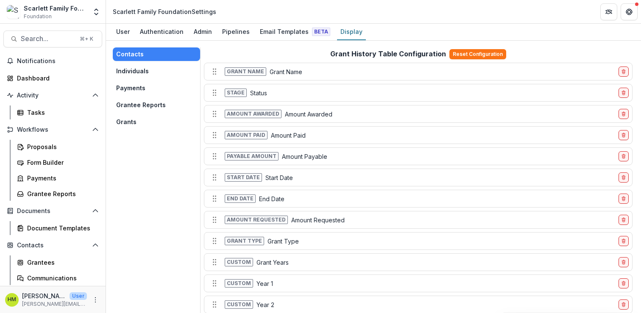
click at [128, 77] on button "Individuals" at bounding box center [156, 71] width 87 height 14
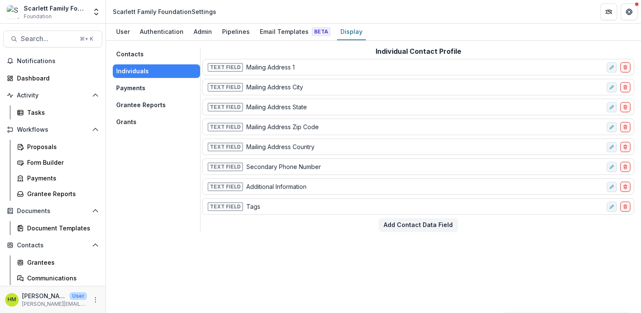
click at [130, 85] on button "Payments" at bounding box center [156, 88] width 87 height 14
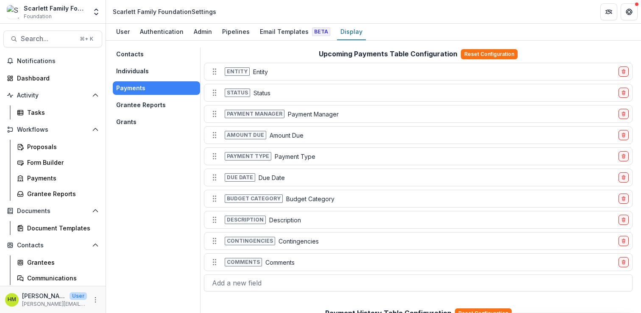
click at [128, 106] on button "Grantee Reports" at bounding box center [156, 105] width 87 height 14
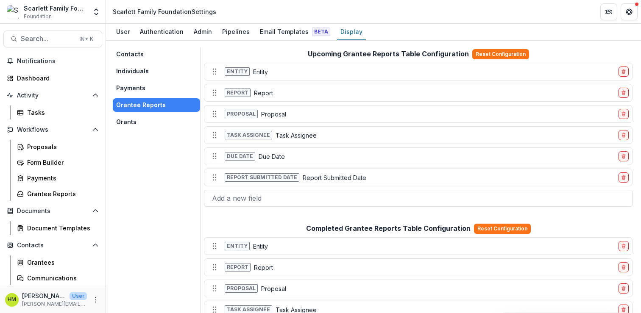
click at [130, 119] on button "Grants" at bounding box center [156, 122] width 87 height 14
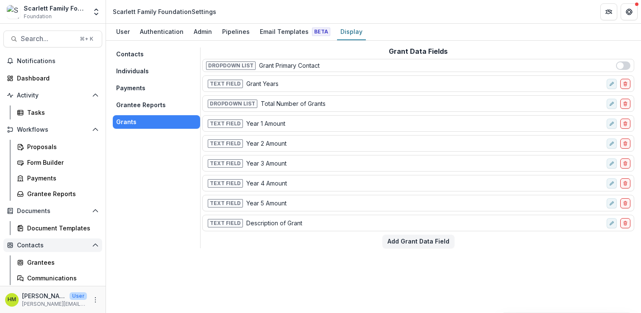
scroll to position [49, 0]
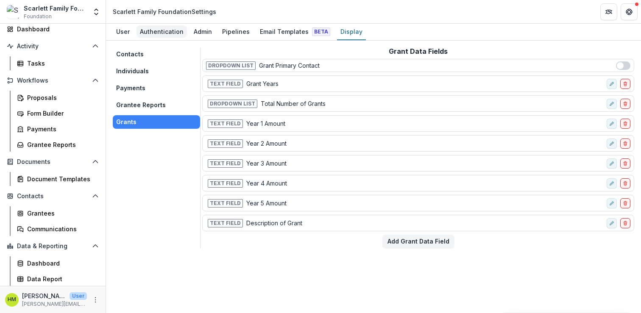
click at [162, 33] on div "Authentication" at bounding box center [161, 31] width 50 height 12
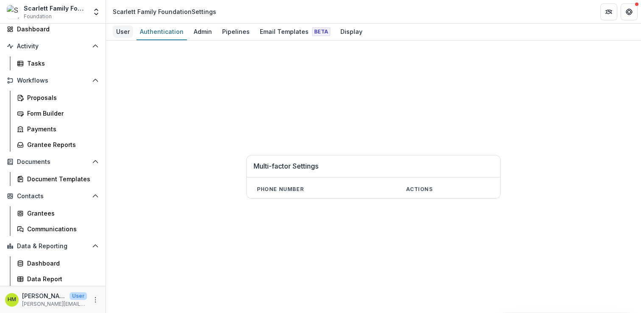
click at [131, 33] on div "User" at bounding box center [123, 31] width 20 height 12
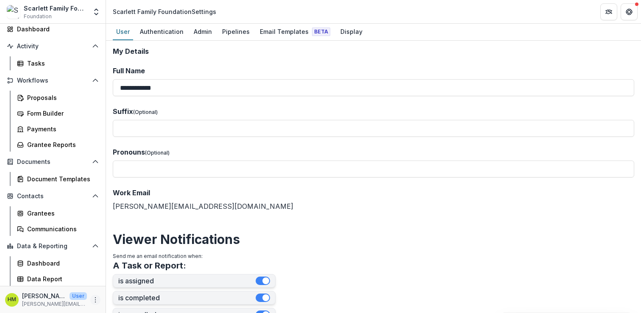
click at [90, 297] on button "More" at bounding box center [95, 300] width 10 height 10
click at [125, 282] on link "User Settings" at bounding box center [148, 282] width 91 height 14
click at [208, 32] on div "Admin" at bounding box center [202, 31] width 25 height 12
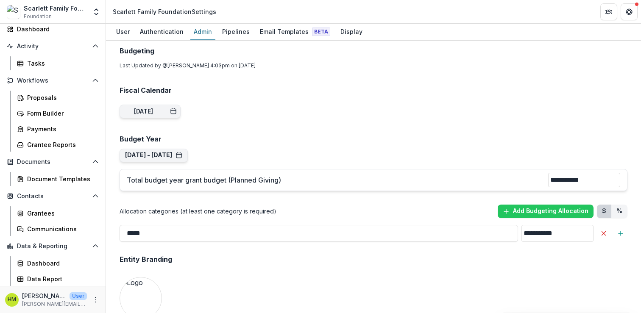
scroll to position [664, 0]
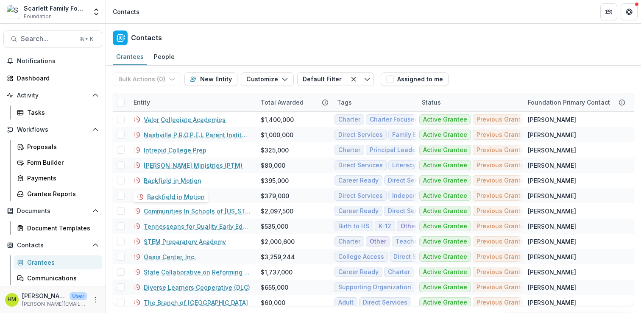
click at [231, 177] on div "Backfield in Motion" at bounding box center [191, 180] width 117 height 15
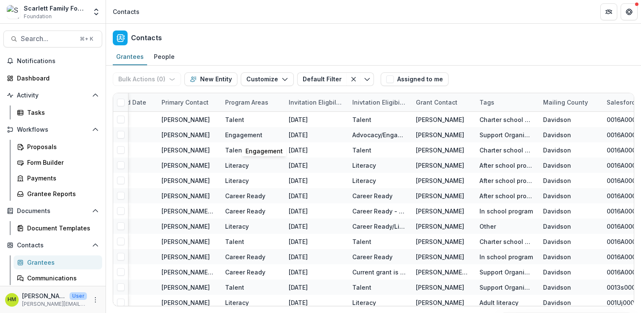
scroll to position [0, 1449]
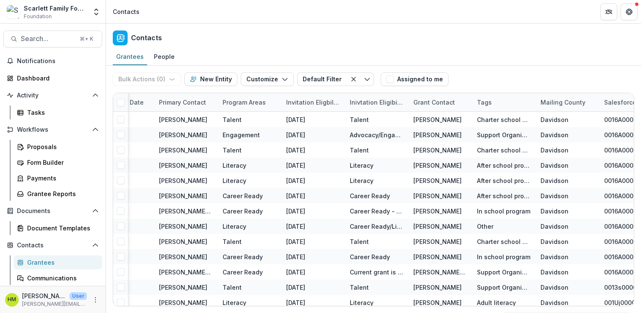
click at [248, 110] on div "Program Areas" at bounding box center [249, 102] width 64 height 18
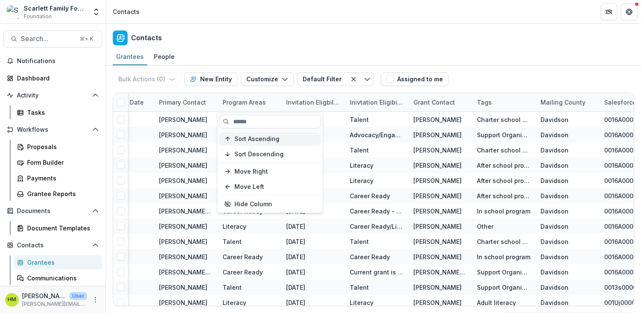
click at [246, 141] on span "Sort Ascending" at bounding box center [256, 139] width 45 height 7
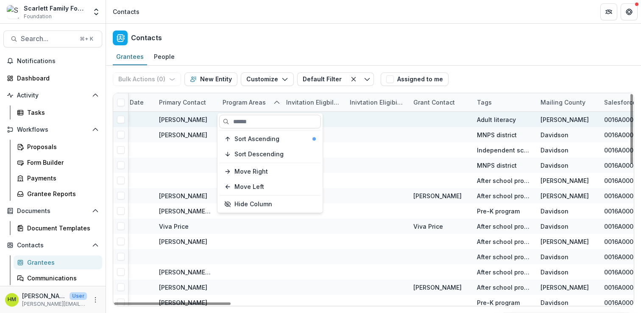
click at [426, 125] on div at bounding box center [439, 119] width 53 height 15
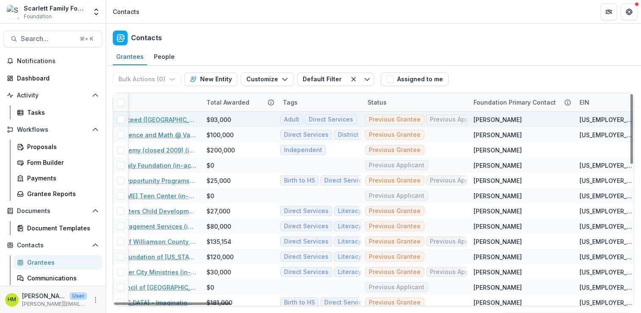
scroll to position [0, 0]
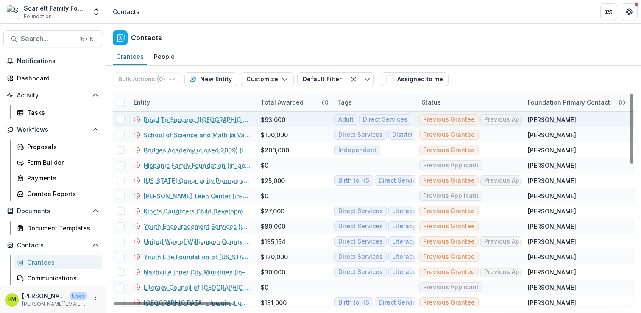
click at [321, 44] on div "Contacts" at bounding box center [373, 36] width 535 height 25
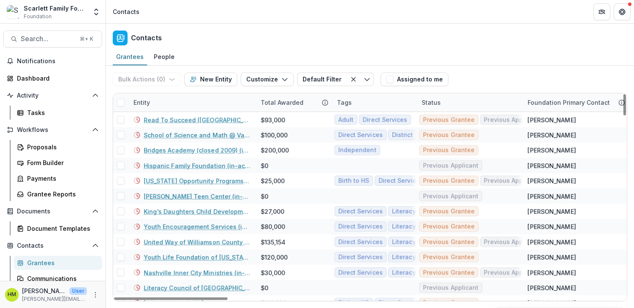
click at [227, 99] on div "Entity" at bounding box center [191, 102] width 127 height 18
click at [328, 31] on div "Contacts" at bounding box center [370, 36] width 528 height 25
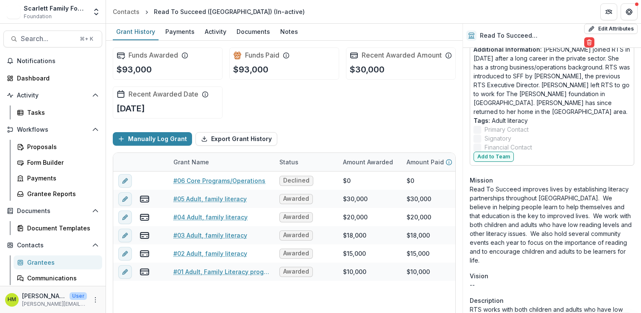
scroll to position [339, 0]
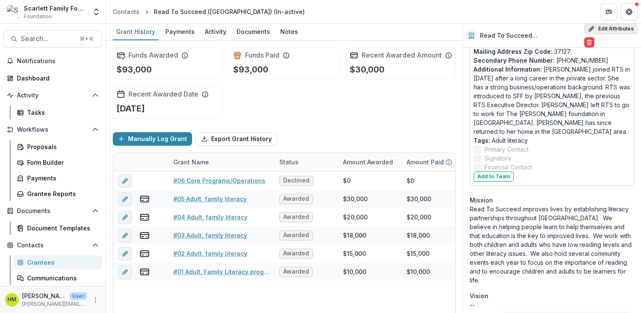
click at [594, 26] on button "Edit Attributes" at bounding box center [610, 29] width 53 height 10
select select
select select "**********"
select select
select select "**********"
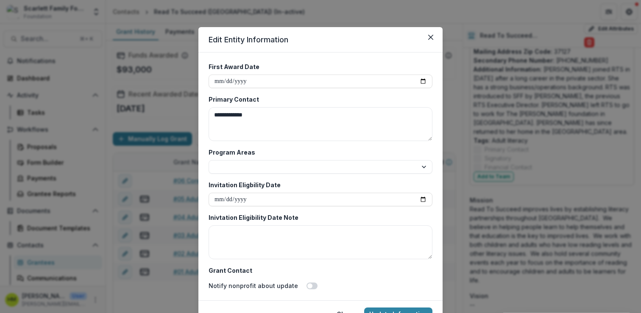
scroll to position [1600, 0]
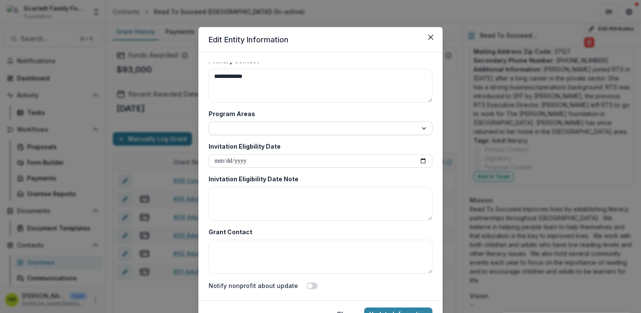
click at [309, 124] on select "**********" at bounding box center [320, 129] width 224 height 14
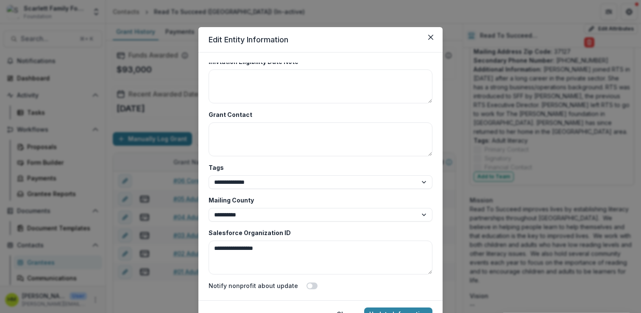
scroll to position [42, 0]
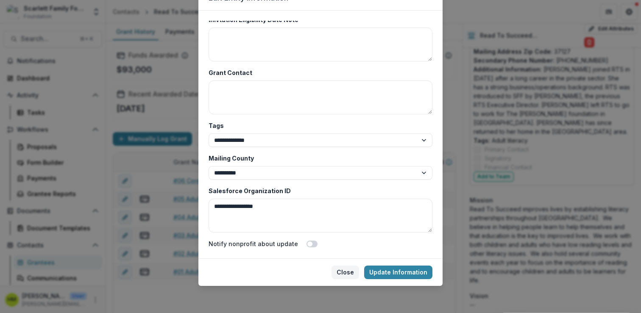
click at [347, 270] on button "Close" at bounding box center [345, 273] width 28 height 14
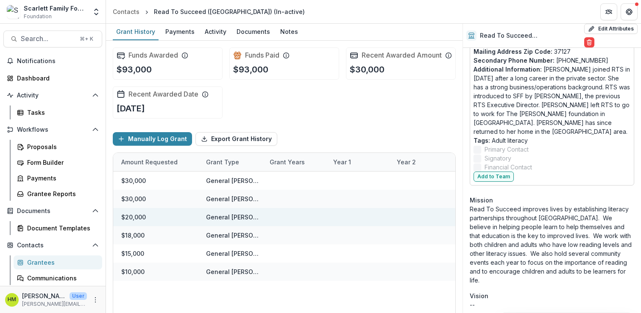
scroll to position [0, 0]
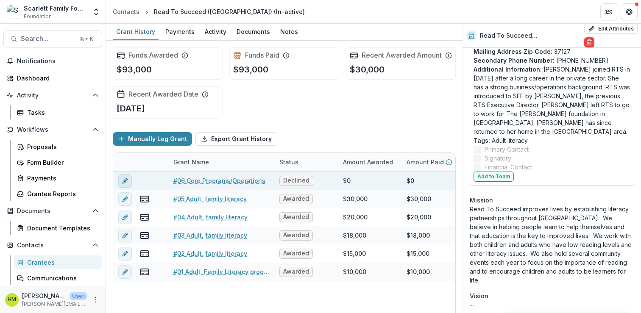
click at [123, 183] on icon "edit" at bounding box center [124, 181] width 4 height 4
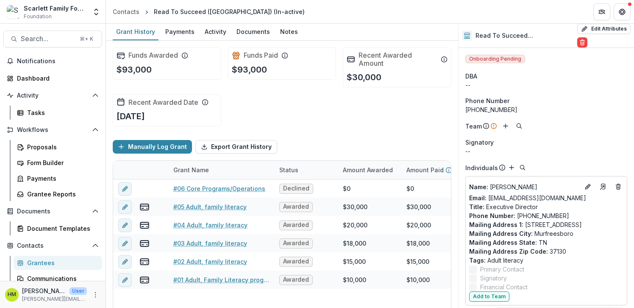
click at [193, 170] on div "Grant Name" at bounding box center [191, 169] width 46 height 9
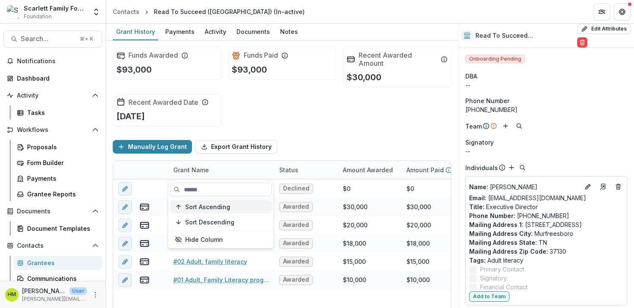
click at [197, 206] on span "Sort Ascending" at bounding box center [207, 206] width 45 height 7
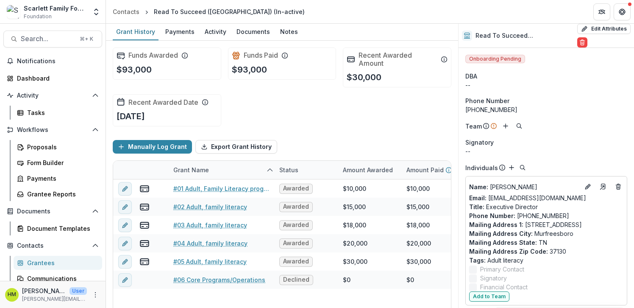
click at [264, 106] on div "Funds Awarded $93,000 Funds Paid $93,000 Recent Awarded Amount $30,000 Recent A…" at bounding box center [282, 87] width 339 height 92
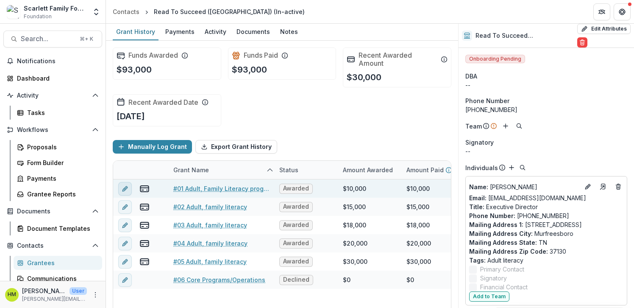
click at [124, 186] on icon "edit" at bounding box center [125, 188] width 7 height 7
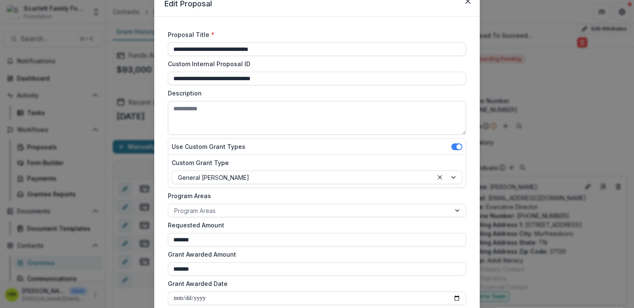
scroll to position [39, 0]
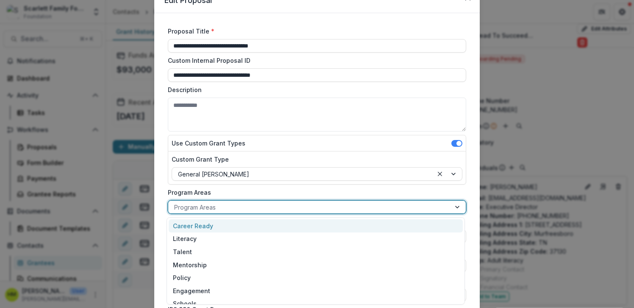
click at [199, 207] on div at bounding box center [309, 207] width 270 height 11
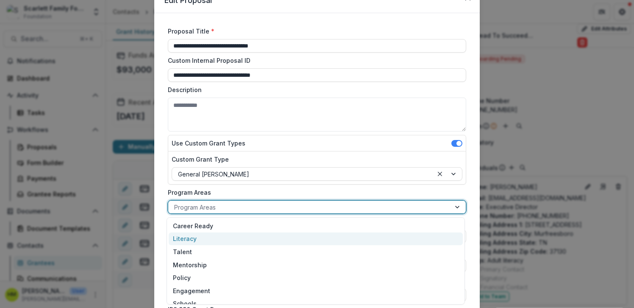
click at [189, 235] on div "Literacy" at bounding box center [316, 238] width 294 height 13
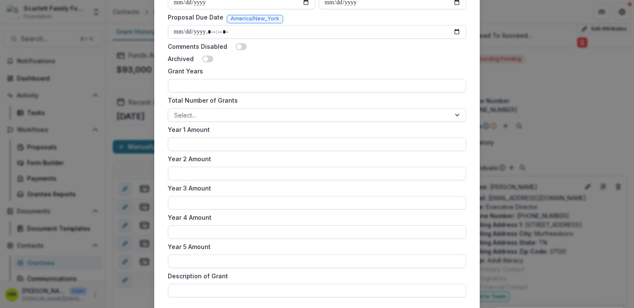
scroll to position [506, 0]
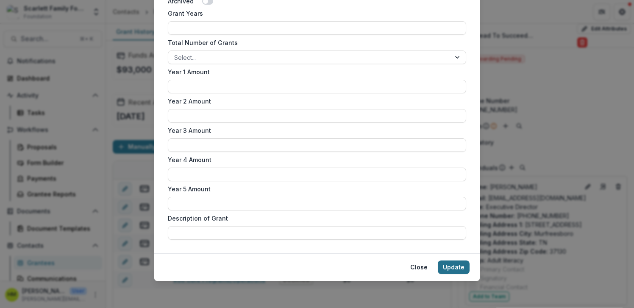
click at [457, 268] on button "Update" at bounding box center [454, 267] width 32 height 14
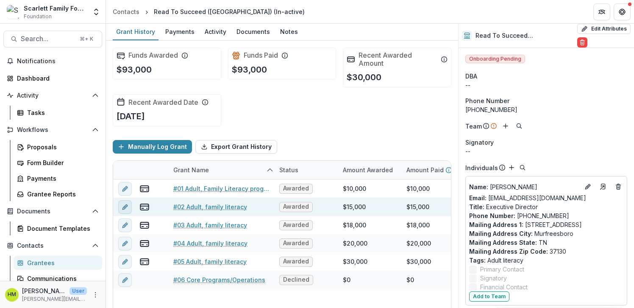
click at [125, 206] on icon "edit" at bounding box center [125, 206] width 7 height 7
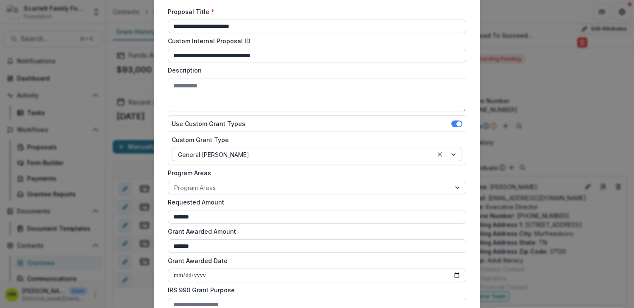
scroll to position [62, 0]
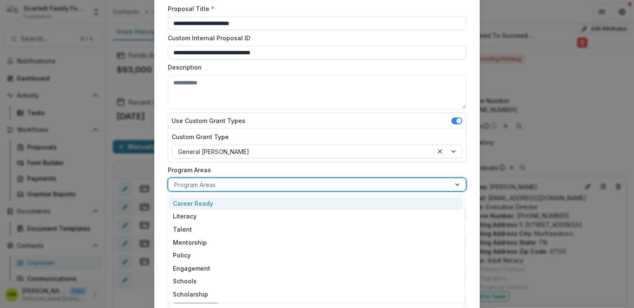
click at [224, 185] on div at bounding box center [309, 184] width 270 height 11
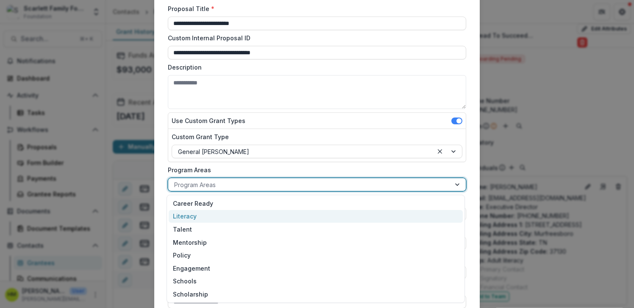
click at [214, 214] on div "Literacy" at bounding box center [316, 216] width 294 height 13
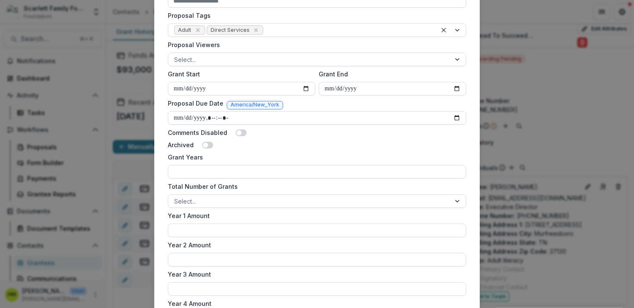
scroll to position [506, 0]
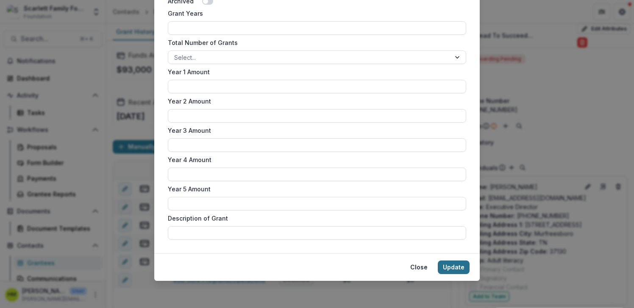
click at [448, 264] on button "Update" at bounding box center [454, 267] width 32 height 14
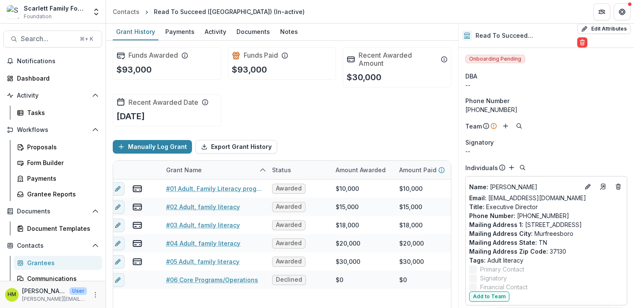
scroll to position [0, 0]
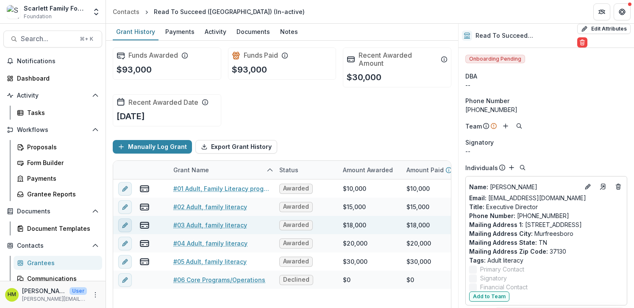
click at [125, 225] on line "edit" at bounding box center [125, 225] width 2 height 2
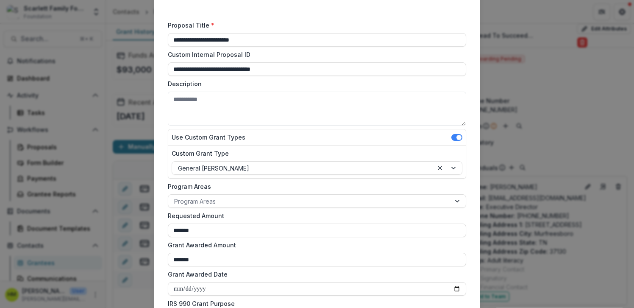
scroll to position [48, 0]
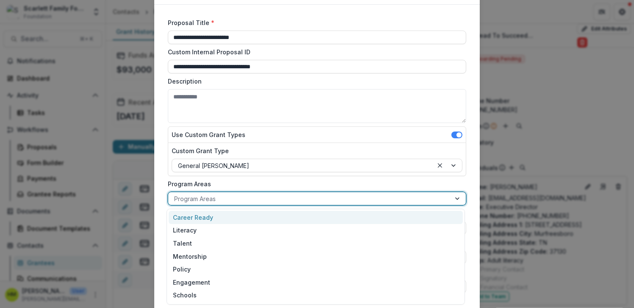
click at [222, 197] on div at bounding box center [309, 198] width 270 height 11
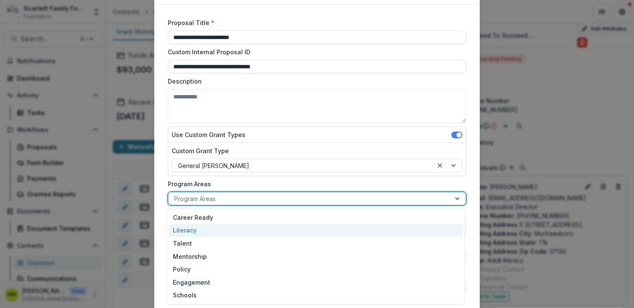
click at [197, 231] on div "Literacy" at bounding box center [316, 230] width 294 height 13
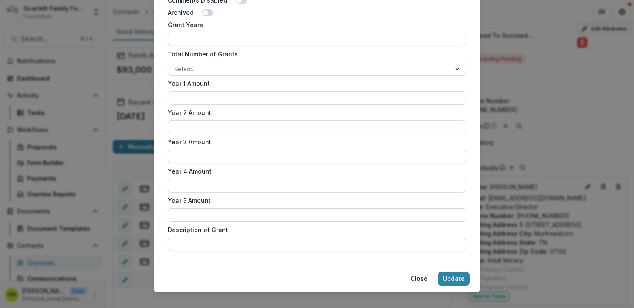
scroll to position [506, 0]
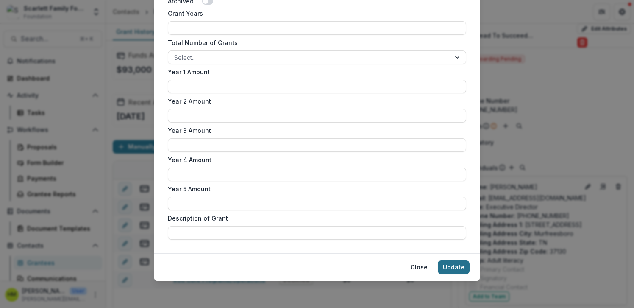
click at [455, 268] on button "Update" at bounding box center [454, 267] width 32 height 14
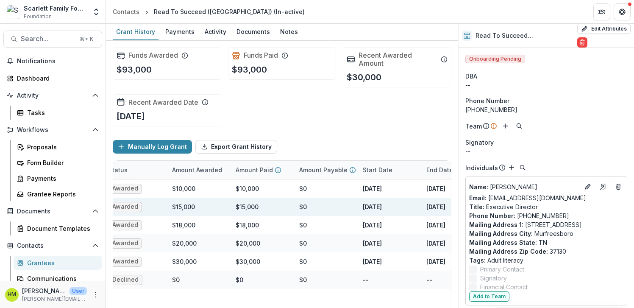
scroll to position [0, 0]
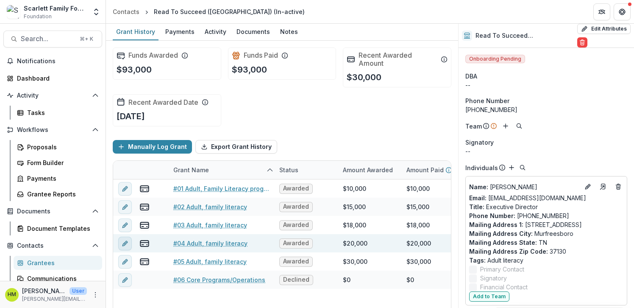
click at [124, 242] on icon "edit" at bounding box center [125, 243] width 7 height 7
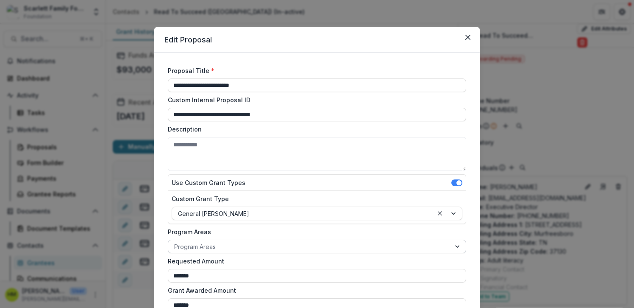
click at [216, 244] on div at bounding box center [309, 246] width 270 height 11
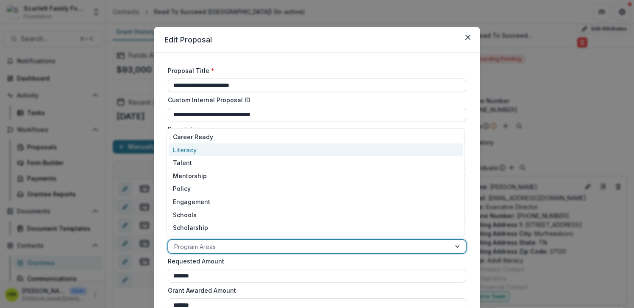
click at [203, 144] on div "Literacy" at bounding box center [316, 149] width 294 height 13
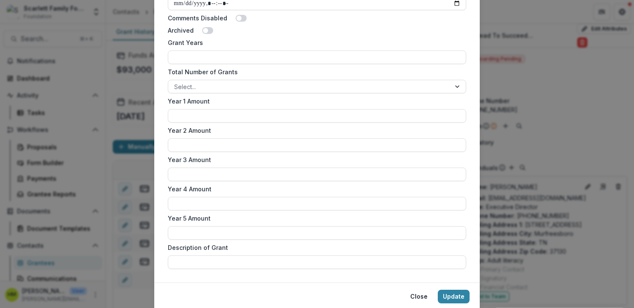
scroll to position [506, 0]
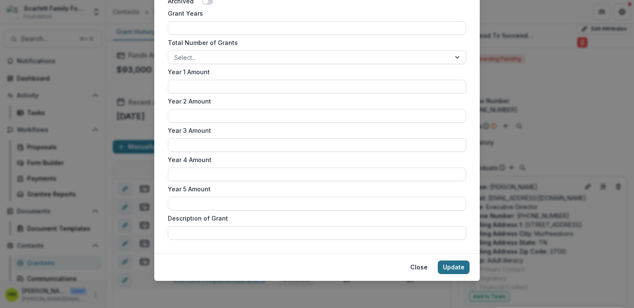
click at [455, 272] on button "Update" at bounding box center [454, 267] width 32 height 14
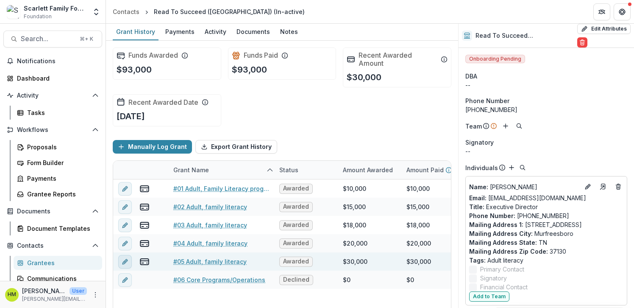
click at [124, 260] on icon "edit" at bounding box center [125, 261] width 7 height 7
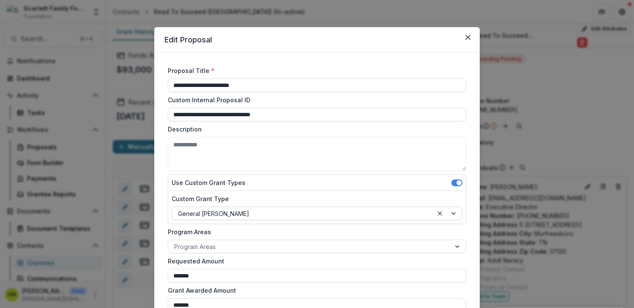
click at [202, 212] on div at bounding box center [302, 213] width 249 height 11
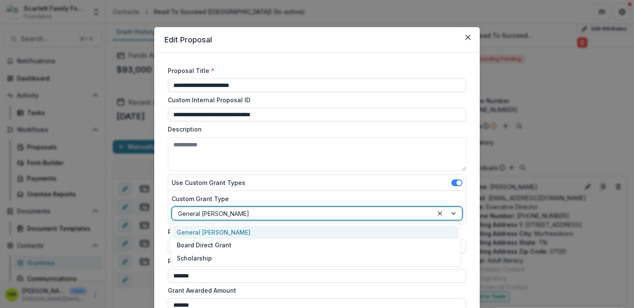
click at [209, 181] on label "Use Custom Grant Types" at bounding box center [209, 182] width 74 height 9
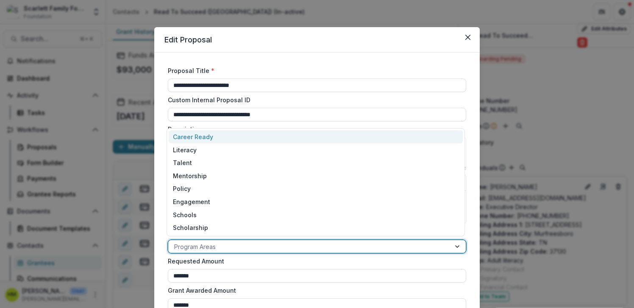
click at [195, 248] on div at bounding box center [309, 246] width 270 height 11
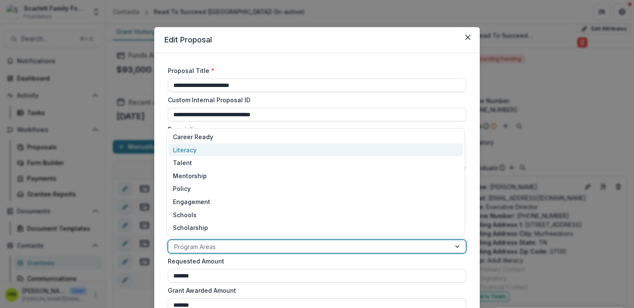
click at [197, 148] on div "Literacy" at bounding box center [316, 149] width 294 height 13
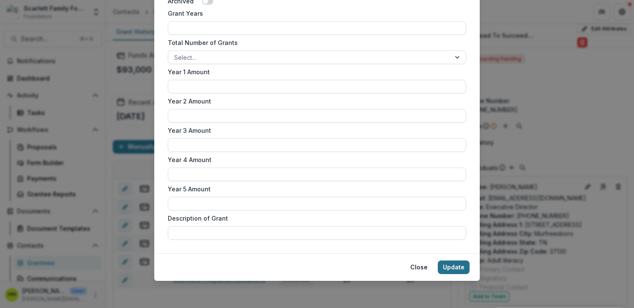
click at [445, 264] on button "Update" at bounding box center [454, 267] width 32 height 14
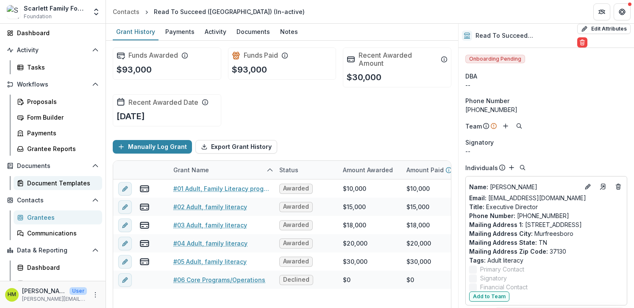
scroll to position [55, 0]
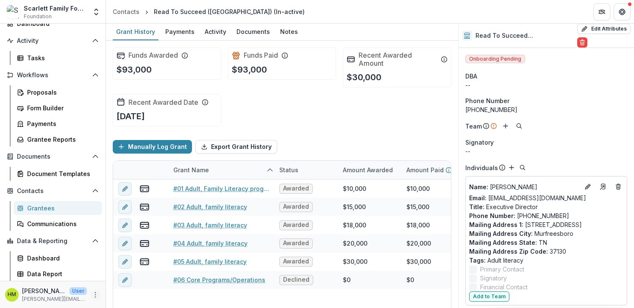
click at [92, 293] on icon "More" at bounding box center [95, 294] width 7 height 7
click at [135, 273] on link "User Settings" at bounding box center [148, 277] width 91 height 14
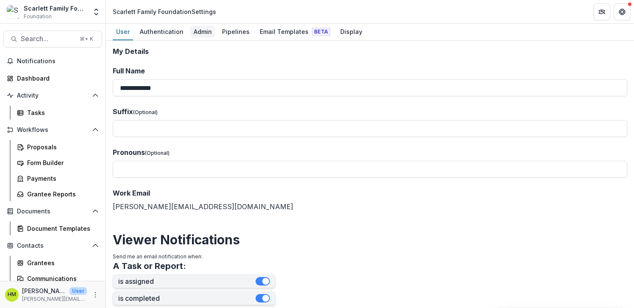
click at [201, 31] on div "Admin" at bounding box center [202, 31] width 25 height 12
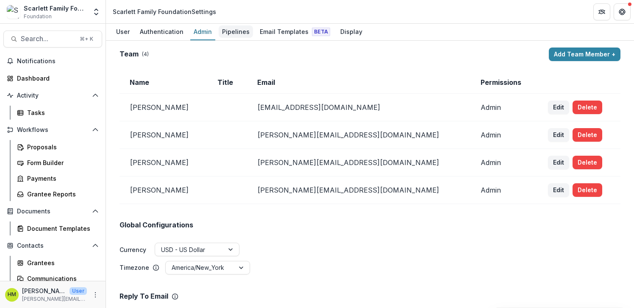
click at [233, 26] on div "Pipelines" at bounding box center [236, 31] width 34 height 12
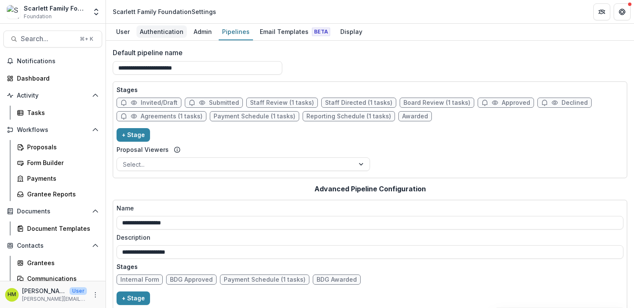
click at [161, 31] on div "Authentication" at bounding box center [161, 31] width 50 height 12
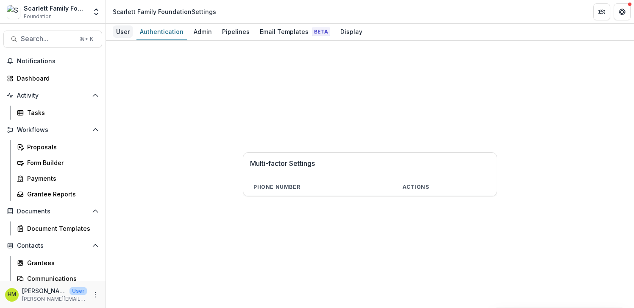
click at [128, 33] on div "User" at bounding box center [123, 31] width 20 height 12
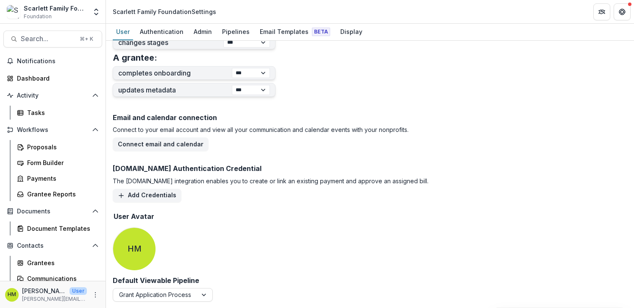
scroll to position [388, 0]
click at [172, 27] on div "Authentication" at bounding box center [161, 31] width 50 height 12
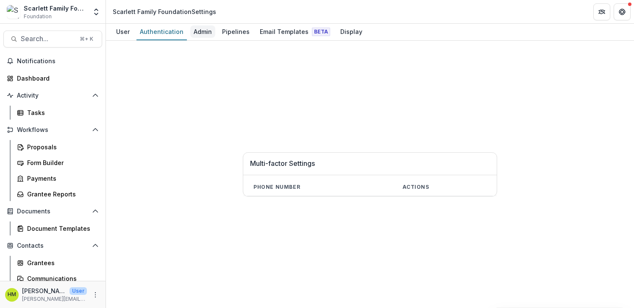
click at [199, 31] on div "Admin" at bounding box center [202, 31] width 25 height 12
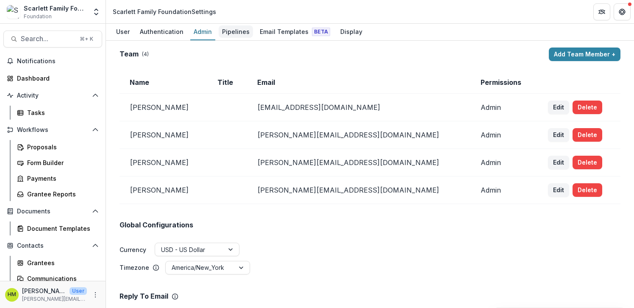
click at [236, 34] on div "Pipelines" at bounding box center [236, 31] width 34 height 12
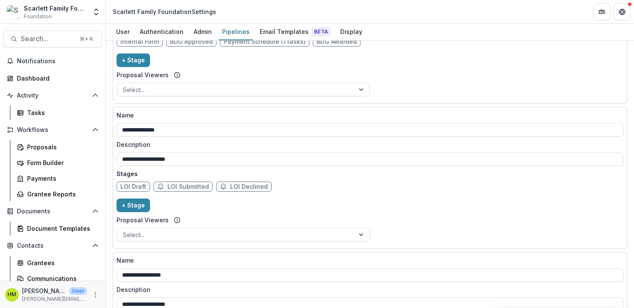
scroll to position [347, 0]
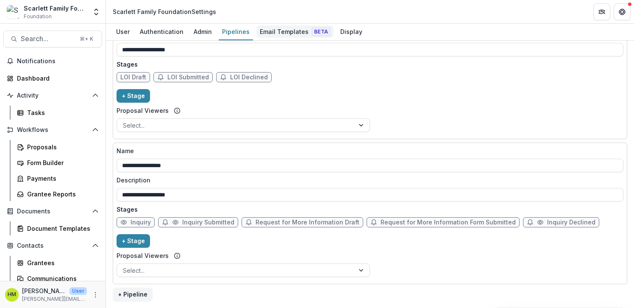
click at [282, 34] on div "Email Templates Beta" at bounding box center [294, 31] width 77 height 12
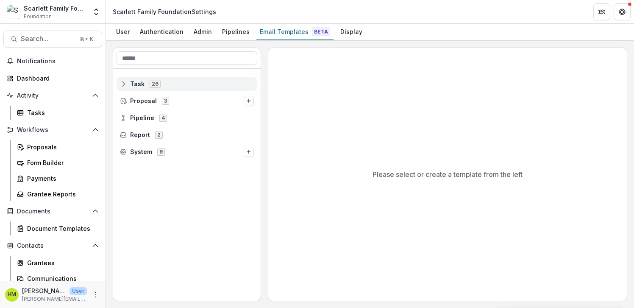
click at [138, 81] on span "Task" at bounding box center [137, 84] width 14 height 7
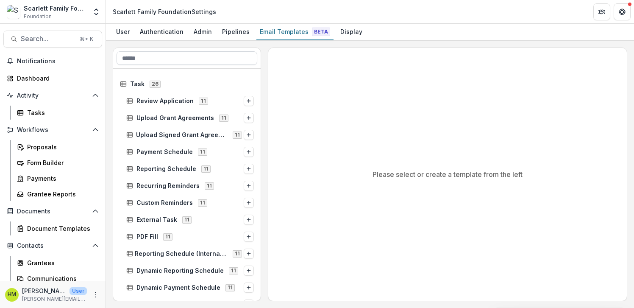
click at [147, 58] on input at bounding box center [187, 58] width 141 height 14
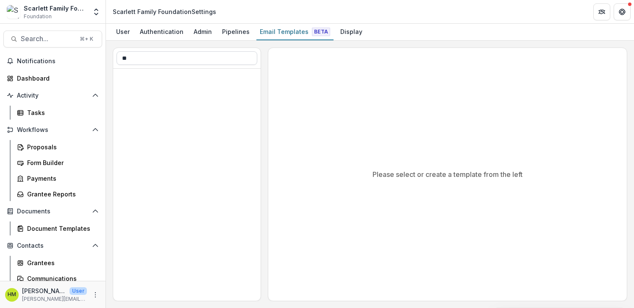
type input "*"
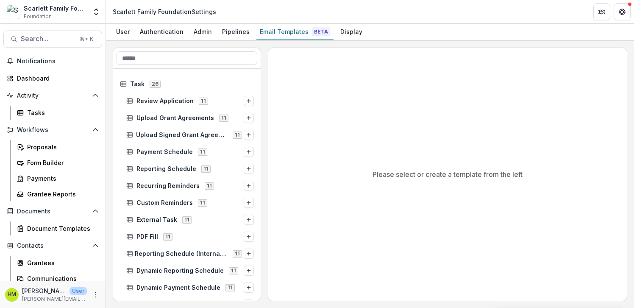
click at [263, 58] on div "Task 26 Review Application 11 Upload Grant Agreements 11 Upload Signed Grant Ag…" at bounding box center [370, 173] width 514 height 253
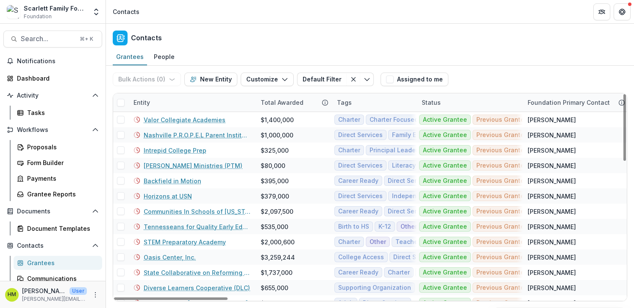
click at [144, 103] on div "Entity" at bounding box center [141, 102] width 27 height 9
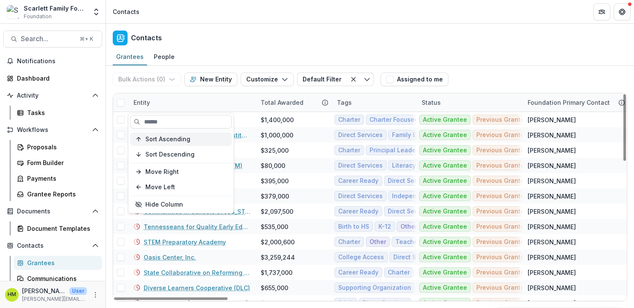
click at [154, 139] on span "Sort Ascending" at bounding box center [167, 139] width 45 height 7
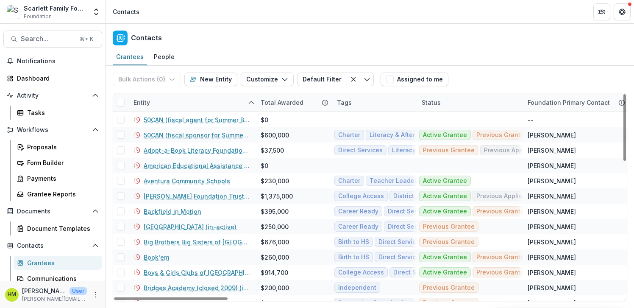
click at [286, 38] on div "Contacts" at bounding box center [370, 36] width 528 height 25
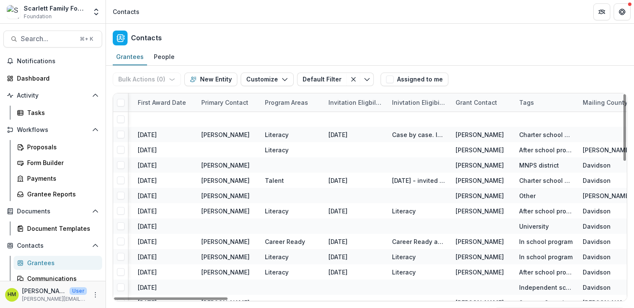
scroll to position [0, 1480]
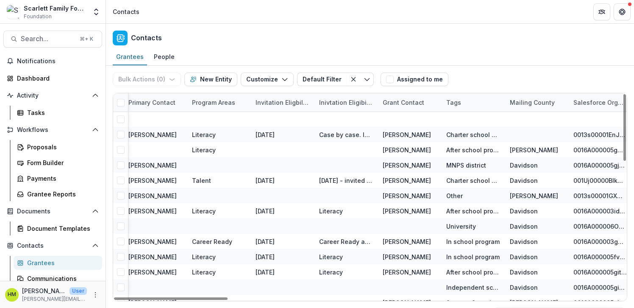
click at [218, 100] on div "Program Areas" at bounding box center [213, 102] width 53 height 9
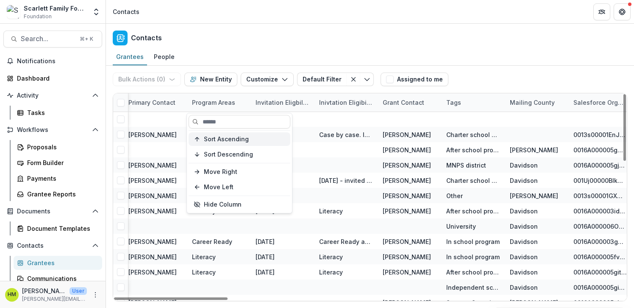
click at [216, 145] on button "Sort Ascending" at bounding box center [240, 139] width 102 height 14
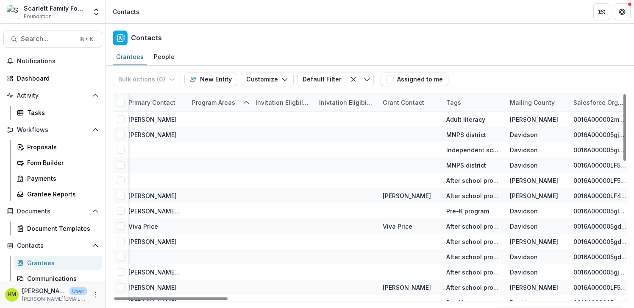
click at [292, 49] on div "Grantees People" at bounding box center [370, 57] width 528 height 17
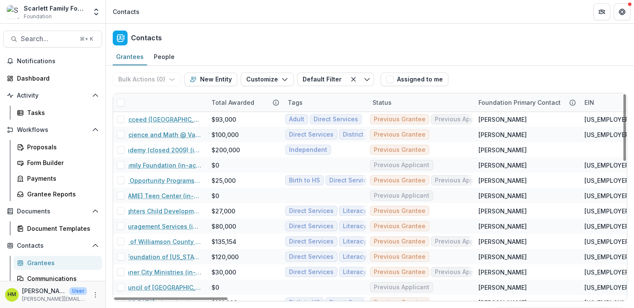
scroll to position [0, 0]
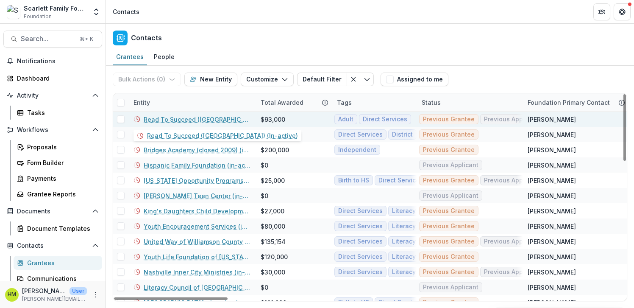
click at [184, 117] on link "Read To Succeed ([GEOGRAPHIC_DATA]) (In-active)" at bounding box center [197, 119] width 107 height 9
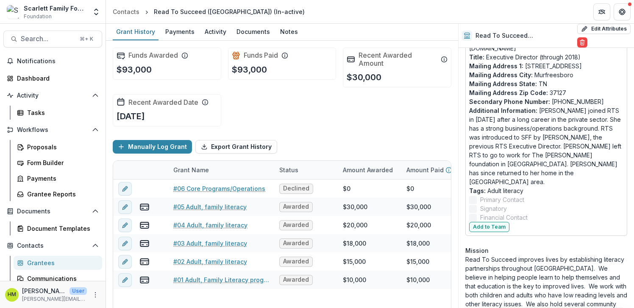
scroll to position [310, 0]
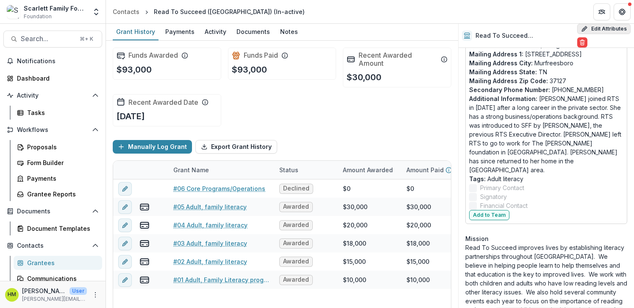
click at [594, 26] on button "Edit Attributes" at bounding box center [603, 29] width 53 height 10
select select
select select "**********"
select select
select select "**********"
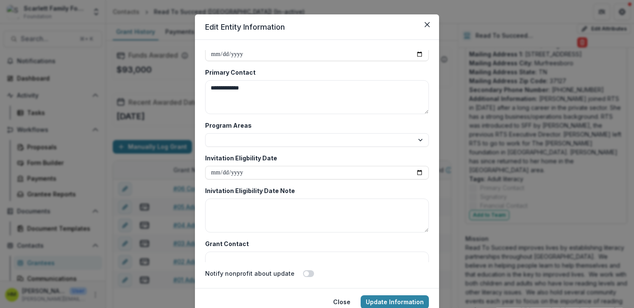
scroll to position [1569, 0]
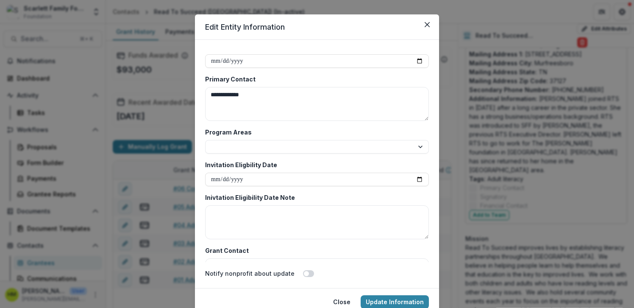
click at [259, 134] on label "Program Areas" at bounding box center [314, 132] width 219 height 9
click at [259, 140] on select "**********" at bounding box center [317, 147] width 224 height 14
click at [259, 139] on div "**********" at bounding box center [317, 141] width 224 height 26
click at [253, 144] on select "**********" at bounding box center [317, 147] width 224 height 14
select select "********"
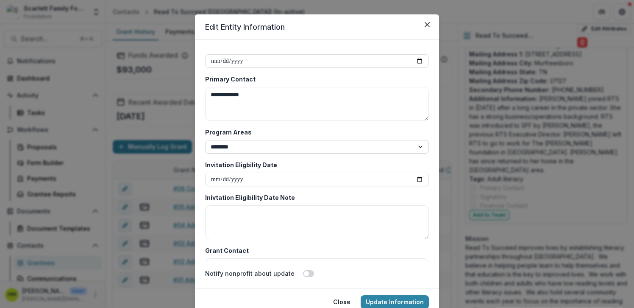
click at [205, 140] on select "**********" at bounding box center [317, 147] width 224 height 14
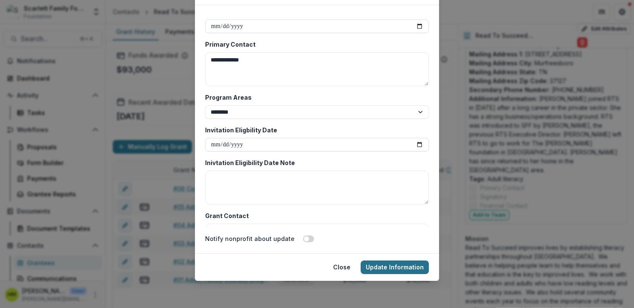
click at [396, 264] on button "Update Information" at bounding box center [395, 267] width 68 height 14
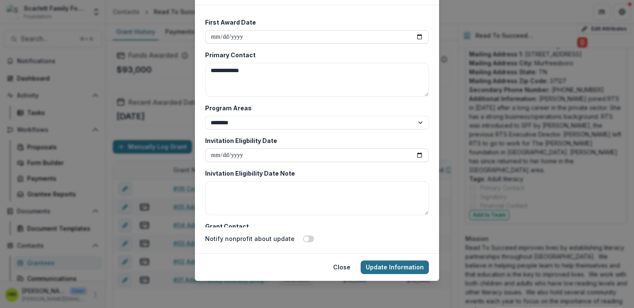
scroll to position [1580, 0]
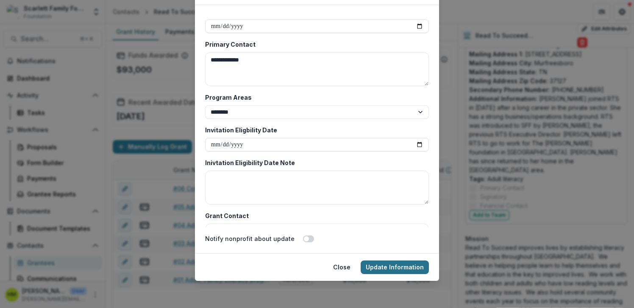
click at [378, 263] on button "Update Information" at bounding box center [395, 267] width 68 height 14
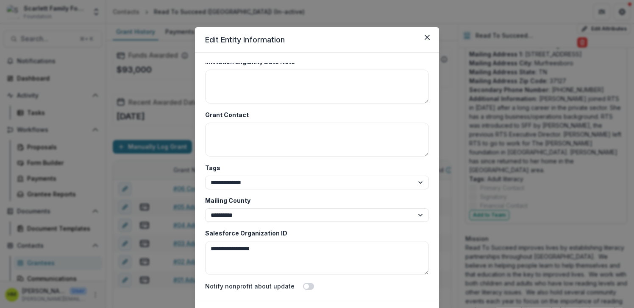
scroll to position [47, 0]
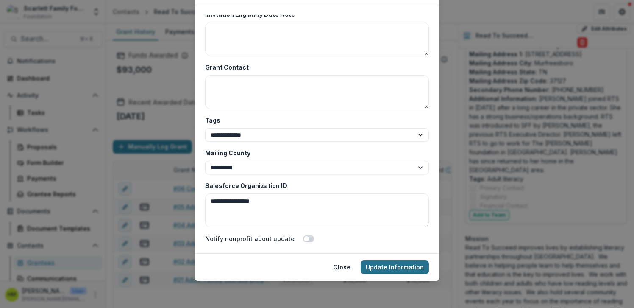
click at [391, 264] on button "Update Information" at bounding box center [395, 267] width 68 height 14
click at [348, 261] on button "Close" at bounding box center [342, 267] width 28 height 14
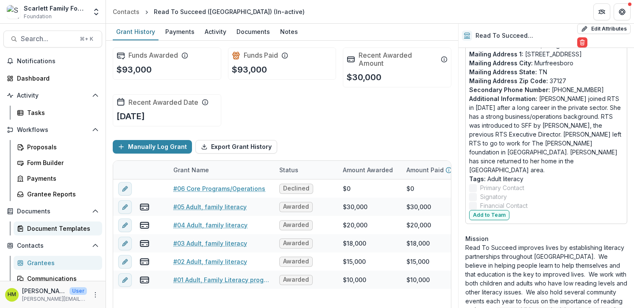
scroll to position [55, 0]
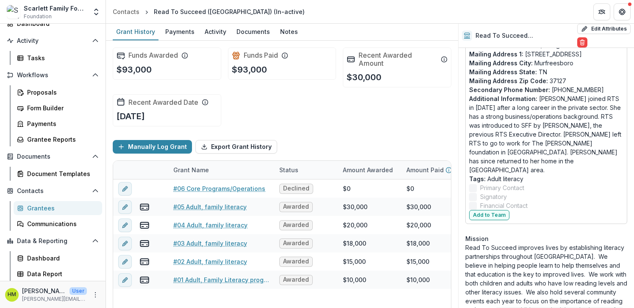
click at [39, 208] on div "Grantees" at bounding box center [61, 207] width 68 height 9
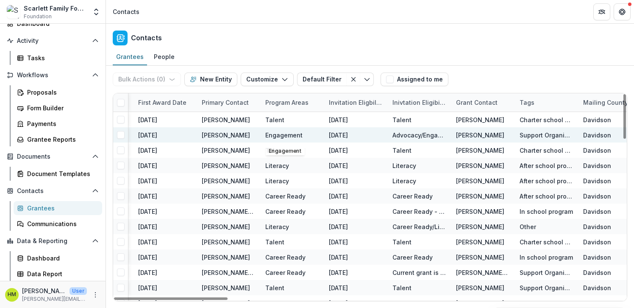
scroll to position [0, 1405]
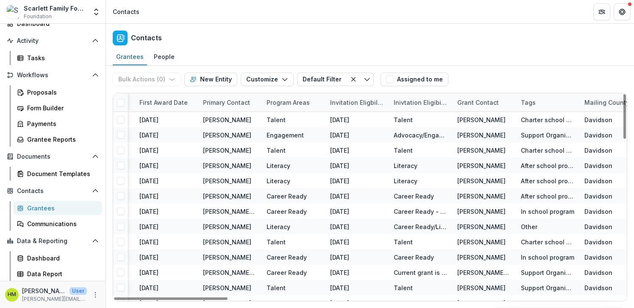
click at [295, 105] on div "Program Areas" at bounding box center [287, 102] width 53 height 9
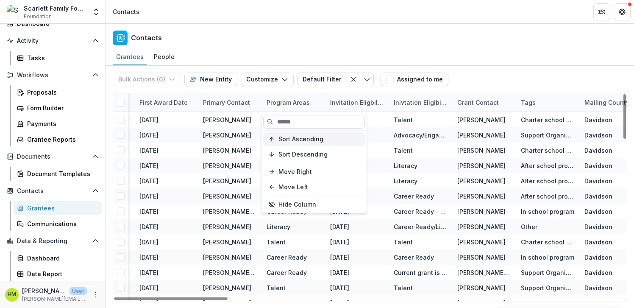
click at [286, 137] on span "Sort Ascending" at bounding box center [300, 139] width 45 height 7
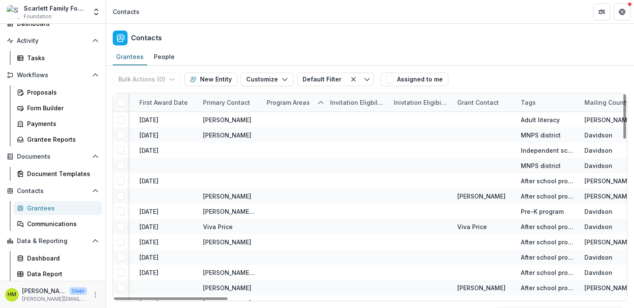
click at [321, 53] on div "Grantees People" at bounding box center [370, 57] width 528 height 17
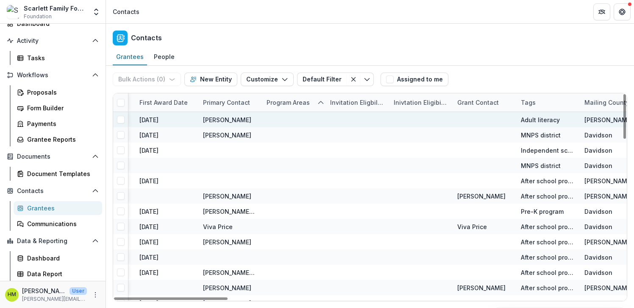
click at [280, 115] on div at bounding box center [293, 119] width 53 height 15
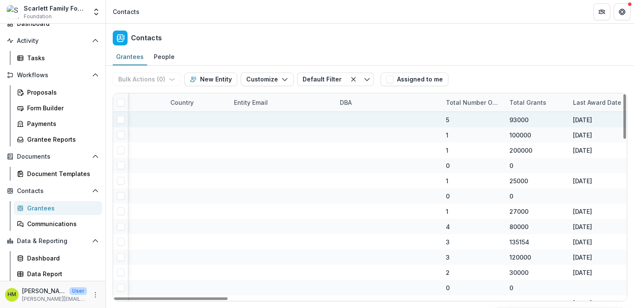
scroll to position [0, 294]
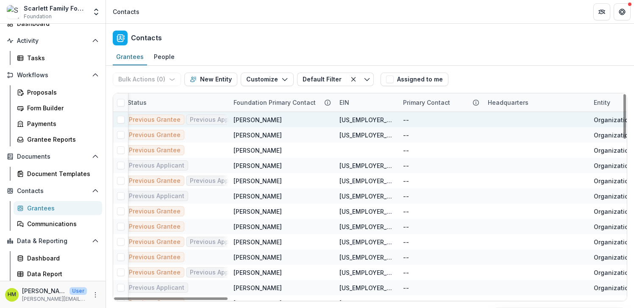
click at [119, 118] on span at bounding box center [121, 120] width 8 height 8
click at [170, 79] on polyline "button" at bounding box center [170, 80] width 5 height 2
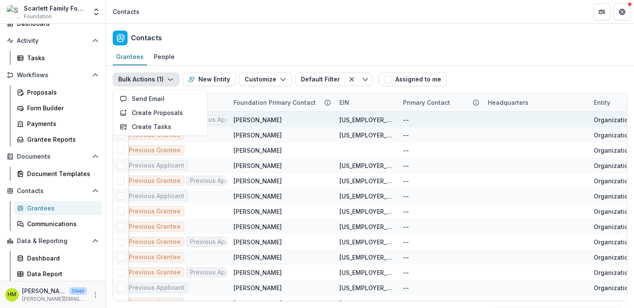
click at [196, 44] on div "Contacts" at bounding box center [370, 36] width 528 height 25
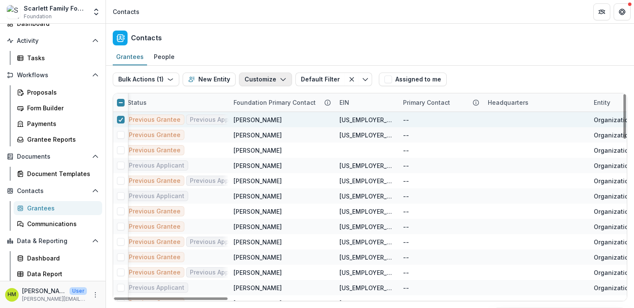
click at [280, 78] on icon "button" at bounding box center [283, 79] width 7 height 7
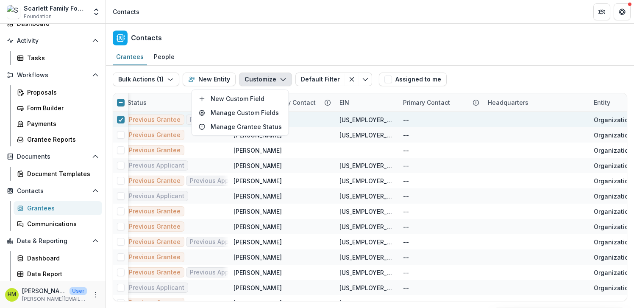
click at [275, 33] on div "Contacts" at bounding box center [370, 36] width 528 height 25
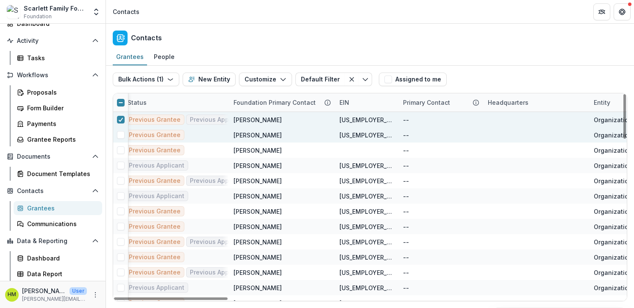
click at [121, 132] on span at bounding box center [121, 135] width 8 height 8
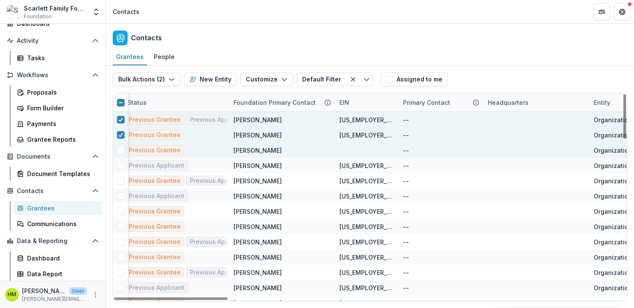
click at [119, 153] on span at bounding box center [121, 150] width 8 height 8
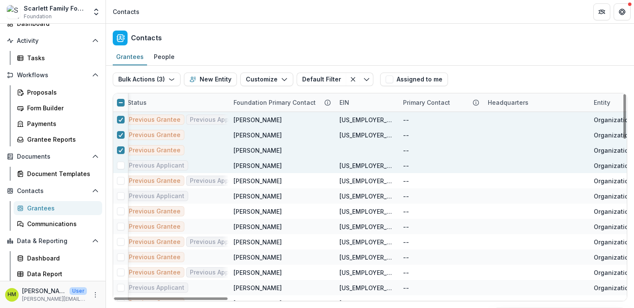
click at [119, 166] on span at bounding box center [121, 165] width 8 height 8
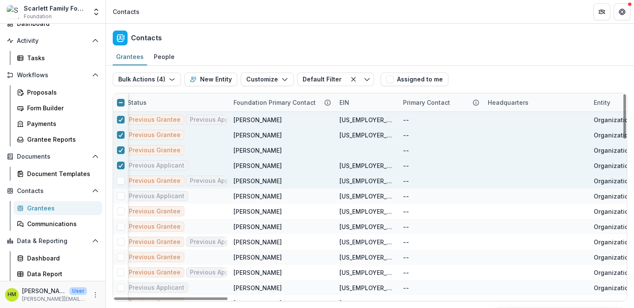
click at [119, 180] on span at bounding box center [121, 181] width 8 height 8
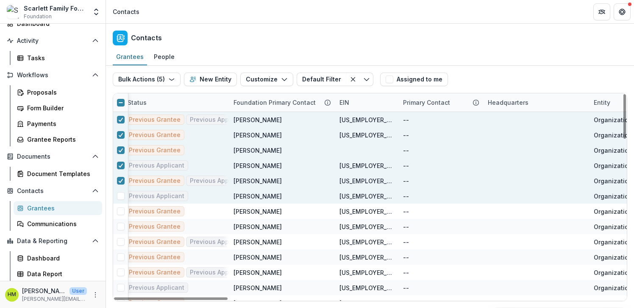
click at [119, 197] on span at bounding box center [121, 196] width 8 height 8
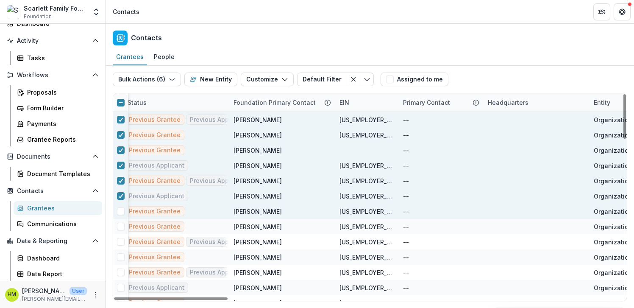
click at [119, 214] on span at bounding box center [121, 211] width 8 height 8
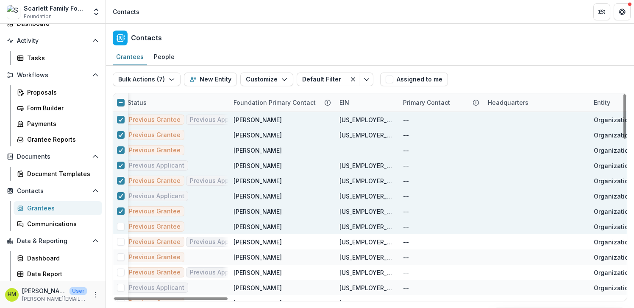
click at [119, 228] on span at bounding box center [121, 226] width 8 height 8
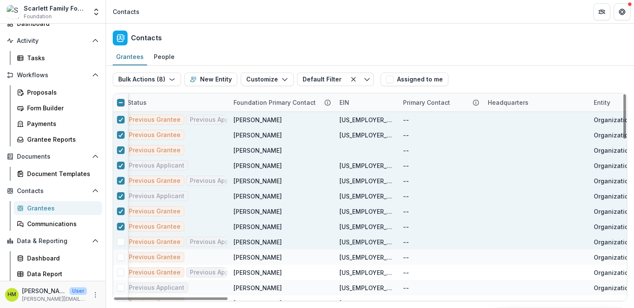
click at [120, 240] on span at bounding box center [121, 242] width 8 height 8
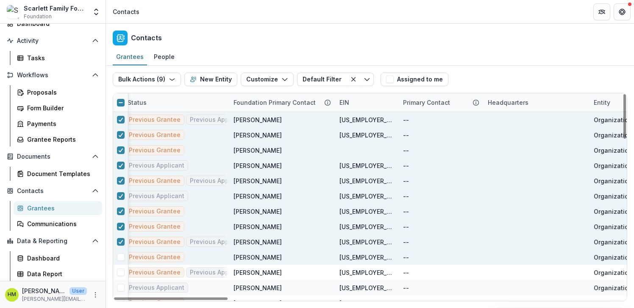
click at [120, 255] on span at bounding box center [121, 257] width 8 height 8
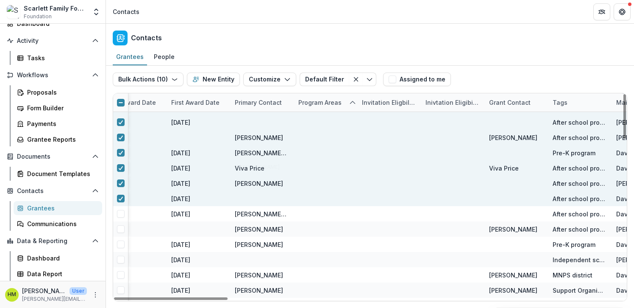
scroll to position [84, 1373]
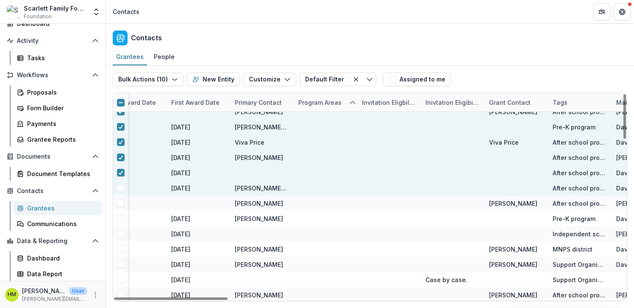
click at [121, 188] on span at bounding box center [121, 188] width 8 height 8
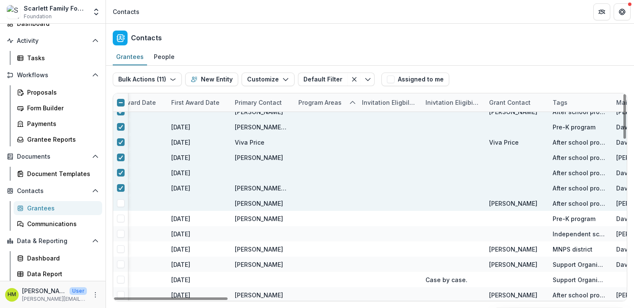
click at [121, 205] on span at bounding box center [121, 203] width 8 height 8
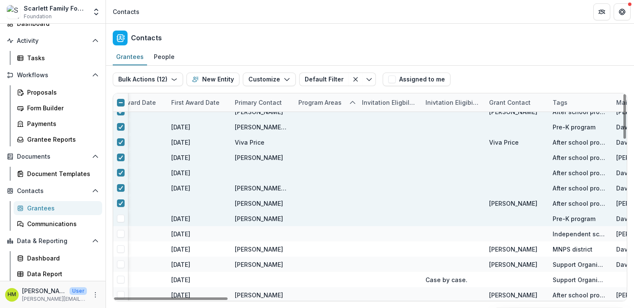
click at [121, 217] on span at bounding box center [121, 218] width 8 height 8
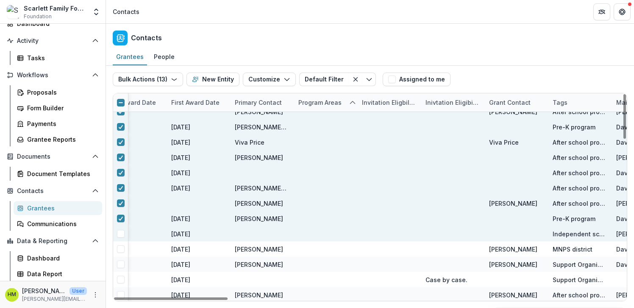
click at [121, 235] on span at bounding box center [121, 234] width 8 height 8
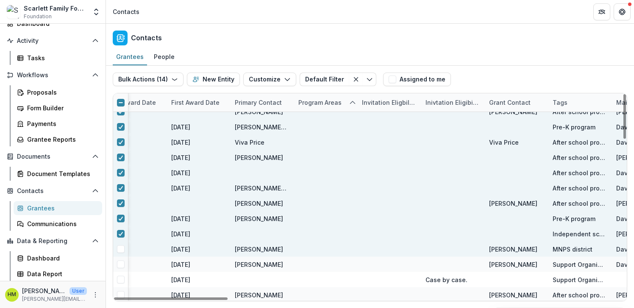
click at [121, 246] on span at bounding box center [121, 249] width 8 height 8
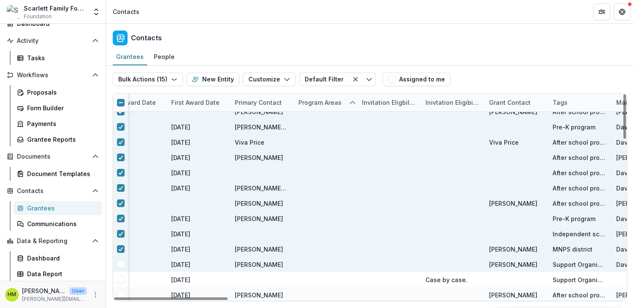
click at [121, 262] on span at bounding box center [121, 264] width 8 height 8
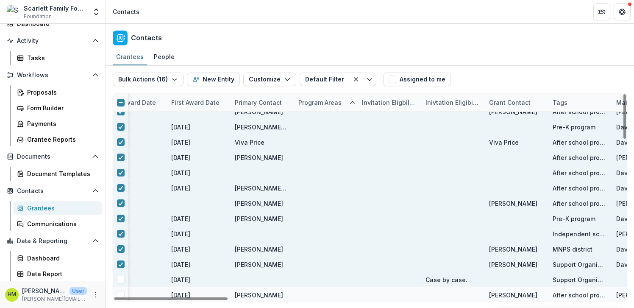
click at [121, 274] on div at bounding box center [120, 279] width 15 height 15
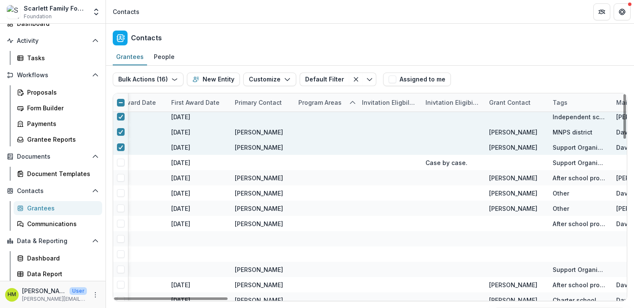
scroll to position [202, 1373]
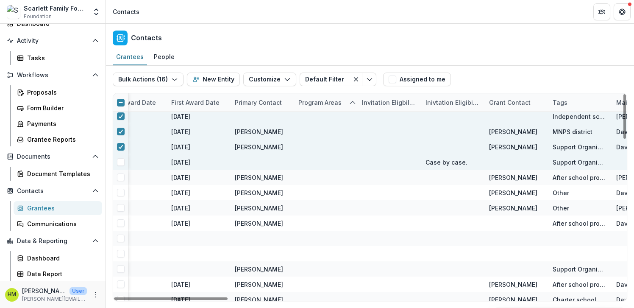
click at [119, 164] on span at bounding box center [121, 162] width 8 height 8
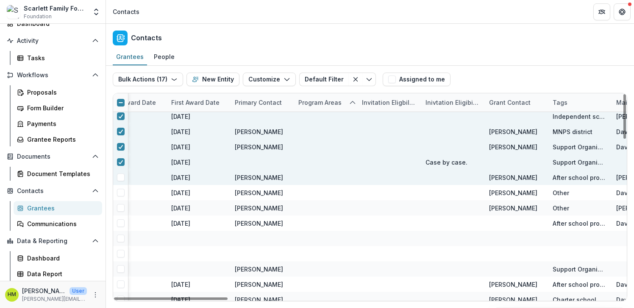
click at [120, 183] on div at bounding box center [120, 176] width 15 height 15
click at [120, 180] on span at bounding box center [121, 177] width 8 height 8
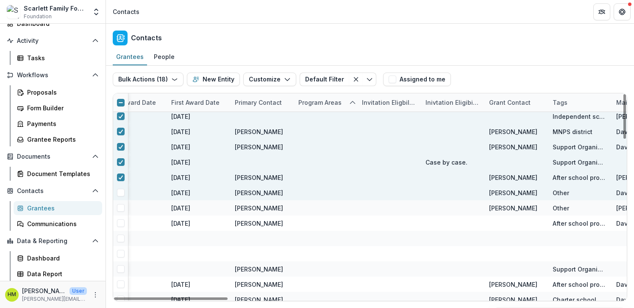
click at [120, 190] on span at bounding box center [121, 193] width 8 height 8
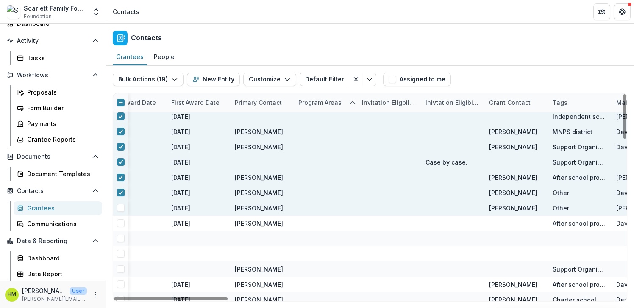
click at [120, 205] on span at bounding box center [121, 208] width 8 height 8
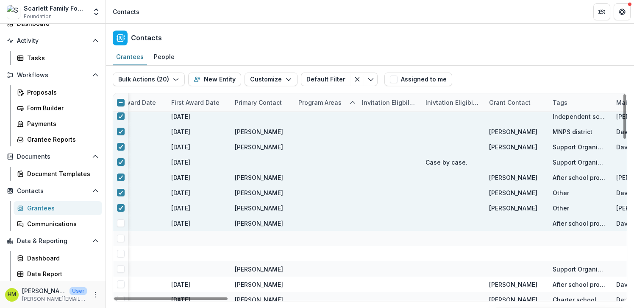
click at [121, 224] on span at bounding box center [121, 223] width 8 height 8
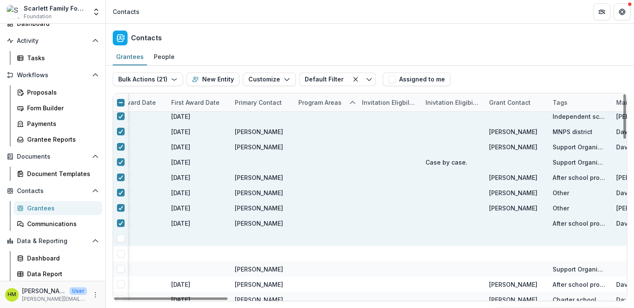
click at [119, 238] on span at bounding box center [121, 238] width 8 height 8
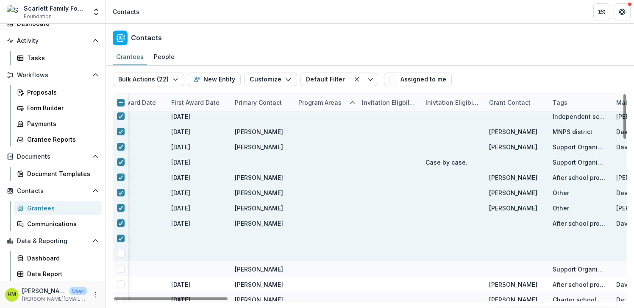
click at [119, 255] on span at bounding box center [121, 254] width 8 height 8
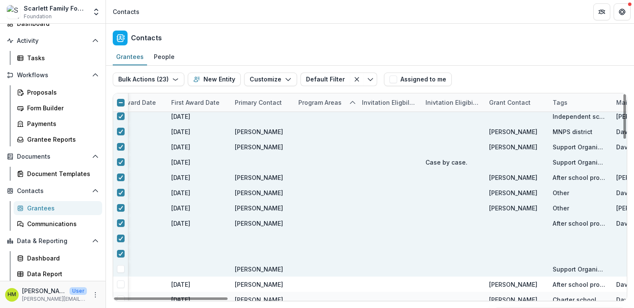
click at [120, 268] on span at bounding box center [121, 269] width 8 height 8
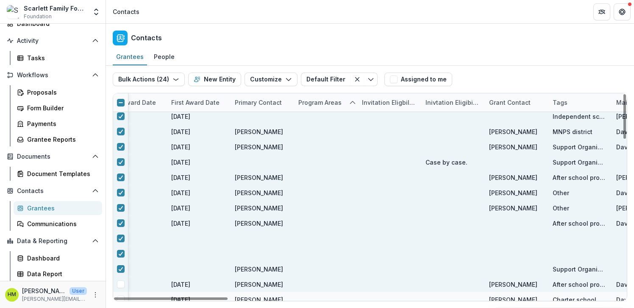
click at [120, 283] on span at bounding box center [121, 284] width 8 height 8
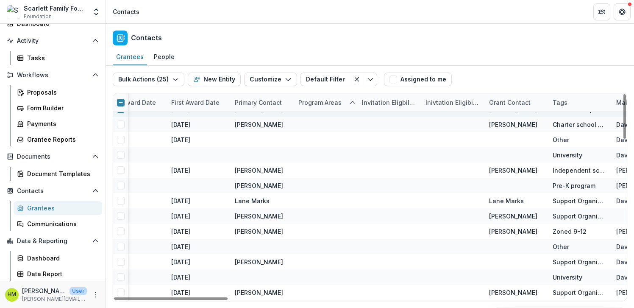
scroll to position [352, 1373]
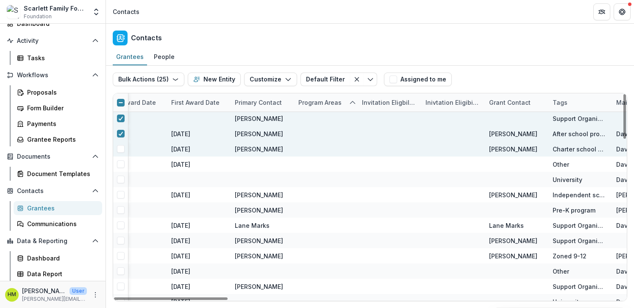
click at [122, 150] on span at bounding box center [121, 149] width 8 height 8
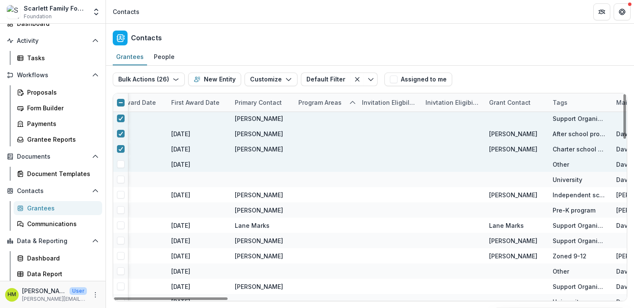
click at [122, 164] on span at bounding box center [121, 164] width 8 height 8
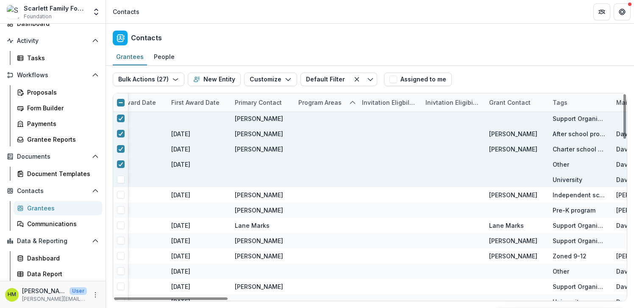
click at [122, 178] on span at bounding box center [121, 179] width 8 height 8
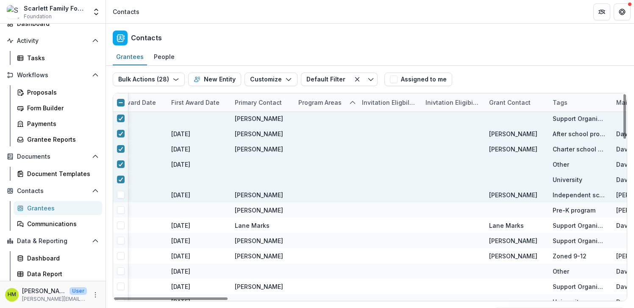
click at [121, 193] on span at bounding box center [121, 195] width 8 height 8
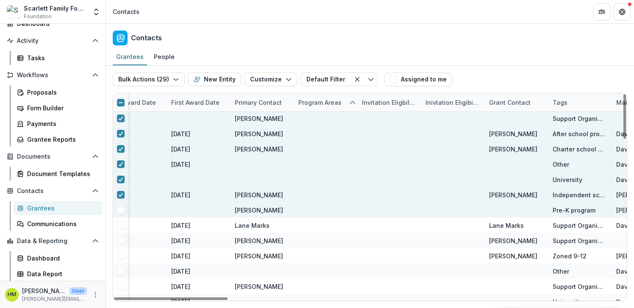
click at [121, 212] on span at bounding box center [121, 210] width 8 height 8
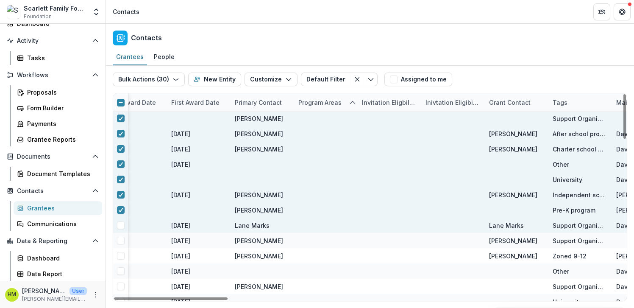
click at [120, 227] on span at bounding box center [121, 225] width 8 height 8
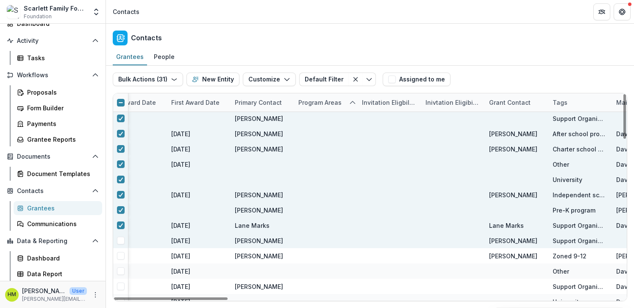
click at [120, 239] on span at bounding box center [121, 240] width 8 height 8
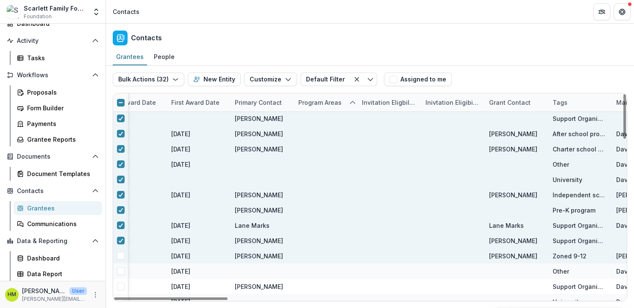
click at [120, 254] on span at bounding box center [121, 256] width 8 height 8
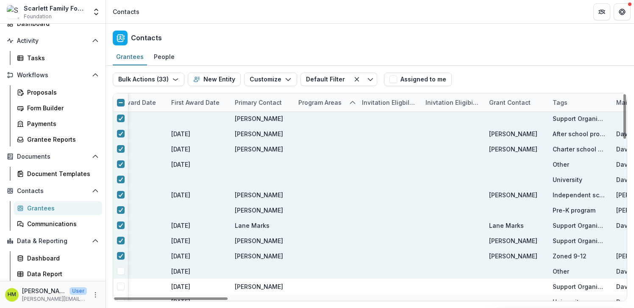
click at [119, 267] on span at bounding box center [121, 271] width 8 height 8
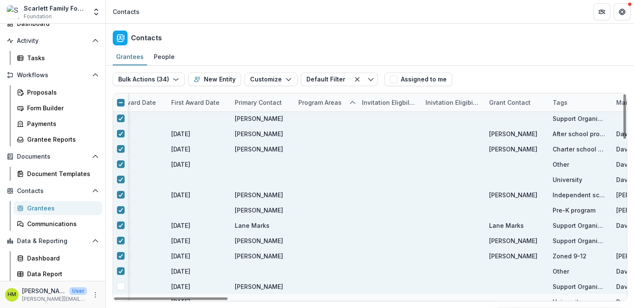
click at [118, 290] on div at bounding box center [120, 285] width 15 height 15
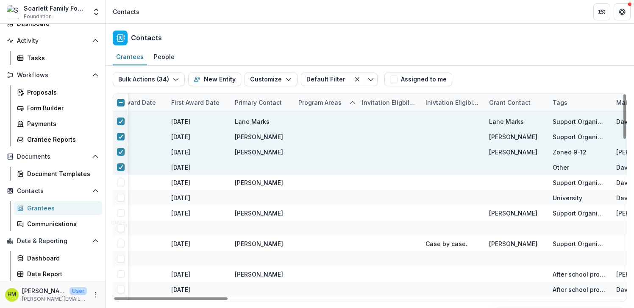
scroll to position [460, 1373]
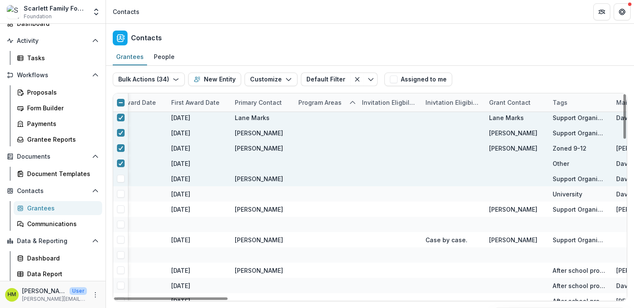
click at [121, 179] on span at bounding box center [121, 179] width 8 height 8
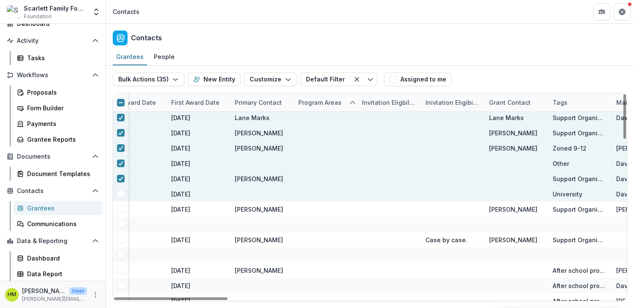
click at [119, 194] on span at bounding box center [121, 194] width 8 height 8
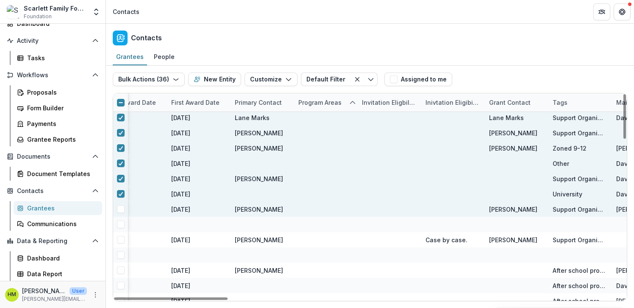
click at [119, 207] on span at bounding box center [121, 209] width 8 height 8
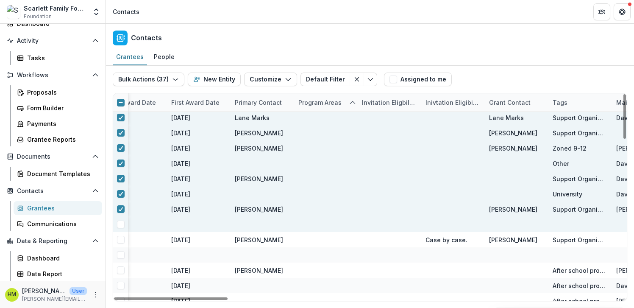
click at [119, 221] on span at bounding box center [121, 224] width 8 height 8
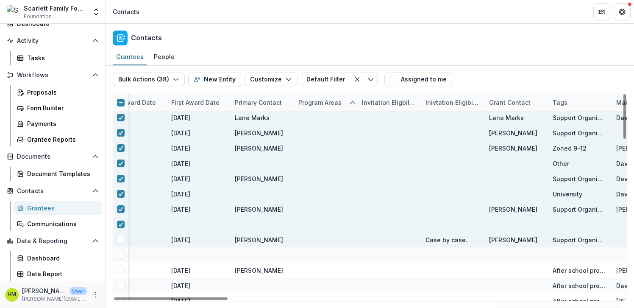
click at [120, 239] on span at bounding box center [121, 240] width 8 height 8
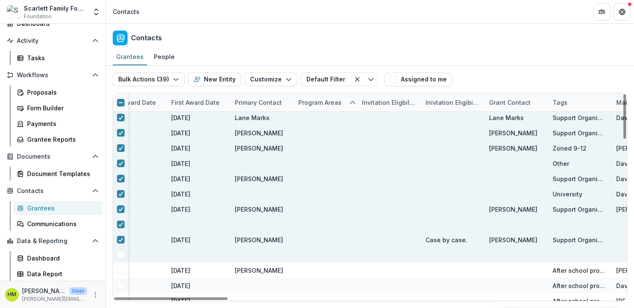
click at [120, 251] on span at bounding box center [121, 255] width 8 height 8
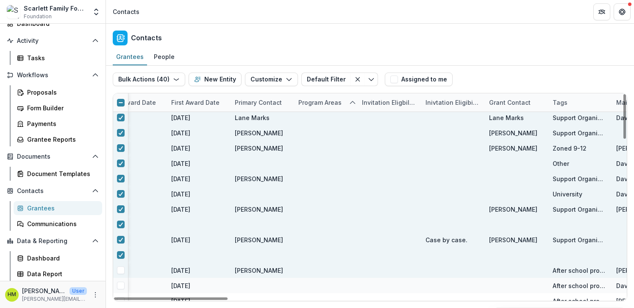
click at [120, 267] on span at bounding box center [121, 270] width 8 height 8
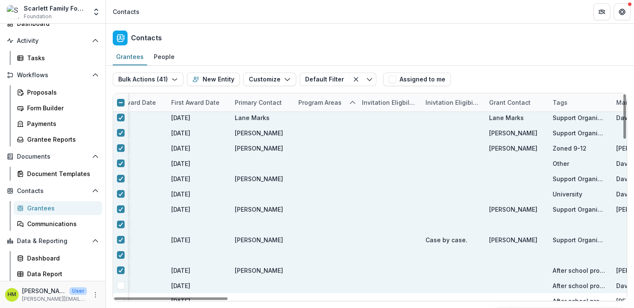
click at [119, 286] on span at bounding box center [121, 285] width 8 height 8
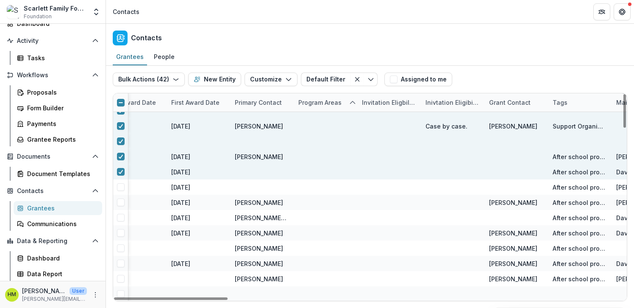
scroll to position [574, 1373]
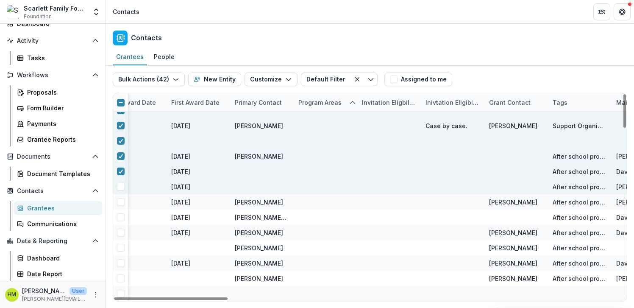
click at [124, 186] on span at bounding box center [121, 187] width 8 height 8
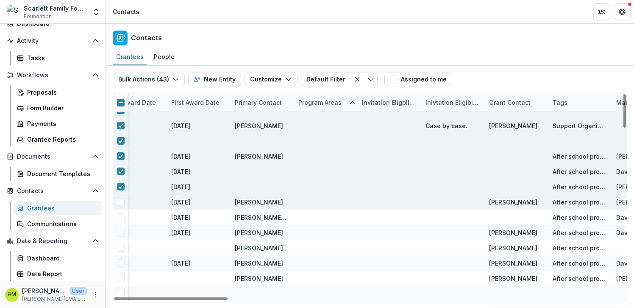
click at [121, 203] on span at bounding box center [121, 202] width 8 height 8
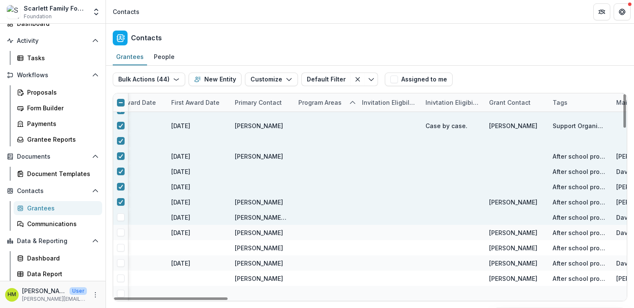
click at [121, 219] on span at bounding box center [121, 217] width 8 height 8
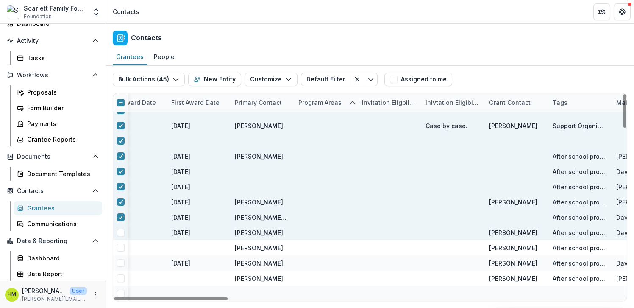
click at [121, 230] on span at bounding box center [121, 232] width 8 height 8
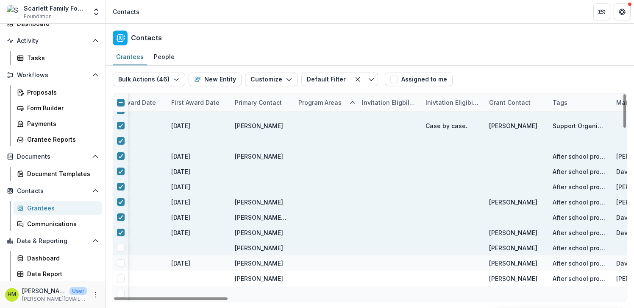
click at [121, 247] on span at bounding box center [121, 248] width 8 height 8
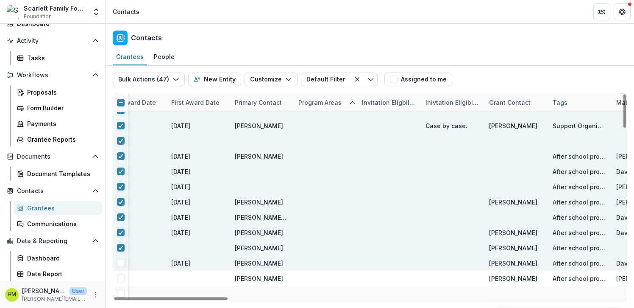
click at [118, 262] on span at bounding box center [121, 263] width 8 height 8
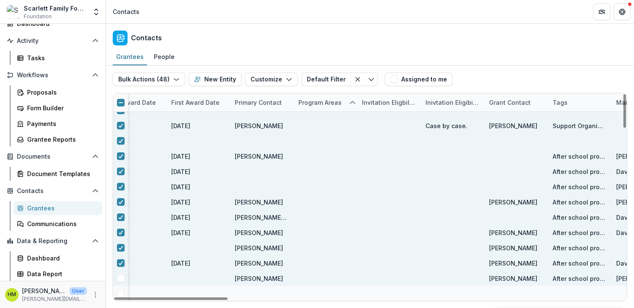
click at [118, 279] on span at bounding box center [121, 278] width 8 height 8
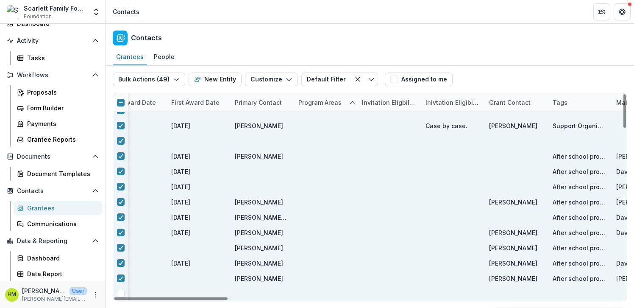
click at [118, 291] on span at bounding box center [121, 293] width 8 height 8
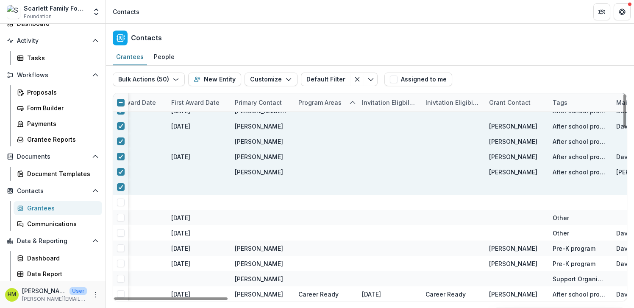
scroll to position [680, 1373]
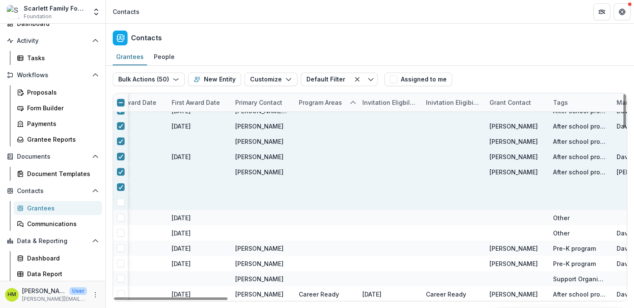
click at [118, 200] on span at bounding box center [121, 202] width 8 height 8
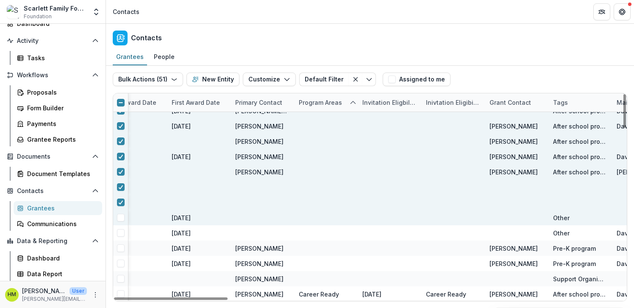
click at [118, 214] on span at bounding box center [121, 218] width 8 height 8
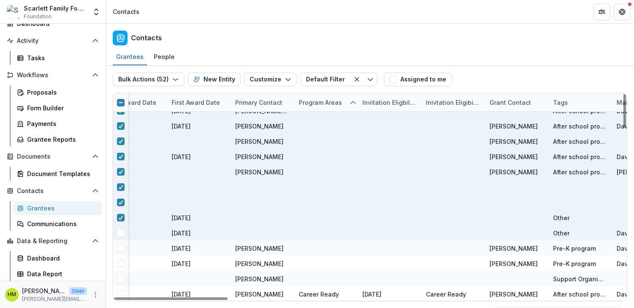
click at [119, 232] on span at bounding box center [121, 233] width 8 height 8
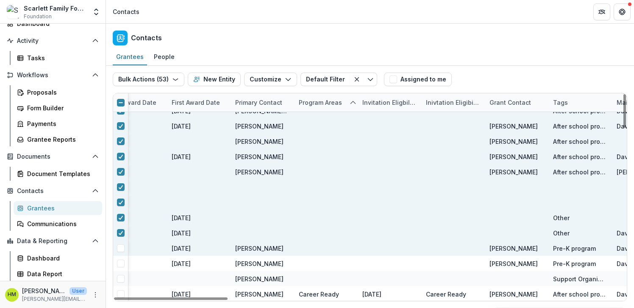
click at [119, 249] on span at bounding box center [121, 248] width 8 height 8
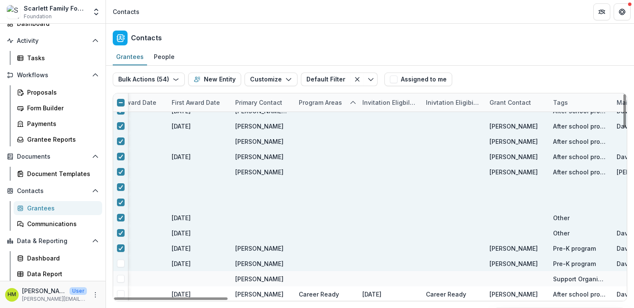
click at [119, 262] on span at bounding box center [121, 263] width 8 height 8
click at [118, 270] on div at bounding box center [120, 263] width 15 height 15
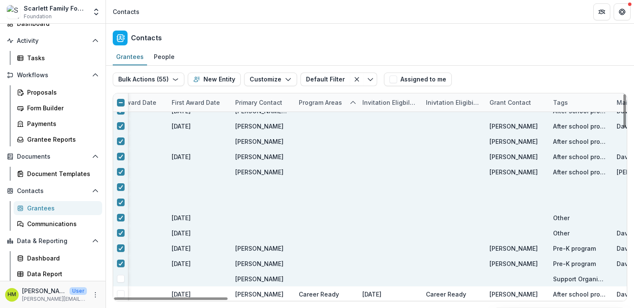
click at [118, 274] on div at bounding box center [120, 278] width 15 height 15
click at [120, 280] on span at bounding box center [121, 279] width 8 height 8
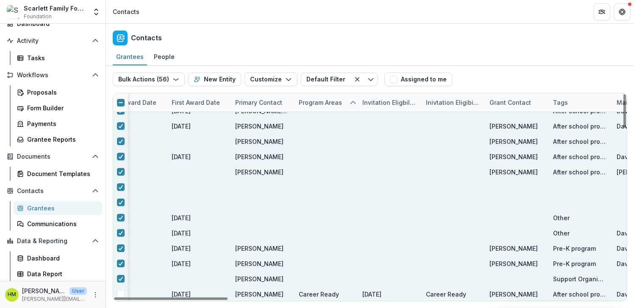
click at [120, 292] on span at bounding box center [121, 294] width 8 height 8
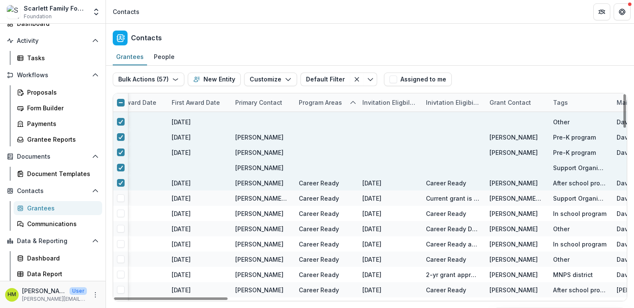
scroll to position [797, 1373]
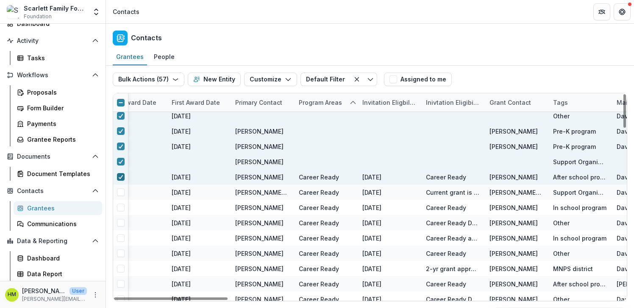
click at [118, 175] on icon at bounding box center [120, 177] width 5 height 4
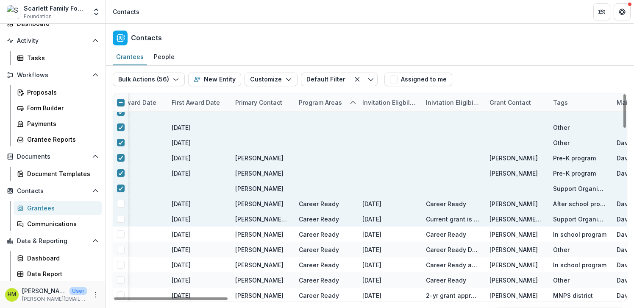
scroll to position [768, 1373]
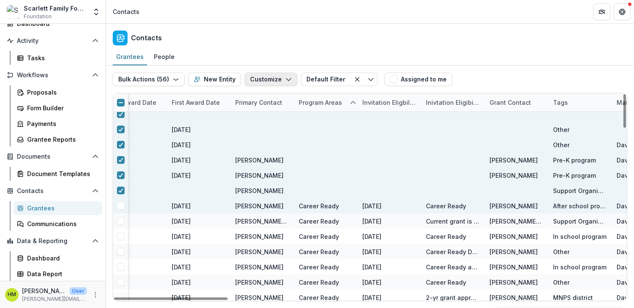
click at [268, 78] on button "Customize" at bounding box center [270, 79] width 53 height 14
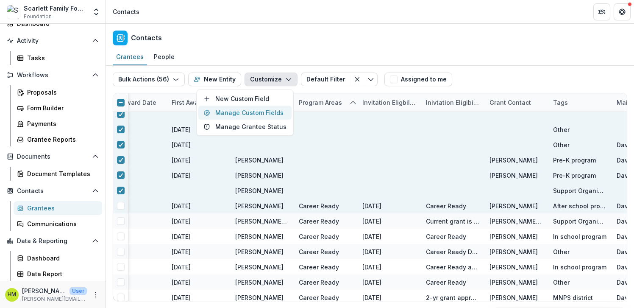
click at [245, 111] on button "Manage Custom Fields" at bounding box center [244, 113] width 93 height 14
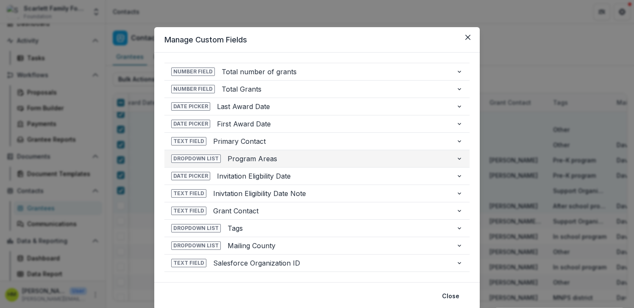
click at [239, 158] on span "Program Areas" at bounding box center [339, 158] width 222 height 10
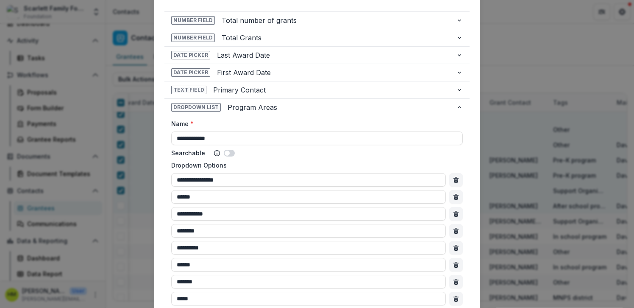
scroll to position [36, 0]
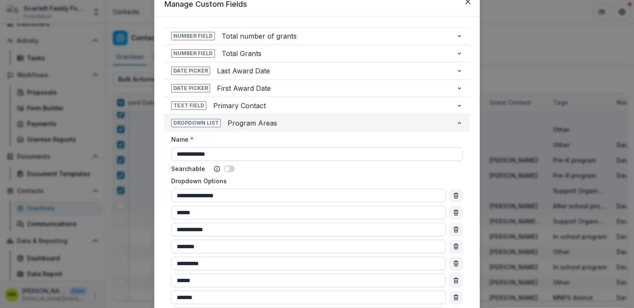
click at [262, 126] on span "Program Areas" at bounding box center [339, 123] width 222 height 10
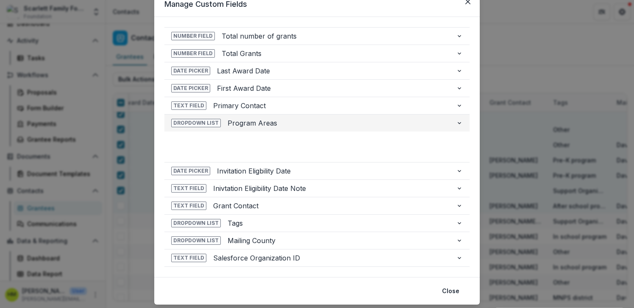
scroll to position [29, 0]
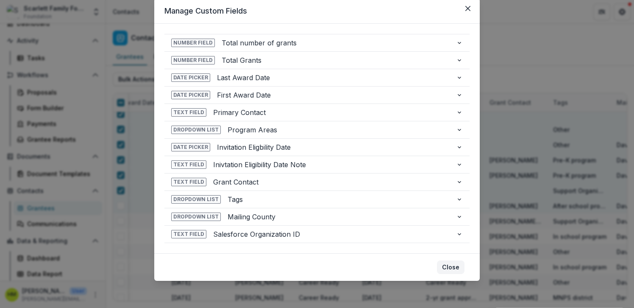
click at [451, 270] on button "Close" at bounding box center [451, 267] width 28 height 14
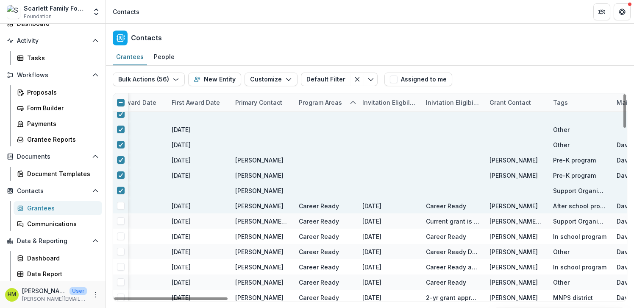
click at [319, 188] on div at bounding box center [325, 190] width 53 height 15
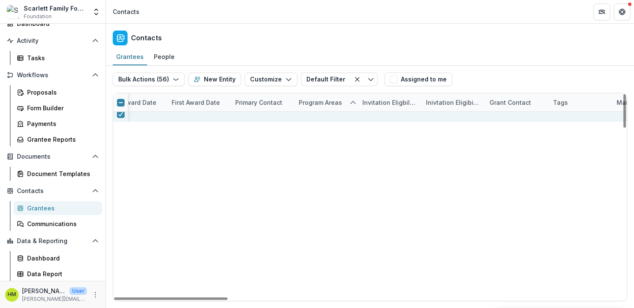
scroll to position [0, 1373]
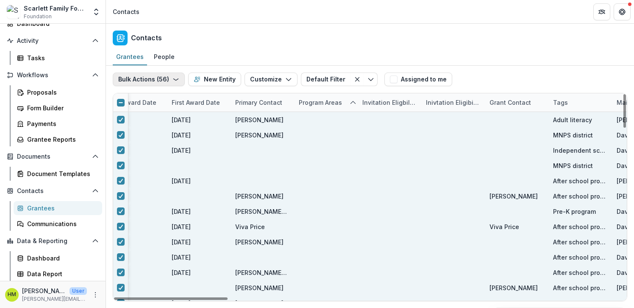
click at [172, 76] on icon "button" at bounding box center [175, 79] width 7 height 7
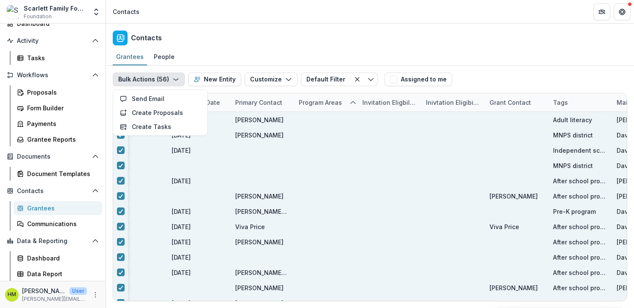
click at [148, 78] on button "Bulk Actions ( 56 )" at bounding box center [149, 79] width 72 height 14
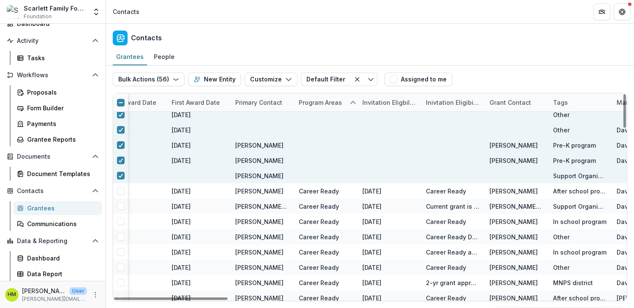
scroll to position [862, 1373]
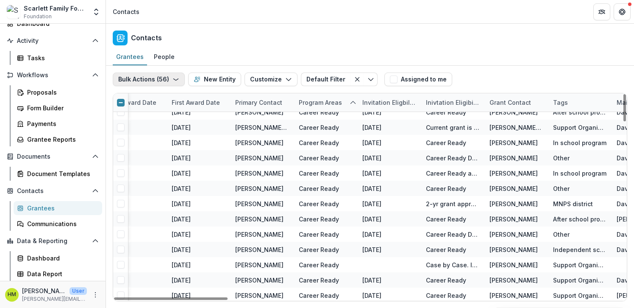
click at [172, 79] on icon "button" at bounding box center [175, 79] width 7 height 7
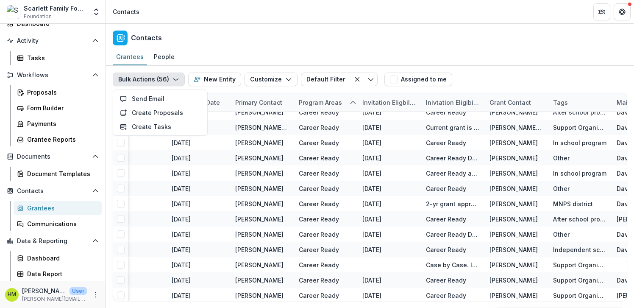
click at [195, 41] on div "Contacts" at bounding box center [370, 36] width 528 height 25
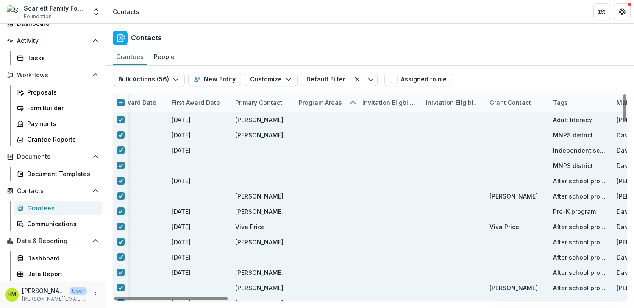
scroll to position [0, 1781]
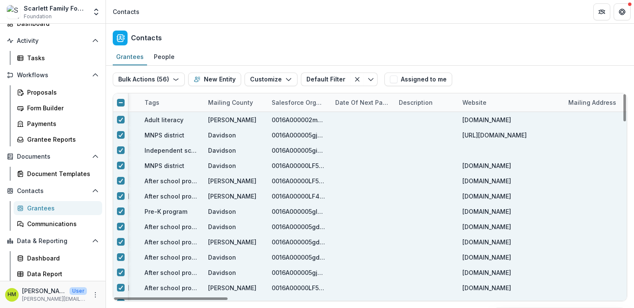
click at [364, 140] on div at bounding box center [361, 134] width 53 height 15
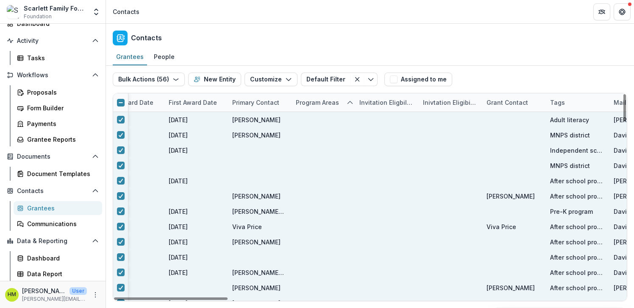
scroll to position [0, 1122]
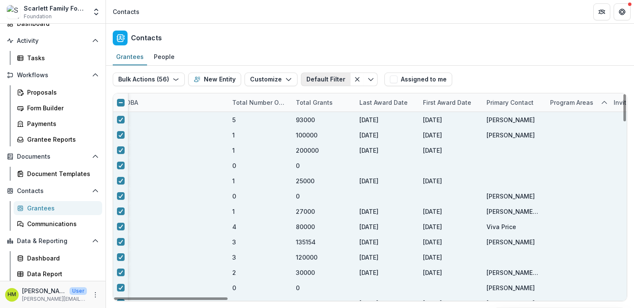
click at [326, 78] on button "Default Filter" at bounding box center [326, 79] width 50 height 14
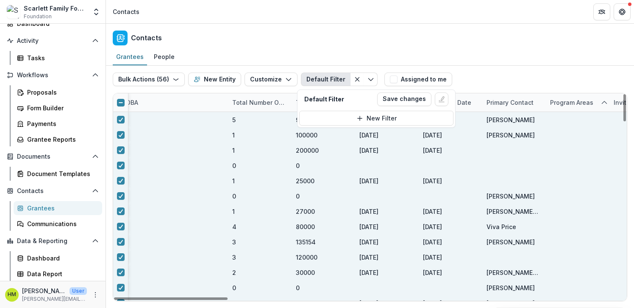
click at [325, 55] on div "Grantees People" at bounding box center [370, 57] width 528 height 17
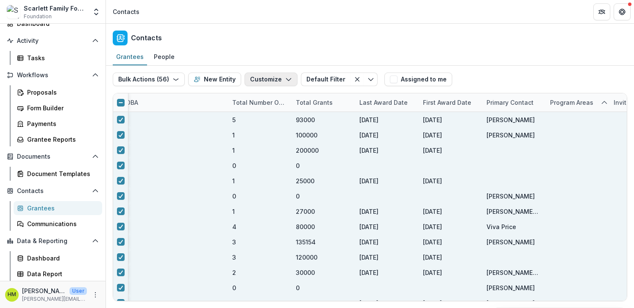
click at [285, 77] on icon "button" at bounding box center [288, 79] width 7 height 7
click at [259, 99] on button "New Custom Field" at bounding box center [244, 99] width 93 height 14
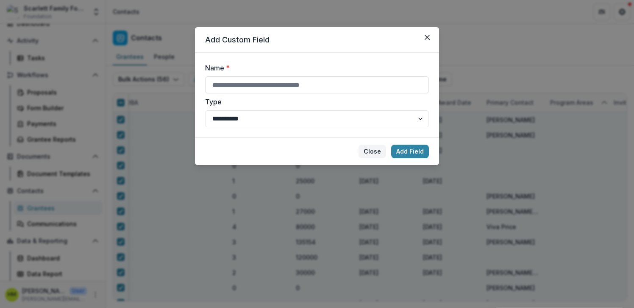
click at [378, 149] on button "Close" at bounding box center [372, 151] width 28 height 14
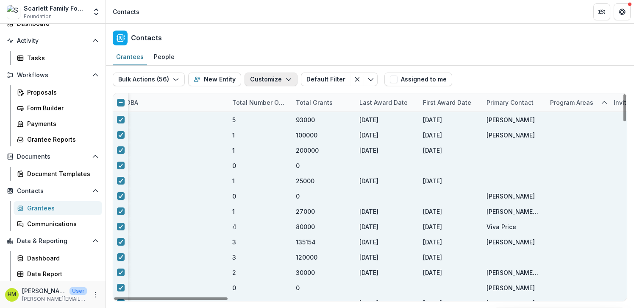
click at [262, 79] on button "Customize" at bounding box center [270, 79] width 53 height 14
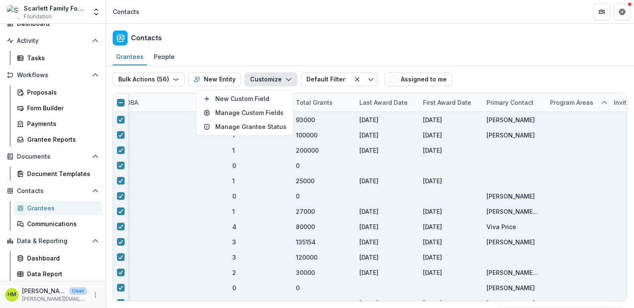
click at [263, 44] on div "Contacts" at bounding box center [370, 36] width 528 height 25
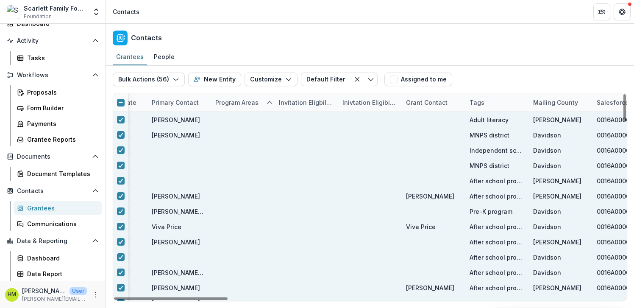
scroll to position [0, 1461]
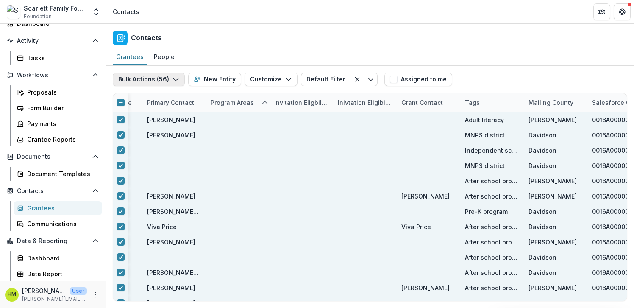
click at [170, 78] on button "Bulk Actions ( 56 )" at bounding box center [149, 79] width 72 height 14
click at [154, 125] on button "Create Tasks" at bounding box center [160, 126] width 91 height 14
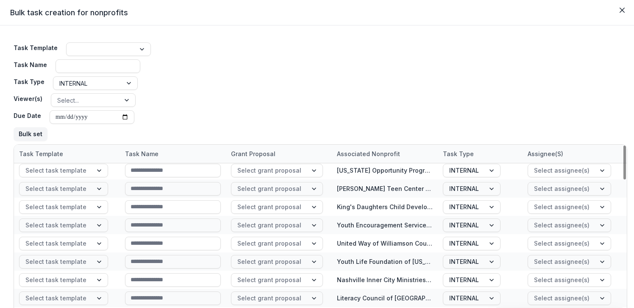
scroll to position [0, 0]
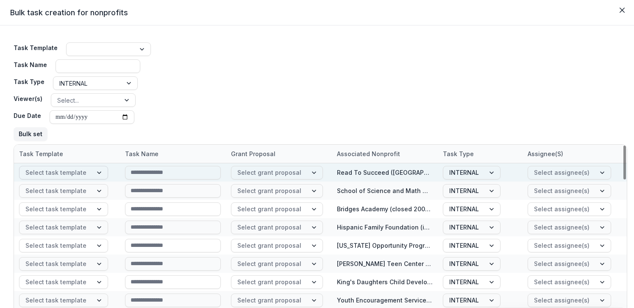
click at [92, 173] on div at bounding box center [99, 172] width 15 height 13
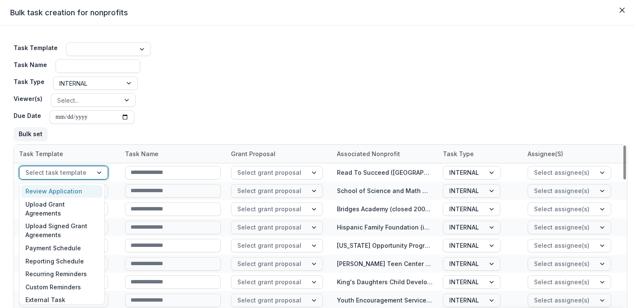
click at [169, 94] on div "Task Template Task Name Task Type INTERNAL Viewer(s) Select... Due Date Bulk set" at bounding box center [321, 91] width 614 height 105
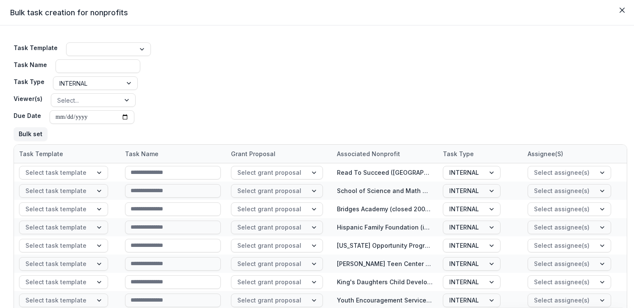
scroll to position [69, 0]
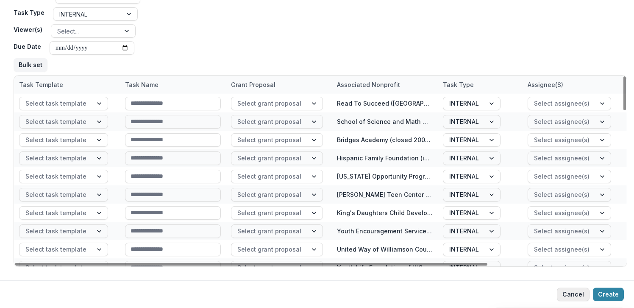
click at [569, 292] on button "Cancel" at bounding box center [573, 294] width 33 height 14
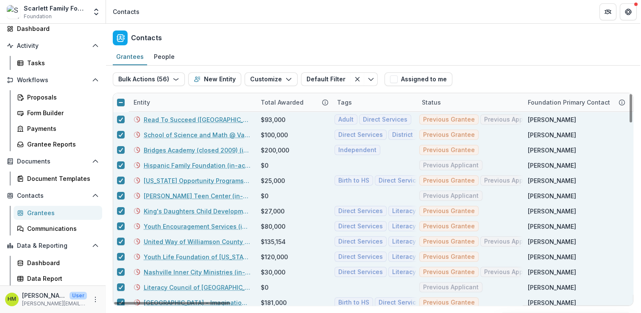
scroll to position [49, 0]
click at [121, 100] on icon at bounding box center [120, 102] width 5 height 5
click at [121, 100] on icon at bounding box center [120, 102] width 5 height 4
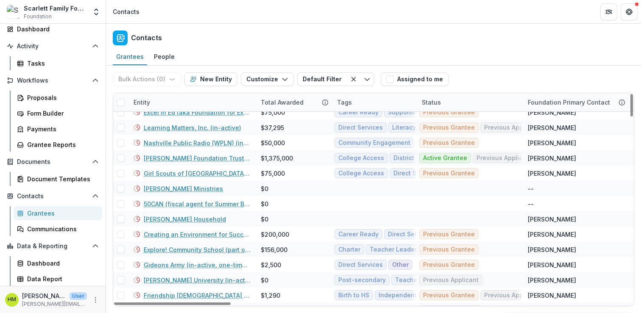
scroll to position [0, 0]
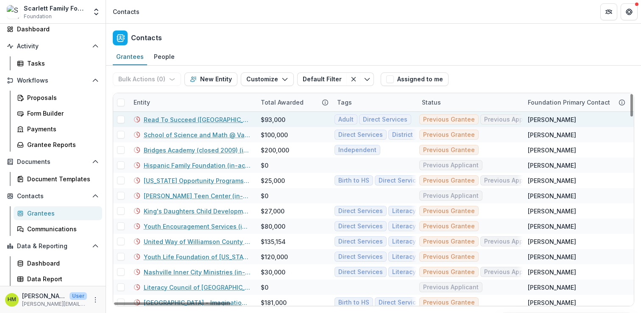
click at [538, 115] on div "[PERSON_NAME]" at bounding box center [552, 119] width 48 height 9
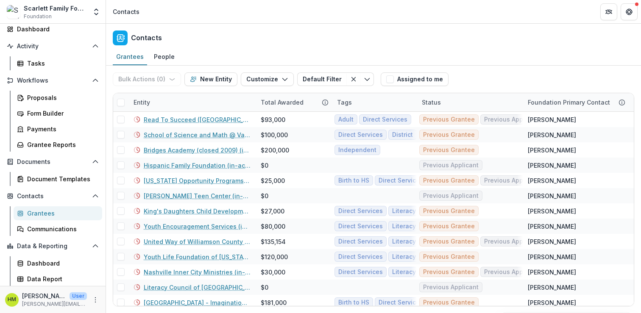
click at [54, 6] on div "Scarlett Family Foundation" at bounding box center [55, 8] width 63 height 9
click at [96, 15] on polyline "Open entity switcher" at bounding box center [95, 14] width 3 height 2
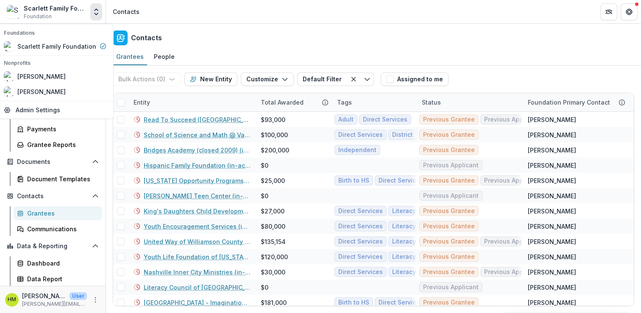
click at [219, 31] on div "Contacts" at bounding box center [373, 36] width 535 height 25
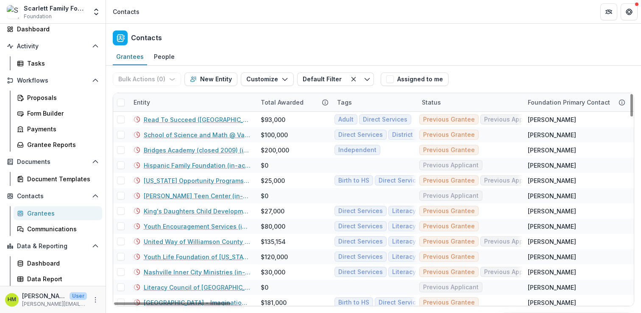
click at [142, 105] on div "Entity" at bounding box center [141, 102] width 27 height 9
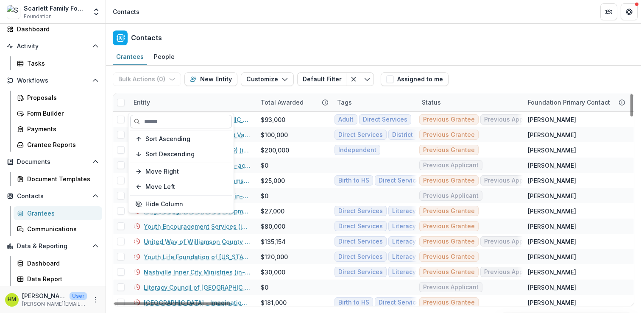
click at [148, 121] on input at bounding box center [181, 122] width 102 height 14
type input "*****"
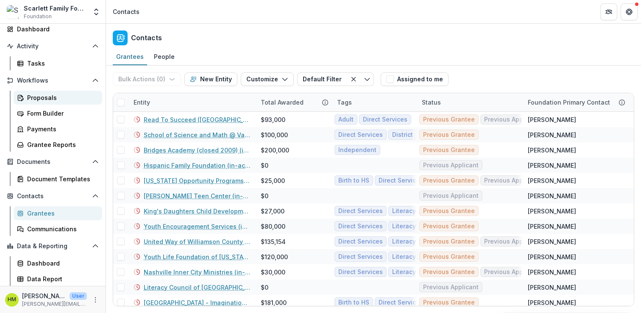
click at [42, 103] on link "Proposals" at bounding box center [58, 98] width 89 height 14
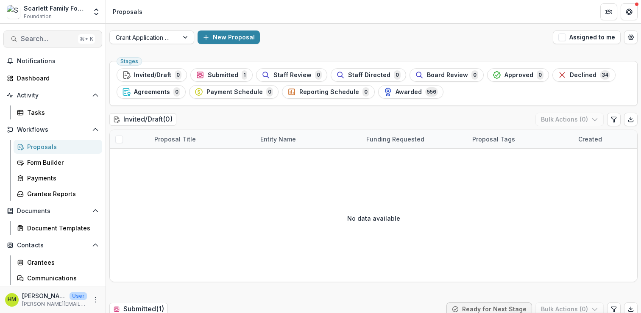
click at [42, 38] on span "Search..." at bounding box center [48, 39] width 54 height 8
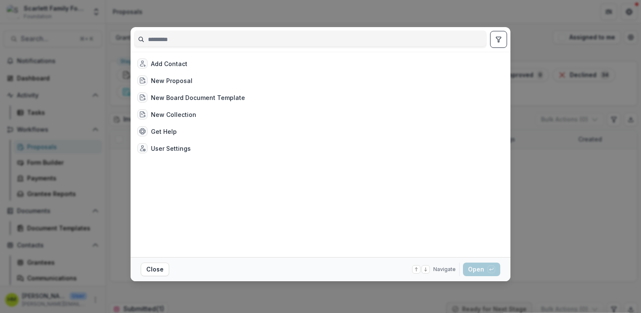
click at [490, 19] on div "Add Contact New Proposal New Board Document Template New Collection Get Help Us…" at bounding box center [320, 156] width 641 height 313
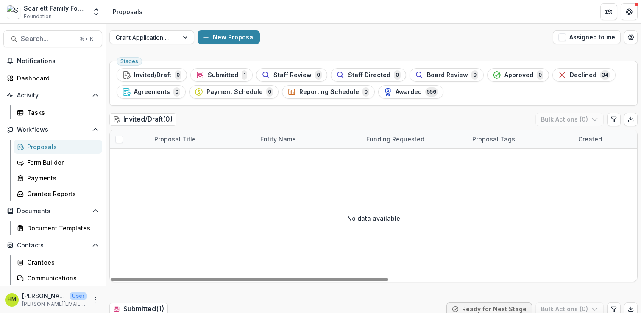
click at [21, 10] on div "Scarlett Family Foundation Foundation" at bounding box center [47, 12] width 80 height 17
click at [39, 11] on div "Scarlett Family Foundation" at bounding box center [55, 8] width 63 height 9
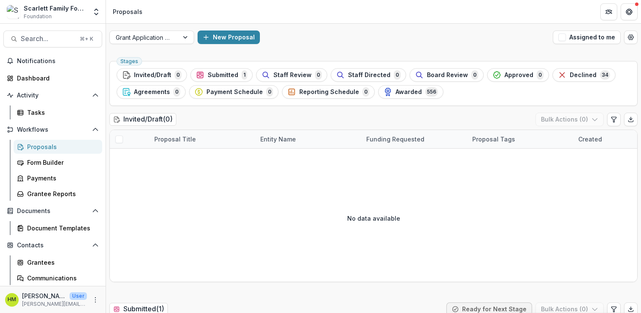
click at [67, 16] on div "Scarlett Family Foundation Foundation" at bounding box center [55, 12] width 63 height 17
click at [94, 10] on polyline "Open entity switcher" at bounding box center [95, 10] width 3 height 2
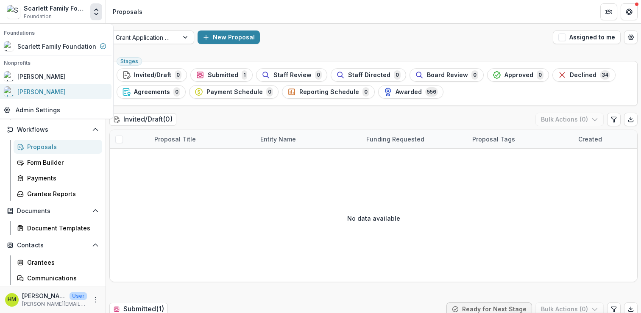
click at [33, 95] on div "[PERSON_NAME]" at bounding box center [41, 91] width 48 height 9
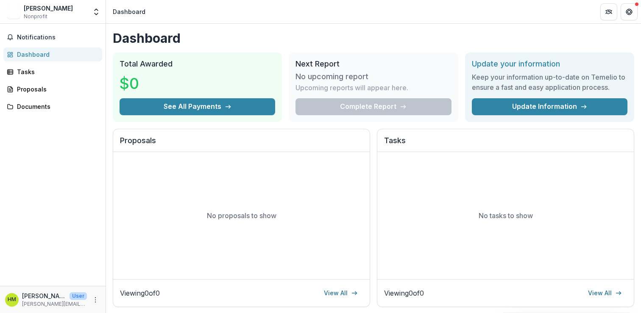
scroll to position [225, 0]
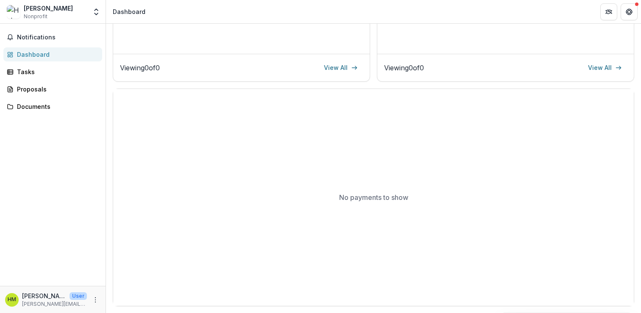
click at [221, 189] on div "No payments to show" at bounding box center [373, 197] width 520 height 217
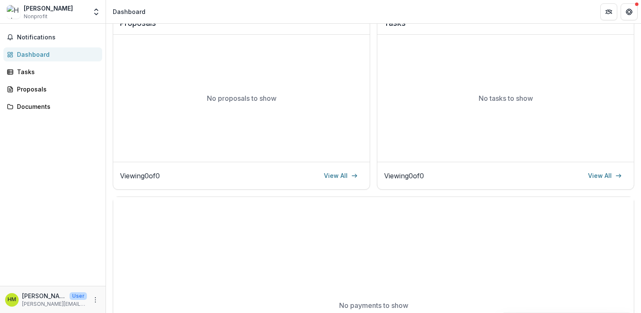
scroll to position [0, 0]
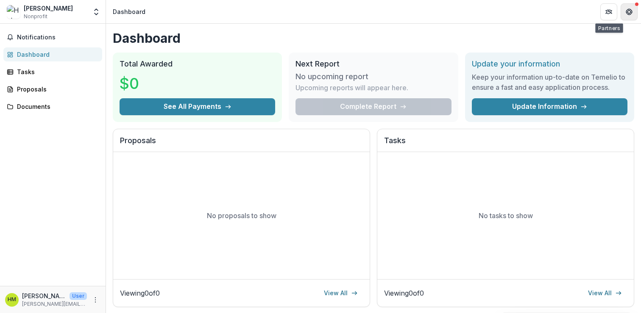
click at [625, 11] on icon "Get Help" at bounding box center [628, 11] width 7 height 7
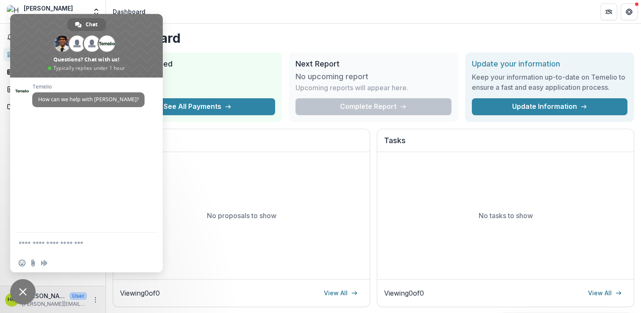
click at [194, 11] on header "Dashboard" at bounding box center [373, 11] width 535 height 23
click at [20, 289] on span "Close chat" at bounding box center [23, 292] width 8 height 8
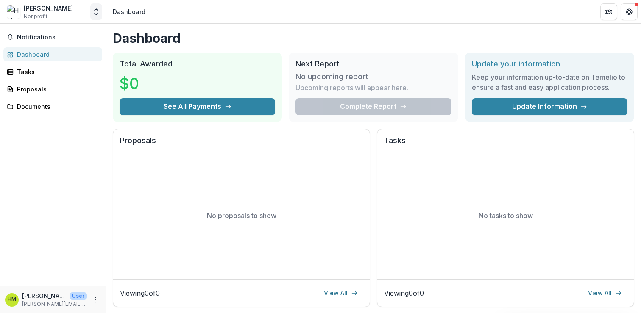
click at [96, 10] on icon "Open entity switcher" at bounding box center [96, 12] width 8 height 8
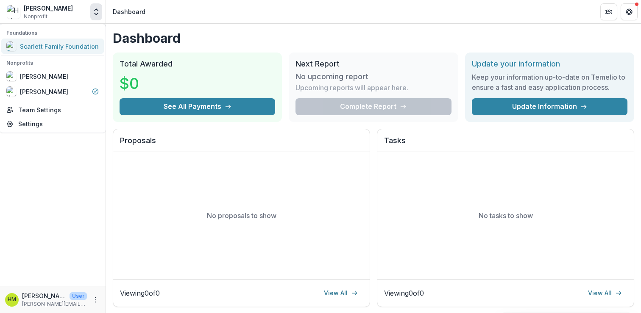
click at [44, 42] on div "Scarlett Family Foundation" at bounding box center [59, 46] width 79 height 9
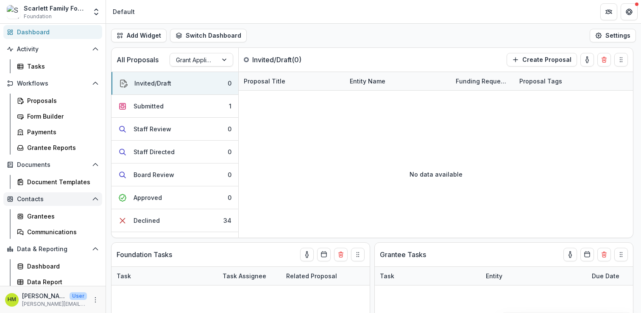
scroll to position [49, 0]
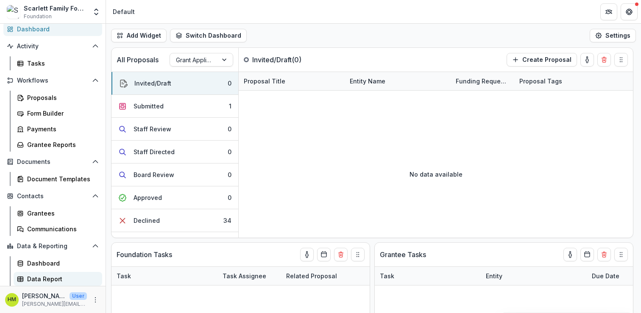
click at [36, 283] on link "Data Report" at bounding box center [58, 279] width 89 height 14
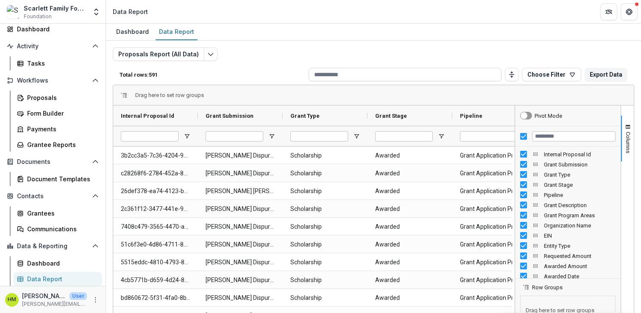
click at [335, 75] on input at bounding box center [404, 75] width 193 height 14
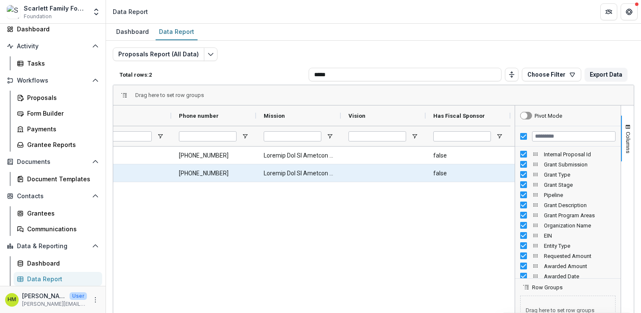
scroll to position [0, 2045]
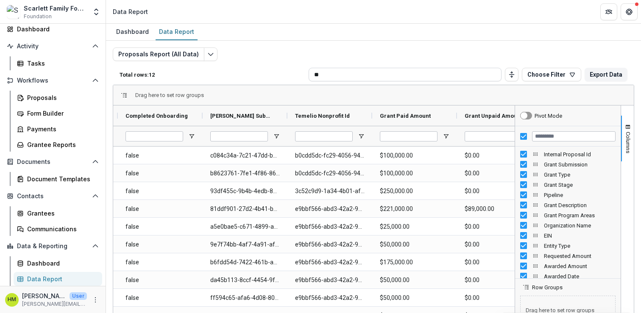
type input "*"
click at [314, 30] on div "Dashboard Data Report" at bounding box center [373, 32] width 535 height 17
